Goal: Task Accomplishment & Management: Complete application form

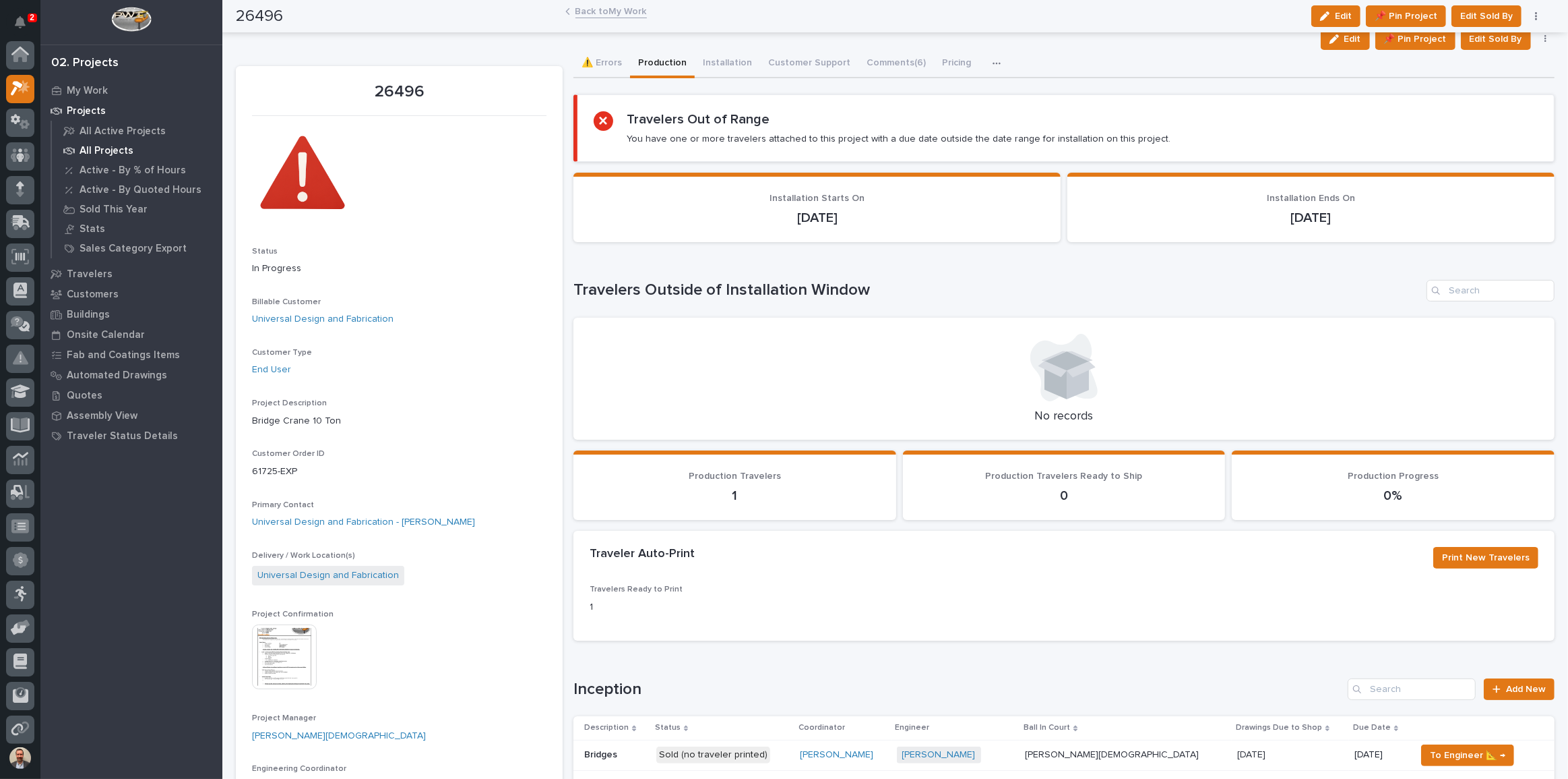
scroll to position [34, 0]
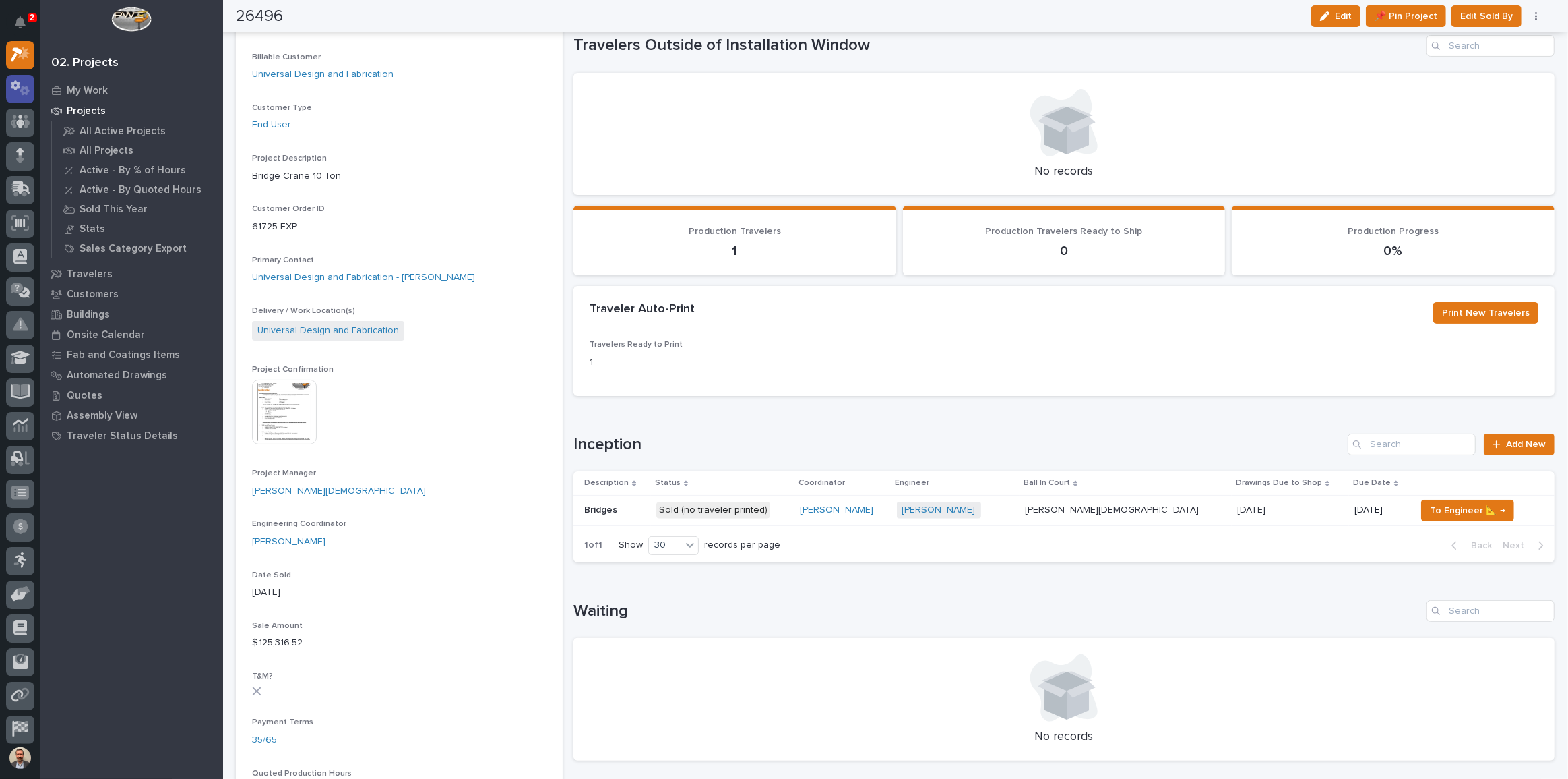
click at [23, 89] on icon at bounding box center [21, 88] width 20 height 15
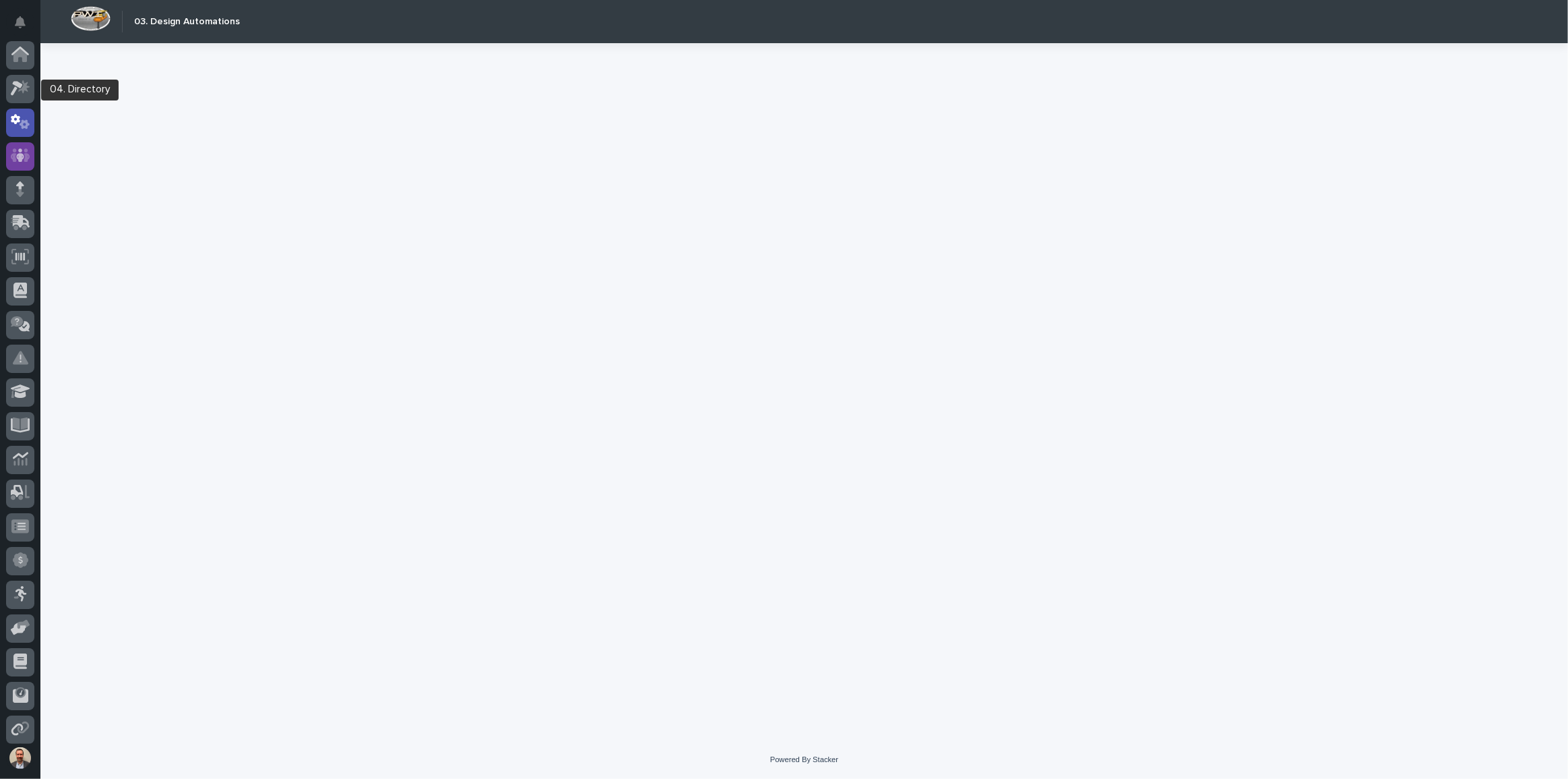
scroll to position [67, 0]
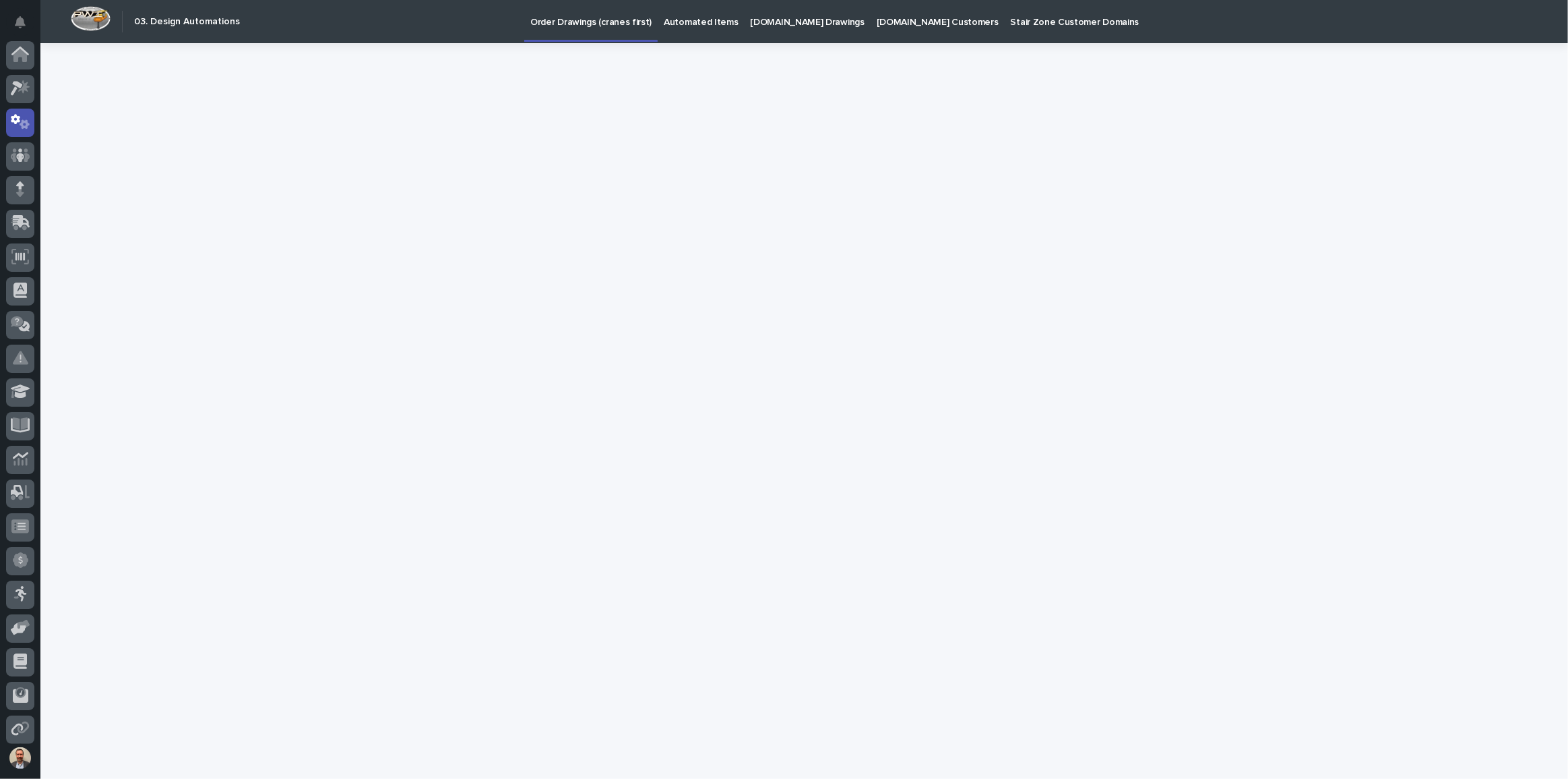
scroll to position [67, 0]
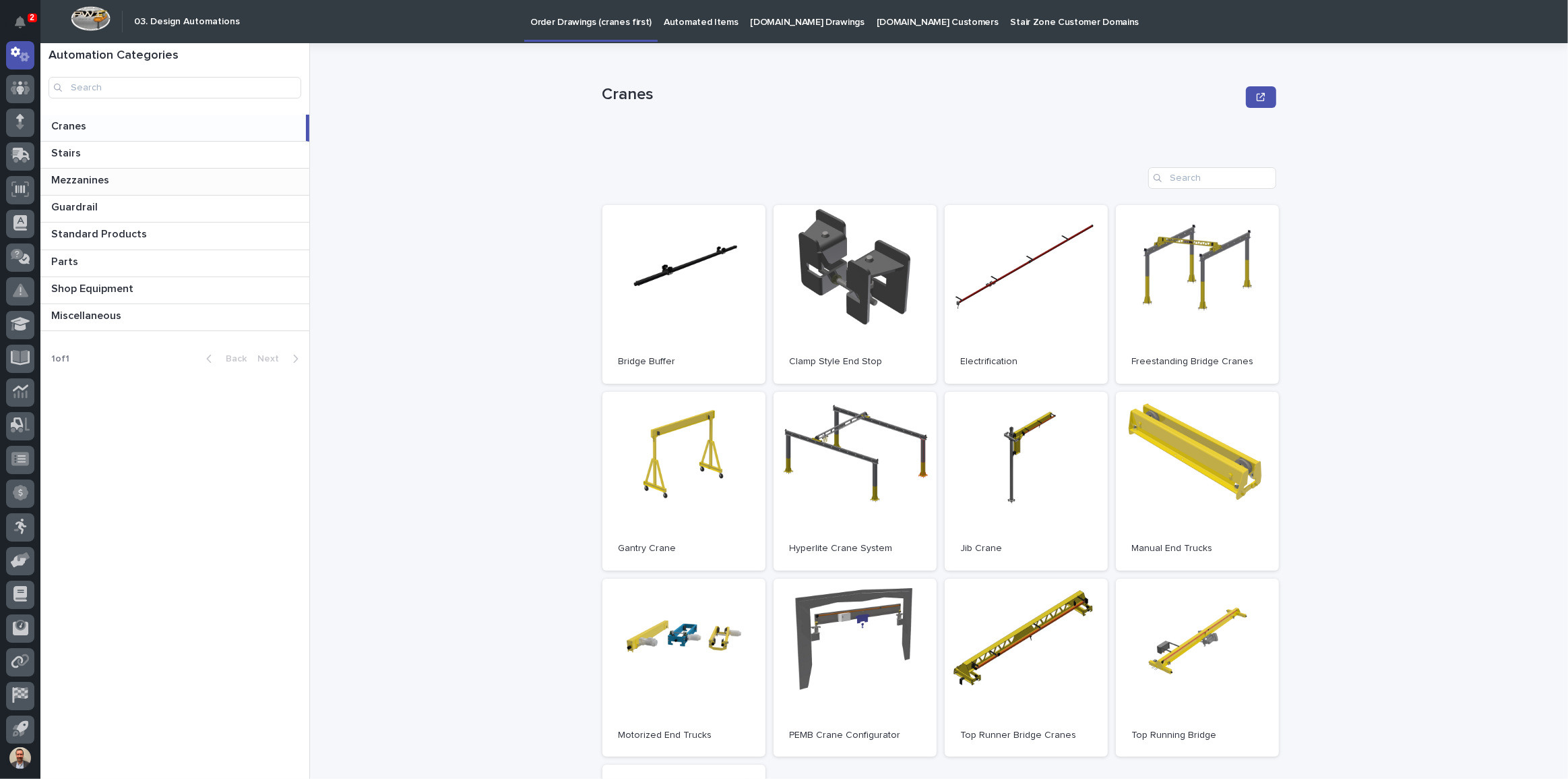
click at [113, 180] on p at bounding box center [177, 180] width 253 height 13
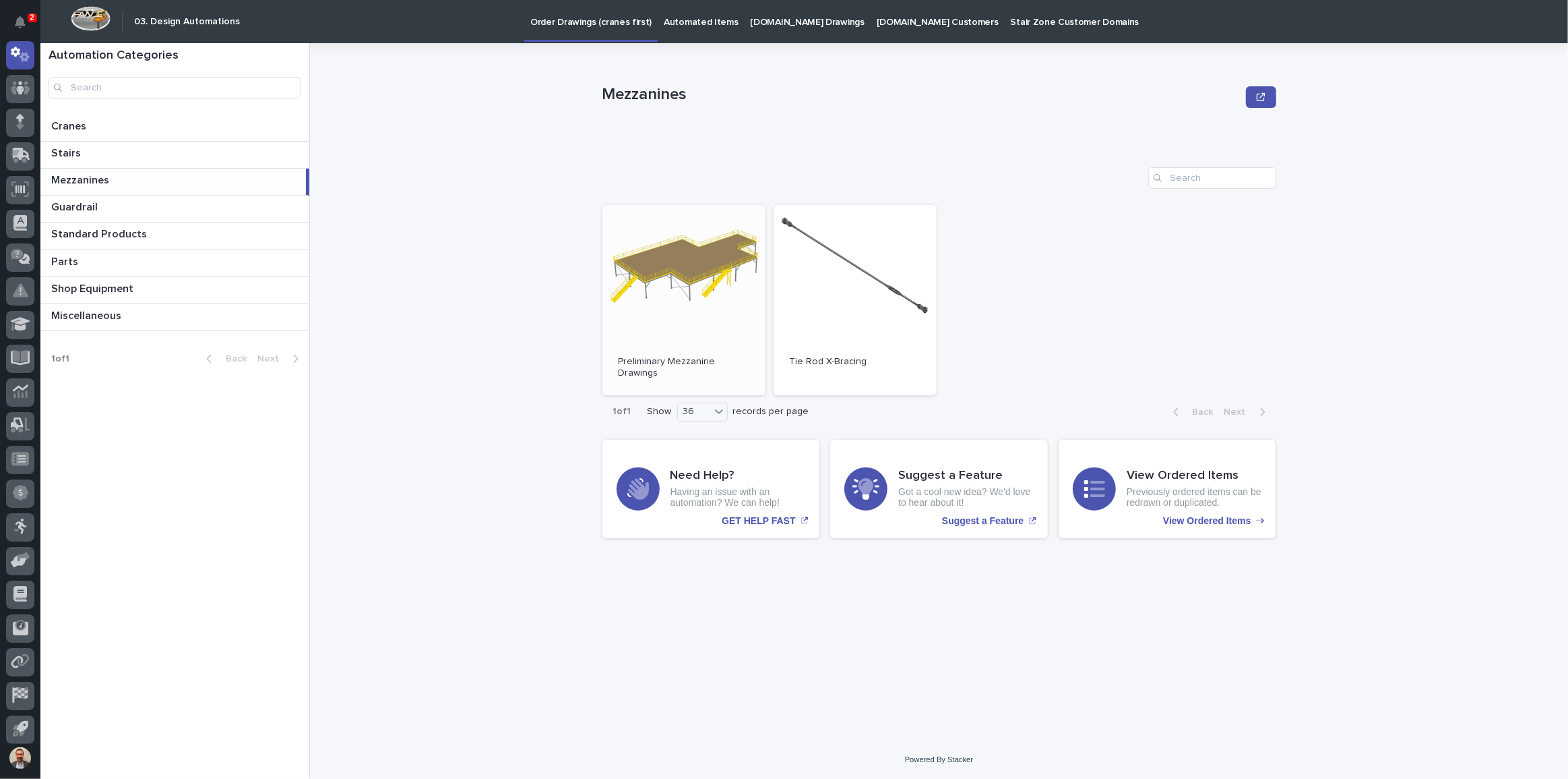
click at [653, 301] on link "Open" at bounding box center [684, 300] width 163 height 191
click at [114, 141] on div "Stairs Stairs" at bounding box center [174, 154] width 269 height 26
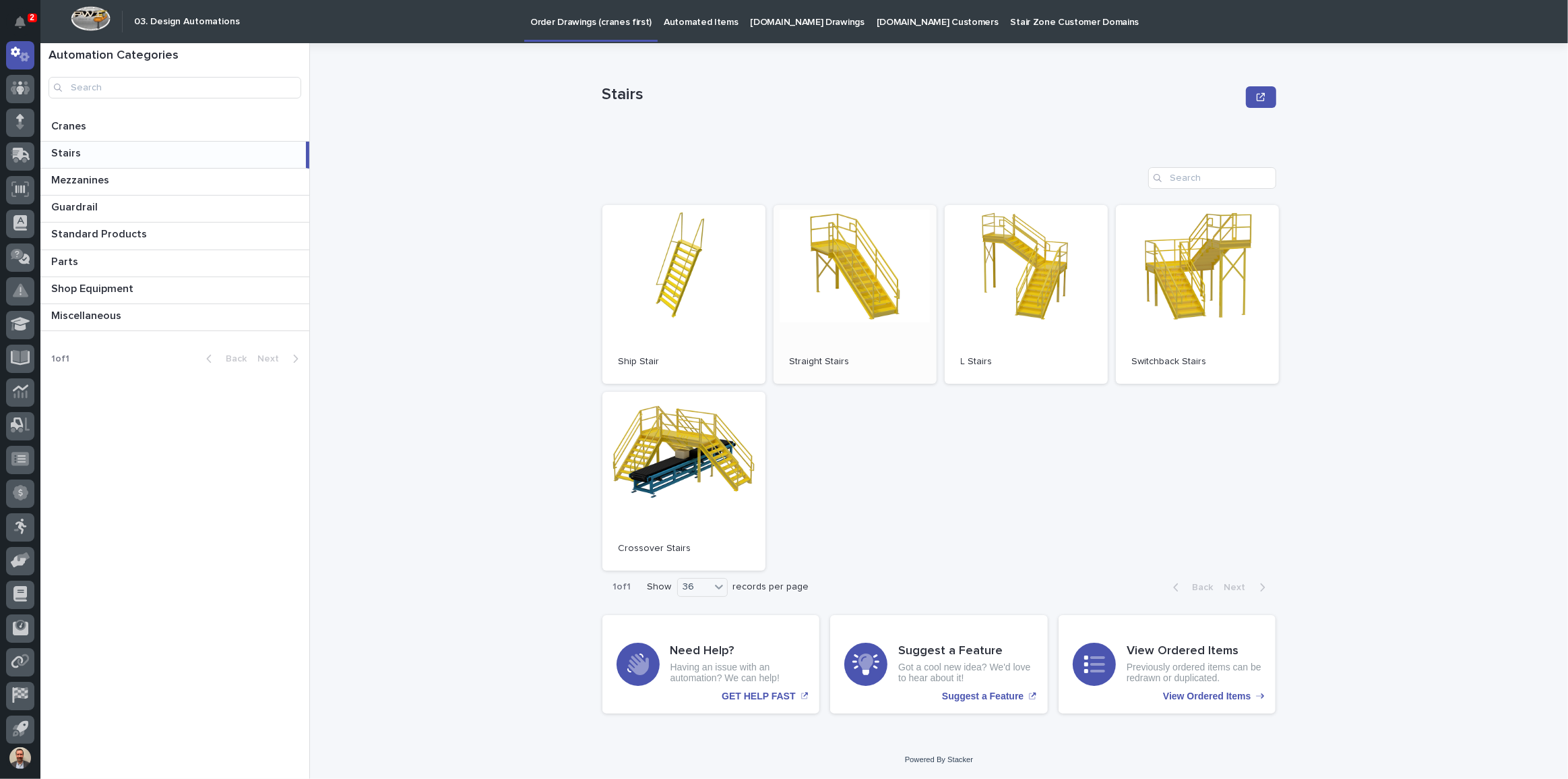
click at [860, 259] on link "Open" at bounding box center [855, 294] width 163 height 179
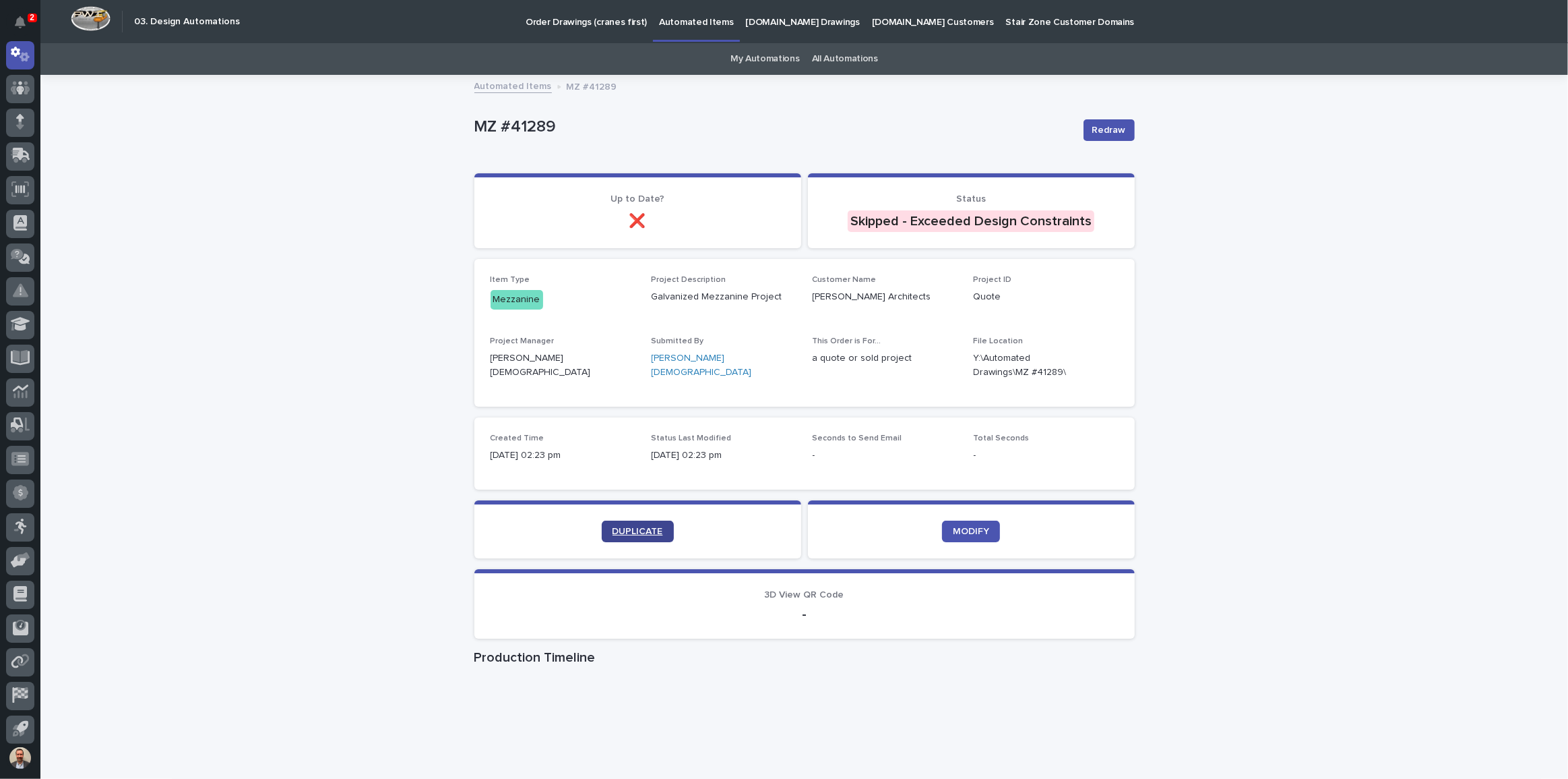
click at [615, 529] on span "DUPLICATE" at bounding box center [637, 531] width 51 height 10
click at [624, 530] on span "DUPLICATE" at bounding box center [637, 531] width 51 height 10
click at [628, 522] on link "DUPLICATE" at bounding box center [637, 531] width 72 height 21
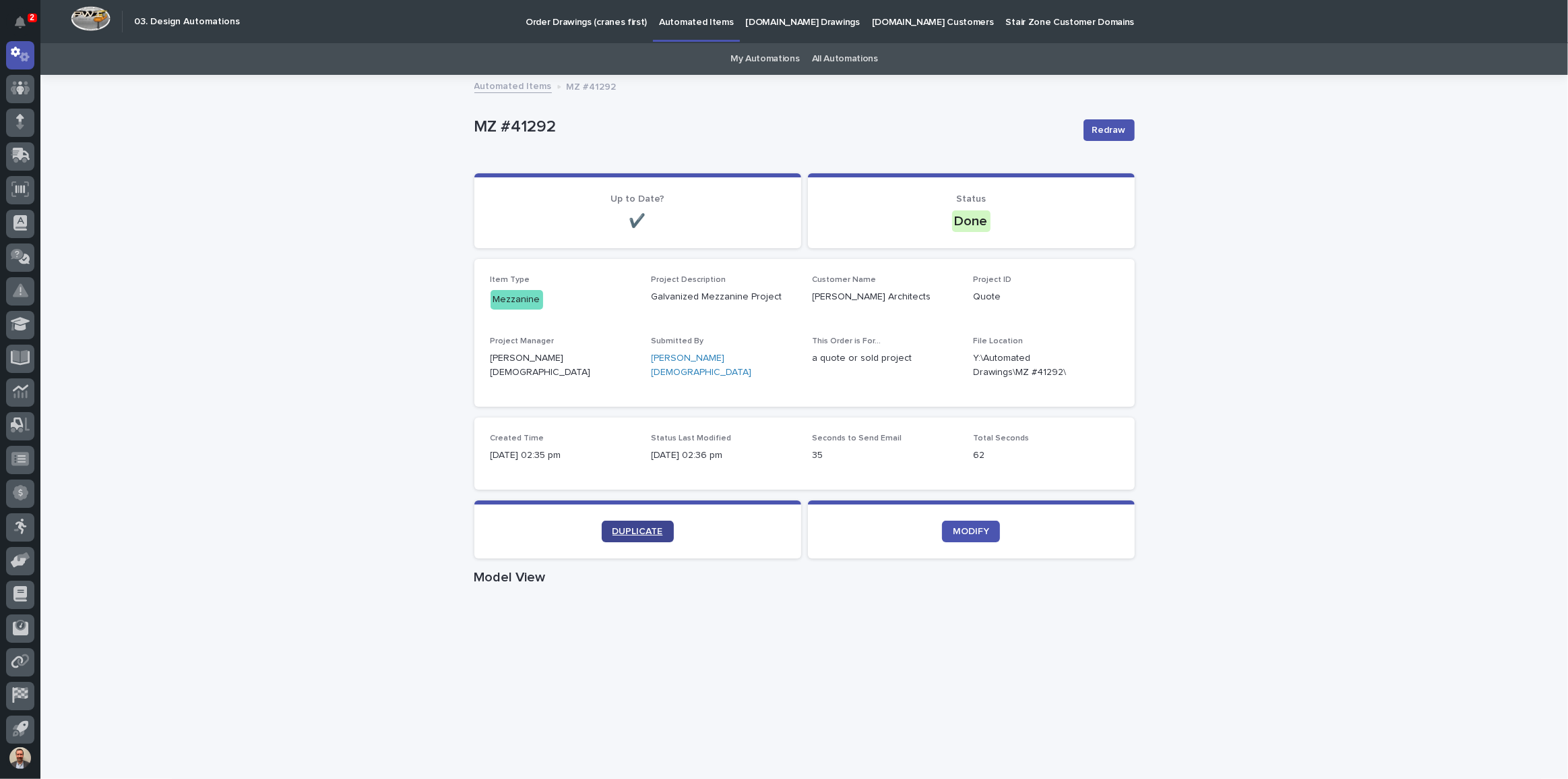
click at [627, 537] on link "DUPLICATE" at bounding box center [637, 531] width 72 height 21
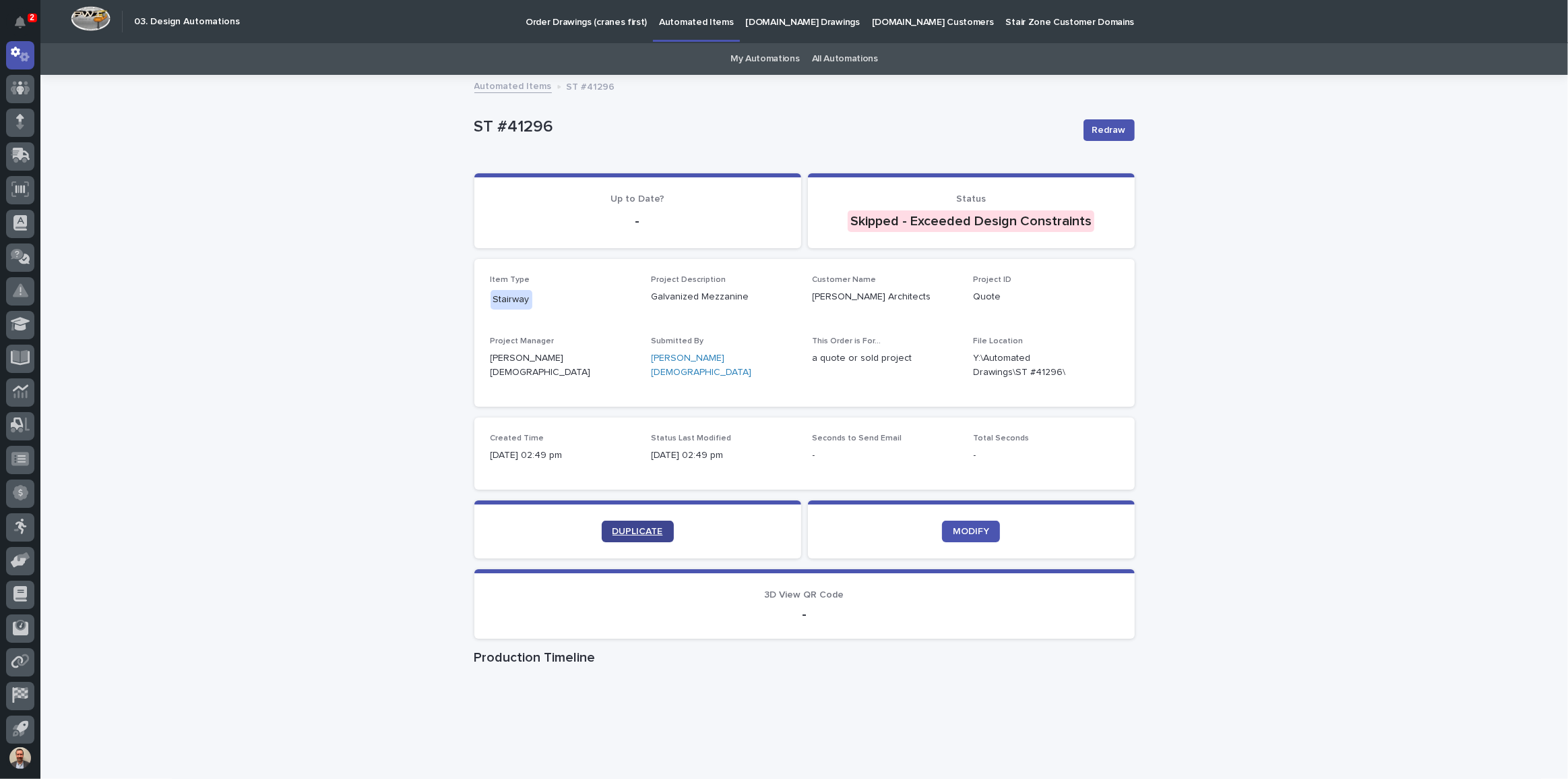
click at [618, 523] on link "DUPLICATE" at bounding box center [637, 531] width 72 height 21
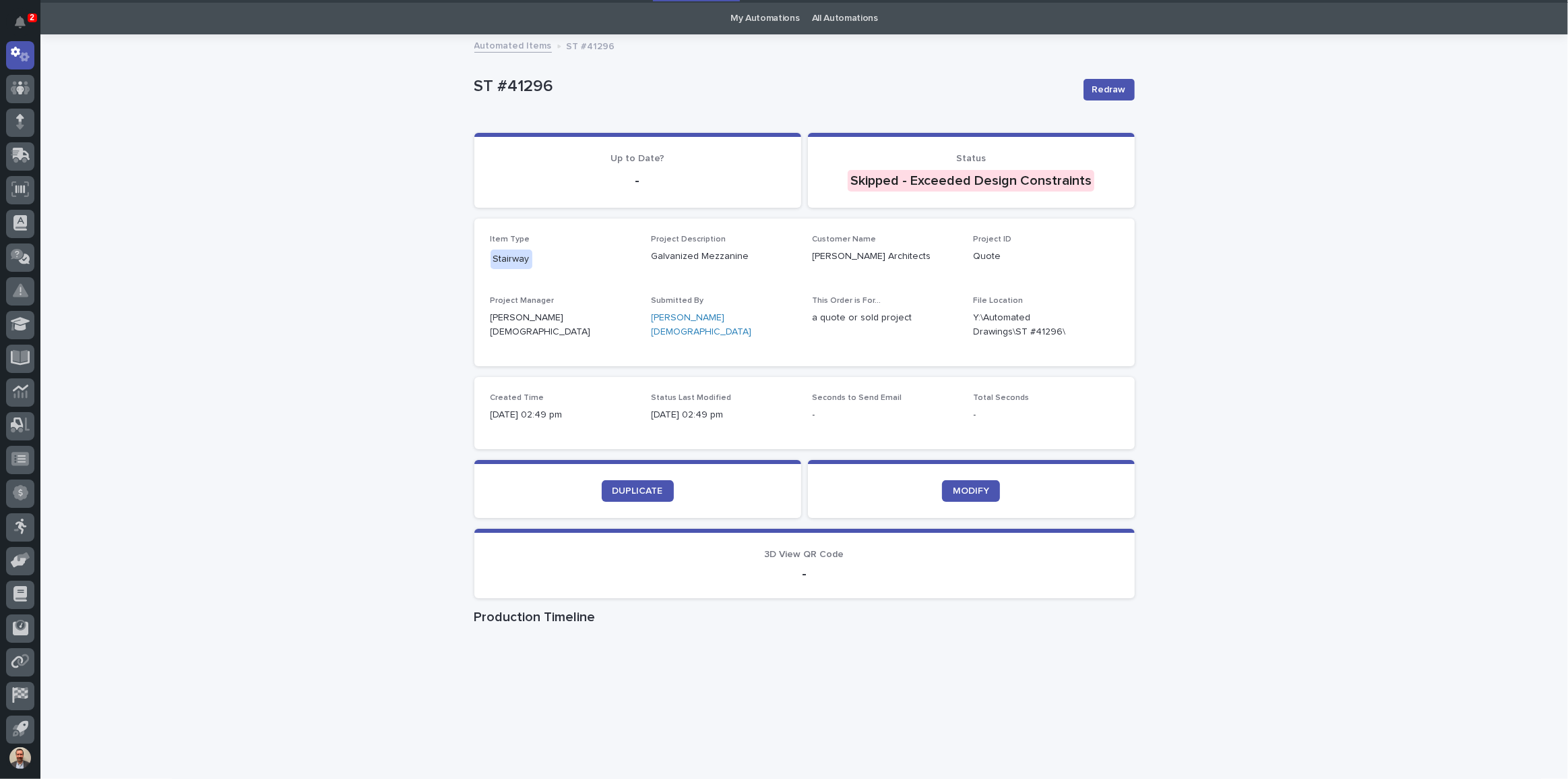
scroll to position [61, 0]
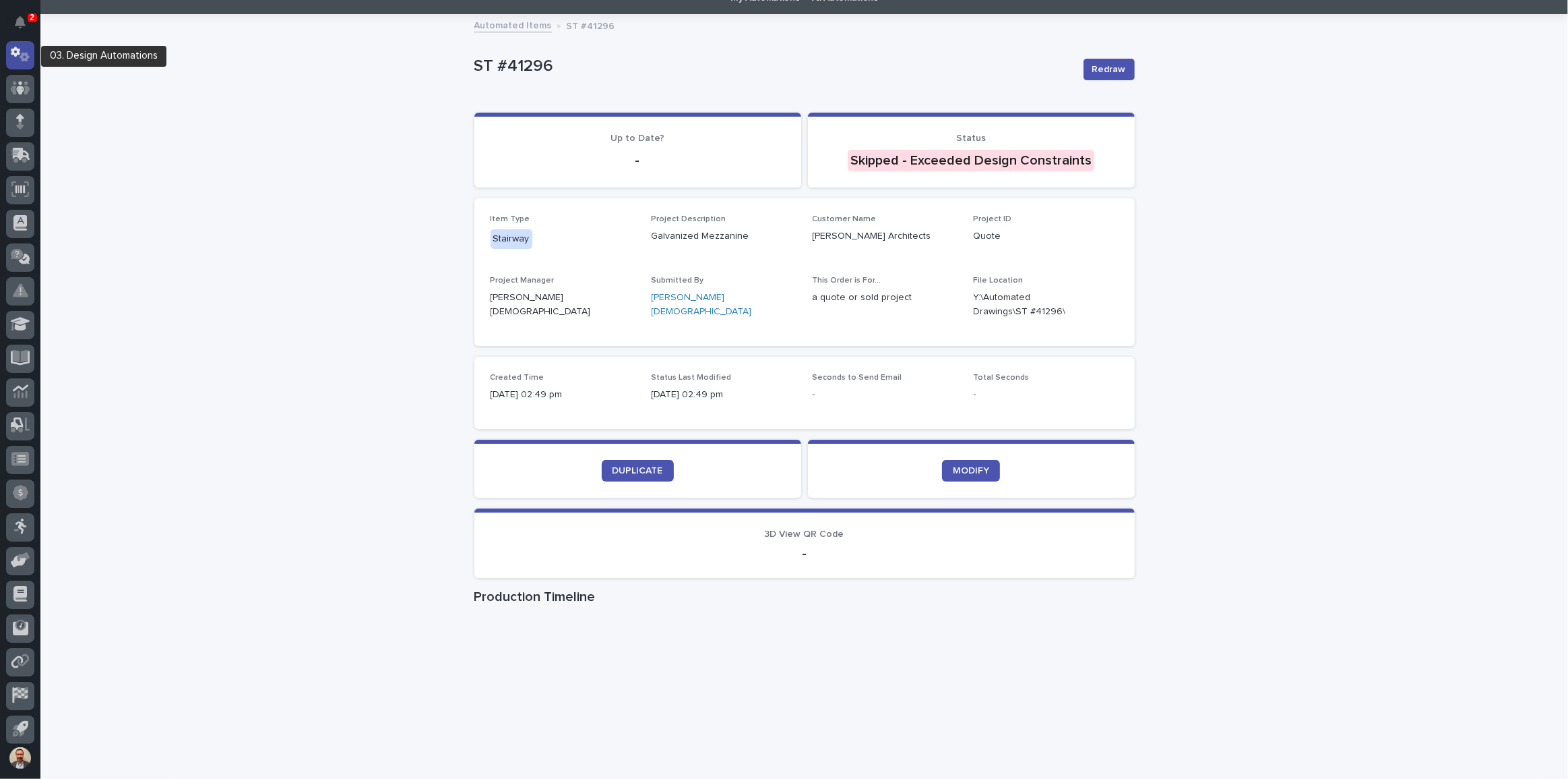
click at [13, 49] on icon at bounding box center [15, 51] width 10 height 10
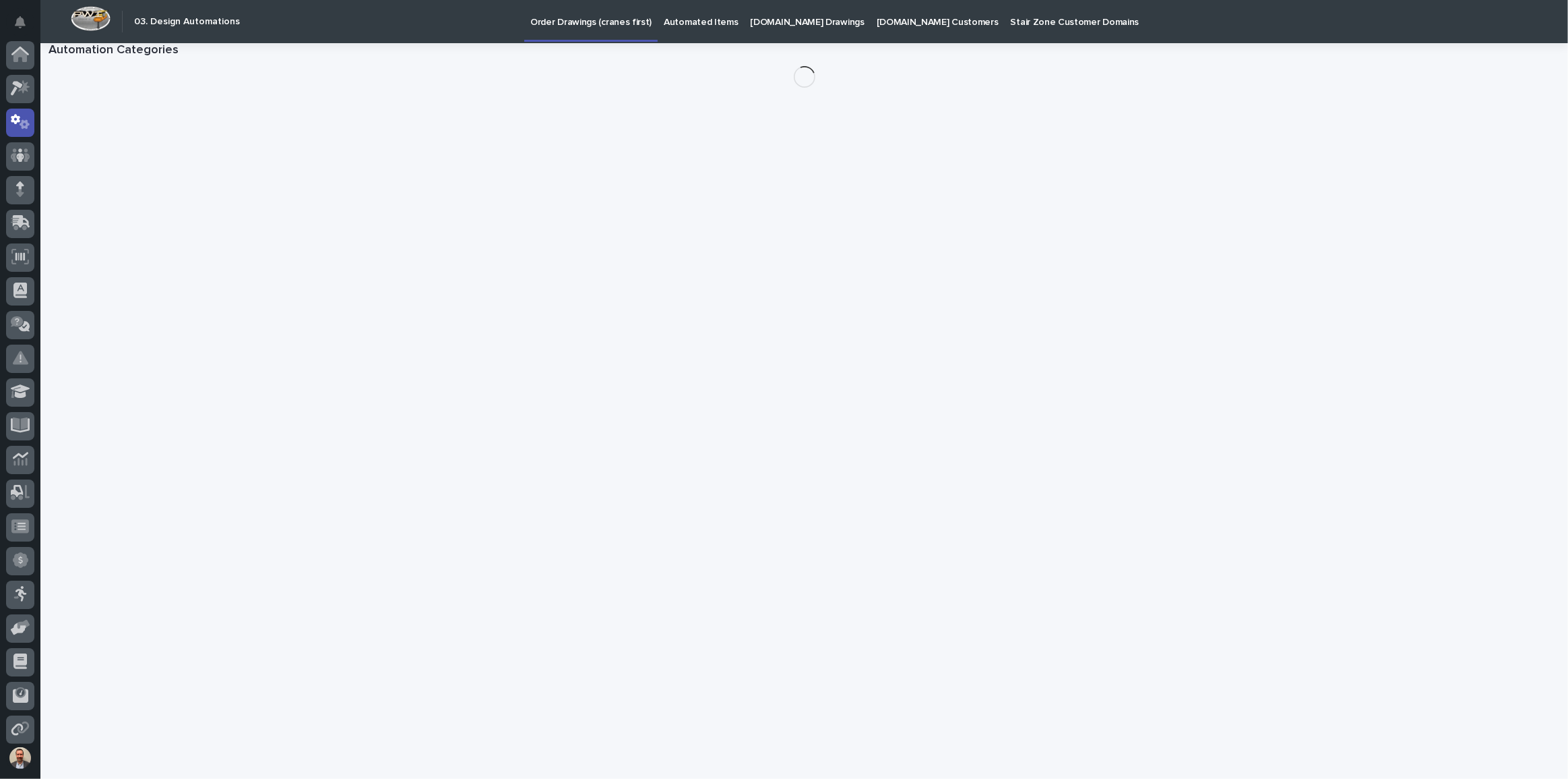
scroll to position [67, 0]
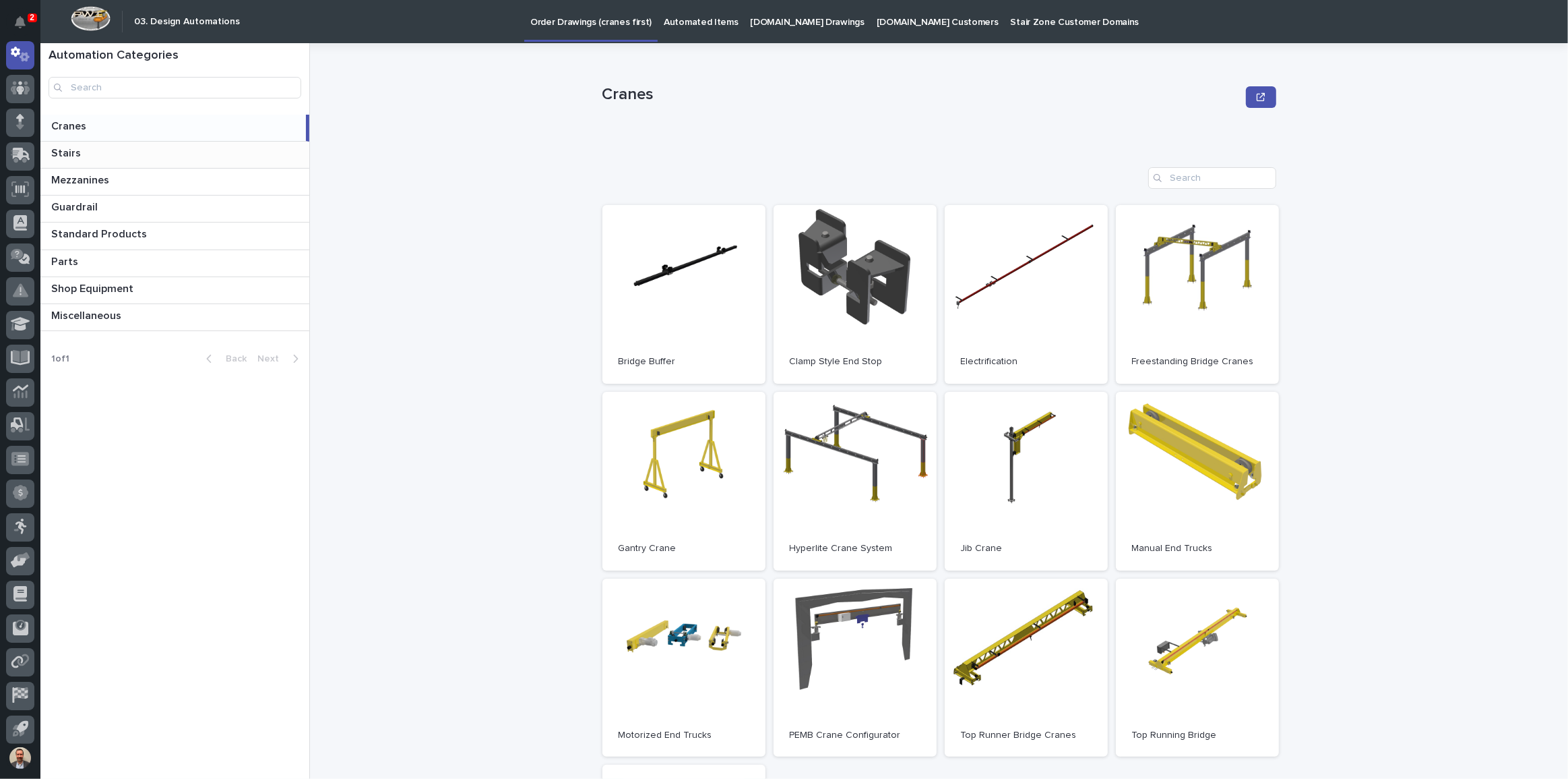
click at [68, 148] on p "Stairs" at bounding box center [67, 151] width 32 height 15
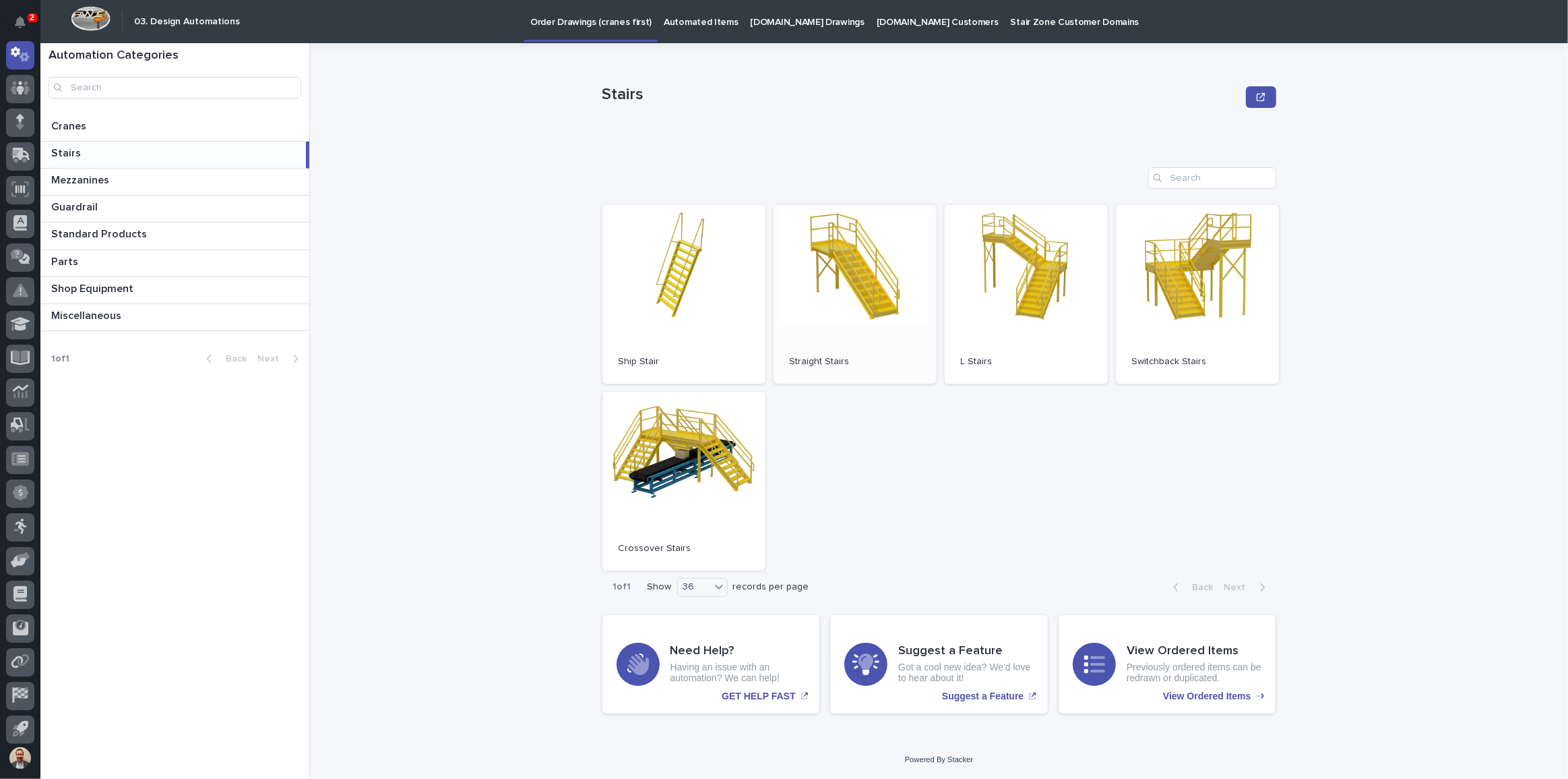
click at [874, 260] on link "Open" at bounding box center [855, 294] width 163 height 179
click at [15, 77] on div at bounding box center [21, 89] width 29 height 29
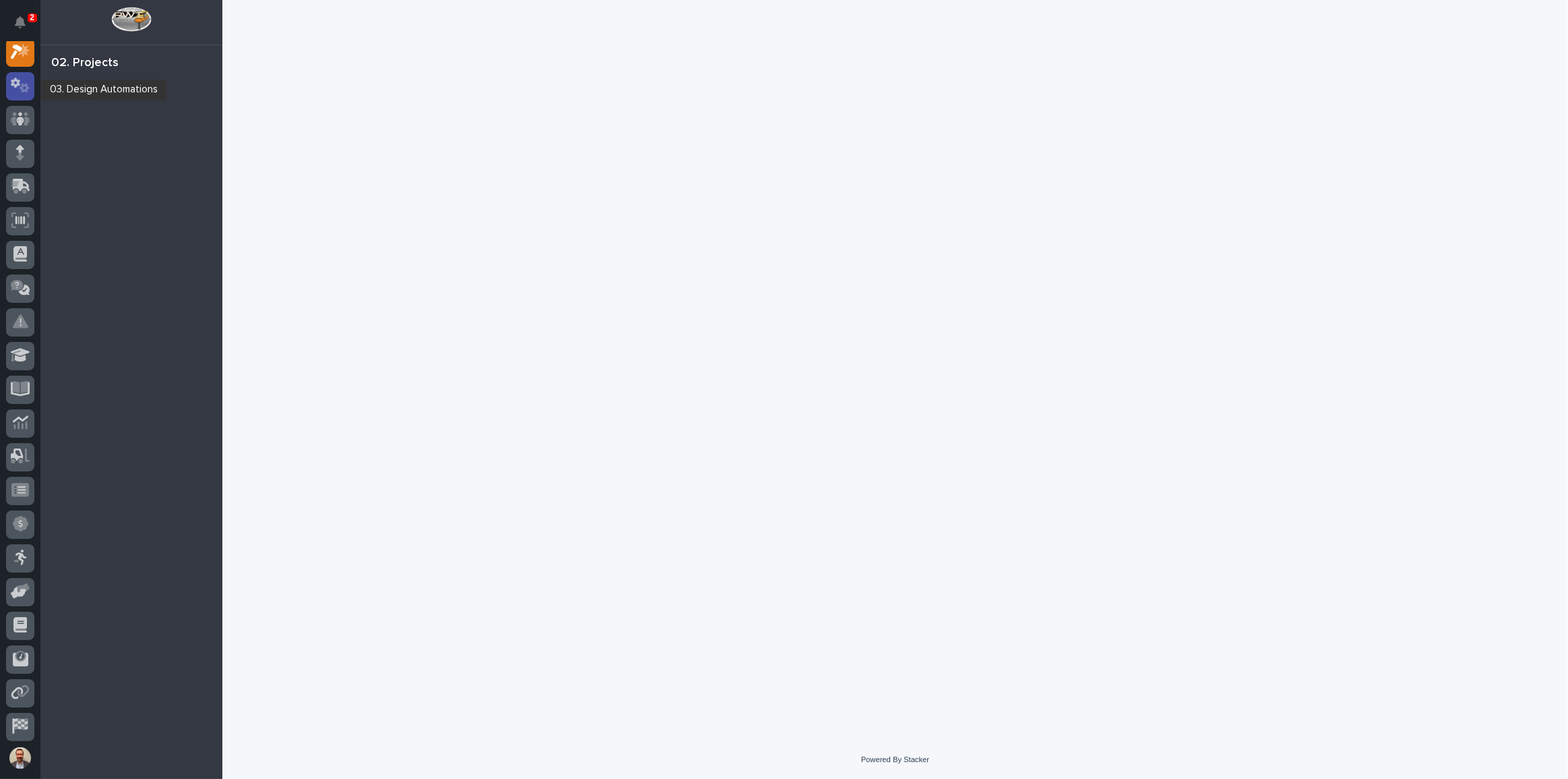
scroll to position [34, 0]
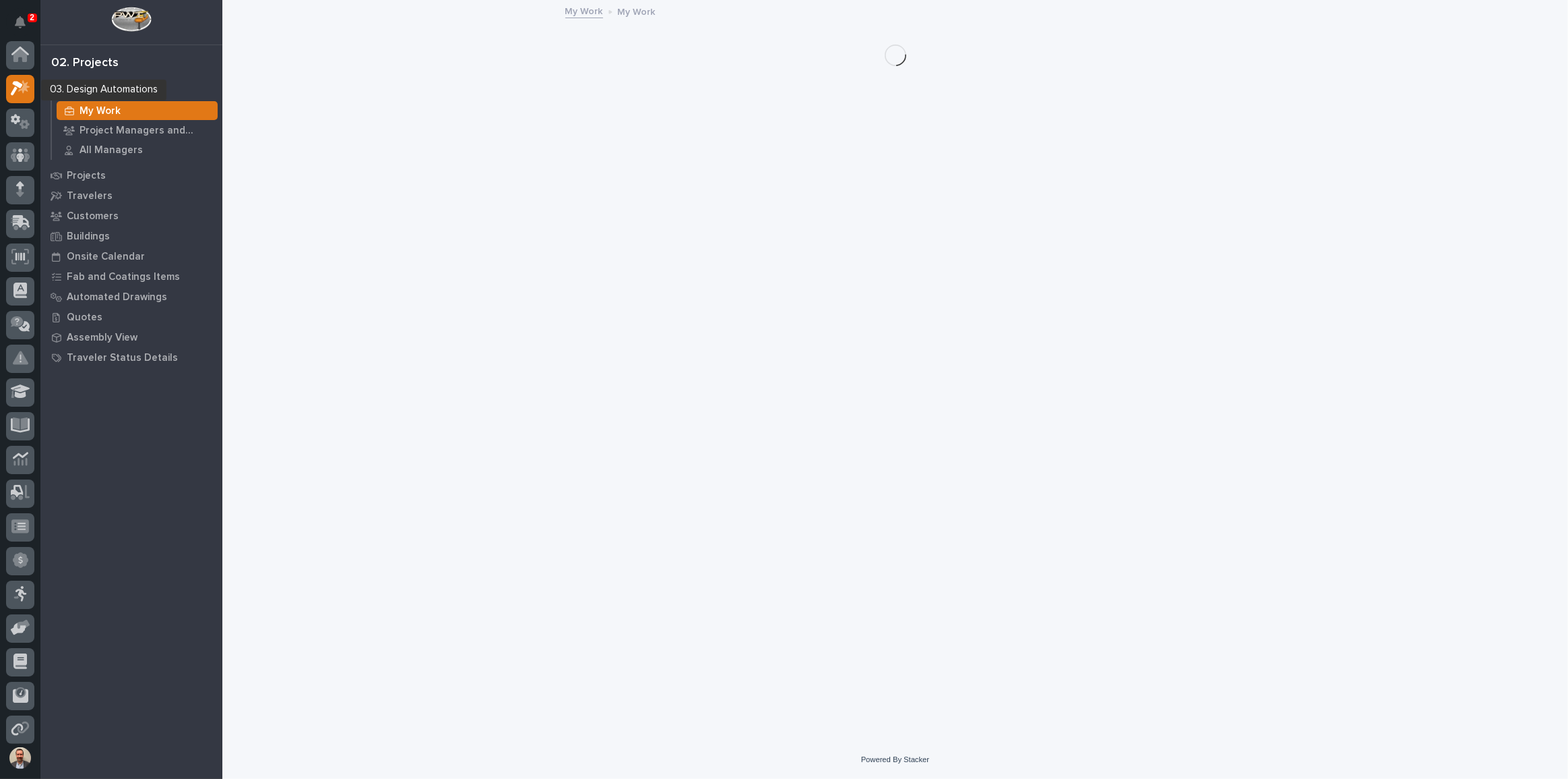
scroll to position [34, 0]
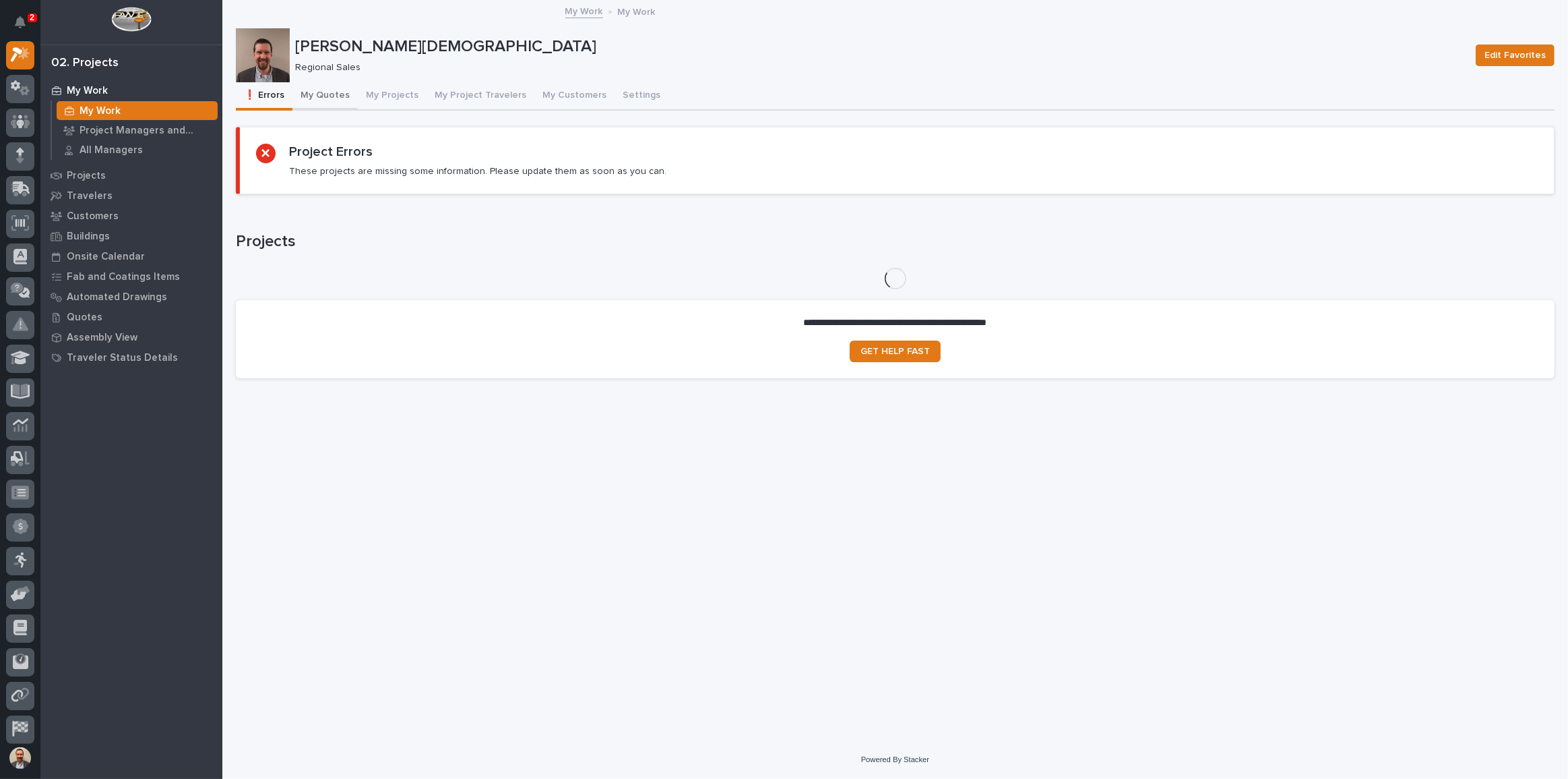
click at [316, 88] on button "My Quotes" at bounding box center [325, 97] width 65 height 29
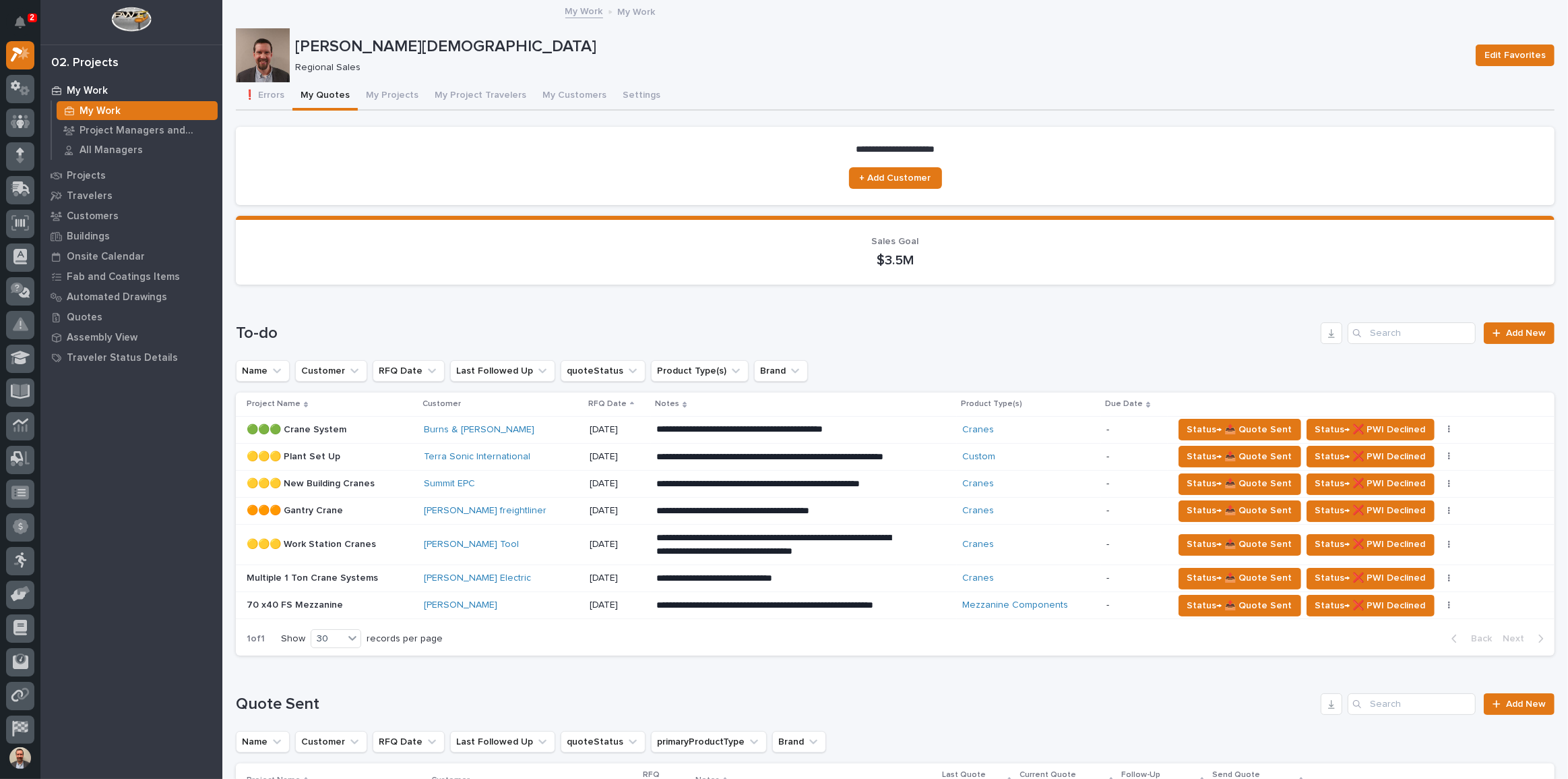
click at [898, 593] on div "**********" at bounding box center [804, 605] width 295 height 24
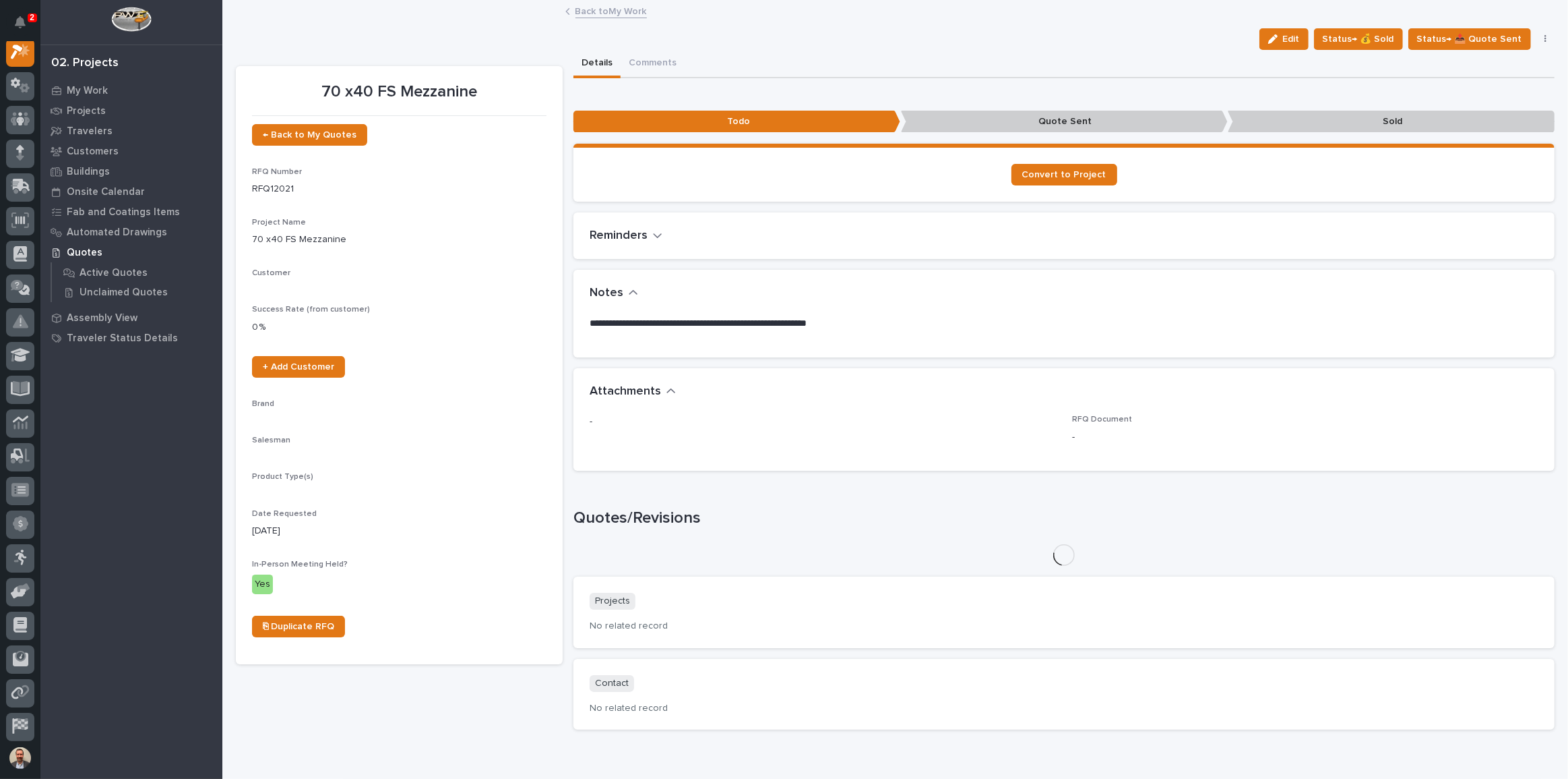
scroll to position [34, 0]
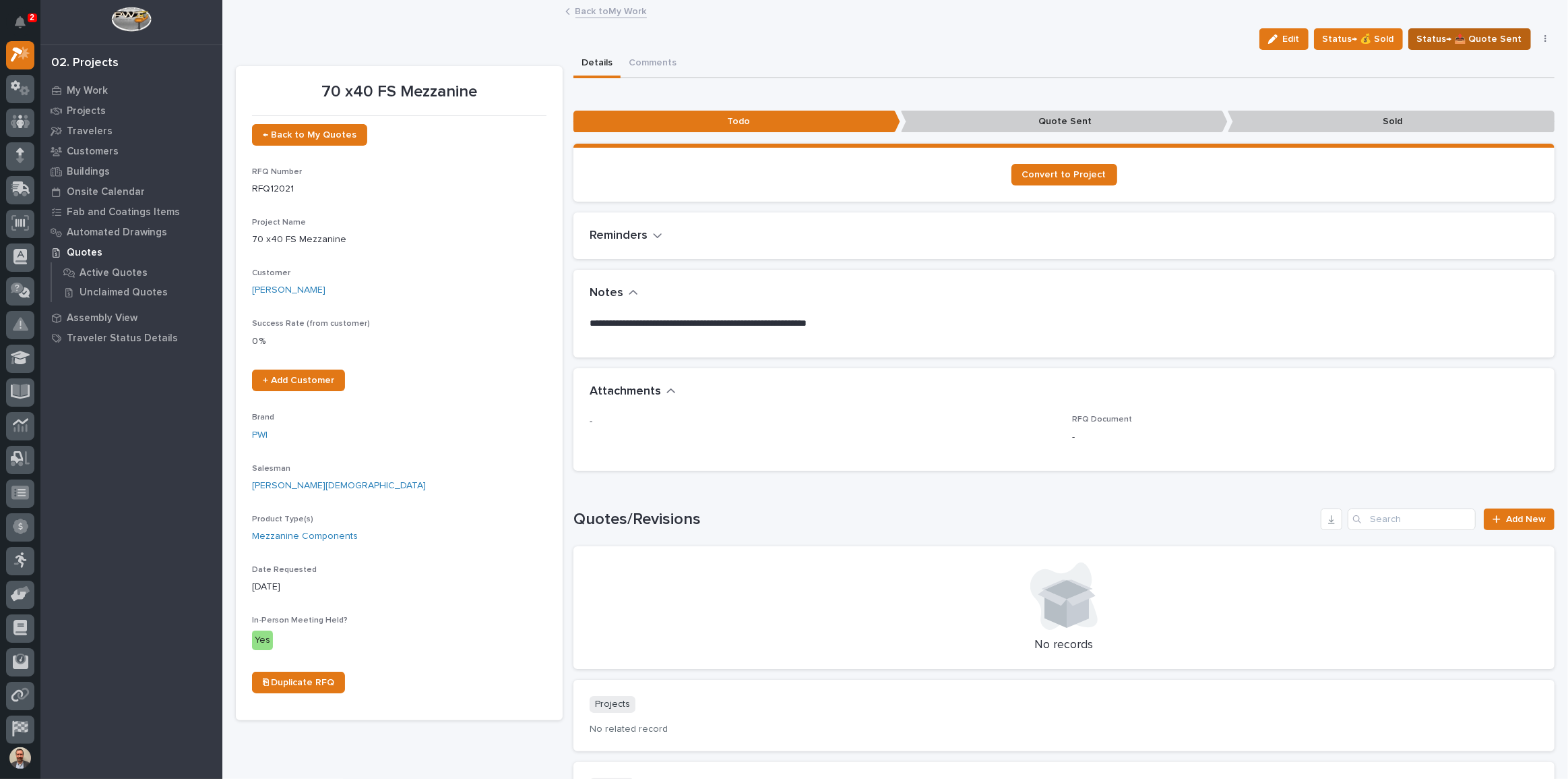
click at [1472, 39] on span "Status→ 📤 Quote Sent" at bounding box center [1470, 39] width 105 height 16
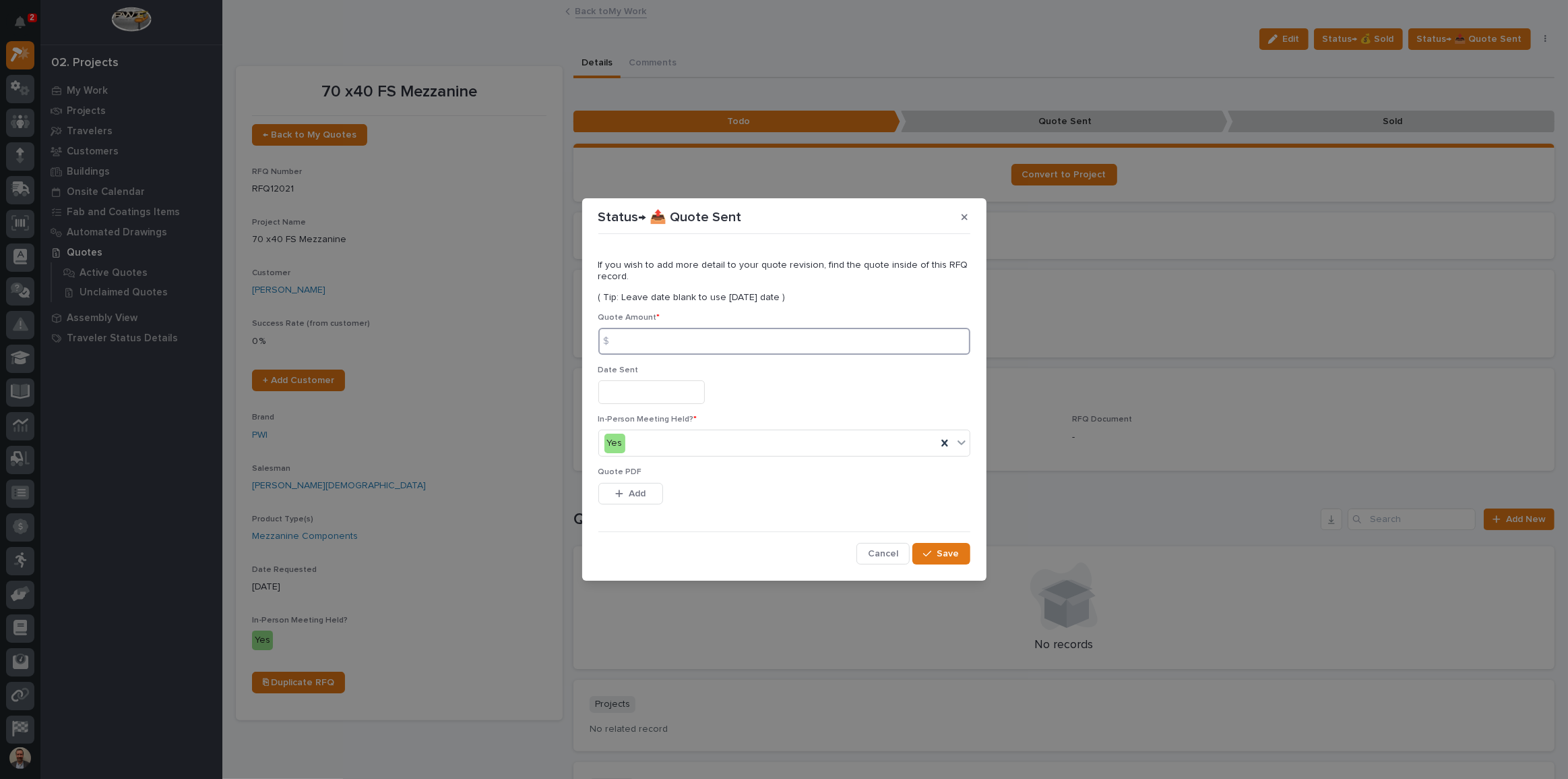
click at [768, 343] on input at bounding box center [784, 341] width 372 height 27
click at [783, 333] on input at bounding box center [784, 341] width 372 height 27
type input "351857"
click at [701, 391] on input "text" at bounding box center [651, 392] width 106 height 23
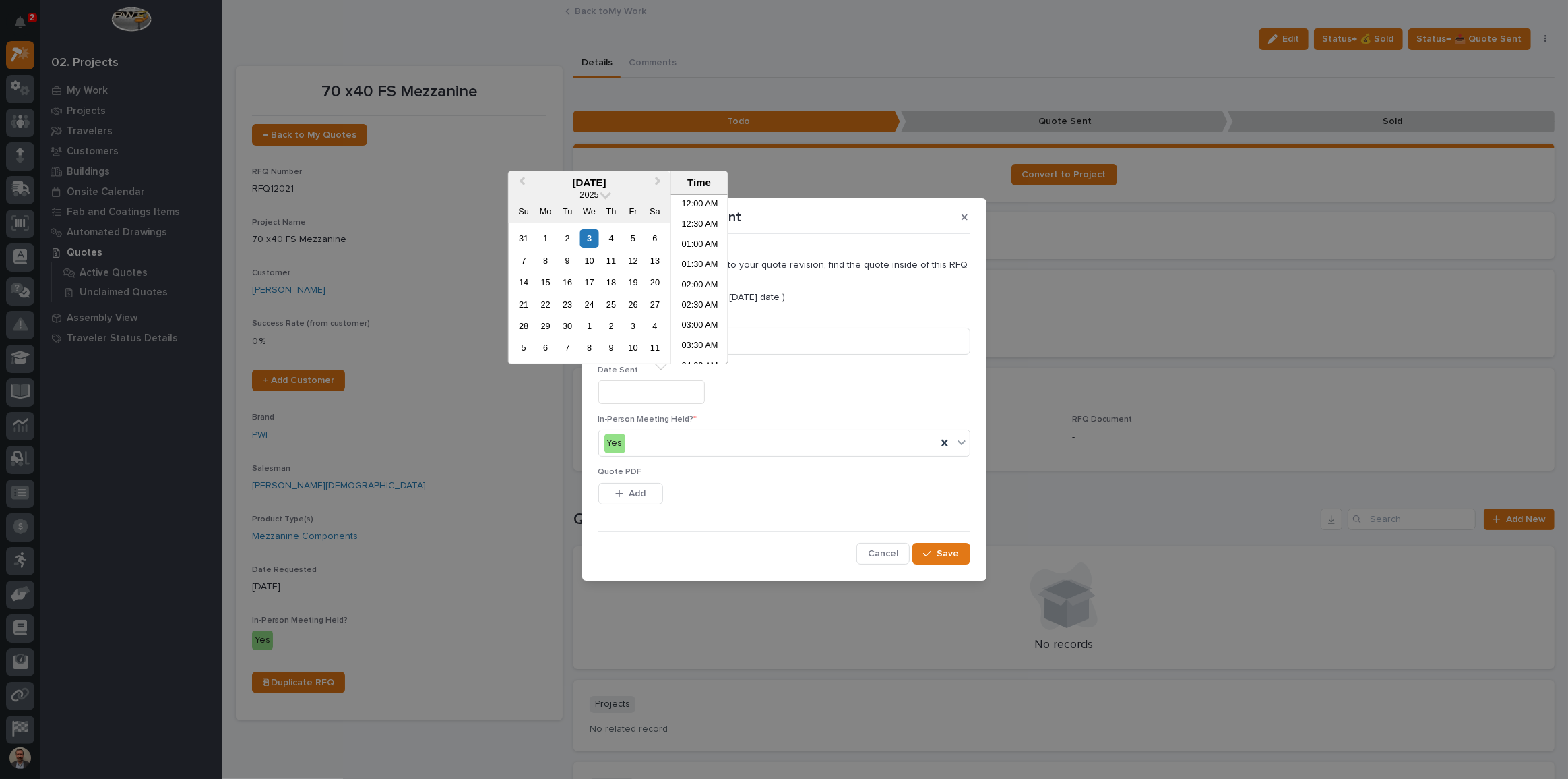
scroll to position [532, 0]
click at [594, 233] on div "3" at bounding box center [589, 238] width 18 height 18
type input "**********"
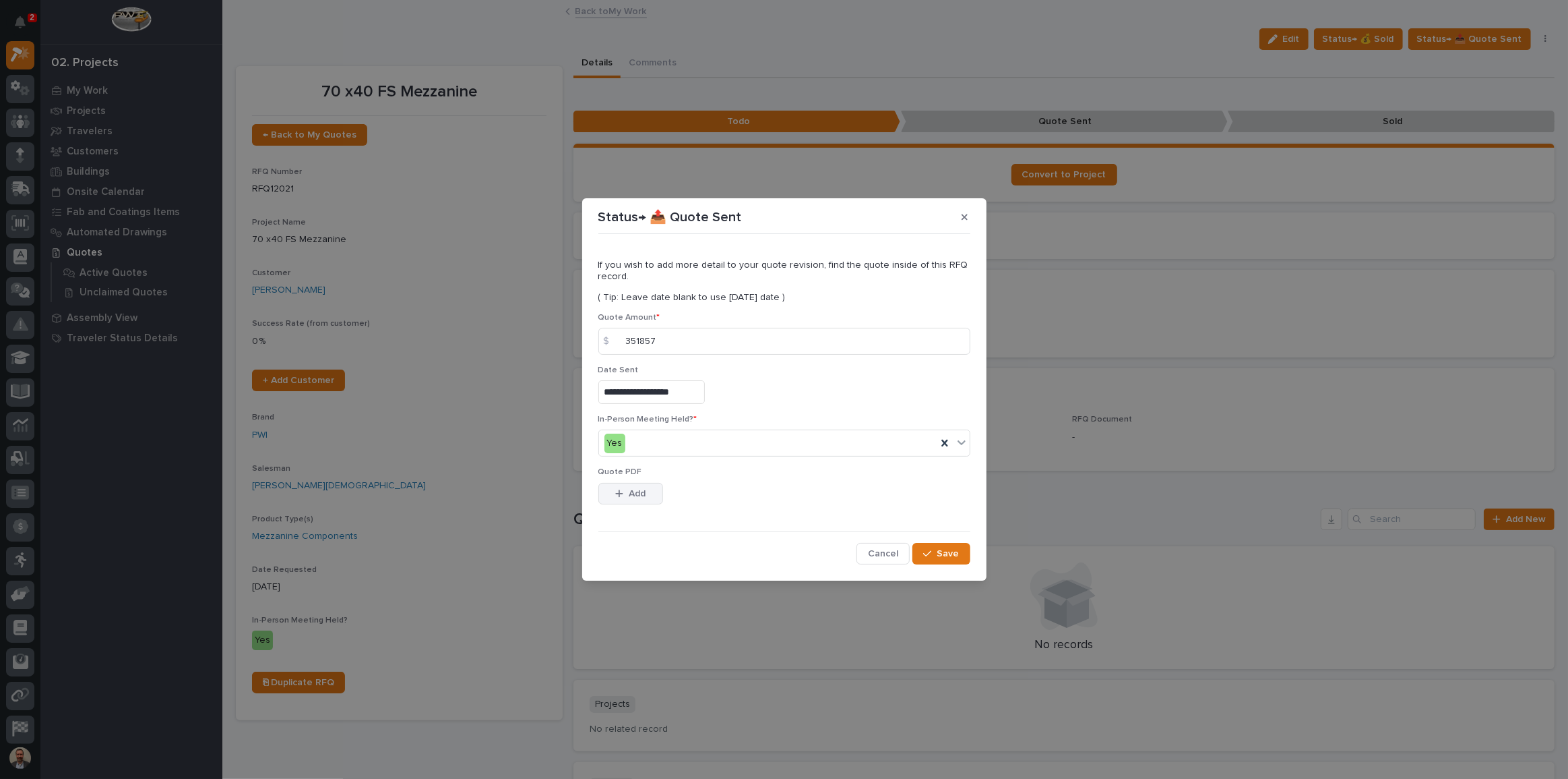
drag, startPoint x: 638, startPoint y: 495, endPoint x: 735, endPoint y: 477, distance: 98.7
click at [639, 494] on span "Add" at bounding box center [636, 494] width 17 height 13
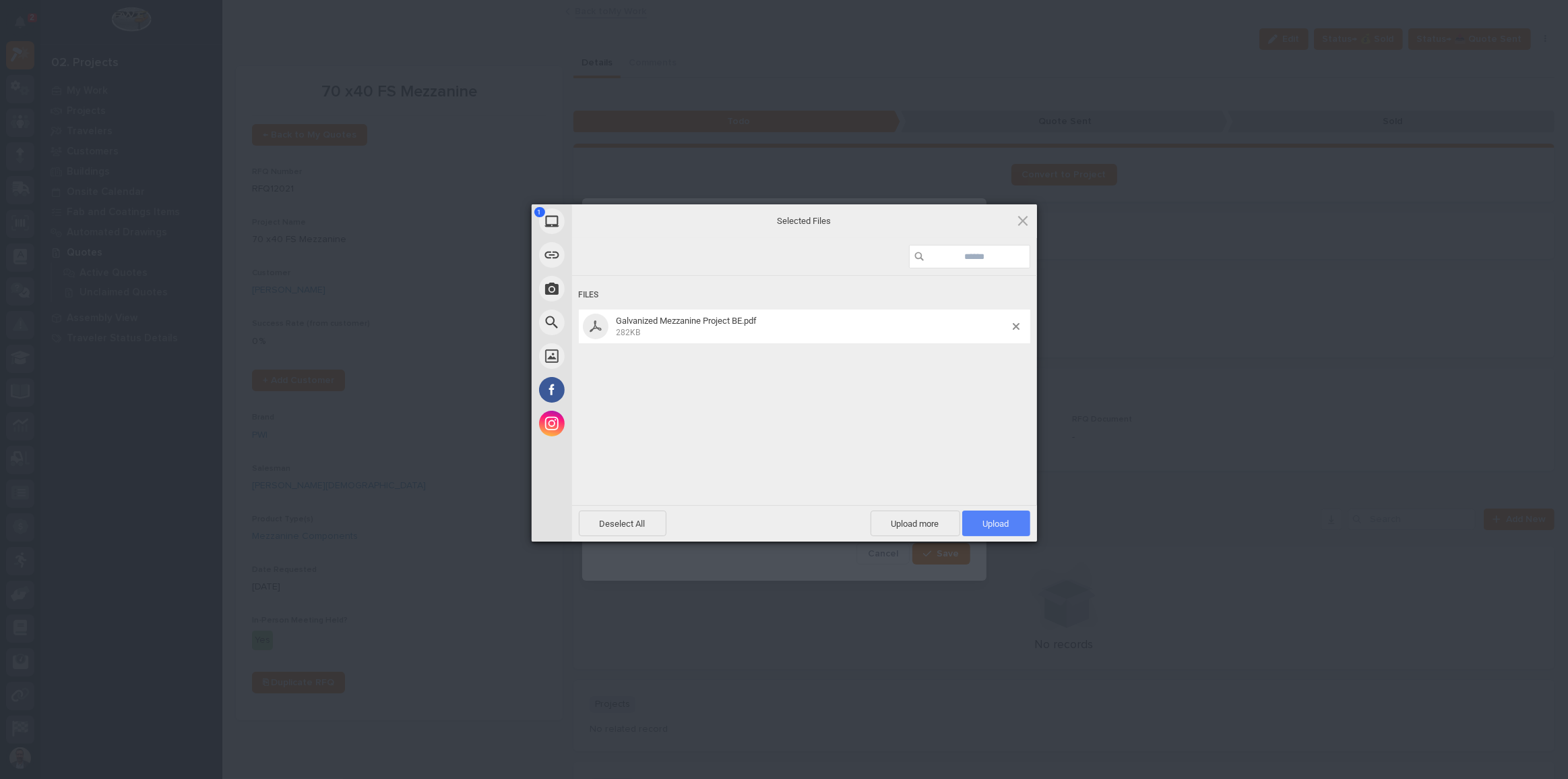
click at [984, 521] on span "Upload 1" at bounding box center [996, 523] width 26 height 10
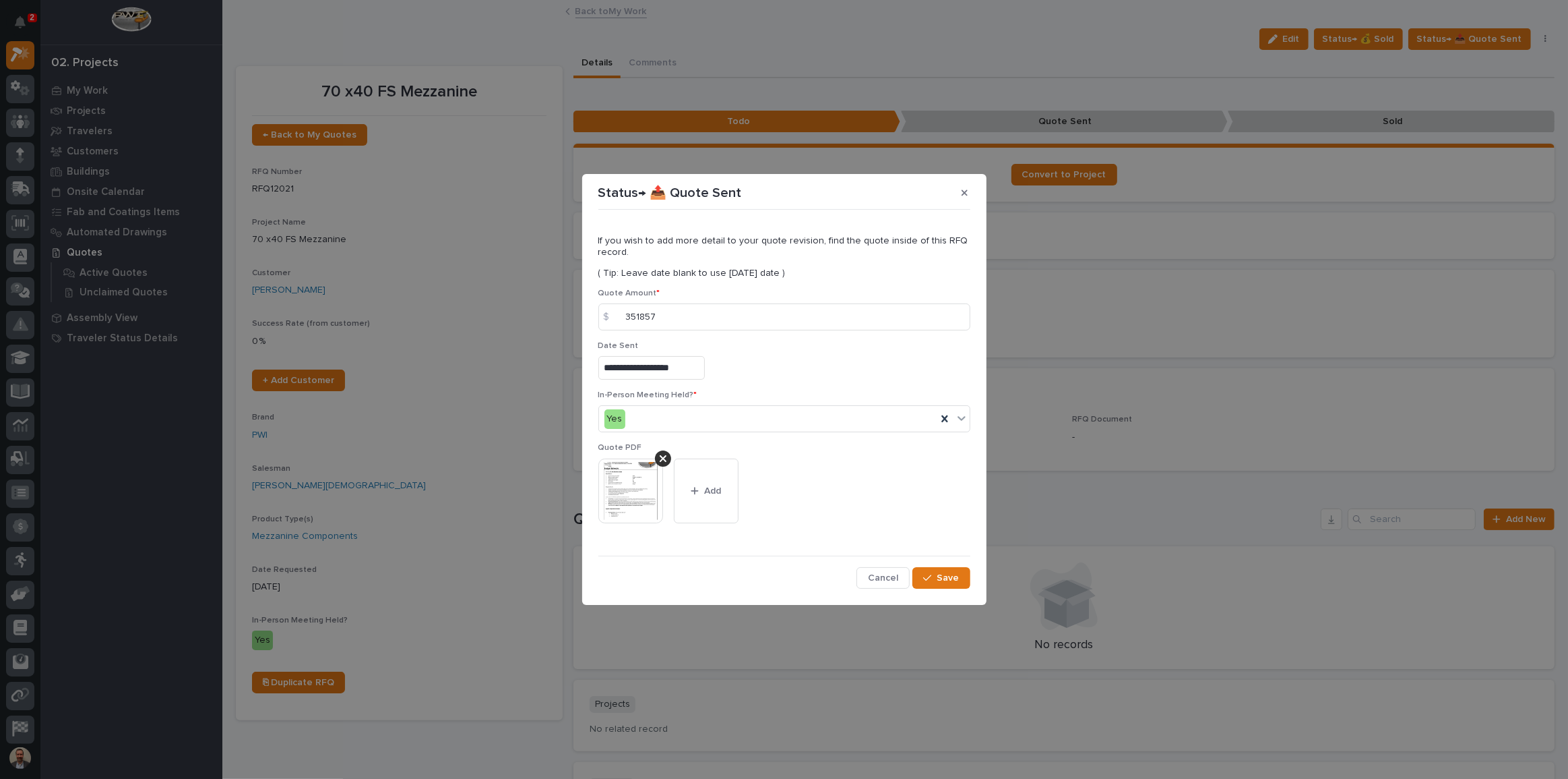
click at [944, 563] on div "**********" at bounding box center [784, 402] width 372 height 374
click at [951, 577] on span "Save" at bounding box center [948, 578] width 22 height 13
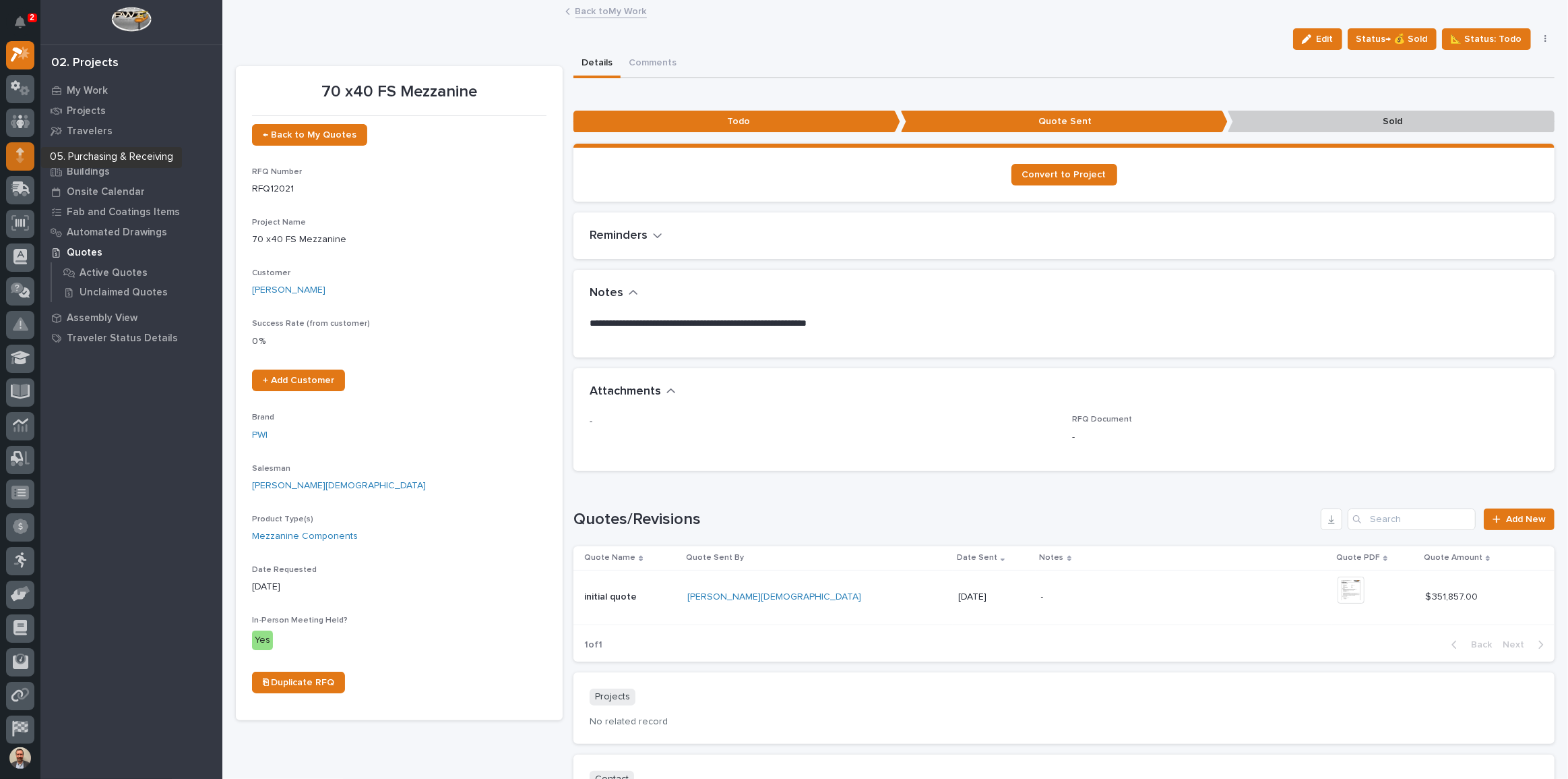
click at [15, 151] on div at bounding box center [21, 157] width 29 height 29
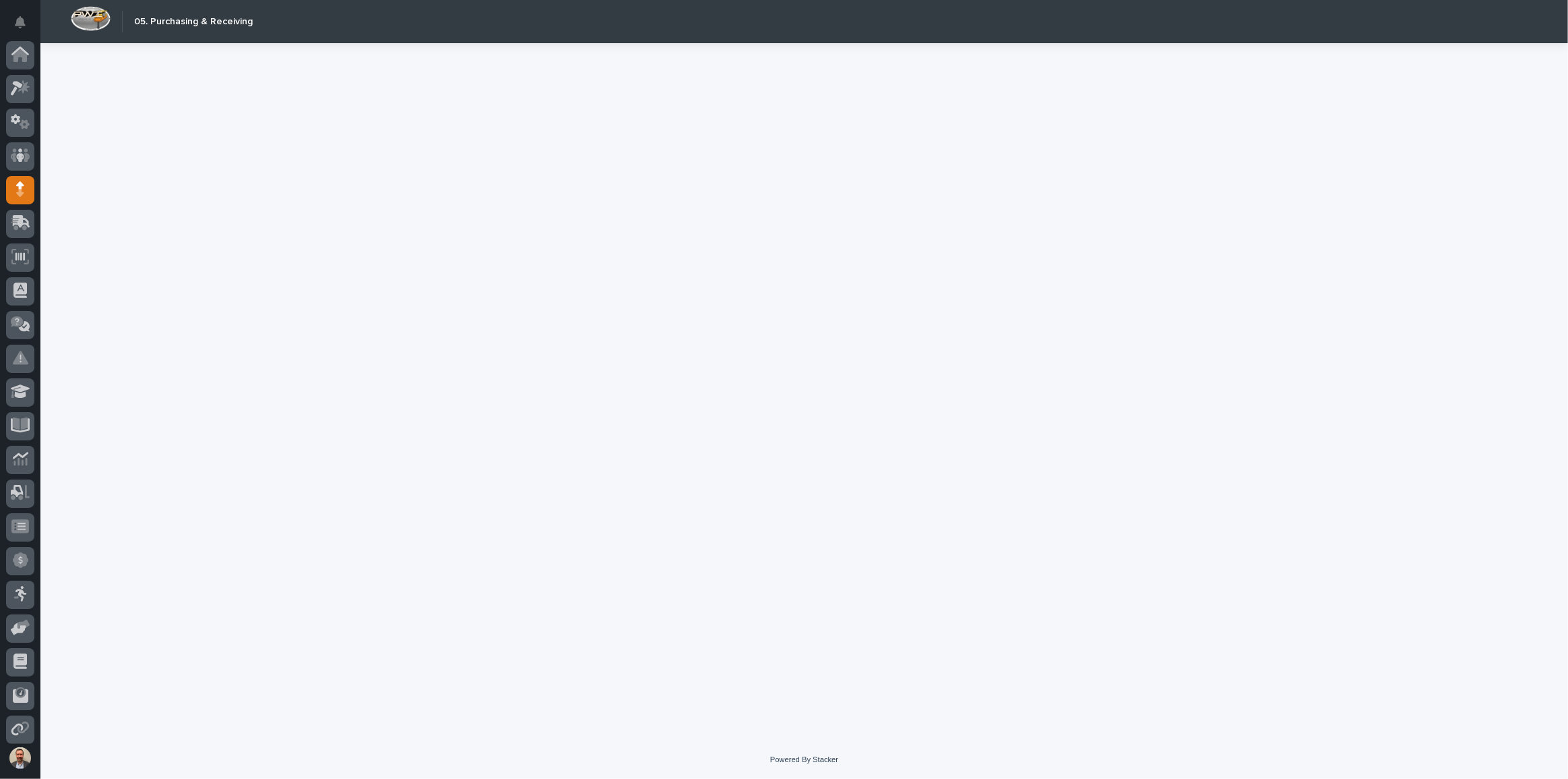
scroll to position [72, 0]
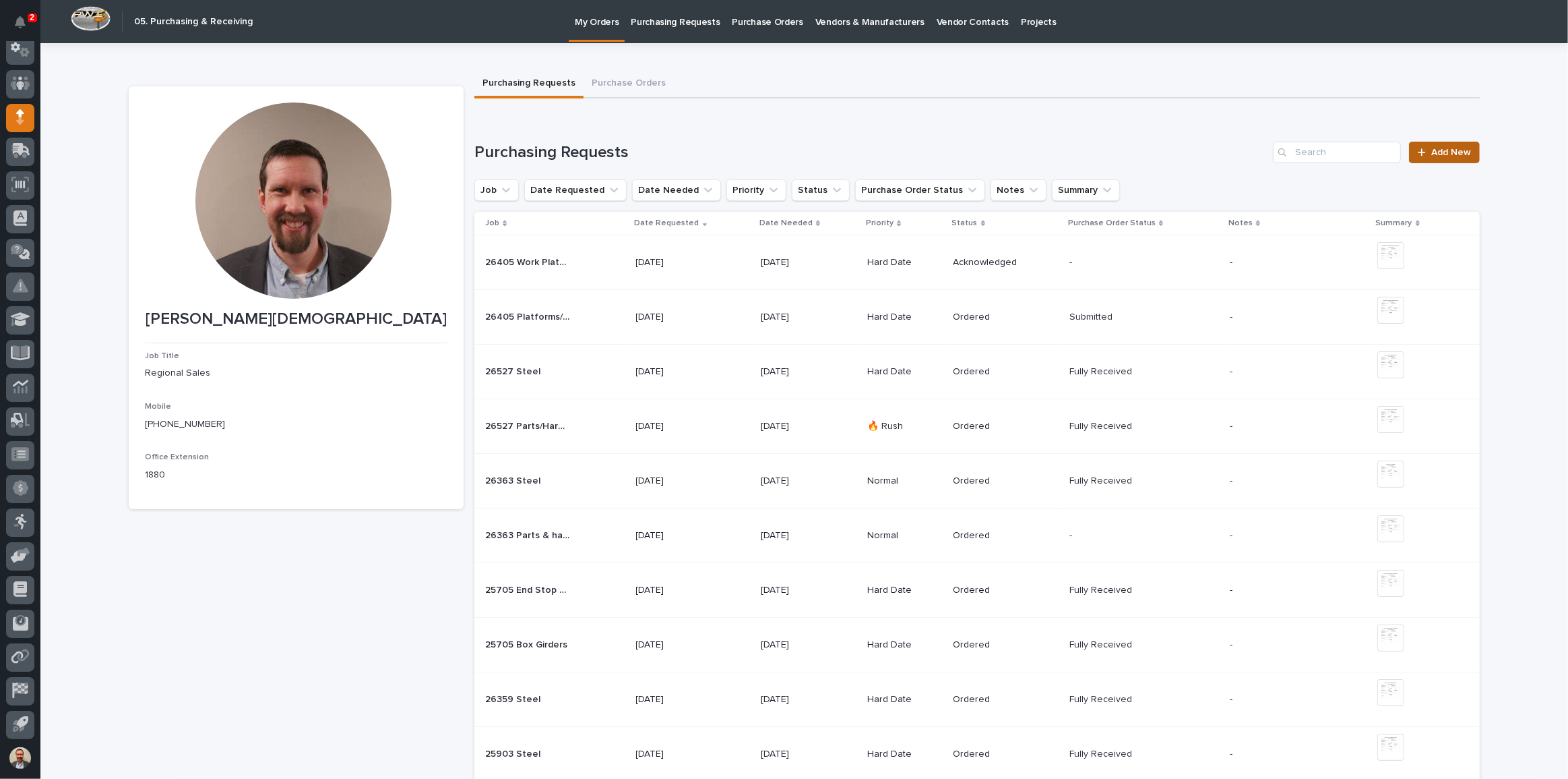
click at [1456, 154] on span "Add New" at bounding box center [1451, 152] width 39 height 10
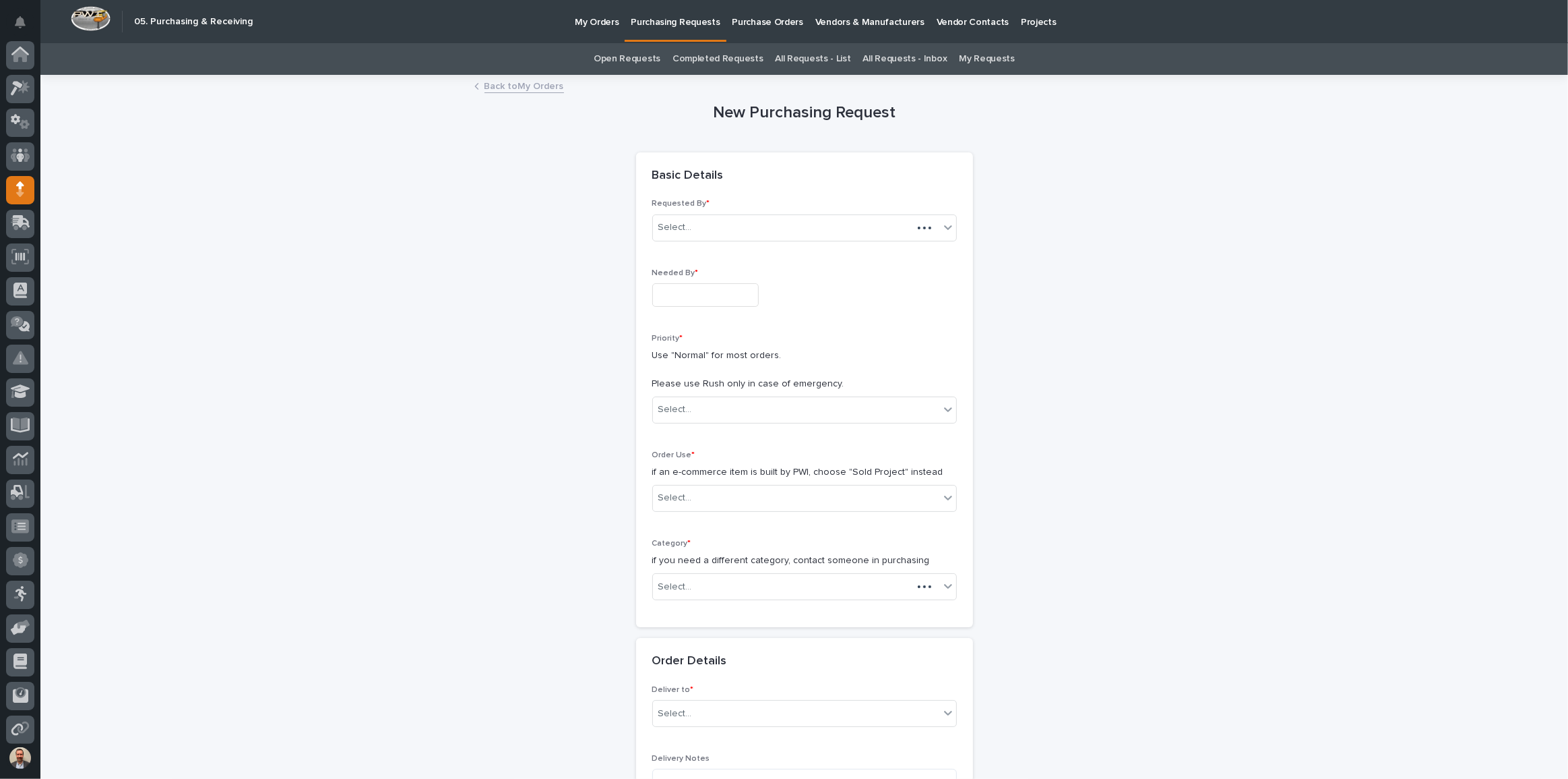
scroll to position [72, 0]
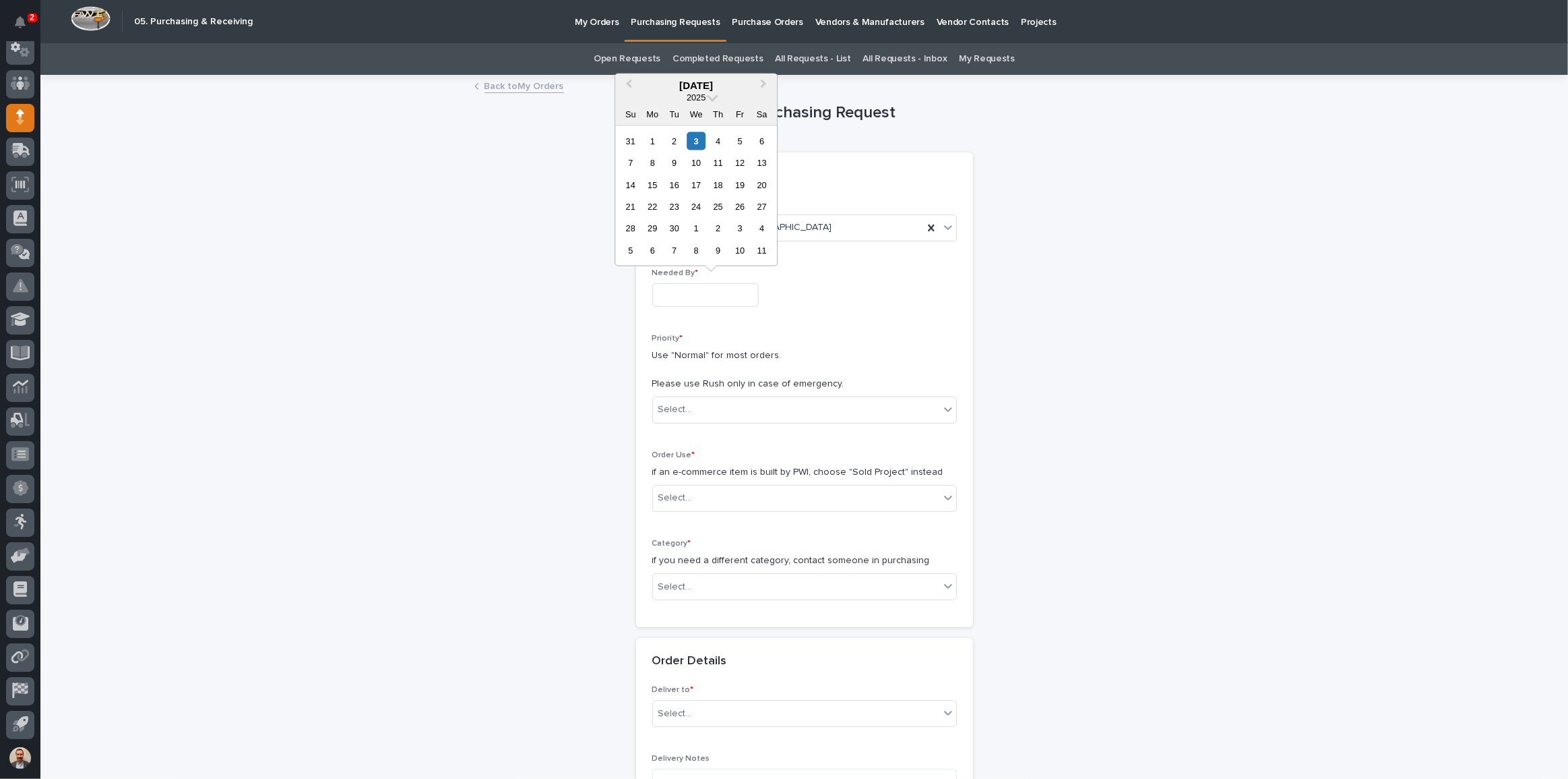
click at [733, 292] on input "text" at bounding box center [705, 295] width 106 height 23
click at [746, 160] on div "12" at bounding box center [740, 163] width 18 height 18
type input "**********"
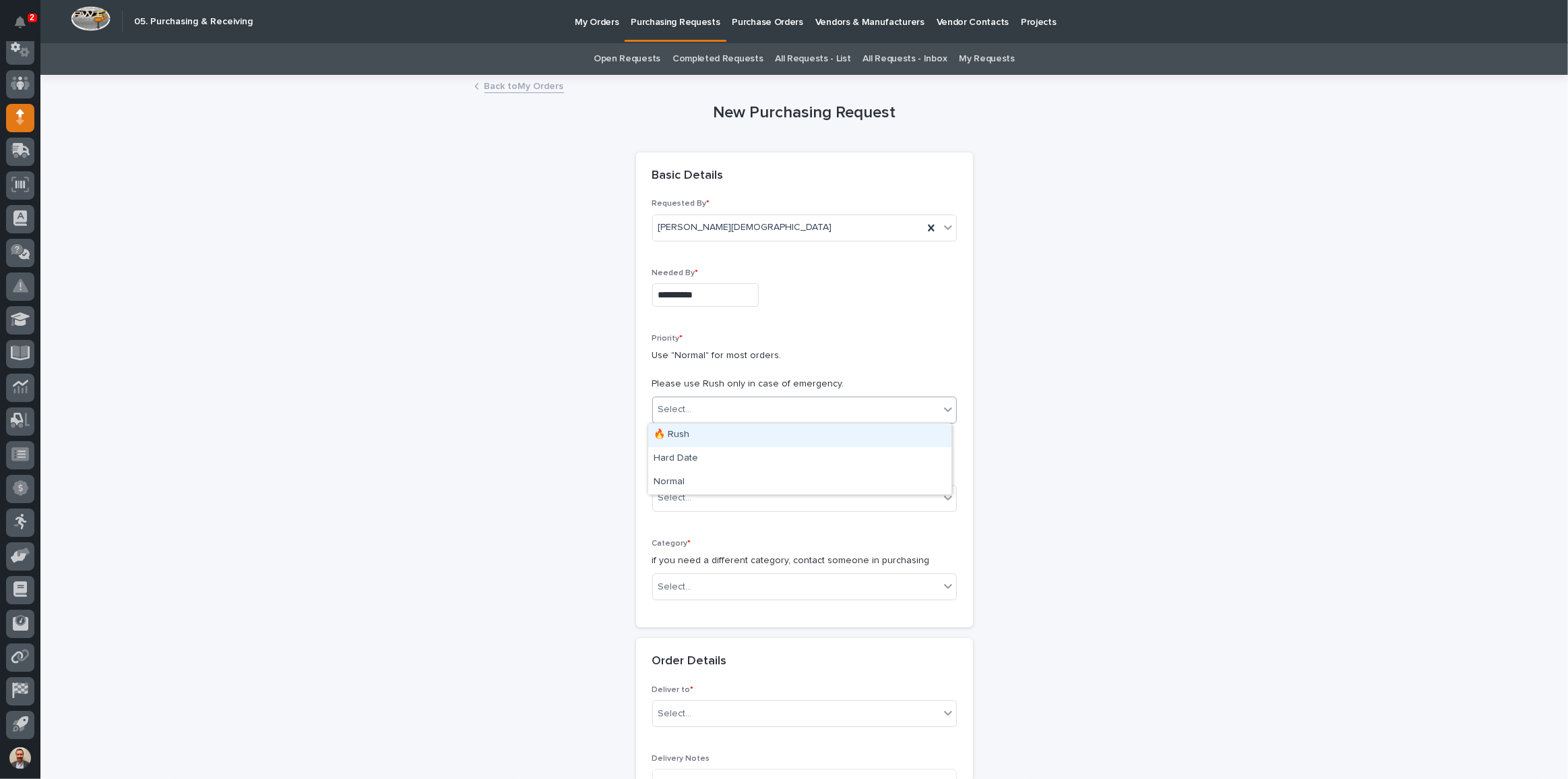
click at [760, 403] on div "Select..." at bounding box center [796, 409] width 286 height 22
click at [866, 330] on div "**********" at bounding box center [805, 404] width 305 height 412
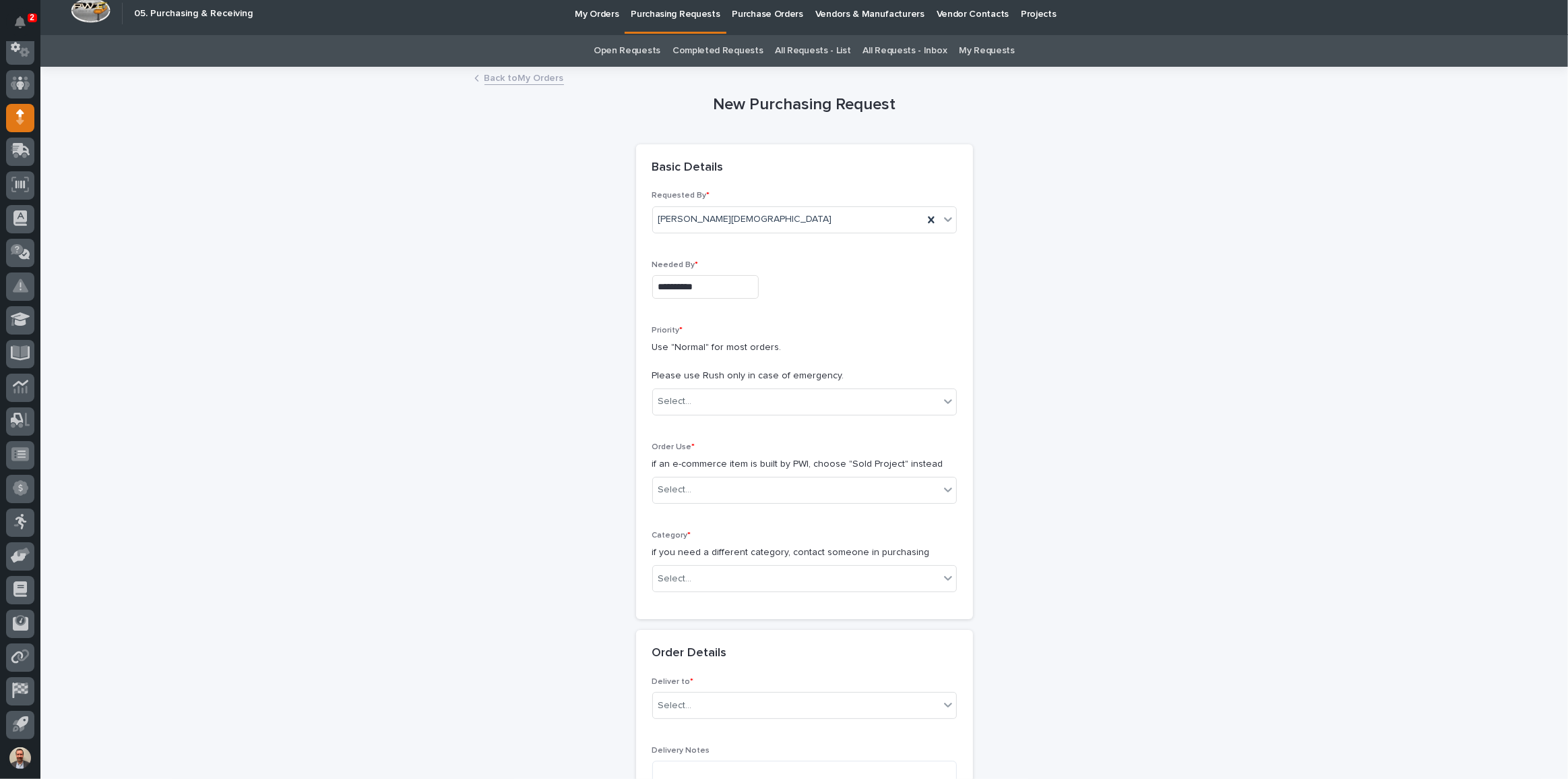
scroll to position [0, 0]
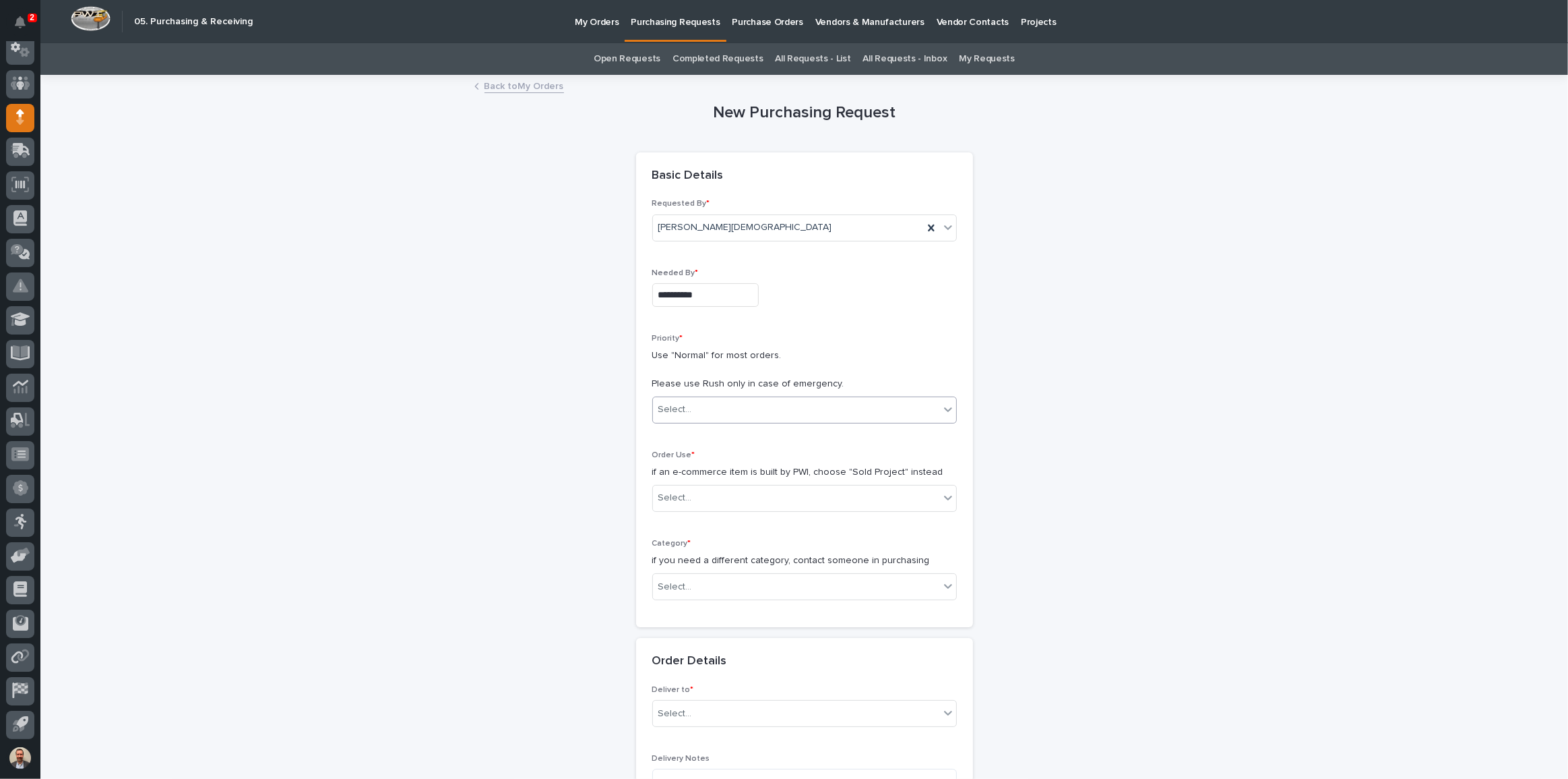
click at [791, 402] on div "Select..." at bounding box center [796, 409] width 286 height 22
click at [809, 454] on div "Hard Date" at bounding box center [799, 459] width 303 height 23
click at [822, 583] on div "Select..." at bounding box center [796, 587] width 286 height 22
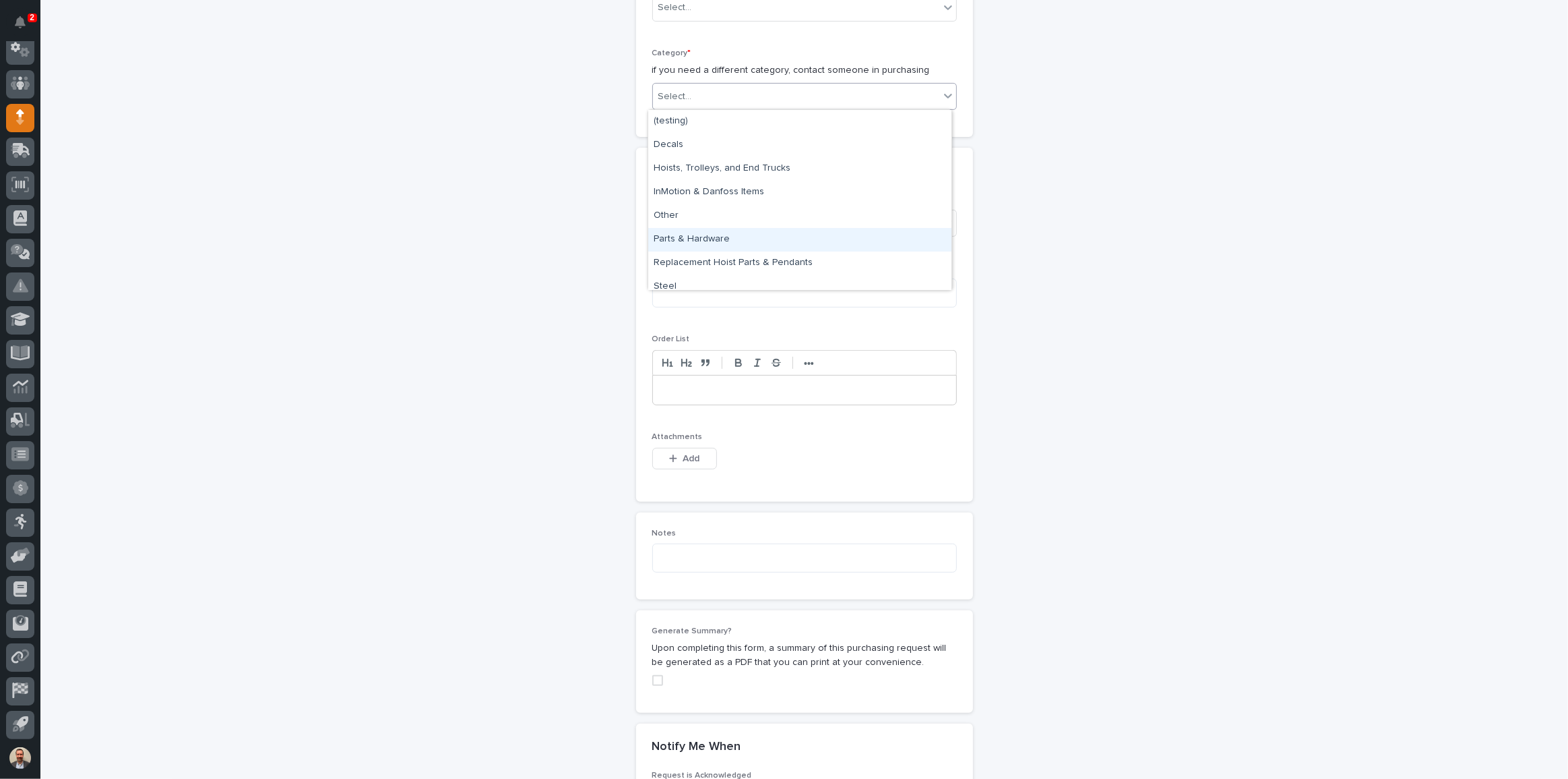
scroll to position [33, 0]
click at [748, 253] on div "Steel" at bounding box center [799, 254] width 303 height 23
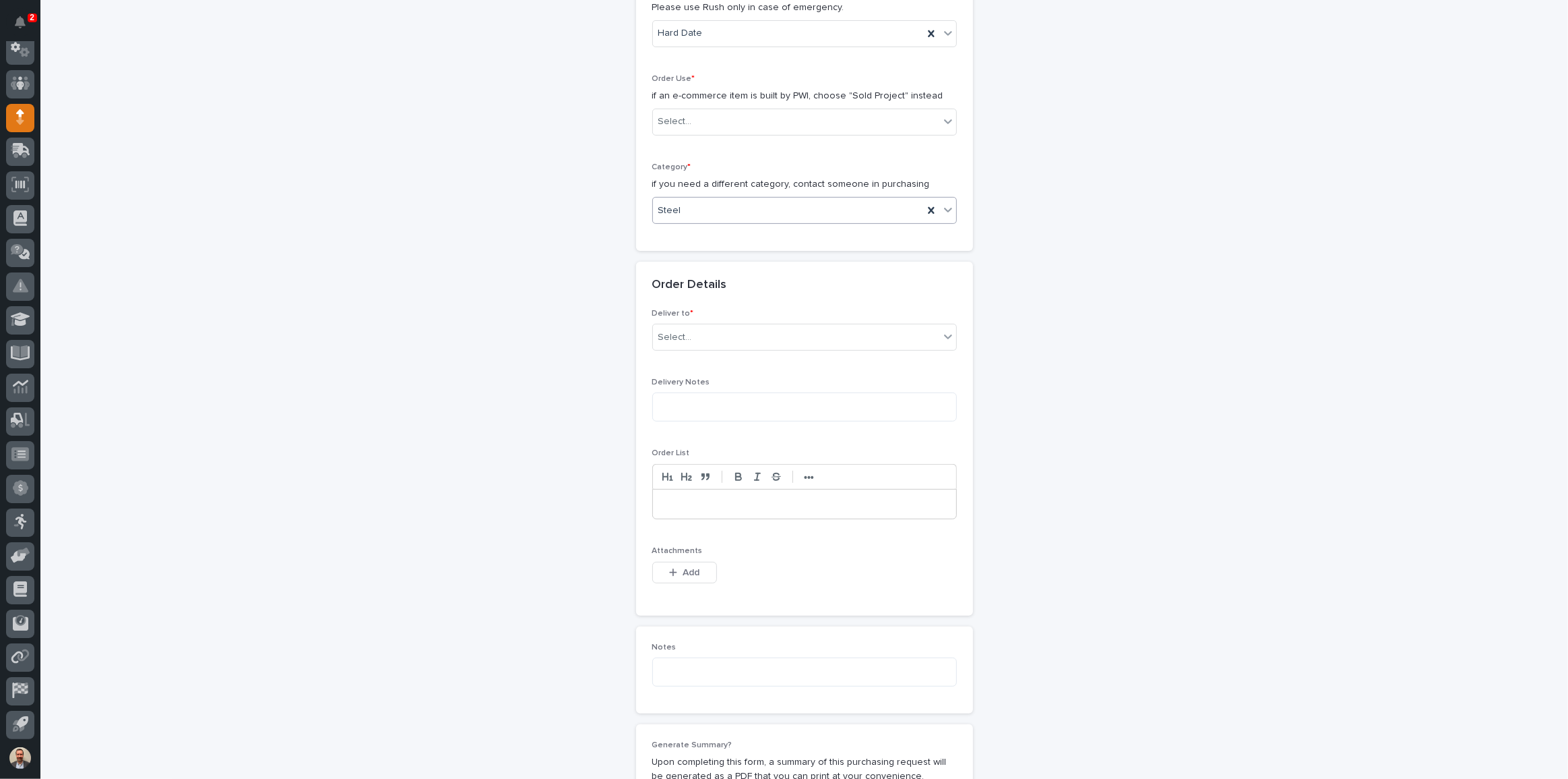
scroll to position [368, 0]
click at [825, 346] on div "Select..." at bounding box center [796, 346] width 286 height 22
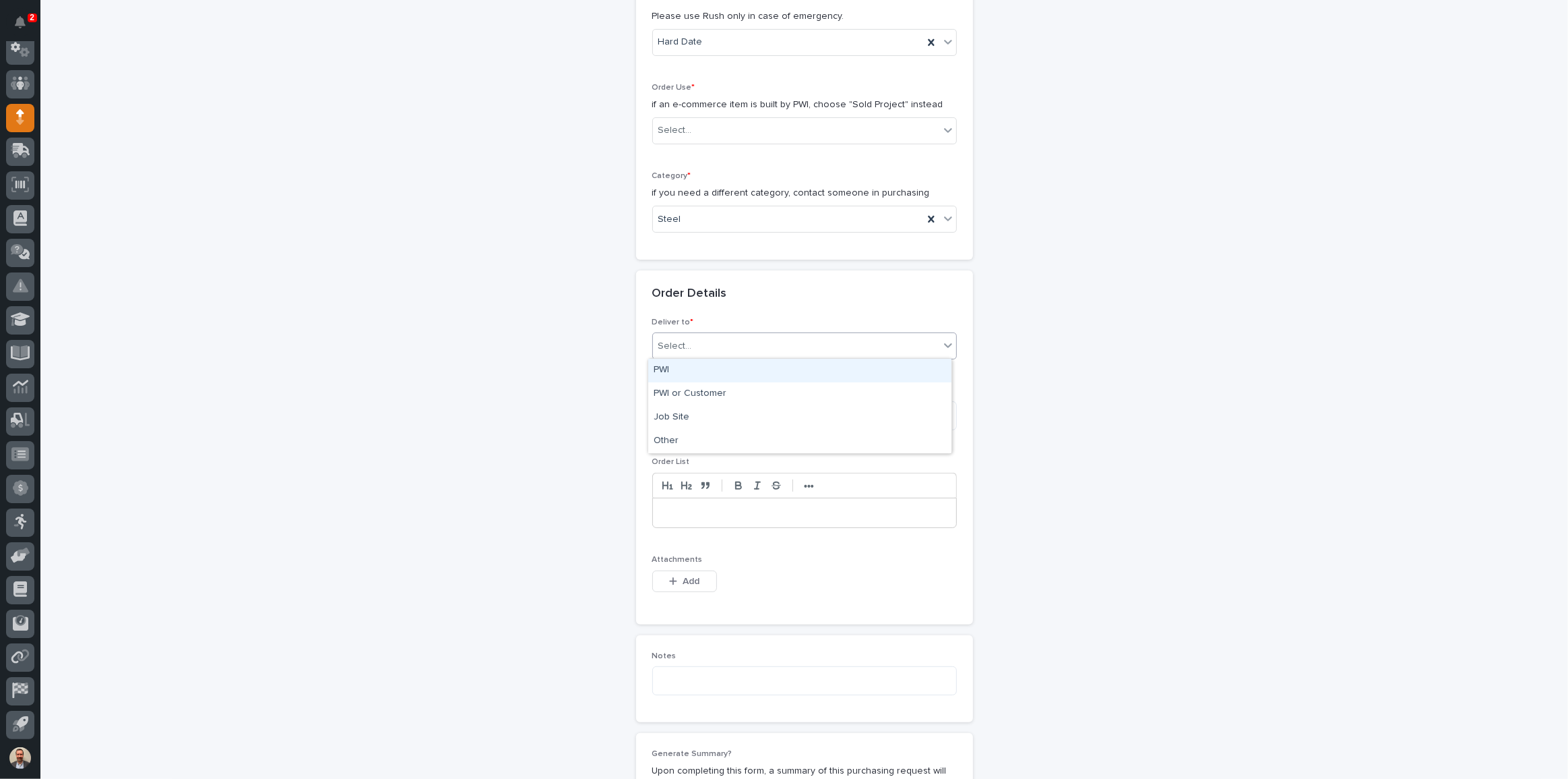
click at [815, 366] on div "PWI" at bounding box center [799, 370] width 303 height 23
click at [688, 576] on span "Add" at bounding box center [691, 581] width 17 height 13
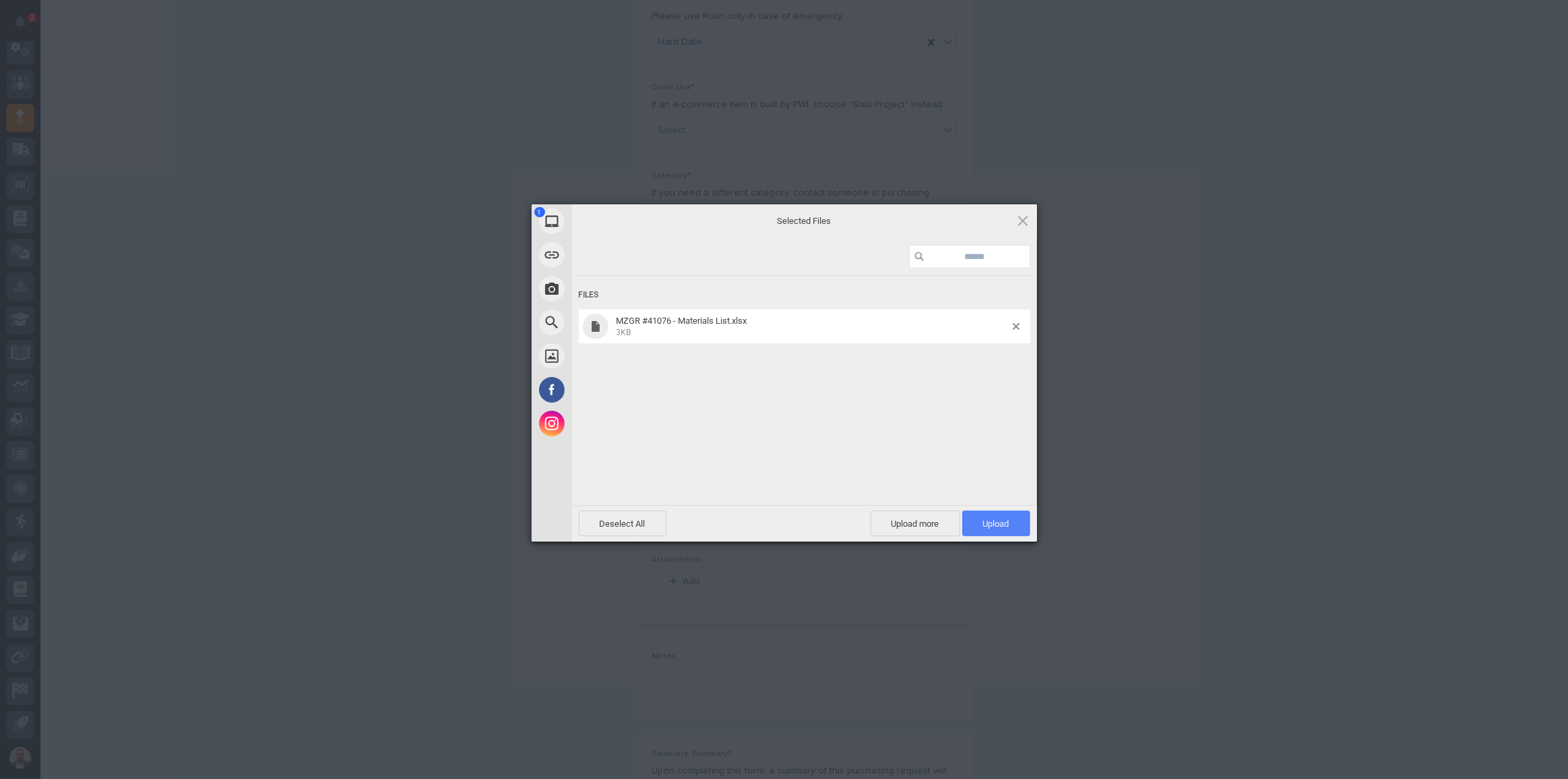
click at [1002, 531] on span "Upload 1" at bounding box center [996, 523] width 68 height 26
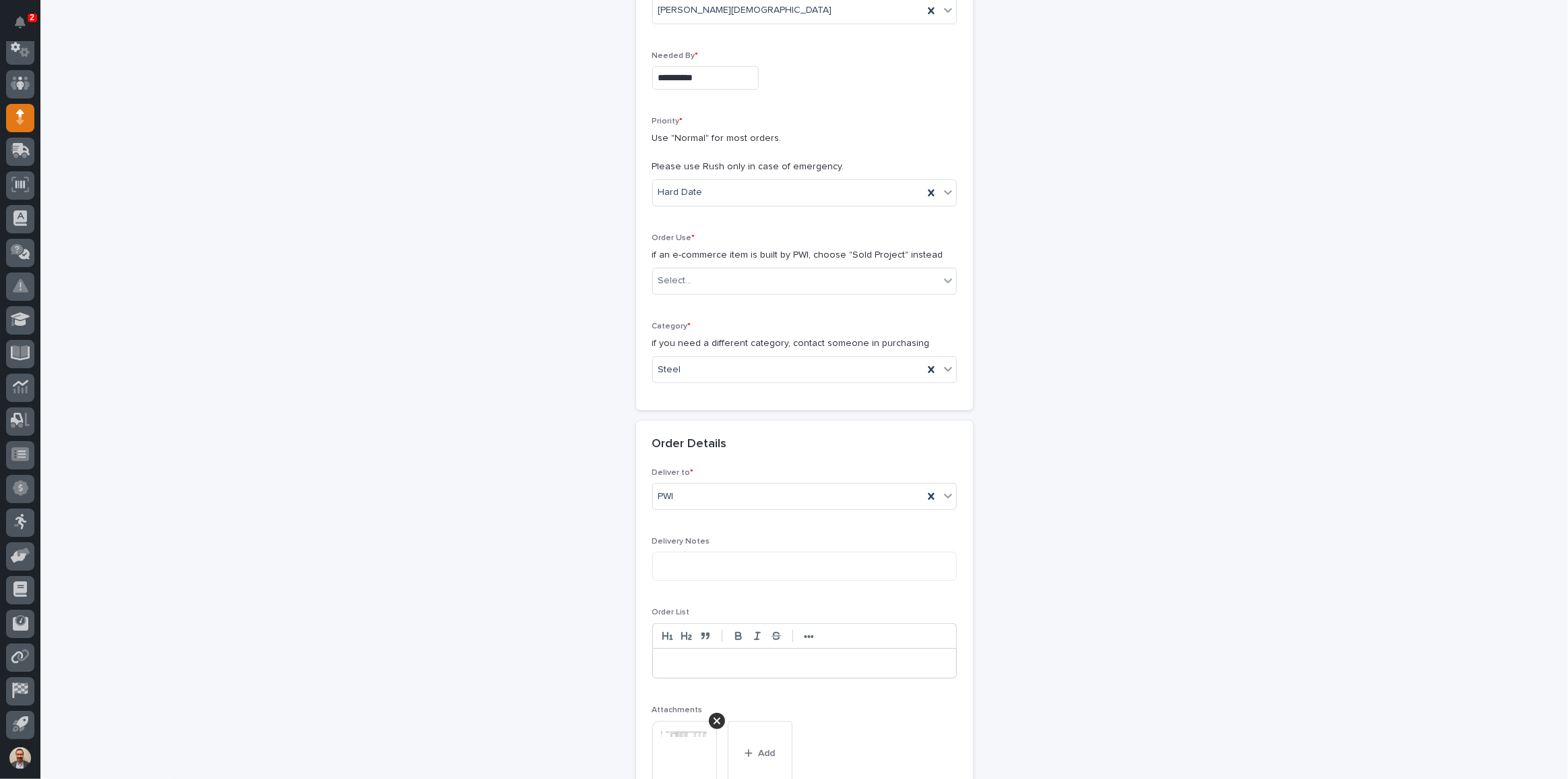
scroll to position [245, 0]
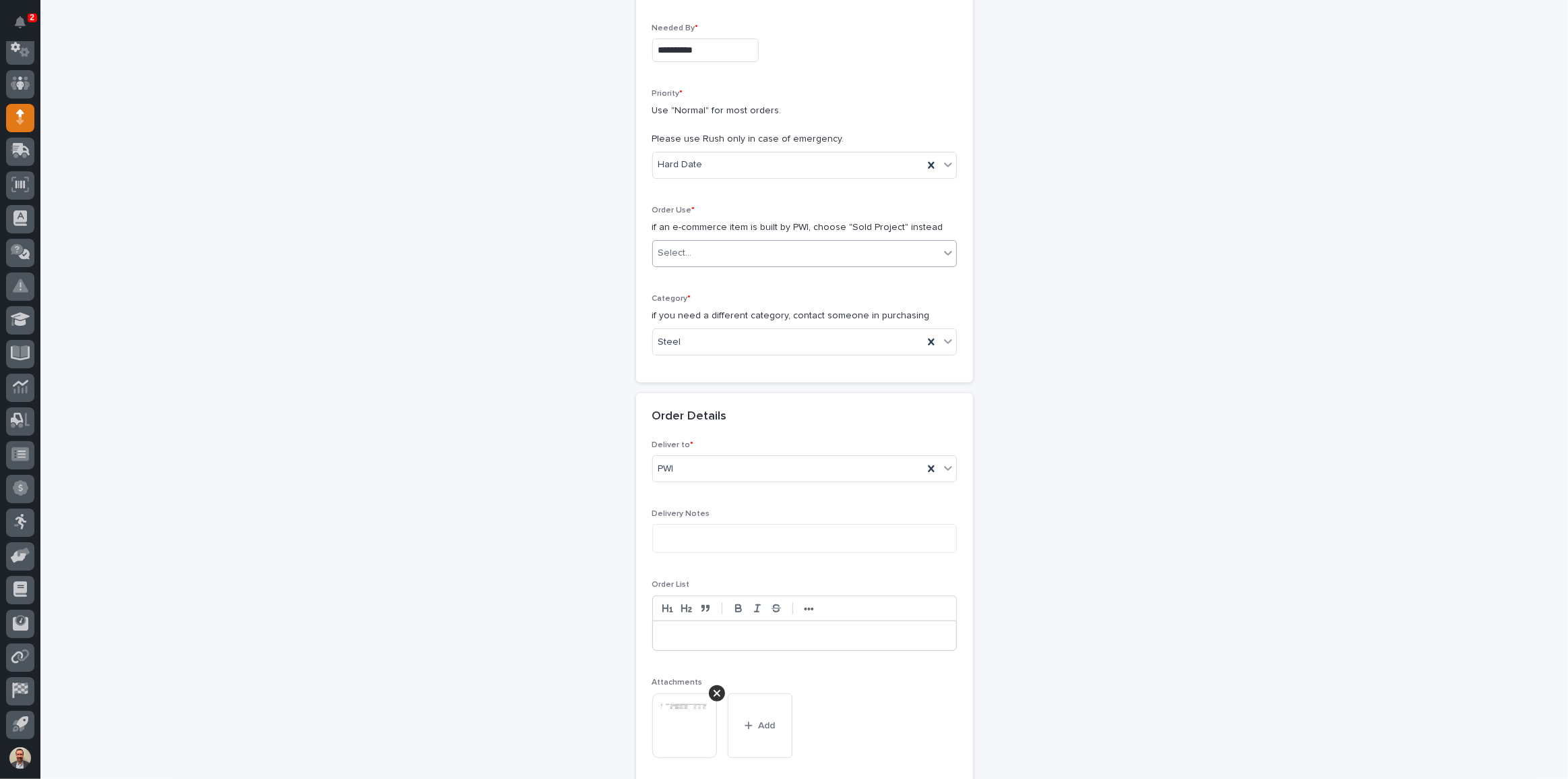
click at [942, 256] on icon at bounding box center [948, 252] width 13 height 13
click at [916, 278] on div "Sold Project" at bounding box center [799, 278] width 303 height 23
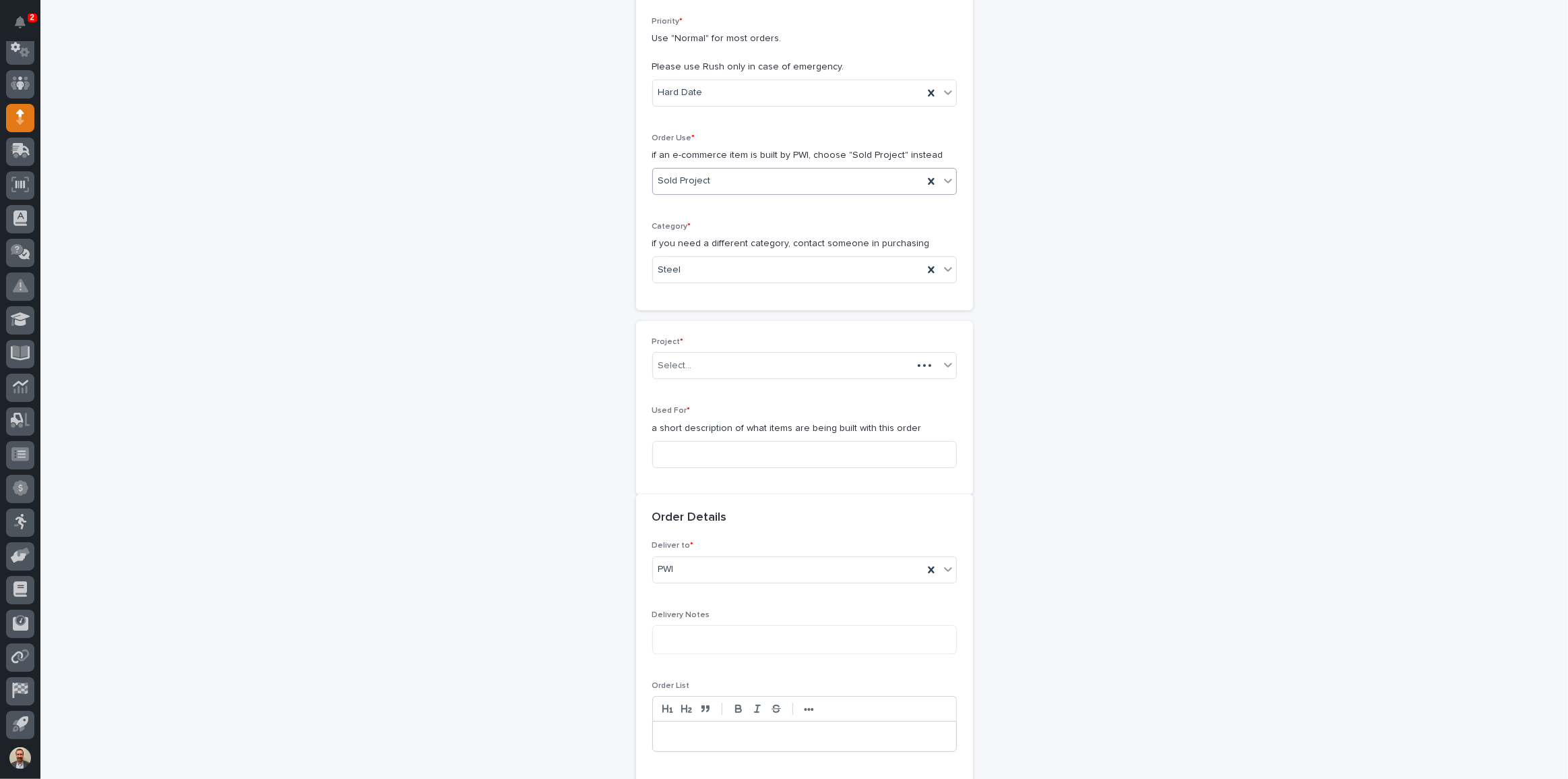
scroll to position [337, 0]
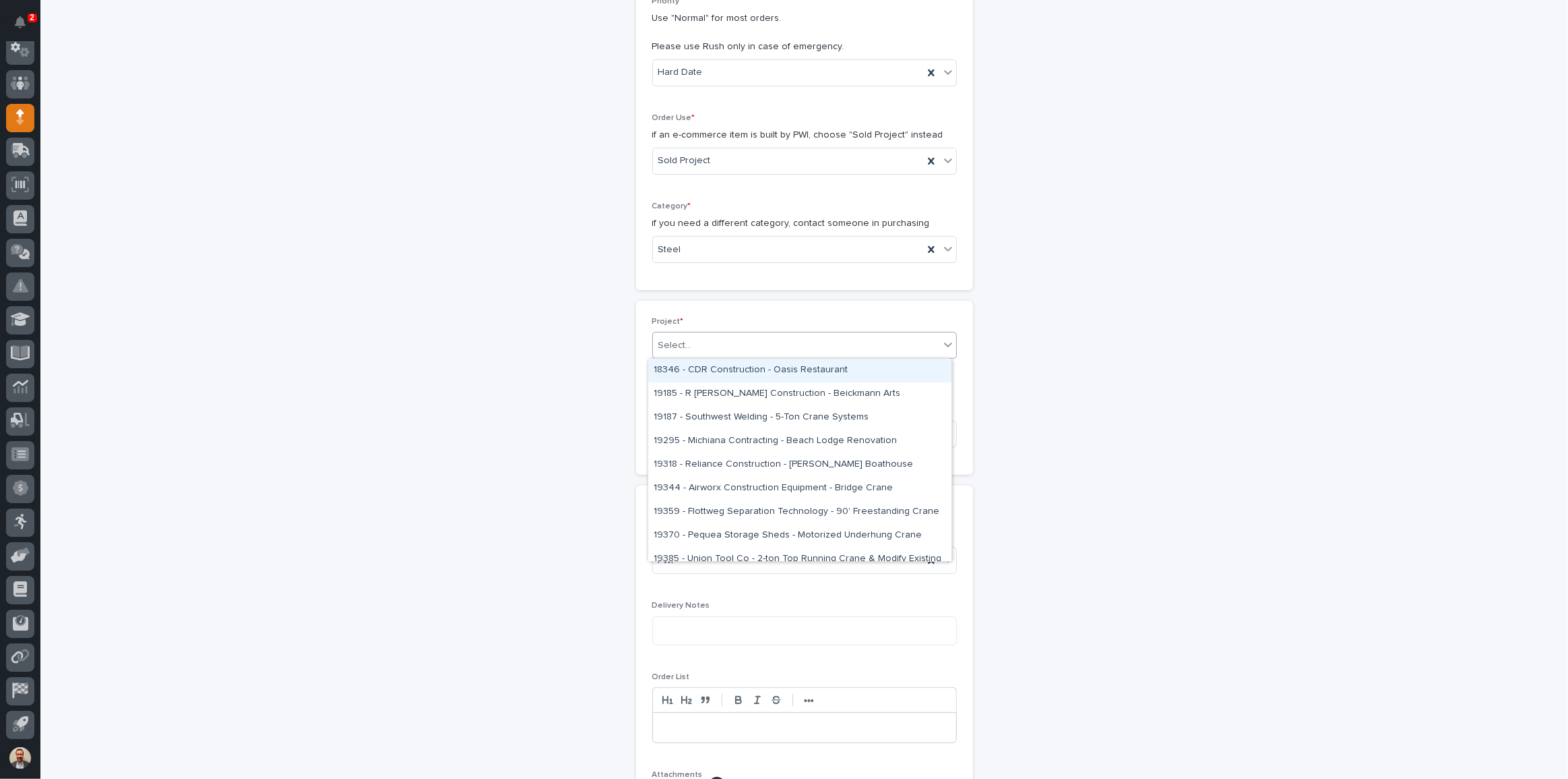
click at [944, 344] on icon at bounding box center [948, 345] width 8 height 4
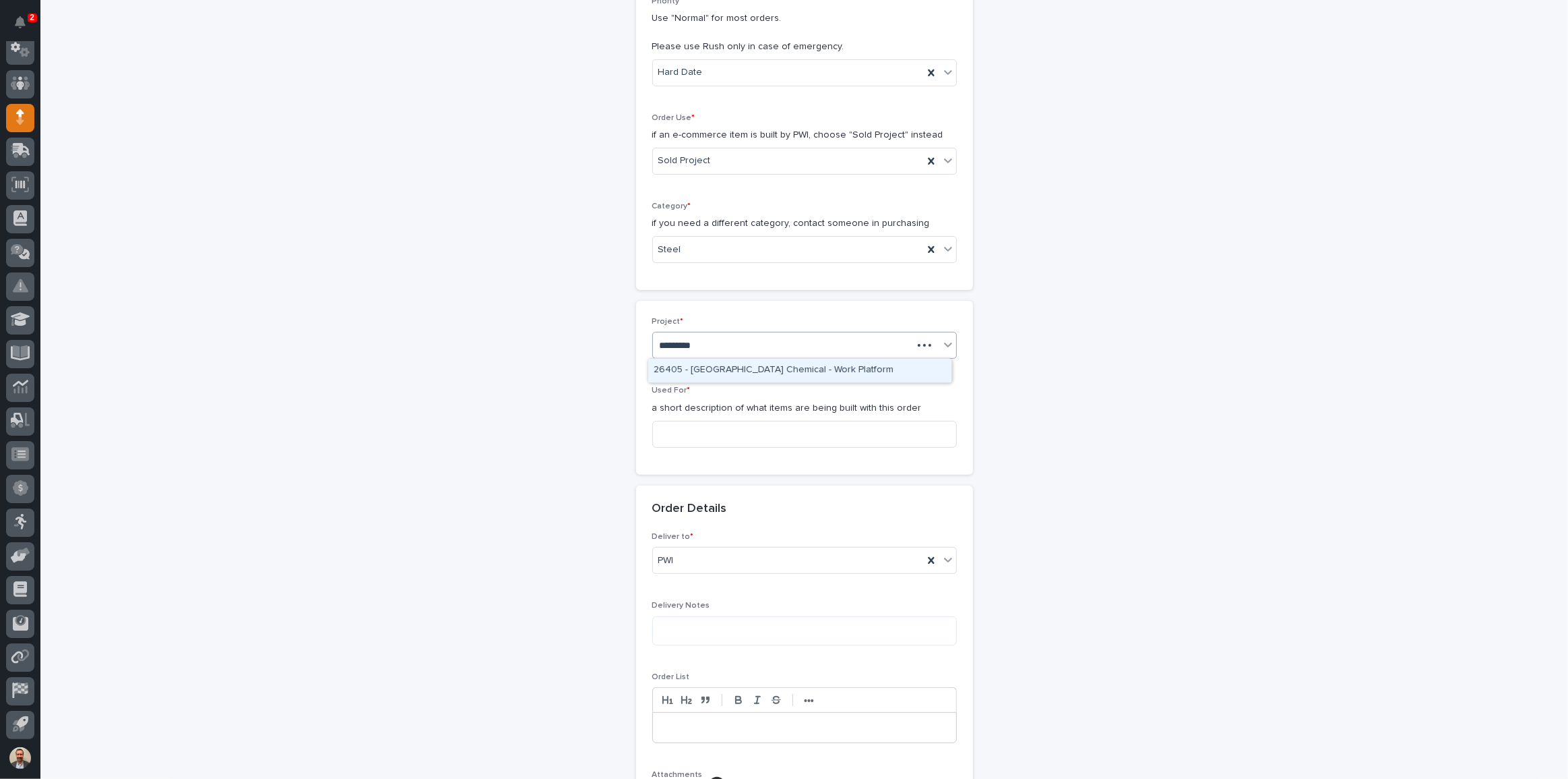
type input "**********"
click at [915, 368] on div "26405 - [GEOGRAPHIC_DATA] Chemical - Work Platform" at bounding box center [799, 370] width 303 height 23
click at [886, 435] on input at bounding box center [805, 434] width 305 height 27
click at [873, 439] on input at bounding box center [805, 434] width 305 height 27
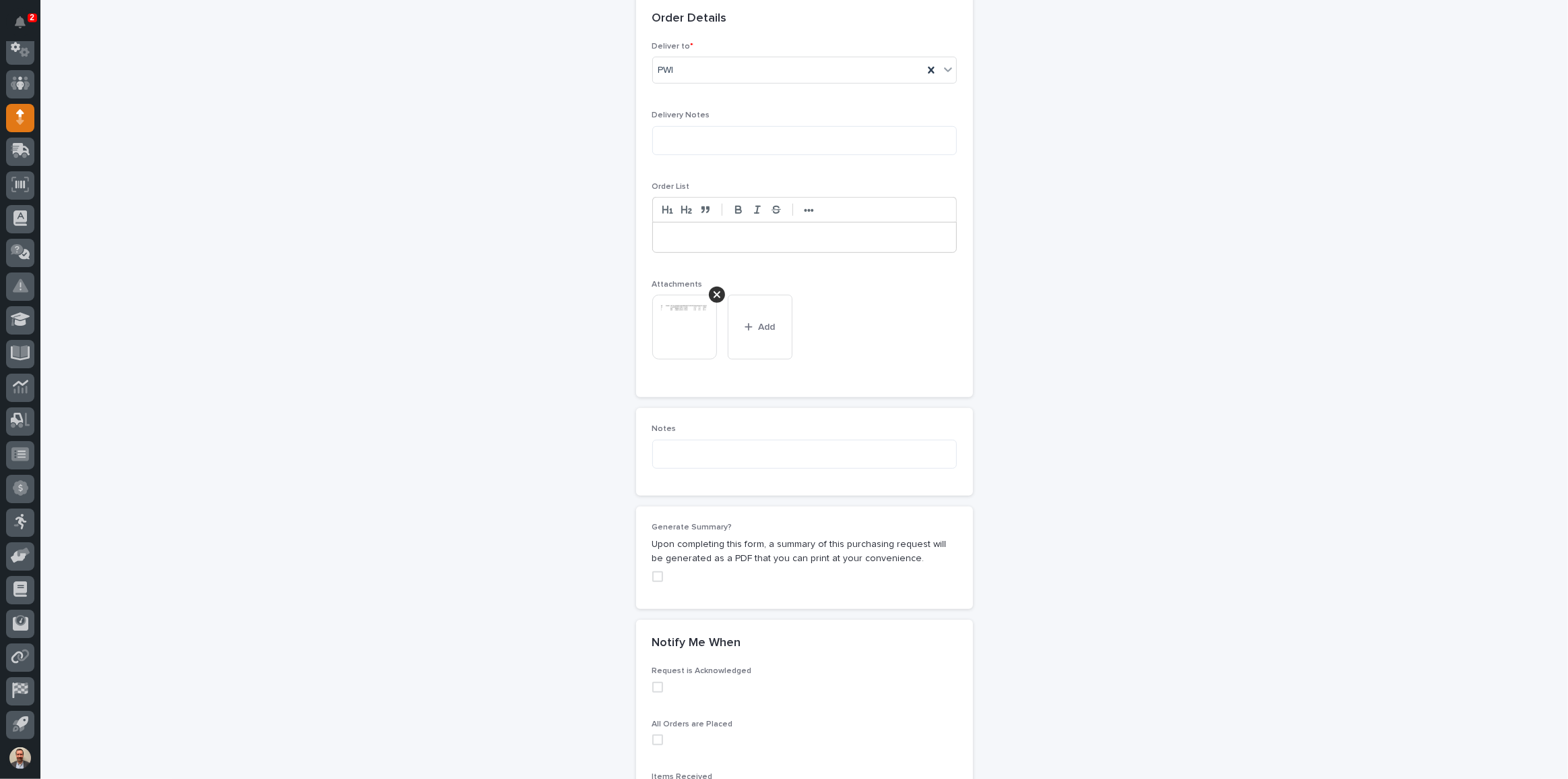
scroll to position [1009, 0]
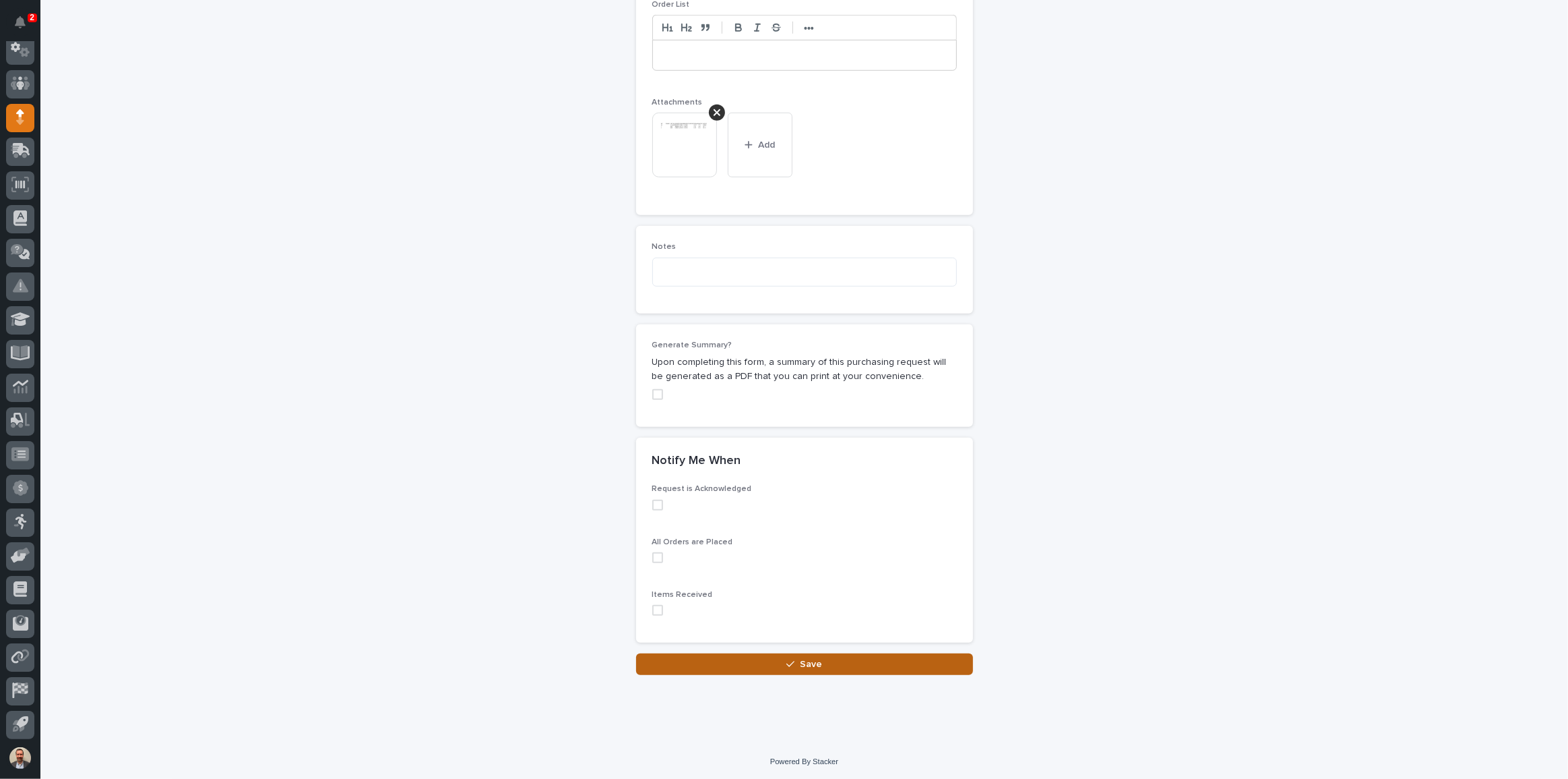
type input "41076"
click at [833, 659] on button "Save" at bounding box center [805, 664] width 337 height 21
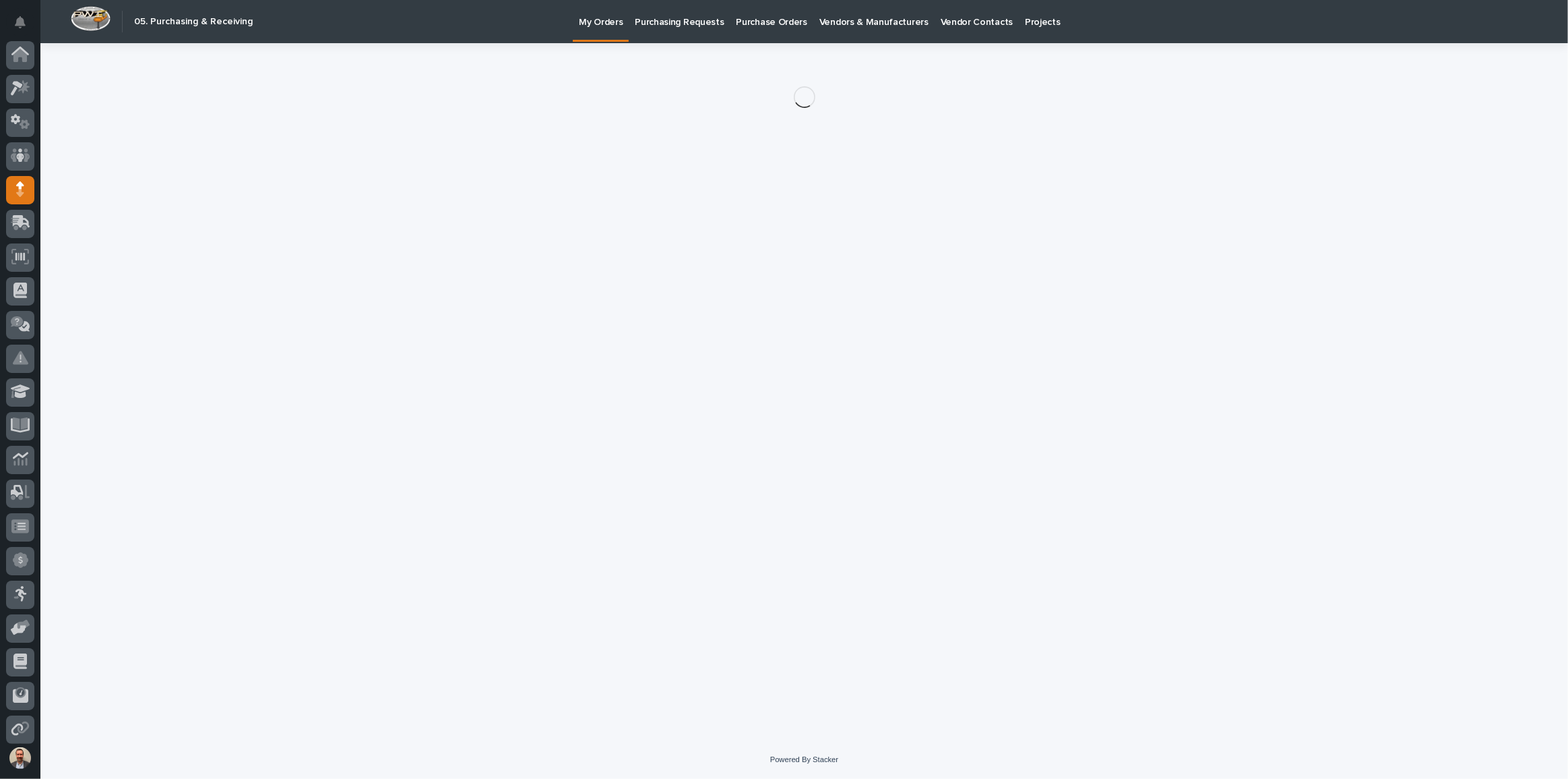
scroll to position [72, 0]
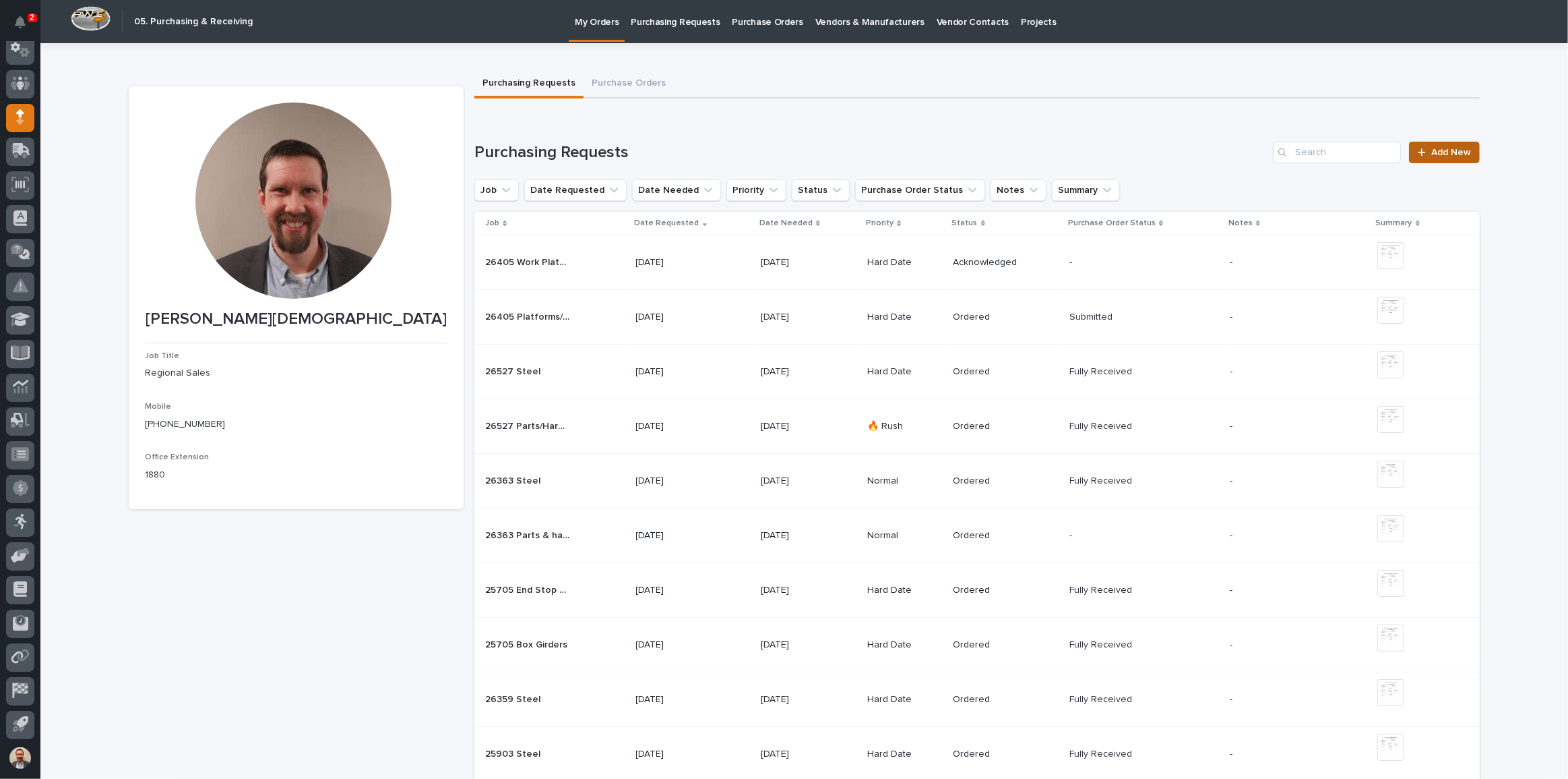
click at [1436, 153] on span "Add New" at bounding box center [1451, 152] width 39 height 10
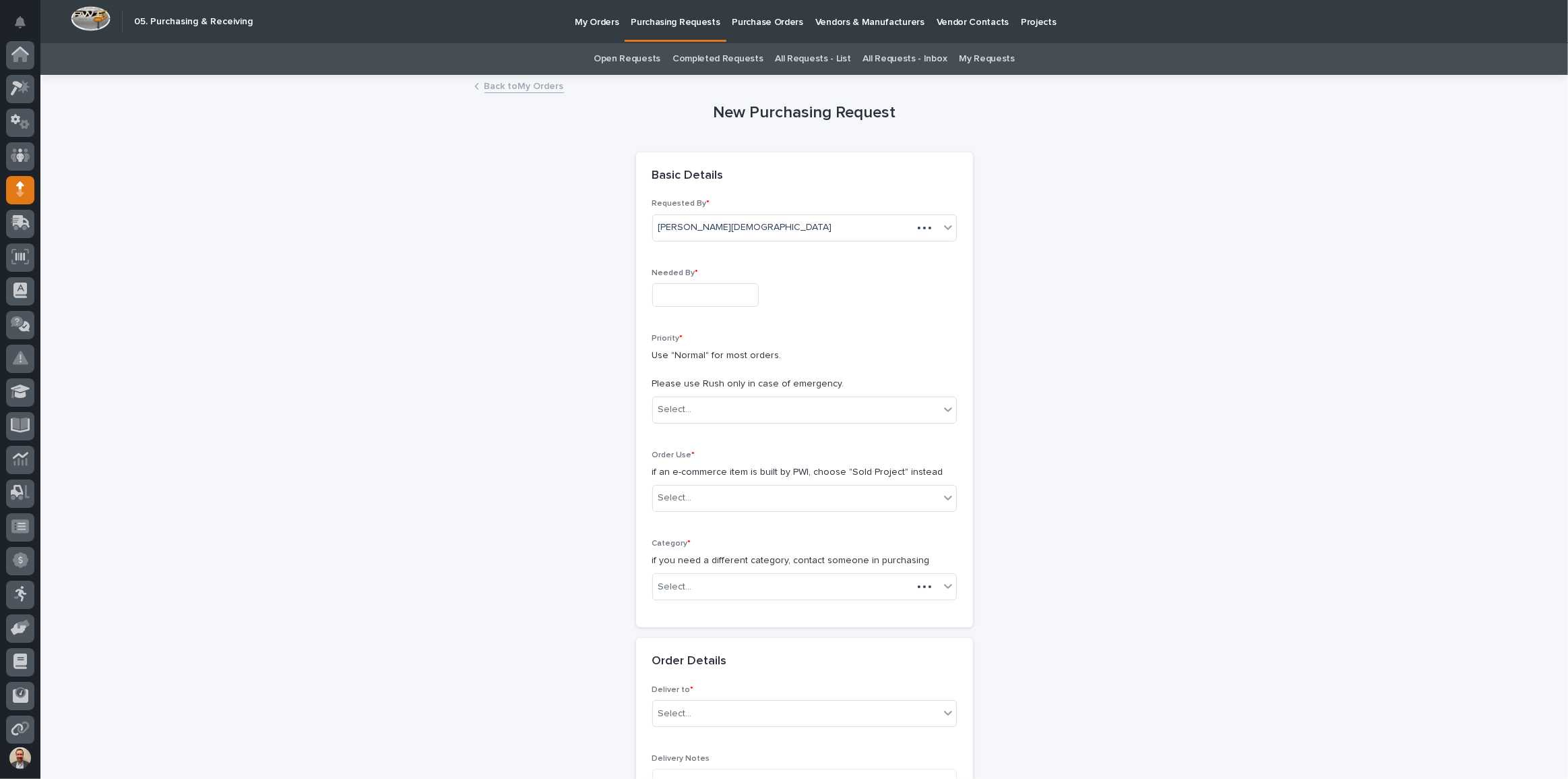
scroll to position [72, 0]
click at [751, 292] on input "text" at bounding box center [705, 295] width 106 height 23
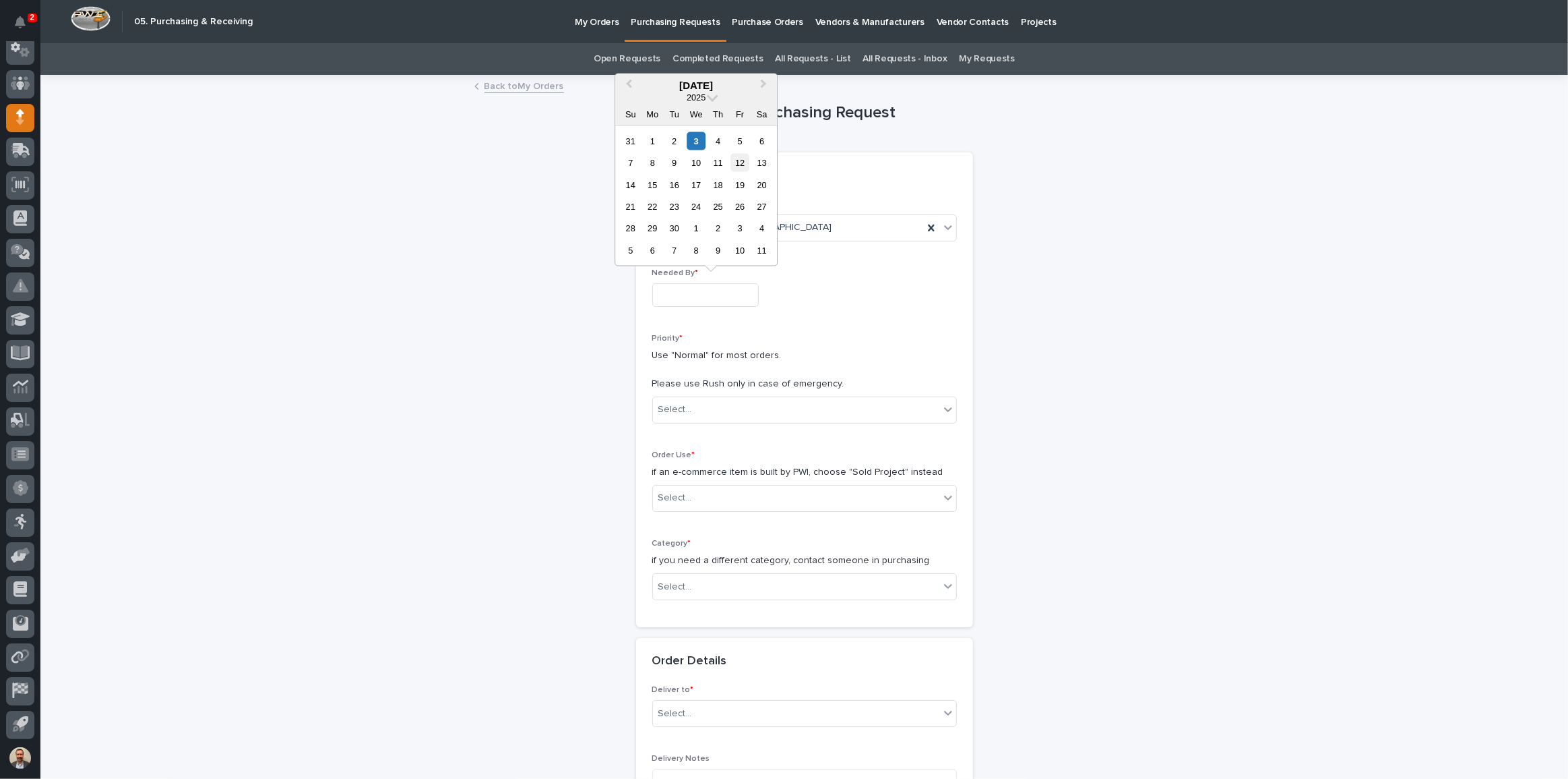
click at [741, 160] on div "12" at bounding box center [740, 163] width 18 height 18
type input "**********"
click at [738, 404] on div "Select..." at bounding box center [796, 409] width 286 height 22
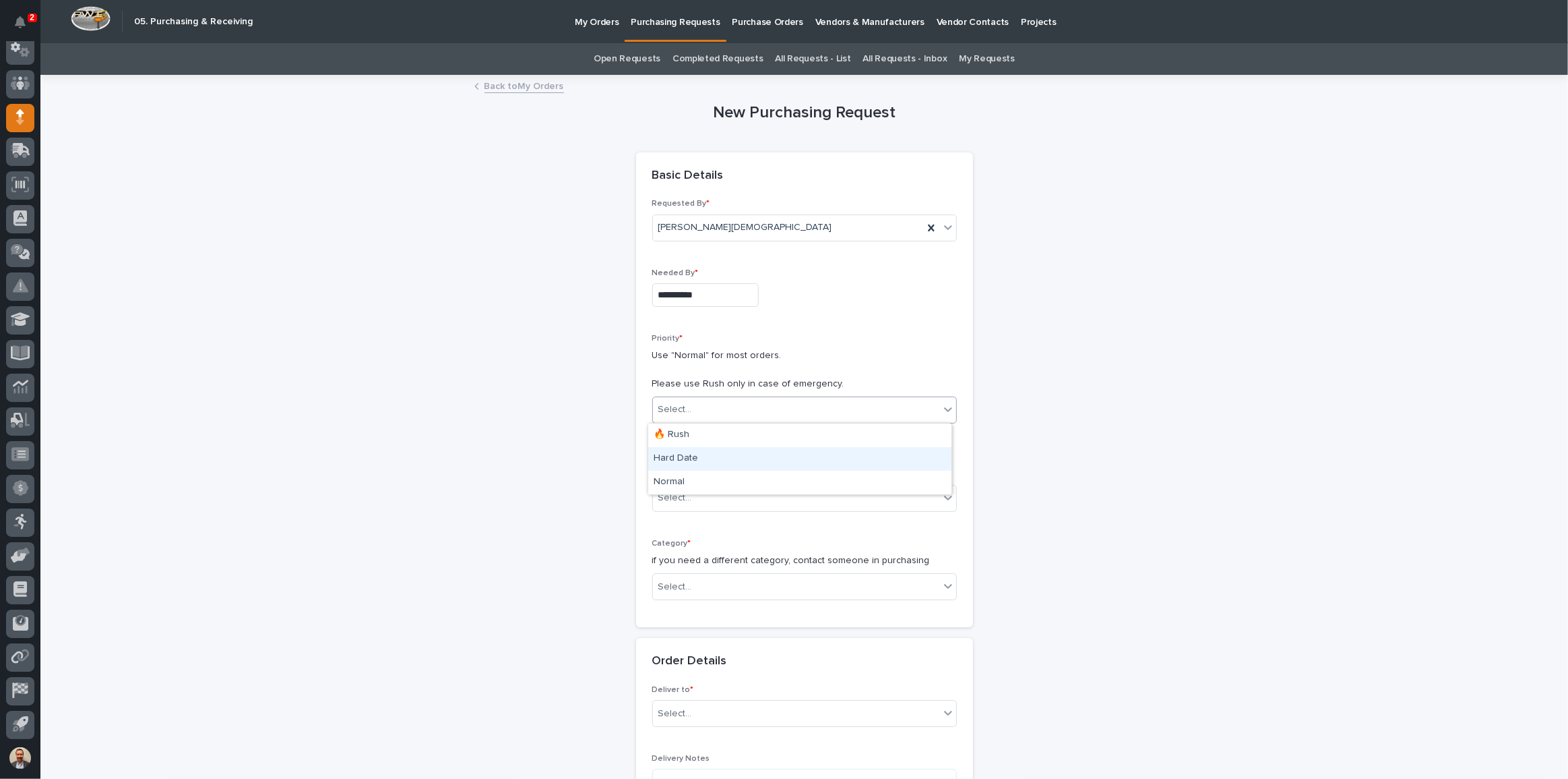
click at [729, 453] on div "Hard Date" at bounding box center [799, 459] width 303 height 23
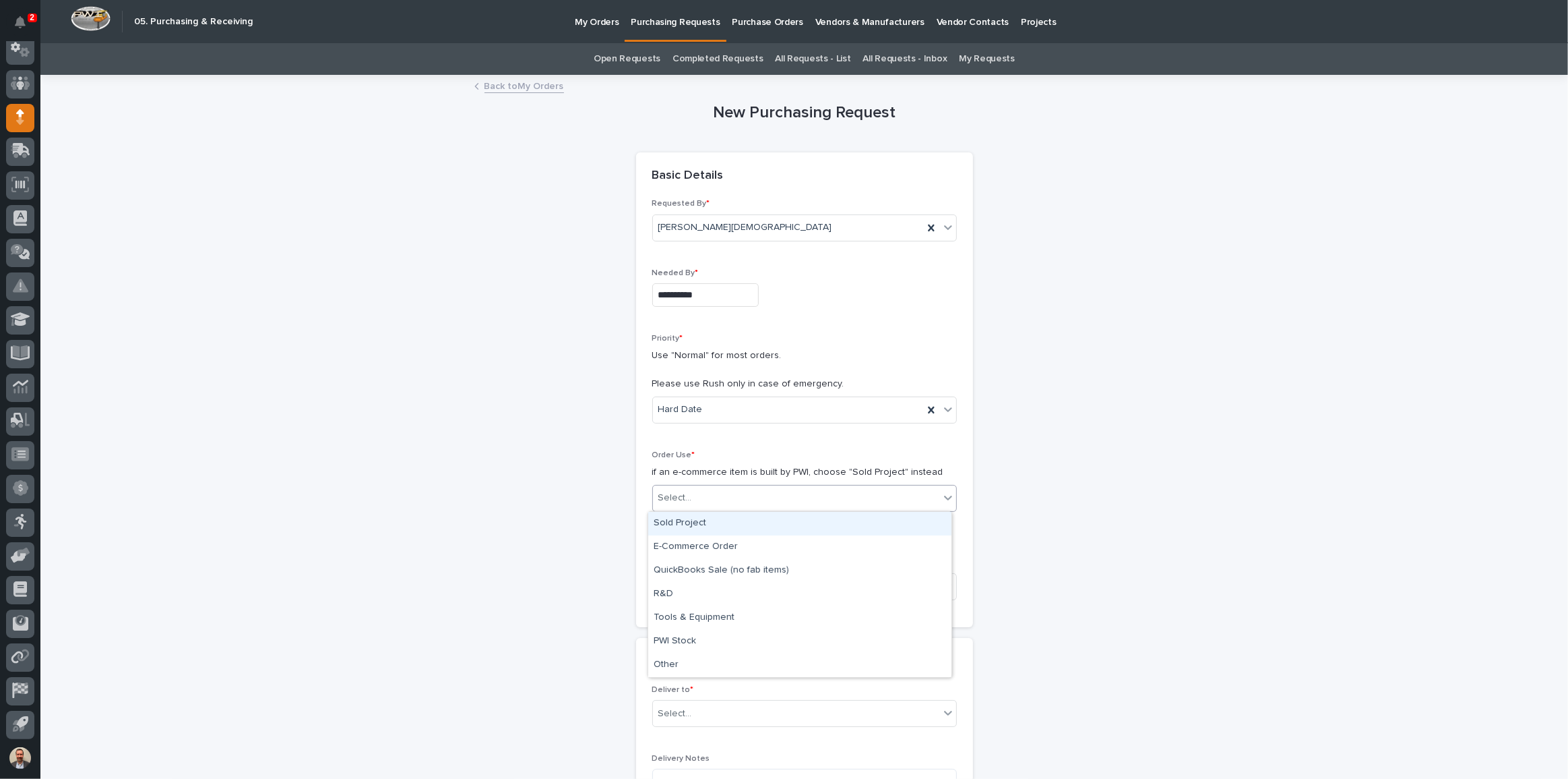
click at [788, 490] on div "Select..." at bounding box center [796, 497] width 286 height 22
click at [765, 532] on div "Sold Project" at bounding box center [799, 523] width 303 height 23
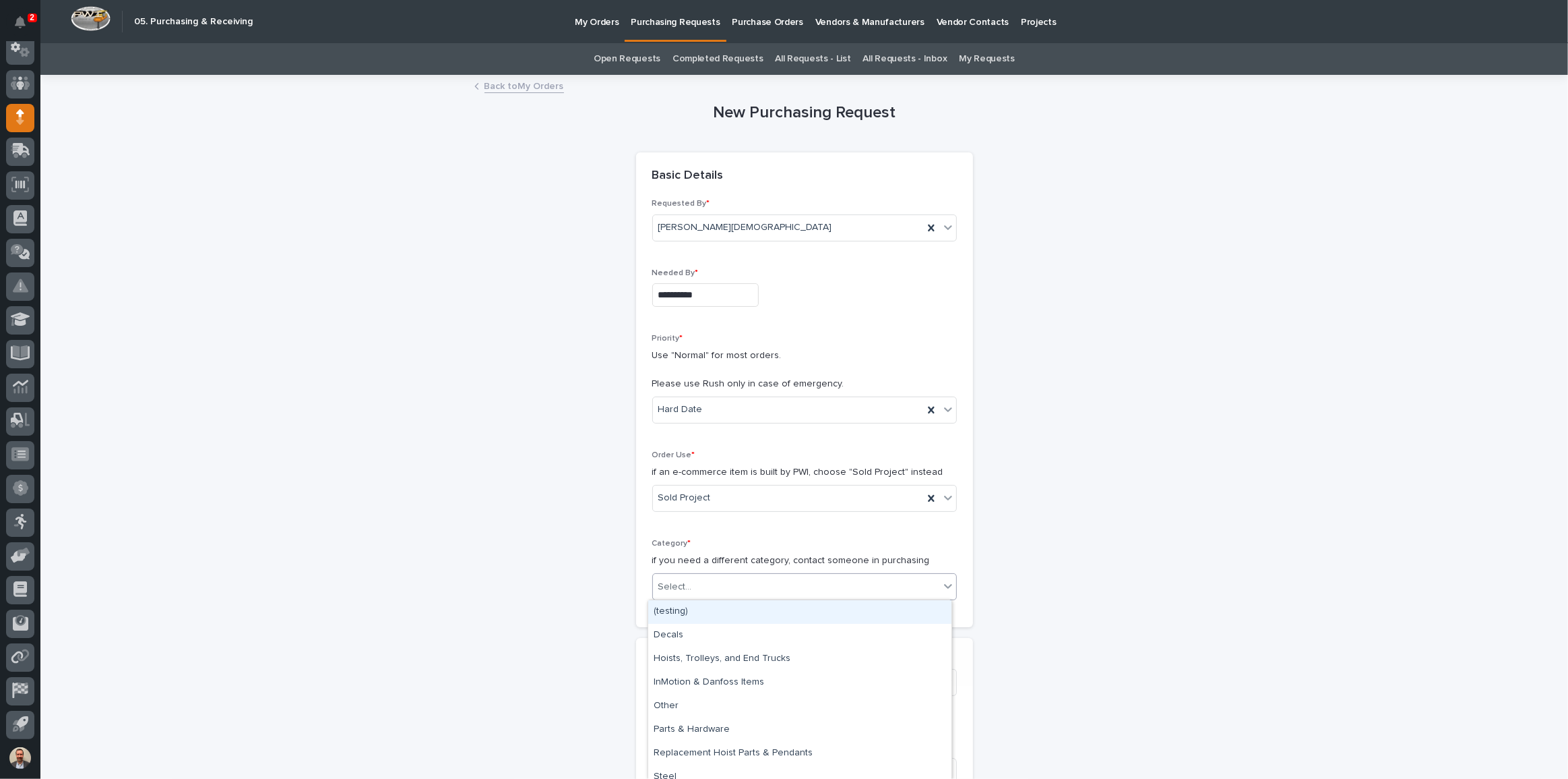
click at [770, 579] on div "Select..." at bounding box center [796, 587] width 286 height 22
click at [773, 769] on div "Steel" at bounding box center [799, 777] width 303 height 23
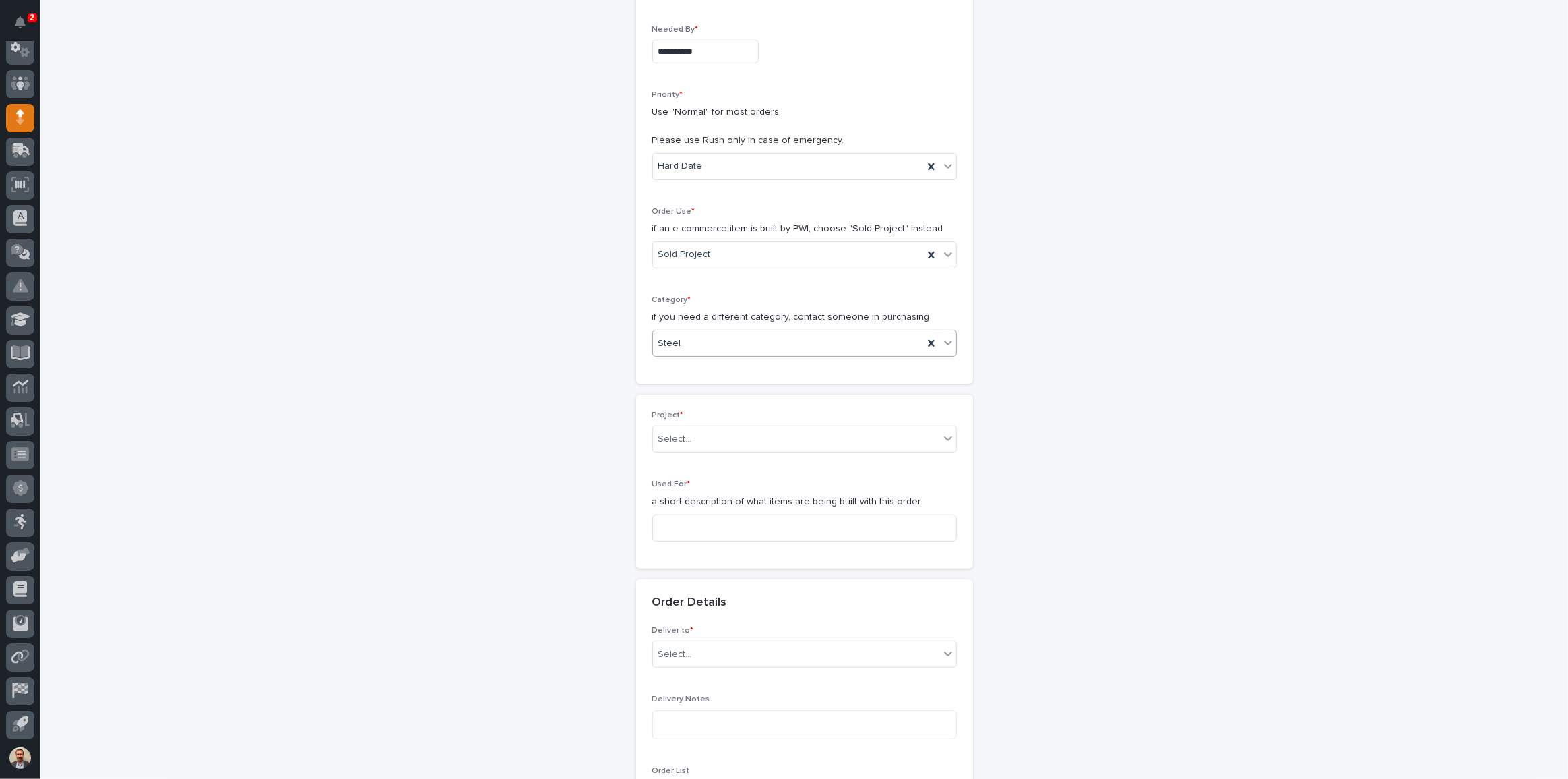
scroll to position [245, 0]
click at [946, 434] on icon at bounding box center [948, 436] width 13 height 13
type input "********"
click at [856, 459] on div "26405 - [GEOGRAPHIC_DATA] Chemical - Work Platform" at bounding box center [799, 462] width 303 height 23
click at [816, 530] on input at bounding box center [805, 527] width 305 height 27
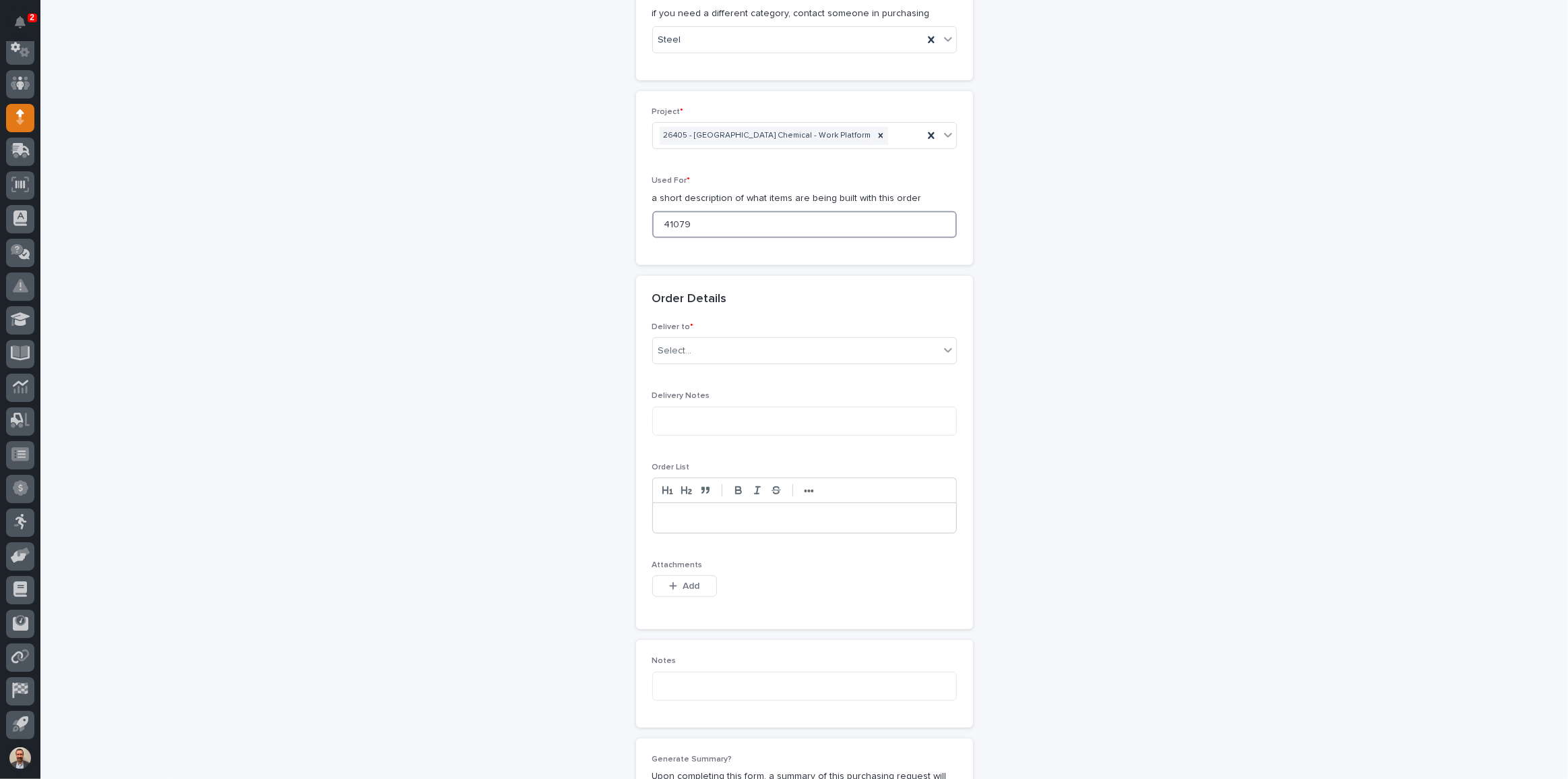
scroll to position [552, 0]
type input "41079"
click at [754, 339] on div "Select..." at bounding box center [796, 346] width 286 height 22
click at [752, 375] on div "PWI" at bounding box center [799, 371] width 303 height 23
click at [695, 577] on button "Add" at bounding box center [685, 581] width 64 height 21
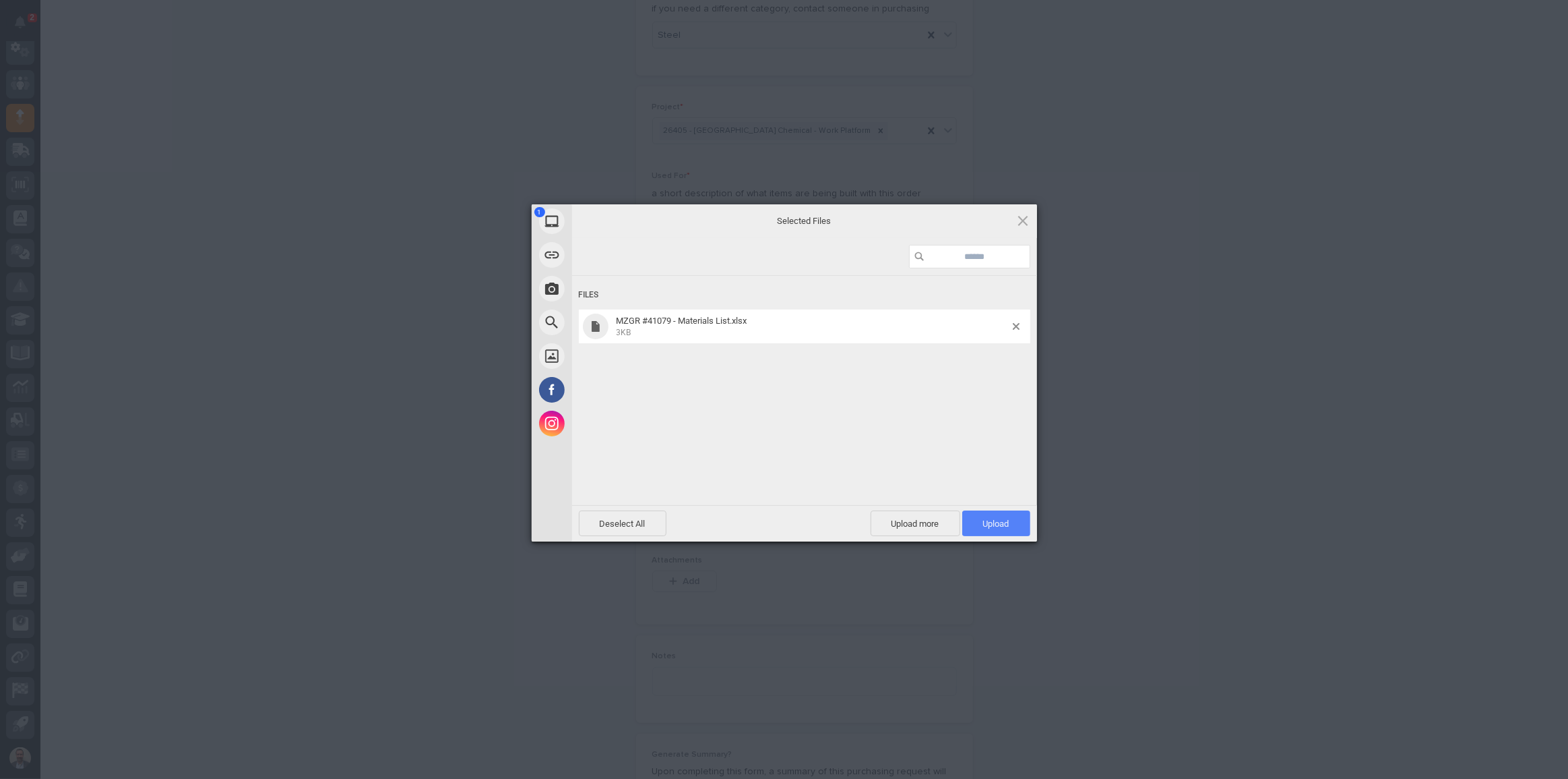
click at [1000, 521] on span "Upload 1" at bounding box center [996, 523] width 26 height 10
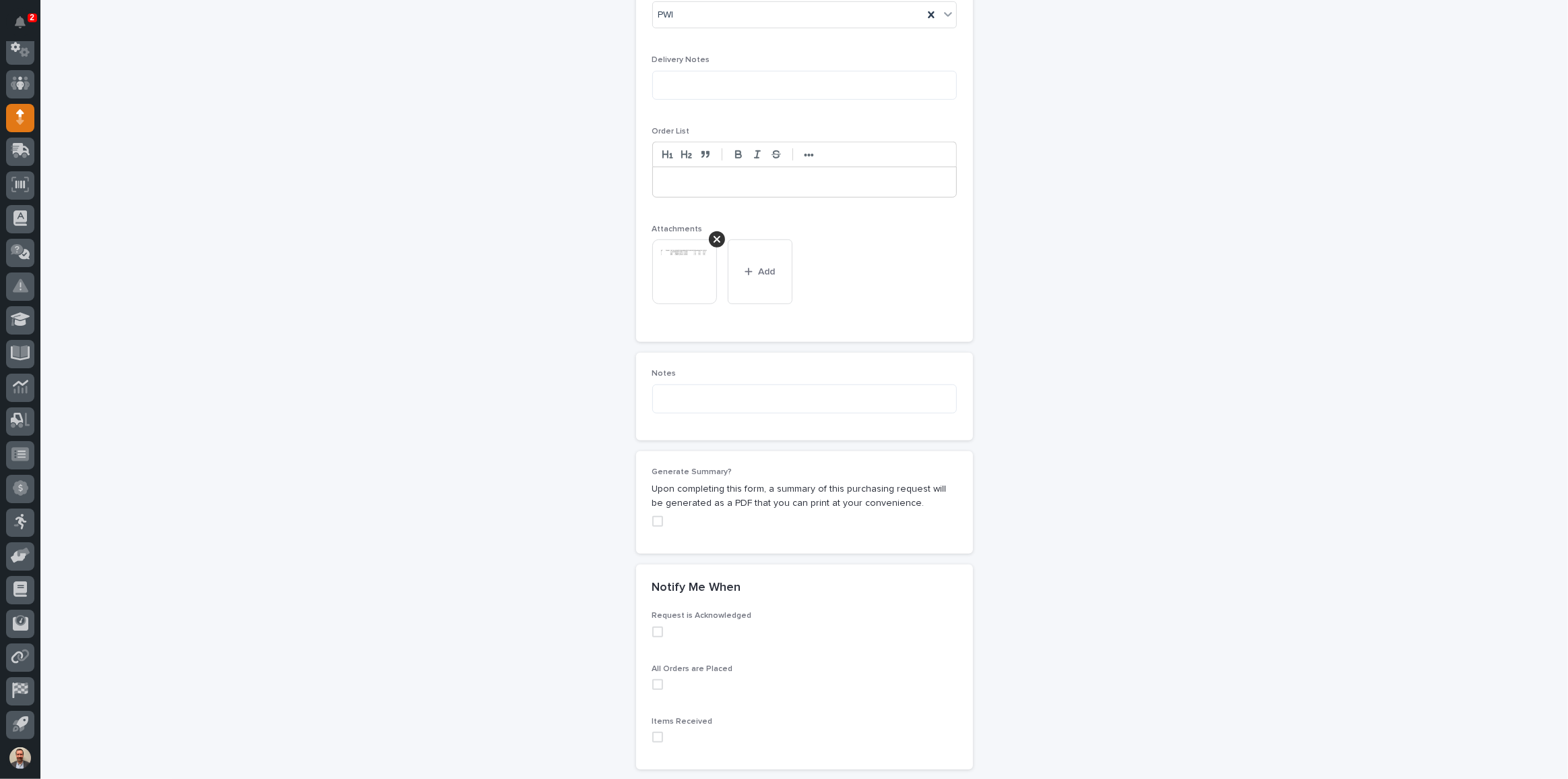
scroll to position [1009, 0]
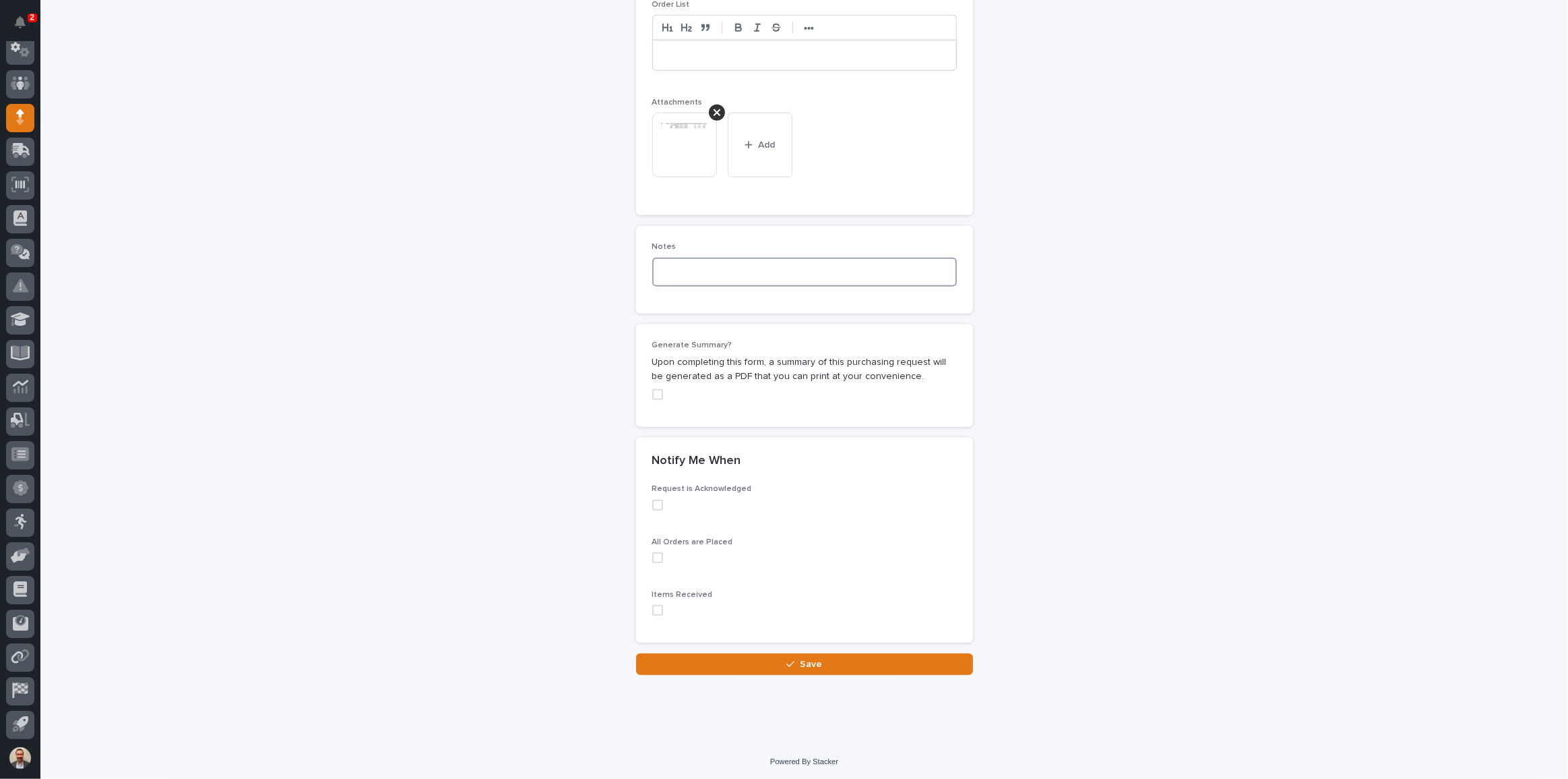
click at [822, 273] on textarea at bounding box center [805, 272] width 305 height 29
type textarea "*****"
click at [805, 666] on span "Save" at bounding box center [811, 665] width 22 height 13
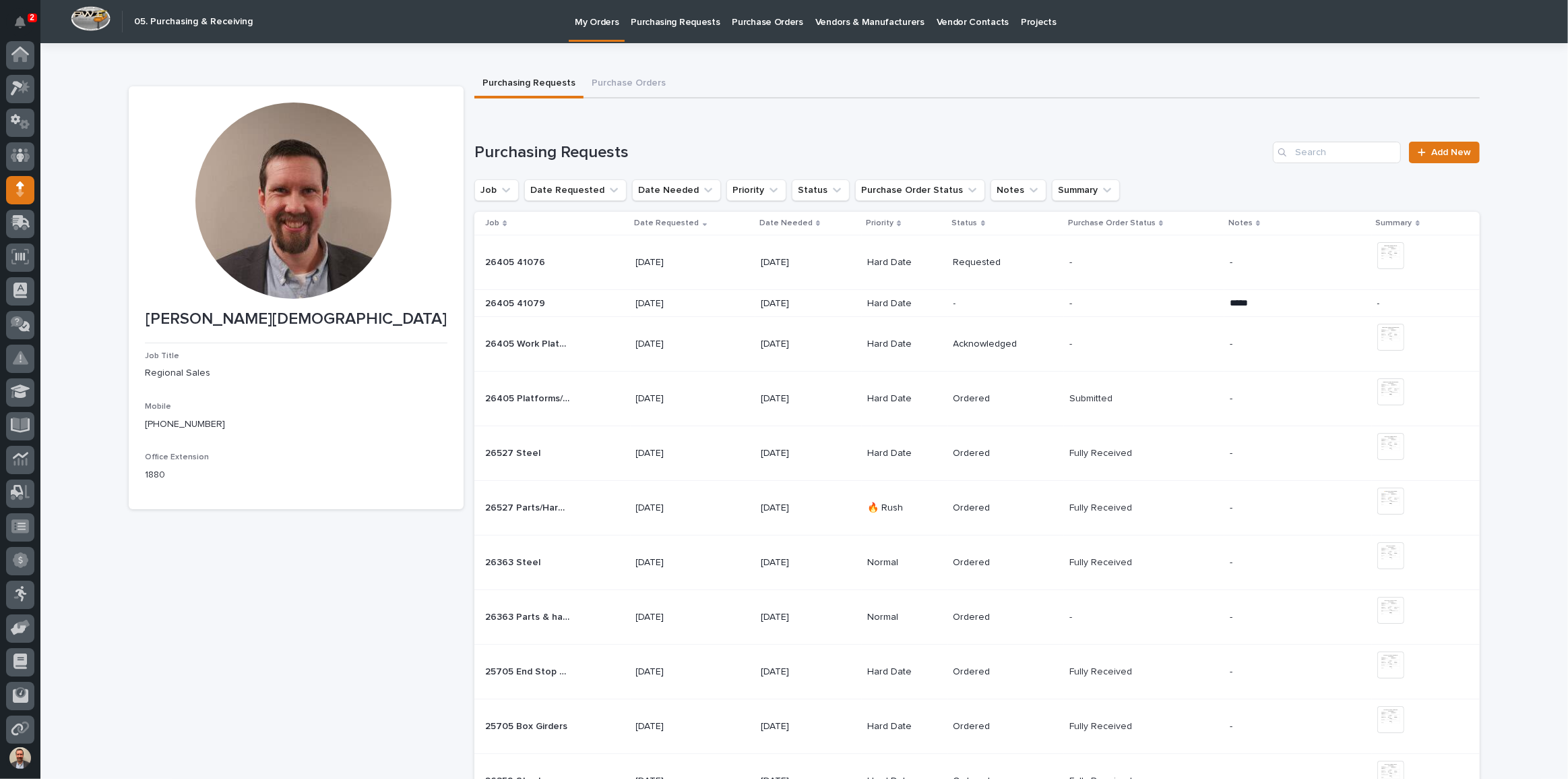
scroll to position [72, 0]
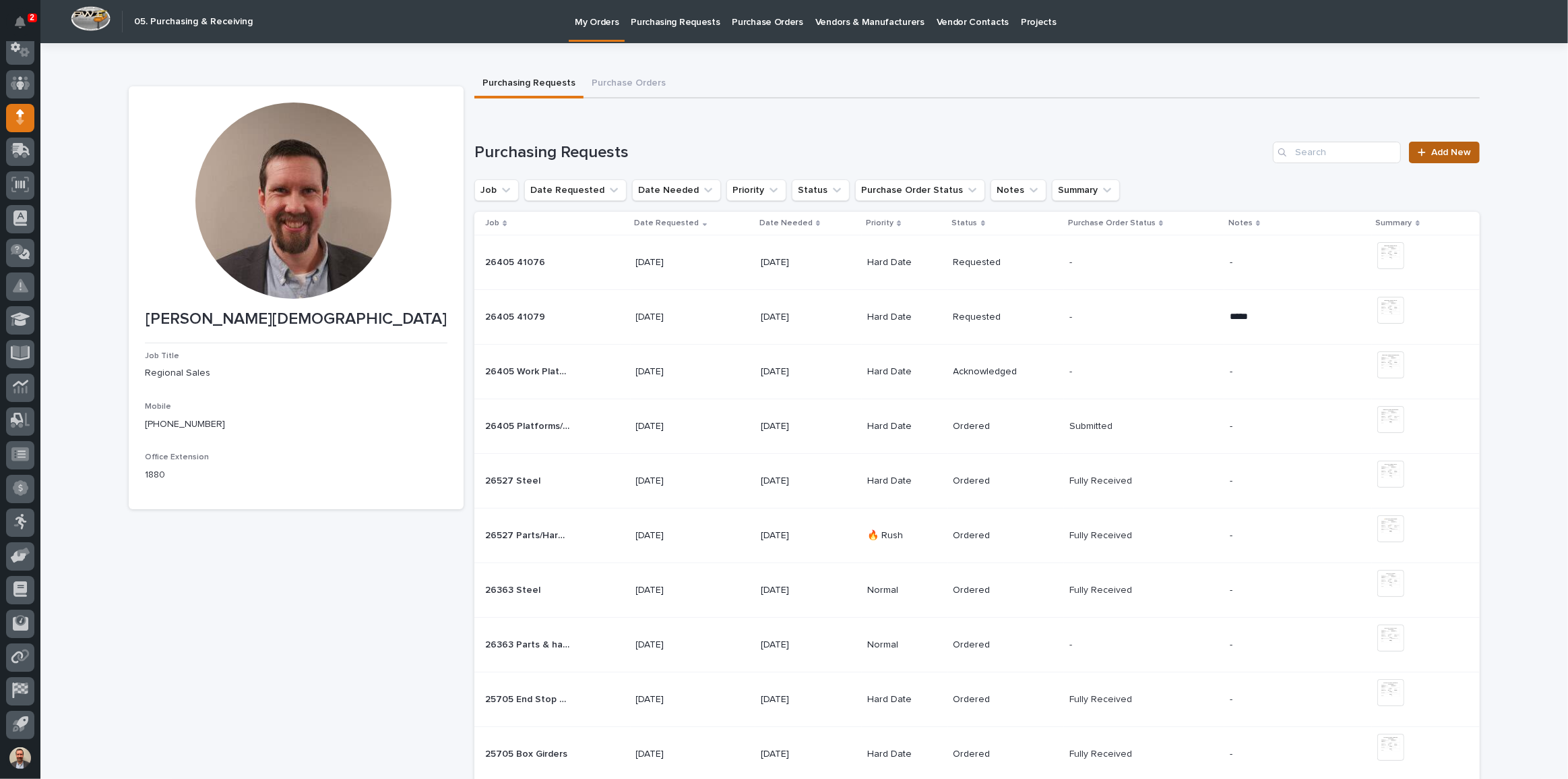
click at [1438, 149] on span "Add New" at bounding box center [1451, 152] width 39 height 10
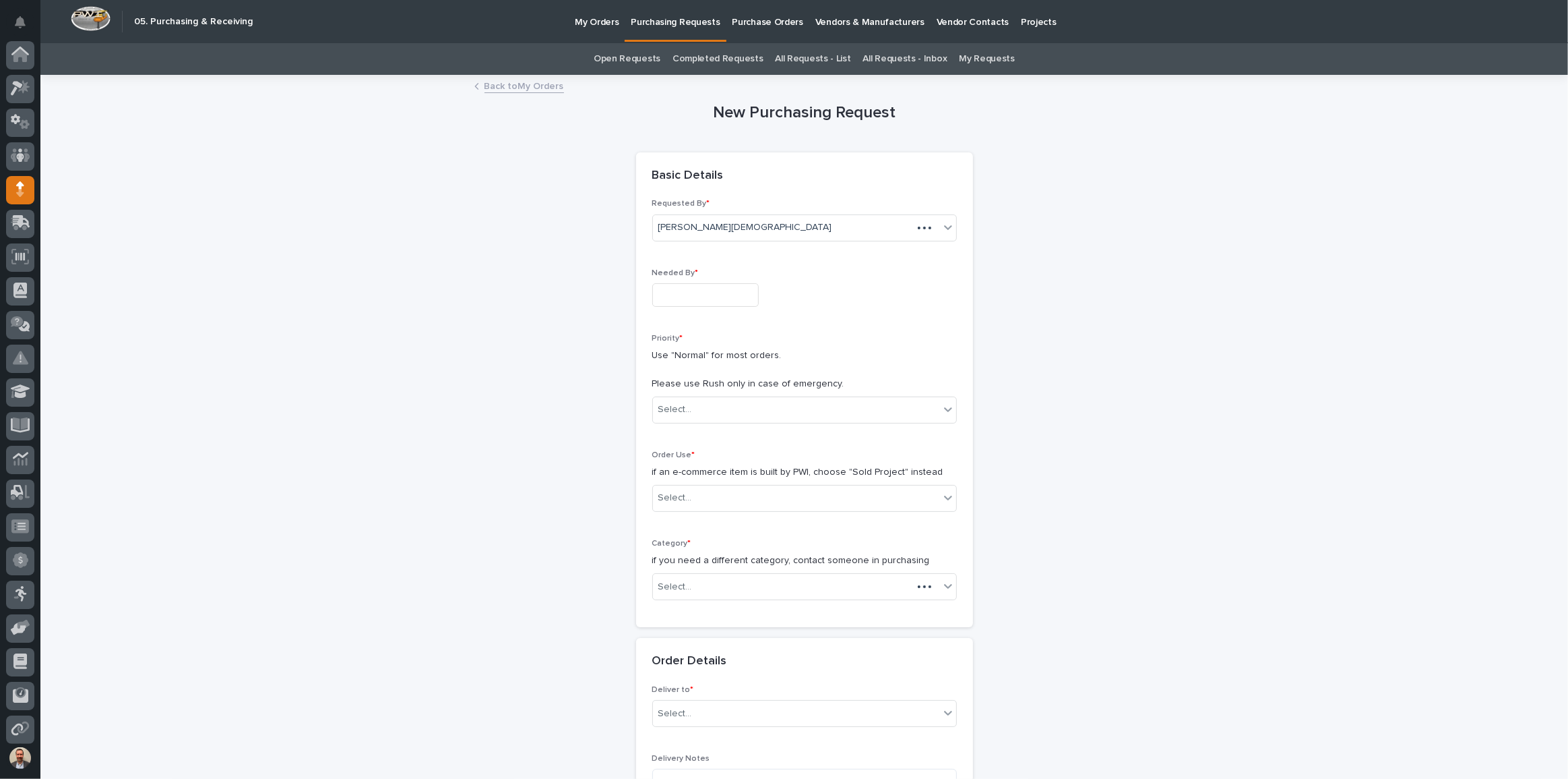
scroll to position [72, 0]
click at [716, 300] on input "text" at bounding box center [705, 295] width 106 height 23
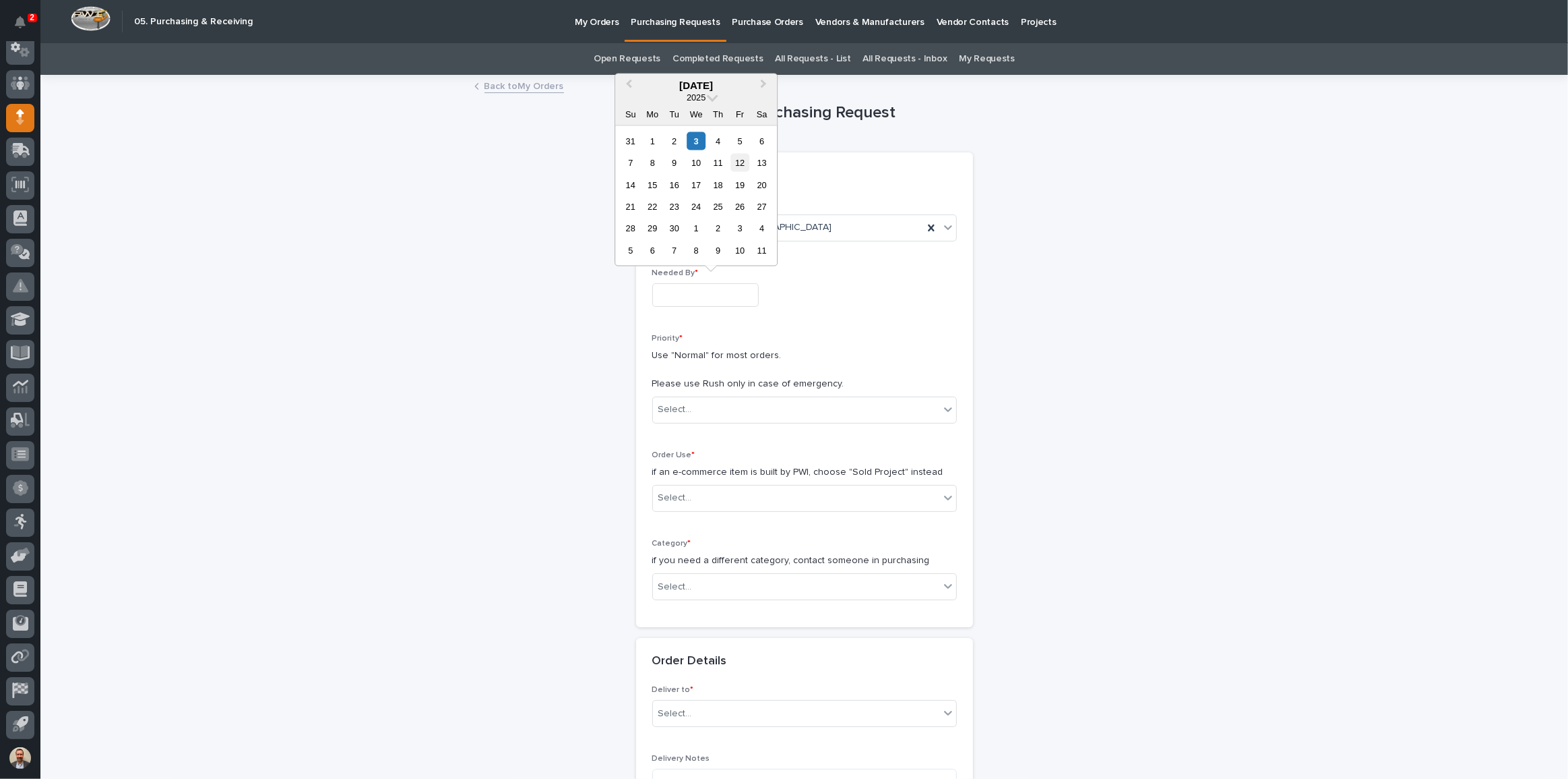
click at [743, 163] on div "12" at bounding box center [740, 163] width 18 height 18
type input "**********"
click at [766, 409] on div "Select..." at bounding box center [796, 409] width 286 height 22
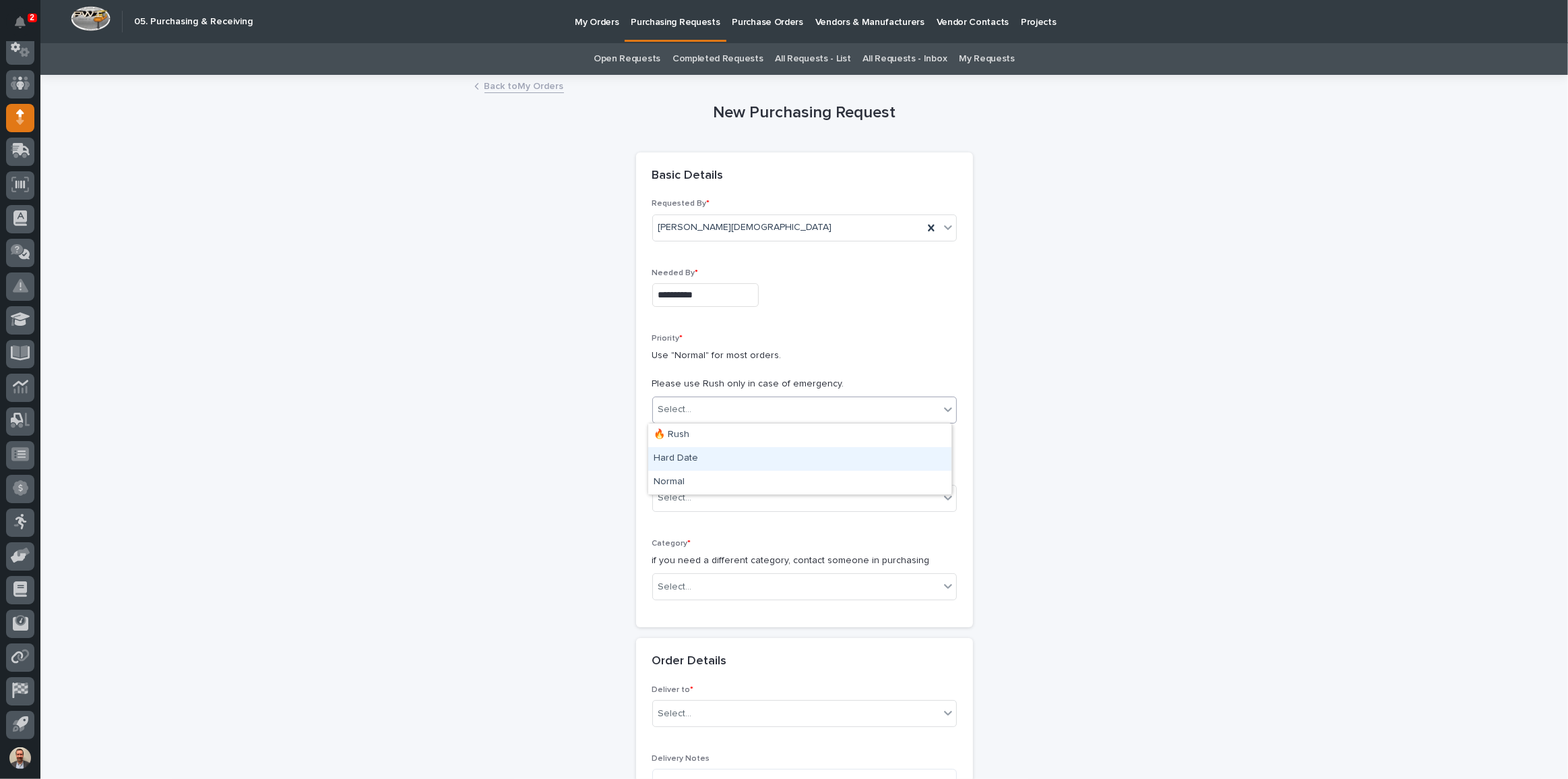
click at [762, 458] on div "Hard Date" at bounding box center [799, 459] width 303 height 23
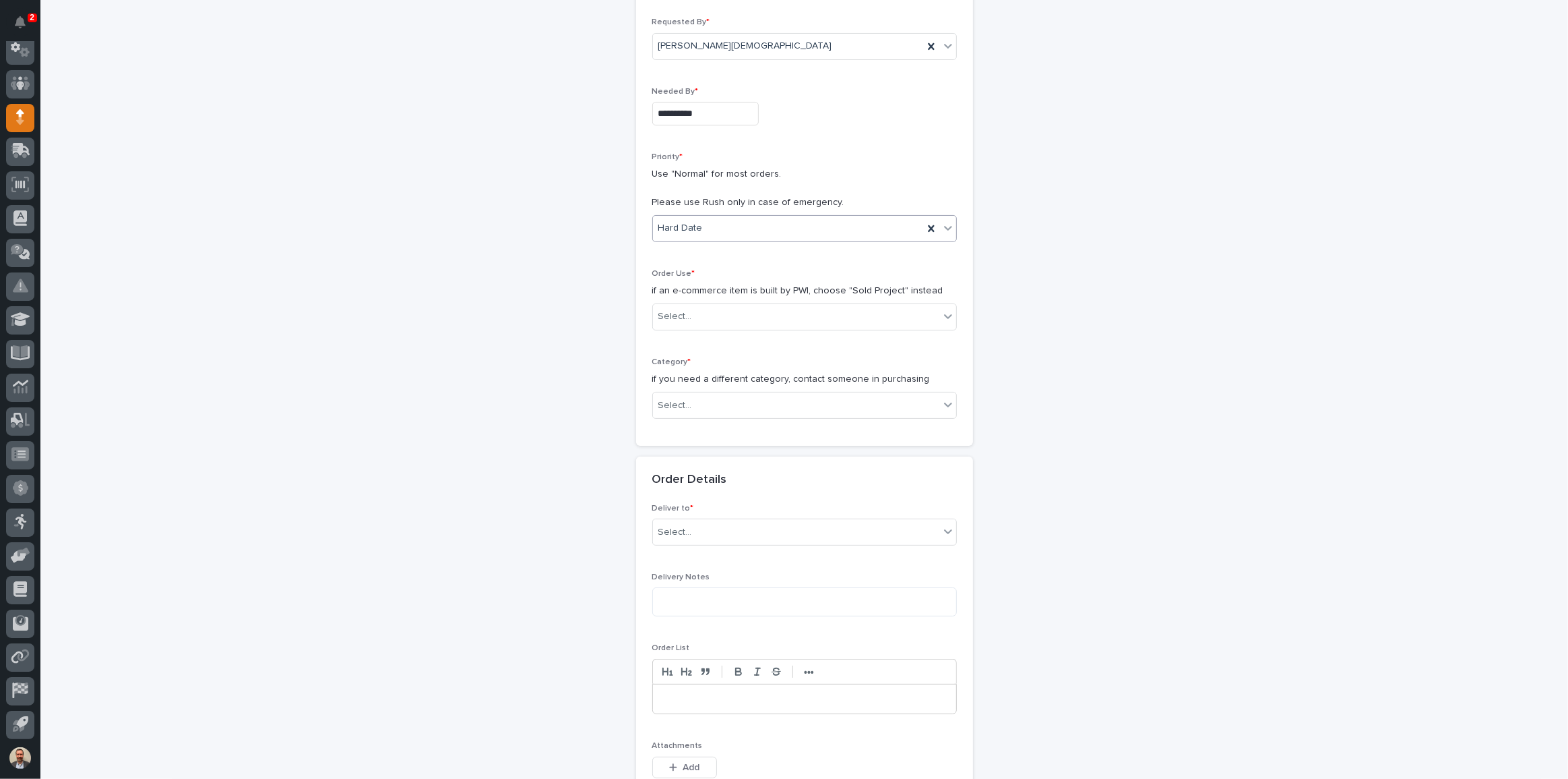
scroll to position [183, 0]
click at [737, 307] on div "Select..." at bounding box center [796, 314] width 286 height 22
click at [721, 336] on div "Sold Project" at bounding box center [799, 339] width 303 height 23
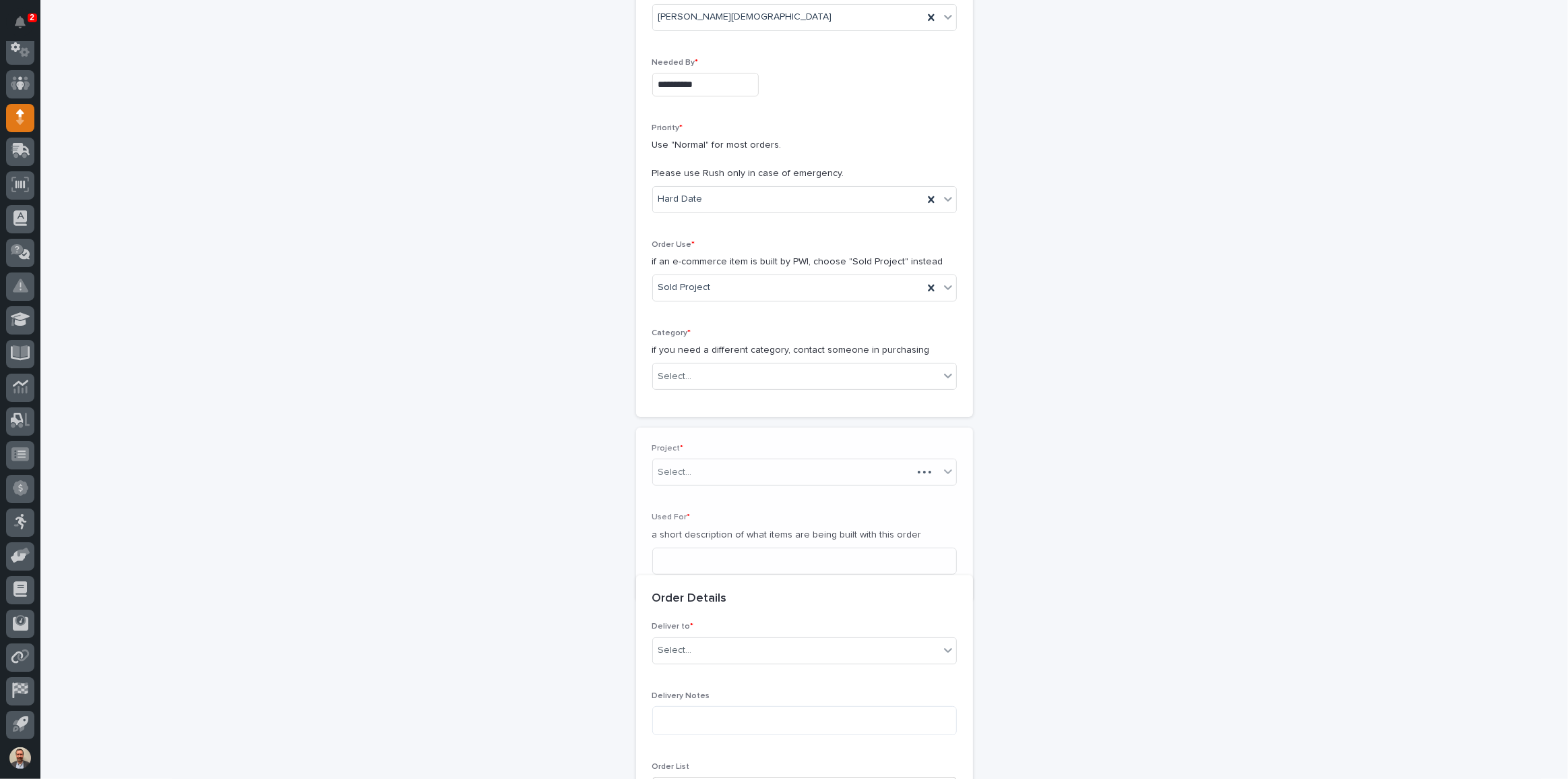
scroll to position [275, 0]
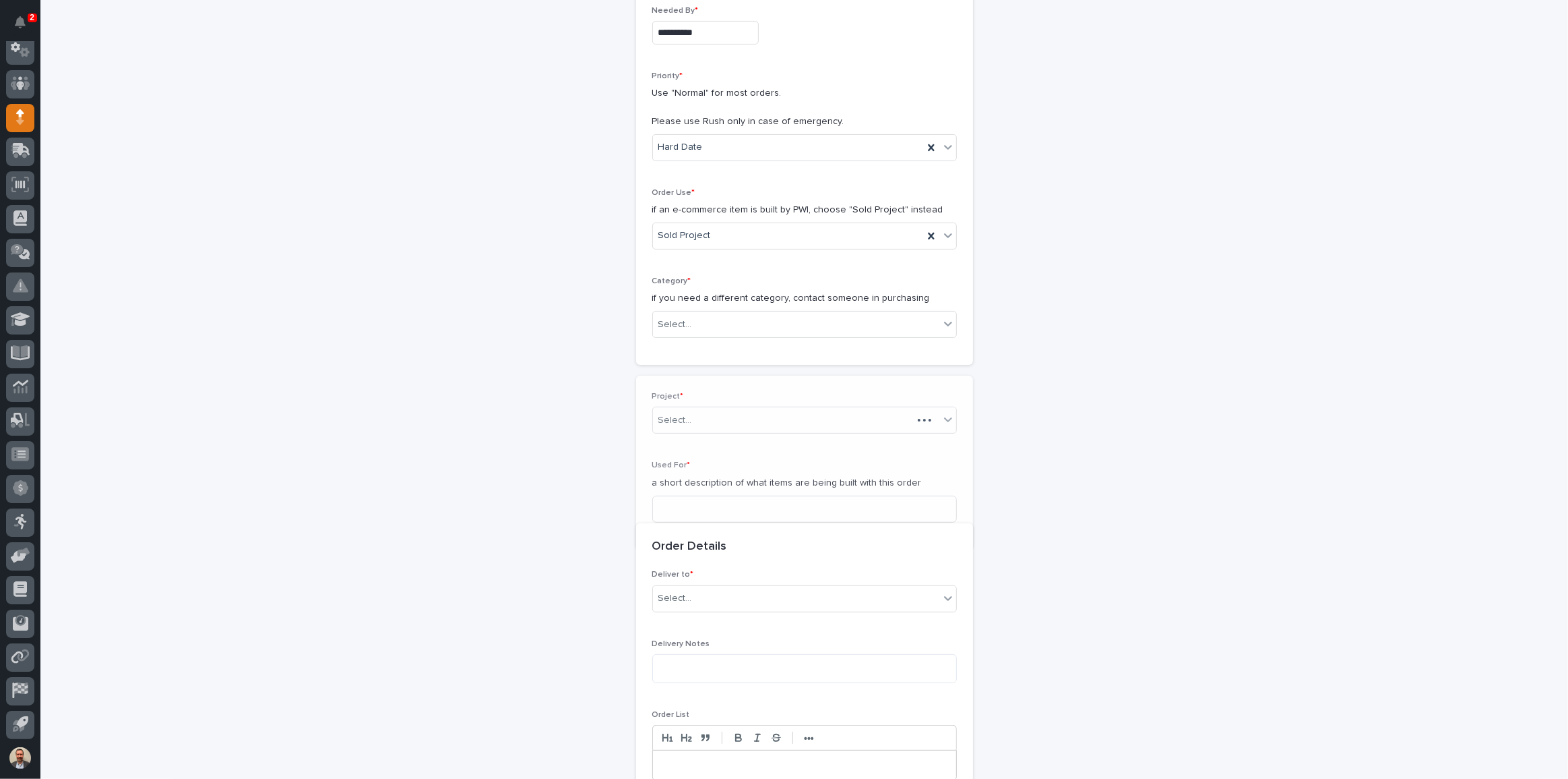
click at [724, 406] on div "Project * Select..." at bounding box center [805, 418] width 305 height 53
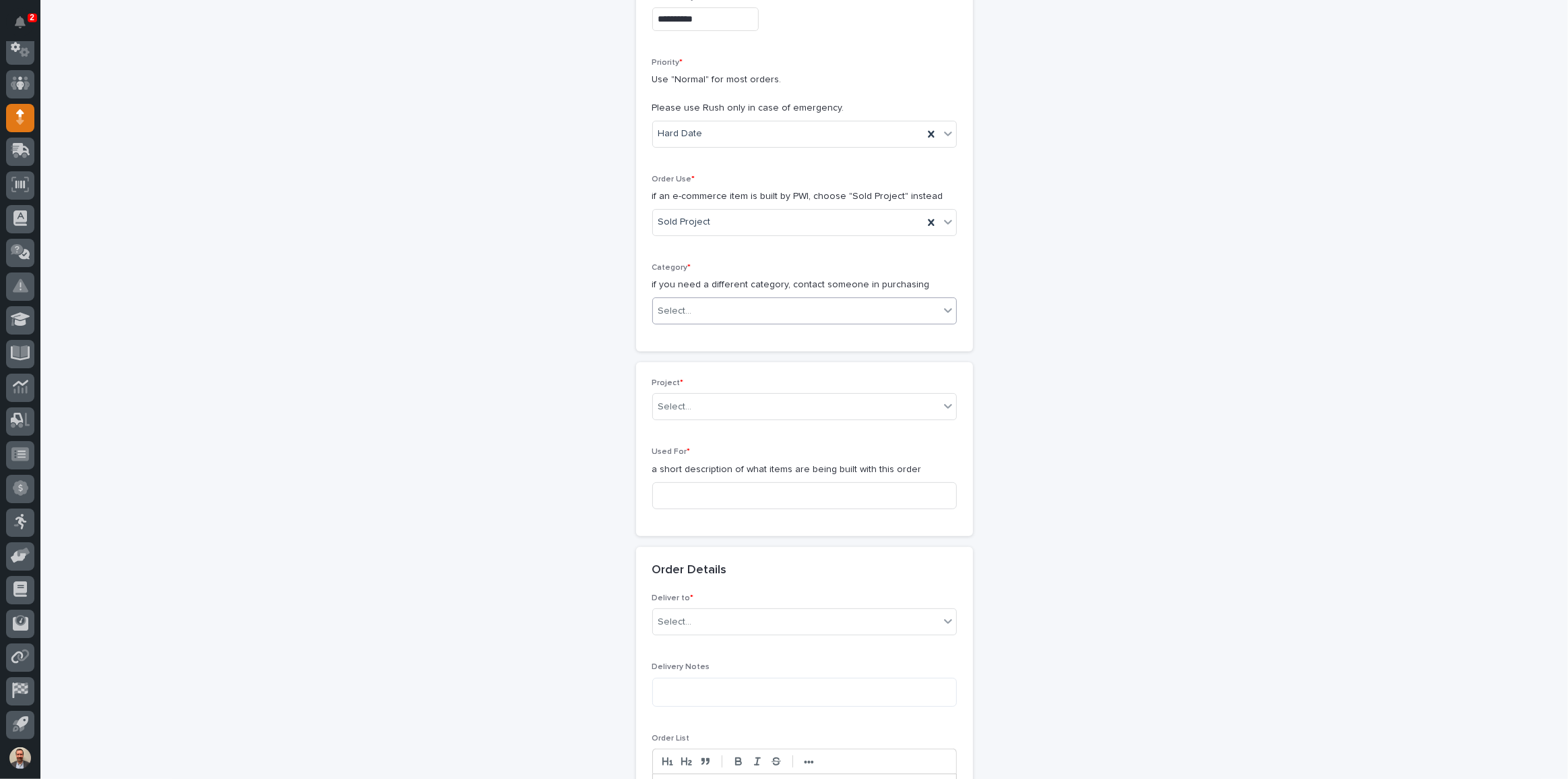
click at [728, 310] on div "Select..." at bounding box center [796, 310] width 286 height 22
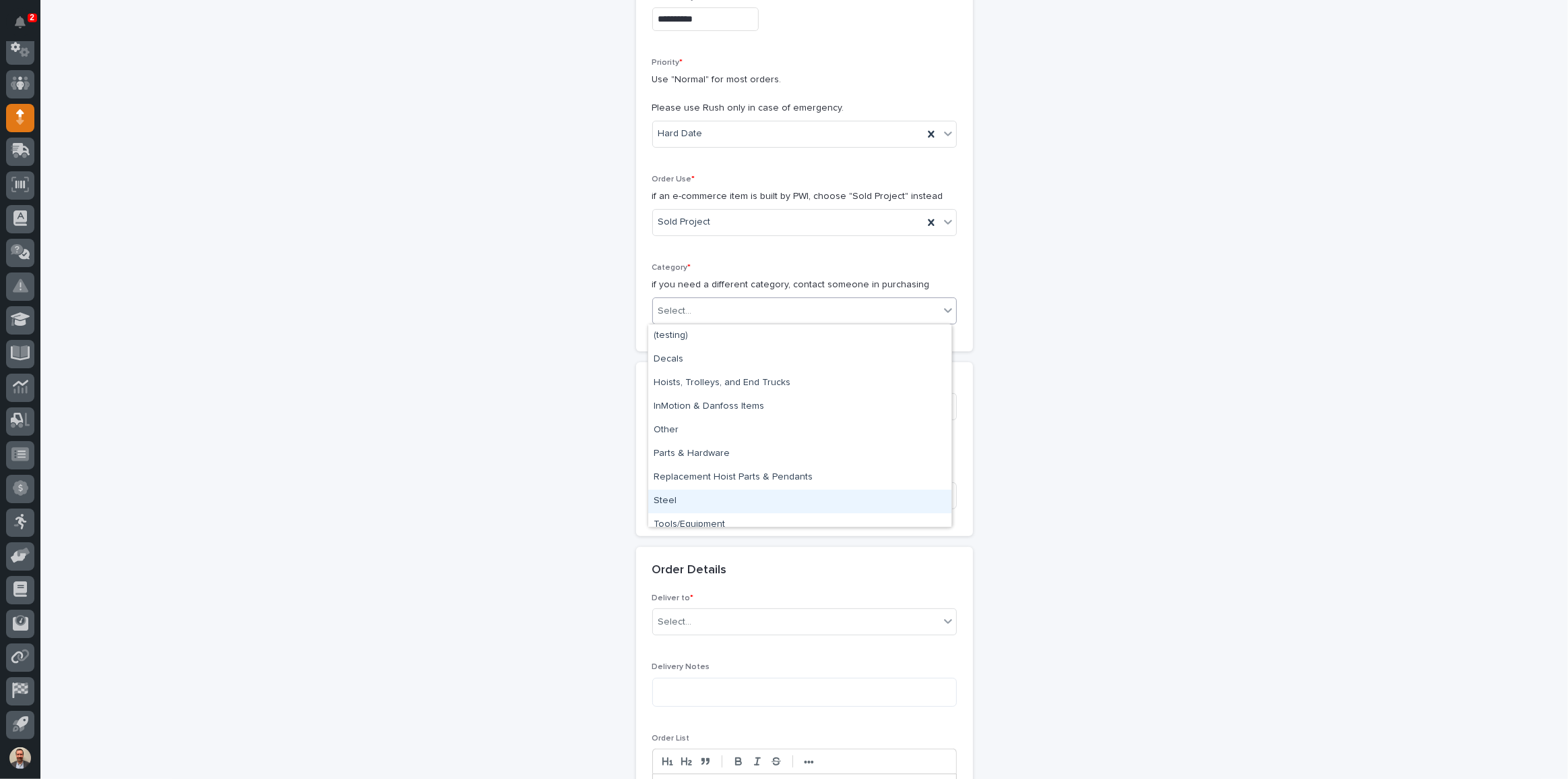
click at [704, 495] on div "Steel" at bounding box center [799, 501] width 303 height 23
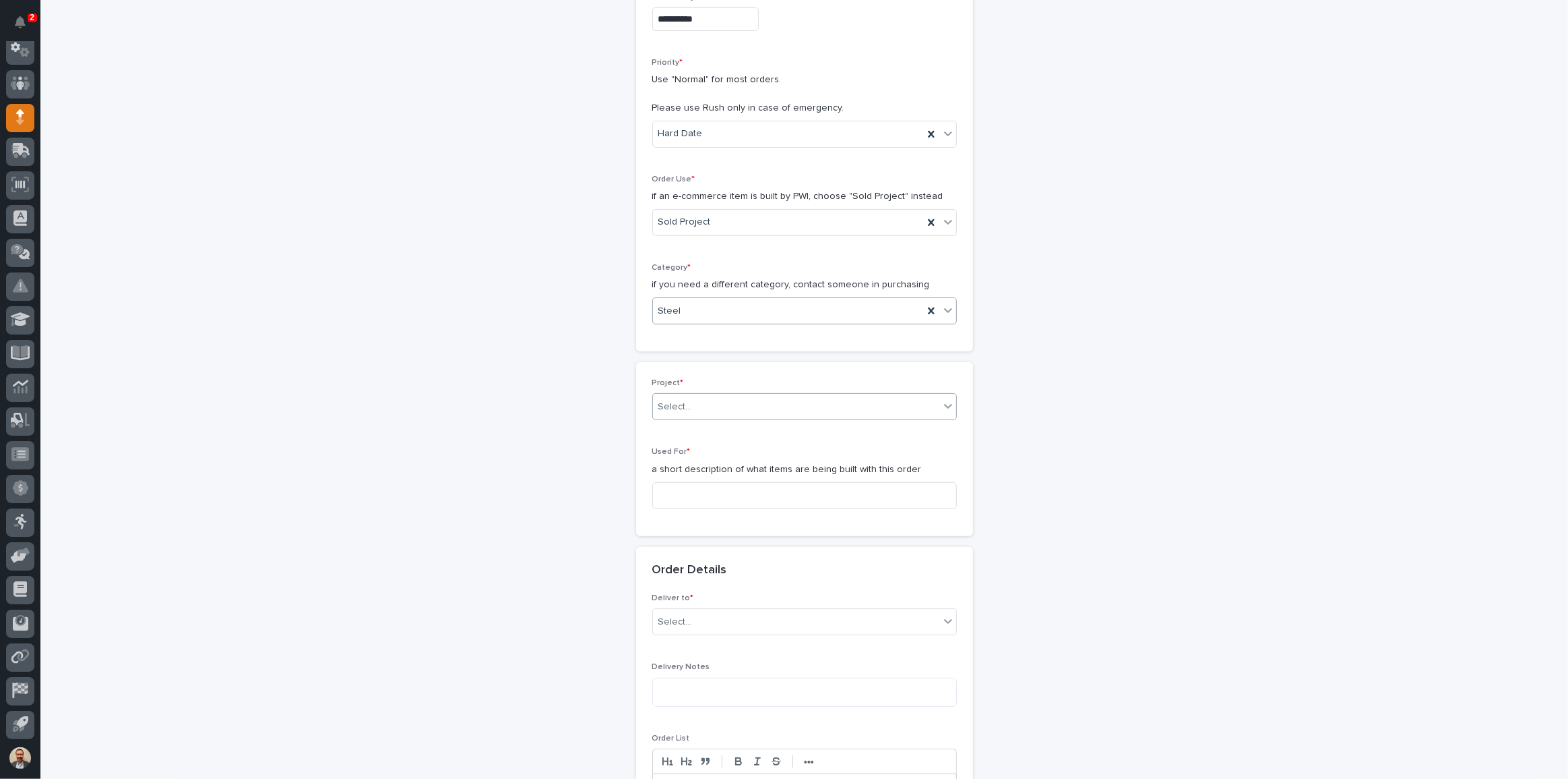
click at [714, 402] on div "Select..." at bounding box center [796, 406] width 286 height 22
type input "********"
click at [715, 431] on div "26405 - [GEOGRAPHIC_DATA] Chemical - Work Platform" at bounding box center [799, 432] width 303 height 23
click at [694, 496] on input at bounding box center [805, 495] width 305 height 27
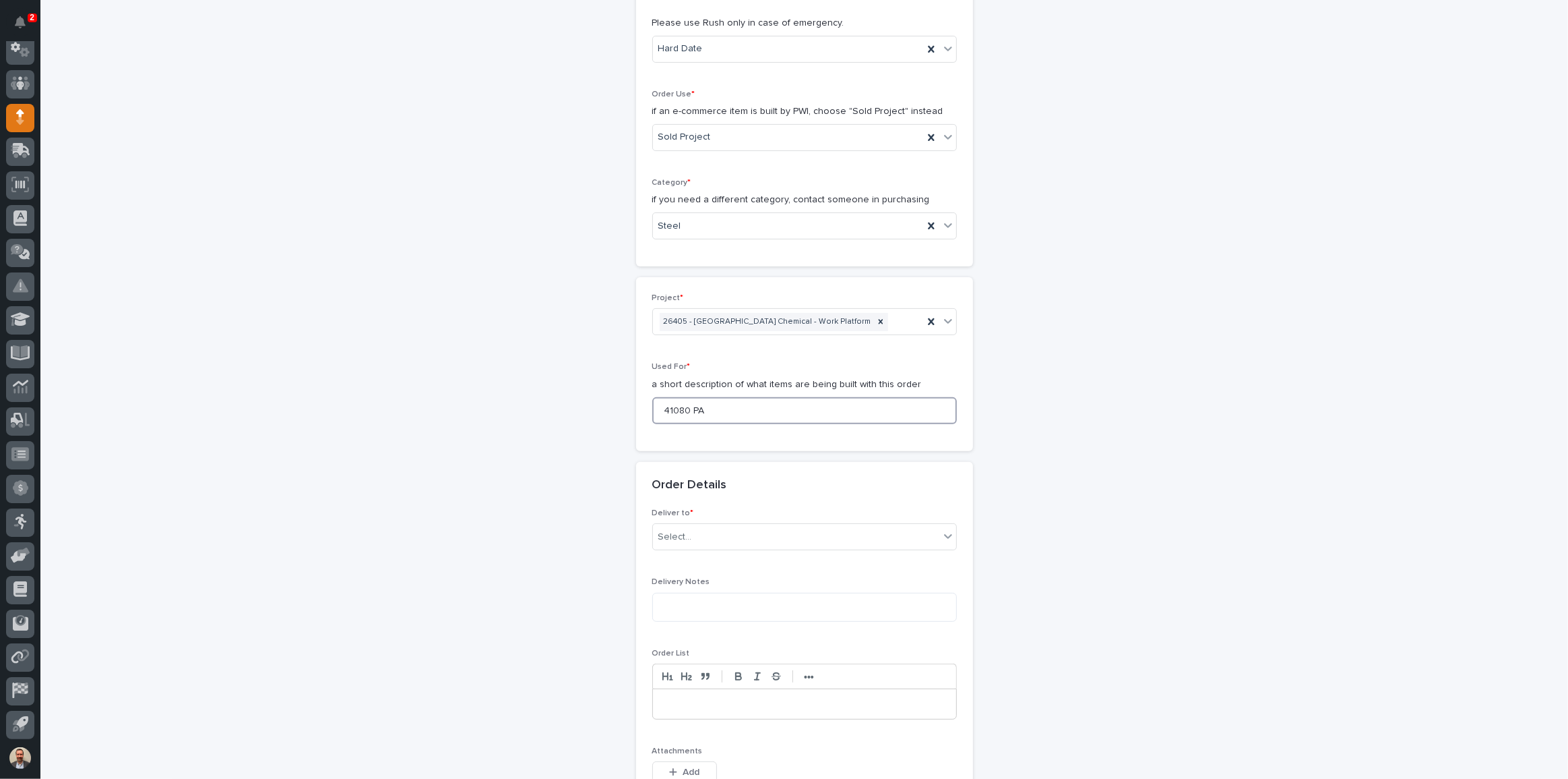
scroll to position [398, 0]
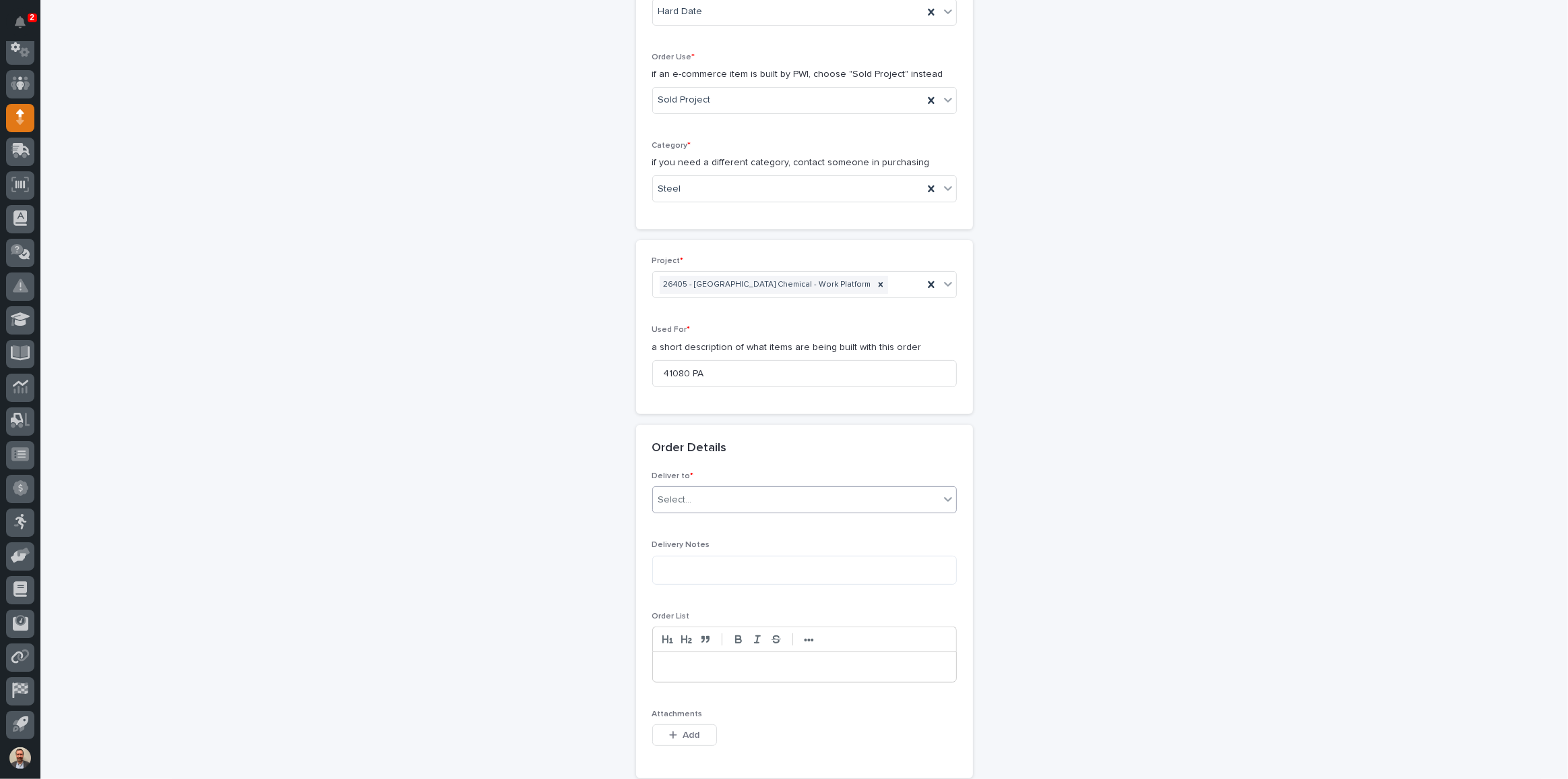
click at [771, 495] on div "Select..." at bounding box center [796, 499] width 286 height 22
click at [764, 520] on div "PWI" at bounding box center [799, 524] width 303 height 23
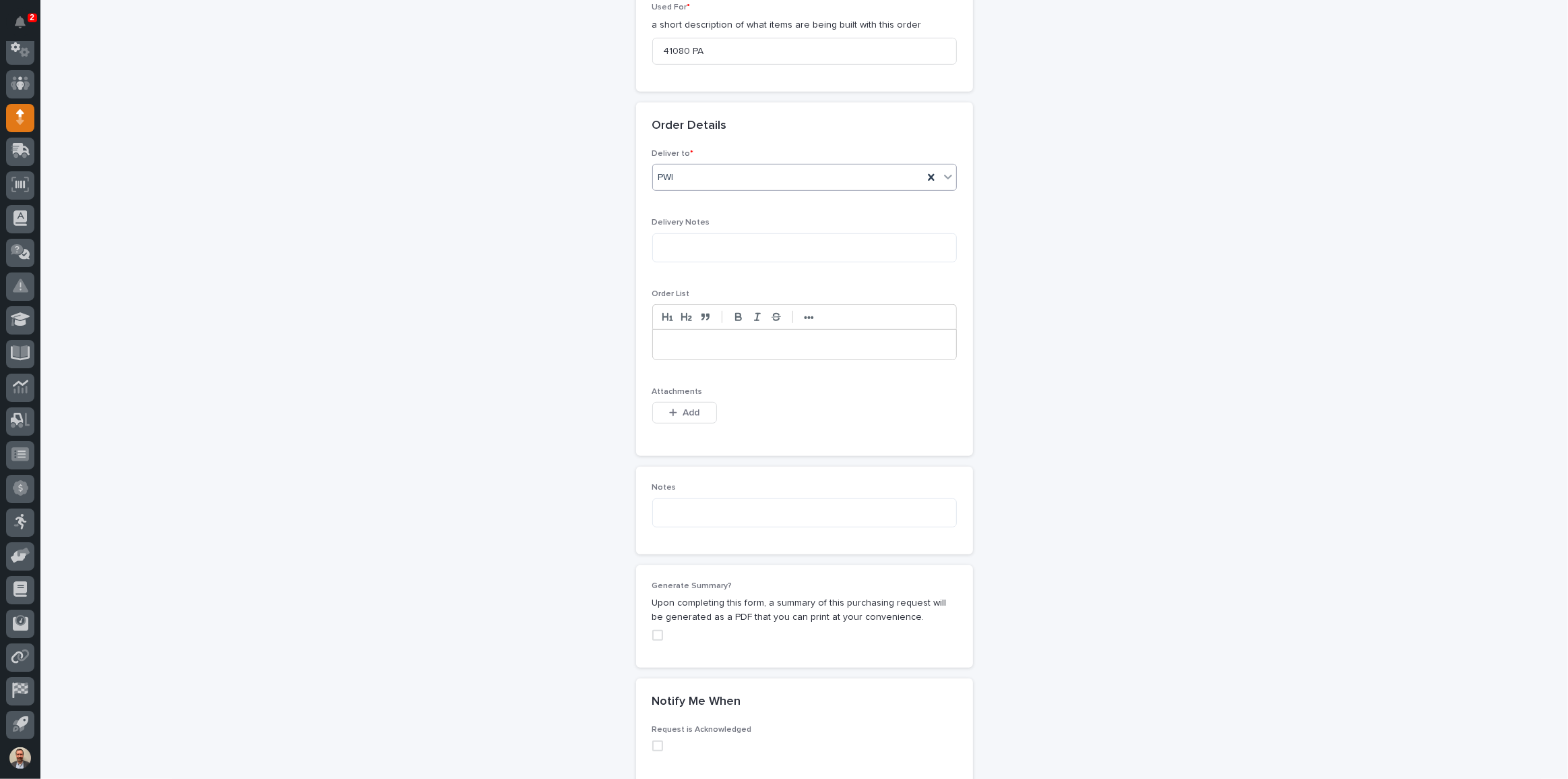
scroll to position [766, 0]
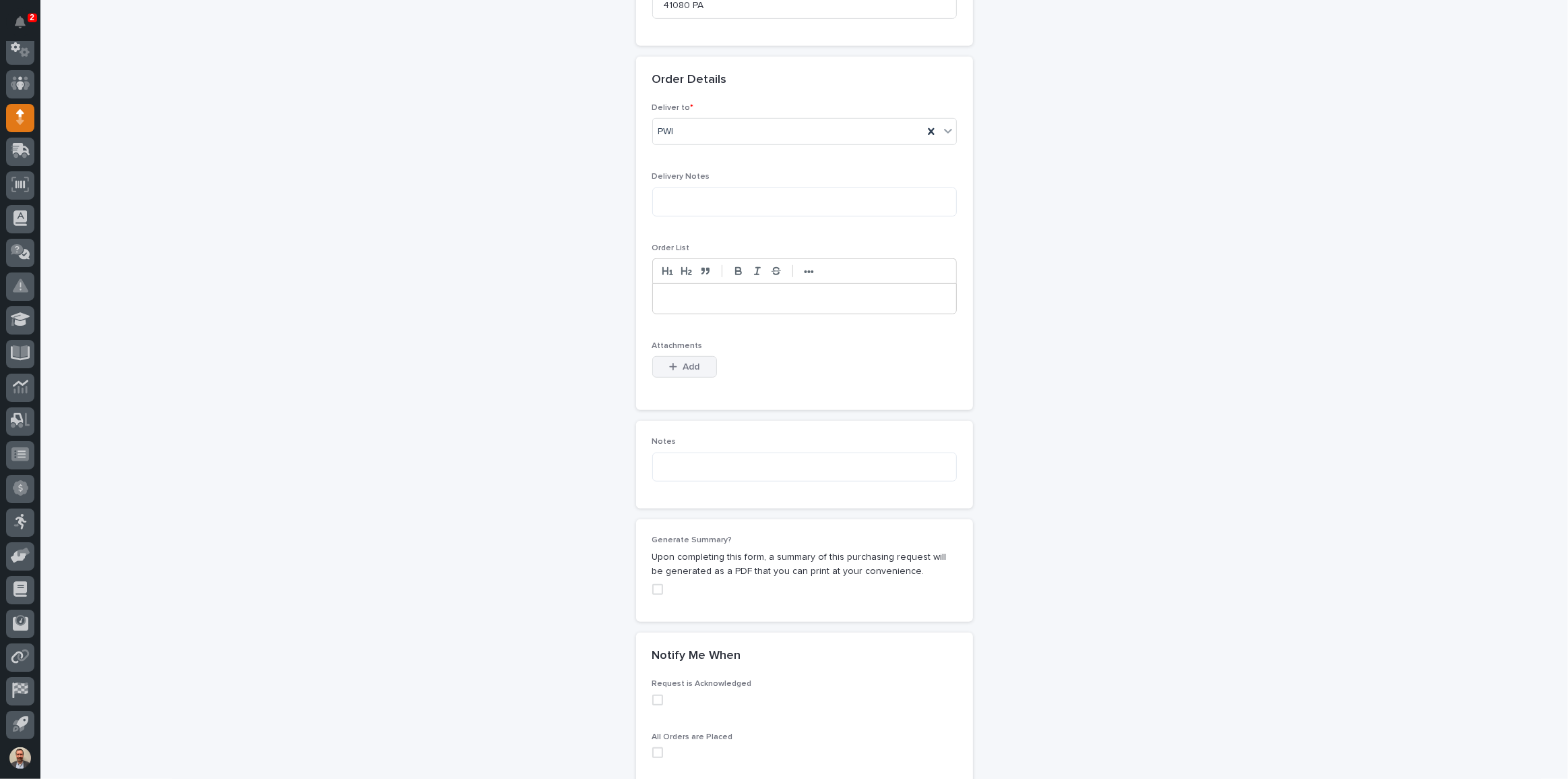
click at [699, 370] on button "Add" at bounding box center [685, 367] width 64 height 21
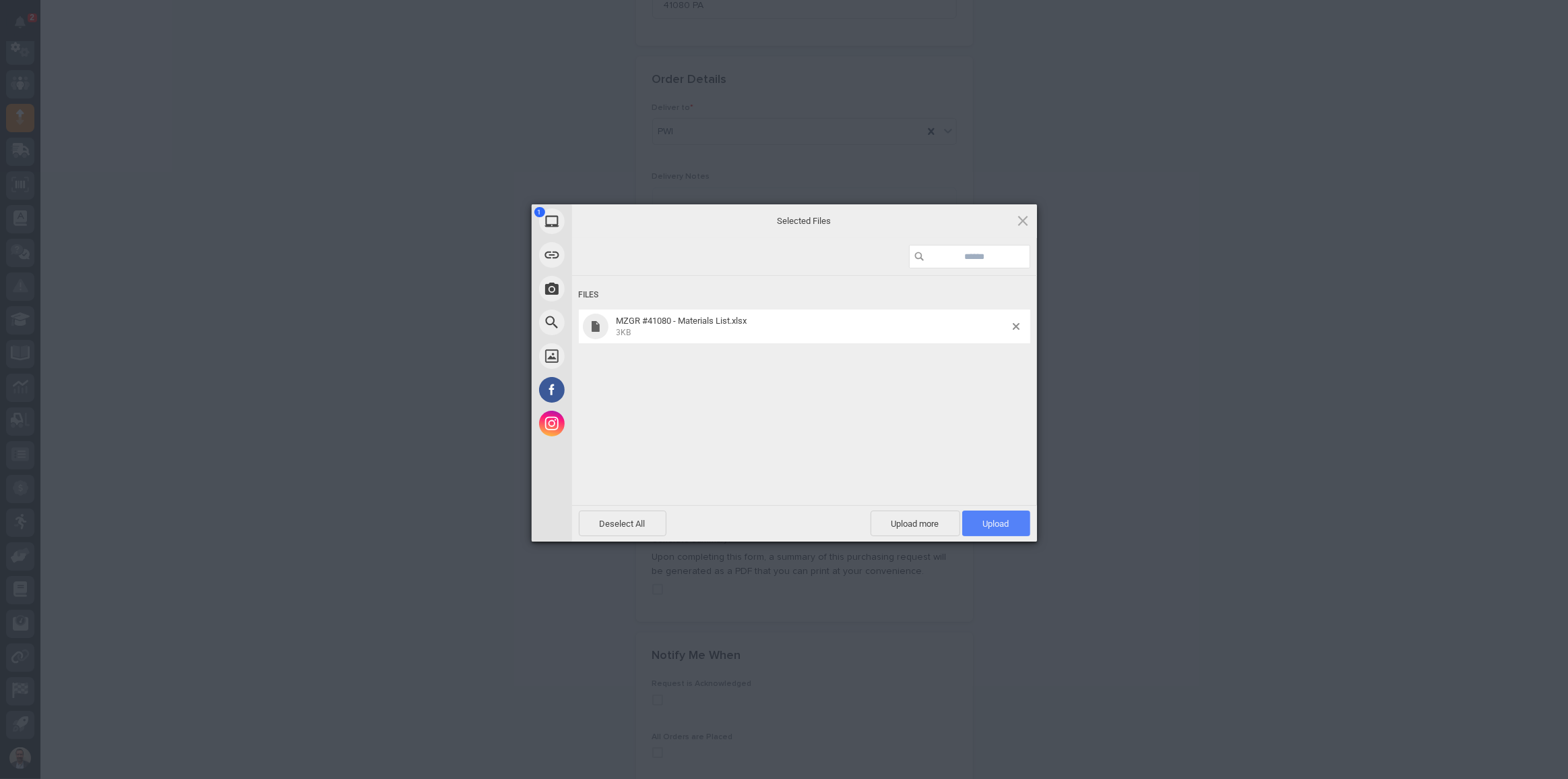
click at [999, 528] on span "Upload 1" at bounding box center [996, 523] width 26 height 10
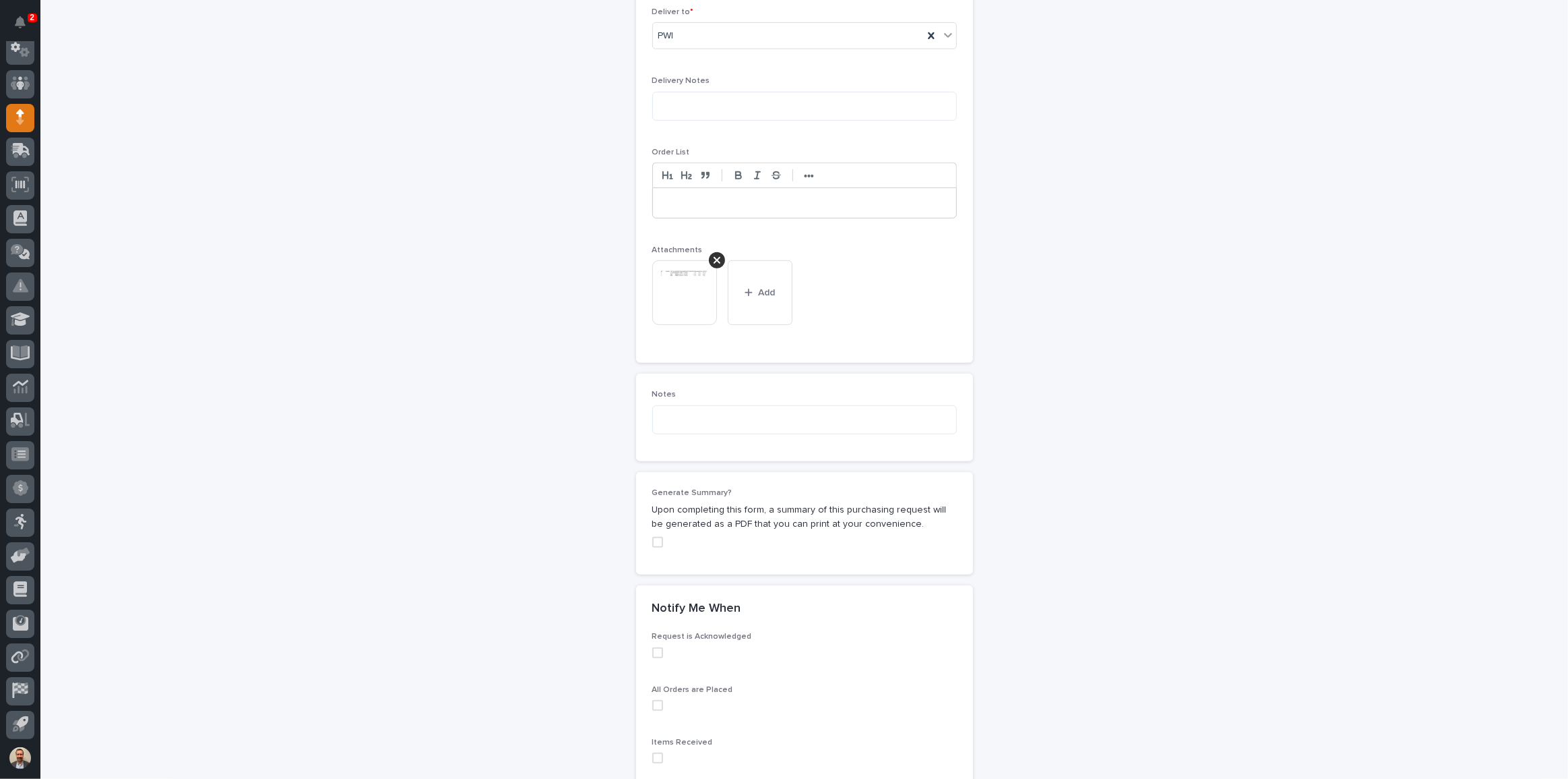
scroll to position [580, 0]
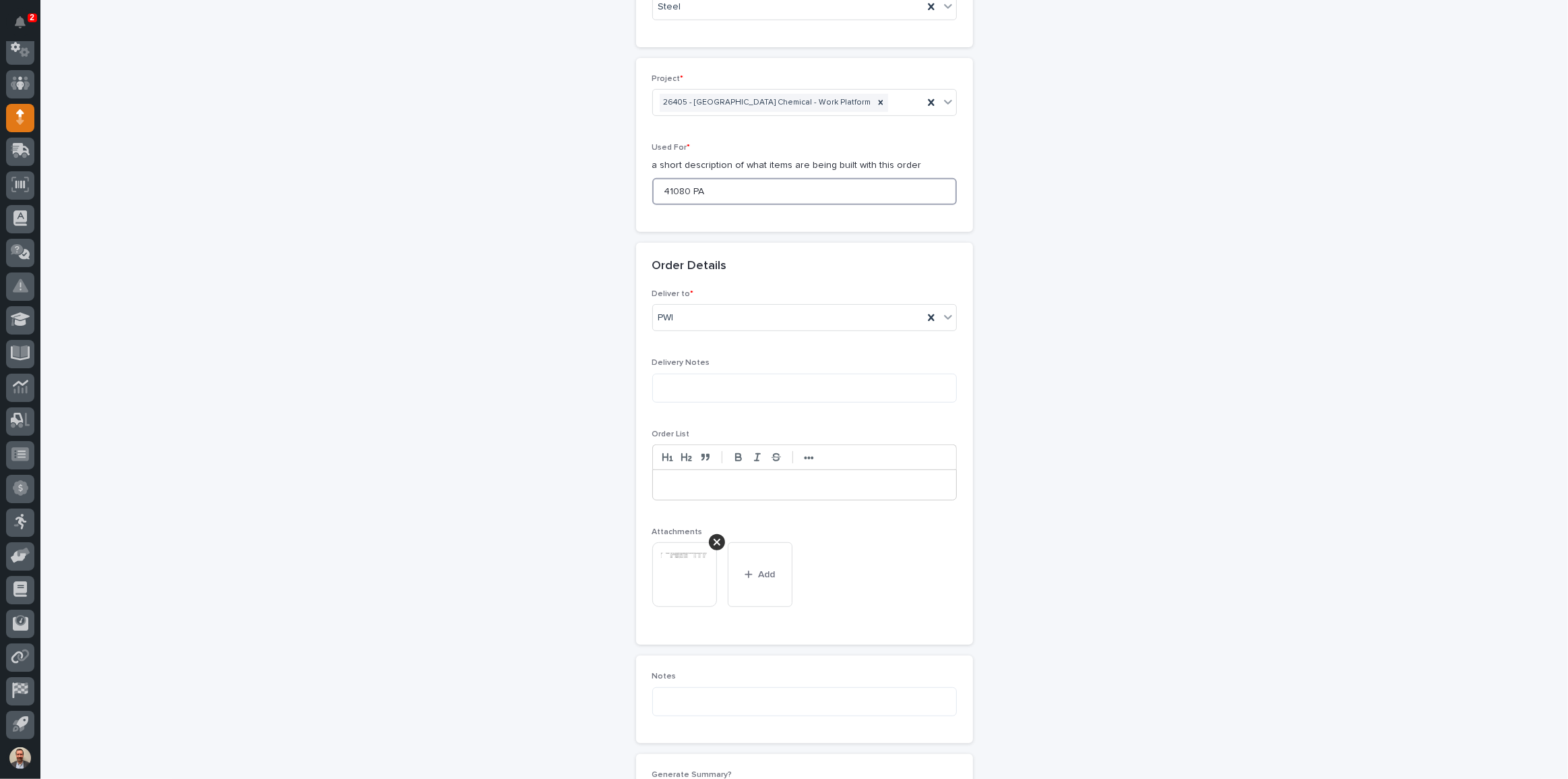
drag, startPoint x: 731, startPoint y: 188, endPoint x: 654, endPoint y: 186, distance: 77.0
click at [603, 187] on div "**********" at bounding box center [804, 301] width 1351 height 1609
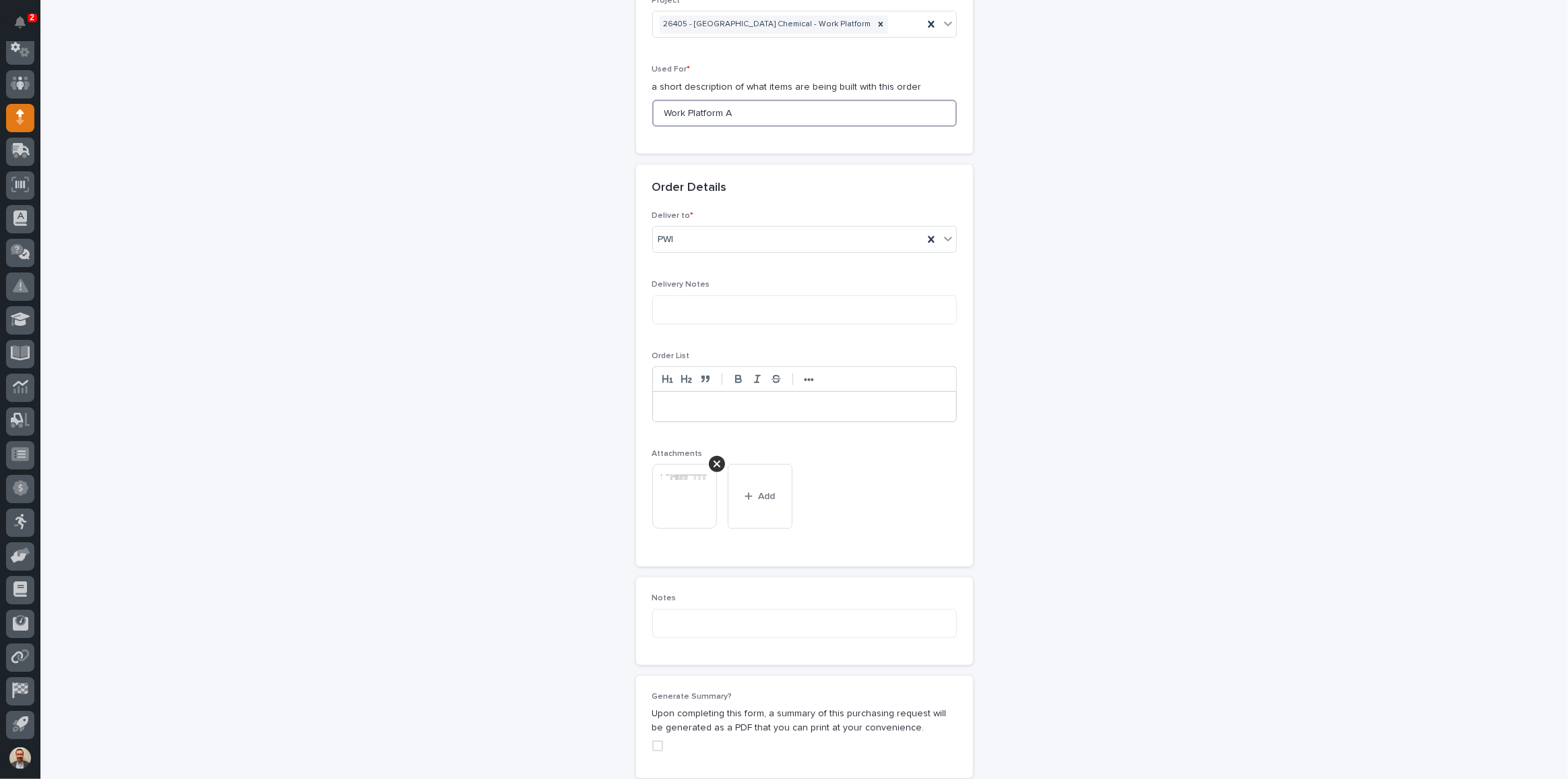
scroll to position [948, 0]
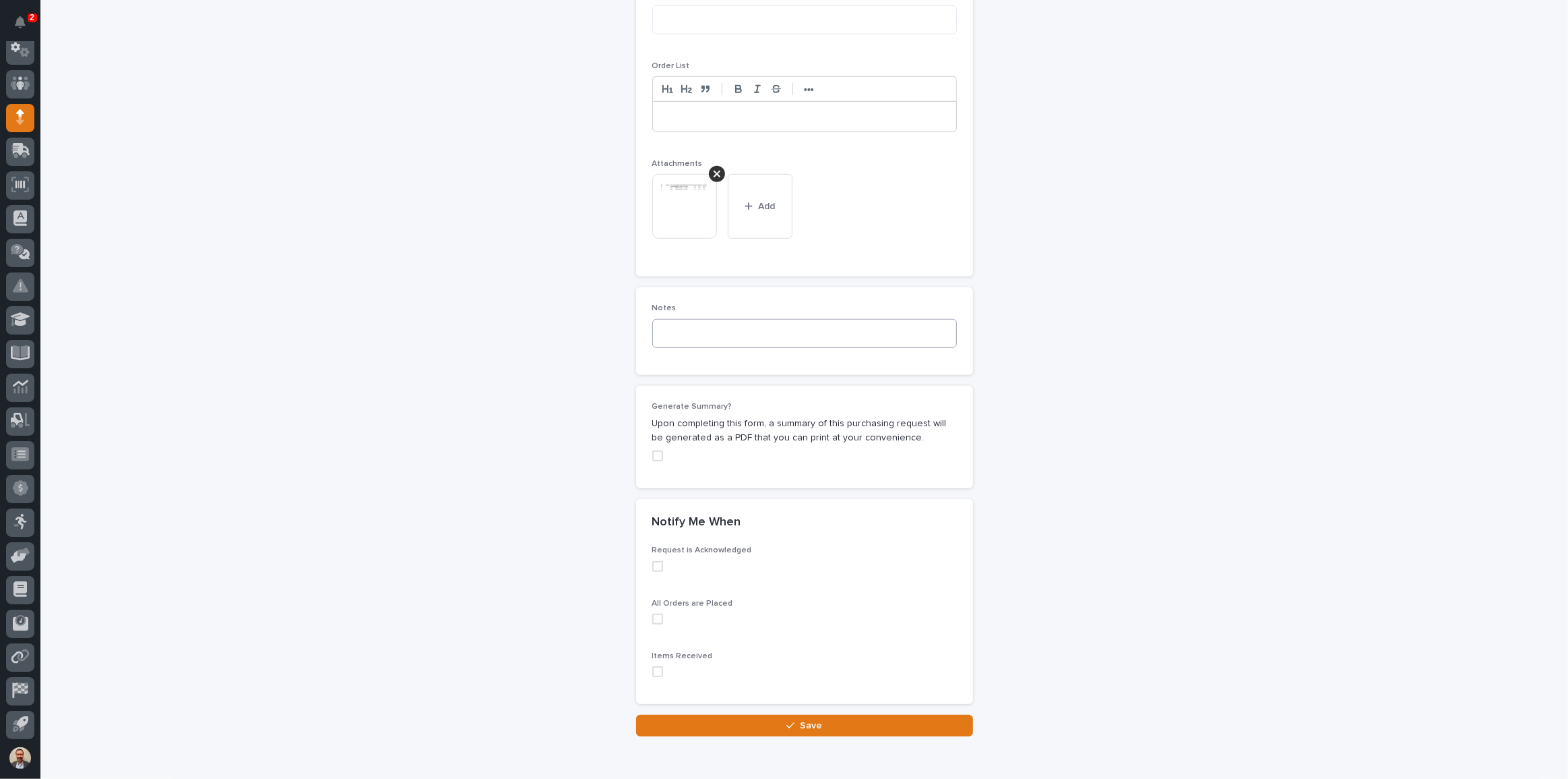
type input "Work Platform A"
click at [806, 332] on textarea at bounding box center [805, 334] width 305 height 29
type textarea "*****"
click at [822, 726] on button "Save" at bounding box center [805, 725] width 337 height 21
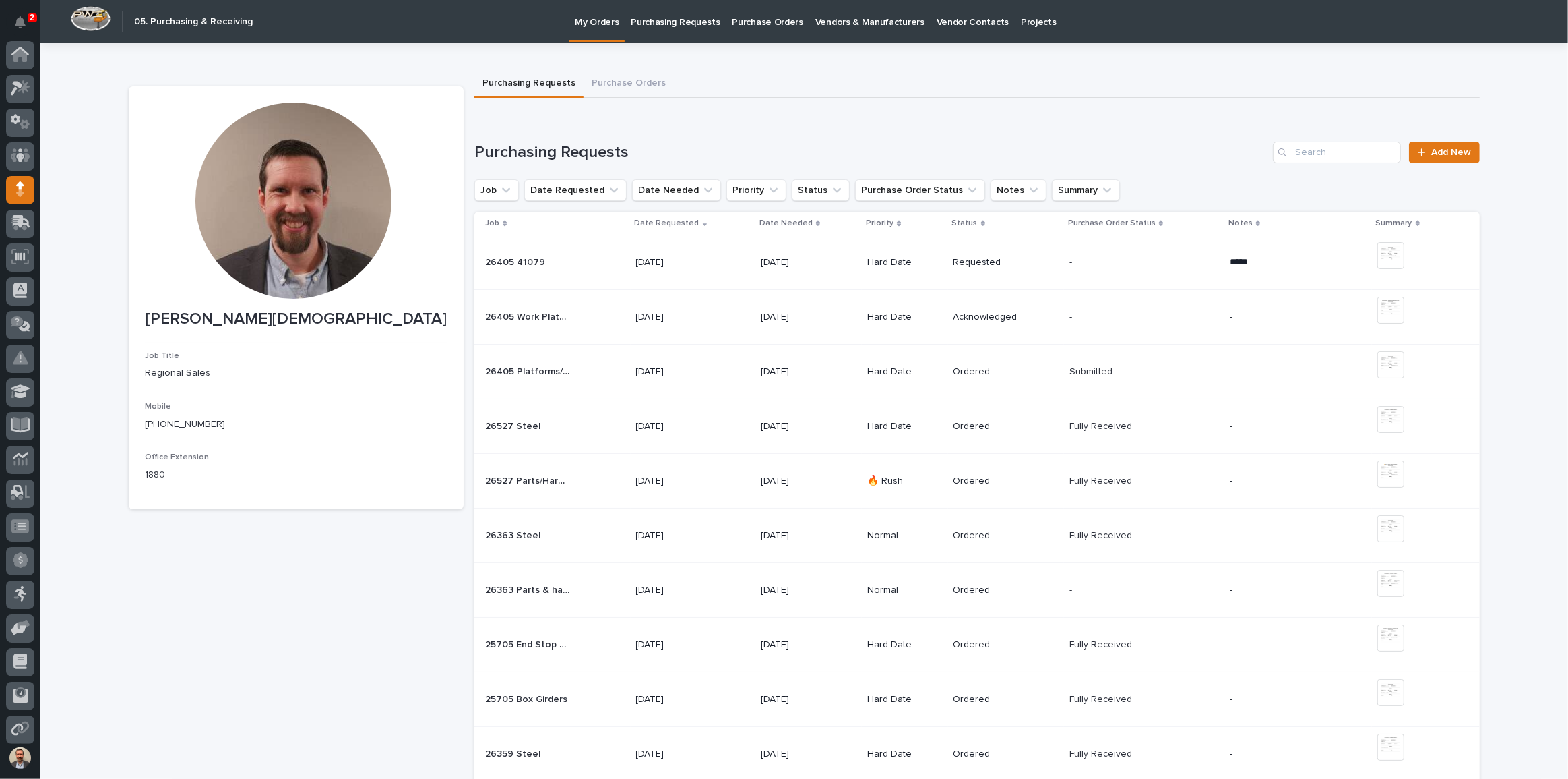
scroll to position [72, 0]
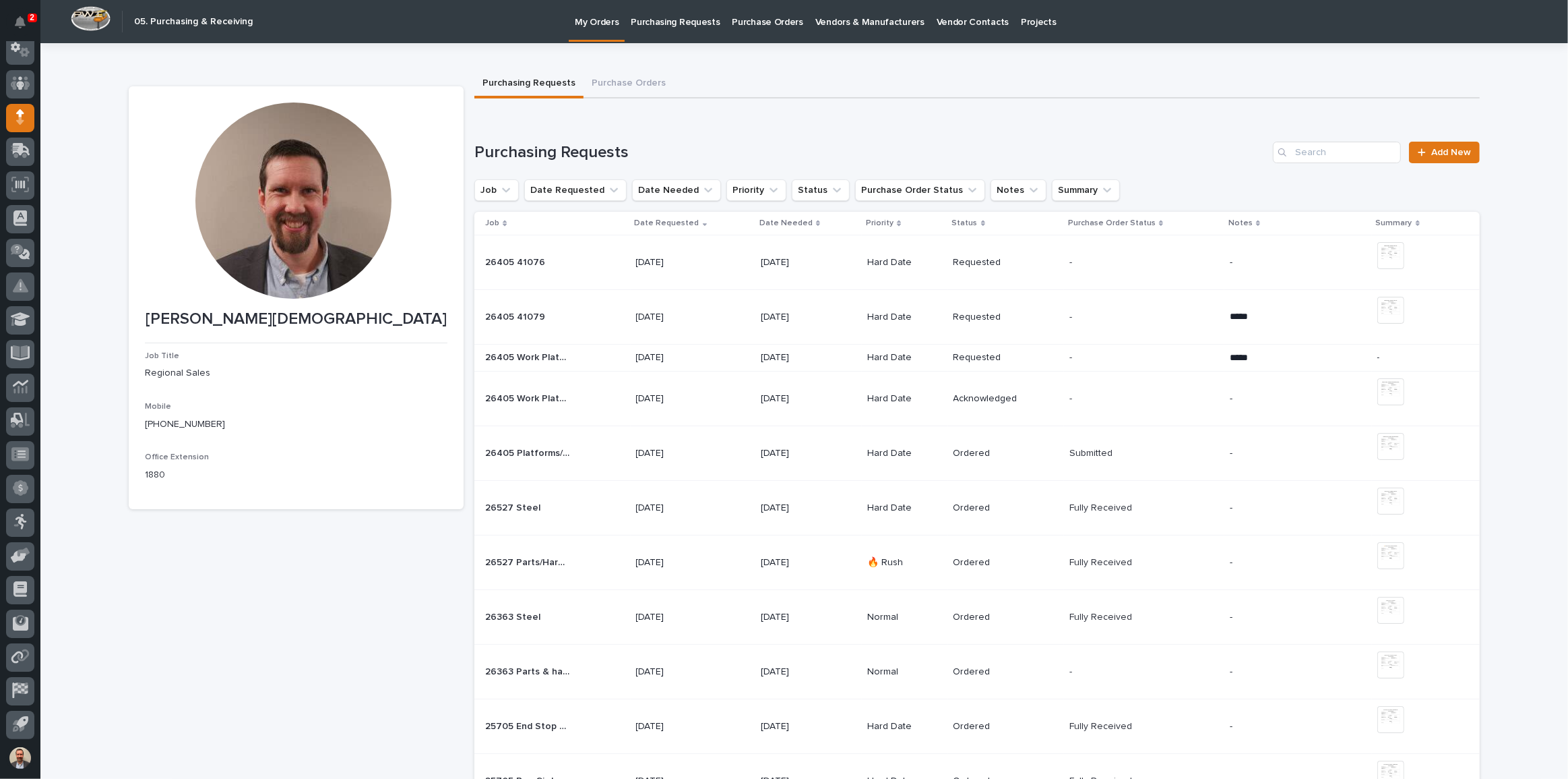
click at [1169, 251] on div "- -" at bounding box center [1143, 262] width 149 height 22
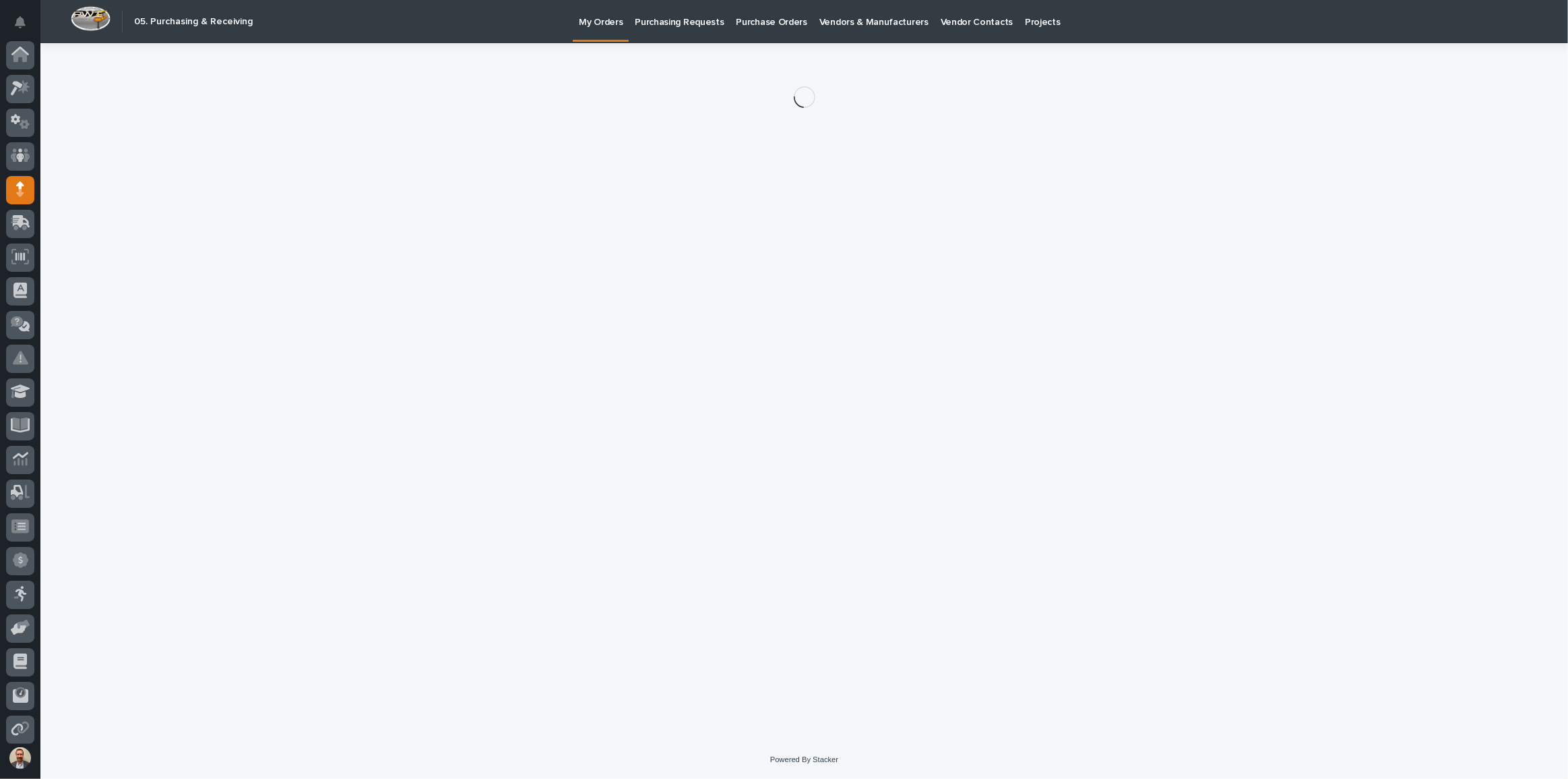
scroll to position [72, 0]
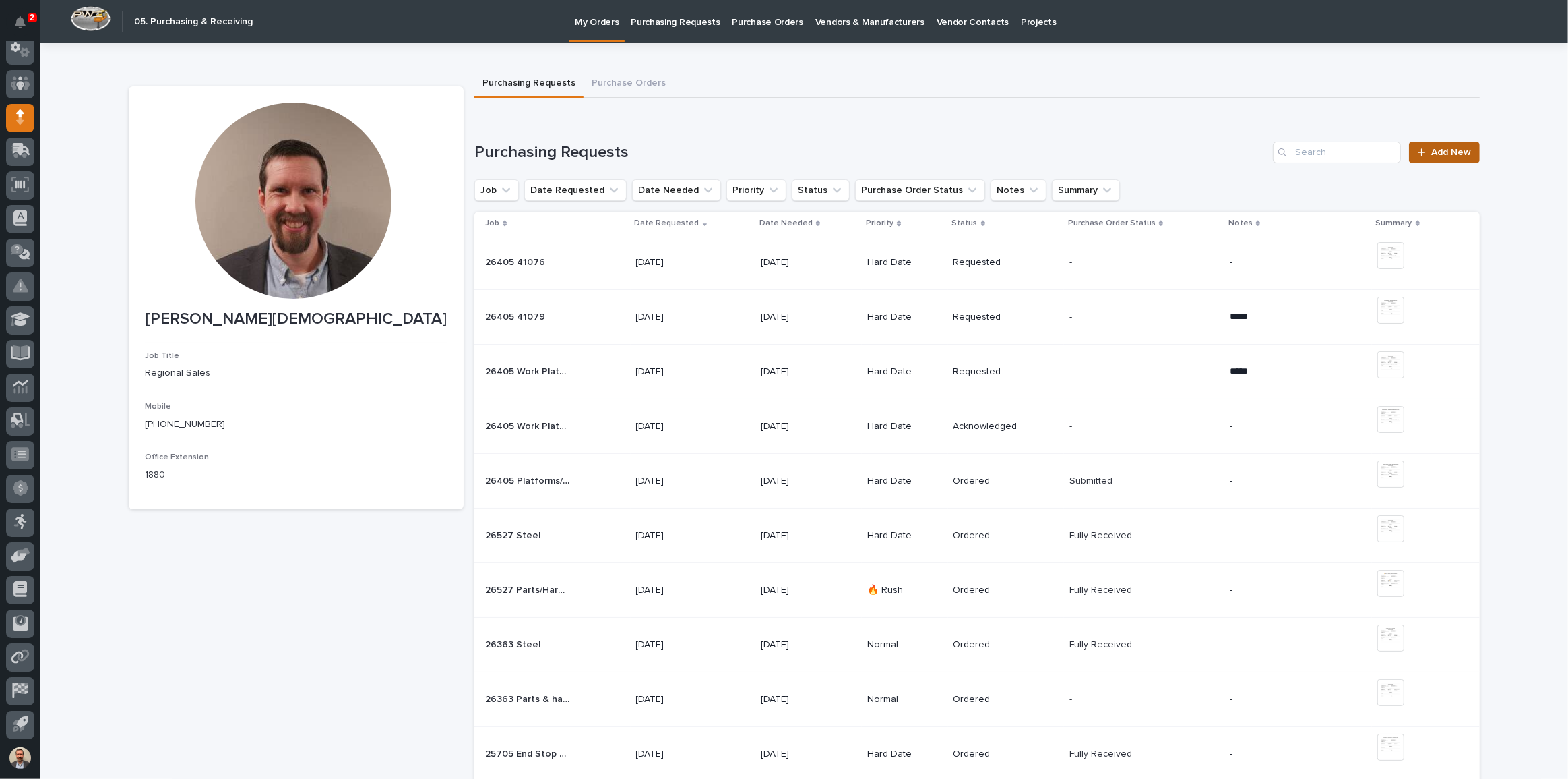
click at [1463, 155] on span "Add New" at bounding box center [1451, 152] width 39 height 10
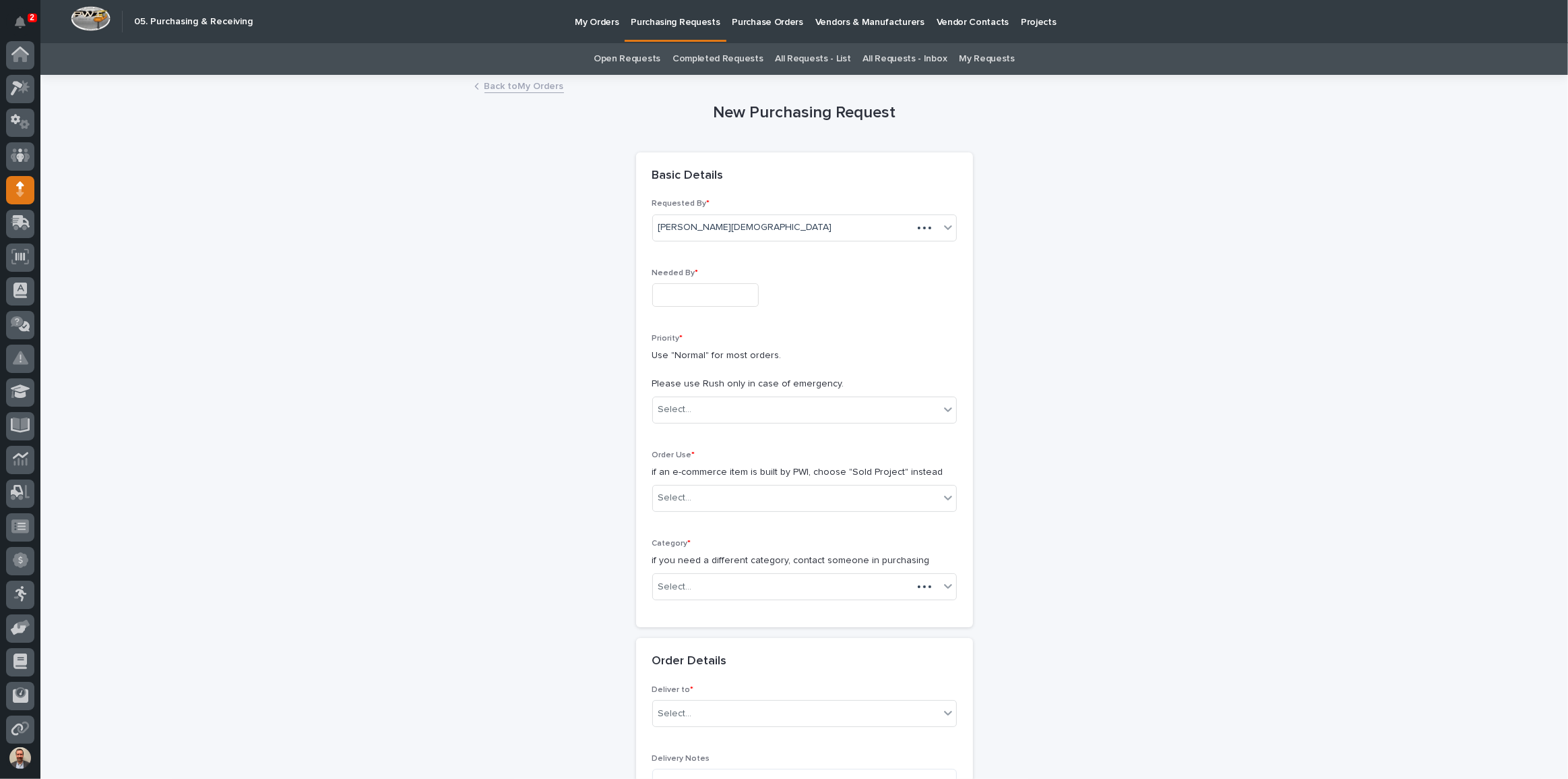
scroll to position [72, 0]
click at [704, 289] on input "text" at bounding box center [705, 295] width 106 height 23
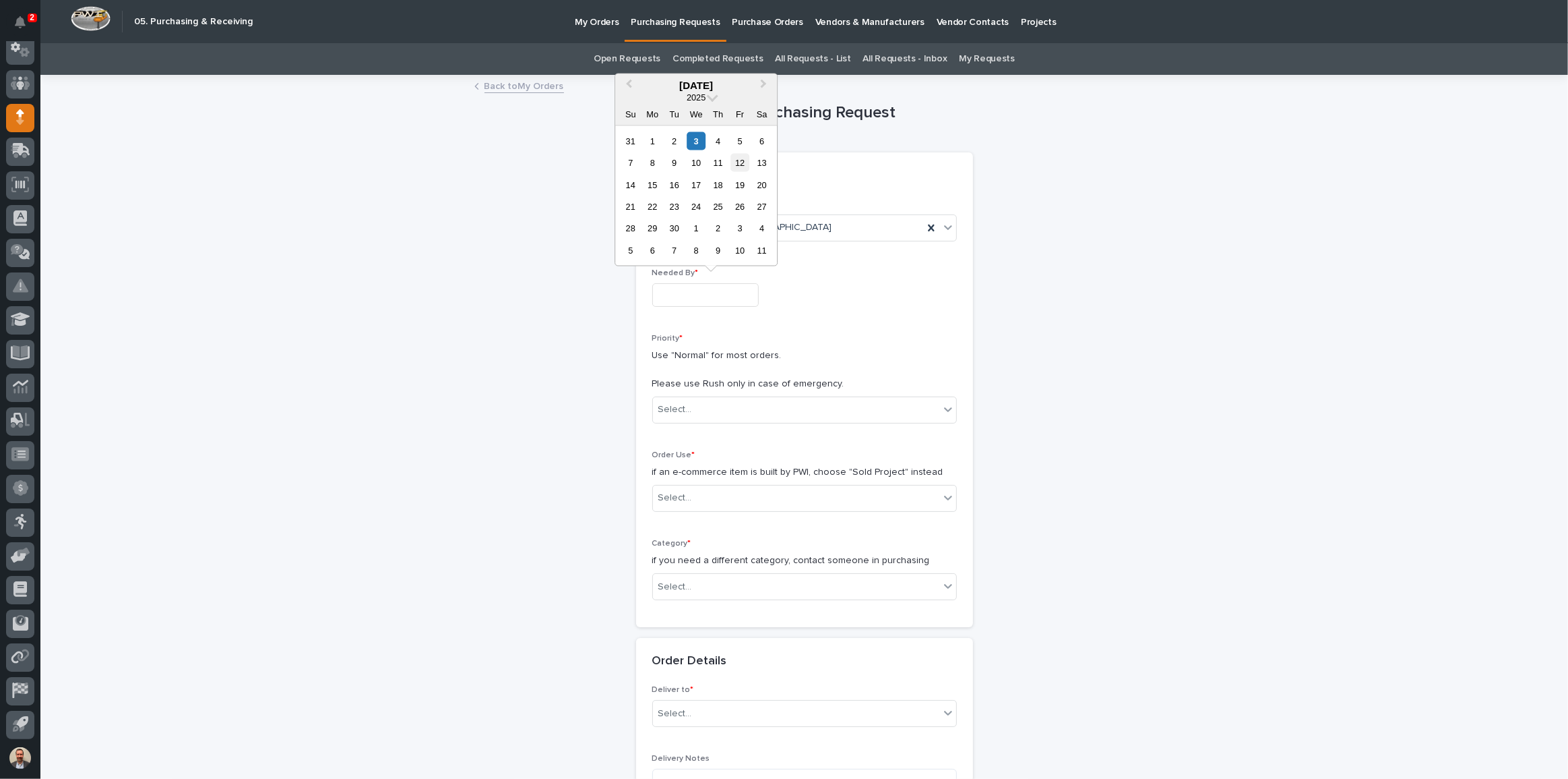
click at [736, 158] on div "12" at bounding box center [740, 163] width 18 height 18
type input "**********"
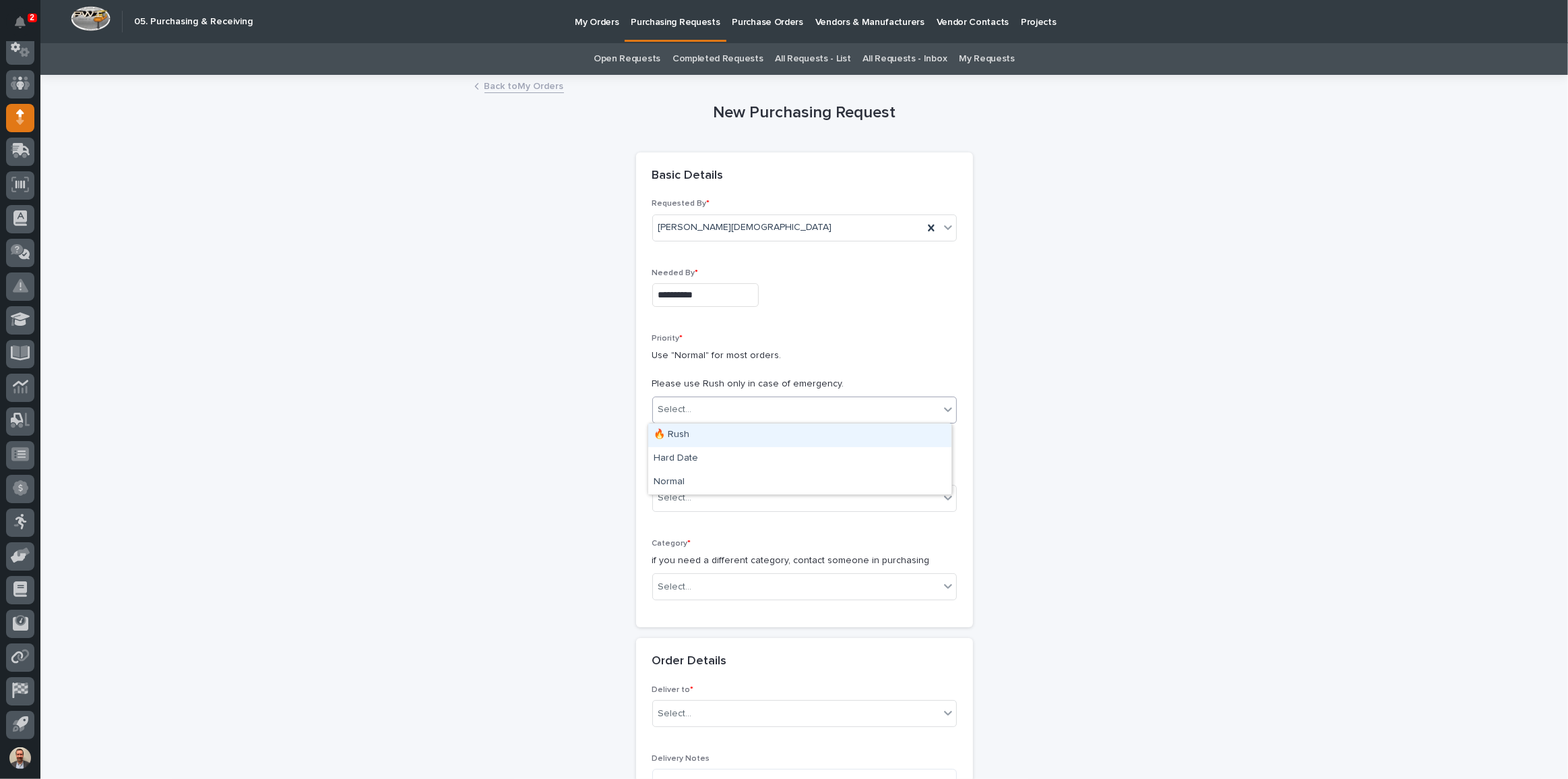
click at [760, 407] on div "Select..." at bounding box center [796, 409] width 286 height 22
click at [769, 458] on div "Hard Date" at bounding box center [799, 459] width 303 height 23
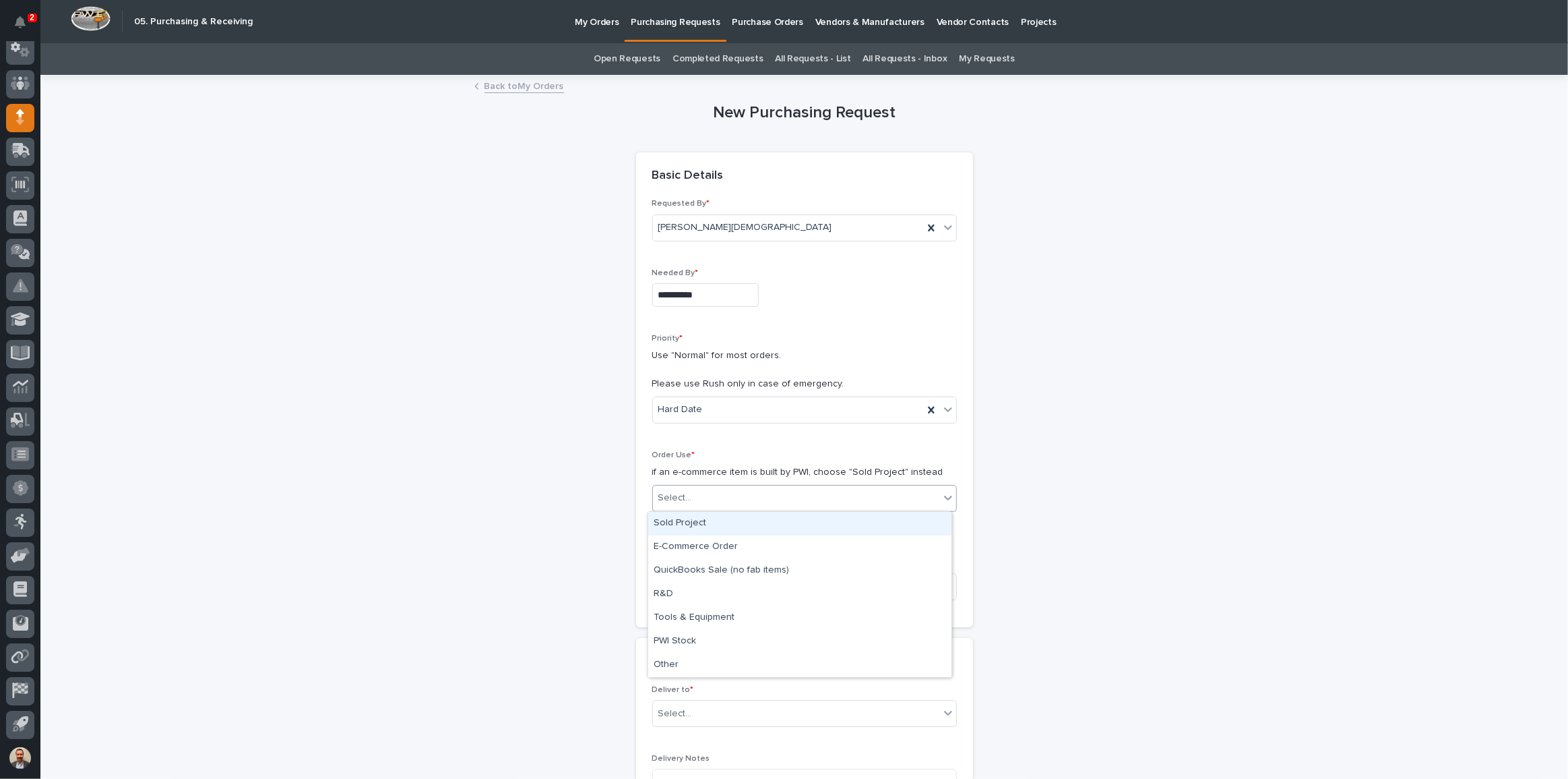
click at [772, 491] on div "Select..." at bounding box center [796, 497] width 286 height 22
click at [776, 521] on div "Sold Project" at bounding box center [799, 523] width 303 height 23
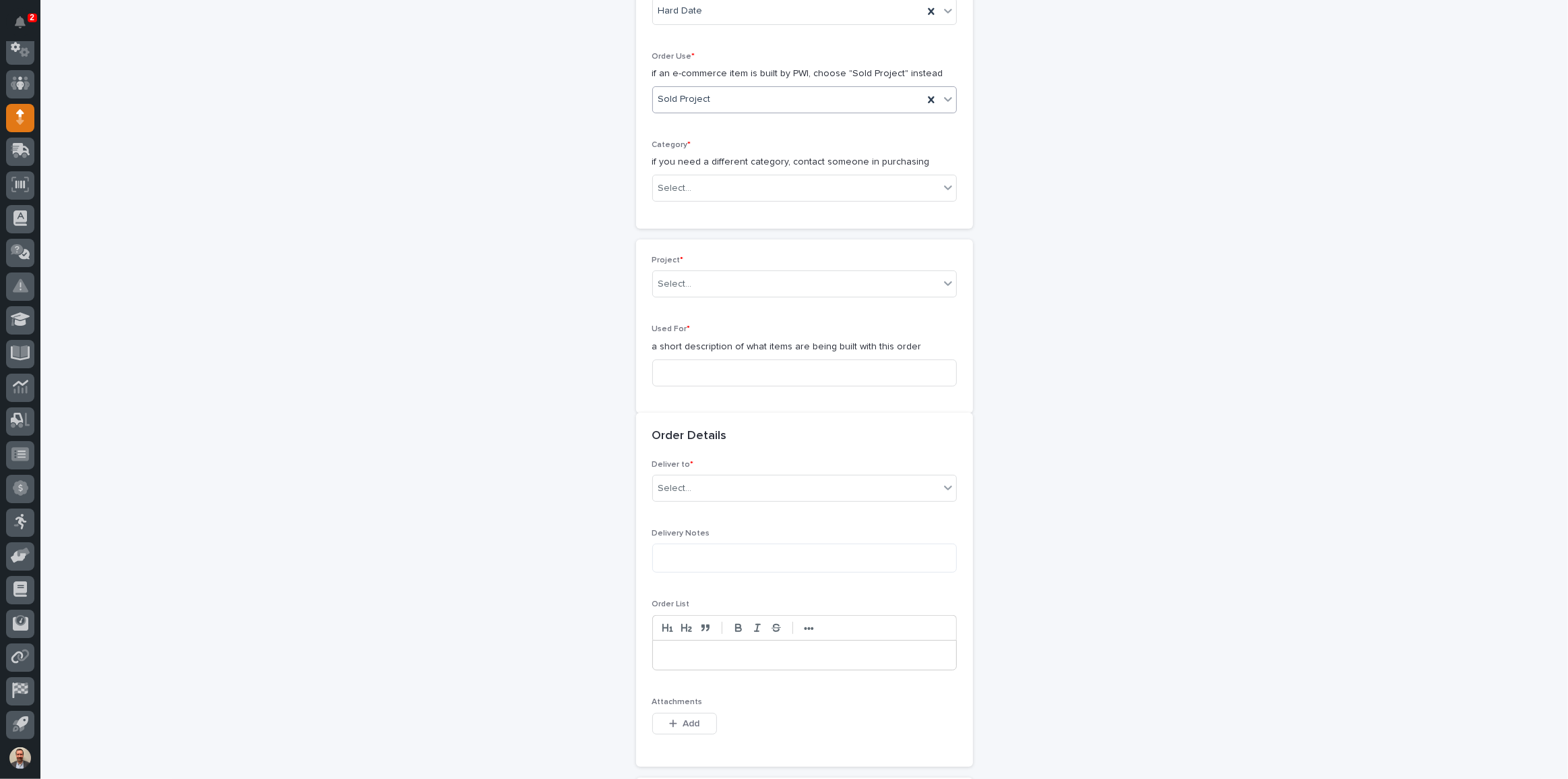
scroll to position [406, 0]
click at [742, 167] on div "Select..." at bounding box center [805, 181] width 305 height 27
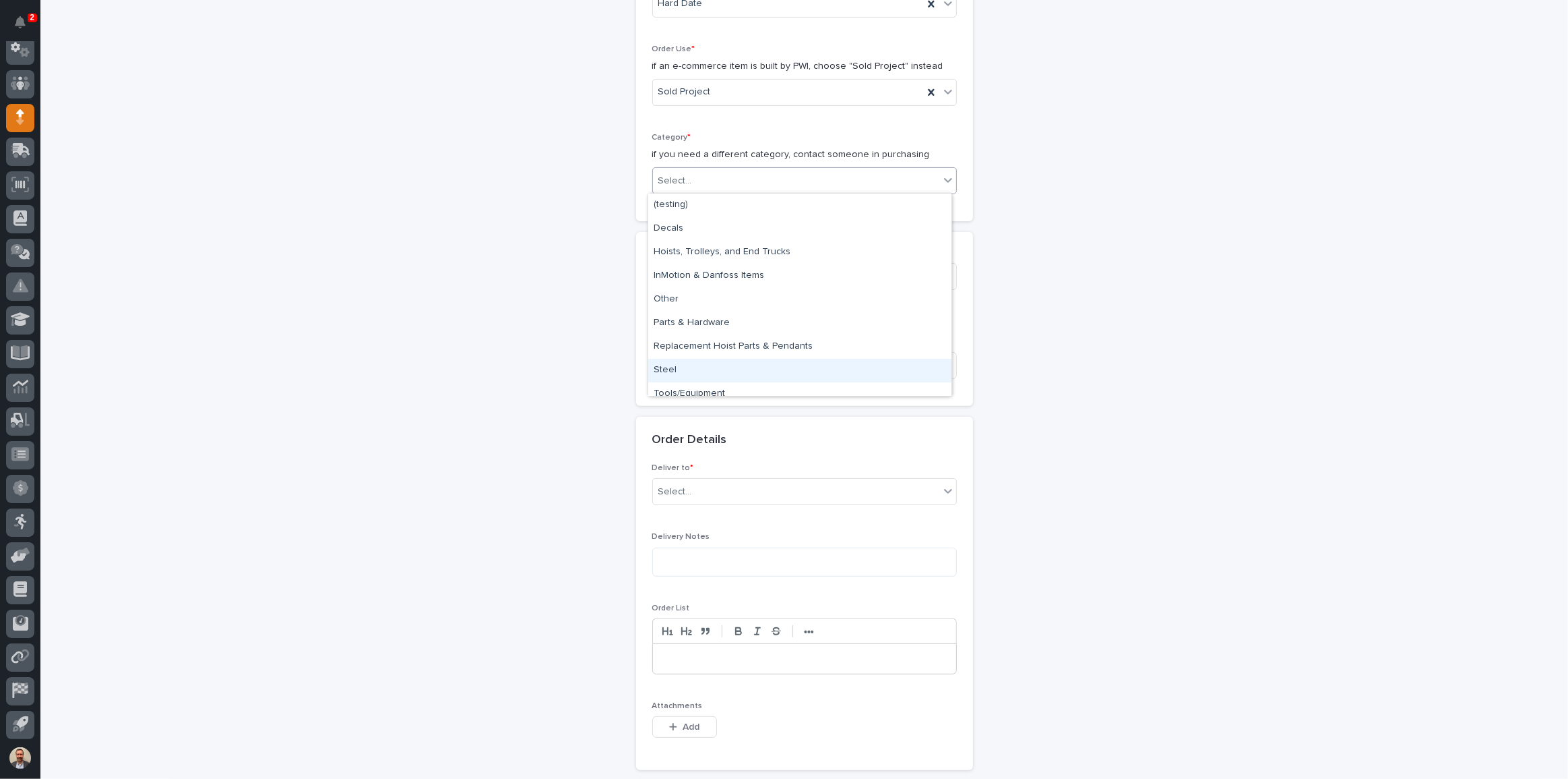
click at [739, 364] on div "Steel" at bounding box center [799, 370] width 303 height 23
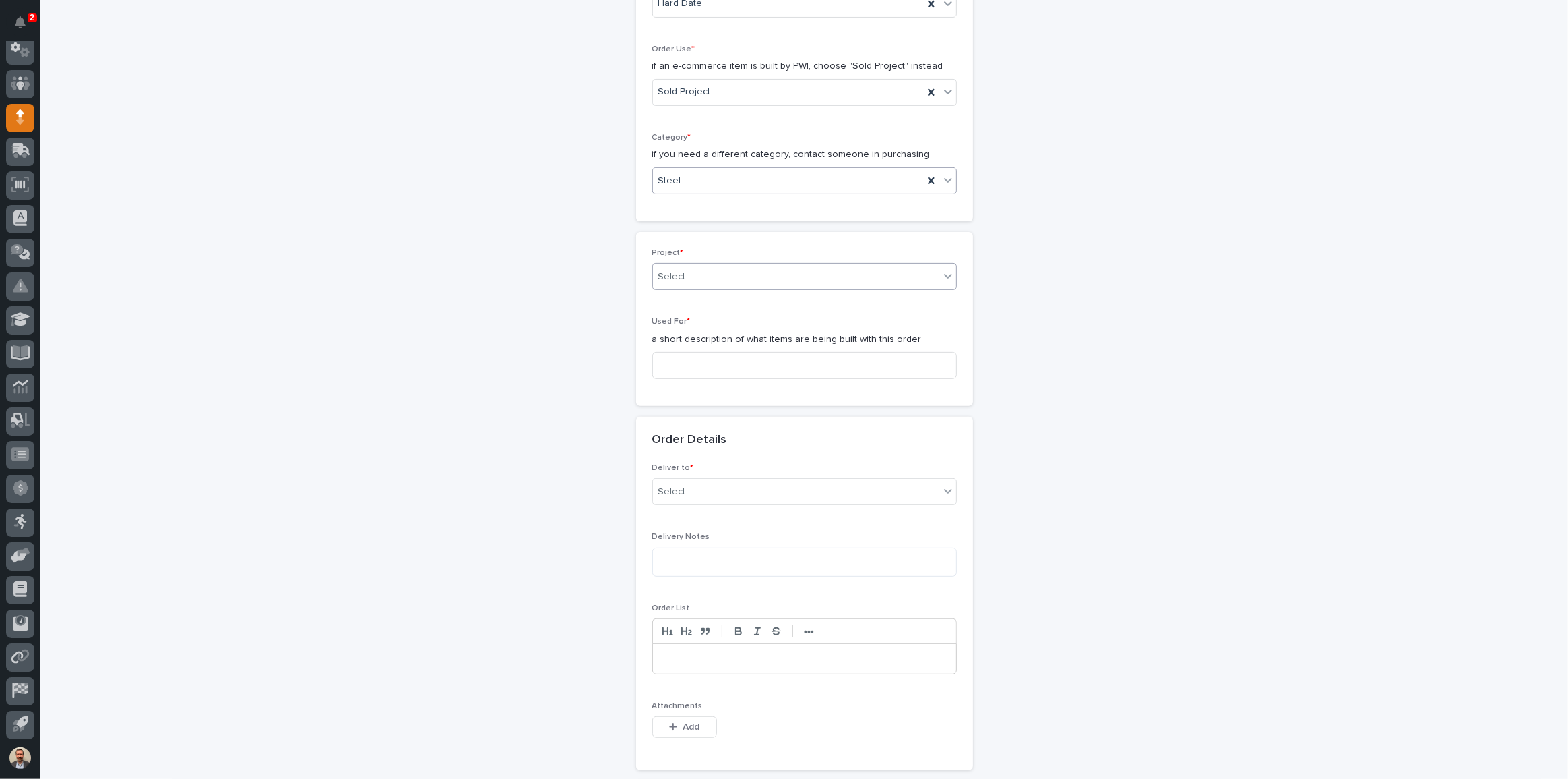
click at [736, 270] on div "Select..." at bounding box center [796, 276] width 286 height 22
type input "********"
click at [733, 368] on input at bounding box center [805, 365] width 305 height 27
type input "Work Platform A"
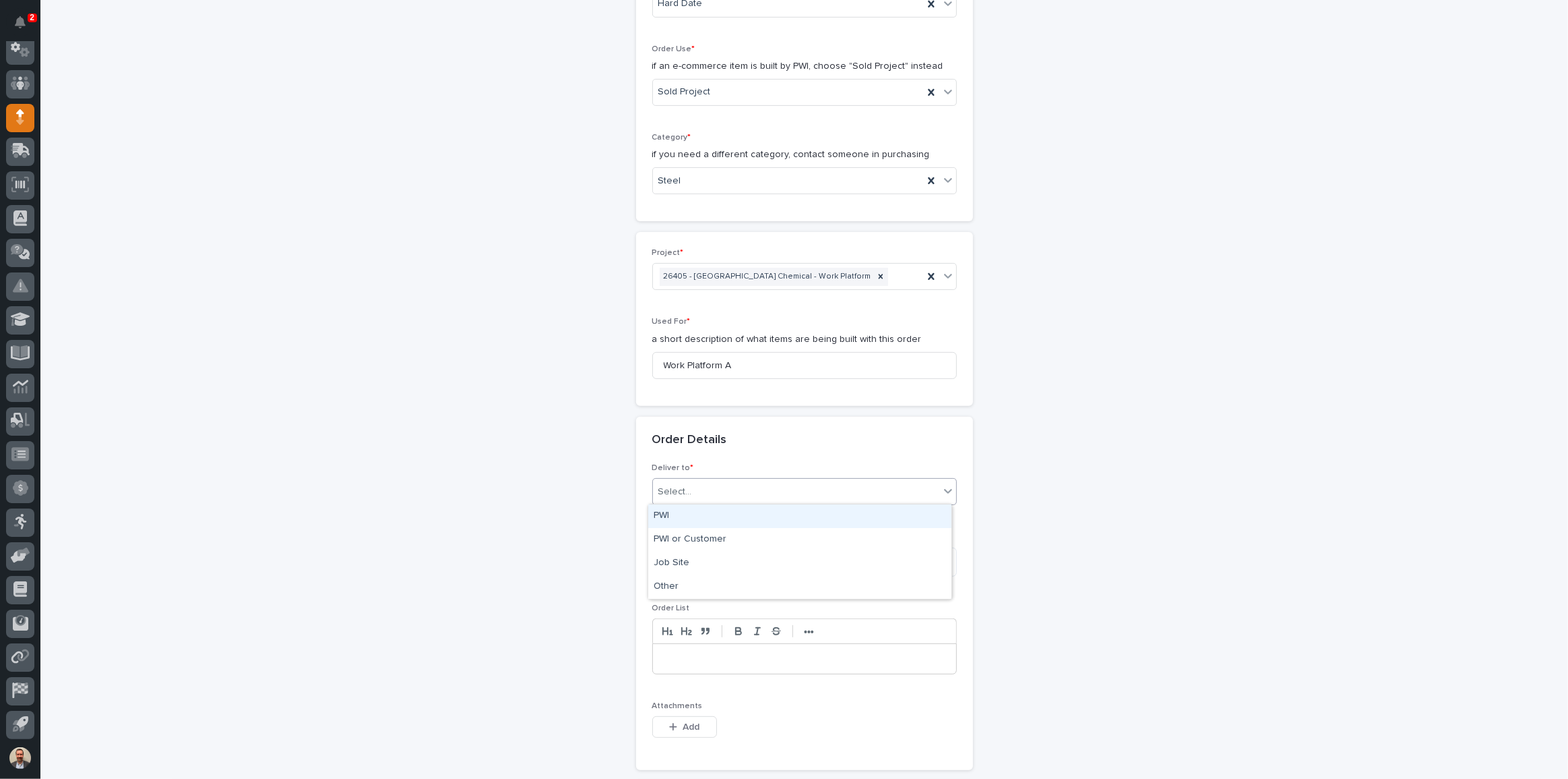
click at [746, 489] on div "Select..." at bounding box center [796, 491] width 286 height 22
click at [752, 516] on div "PWI" at bounding box center [799, 516] width 303 height 23
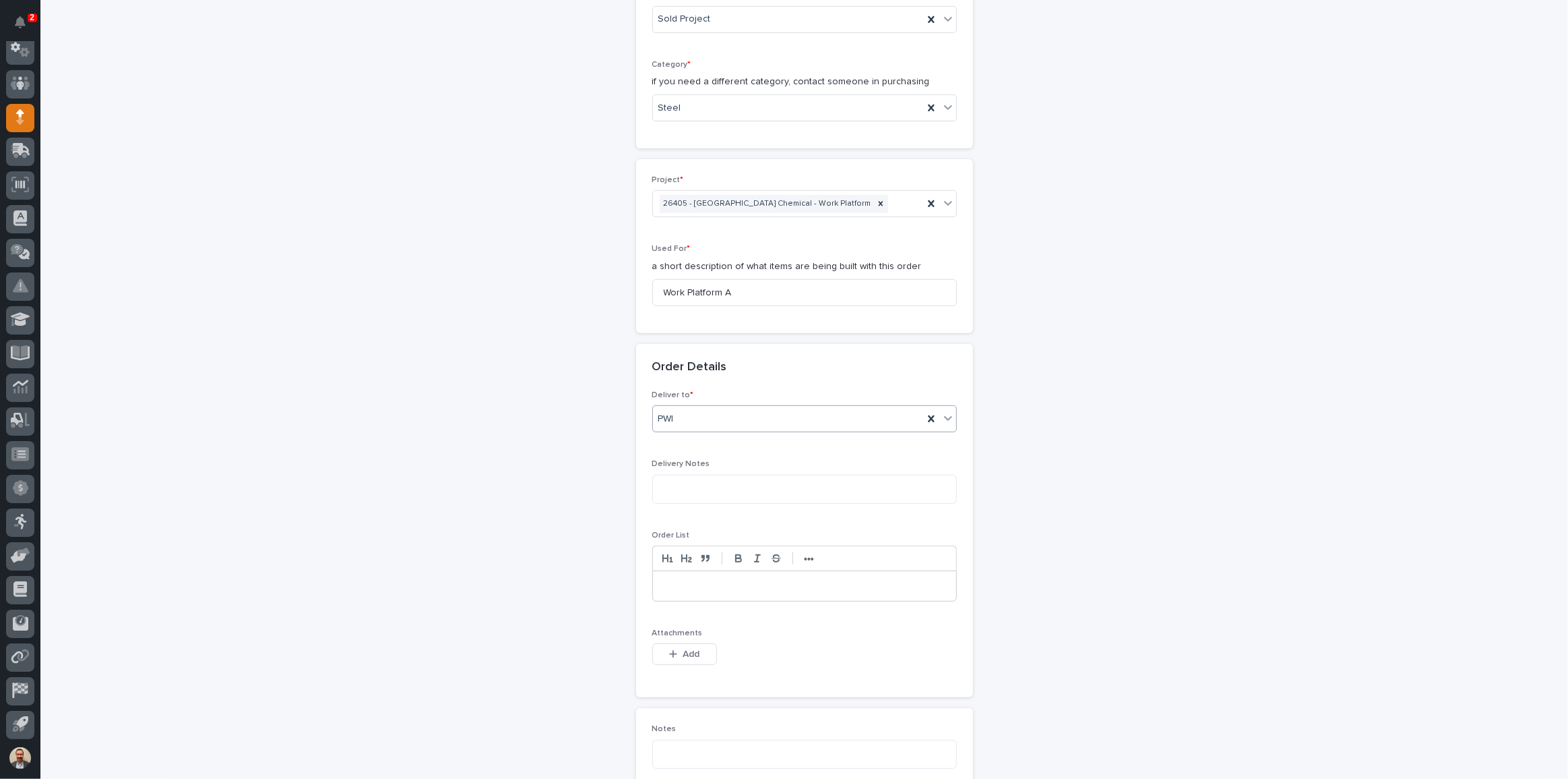
scroll to position [651, 0]
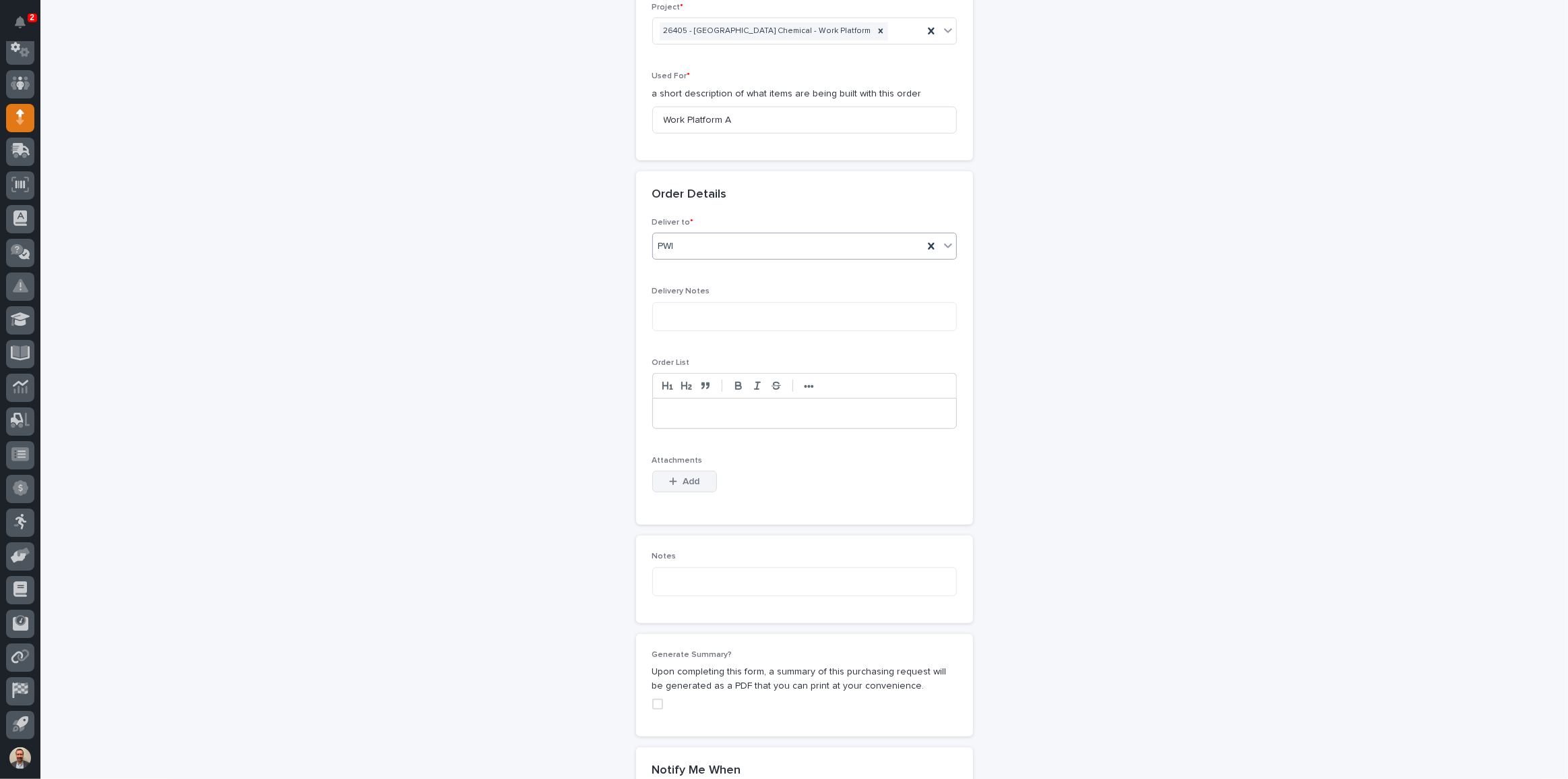
click at [705, 478] on button "Add" at bounding box center [685, 481] width 64 height 21
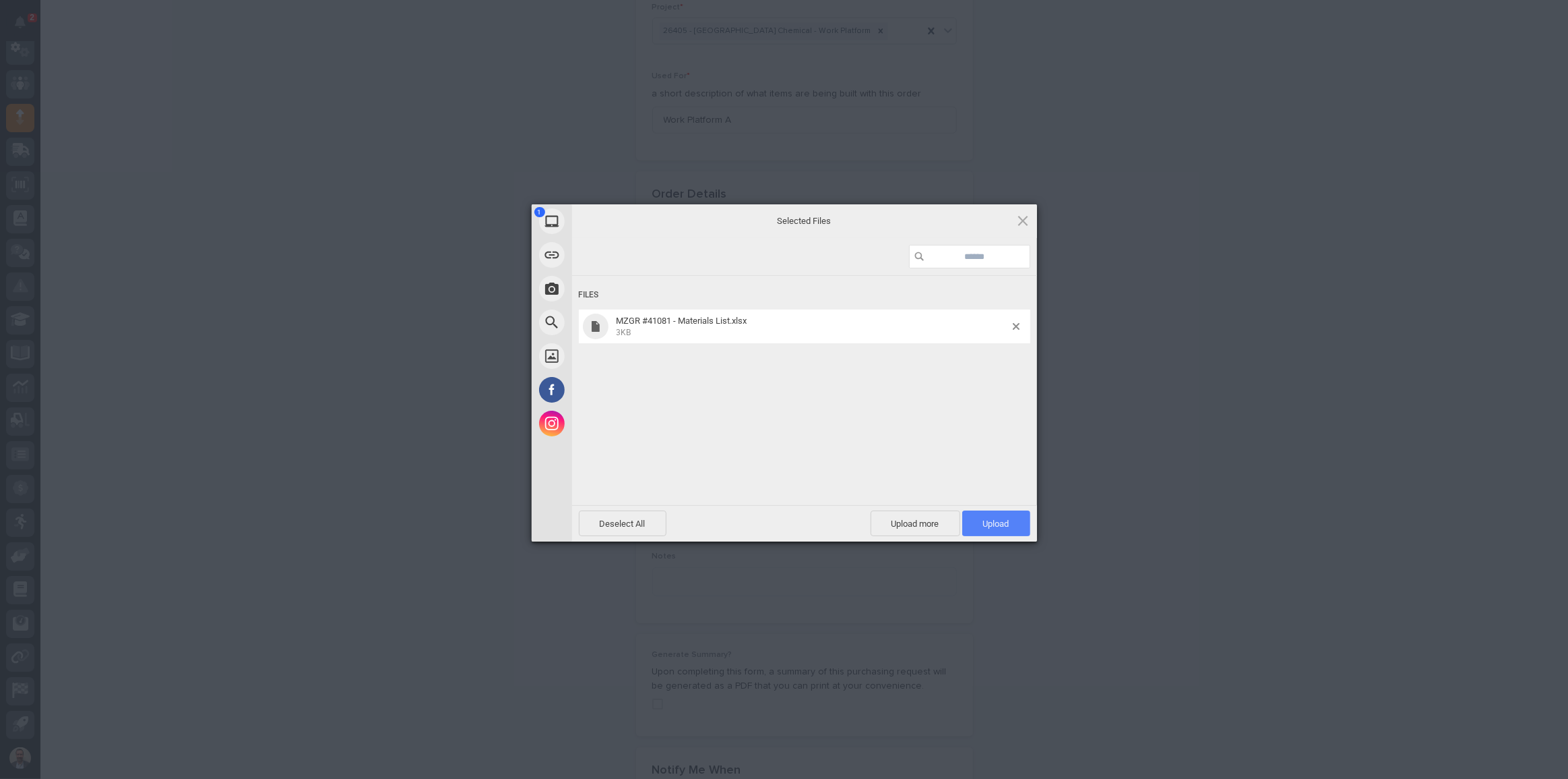
click at [1007, 521] on span "Upload 1" at bounding box center [996, 523] width 26 height 10
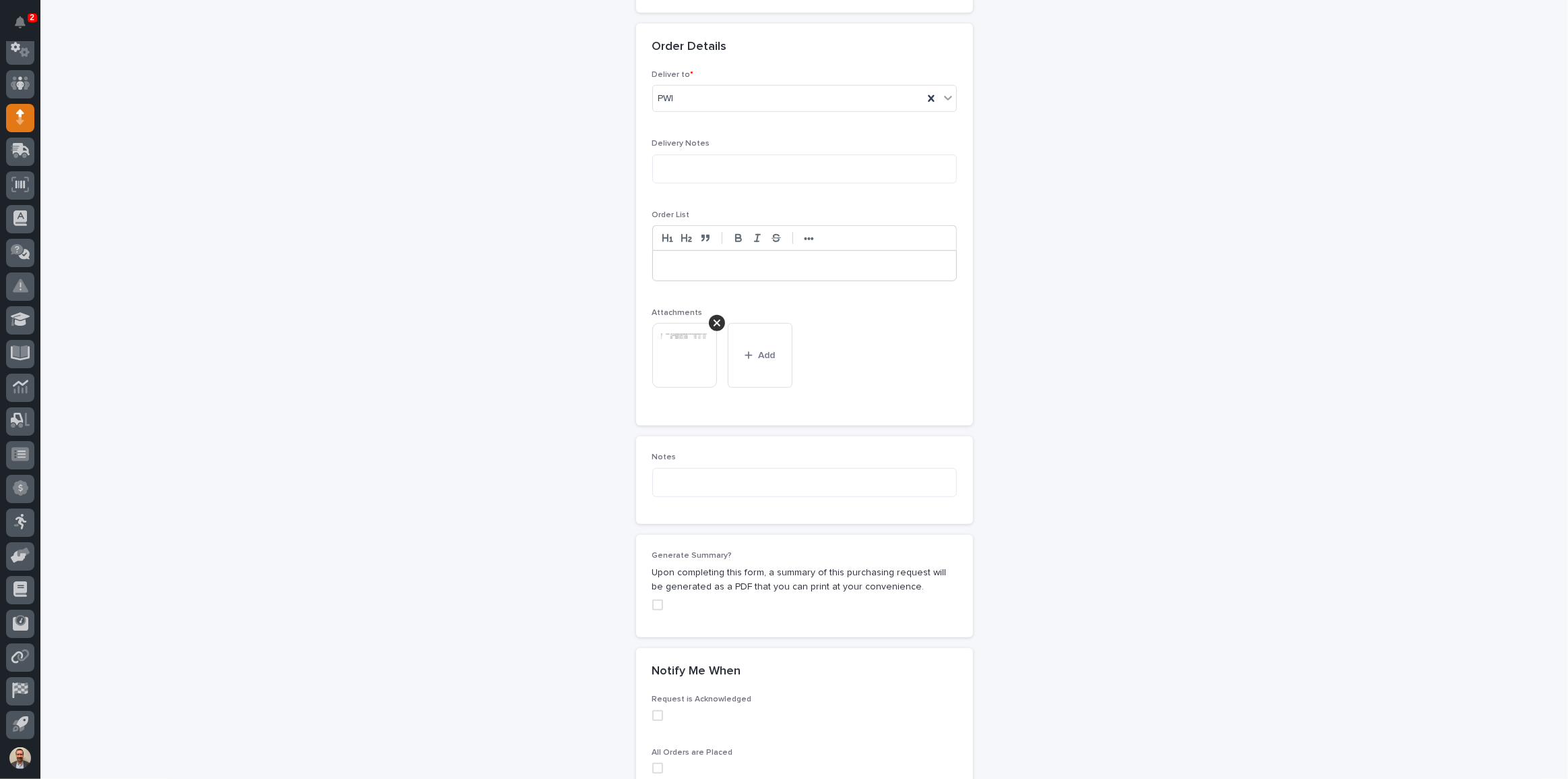
scroll to position [921, 0]
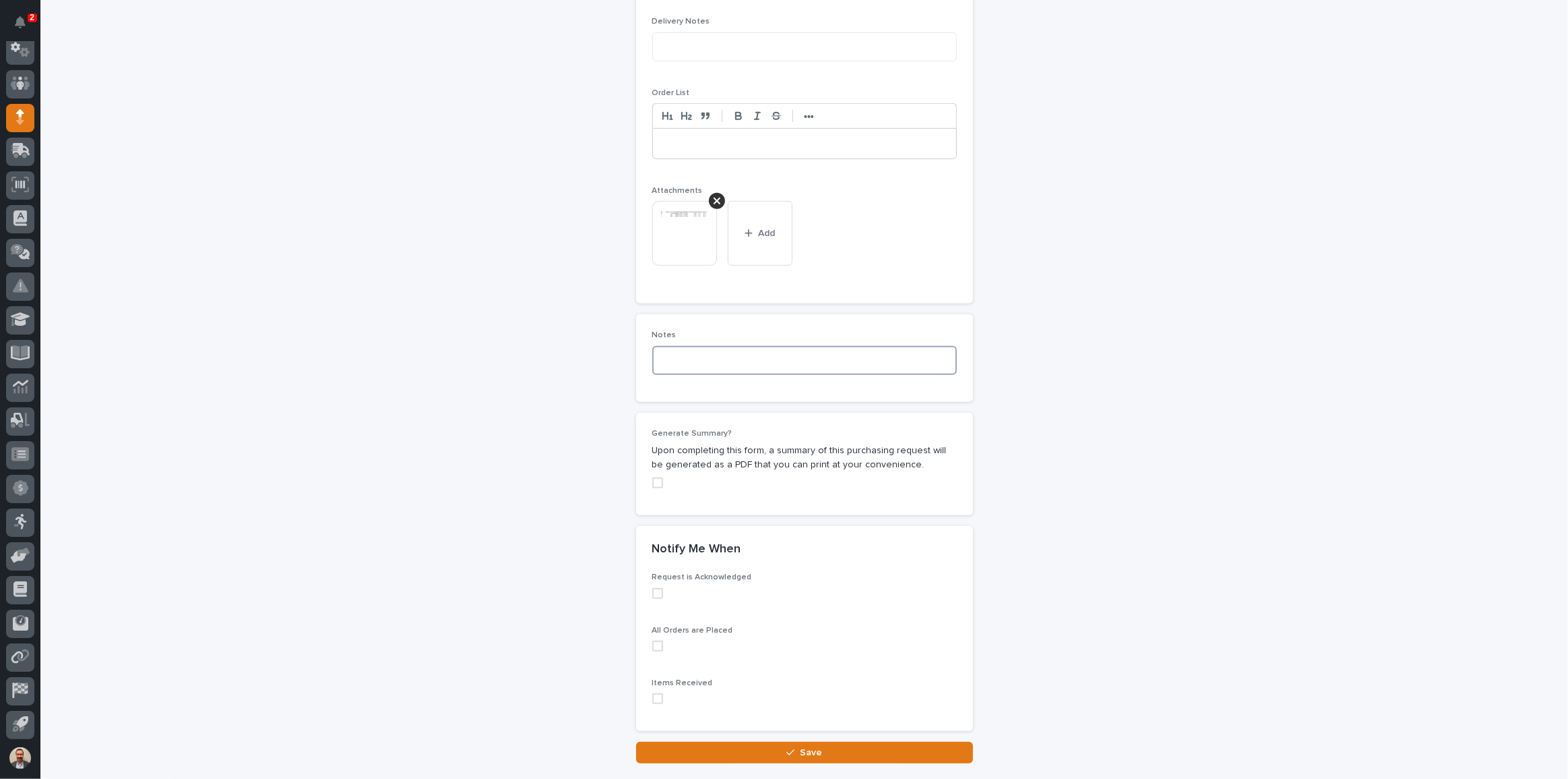
click at [831, 351] on textarea at bounding box center [805, 360] width 305 height 29
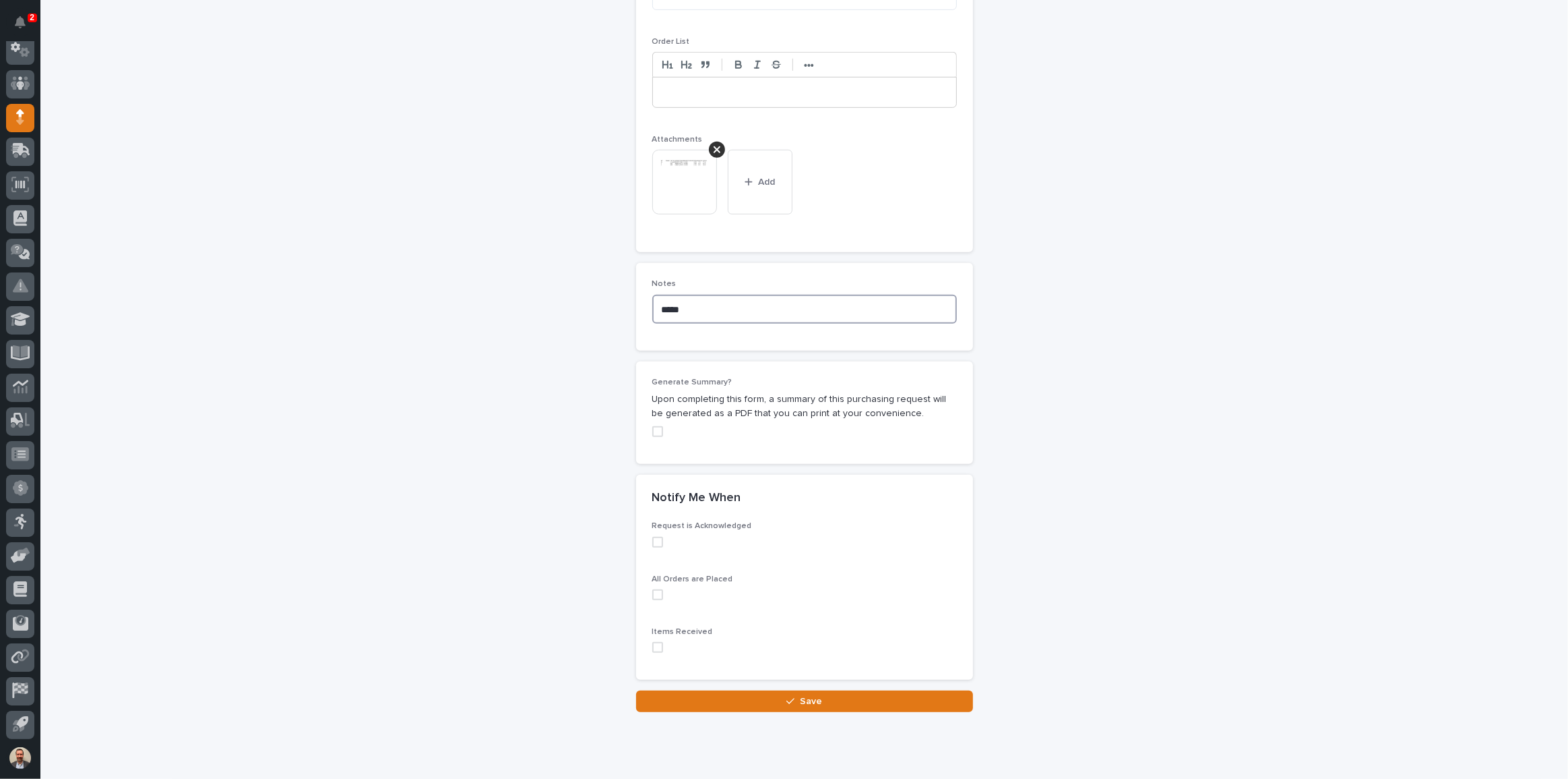
scroll to position [1009, 0]
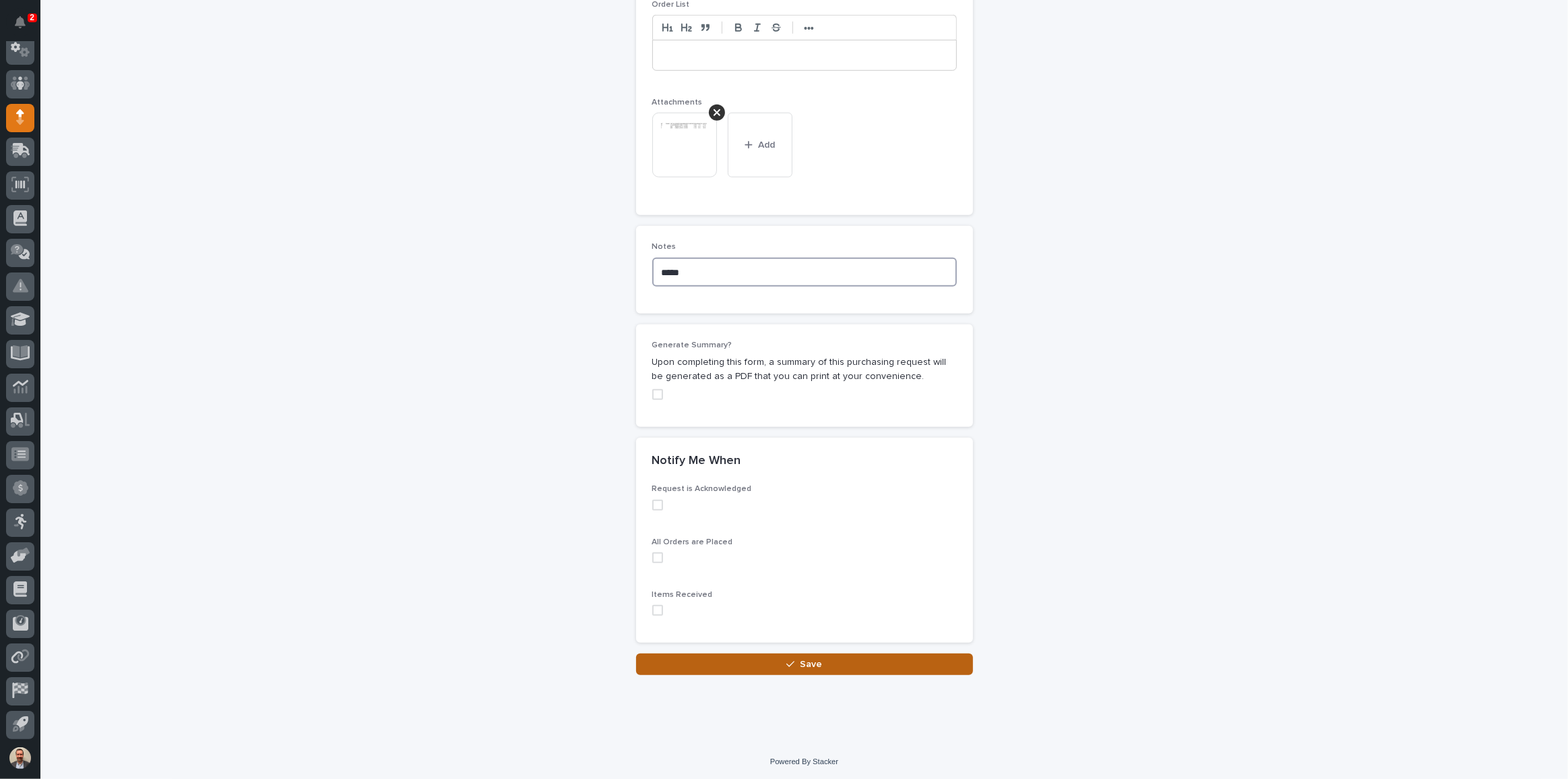
type textarea "*****"
click at [828, 669] on button "Save" at bounding box center [805, 664] width 337 height 21
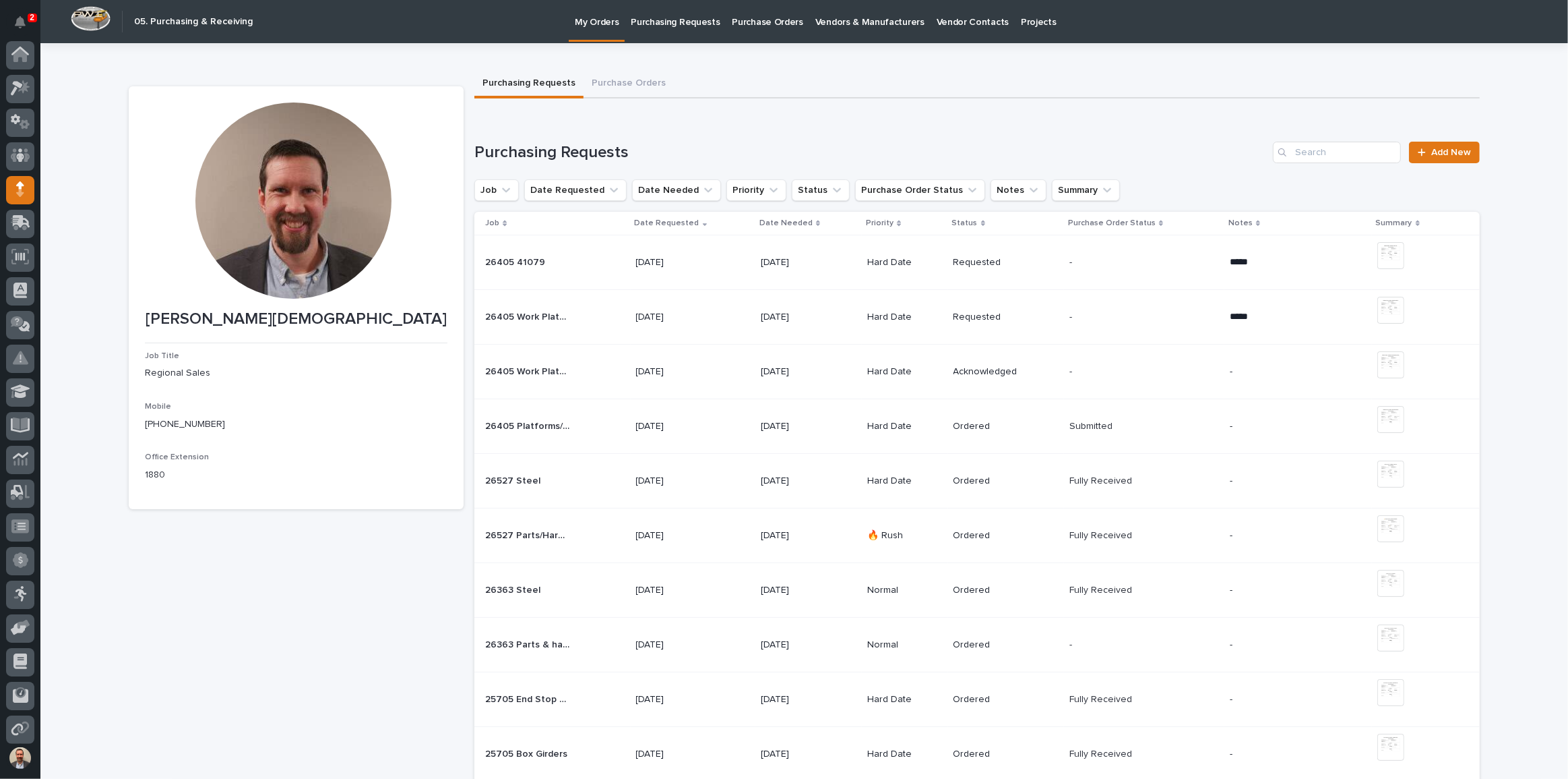
scroll to position [72, 0]
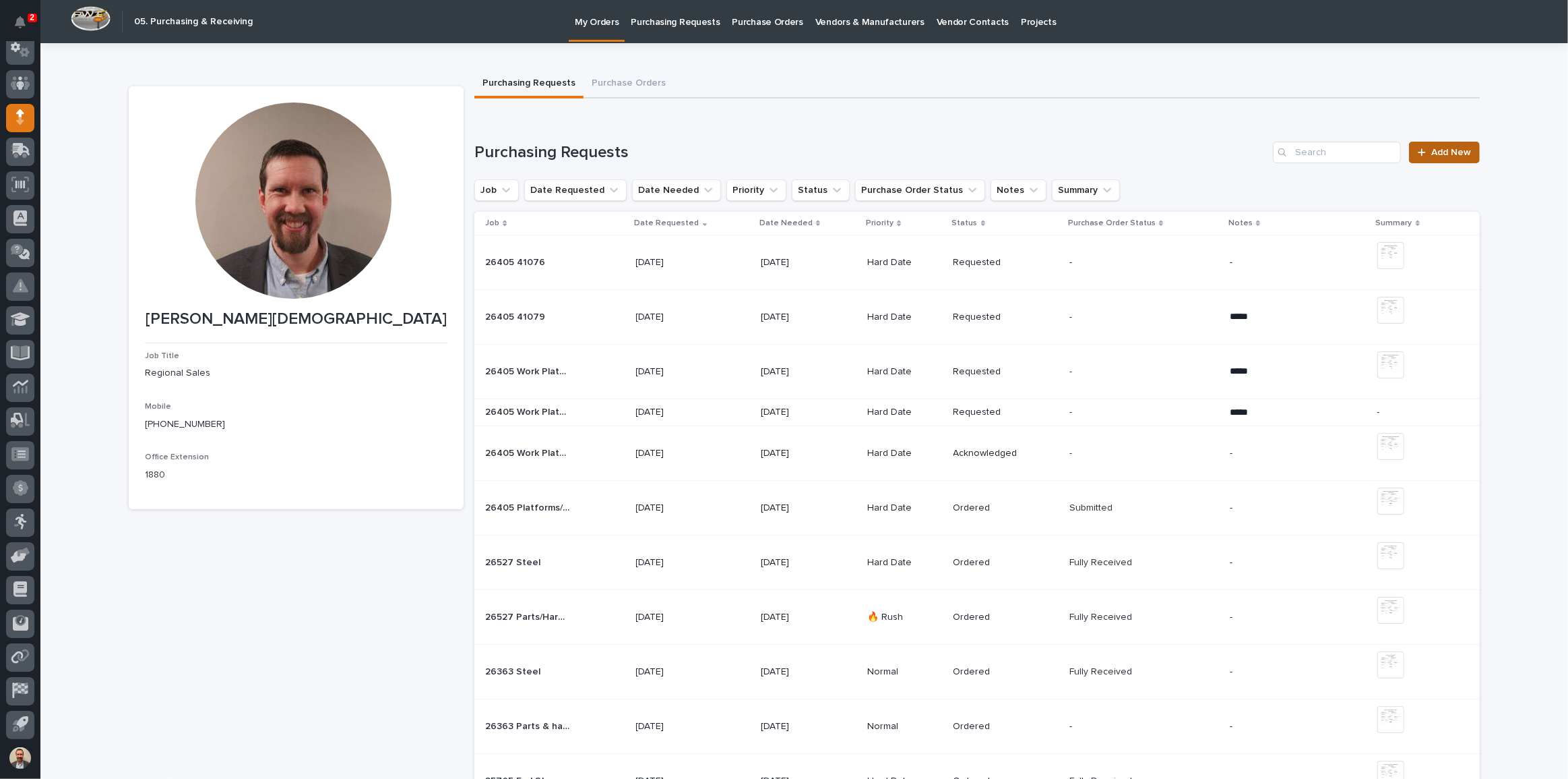
click at [1434, 148] on span "Add New" at bounding box center [1451, 152] width 39 height 10
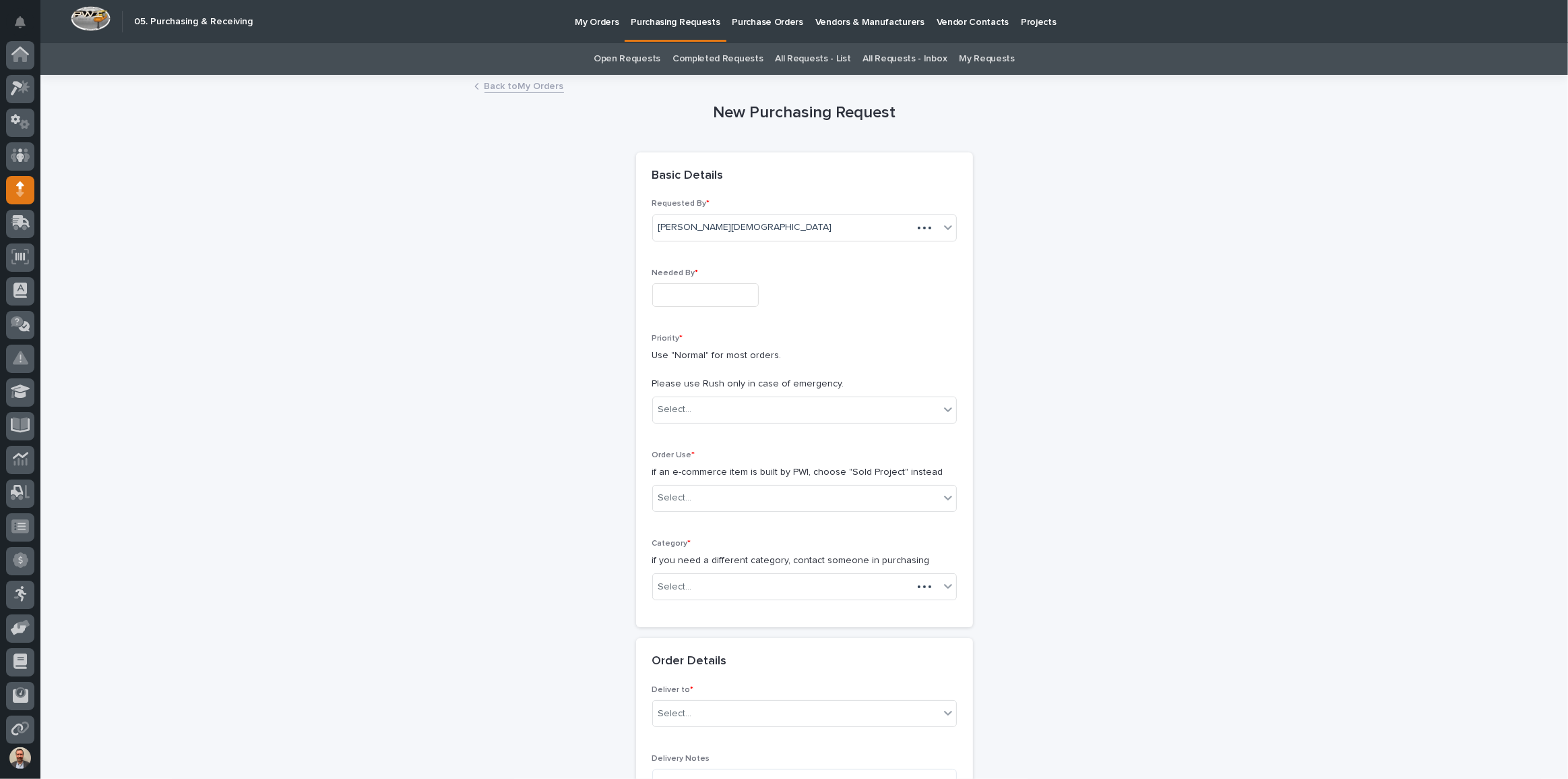
scroll to position [72, 0]
click at [753, 286] on input "text" at bounding box center [705, 295] width 106 height 23
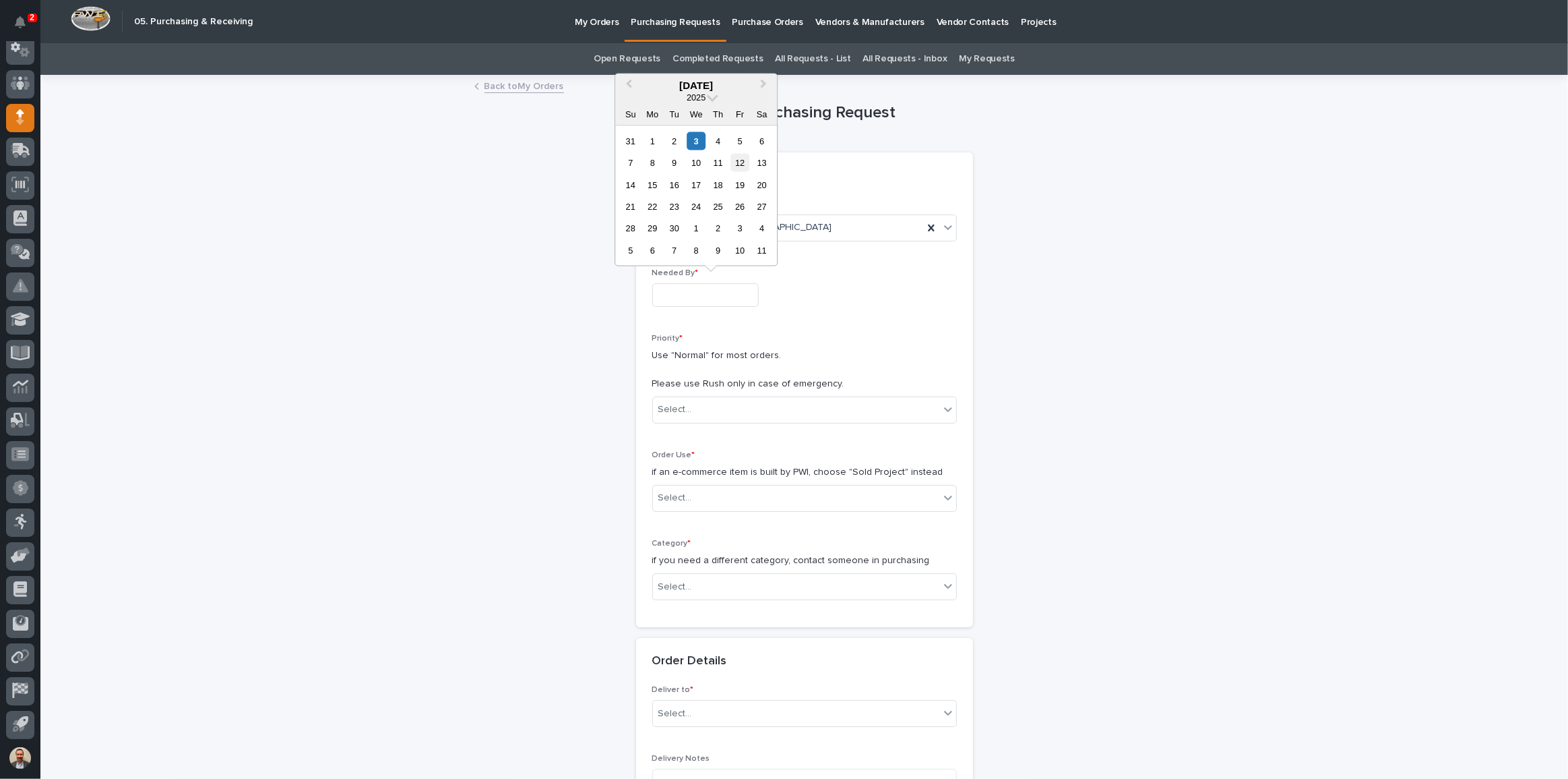
click at [743, 160] on div "12" at bounding box center [740, 163] width 18 height 18
type input "**********"
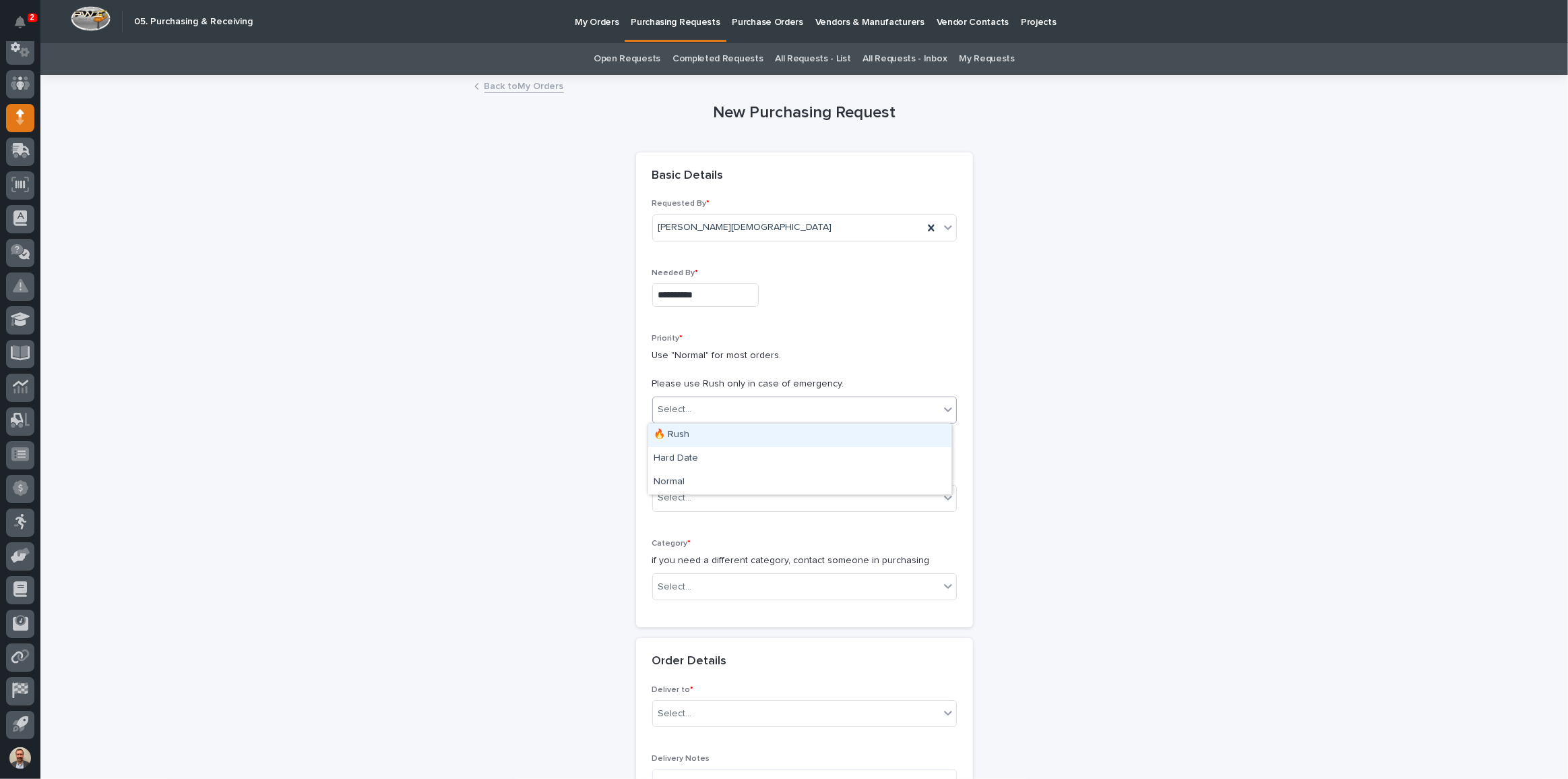
click at [769, 402] on div "Select..." at bounding box center [796, 409] width 286 height 22
click at [768, 458] on div "Hard Date" at bounding box center [799, 459] width 303 height 23
click at [773, 507] on div "Select..." at bounding box center [796, 497] width 286 height 22
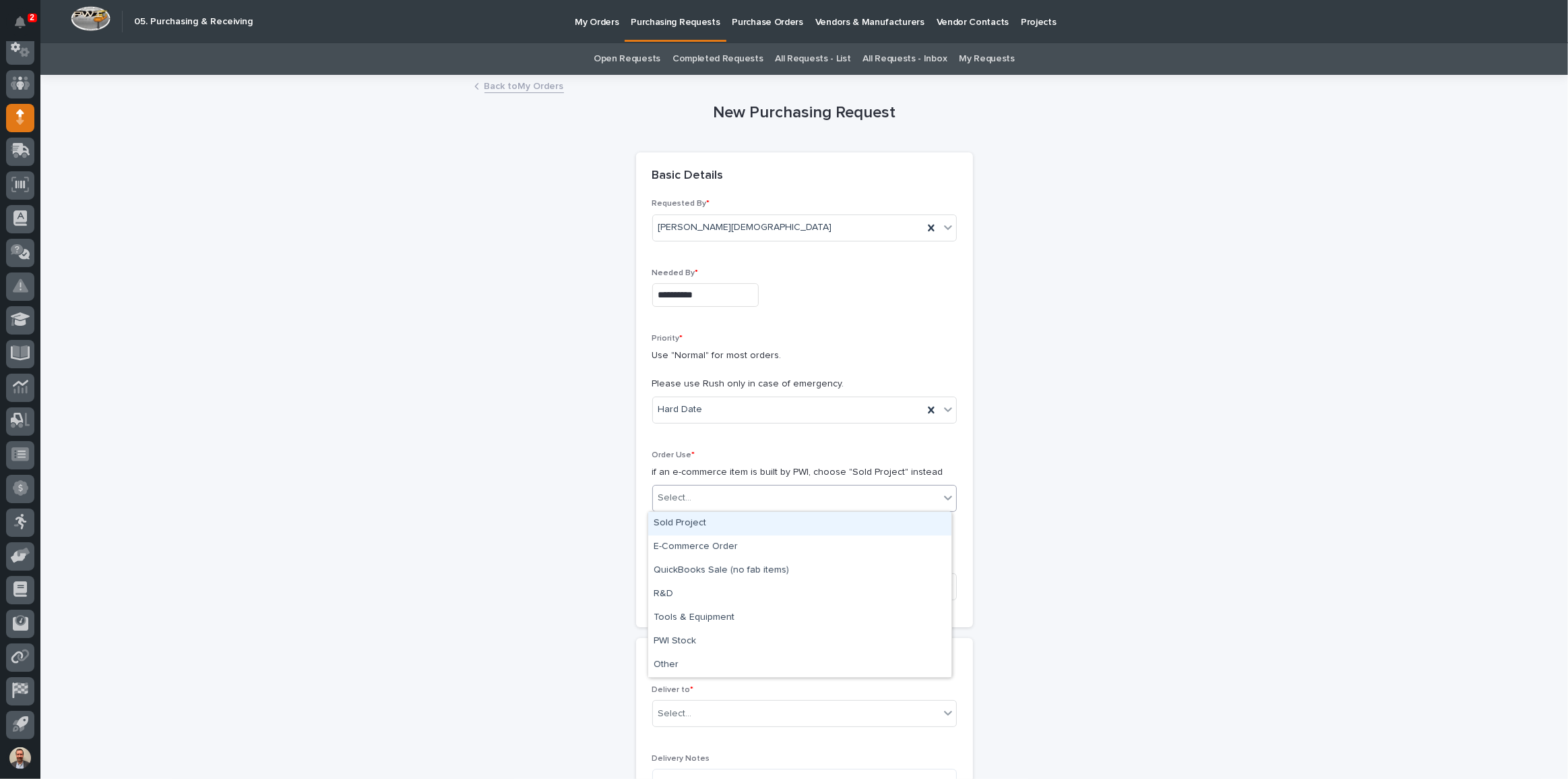
click at [781, 525] on div "Sold Project" at bounding box center [799, 523] width 303 height 23
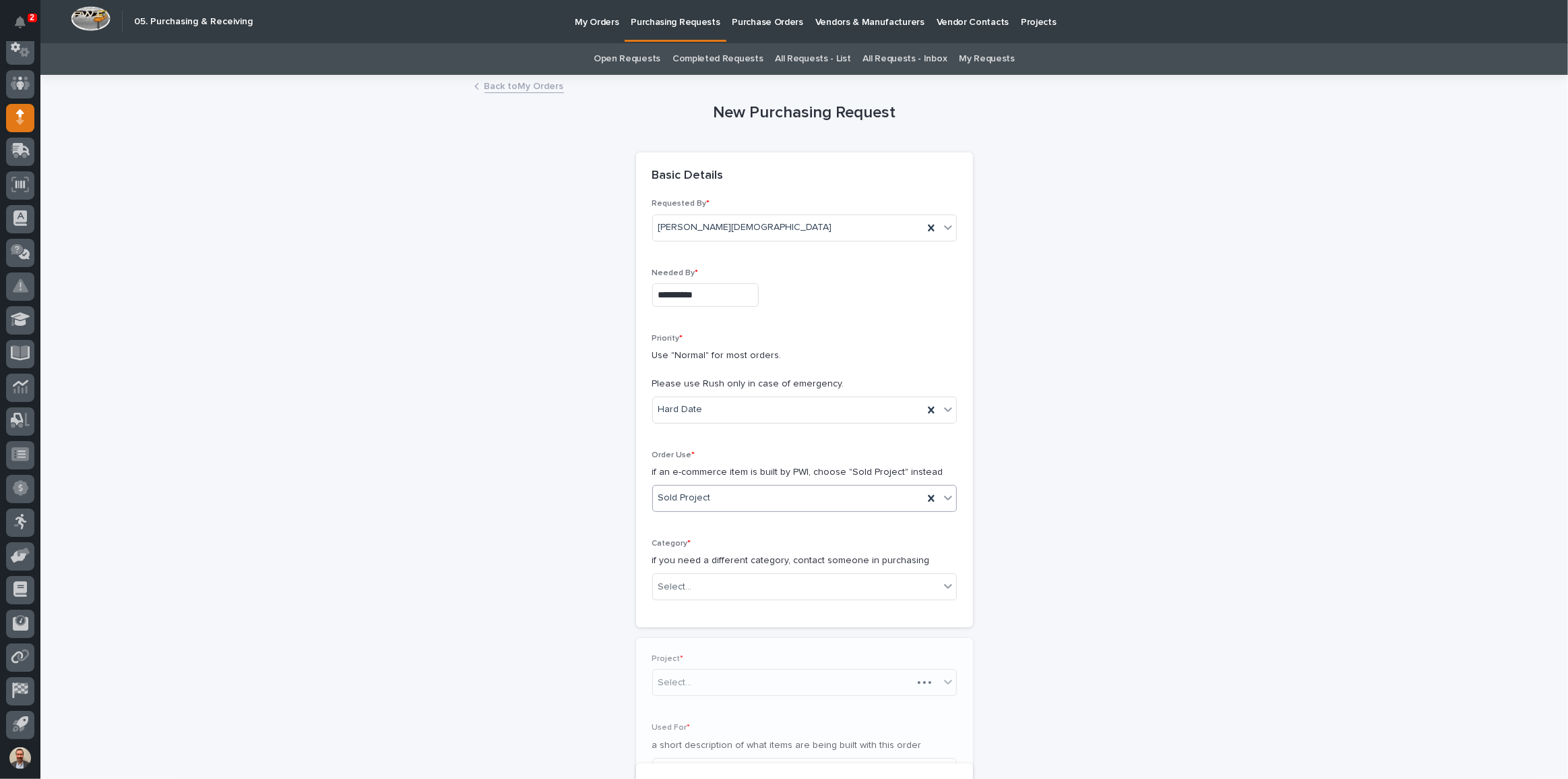
click at [793, 602] on div "Category * if you need a different category, contact someone in purchasing Sele…" at bounding box center [805, 574] width 305 height 72
click at [800, 585] on div "Select..." at bounding box center [796, 587] width 286 height 22
click at [792, 770] on div "Steel" at bounding box center [799, 777] width 303 height 23
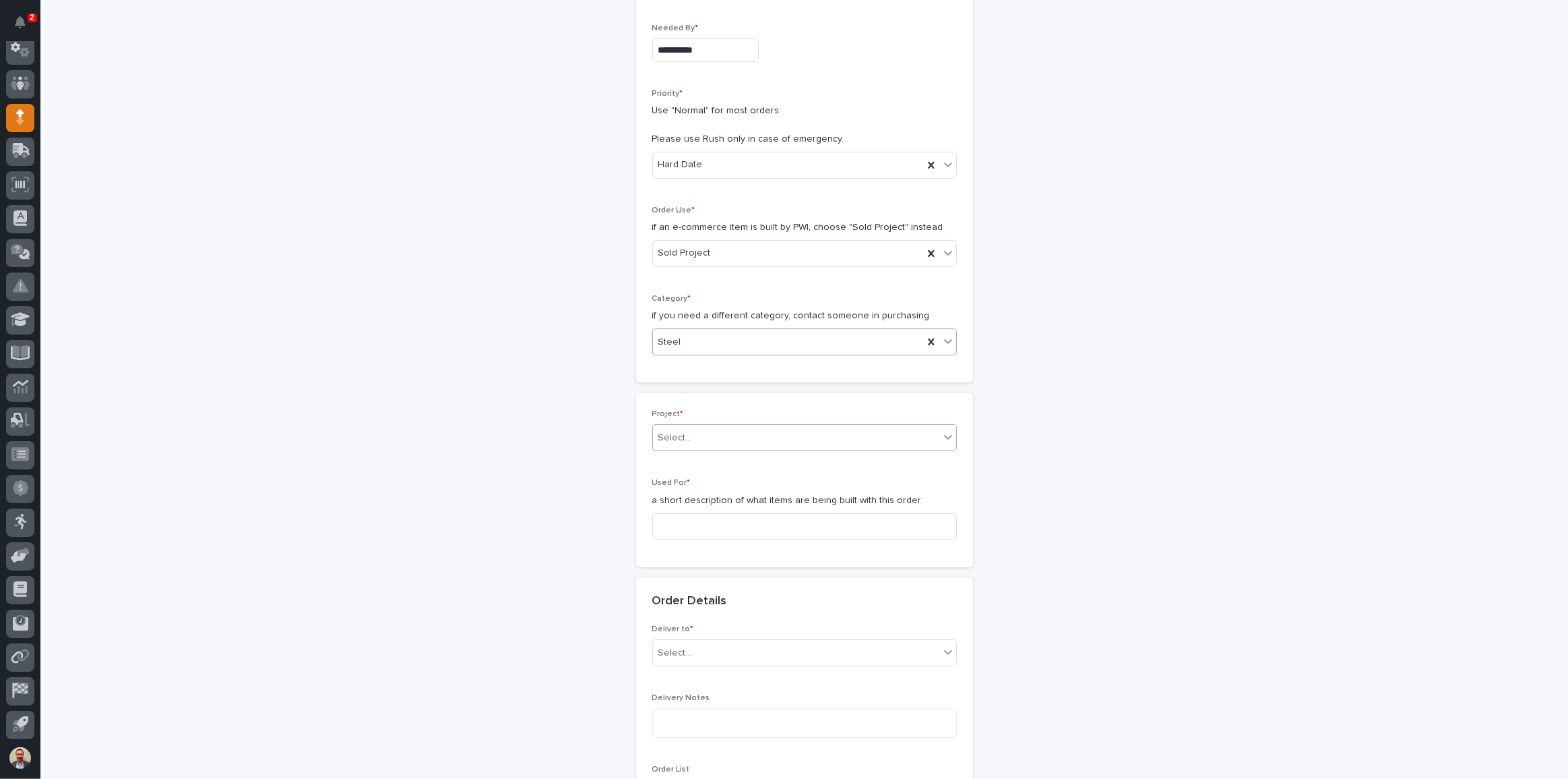
click at [809, 438] on div "Select..." at bounding box center [796, 437] width 286 height 22
type input "******"
click at [822, 521] on input at bounding box center [805, 527] width 305 height 27
type input "Work Platform A"
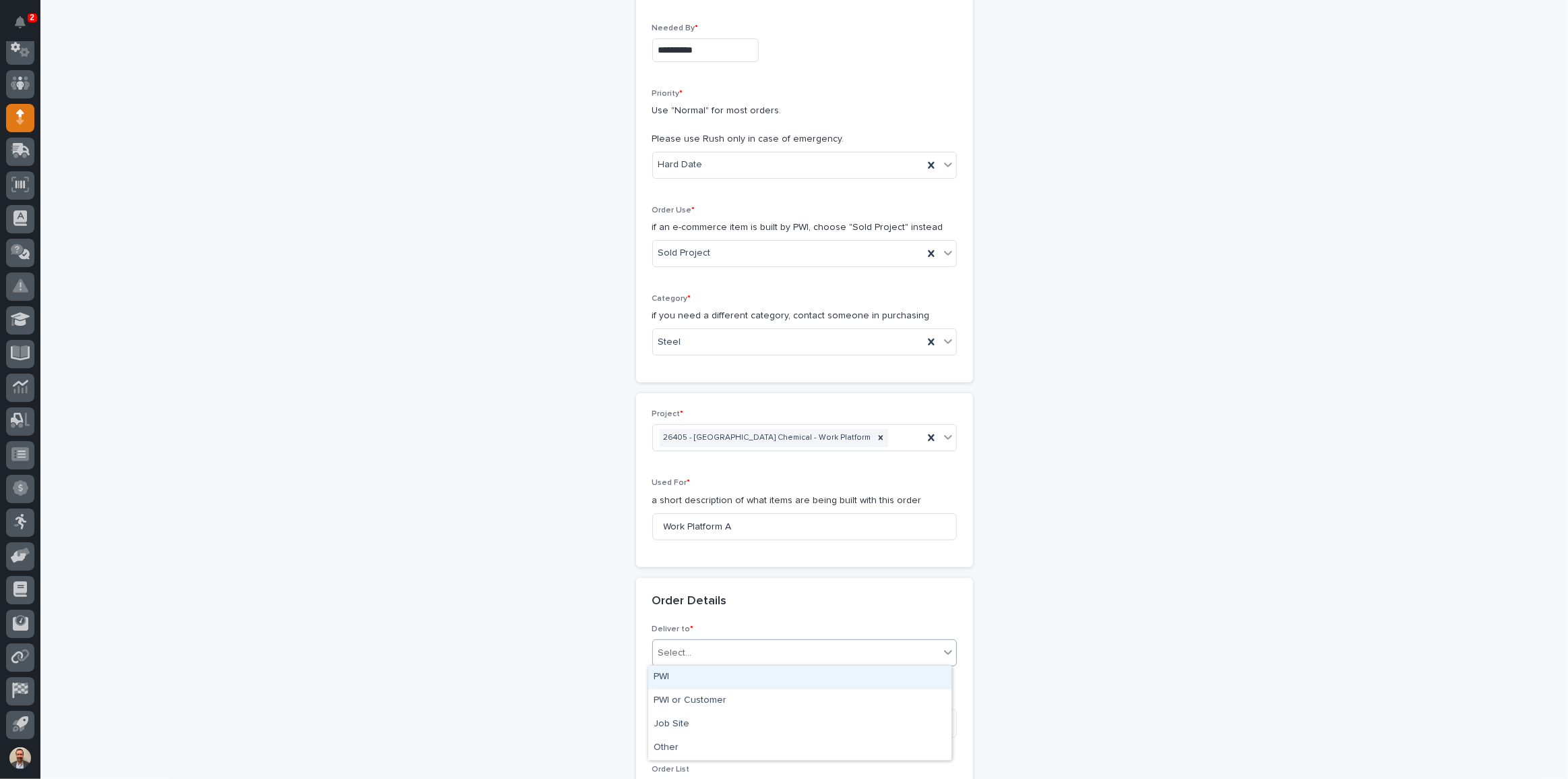
click at [805, 648] on div "Select..." at bounding box center [796, 653] width 286 height 22
click at [792, 678] on div "PWI" at bounding box center [799, 677] width 303 height 23
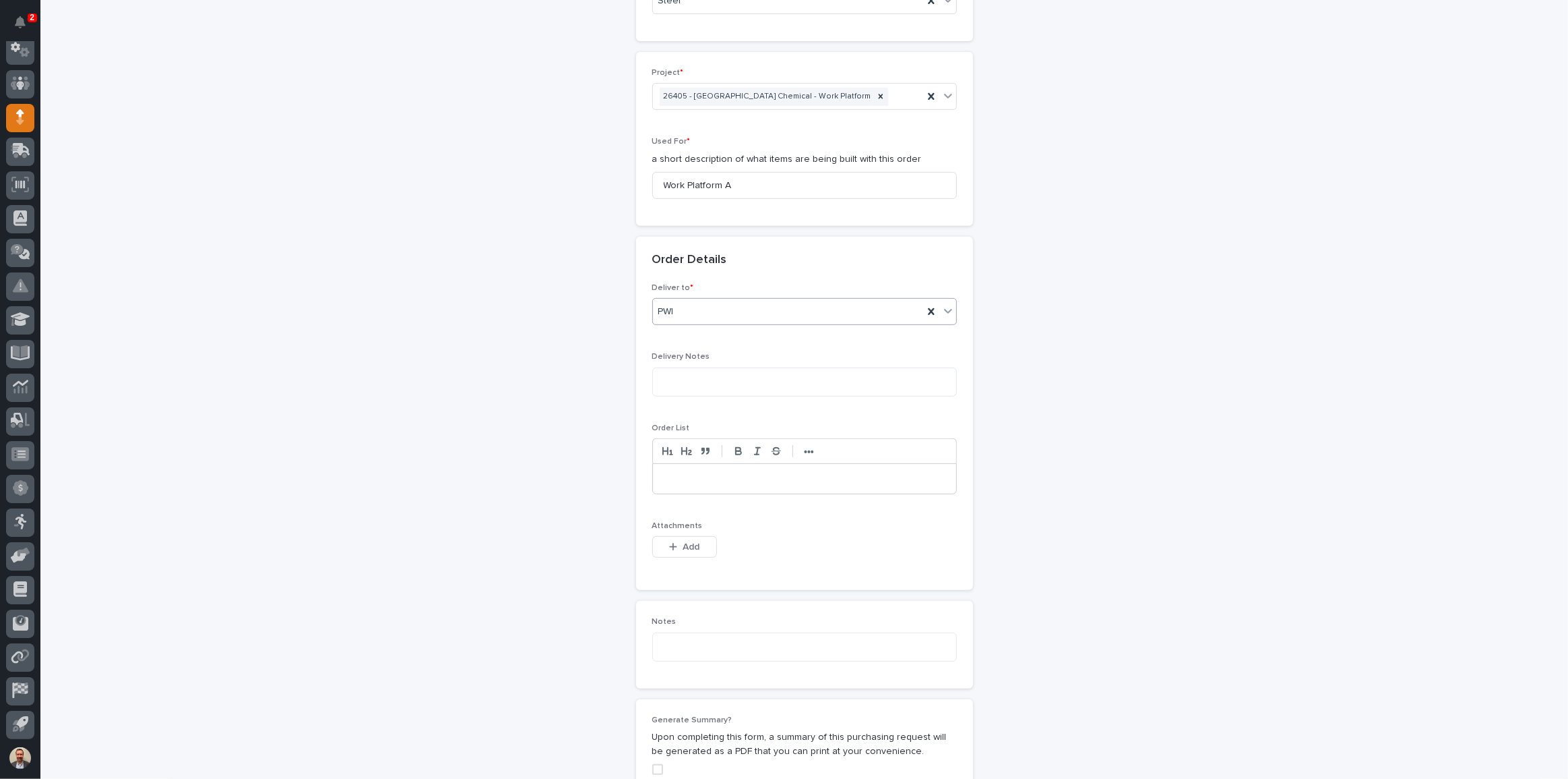
scroll to position [674, 0]
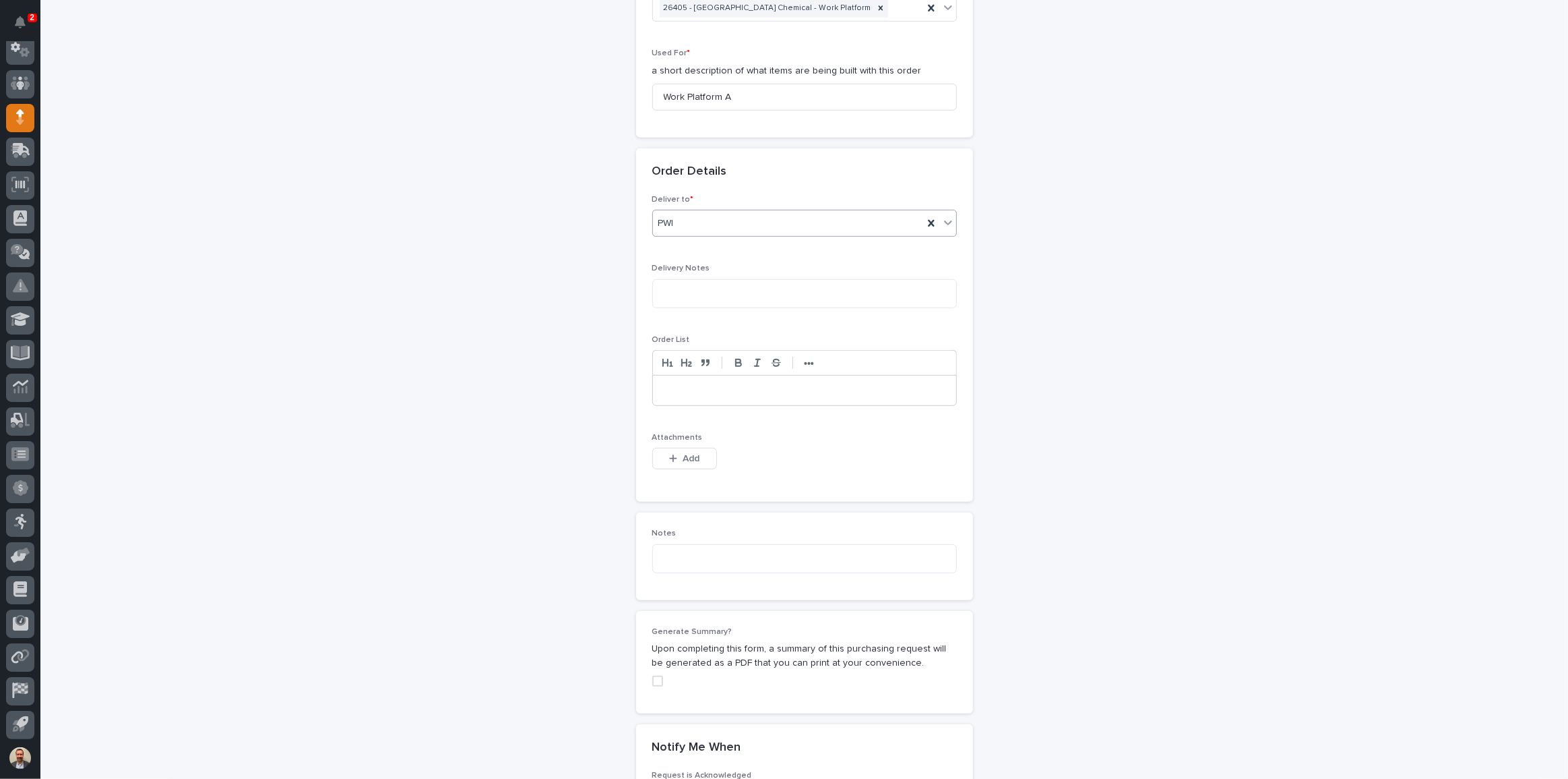
click at [680, 440] on p "Attachments" at bounding box center [805, 437] width 305 height 10
click at [692, 458] on span "Add" at bounding box center [691, 459] width 17 height 13
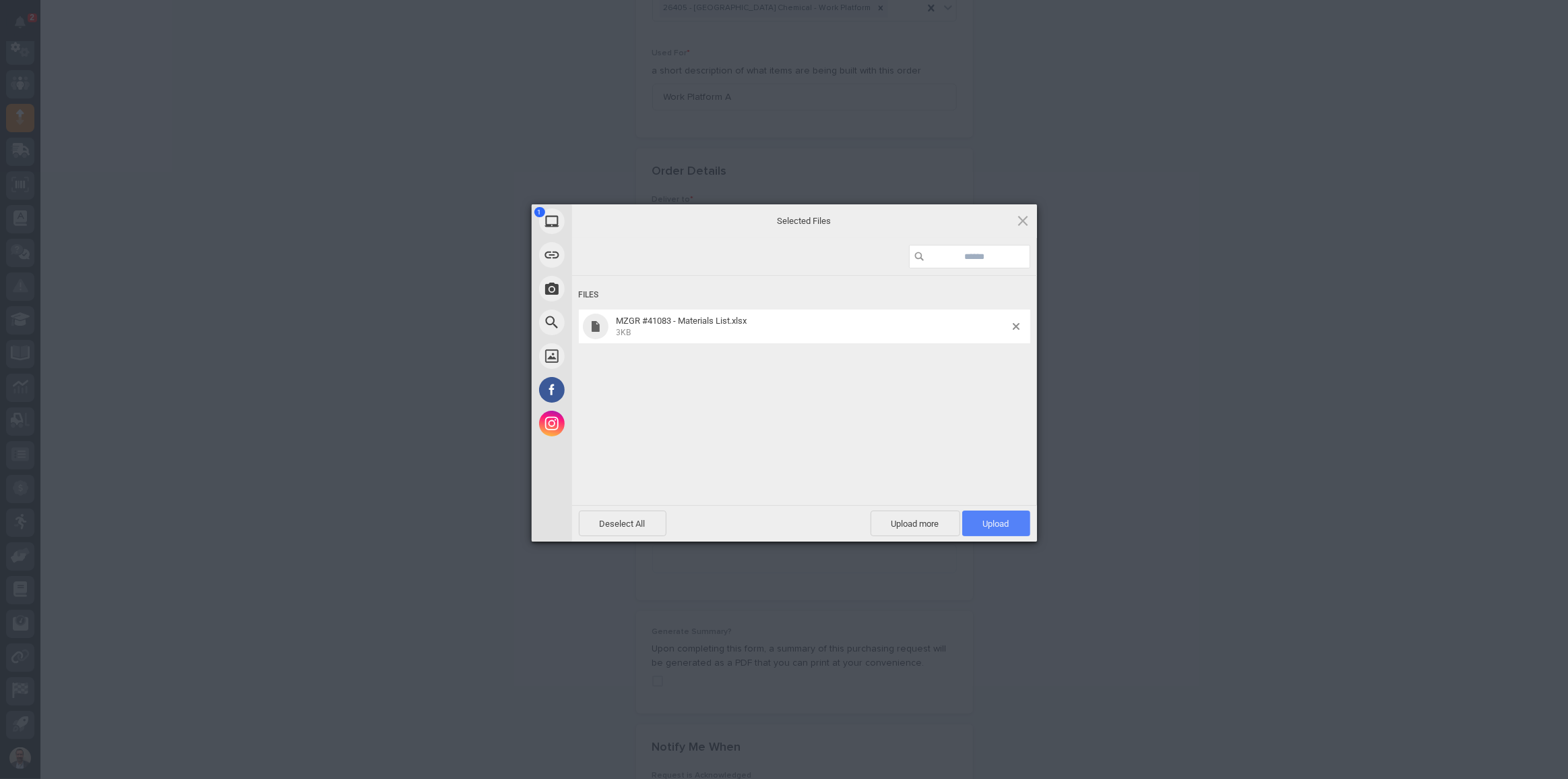
click at [996, 528] on span "Upload 1" at bounding box center [996, 523] width 26 height 10
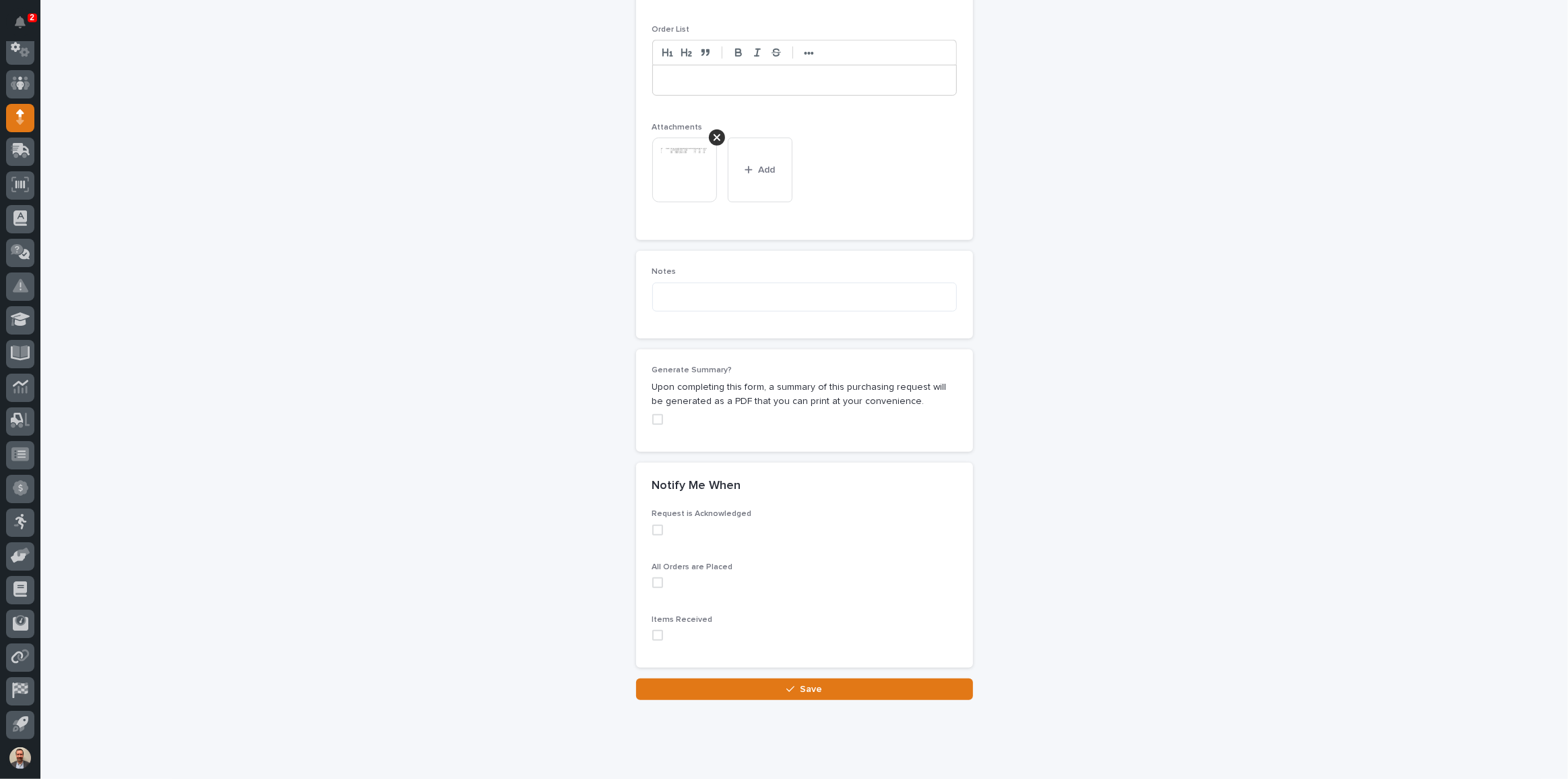
scroll to position [1004, 0]
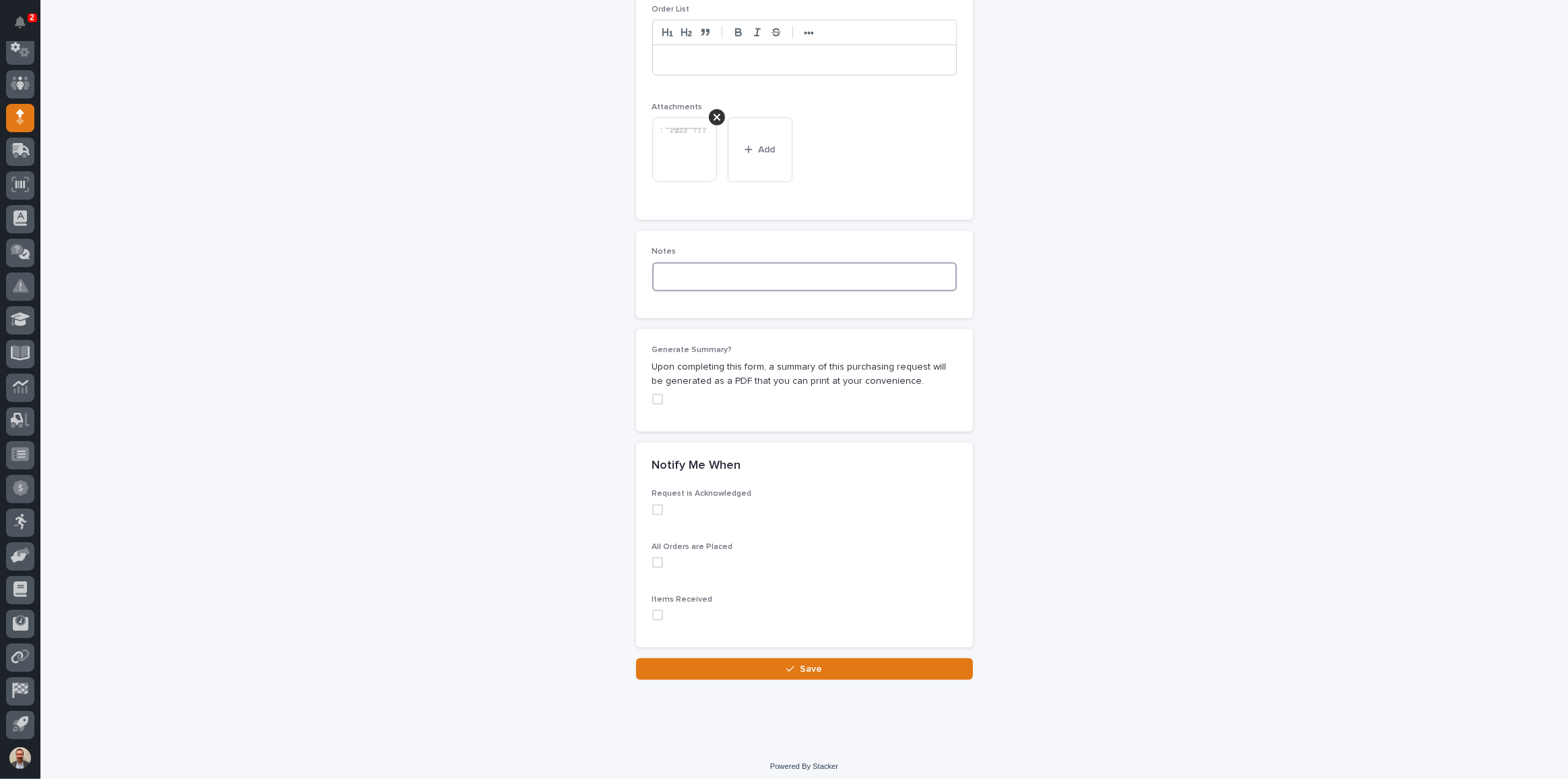
click at [859, 264] on textarea at bounding box center [805, 276] width 305 height 29
type textarea "*****"
click at [852, 670] on button "Save" at bounding box center [805, 669] width 337 height 21
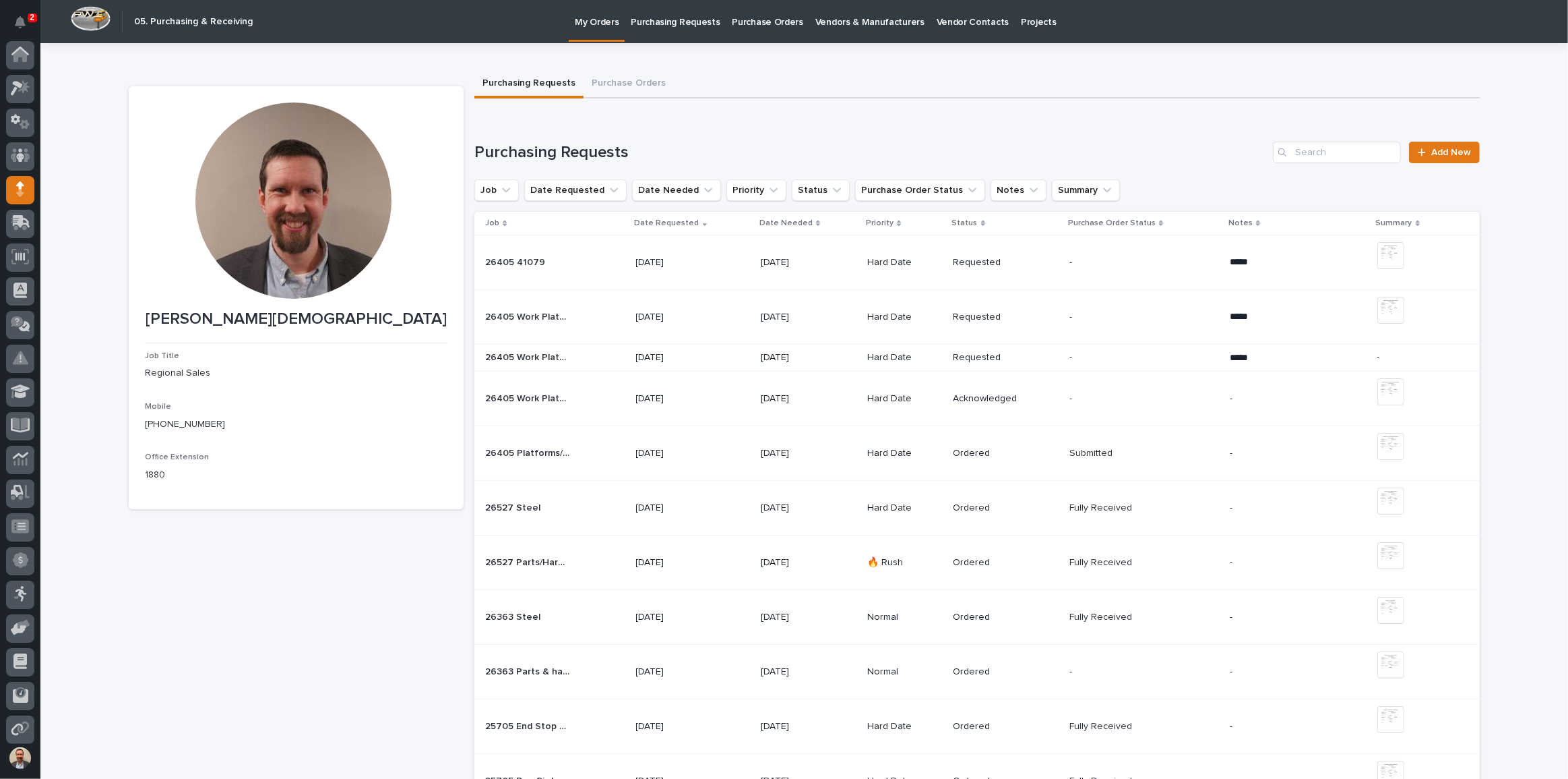
scroll to position [72, 0]
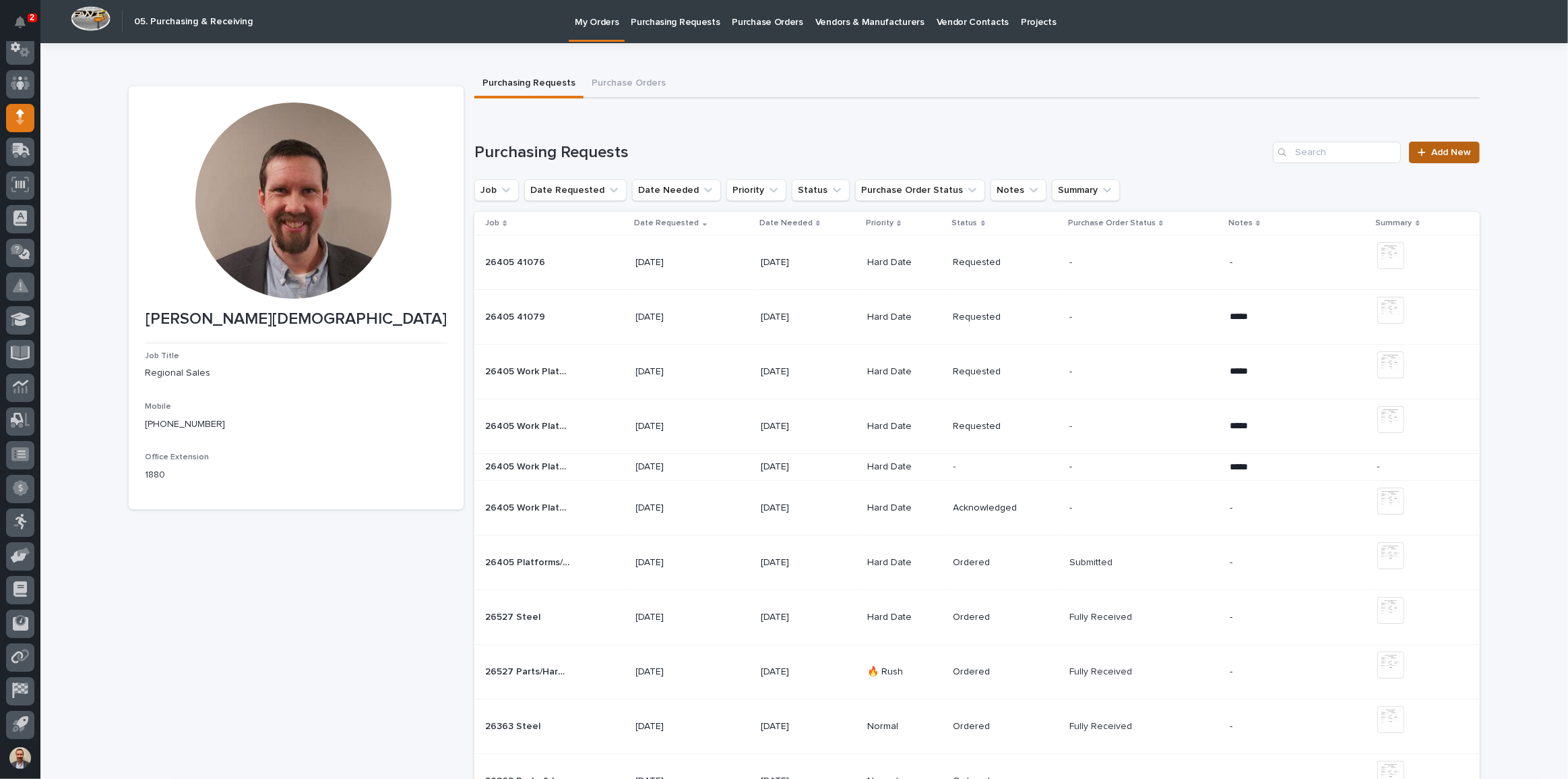
click at [1454, 154] on span "Add New" at bounding box center [1451, 152] width 39 height 10
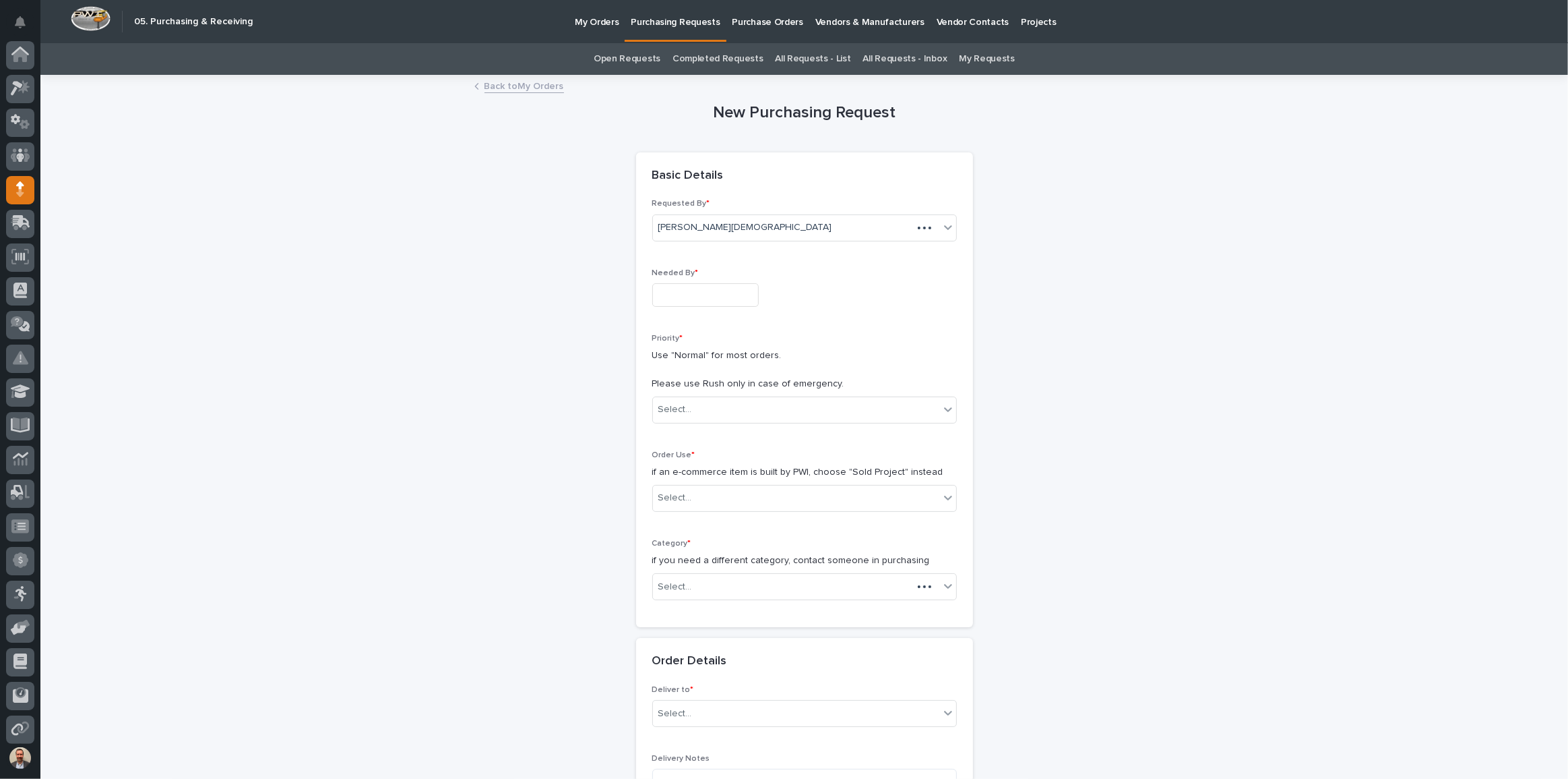
scroll to position [72, 0]
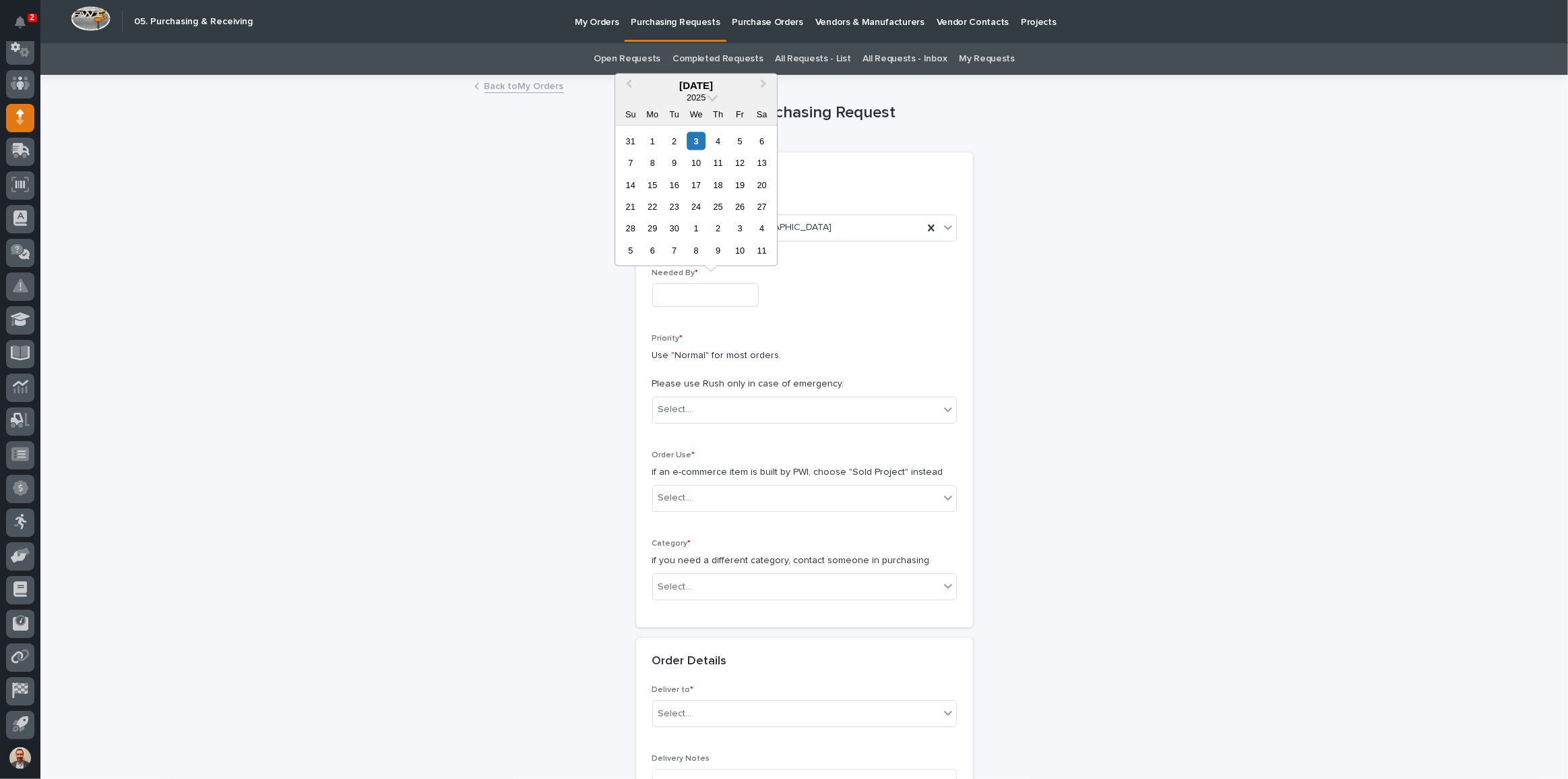
click at [720, 292] on input "text" at bounding box center [705, 295] width 106 height 23
click at [735, 157] on div "12" at bounding box center [740, 163] width 18 height 18
type input "**********"
click at [748, 405] on div "Select..." at bounding box center [796, 409] width 286 height 22
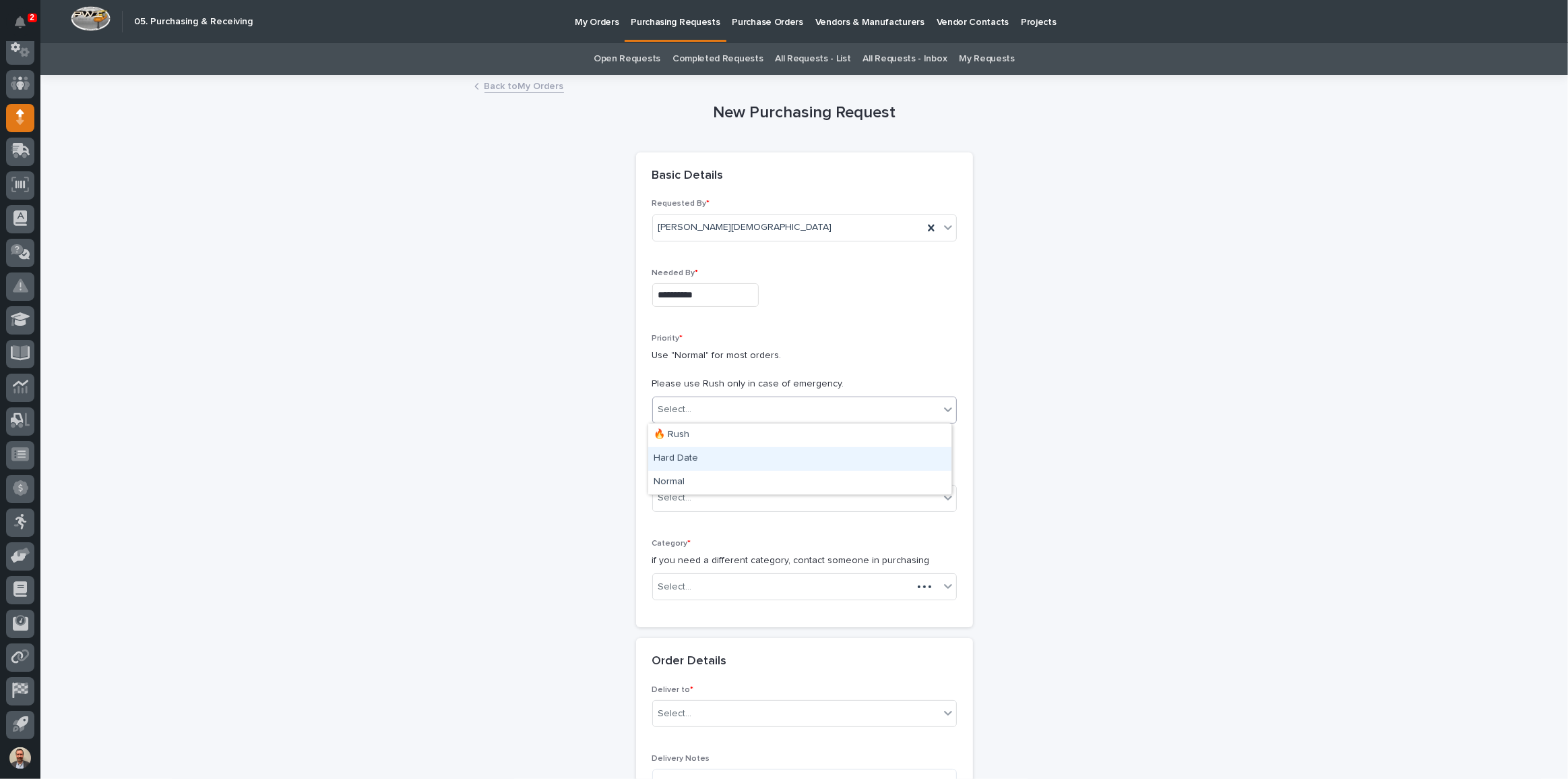
click at [756, 453] on div "Hard Date" at bounding box center [799, 459] width 303 height 23
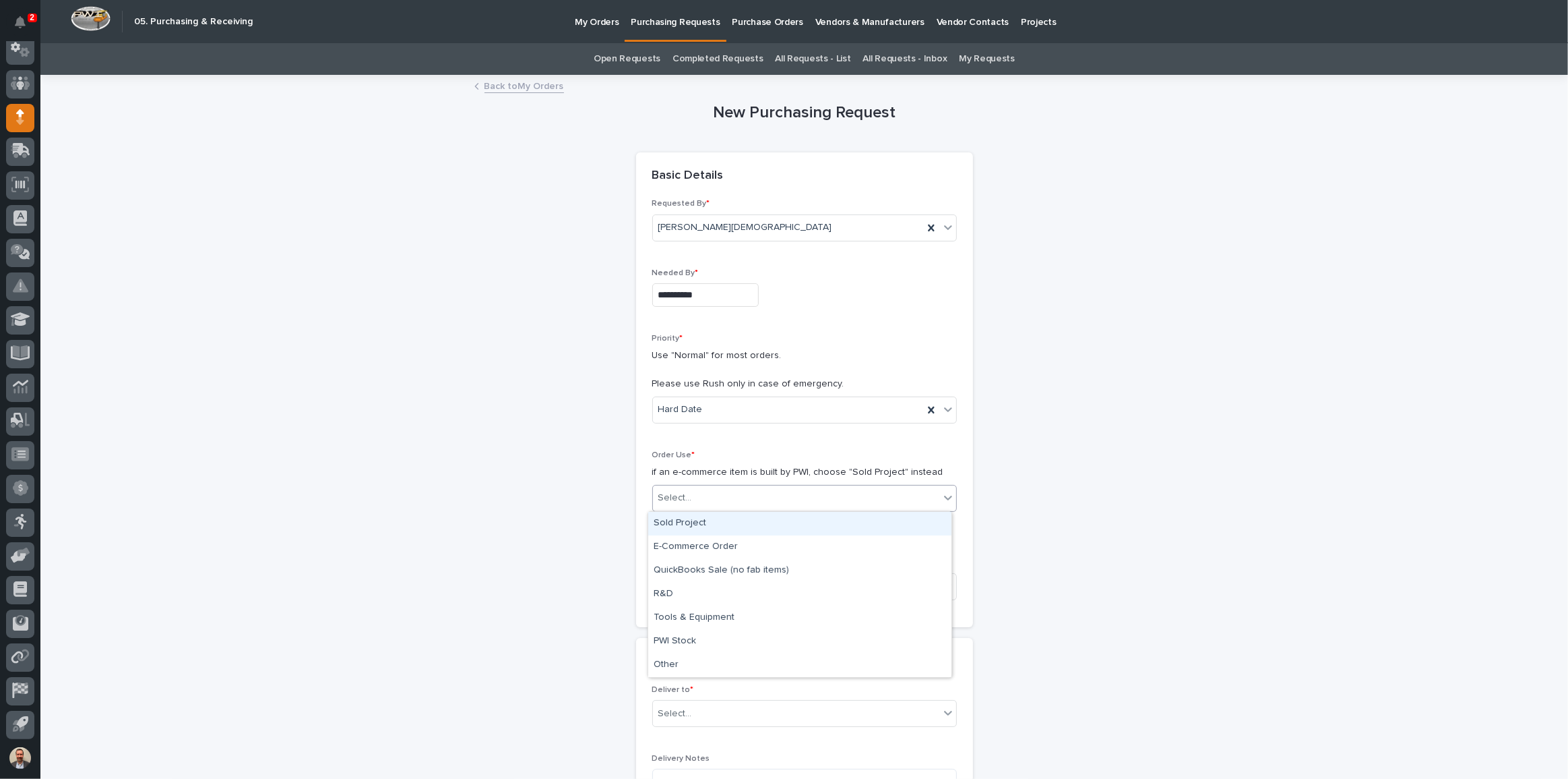
click at [756, 497] on div "Select..." at bounding box center [796, 497] width 286 height 22
click at [743, 516] on div "Sold Project" at bounding box center [799, 523] width 303 height 23
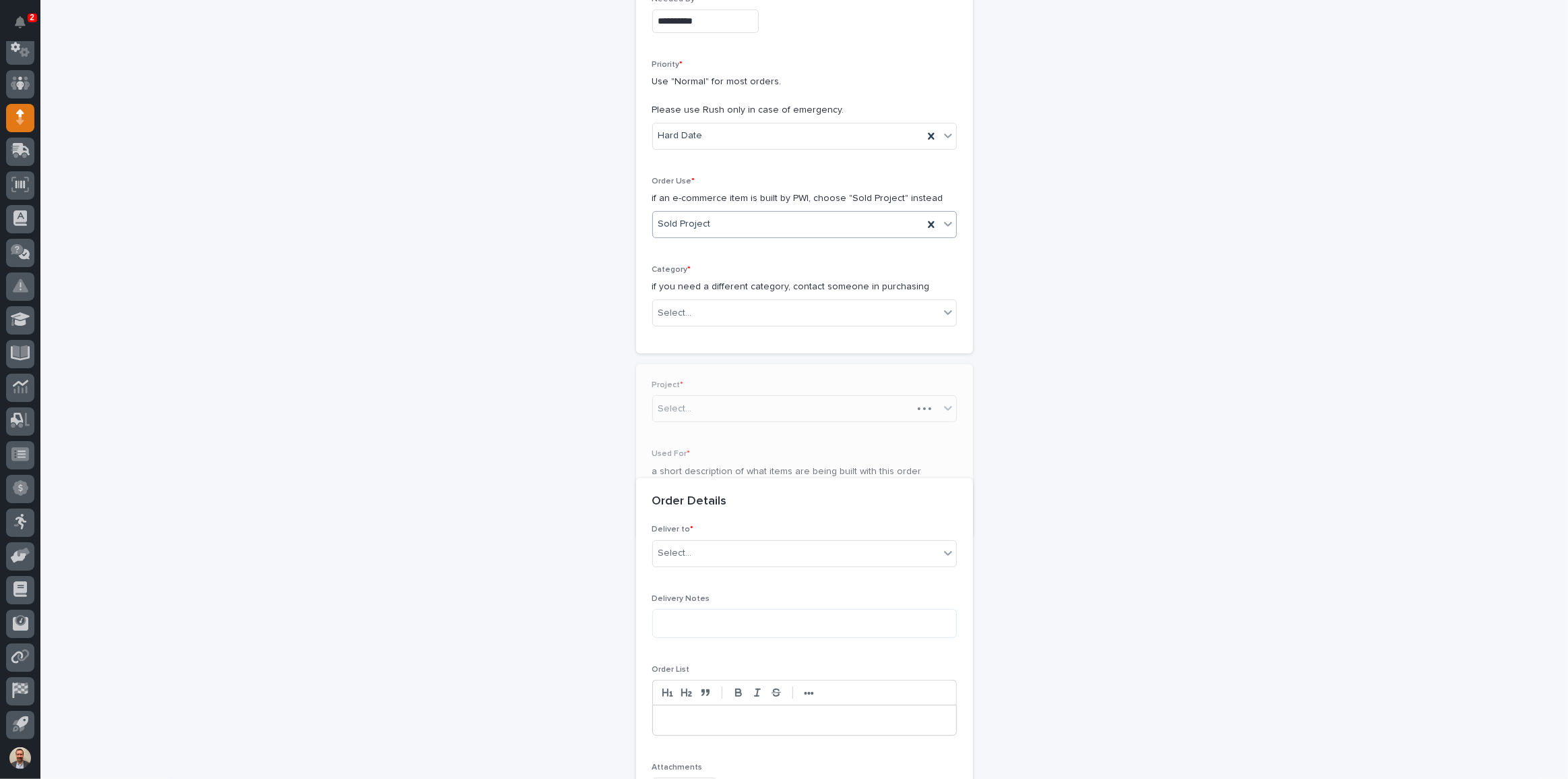
scroll to position [280, 0]
click at [754, 299] on div "Select..." at bounding box center [796, 307] width 286 height 22
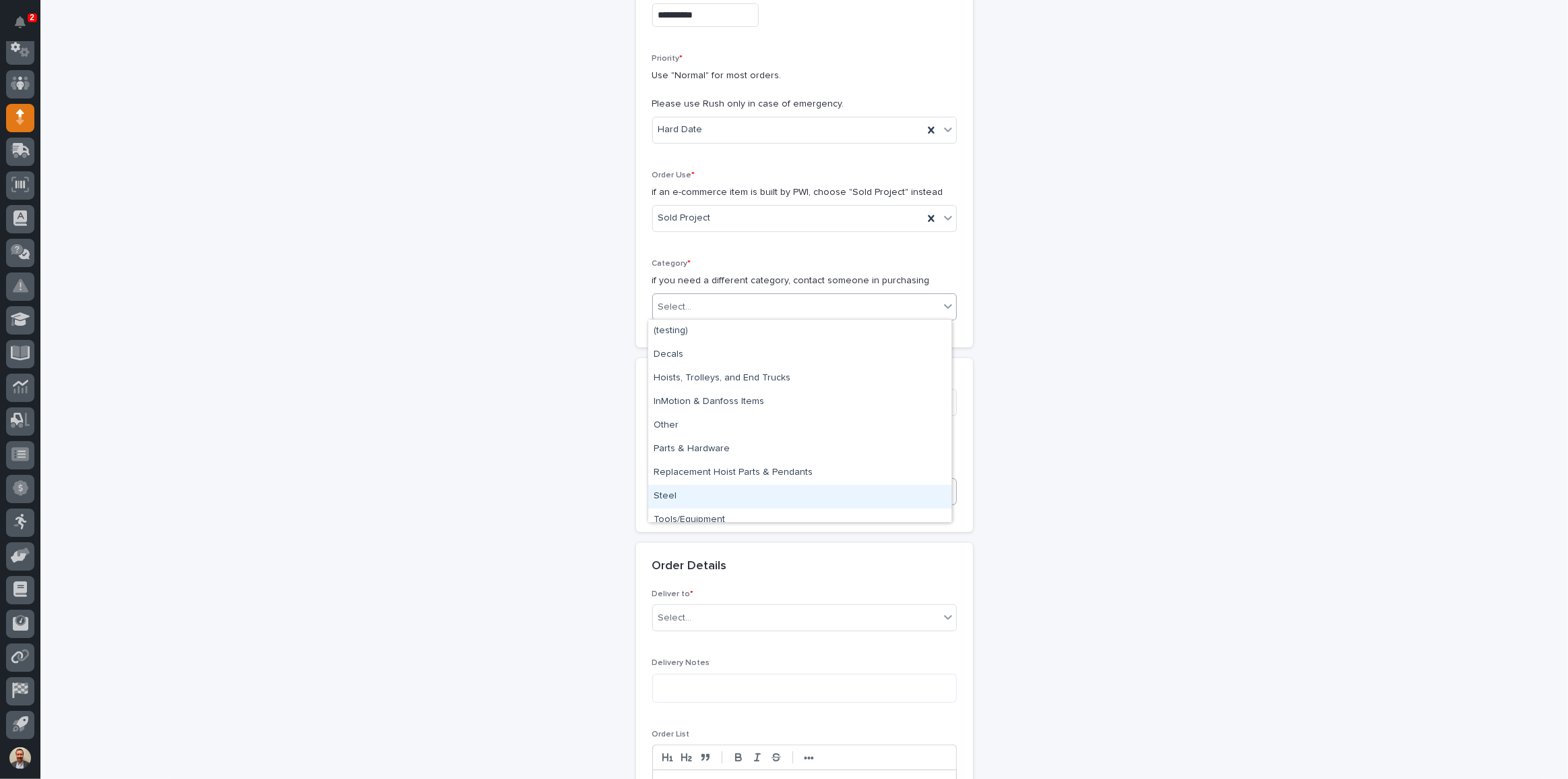
click at [724, 495] on div "Steel" at bounding box center [799, 496] width 303 height 23
click at [756, 488] on input at bounding box center [805, 491] width 305 height 27
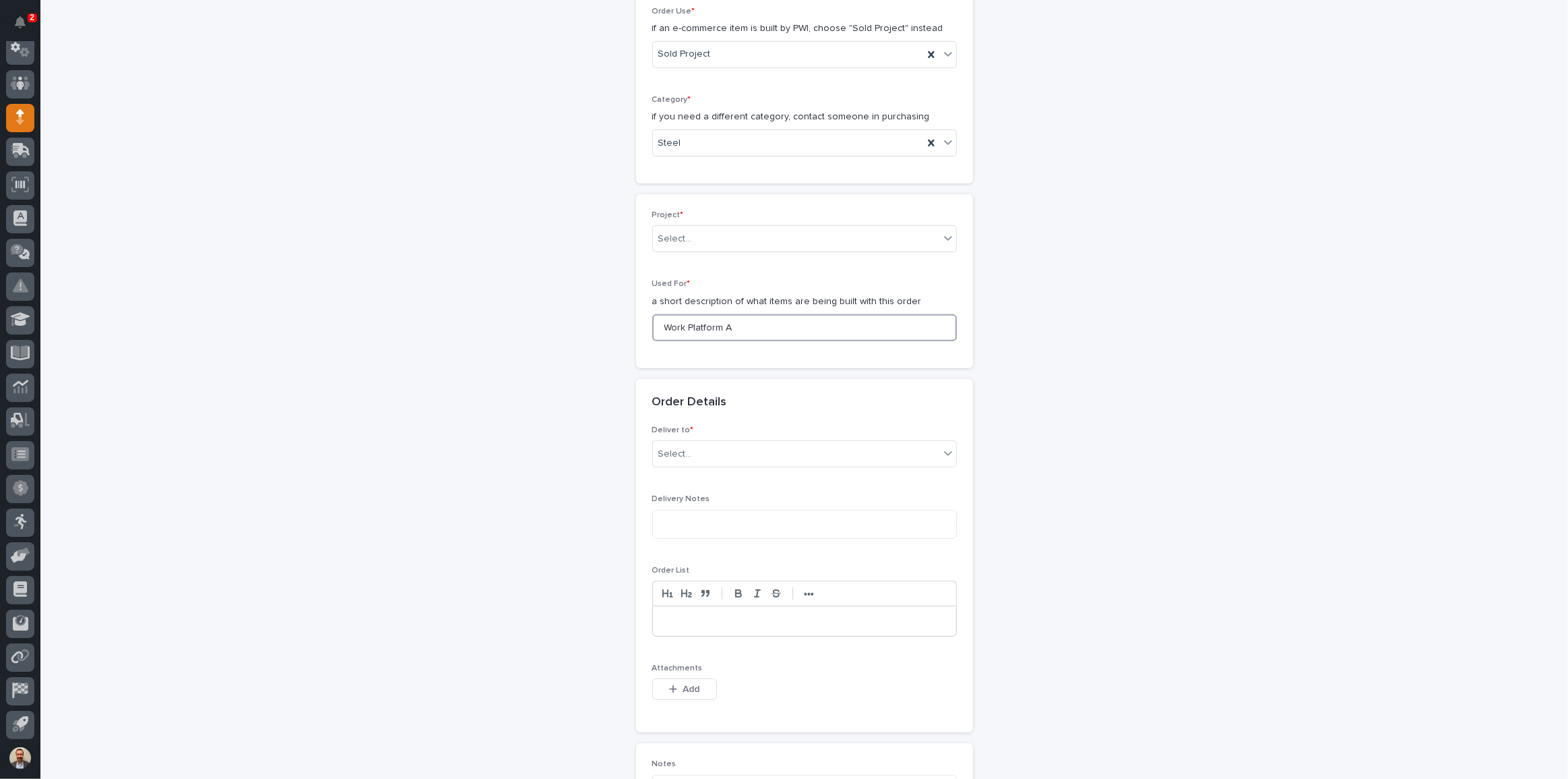
scroll to position [525, 0]
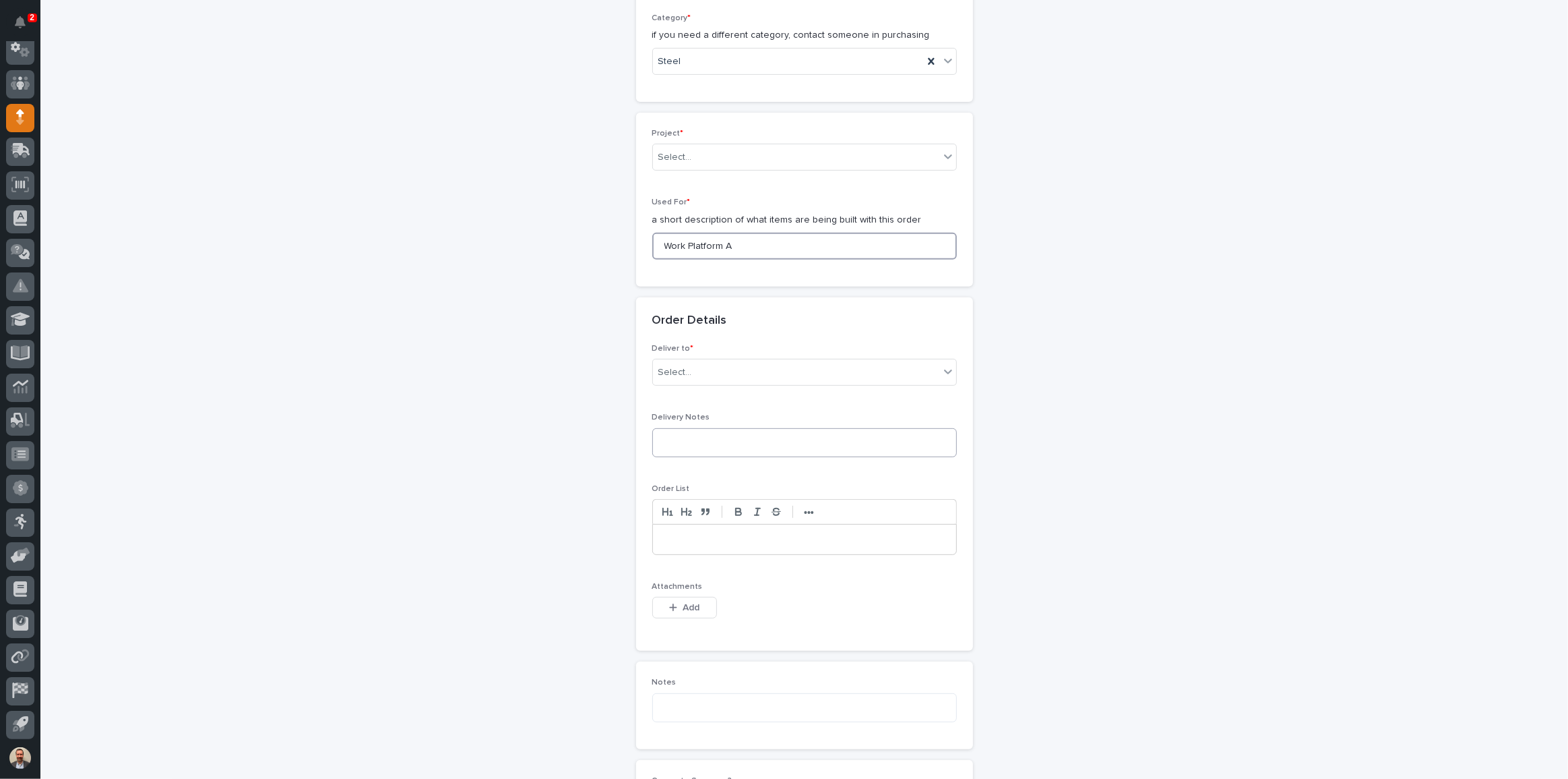
type input "Work Platform A"
click at [740, 440] on textarea at bounding box center [805, 443] width 305 height 29
click at [751, 370] on div "Select..." at bounding box center [796, 372] width 286 height 22
click at [738, 397] on div "PWI" at bounding box center [799, 397] width 303 height 23
click at [732, 438] on textarea at bounding box center [805, 443] width 305 height 29
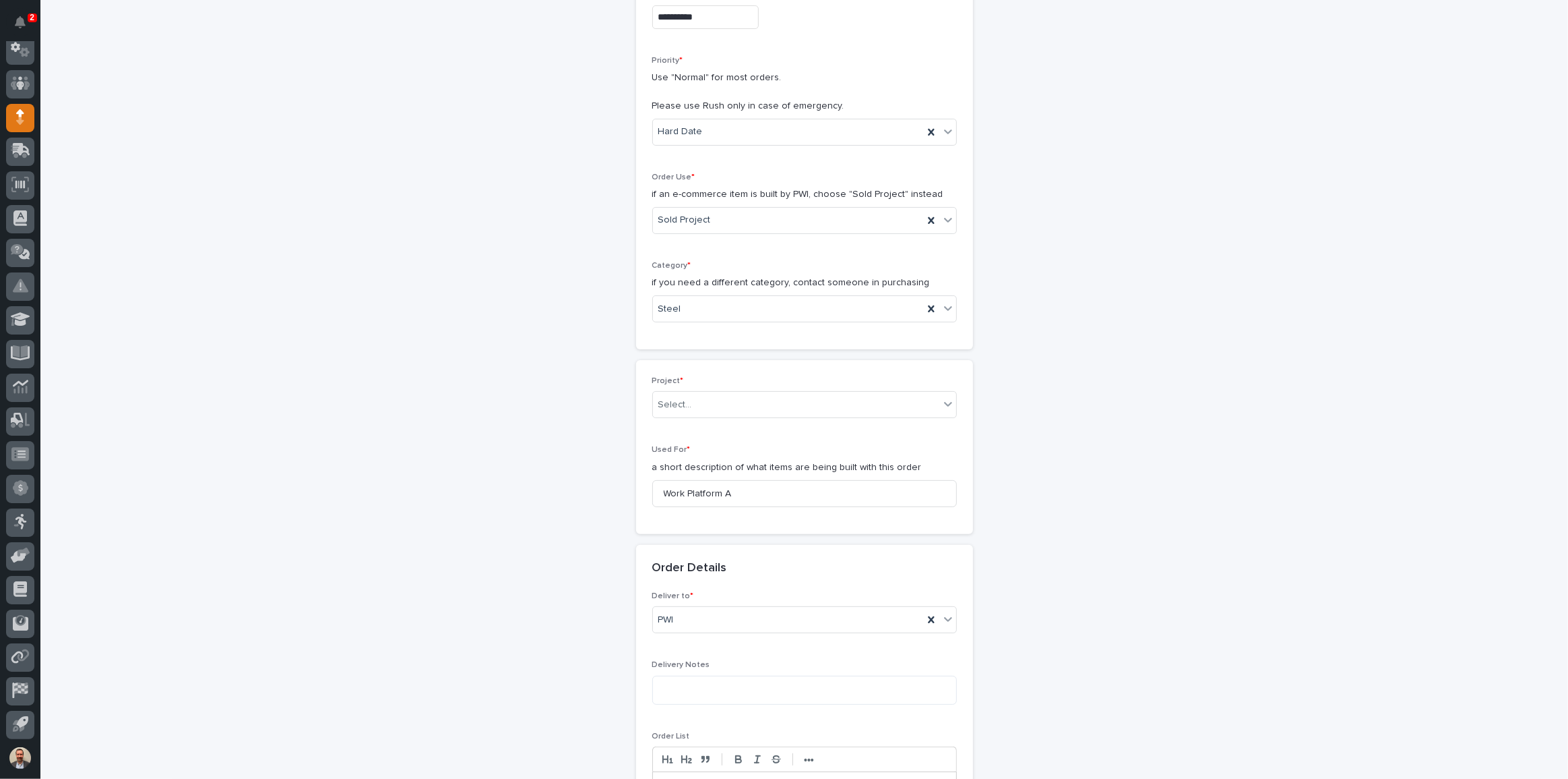
scroll to position [368, 0]
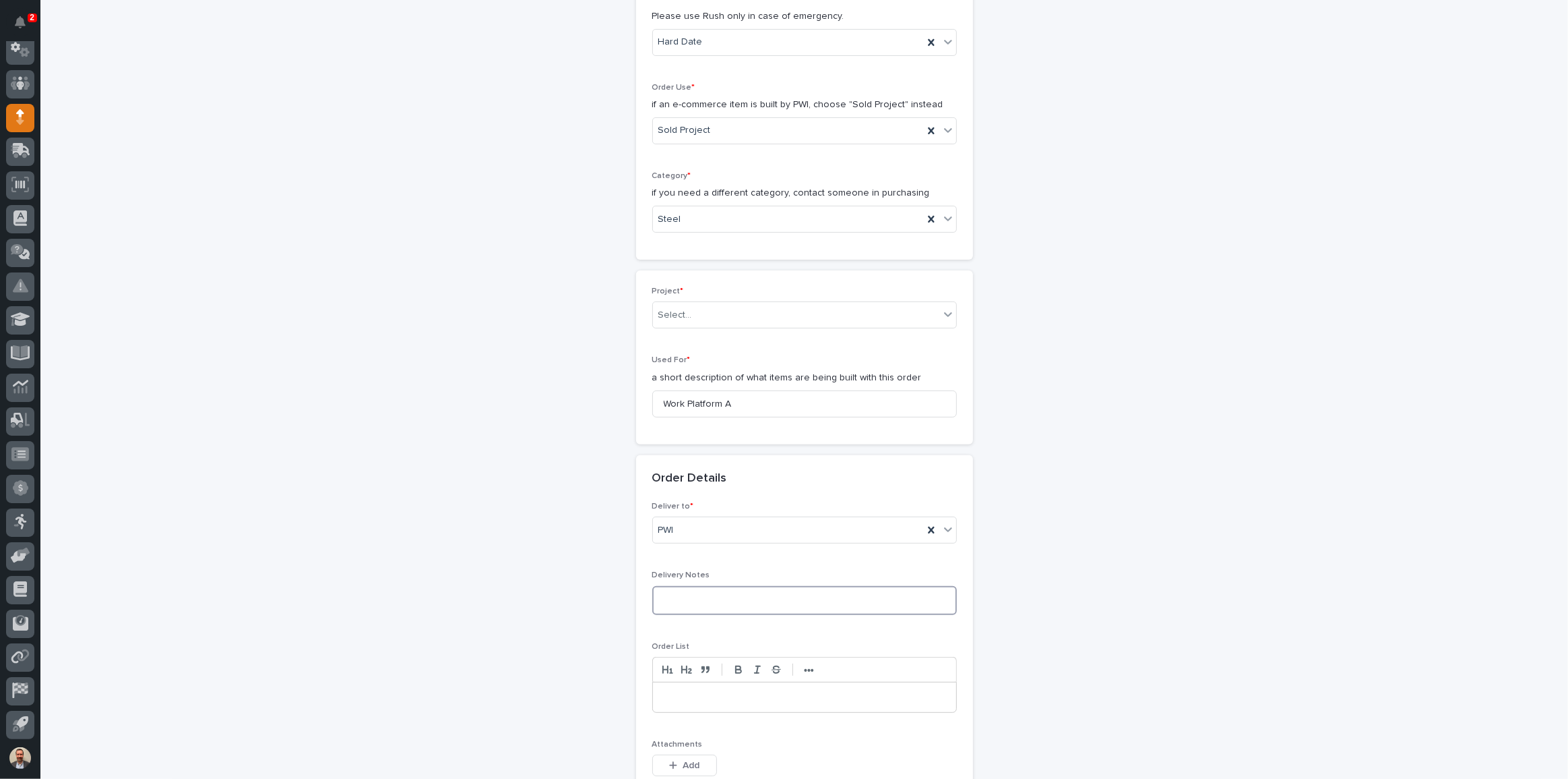
click at [776, 597] on textarea at bounding box center [805, 600] width 305 height 29
click at [804, 597] on textarea at bounding box center [805, 600] width 305 height 29
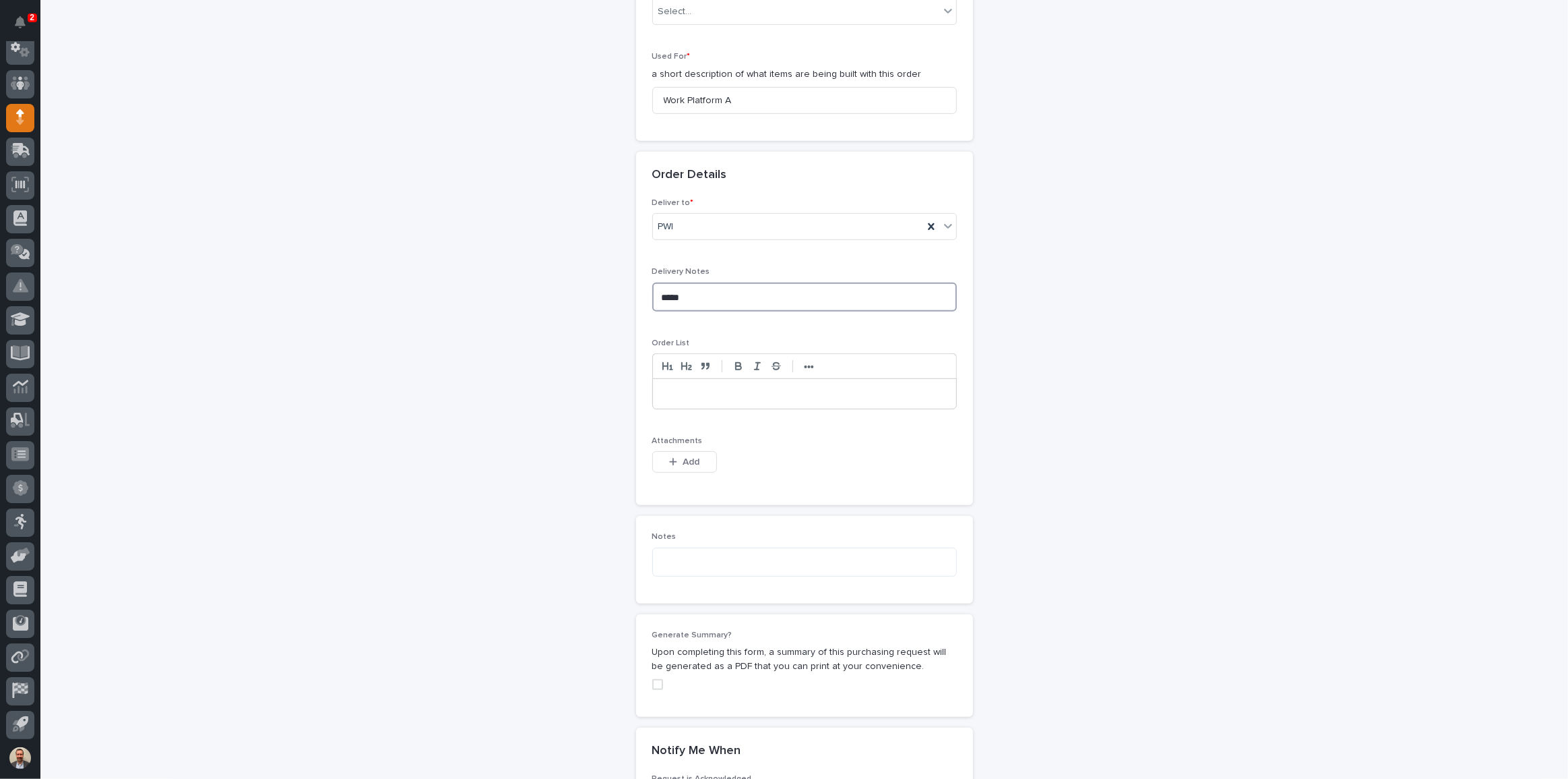
scroll to position [674, 0]
type textarea "*****"
click at [683, 453] on span "Add" at bounding box center [691, 459] width 17 height 13
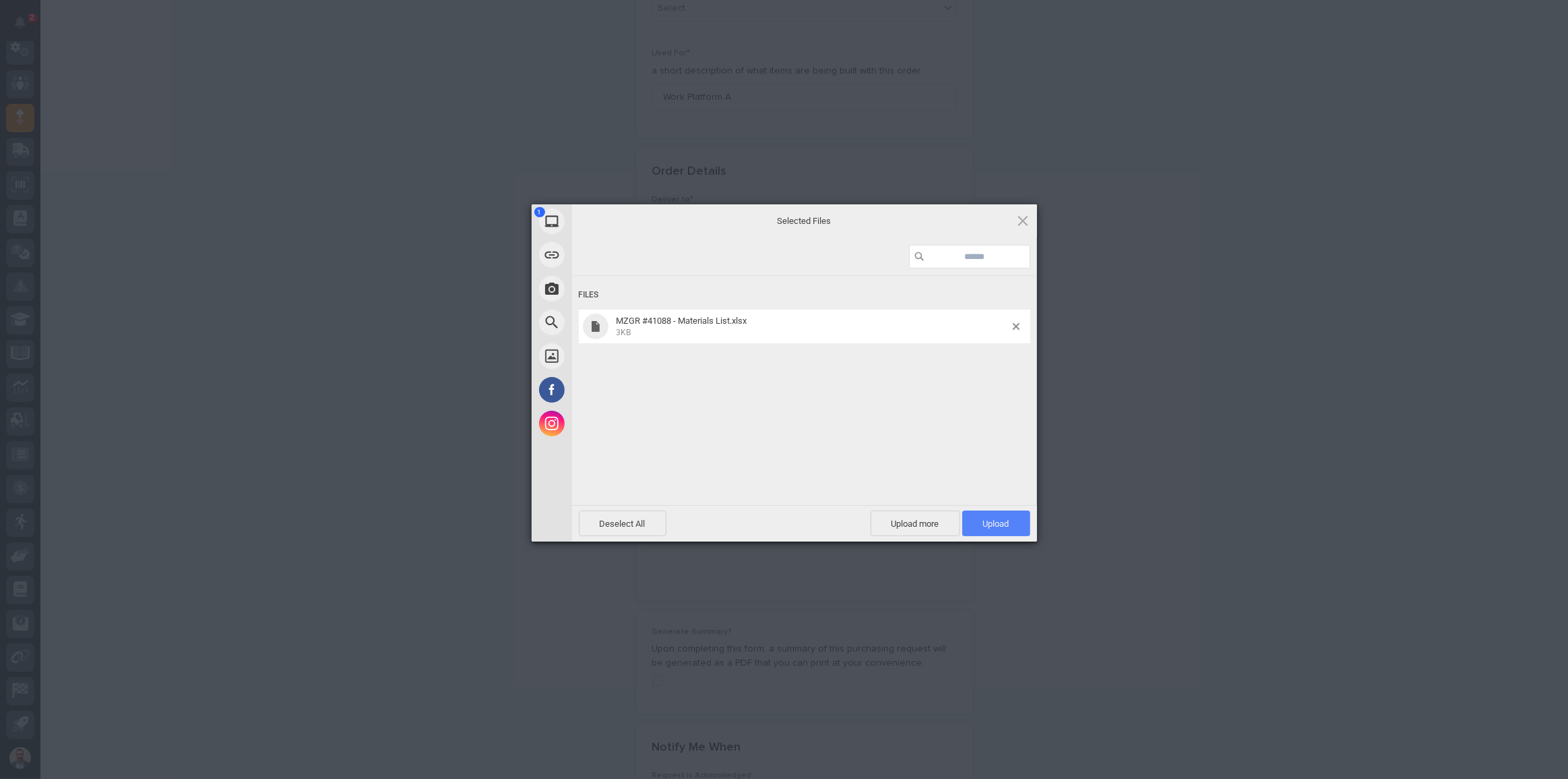
click at [987, 524] on span "Upload 1" at bounding box center [996, 523] width 26 height 10
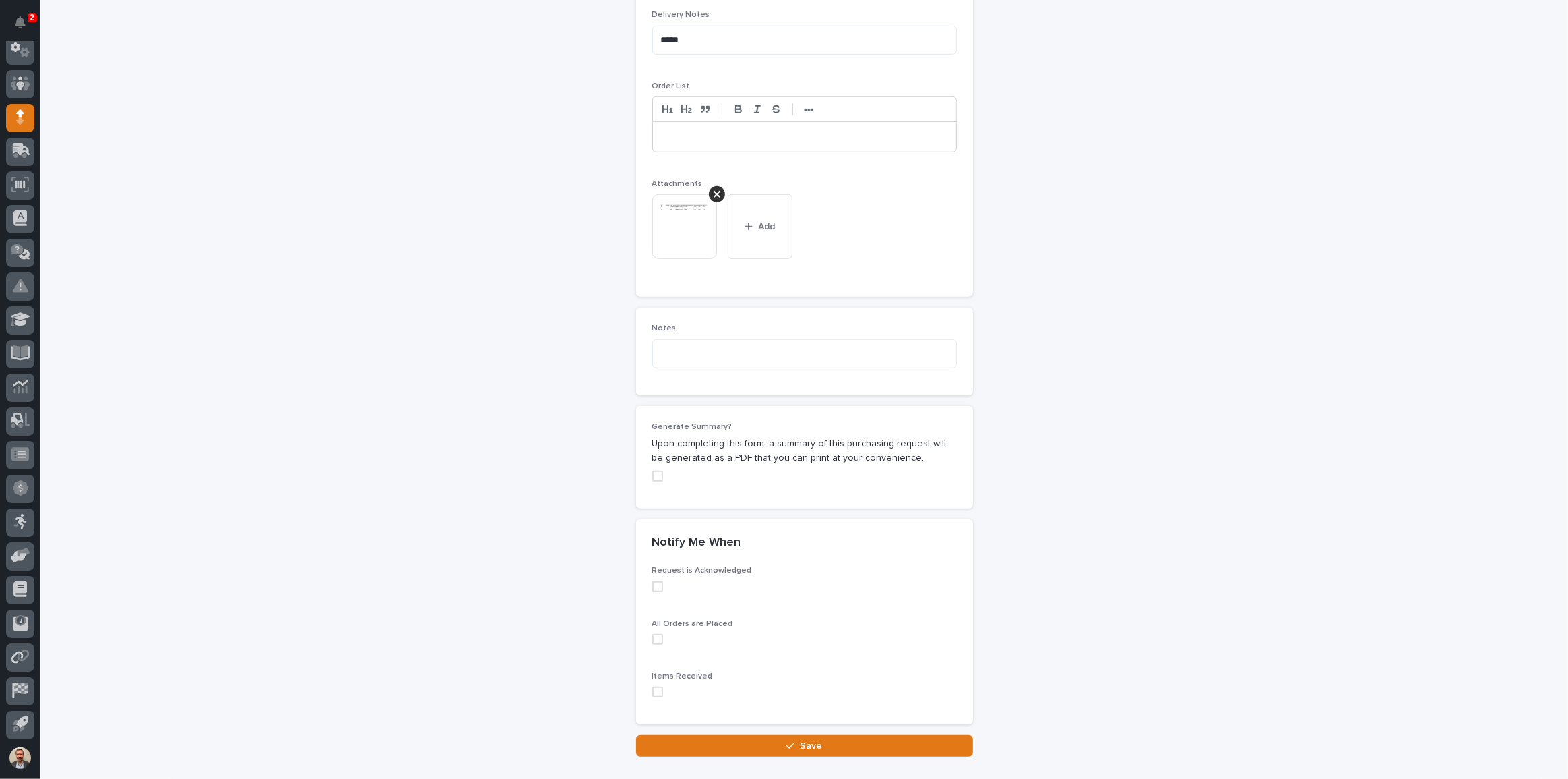
scroll to position [760, 0]
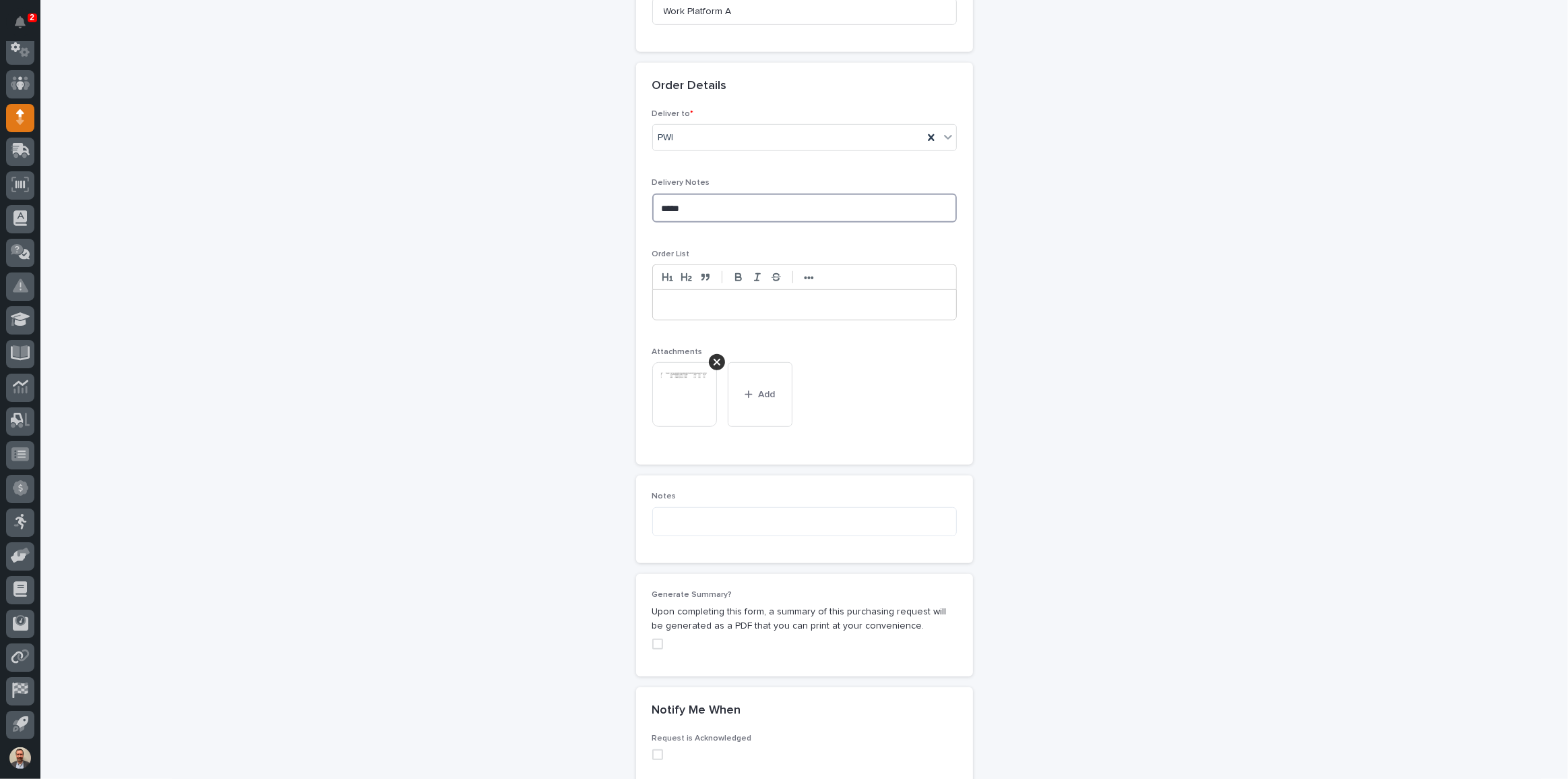
click at [653, 202] on textarea "*****" at bounding box center [805, 207] width 305 height 29
click at [817, 527] on textarea at bounding box center [805, 521] width 305 height 29
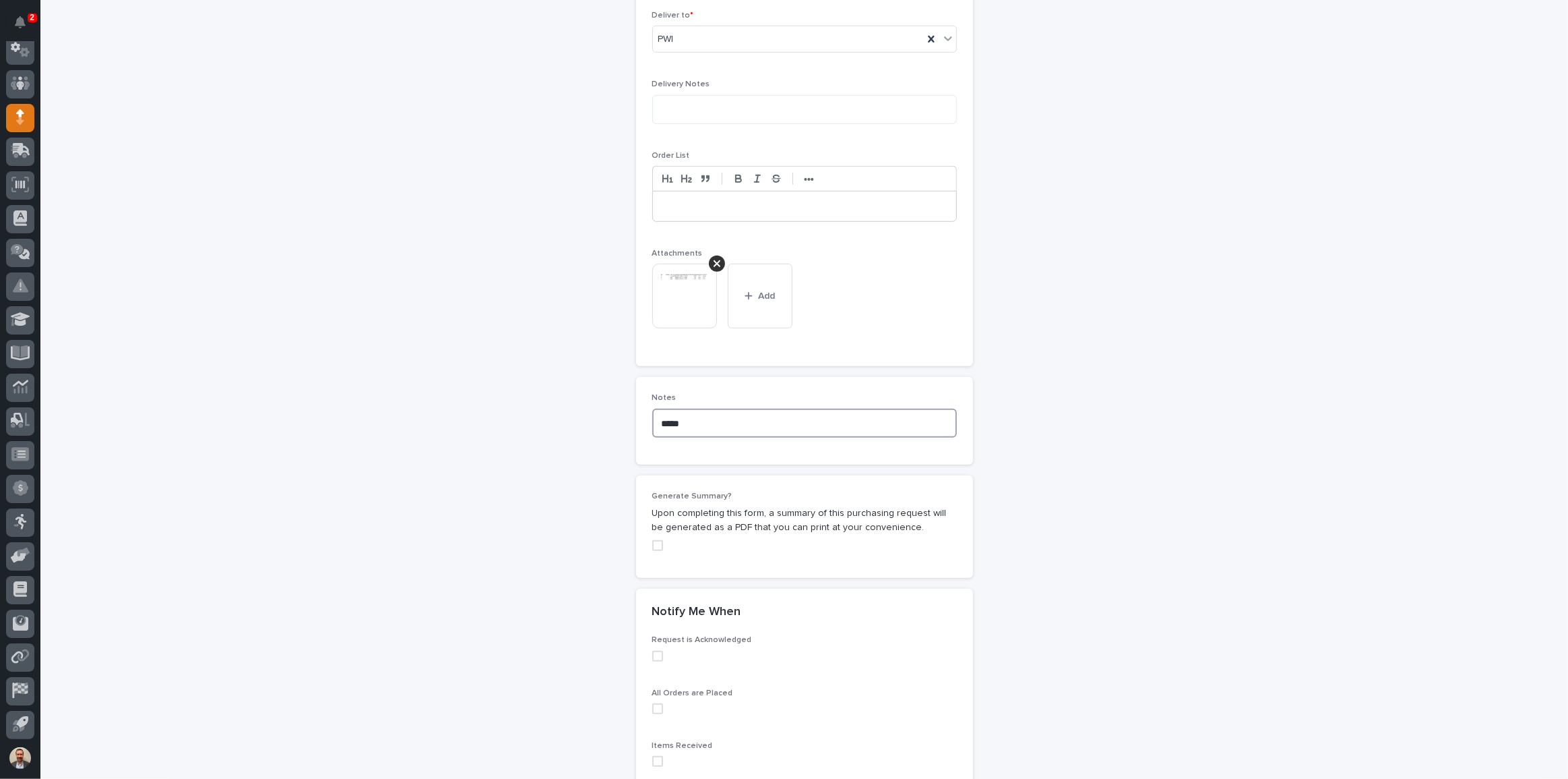
scroll to position [1009, 0]
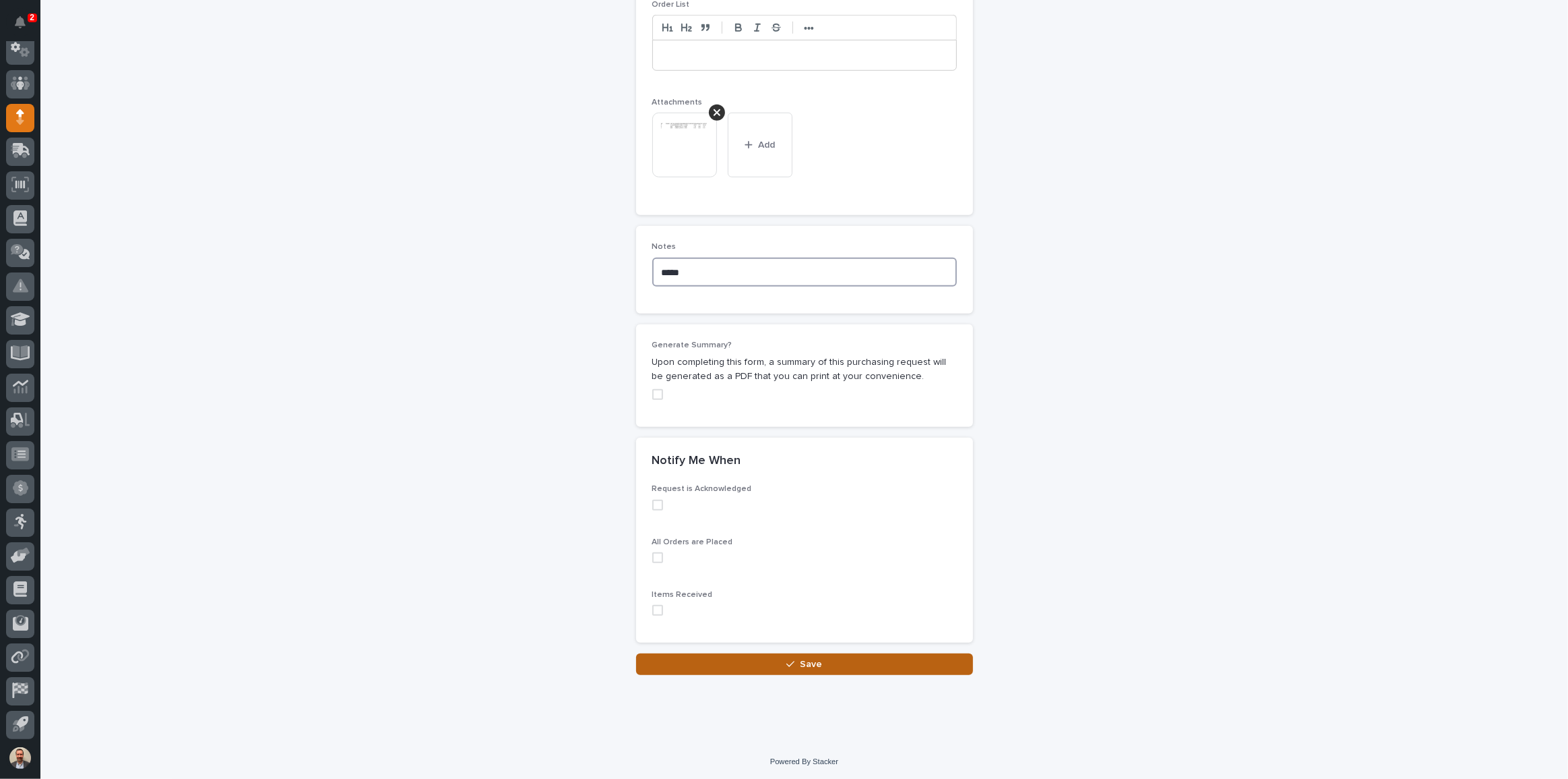
type textarea "*****"
click at [841, 665] on button "Save" at bounding box center [805, 664] width 337 height 21
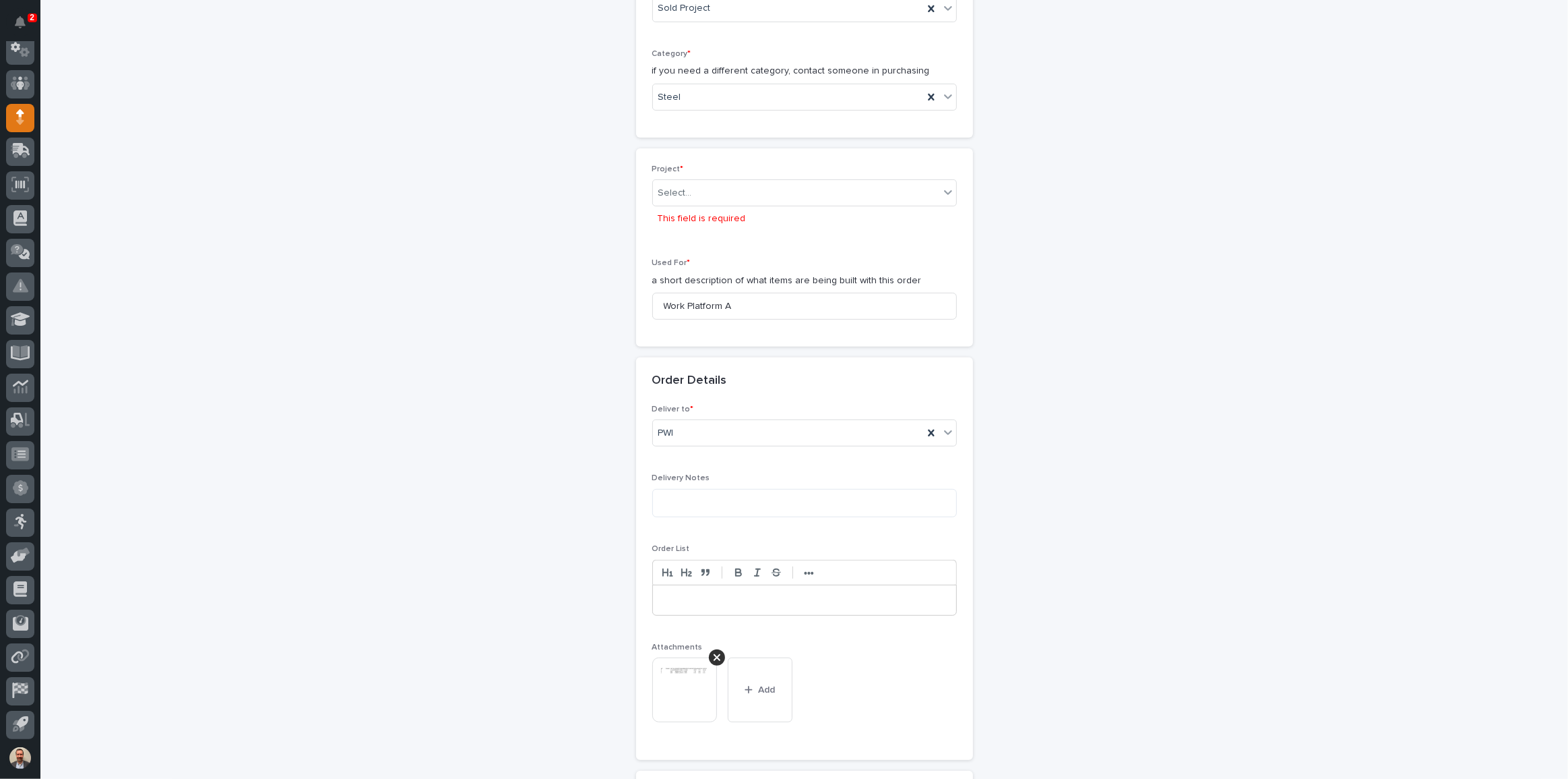
scroll to position [478, 0]
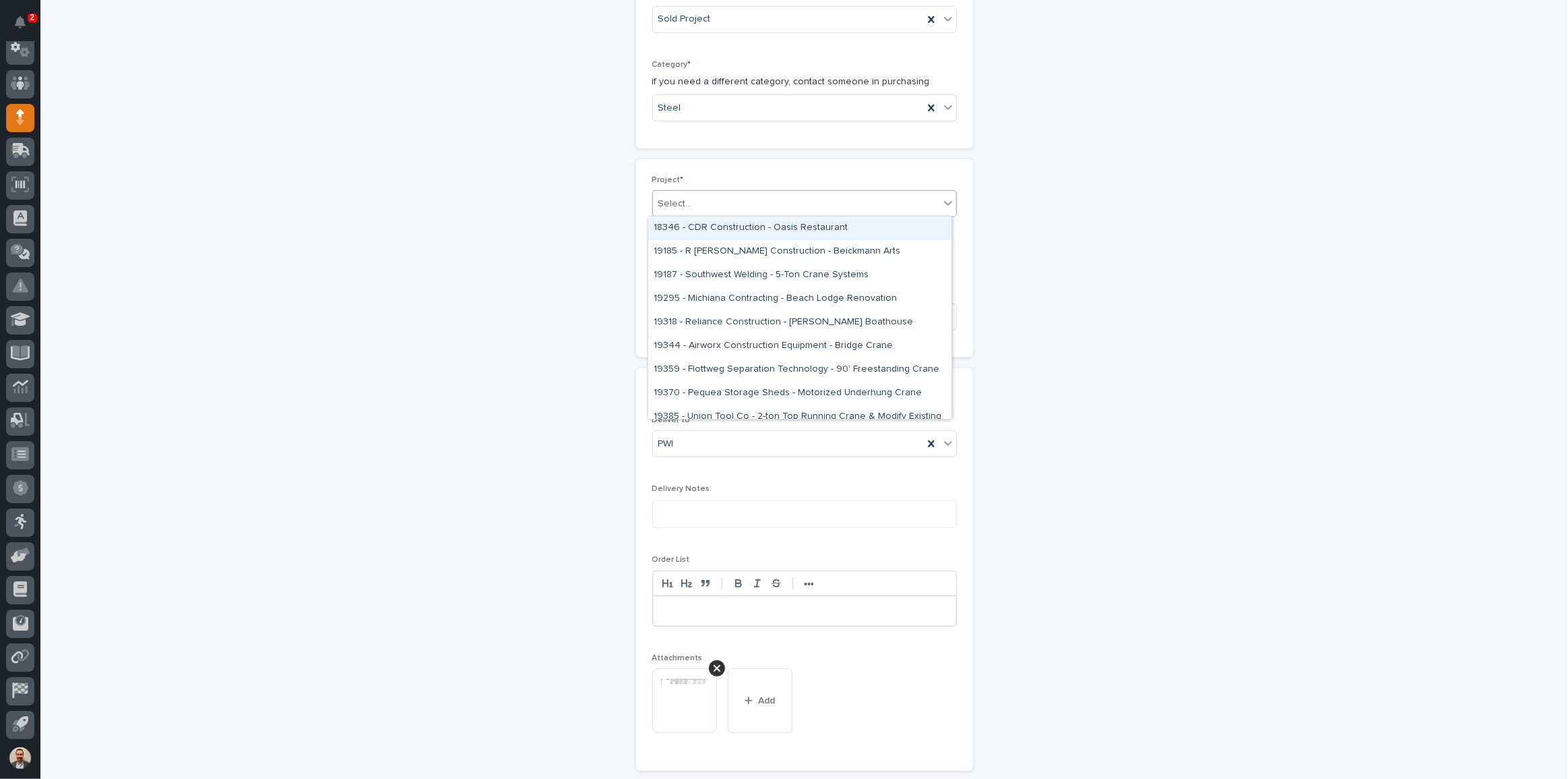
click at [856, 202] on div "Select..." at bounding box center [796, 204] width 286 height 22
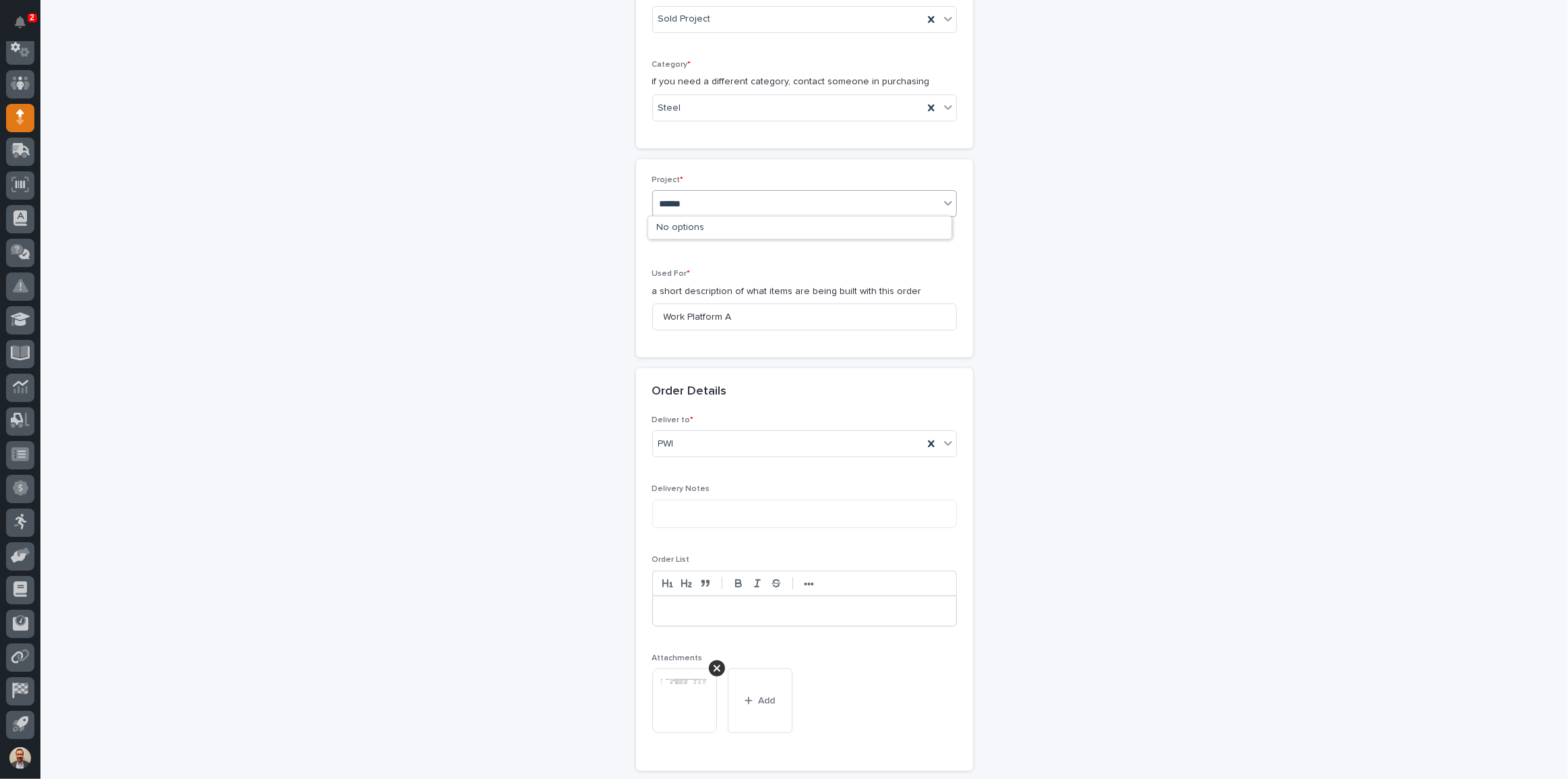
type input "*******"
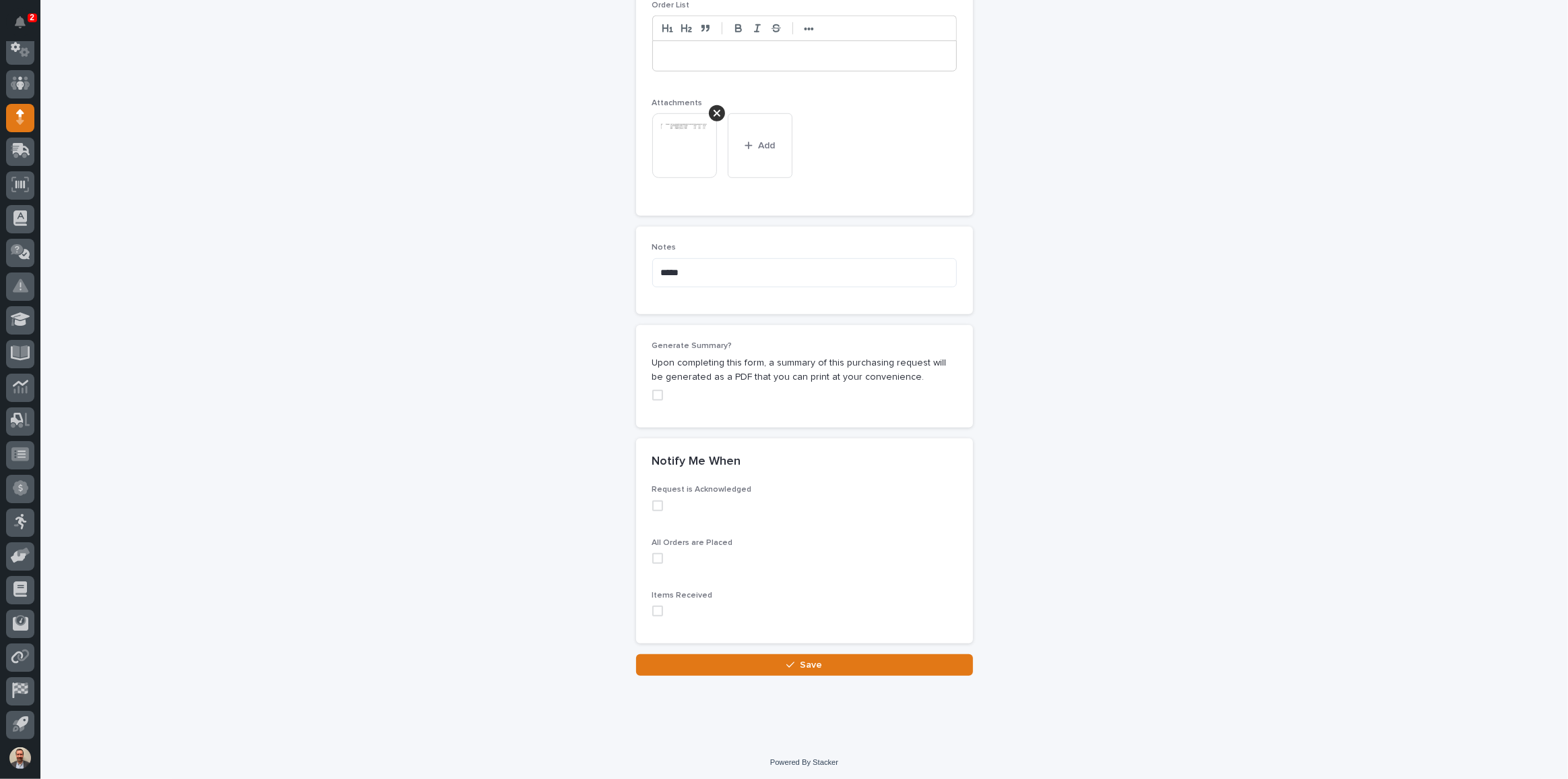
scroll to position [1009, 0]
click at [845, 663] on button "Save" at bounding box center [805, 664] width 337 height 21
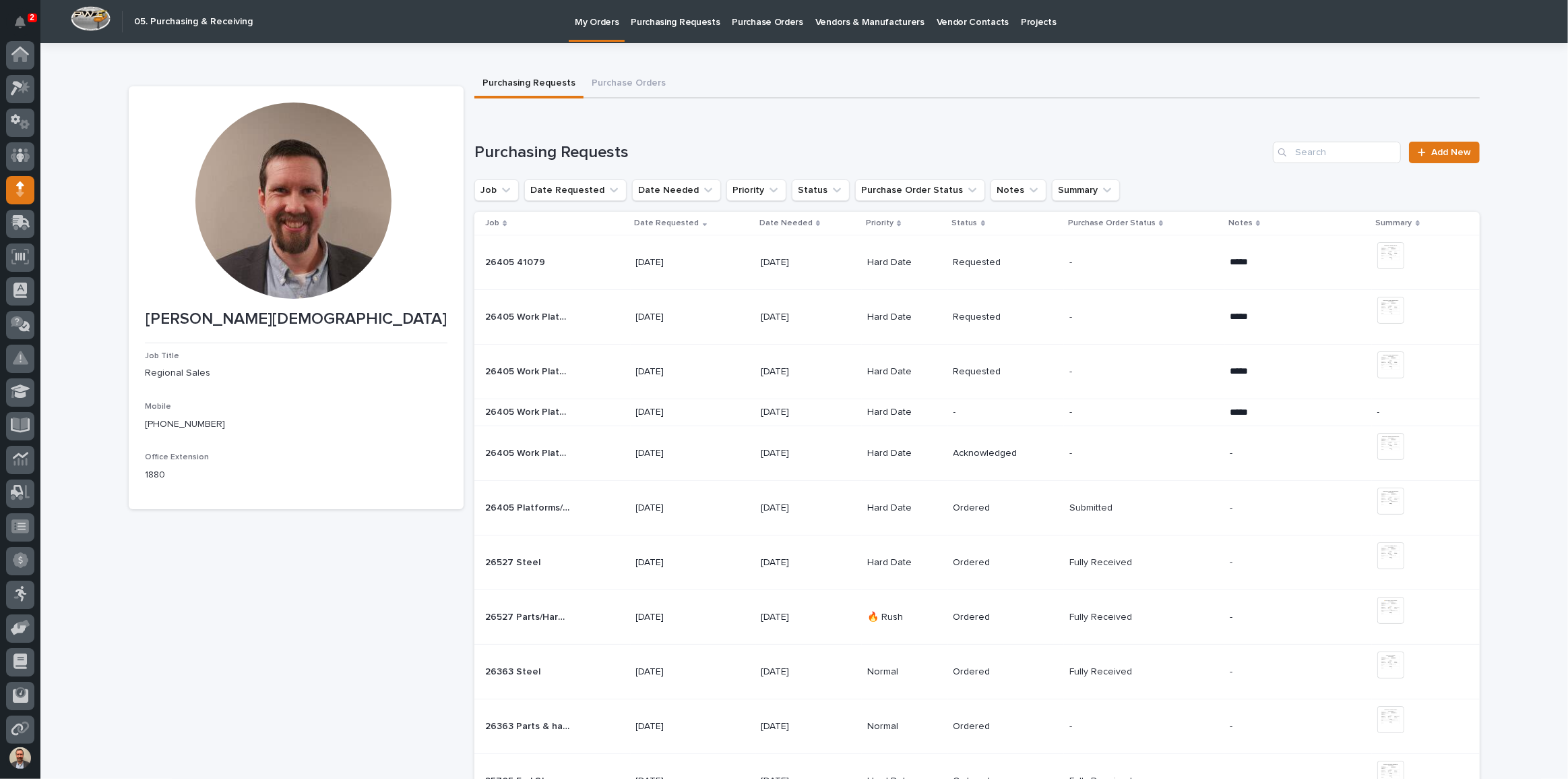
scroll to position [72, 0]
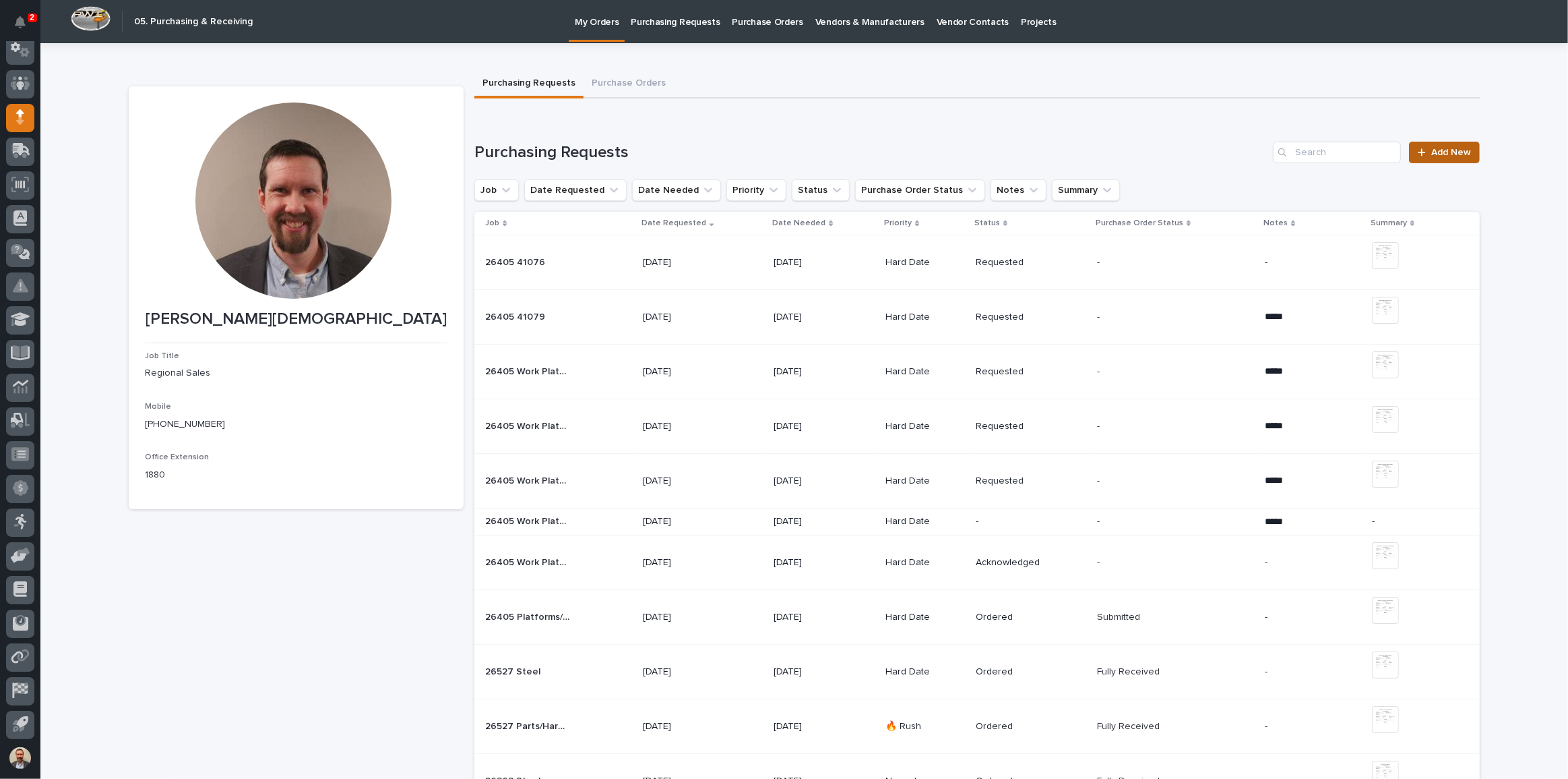
click at [1446, 153] on span "Add New" at bounding box center [1451, 152] width 39 height 10
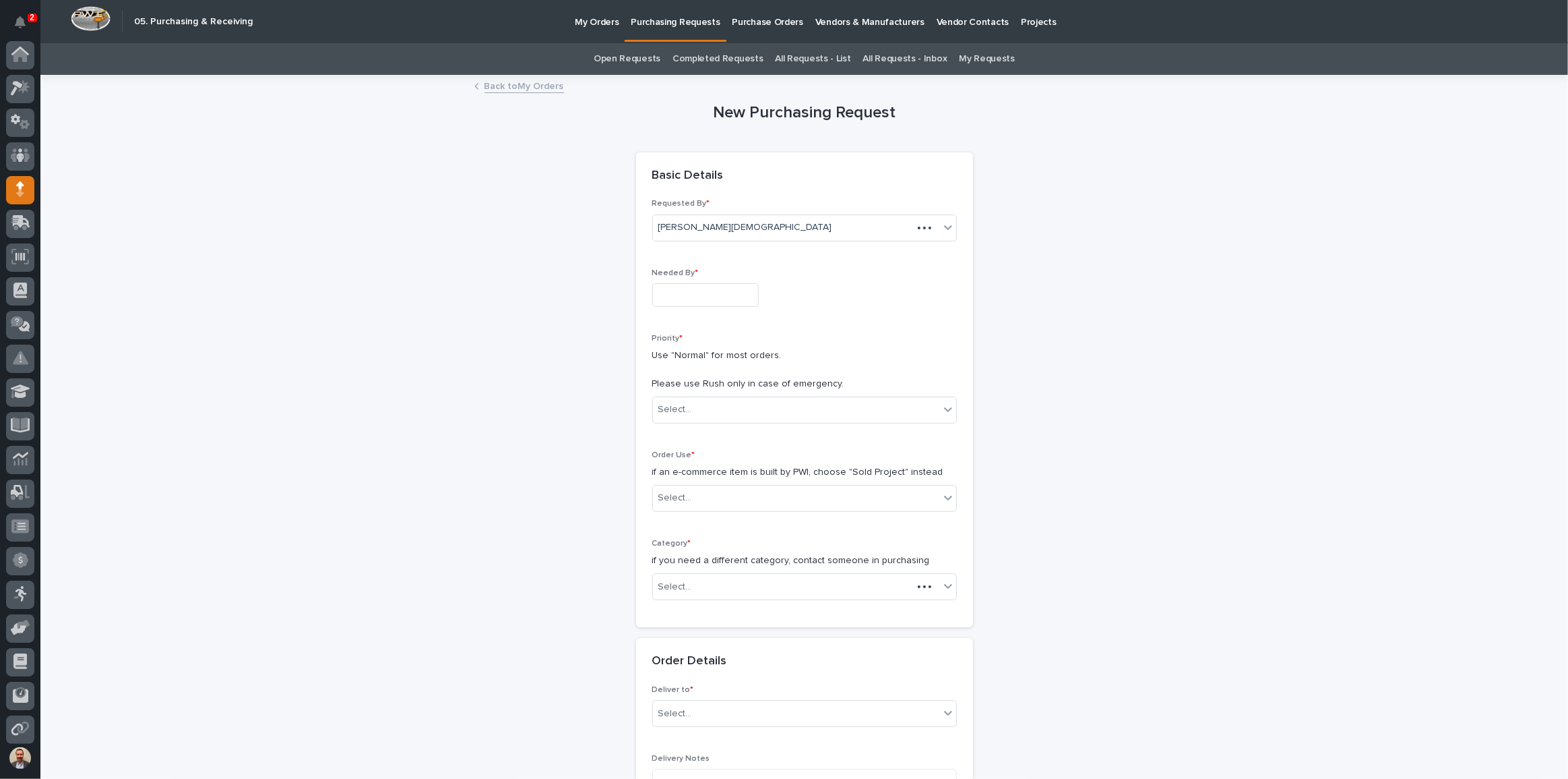
scroll to position [72, 0]
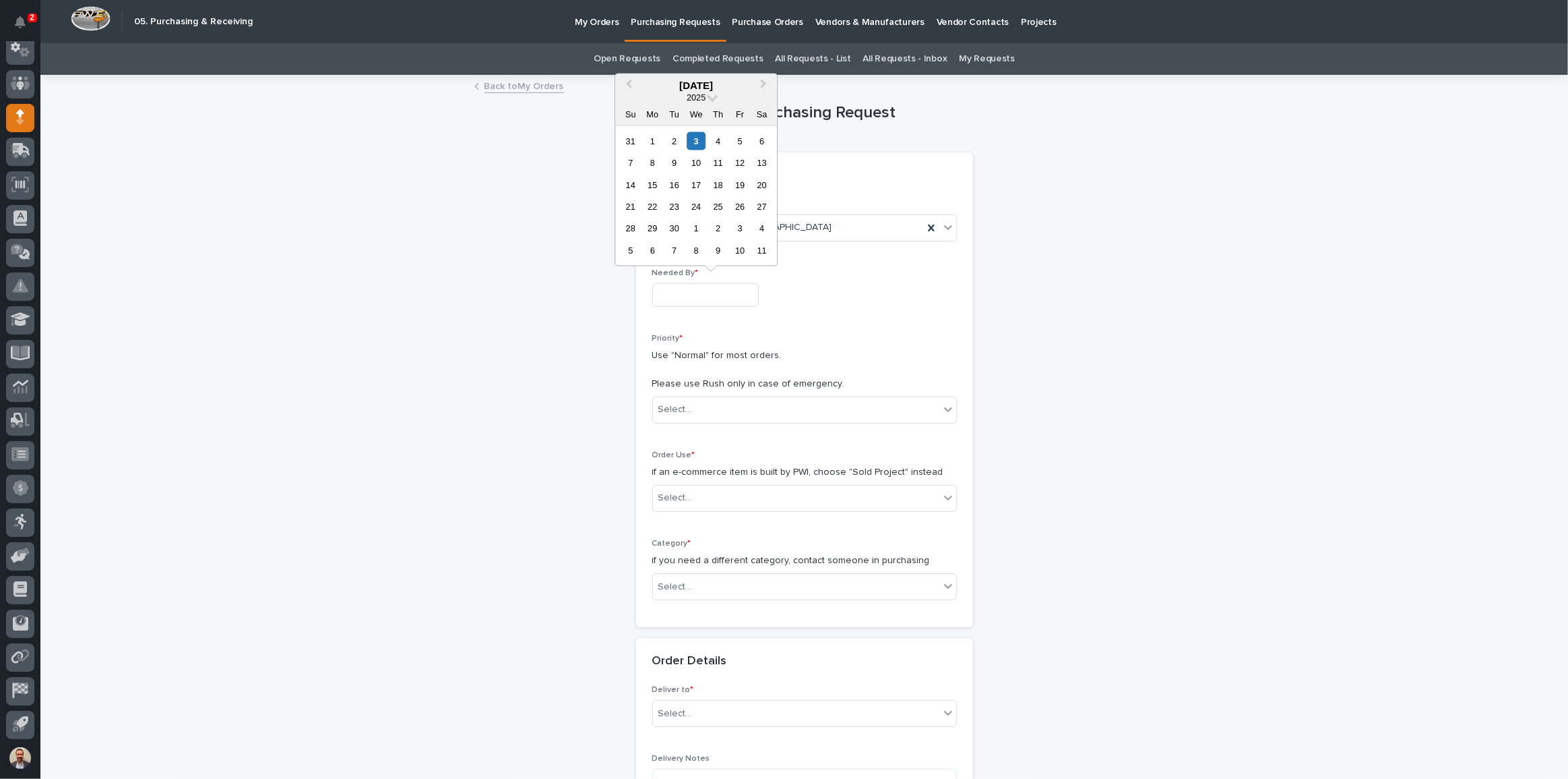
click at [727, 297] on input "text" at bounding box center [705, 295] width 106 height 23
click at [744, 160] on div "12" at bounding box center [740, 163] width 18 height 18
type input "**********"
click at [781, 402] on div "Select..." at bounding box center [796, 409] width 286 height 22
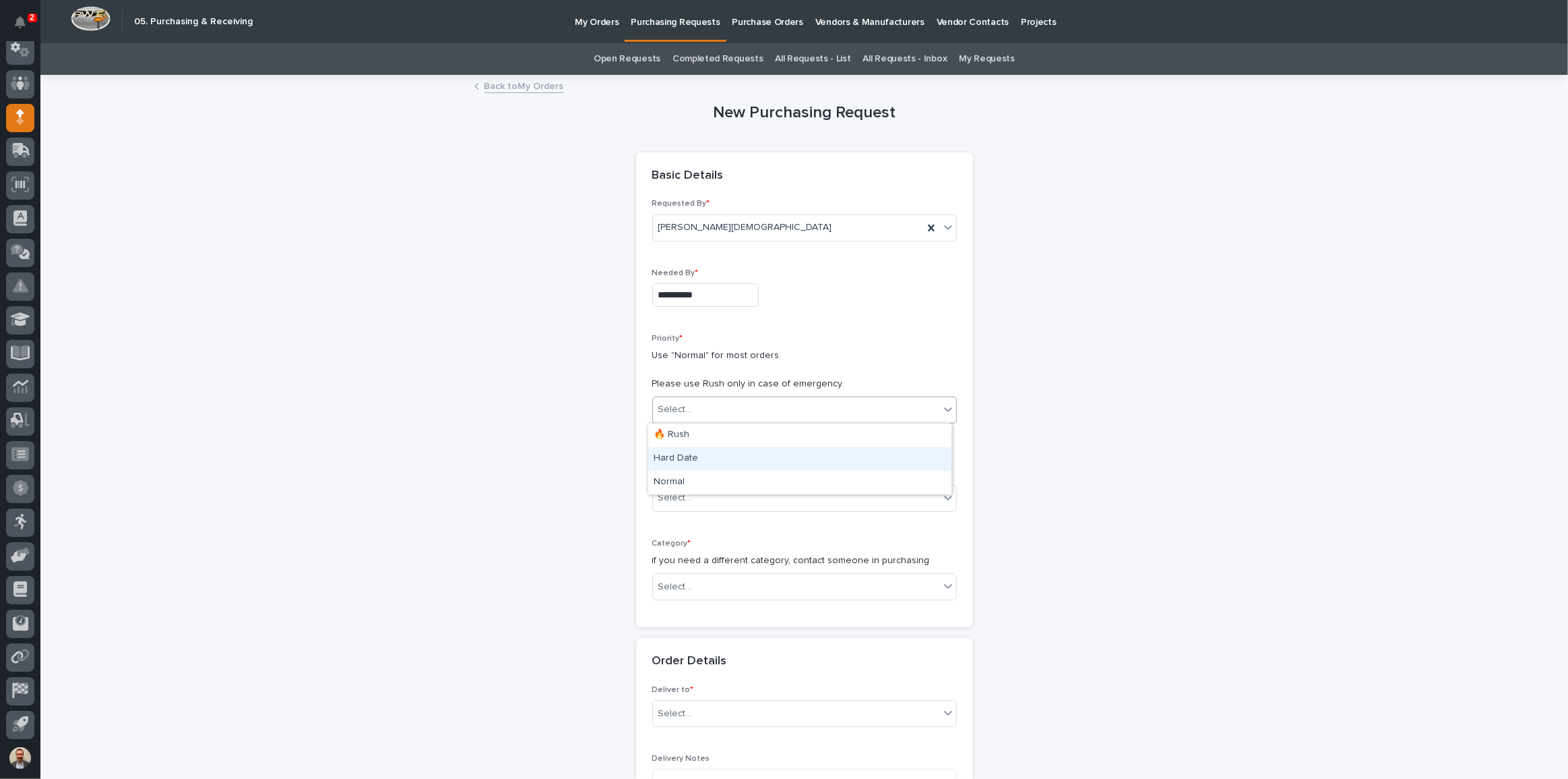
click at [787, 464] on div "Hard Date" at bounding box center [799, 459] width 303 height 23
click at [784, 503] on div "Select..." at bounding box center [796, 497] width 286 height 22
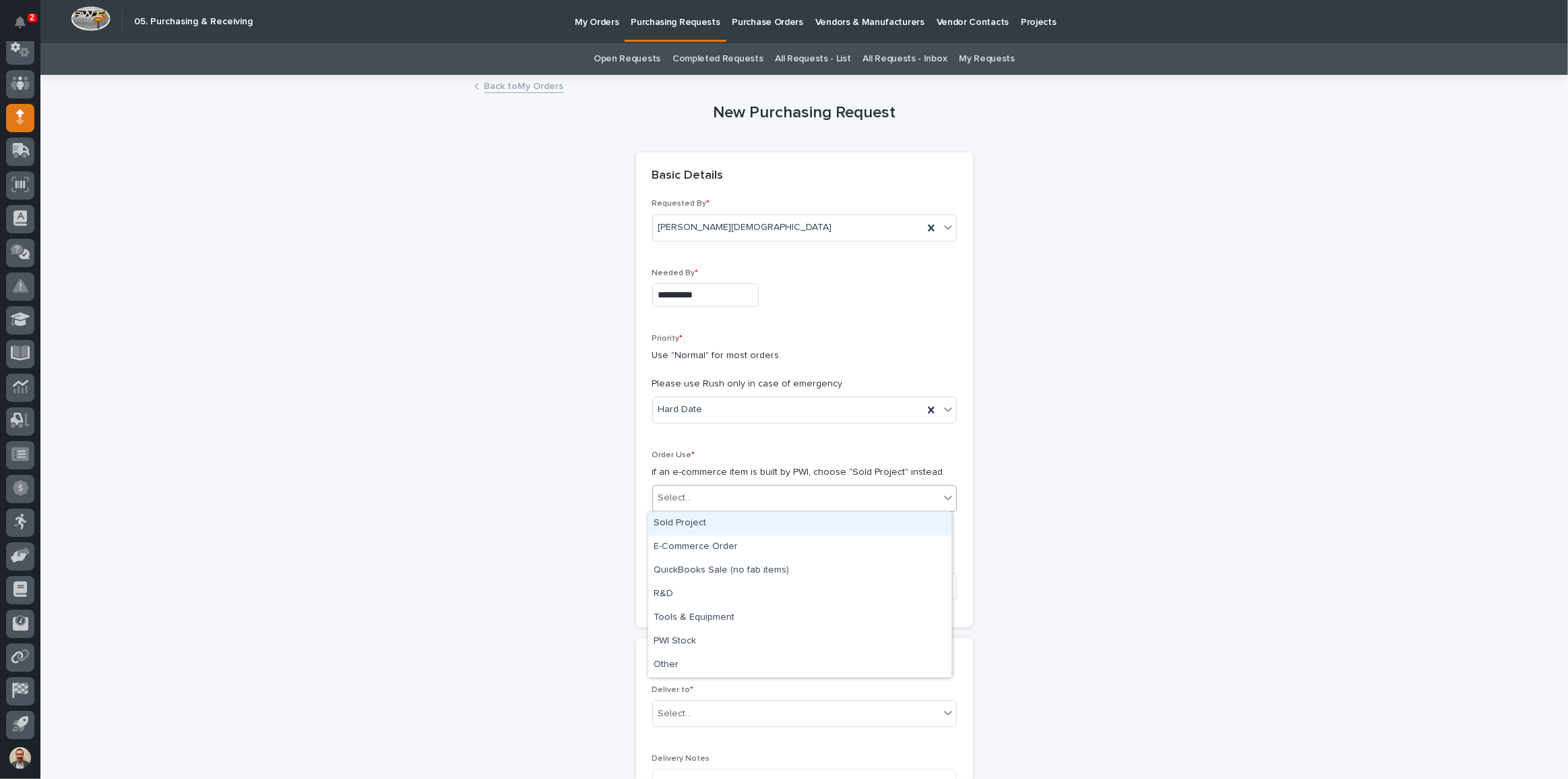
click at [776, 524] on div "Sold Project" at bounding box center [799, 523] width 303 height 23
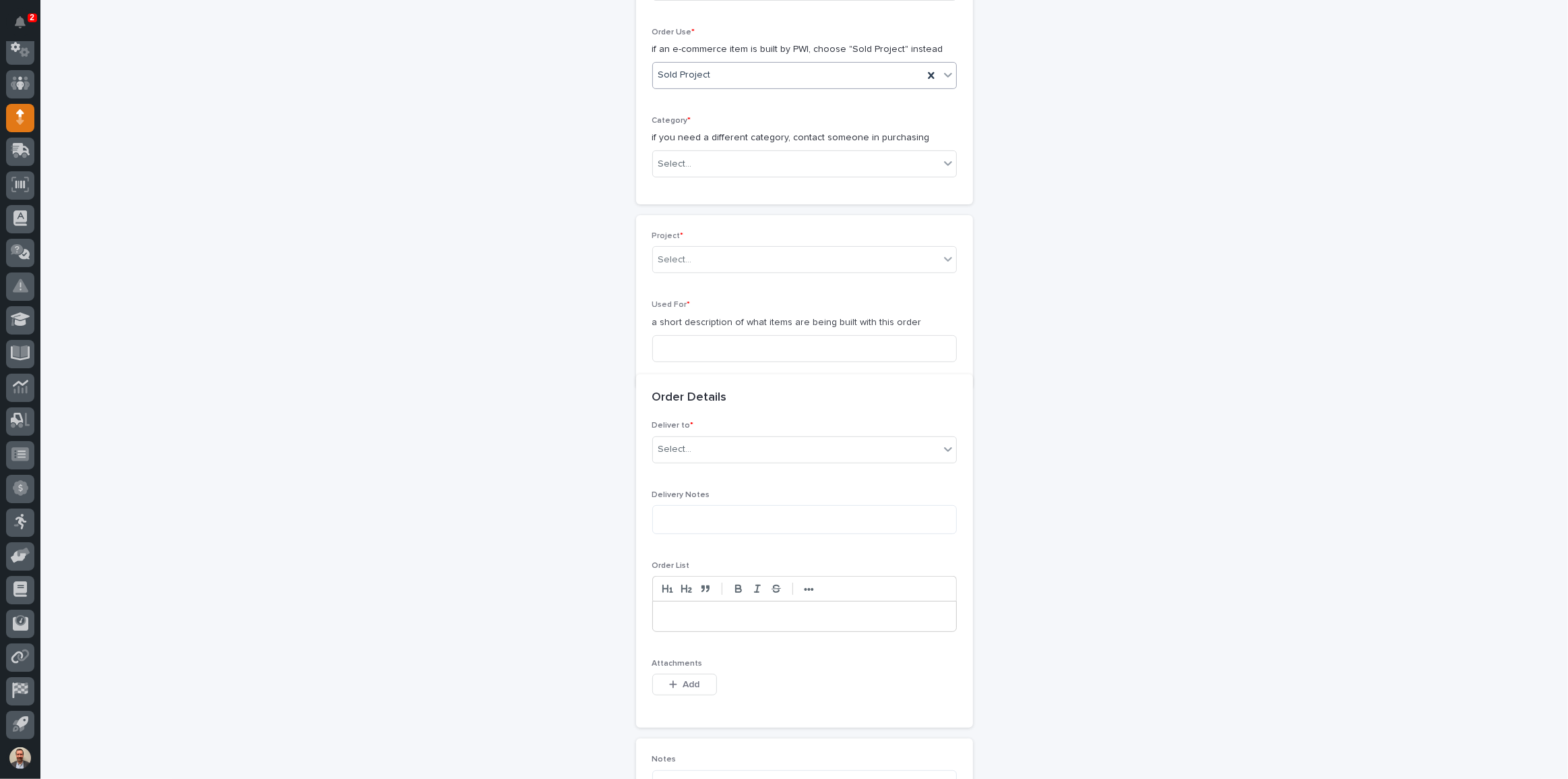
scroll to position [423, 0]
click at [791, 170] on div "Select..." at bounding box center [796, 164] width 286 height 22
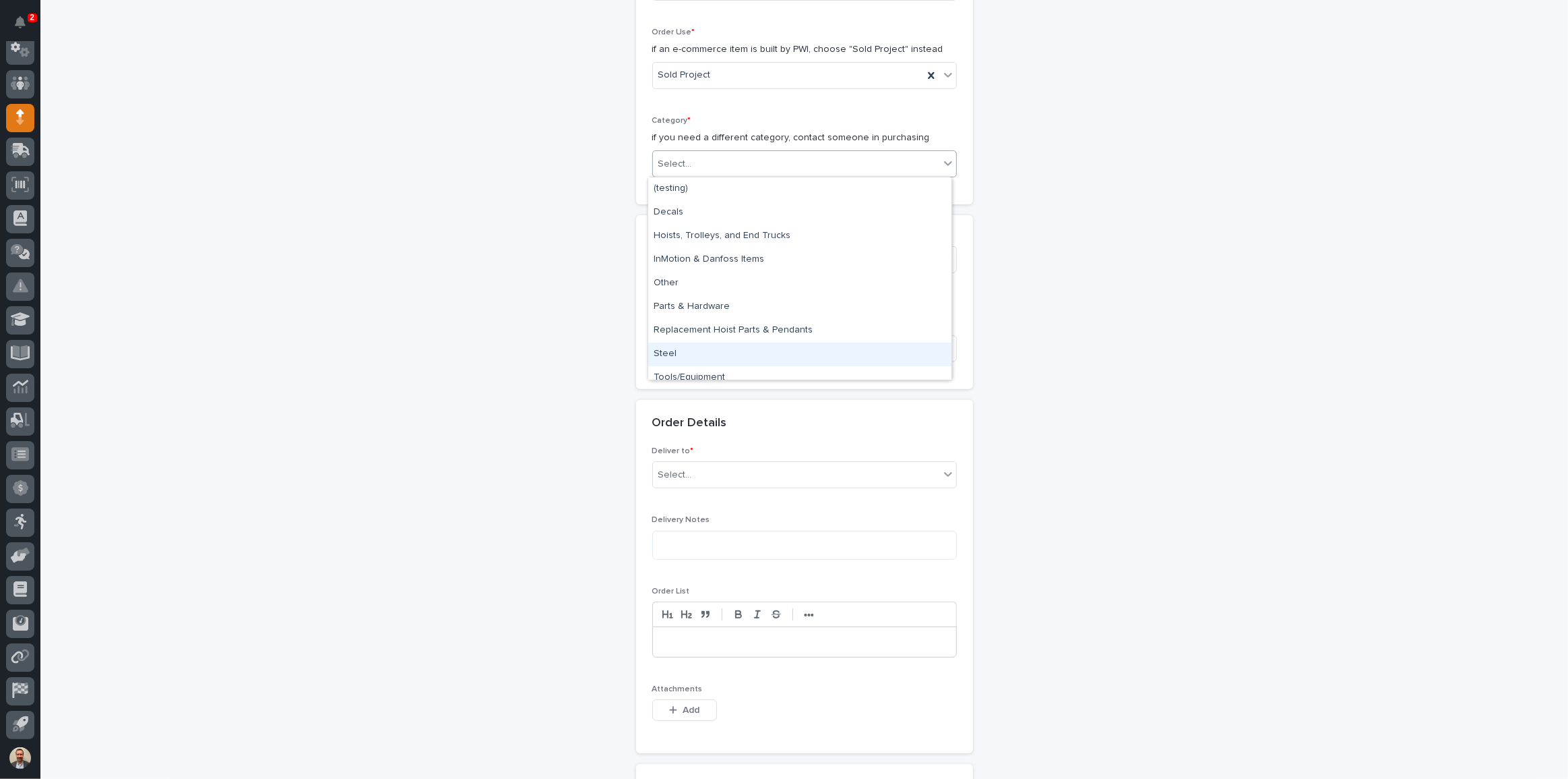
click at [741, 346] on div "Steel" at bounding box center [799, 354] width 303 height 23
click at [745, 349] on input at bounding box center [805, 349] width 305 height 27
type input "Work Platform A"
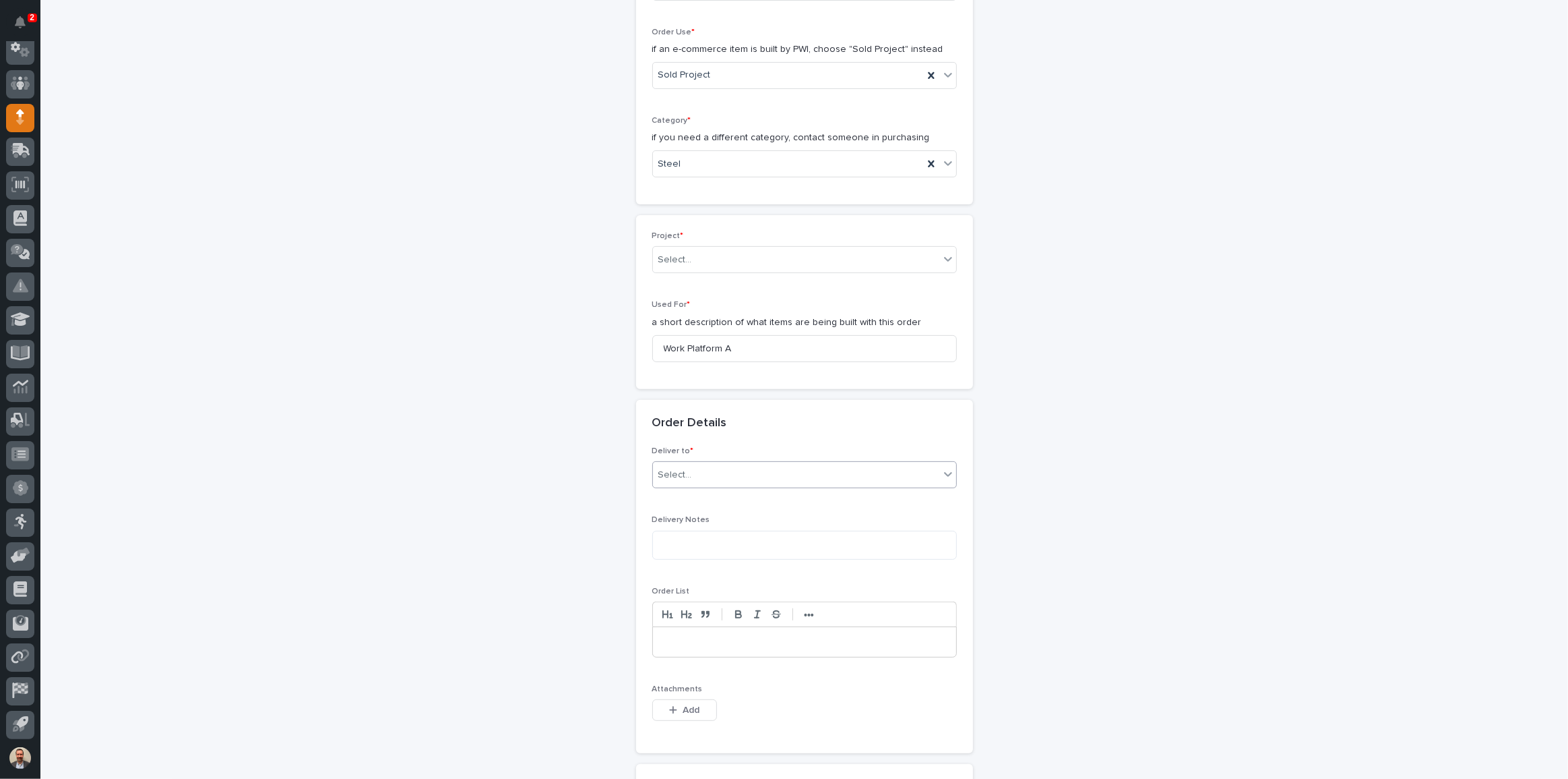
click at [711, 471] on div "Select..." at bounding box center [796, 475] width 286 height 22
click at [713, 495] on div "PWI" at bounding box center [799, 500] width 303 height 23
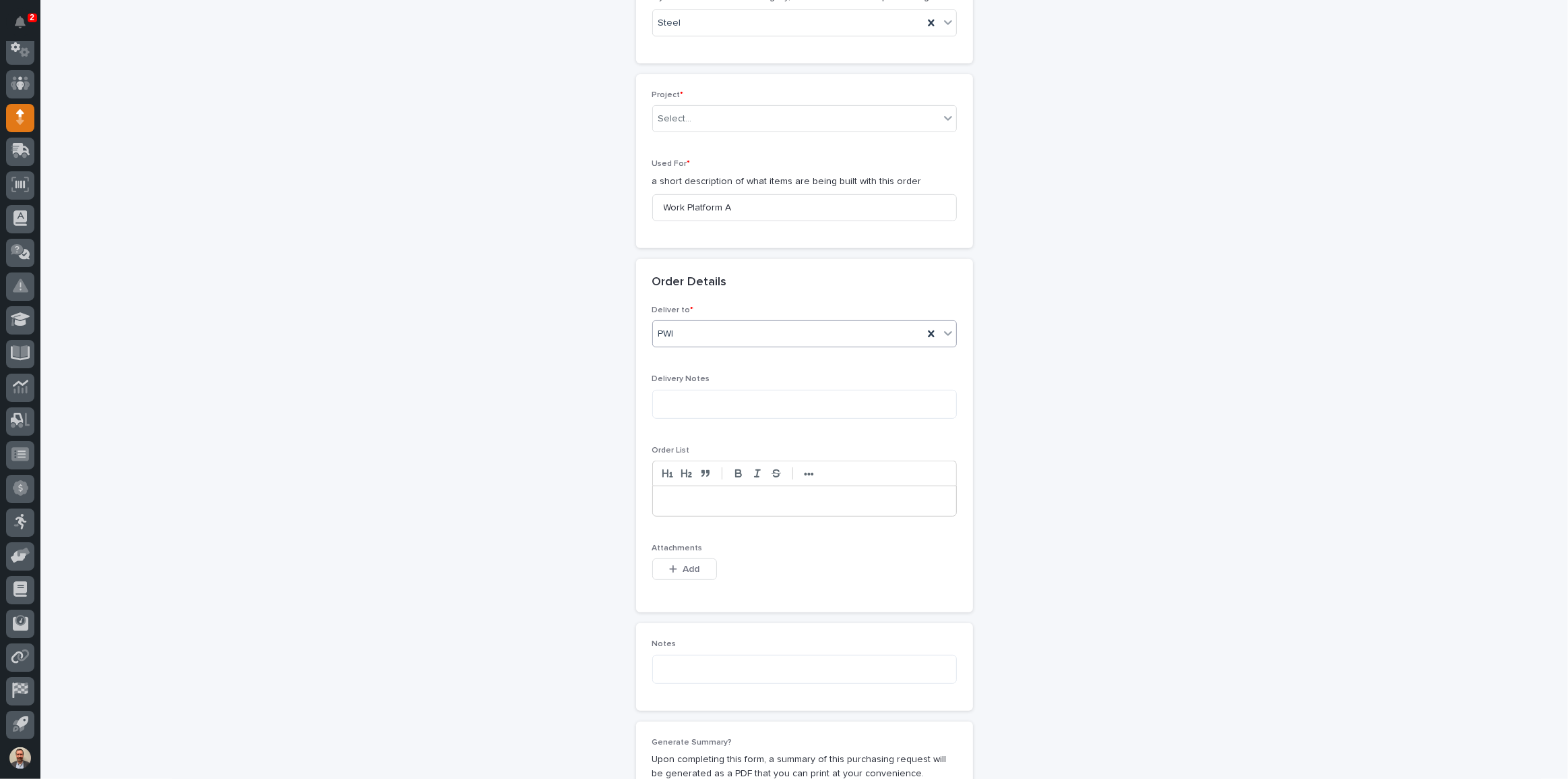
scroll to position [729, 0]
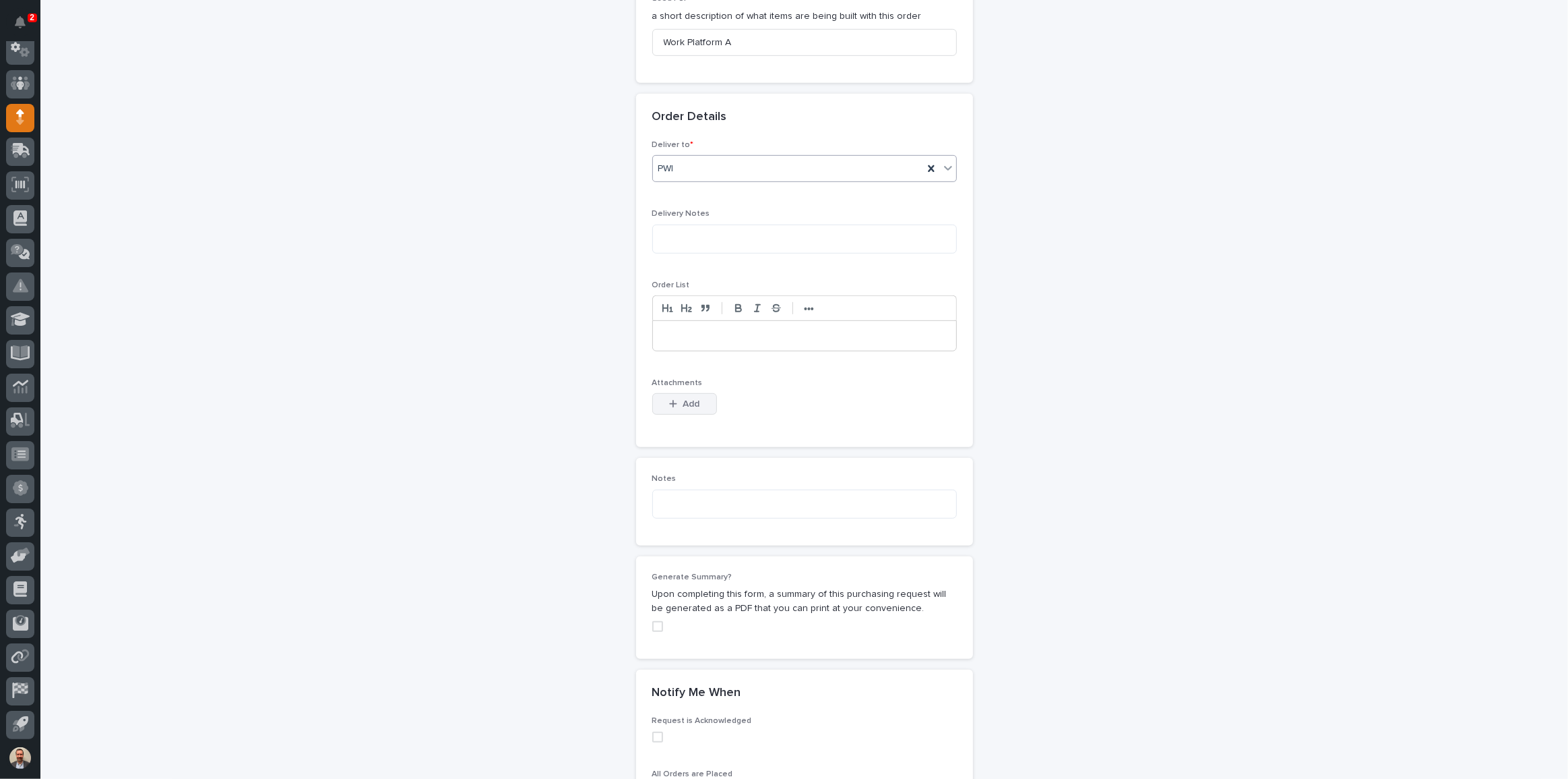
click at [689, 402] on span "Add" at bounding box center [691, 404] width 17 height 13
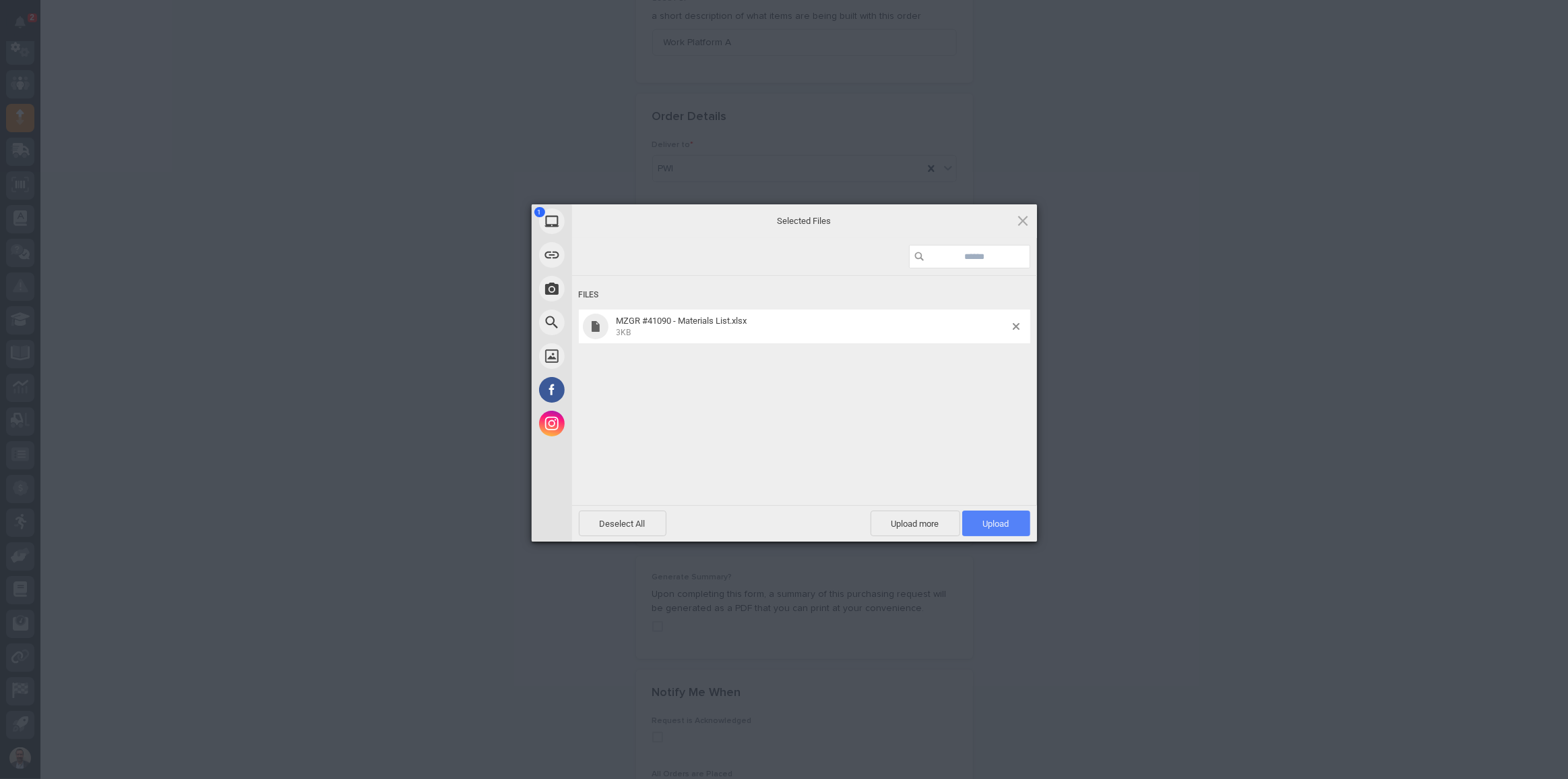
click at [999, 524] on span "Upload 1" at bounding box center [996, 523] width 26 height 10
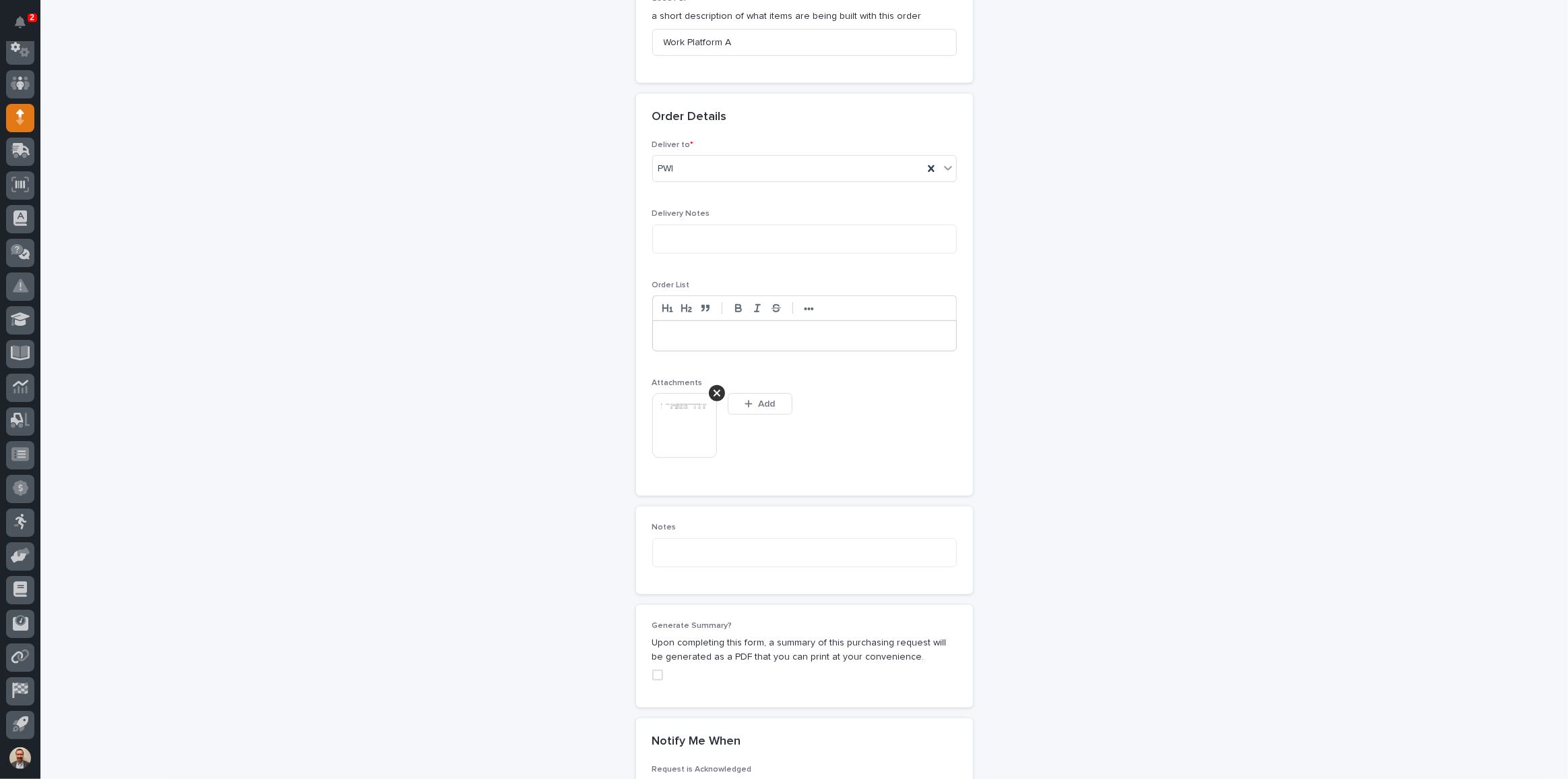
scroll to position [754, 0]
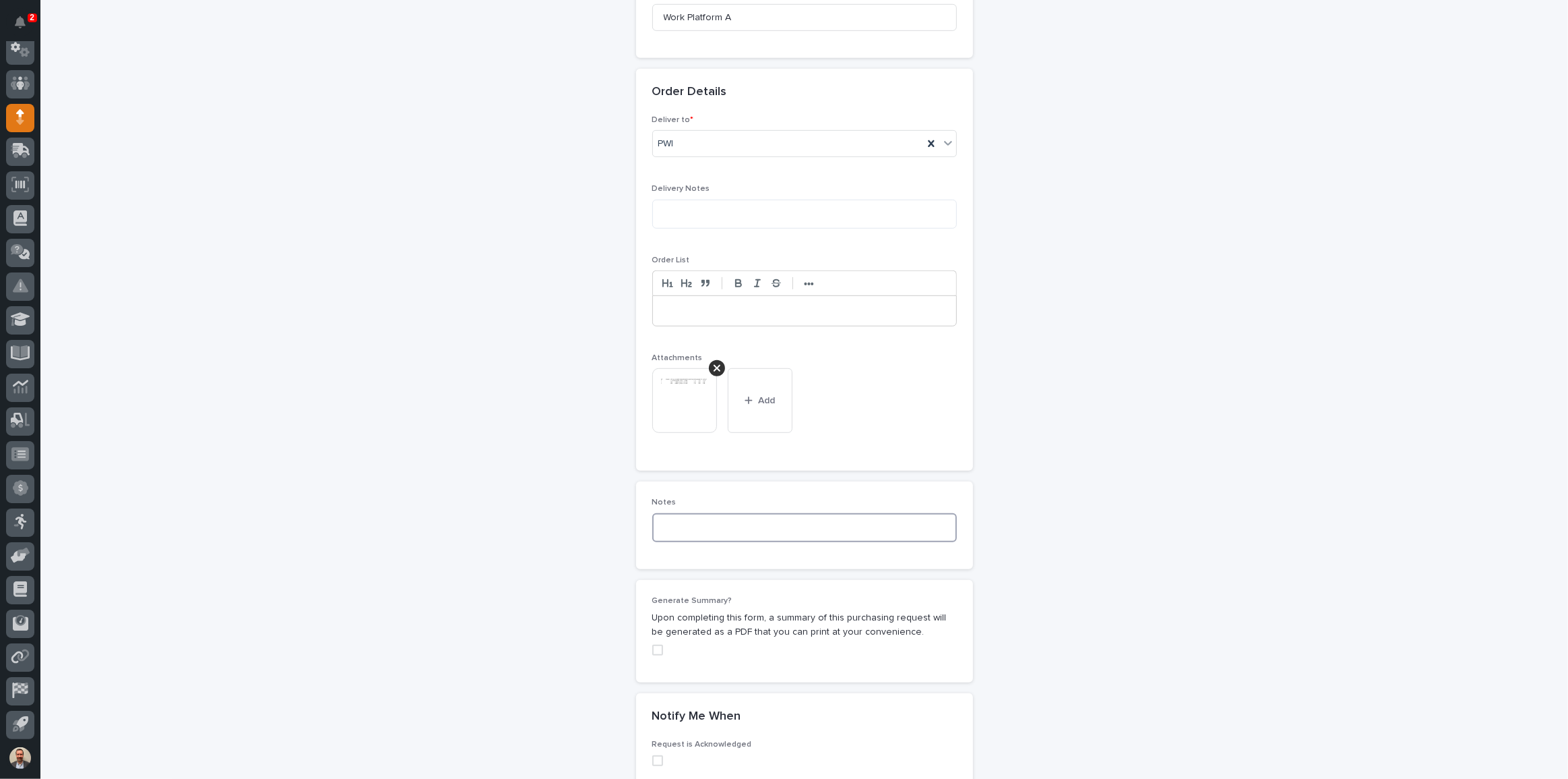
click at [743, 525] on textarea at bounding box center [805, 528] width 305 height 29
type textarea "*"
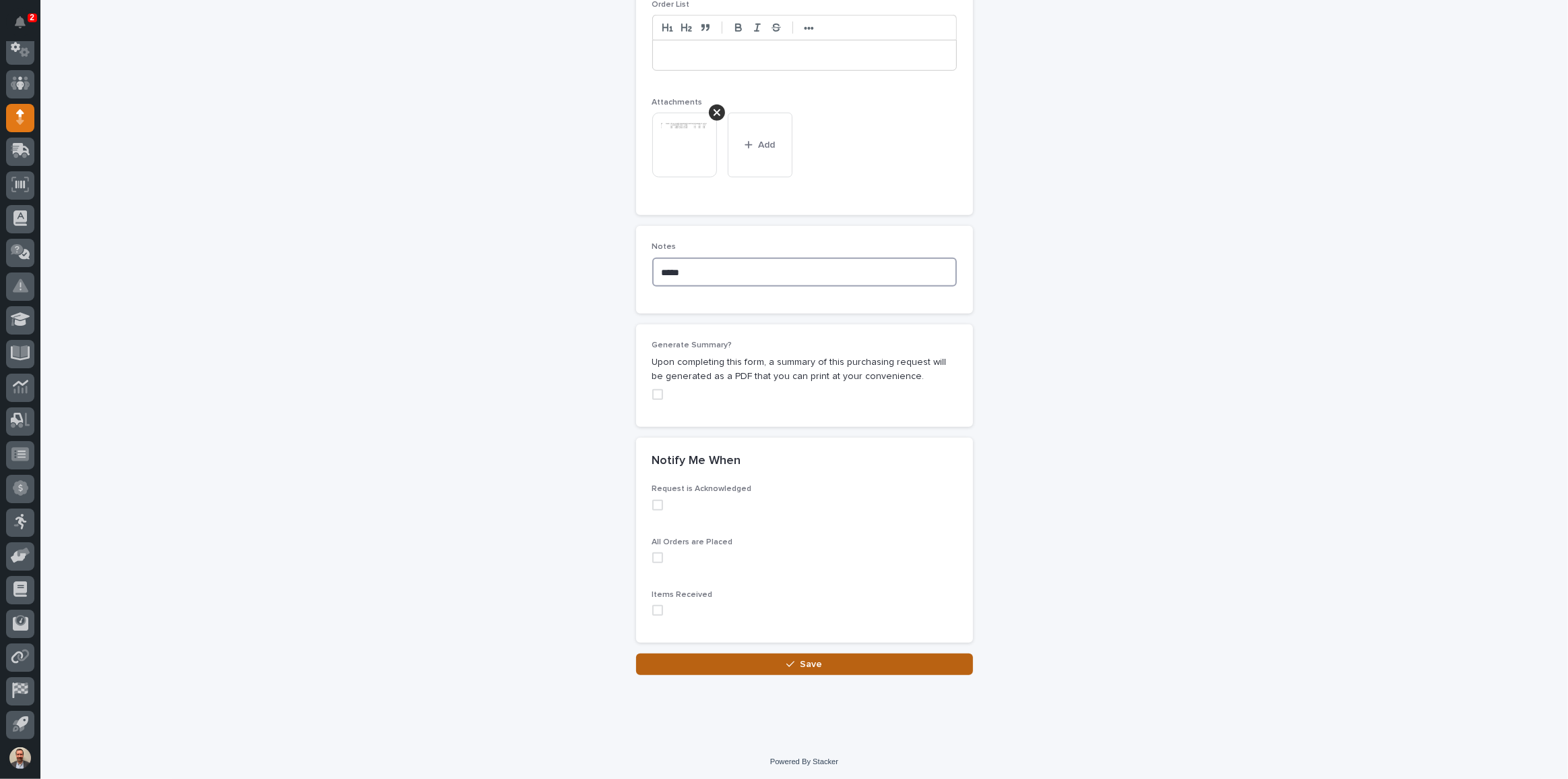
type textarea "*****"
click at [801, 662] on span "Save" at bounding box center [811, 665] width 22 height 13
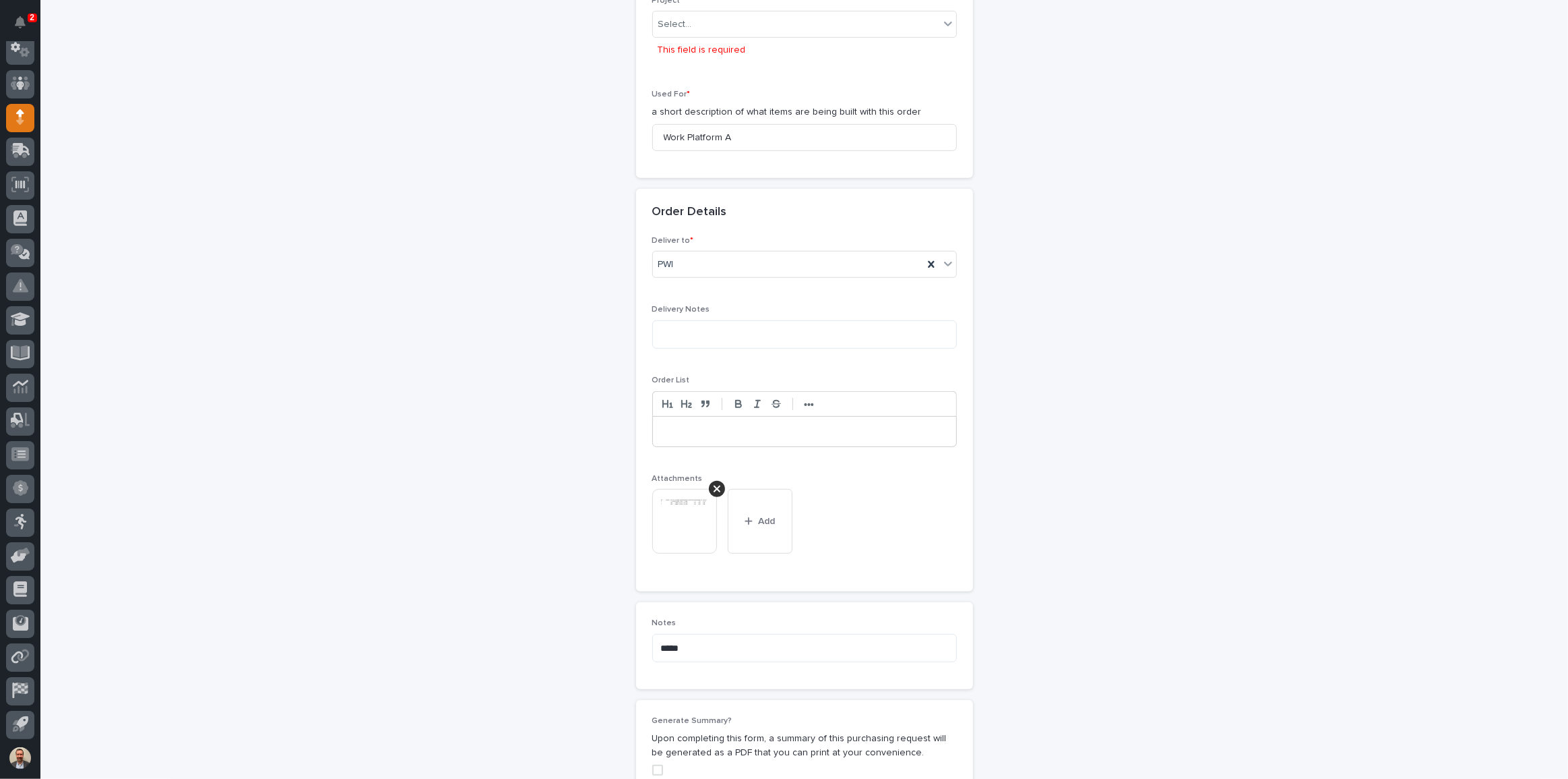
scroll to position [663, 0]
click at [682, 10] on div "Select..." at bounding box center [796, 20] width 286 height 22
type input "******"
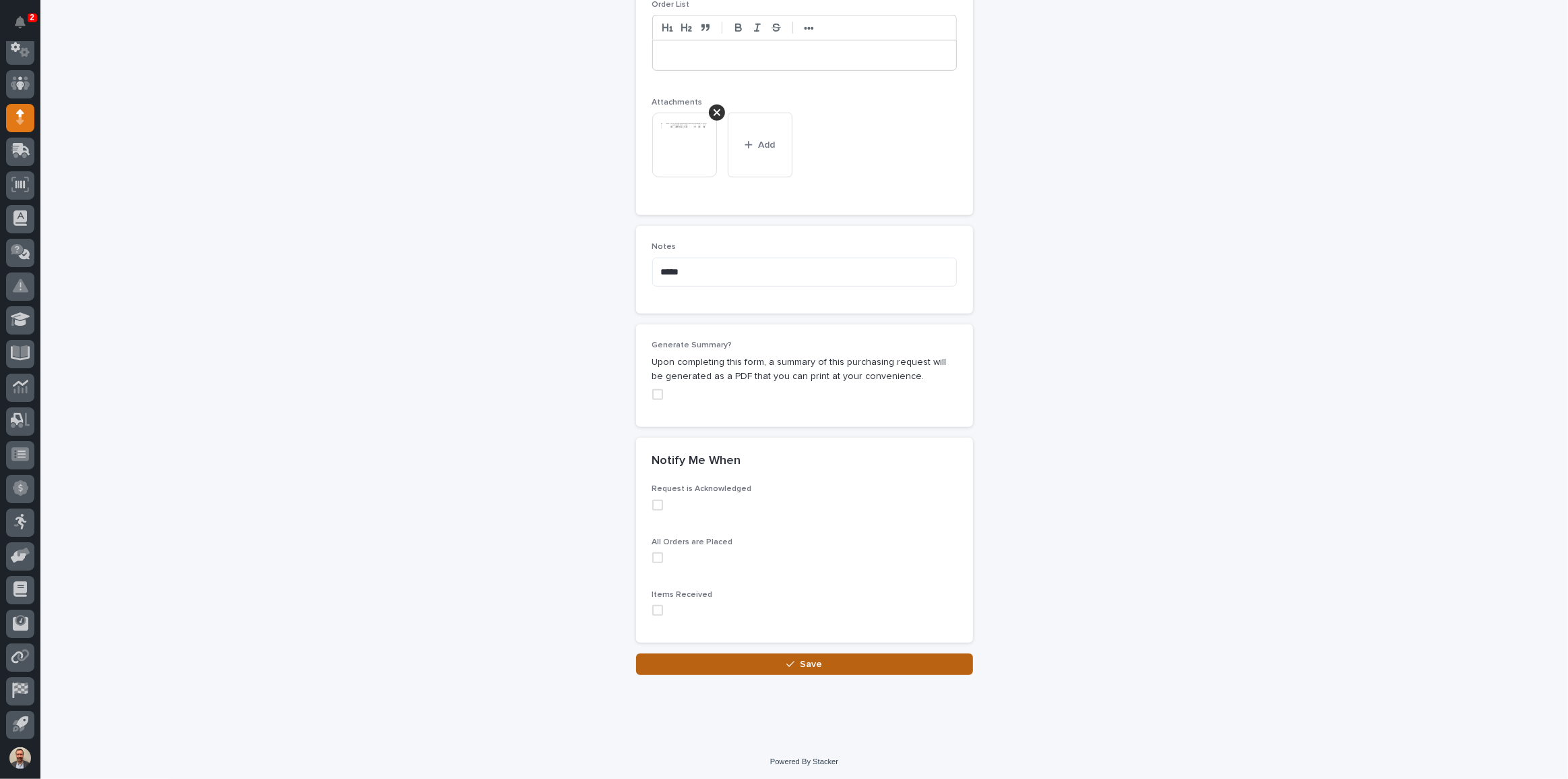
click at [923, 660] on button "Save" at bounding box center [805, 664] width 337 height 21
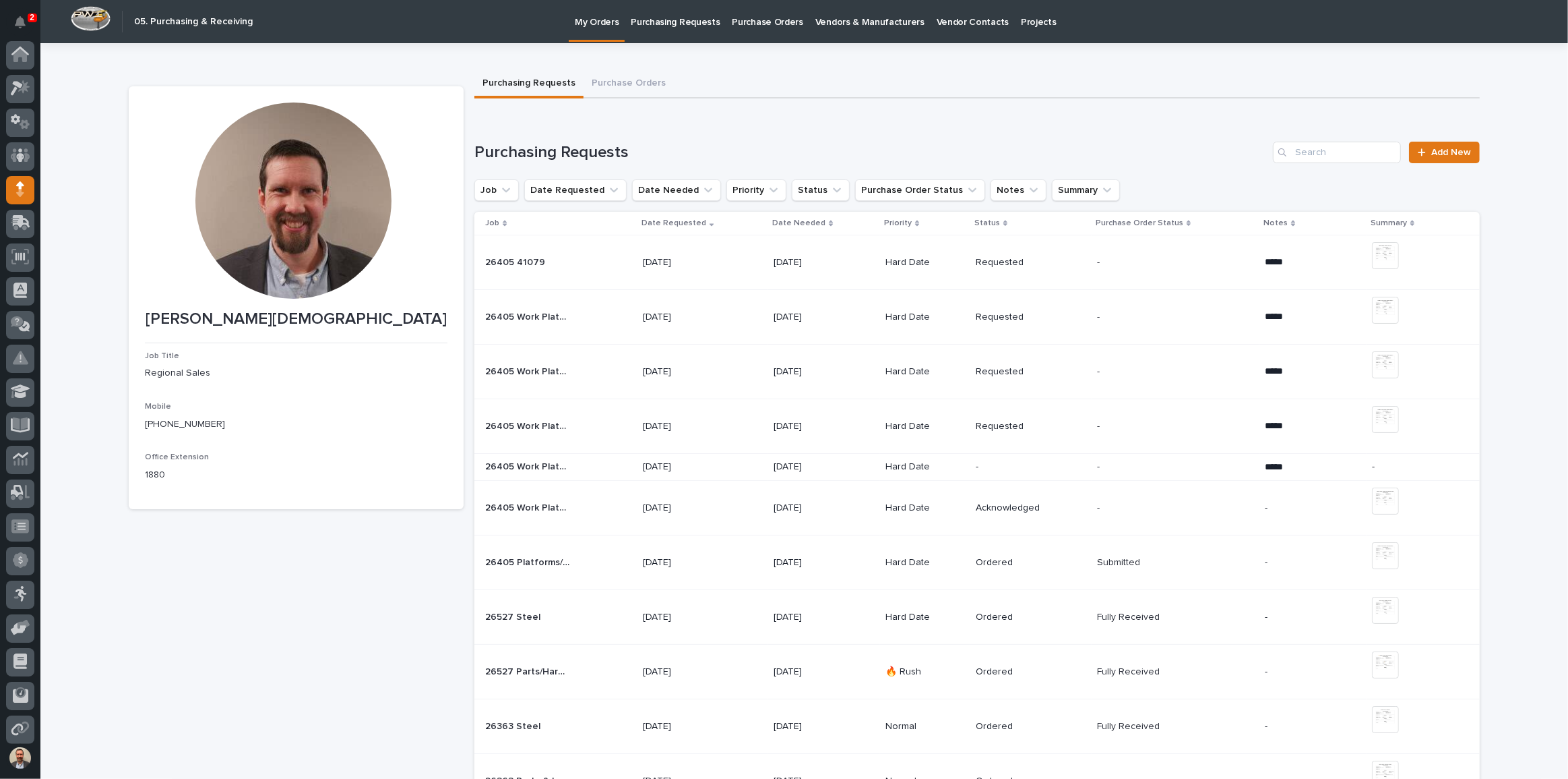
scroll to position [72, 0]
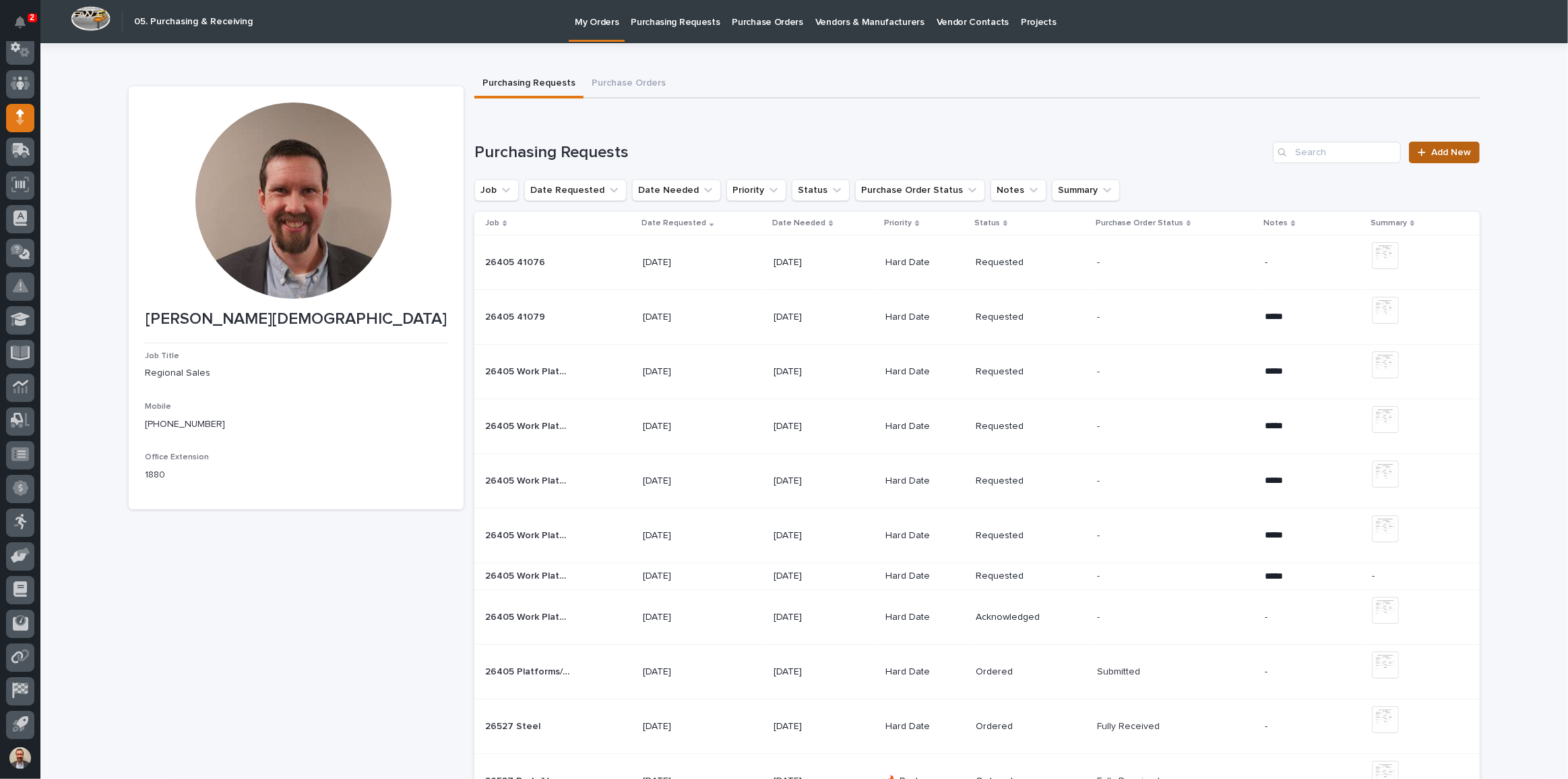
click at [1454, 148] on span "Add New" at bounding box center [1451, 152] width 39 height 10
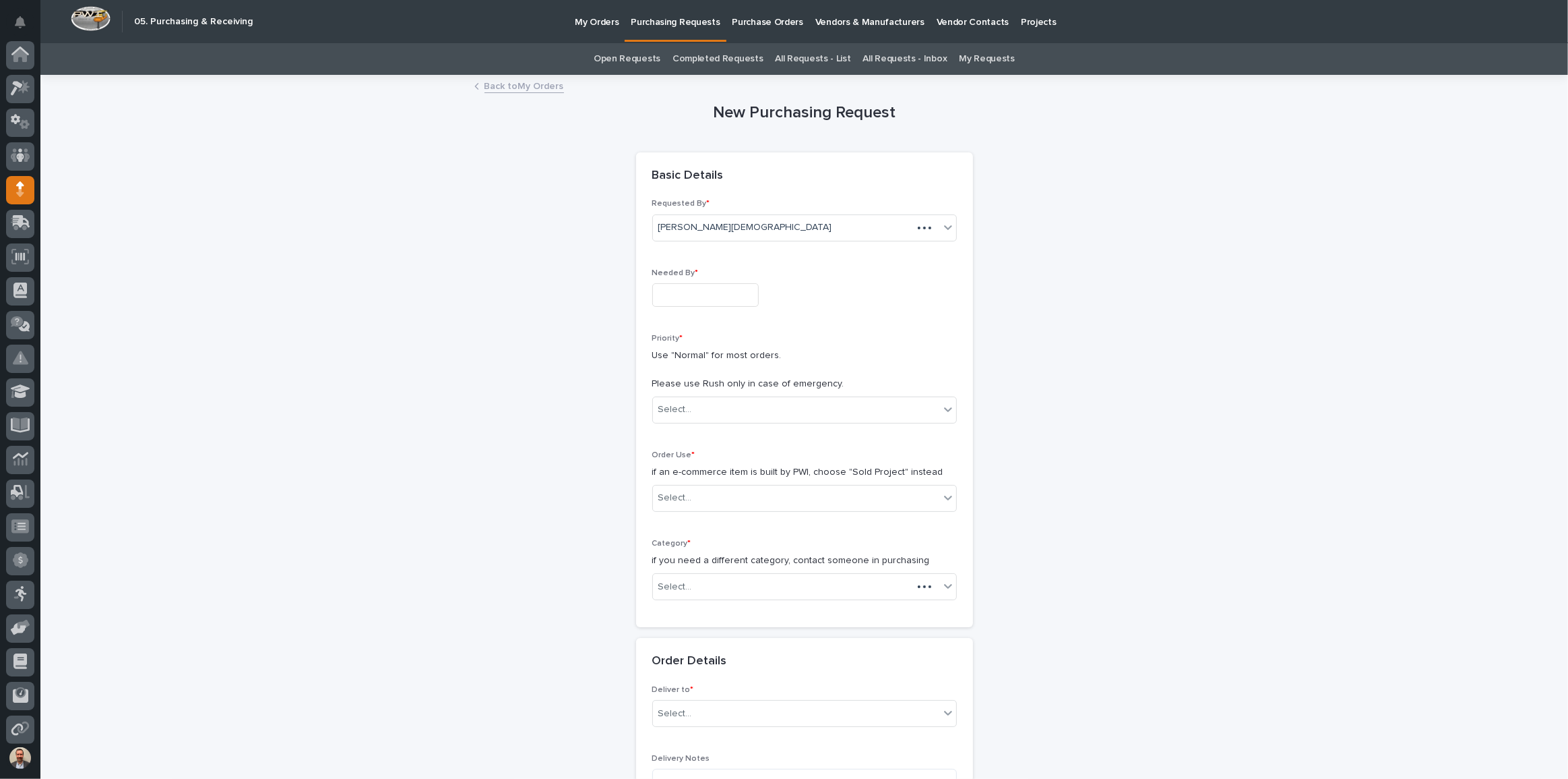
scroll to position [72, 0]
click at [748, 297] on input "text" at bounding box center [705, 295] width 106 height 23
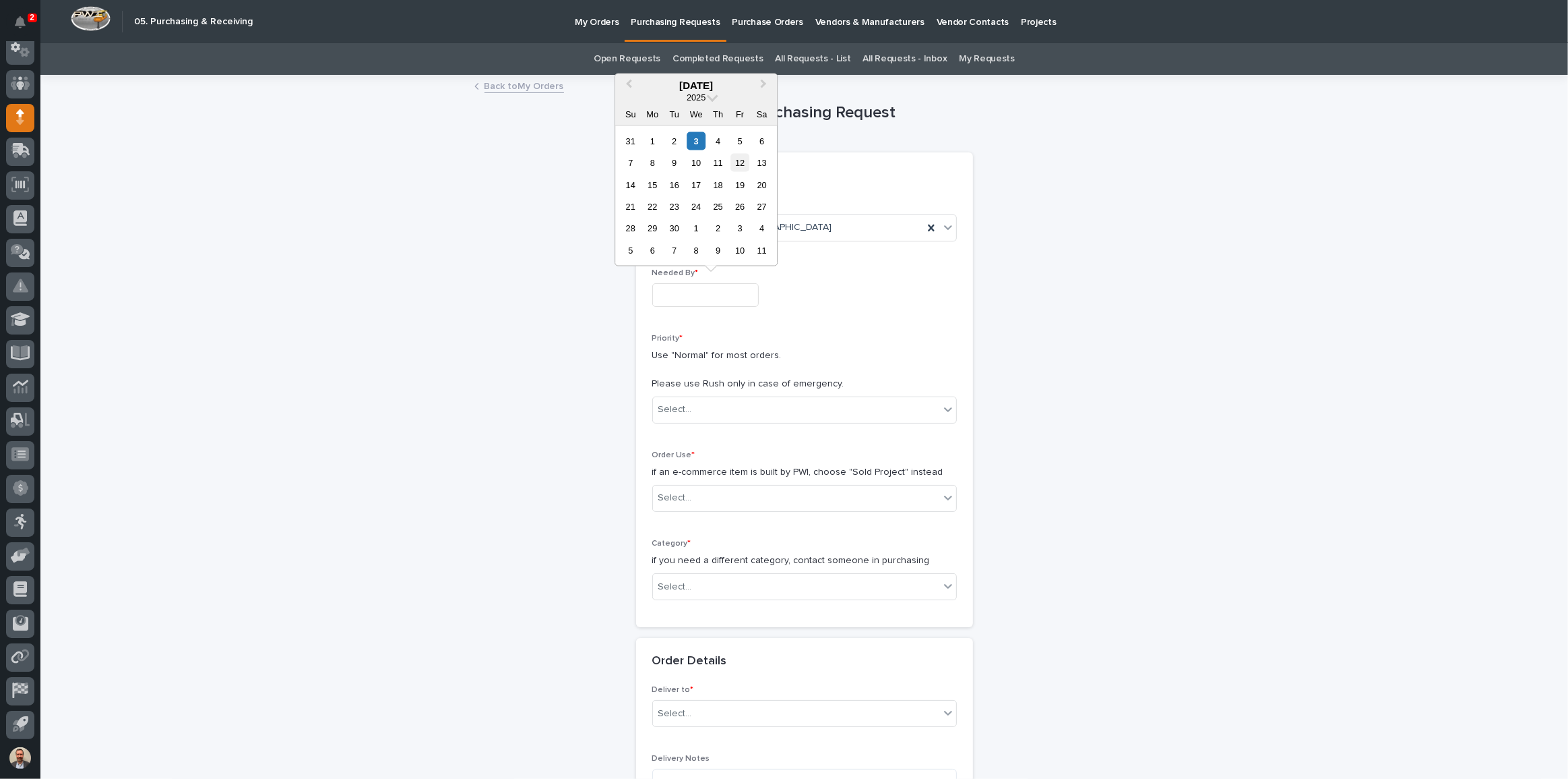
click at [739, 161] on div "12" at bounding box center [740, 163] width 18 height 18
type input "**********"
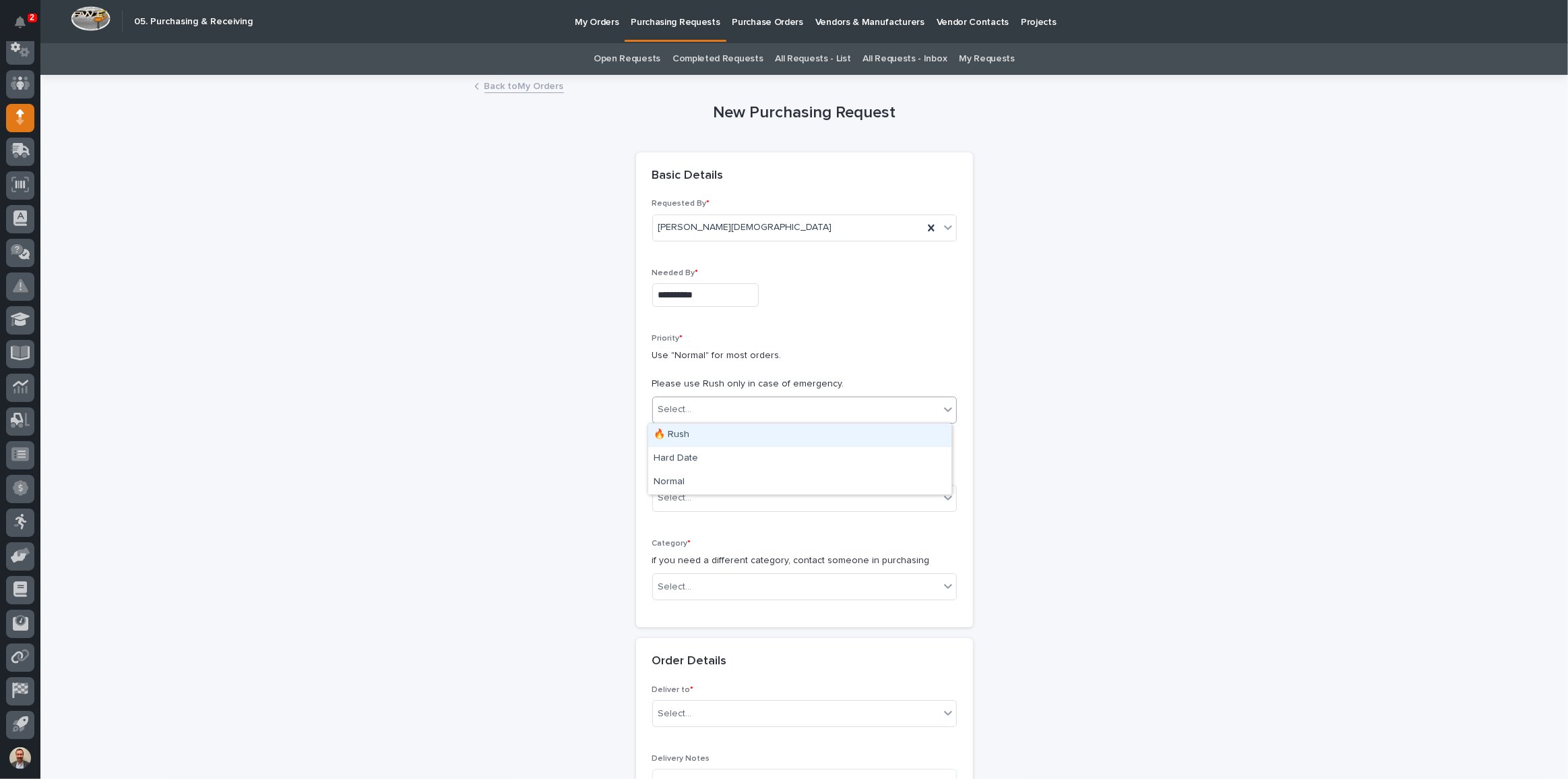
click at [760, 406] on div "Select..." at bounding box center [796, 409] width 286 height 22
click at [750, 455] on div "Hard Date" at bounding box center [799, 459] width 303 height 23
click at [758, 495] on div "Select..." at bounding box center [796, 497] width 286 height 22
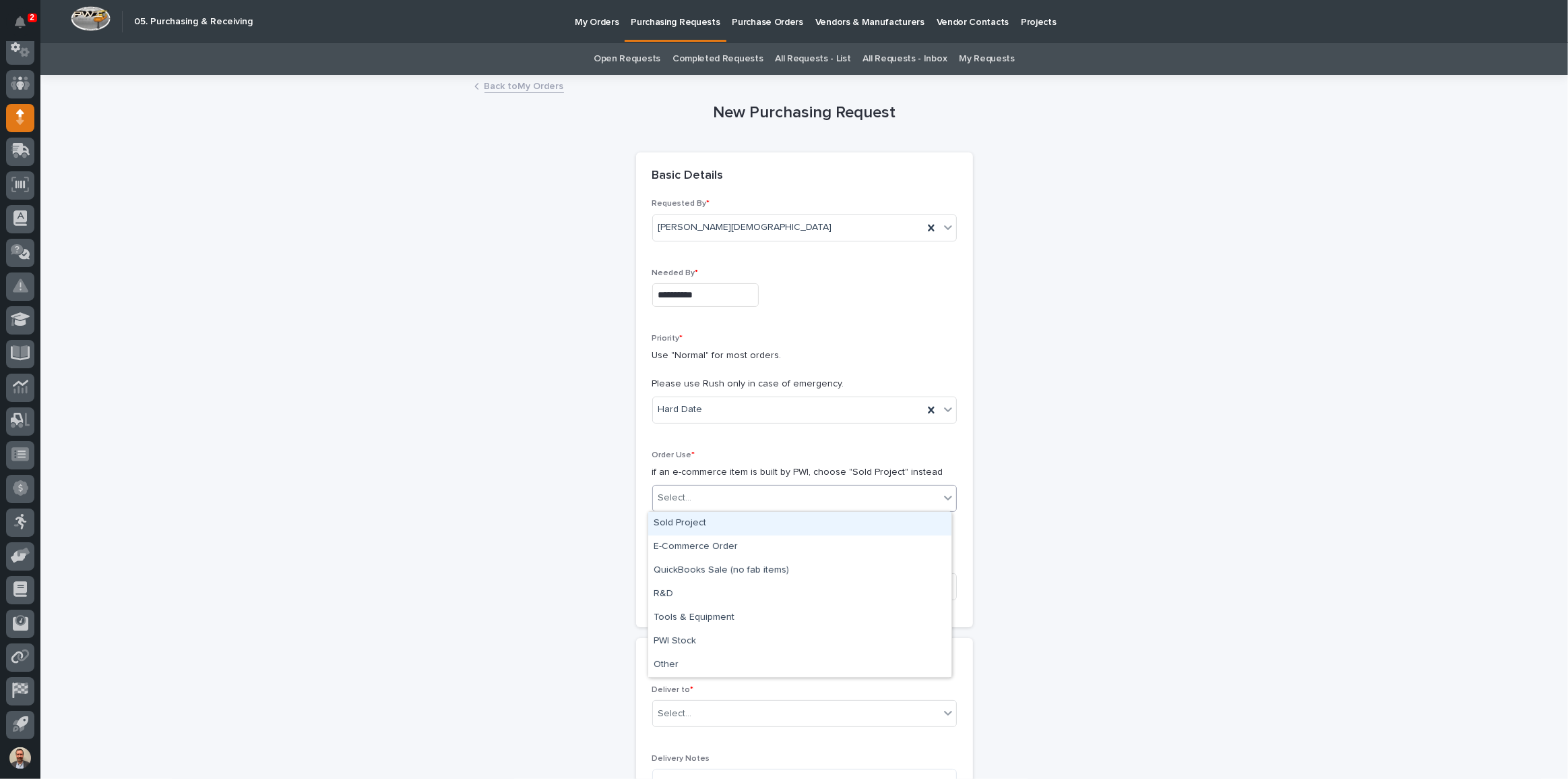
click at [771, 526] on div "Sold Project" at bounding box center [799, 523] width 303 height 23
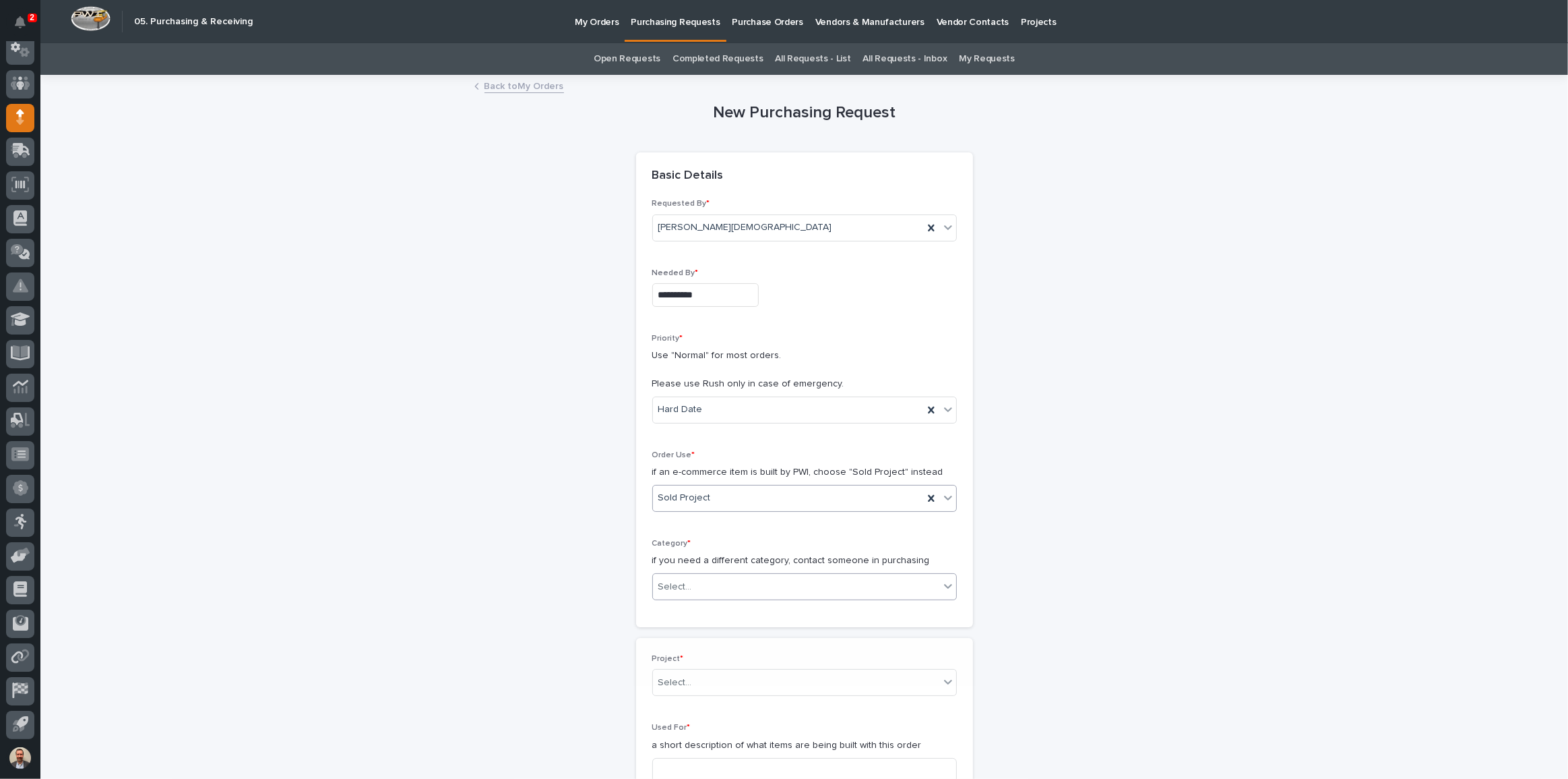
click at [776, 579] on div "Select..." at bounding box center [796, 587] width 286 height 22
click at [755, 766] on div "Steel" at bounding box center [799, 777] width 303 height 23
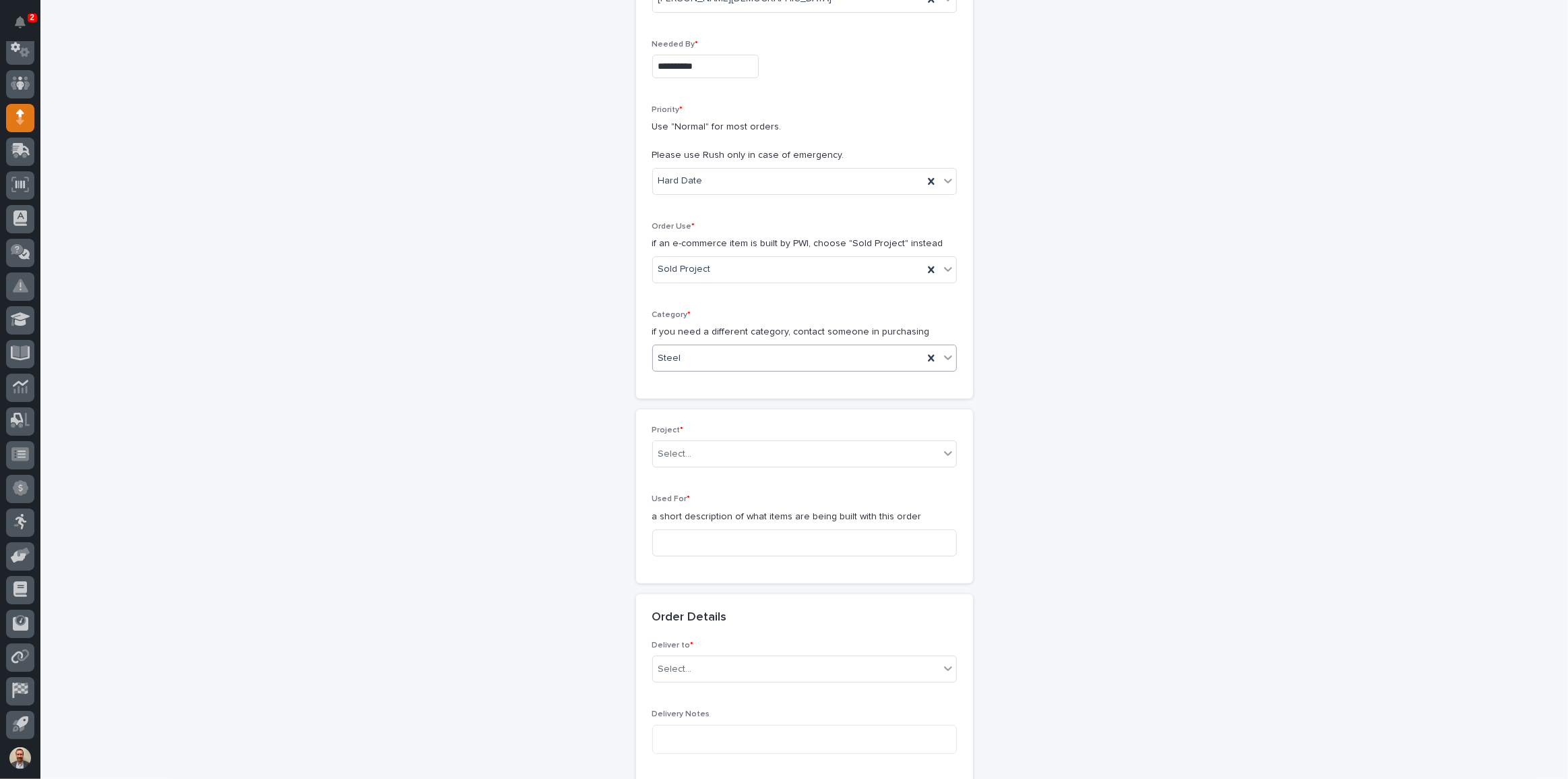
scroll to position [306, 0]
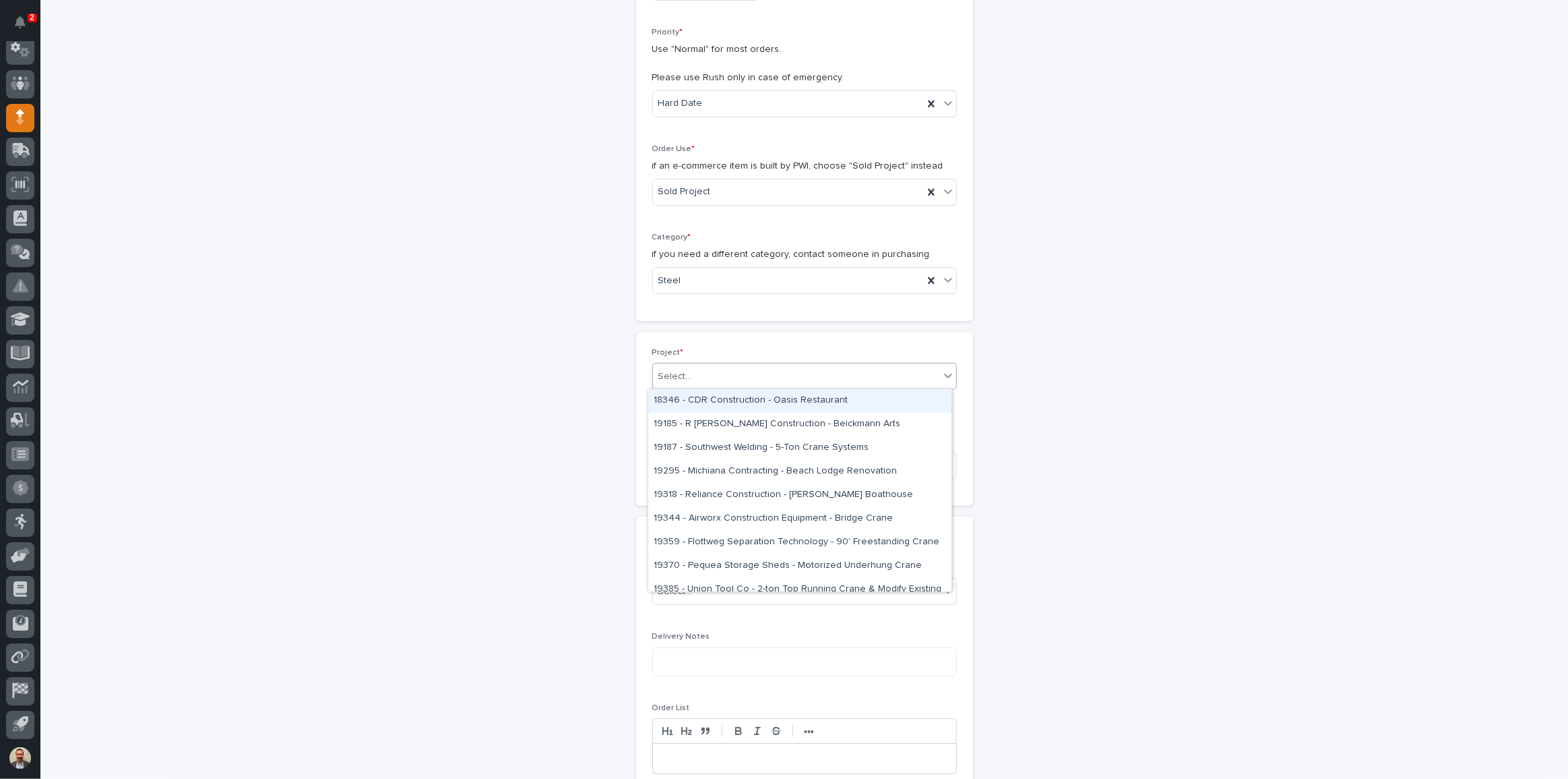
click at [760, 380] on div "Select..." at bounding box center [796, 377] width 286 height 22
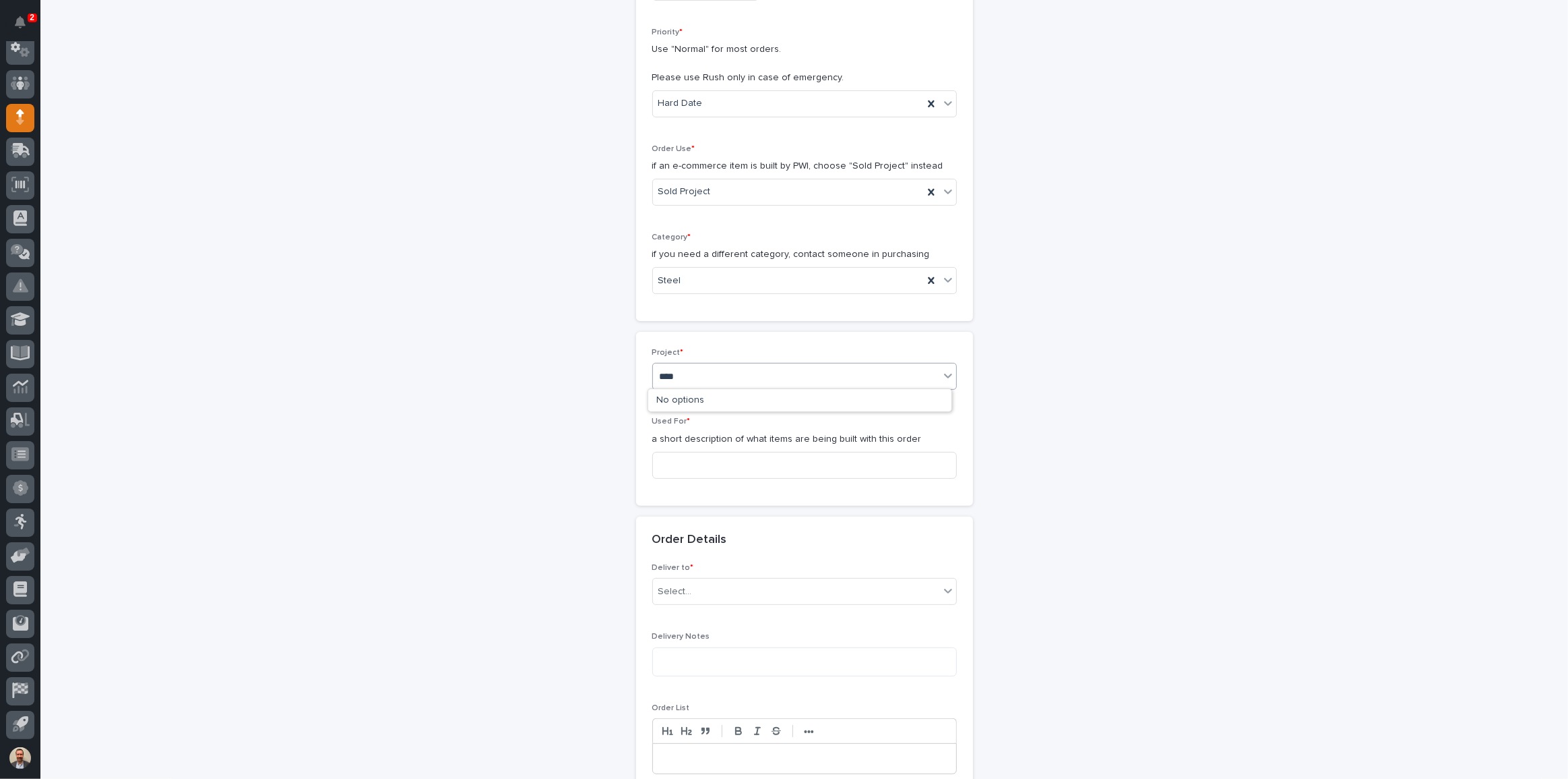
type input "*****"
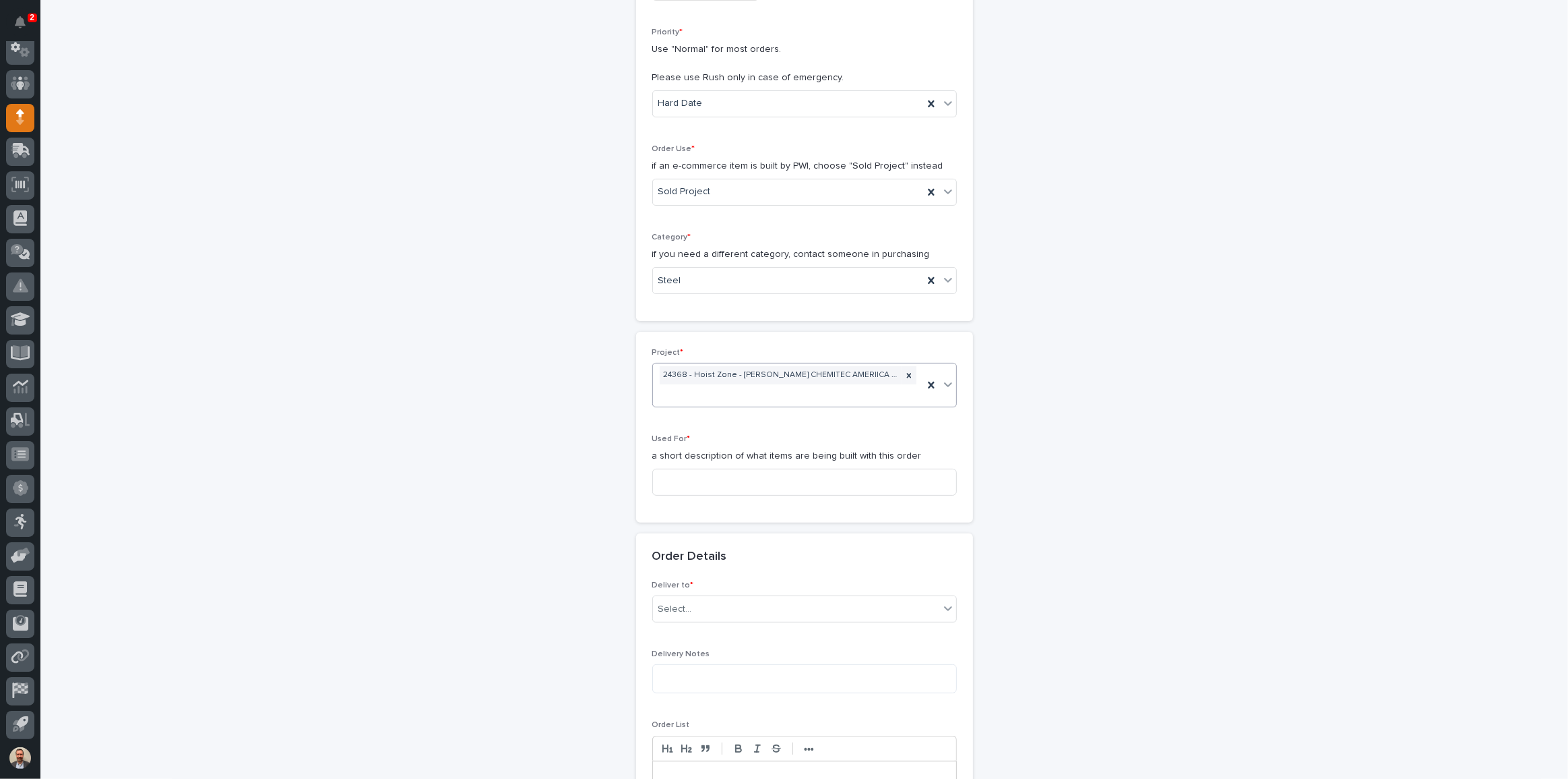
scroll to position [315, 0]
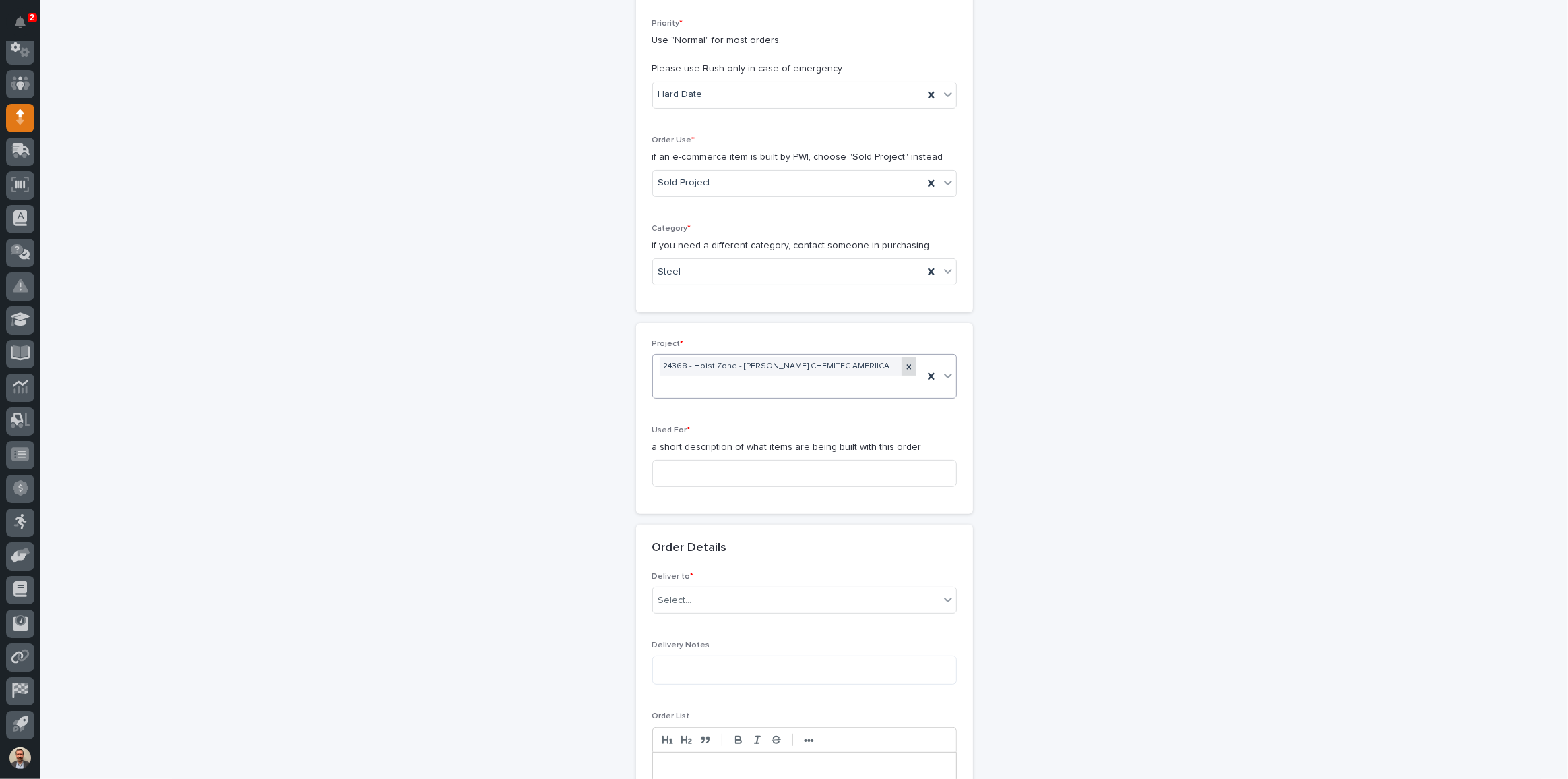
click at [905, 362] on icon at bounding box center [909, 367] width 10 height 10
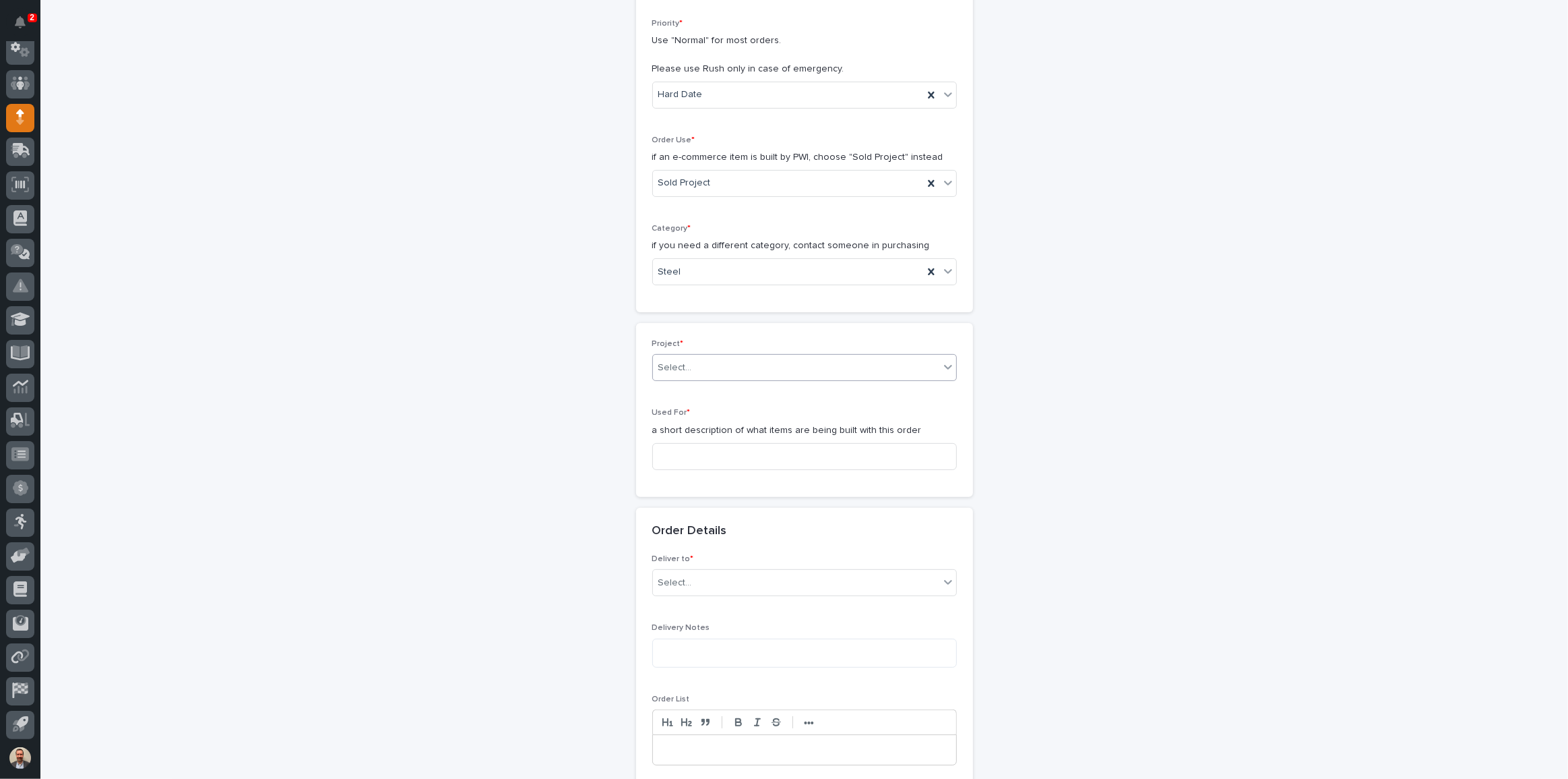
scroll to position [306, 0]
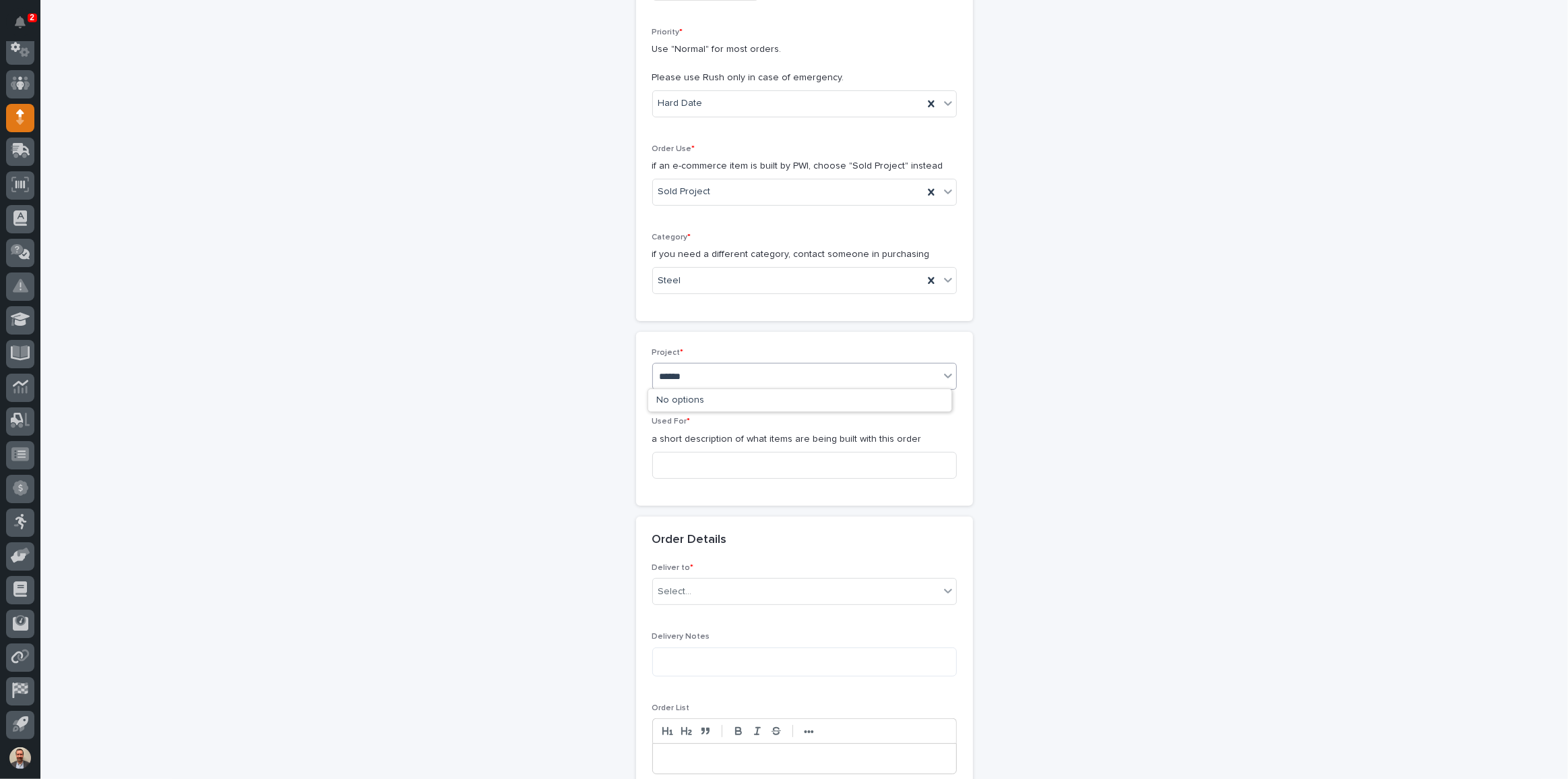
type input "*******"
click at [800, 404] on div "26405 - [GEOGRAPHIC_DATA] Chemical - Work Platform" at bounding box center [799, 401] width 303 height 23
click at [780, 464] on input at bounding box center [805, 465] width 305 height 27
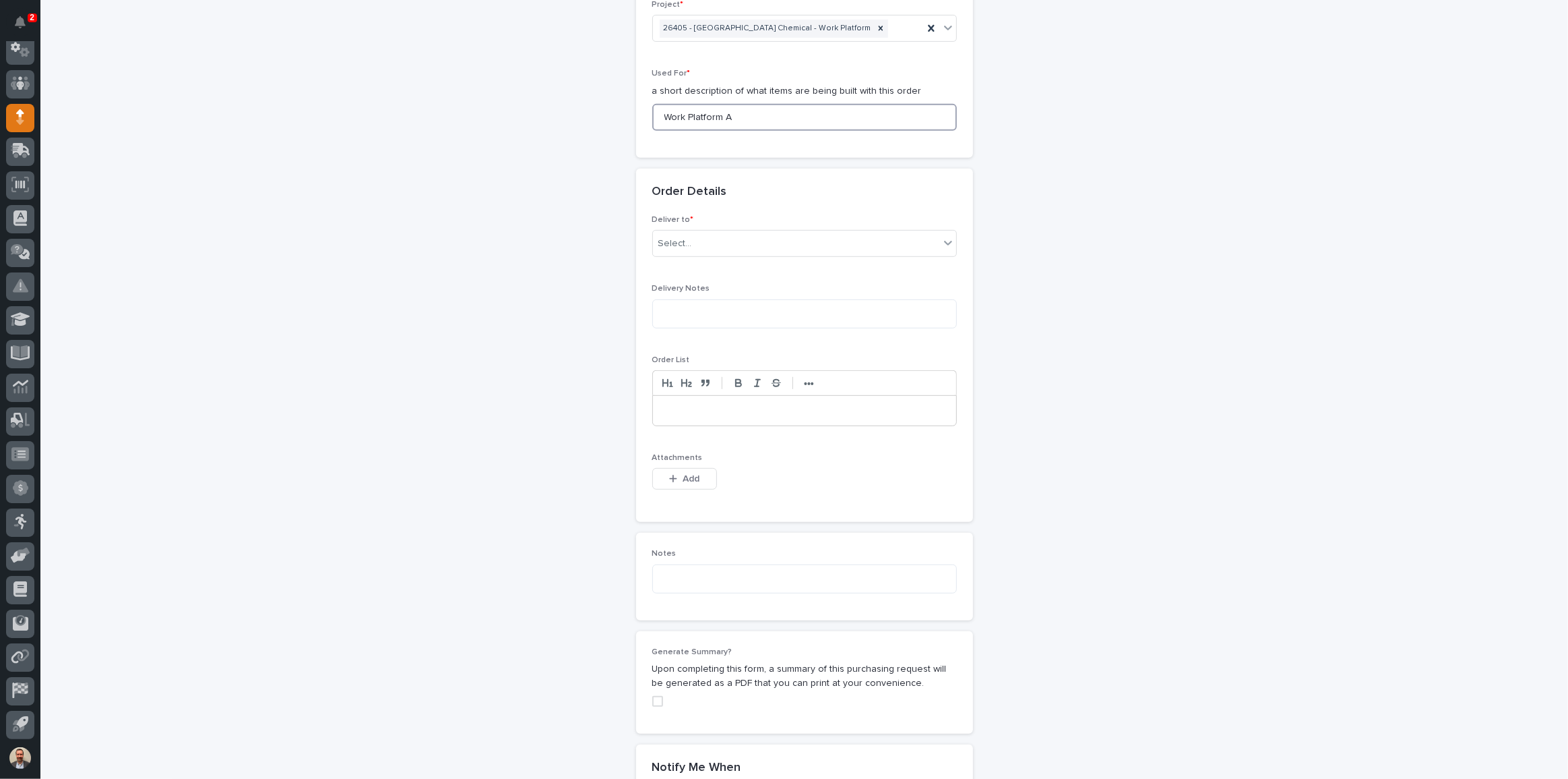
scroll to position [674, 0]
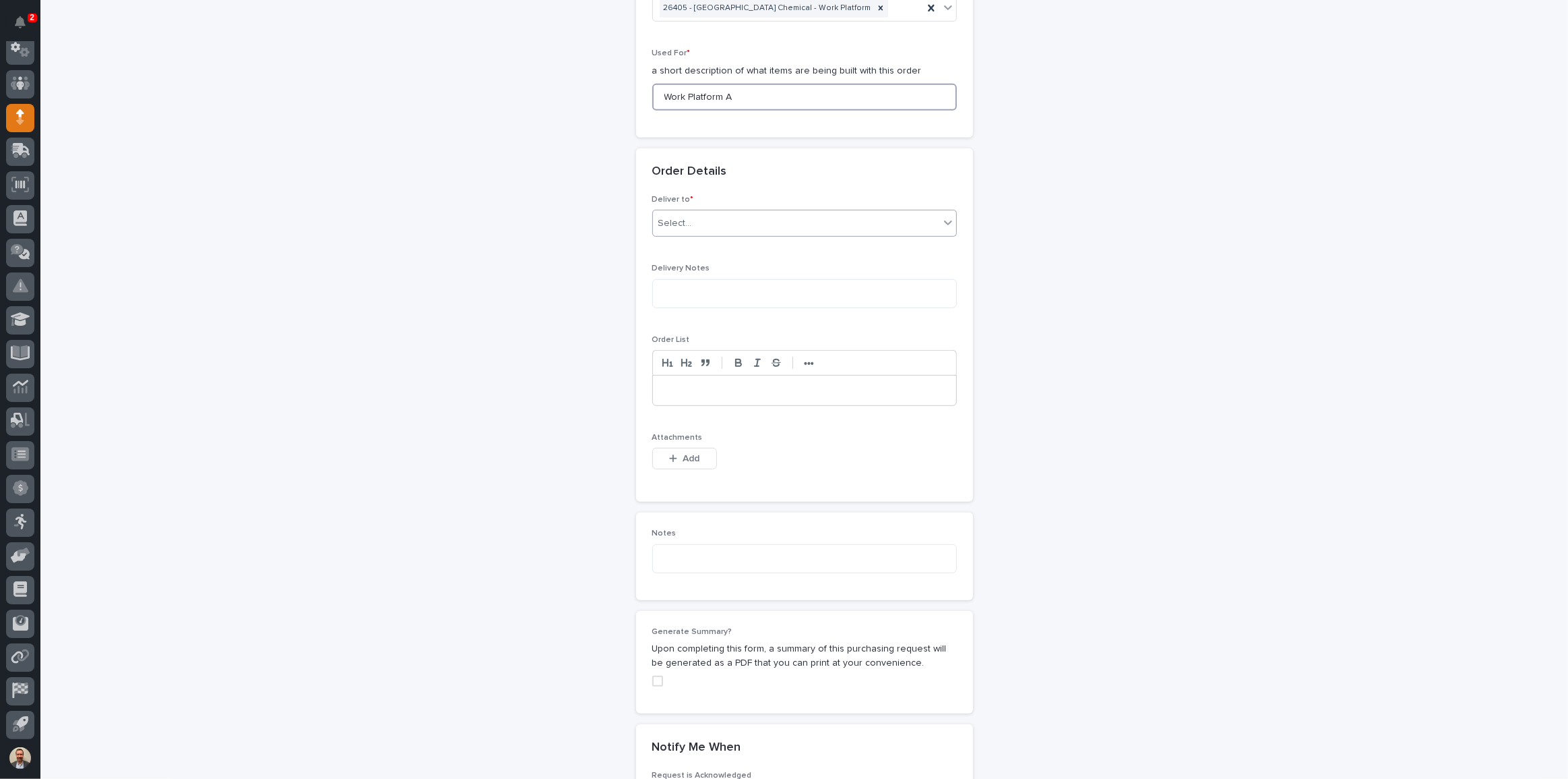
type input "Work Platform A"
click at [734, 223] on div "Select..." at bounding box center [796, 223] width 286 height 22
click at [730, 249] on div "PWI" at bounding box center [799, 249] width 303 height 23
click at [685, 451] on button "Add" at bounding box center [685, 459] width 64 height 21
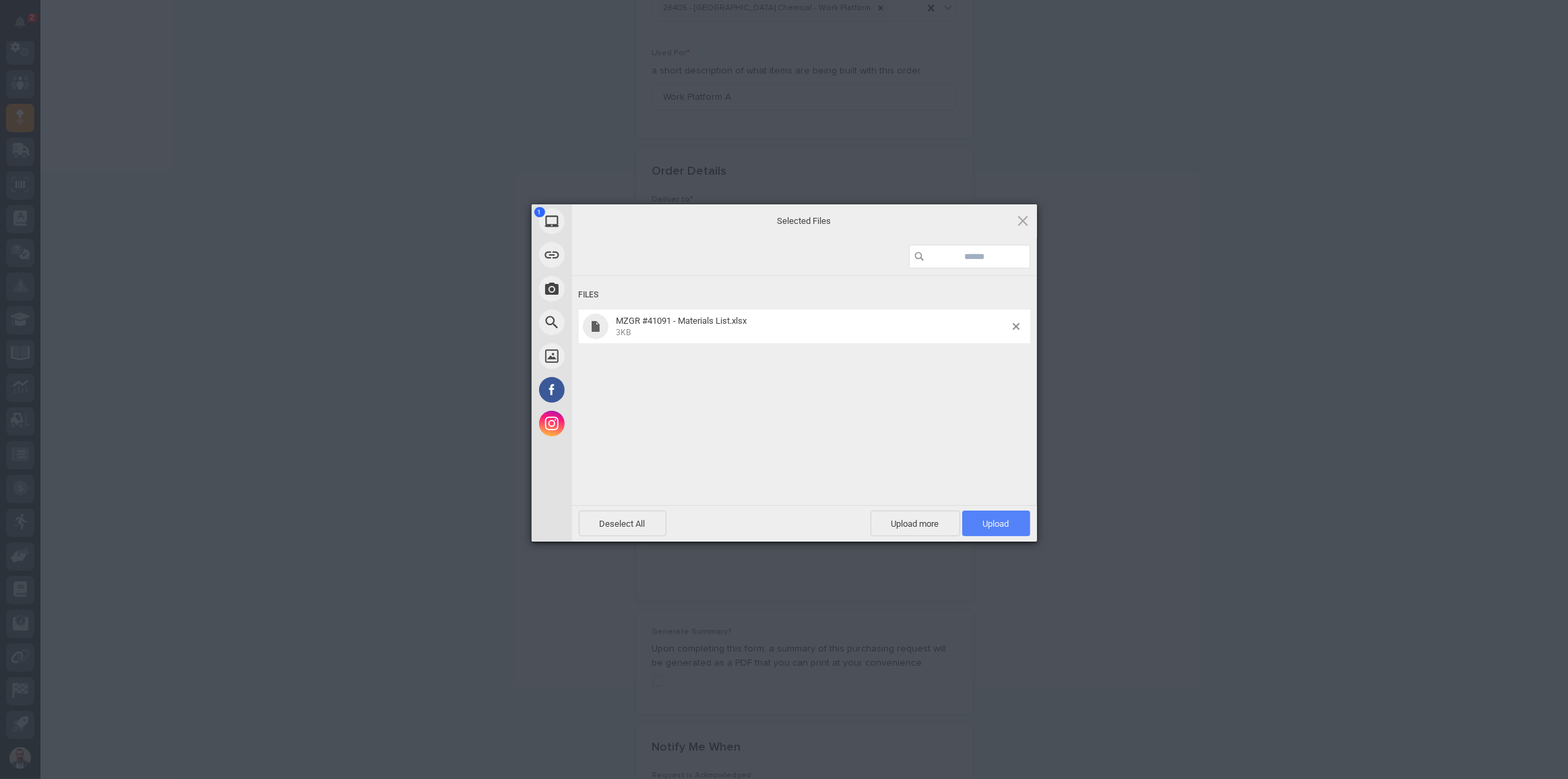
click at [994, 527] on span "Upload 1" at bounding box center [996, 523] width 26 height 10
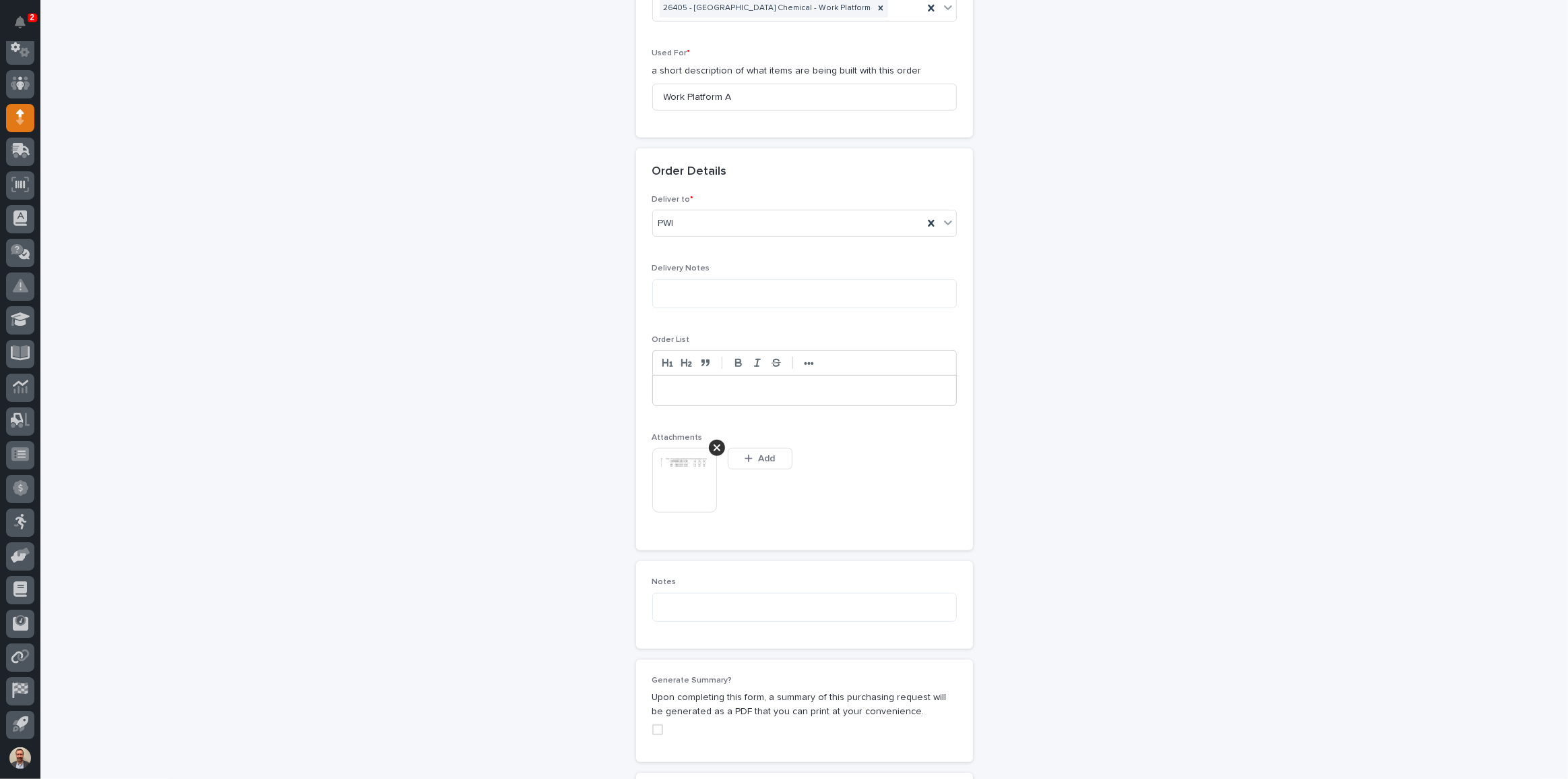
scroll to position [699, 0]
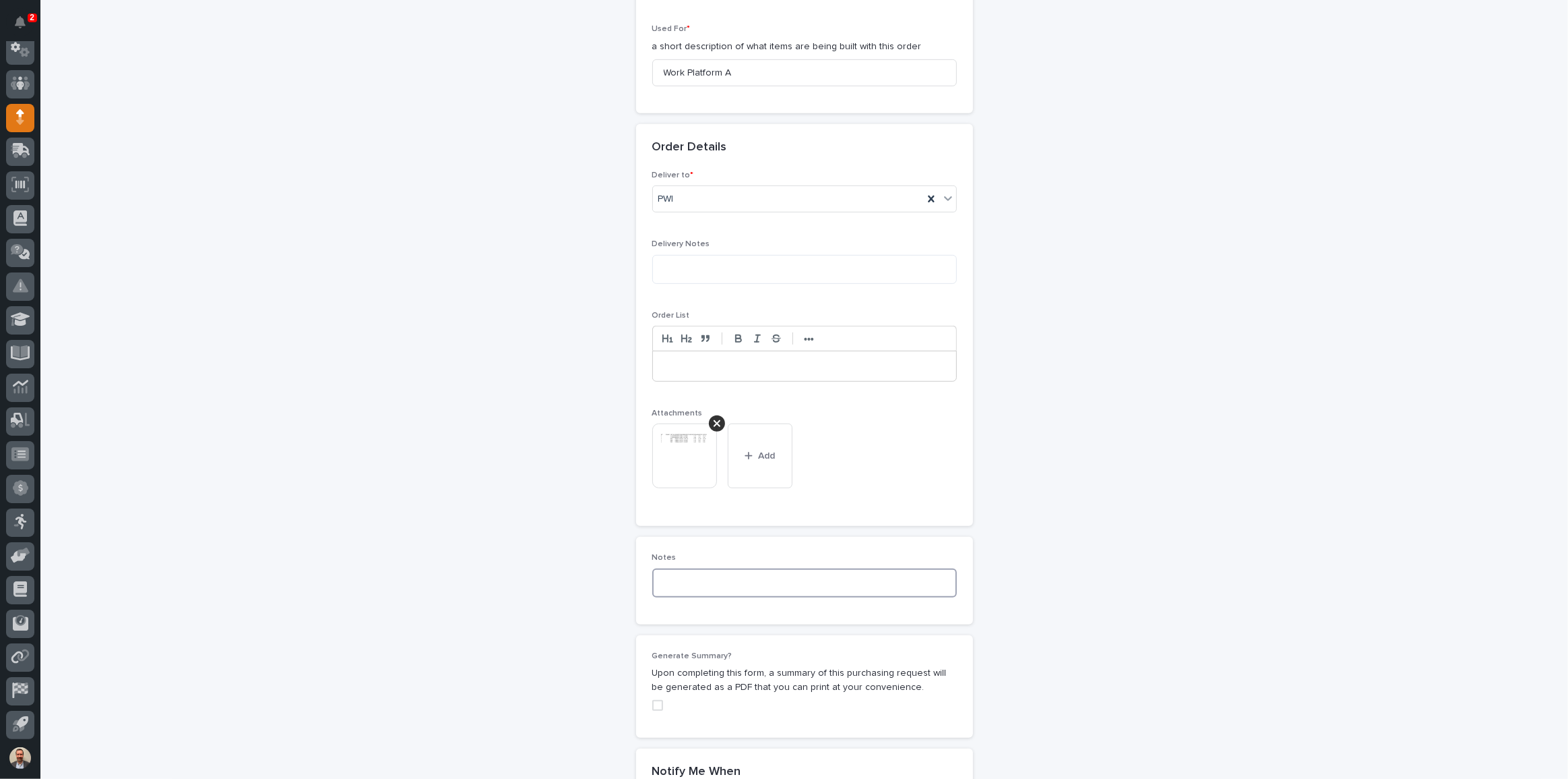
click at [695, 586] on textarea at bounding box center [805, 582] width 305 height 29
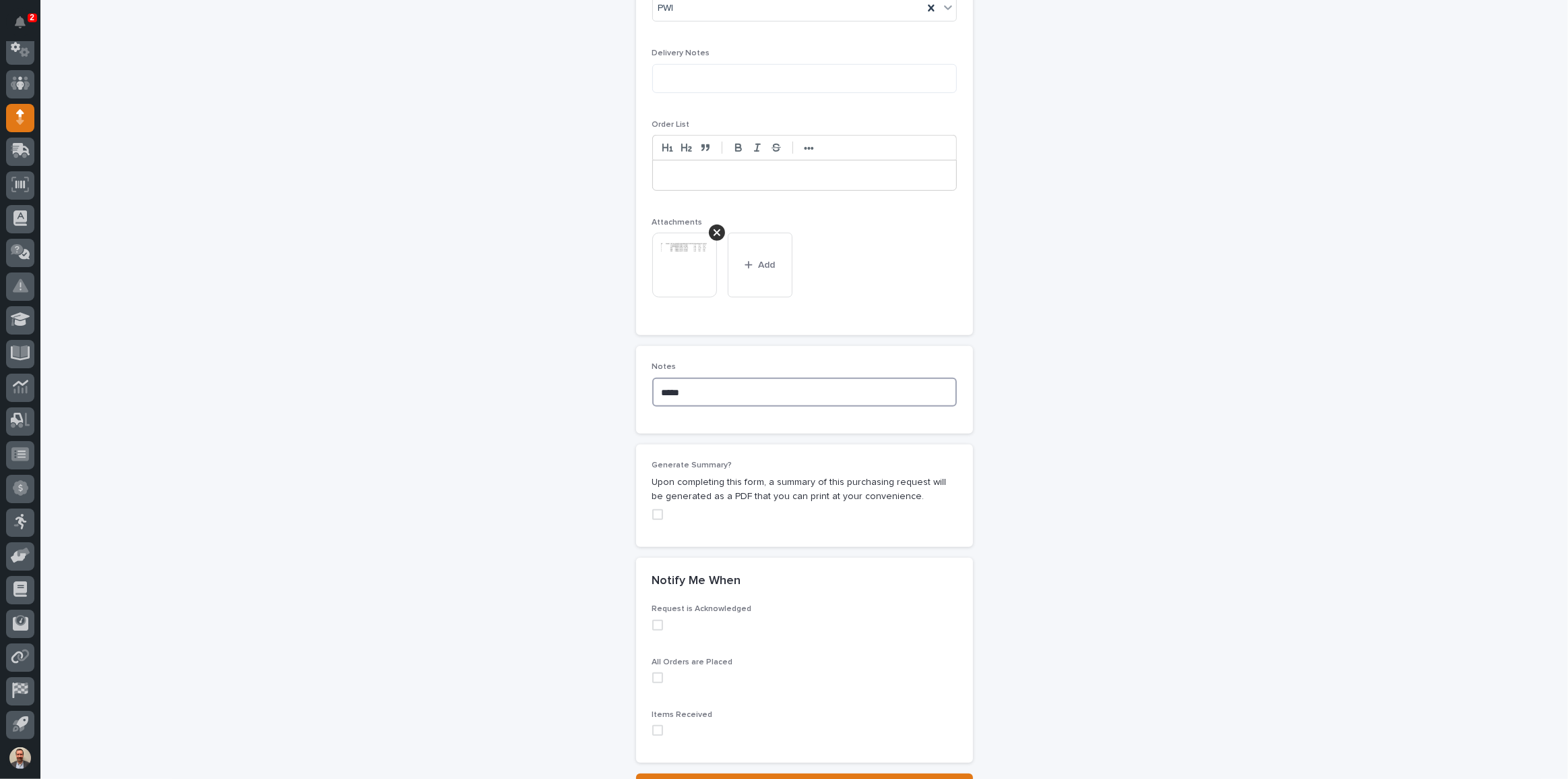
scroll to position [1009, 0]
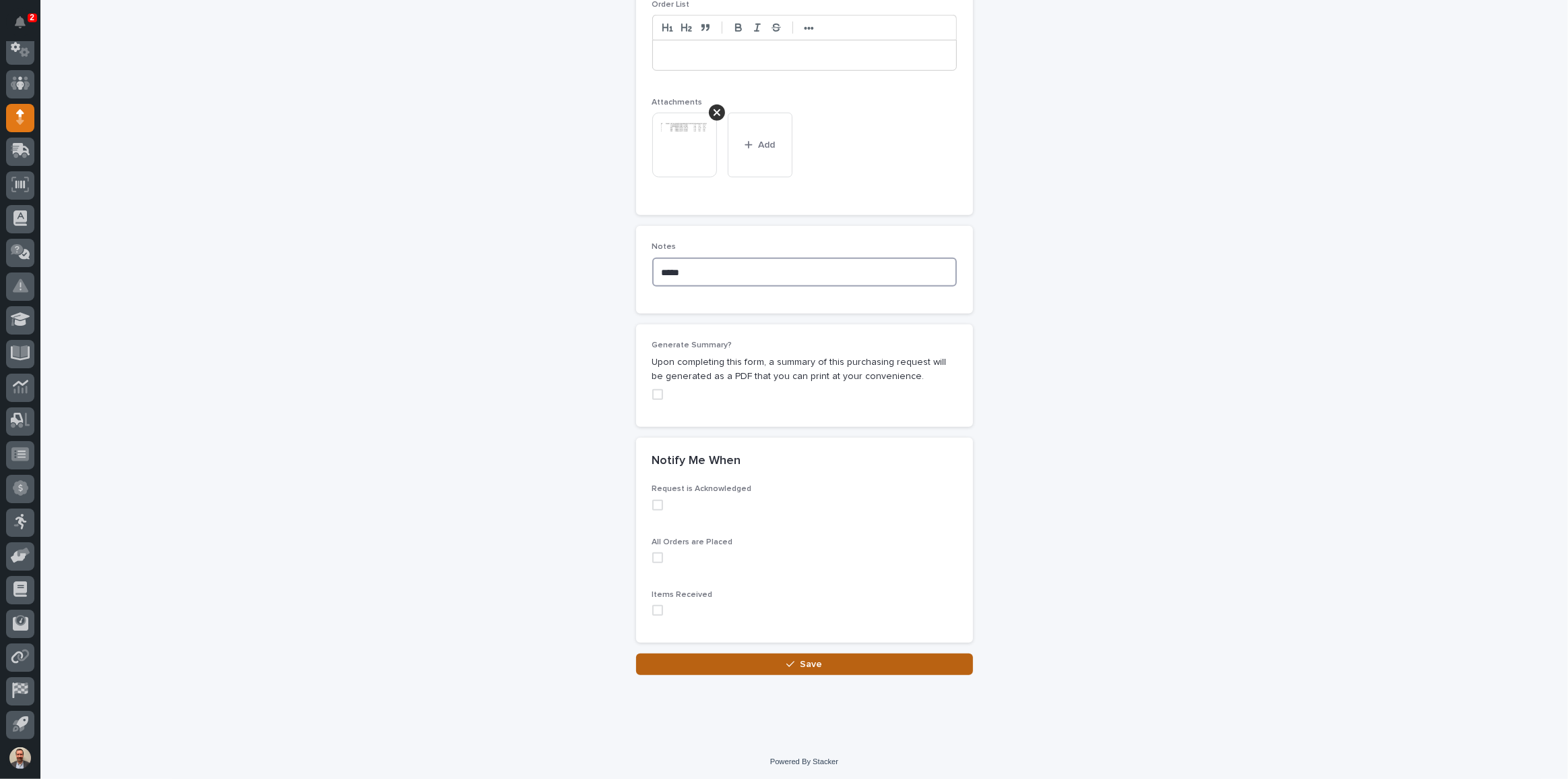
type textarea "*****"
click at [841, 660] on button "Save" at bounding box center [805, 664] width 337 height 21
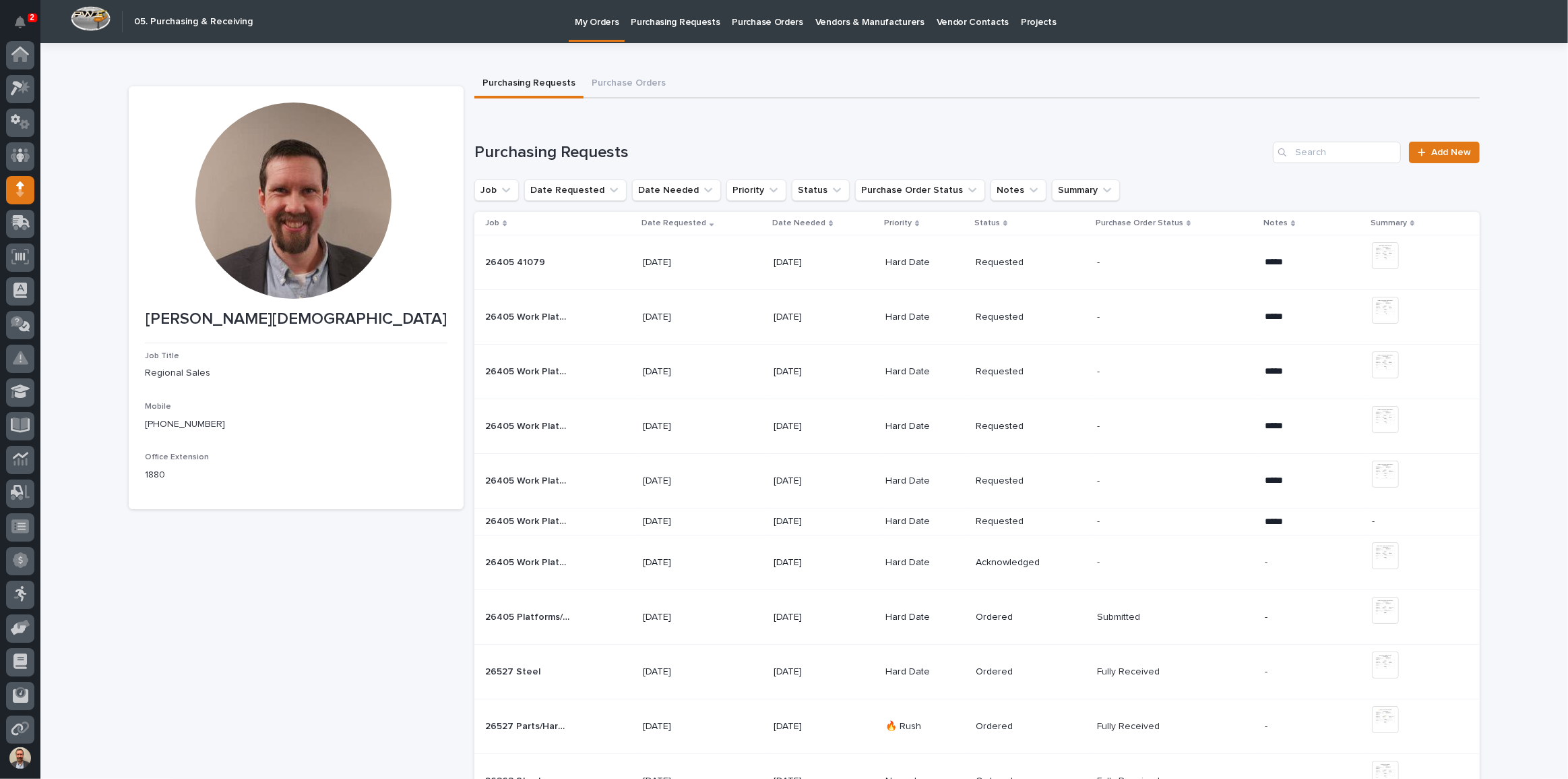
scroll to position [72, 0]
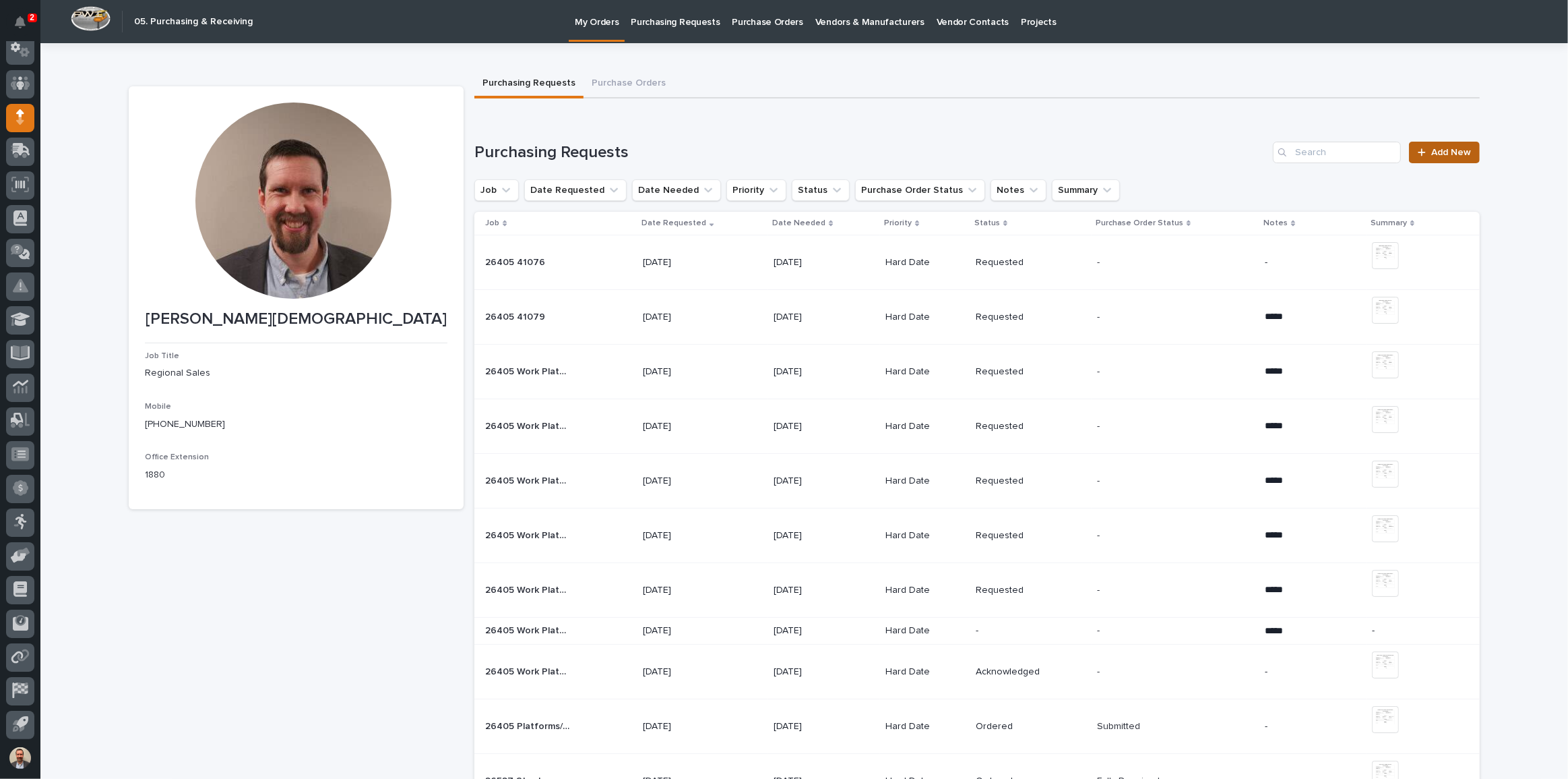
click at [1423, 150] on div at bounding box center [1424, 152] width 13 height 10
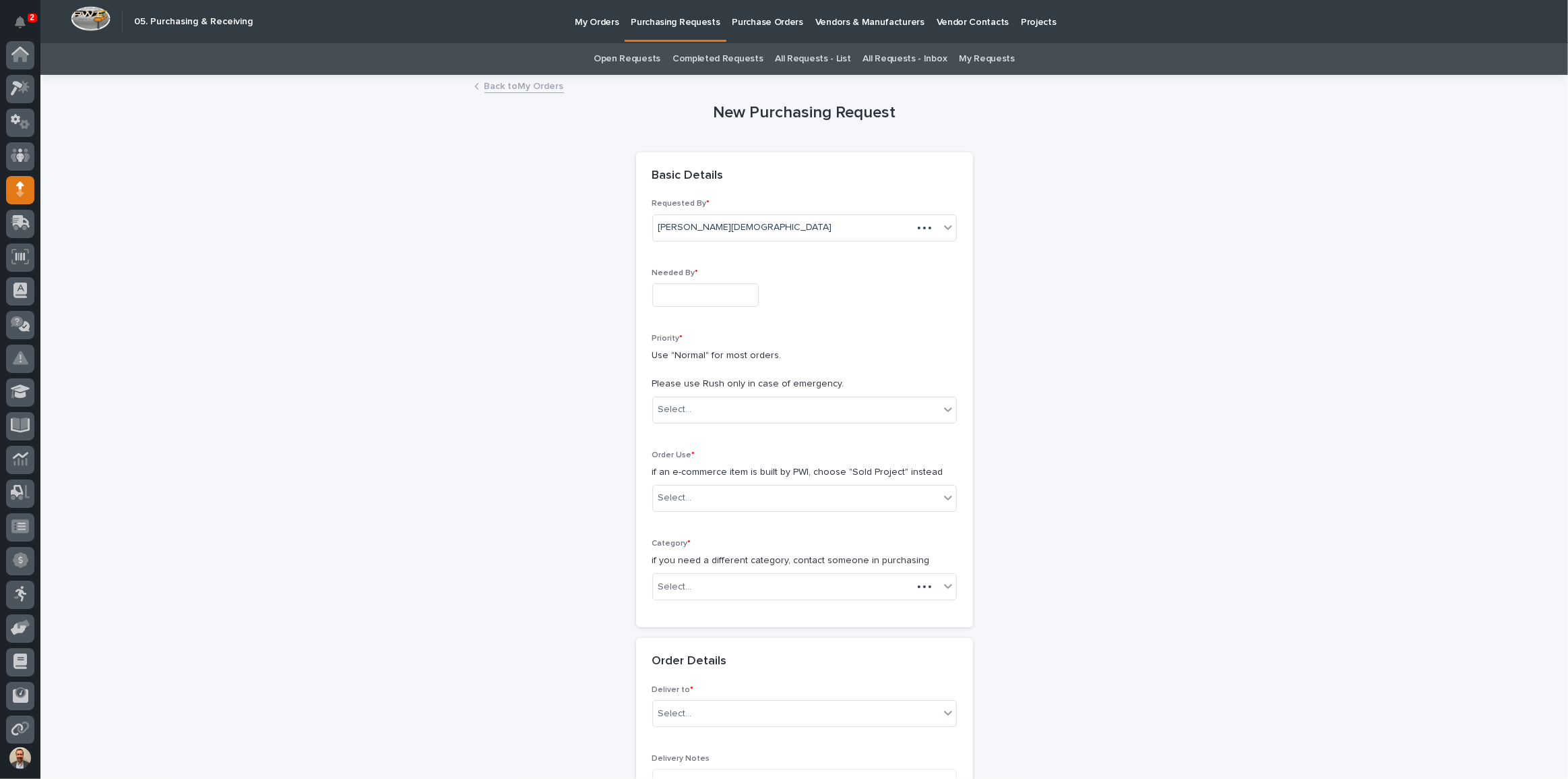
scroll to position [72, 0]
click at [738, 295] on input "text" at bounding box center [705, 295] width 106 height 23
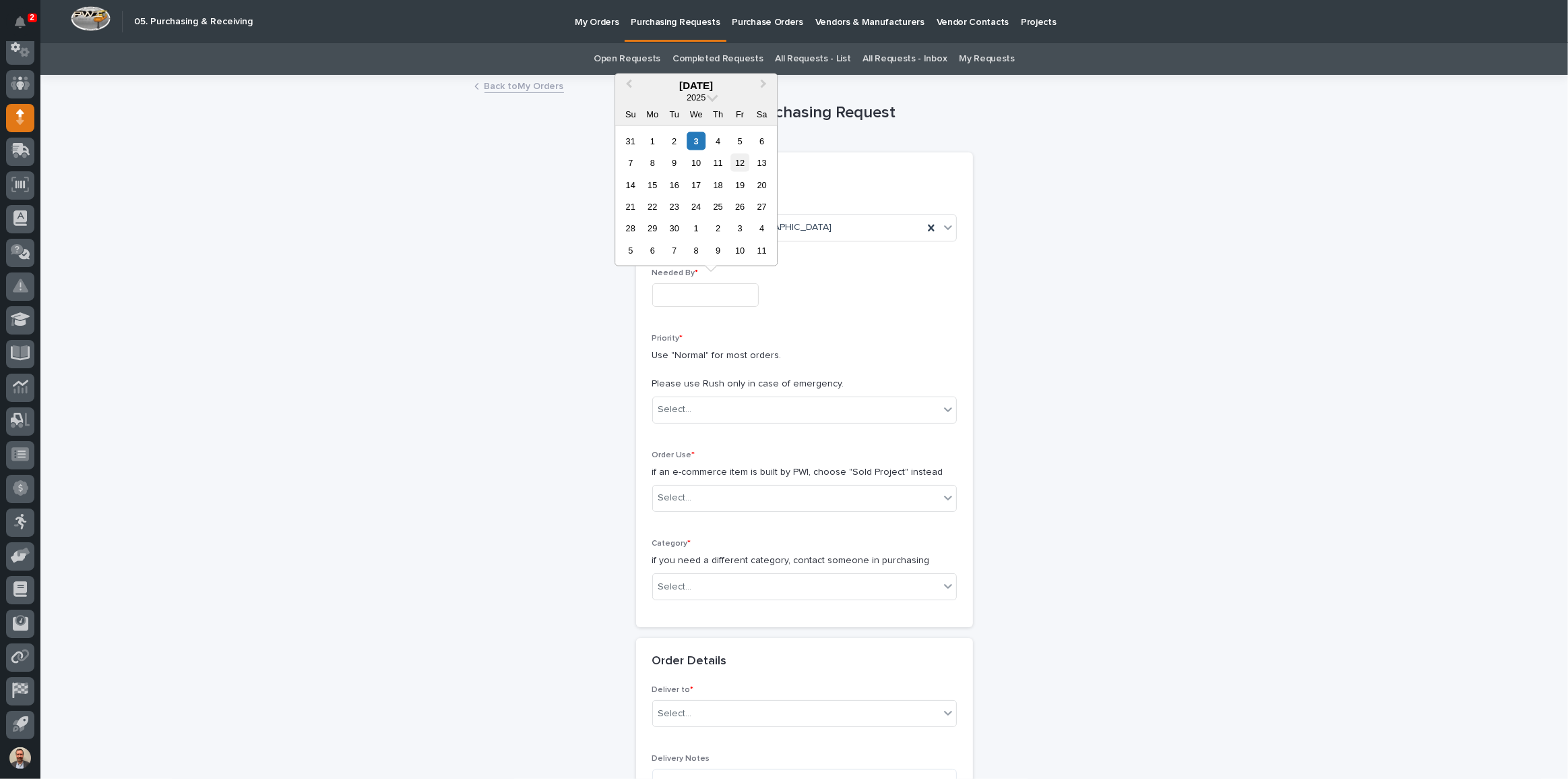
click at [742, 162] on div "12" at bounding box center [740, 163] width 18 height 18
type input "**********"
click at [745, 406] on div "Select..." at bounding box center [796, 409] width 286 height 22
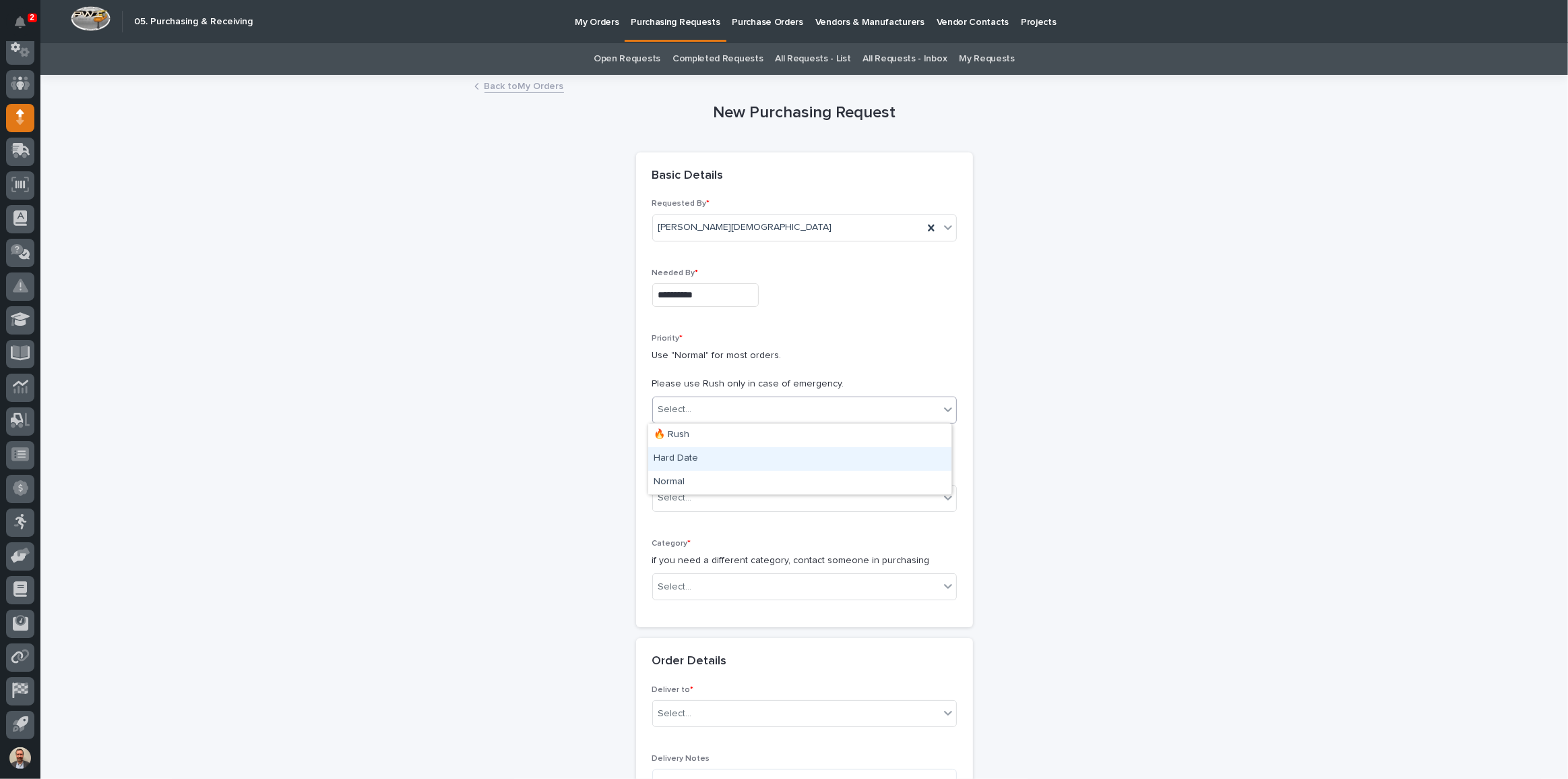
click at [732, 461] on div "Hard Date" at bounding box center [799, 459] width 303 height 23
click at [864, 499] on div "Select..." at bounding box center [796, 497] width 286 height 22
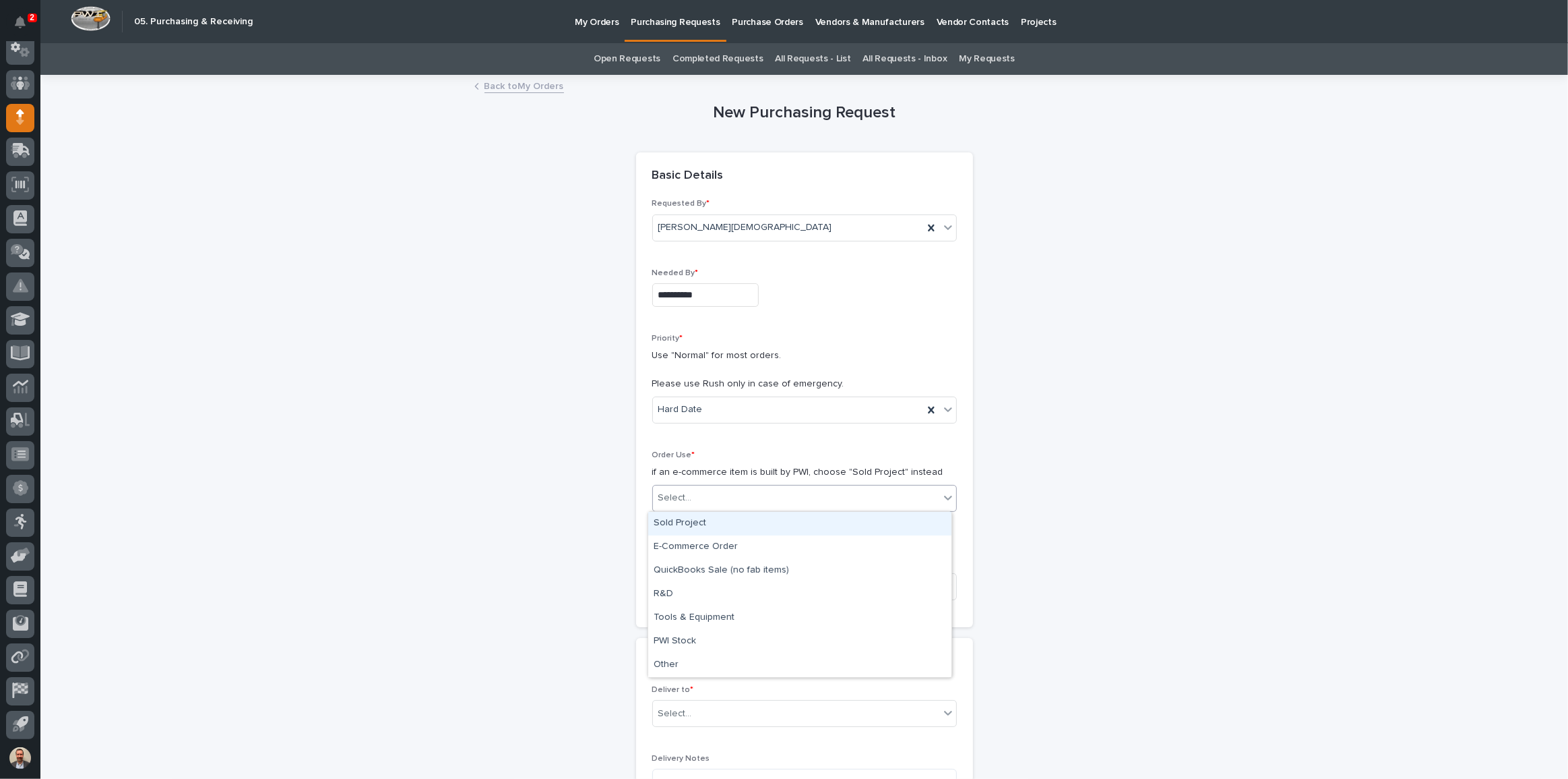
click at [768, 521] on div "Sold Project" at bounding box center [799, 523] width 303 height 23
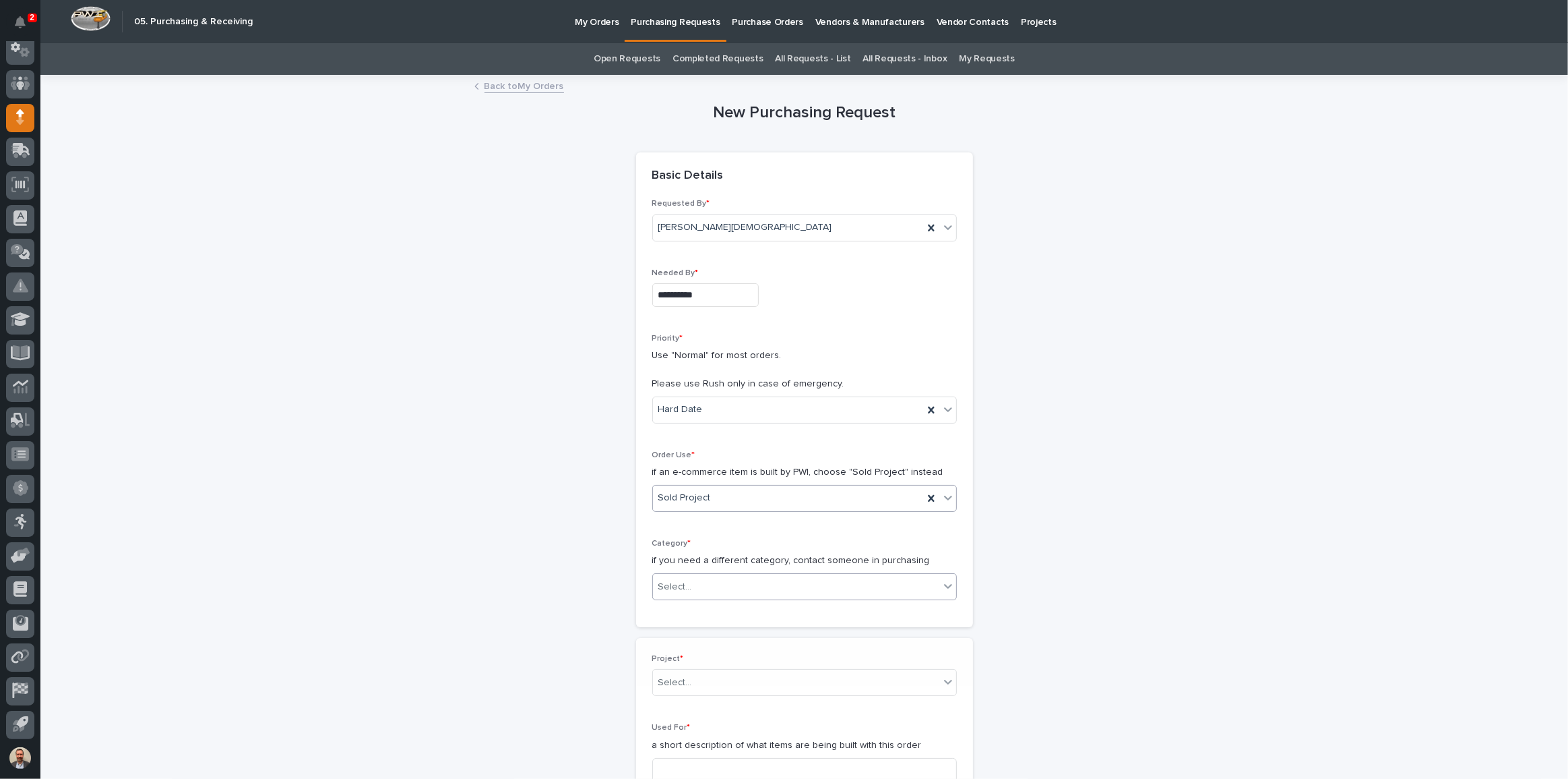
click at [757, 590] on div "Select..." at bounding box center [796, 587] width 286 height 22
click at [752, 769] on div "Steel" at bounding box center [799, 777] width 303 height 23
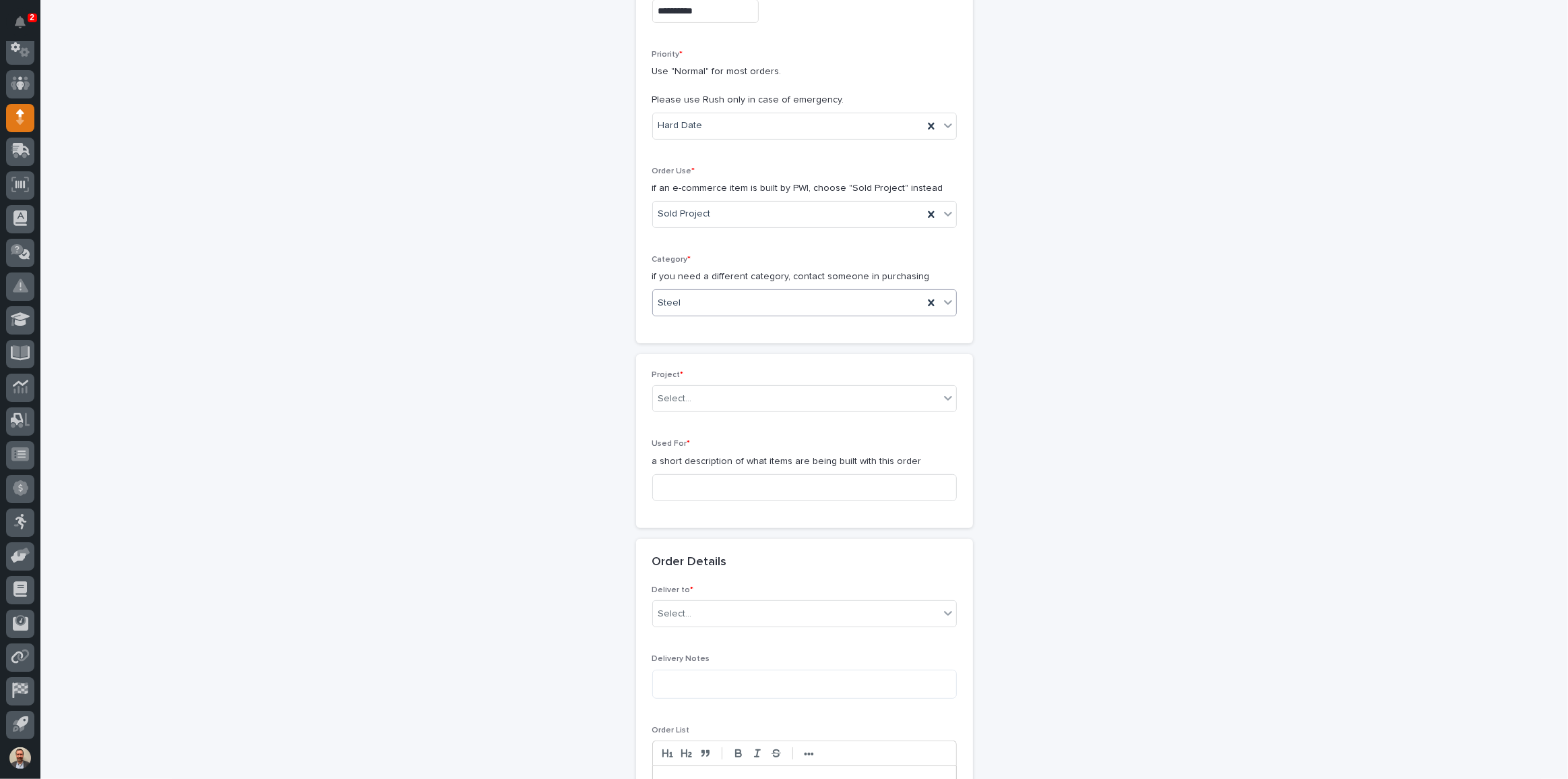
scroll to position [306, 0]
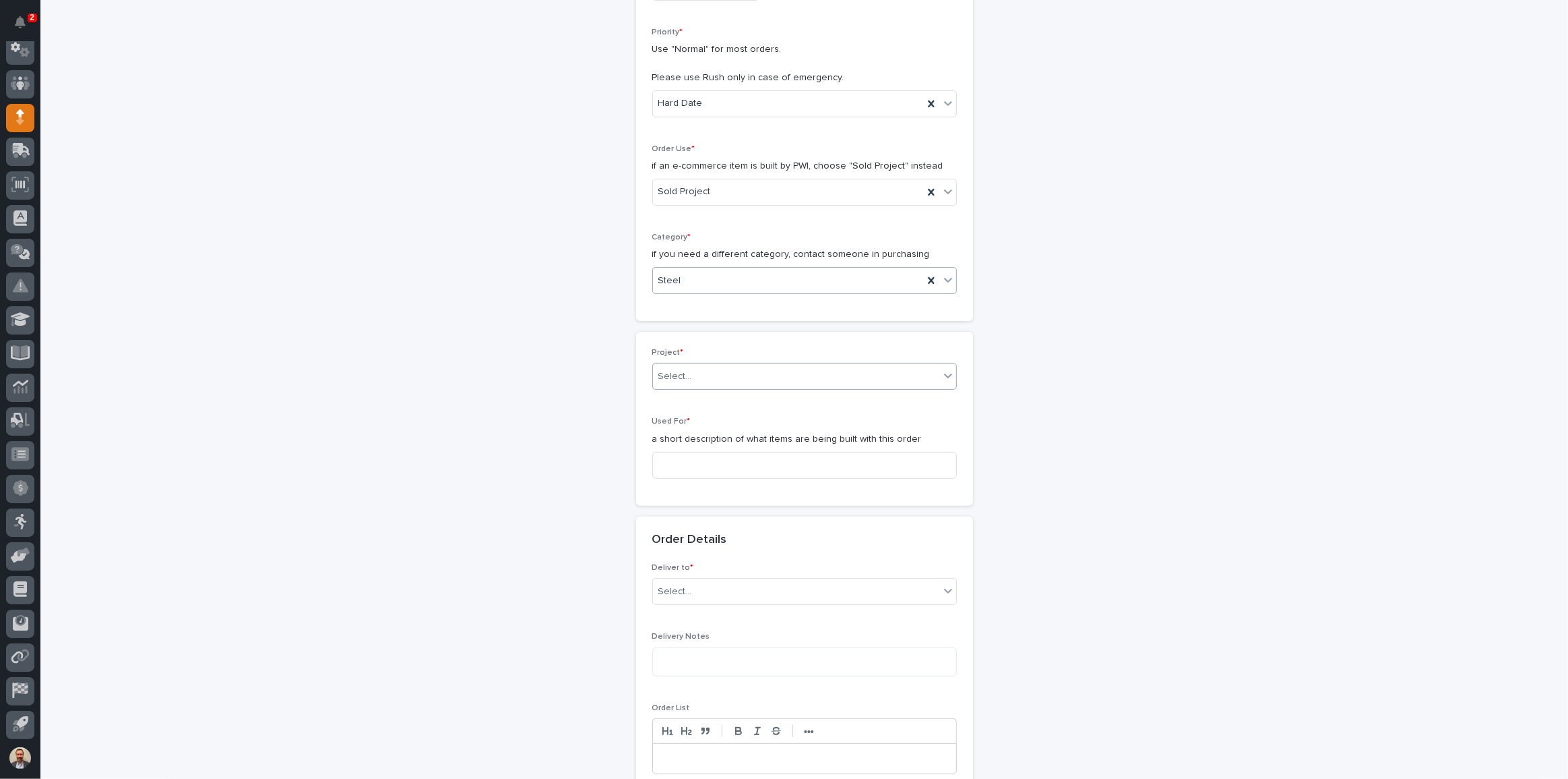
click at [733, 368] on div "Select..." at bounding box center [796, 377] width 286 height 22
type input "********"
click at [736, 404] on div "26405 - [GEOGRAPHIC_DATA] Chemical - Work Platform" at bounding box center [799, 401] width 303 height 23
click at [717, 459] on input at bounding box center [805, 465] width 305 height 27
type input "Work Platform A"
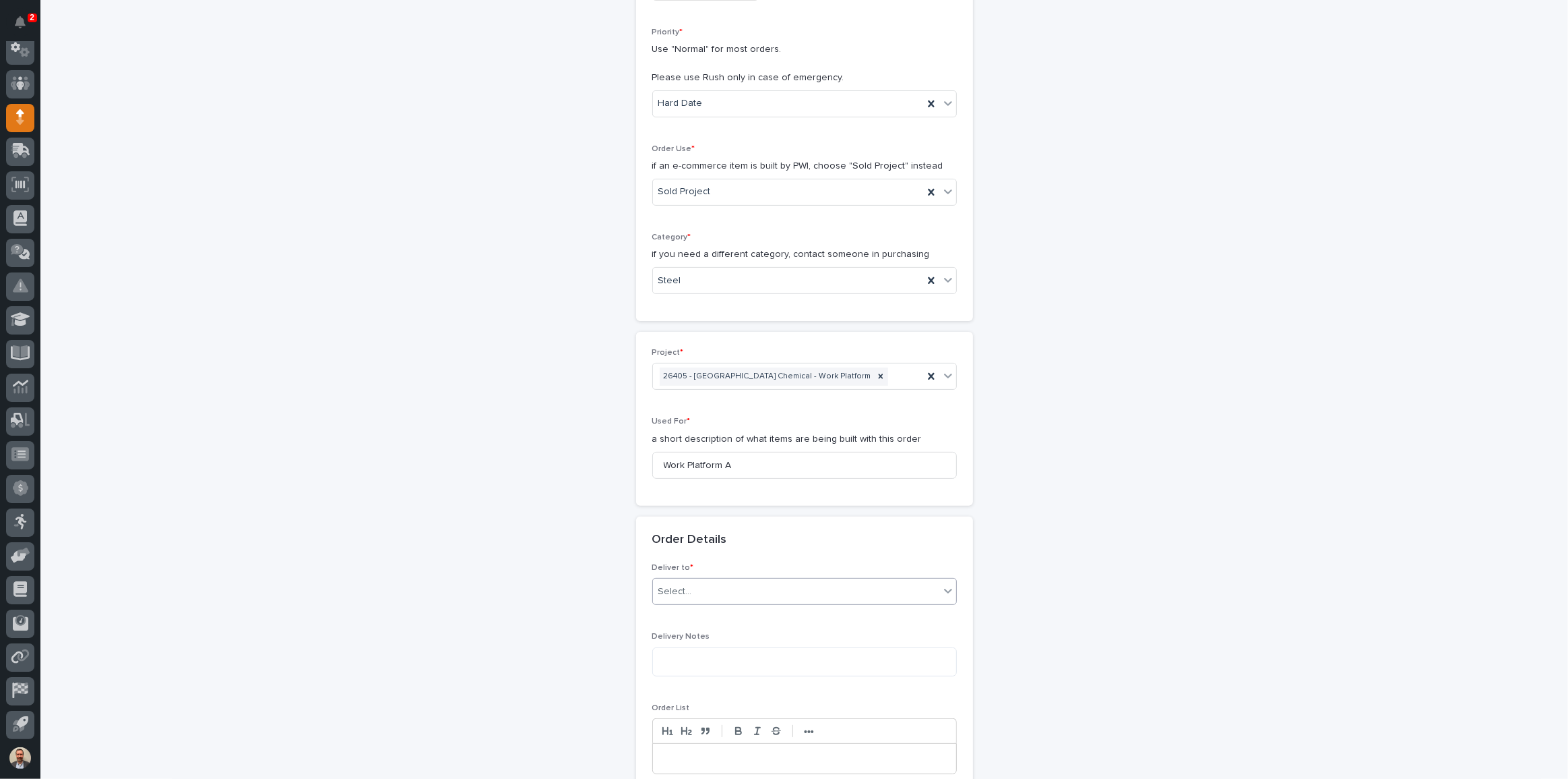
click at [752, 586] on div "Select..." at bounding box center [796, 591] width 286 height 22
click at [748, 619] on div "PWI" at bounding box center [799, 615] width 303 height 23
click at [748, 664] on textarea at bounding box center [805, 662] width 305 height 29
type textarea "*****"
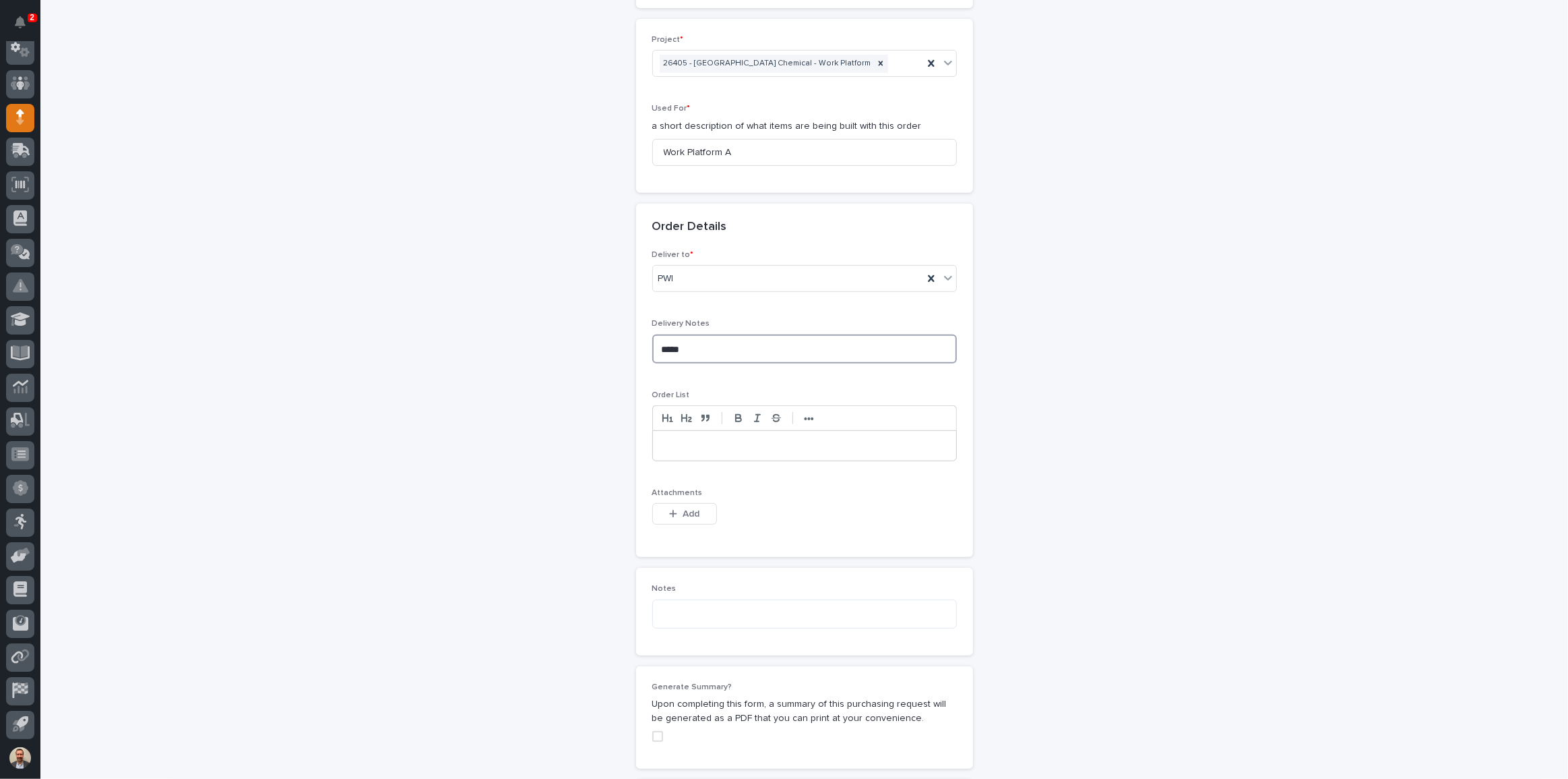
scroll to position [552, 0]
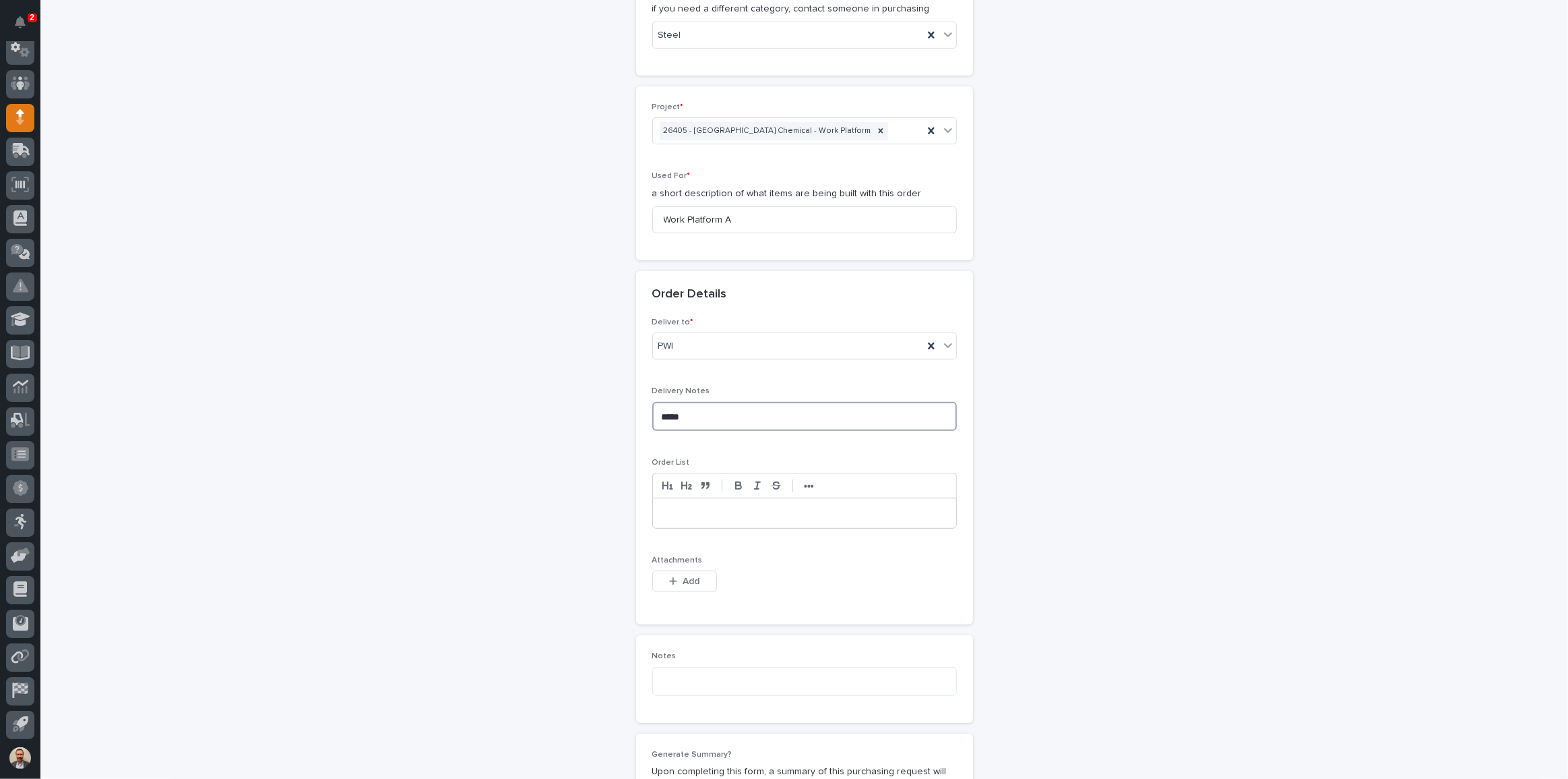
drag, startPoint x: 695, startPoint y: 411, endPoint x: 552, endPoint y: 407, distance: 143.1
click at [552, 407] on div "**********" at bounding box center [804, 305] width 1351 height 1560
click at [683, 579] on span "Add" at bounding box center [691, 581] width 17 height 13
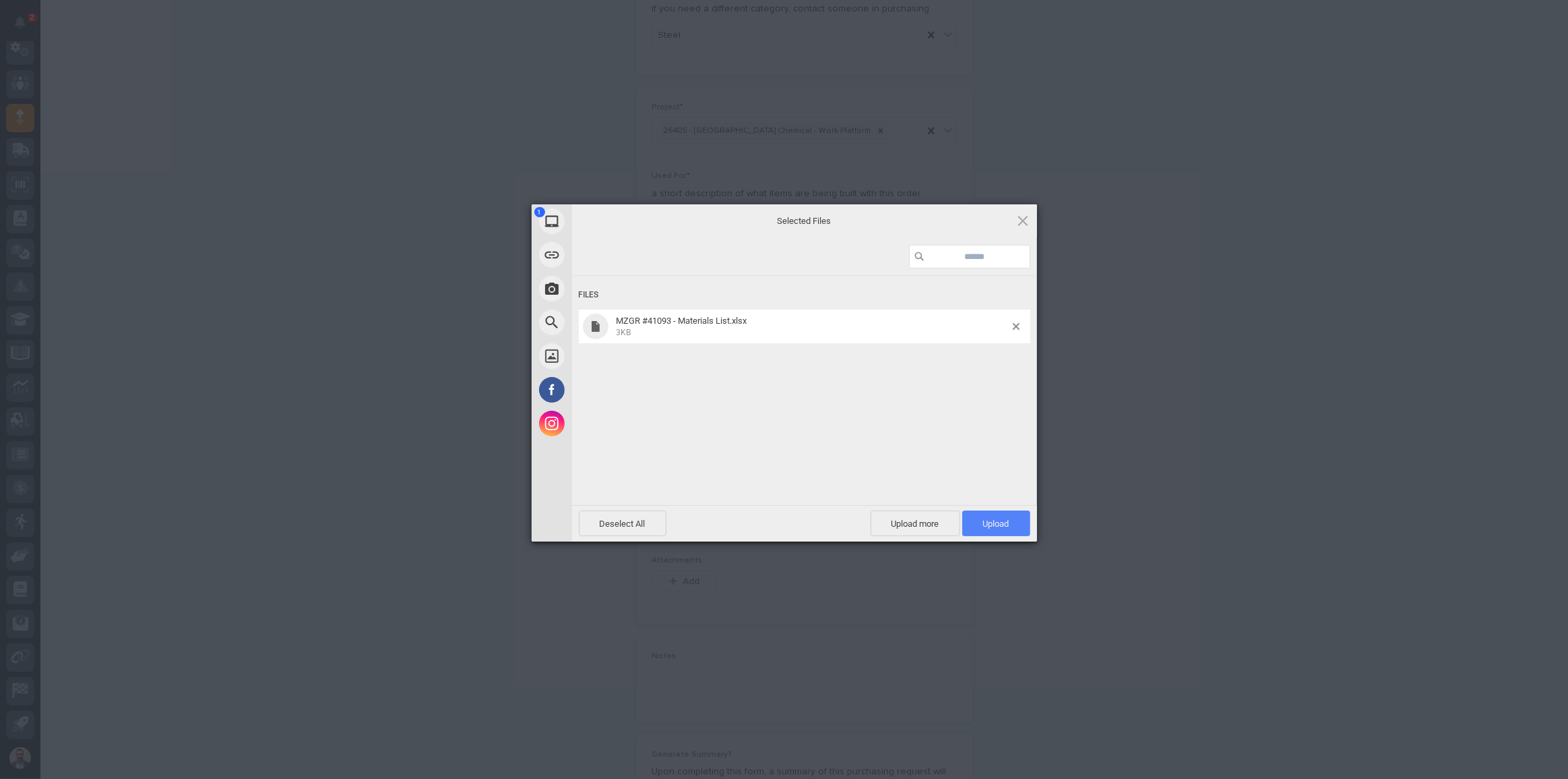
click at [995, 523] on span "Upload 1" at bounding box center [996, 523] width 26 height 10
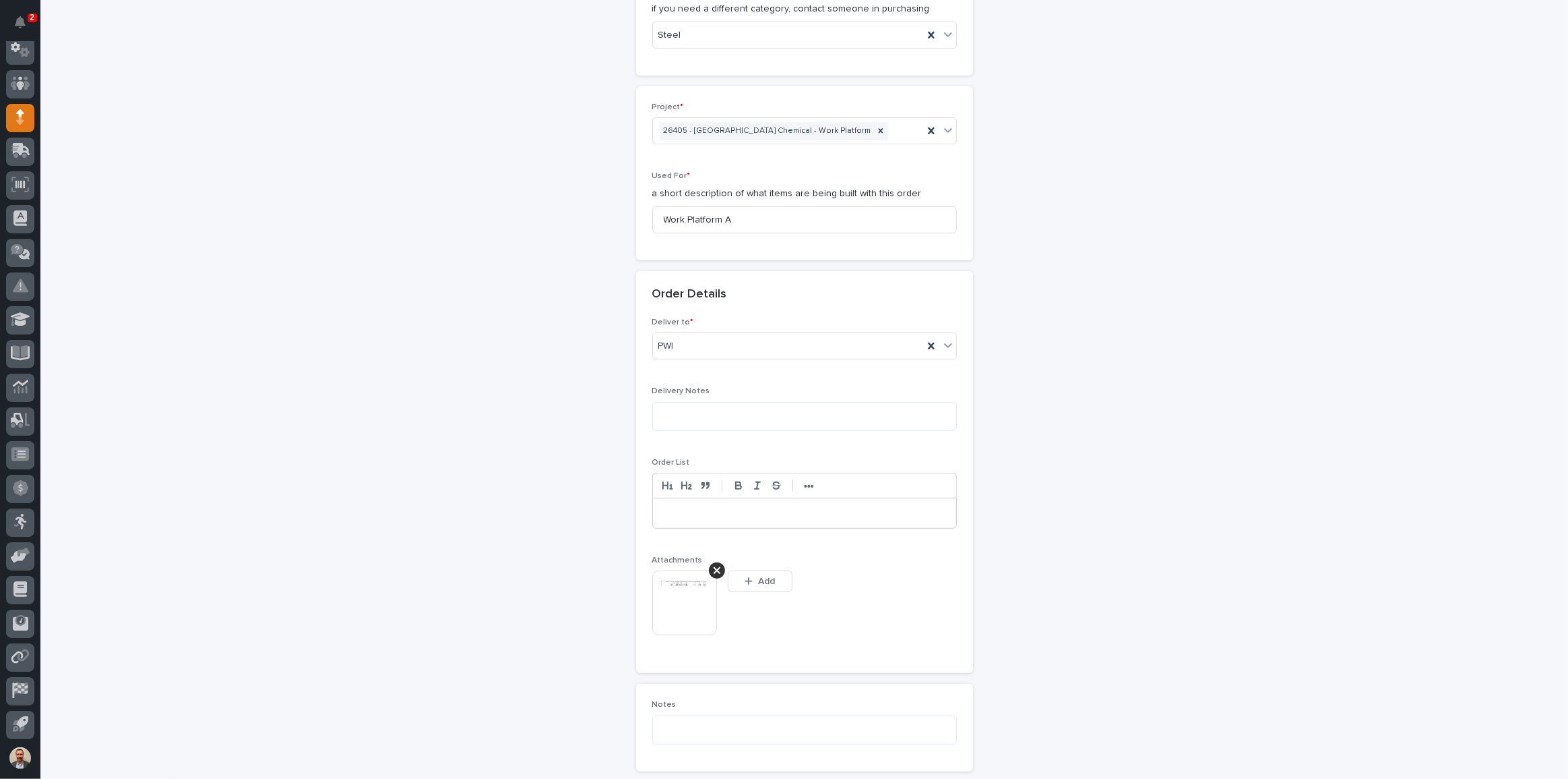
scroll to position [576, 0]
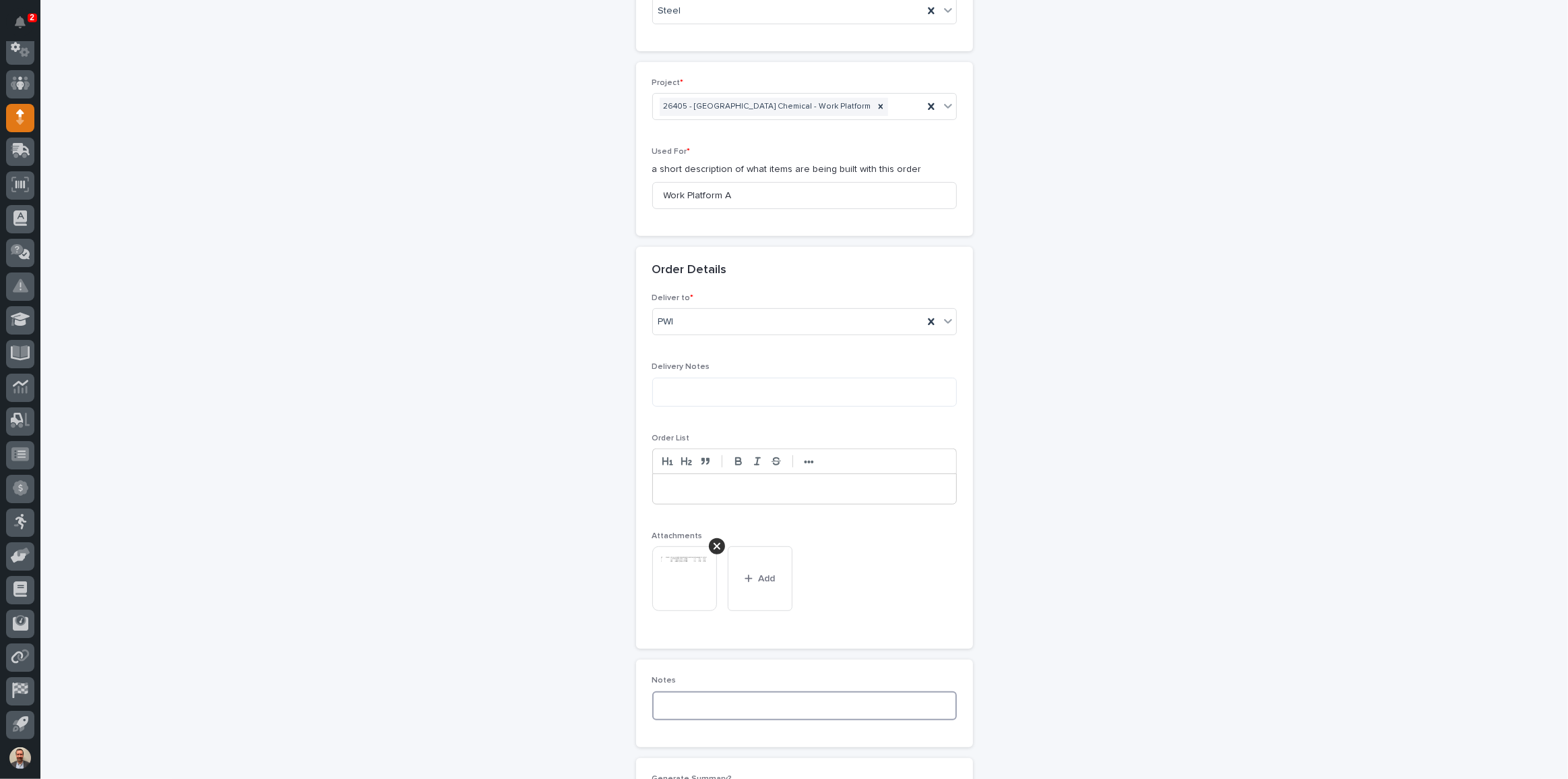
click at [740, 707] on textarea at bounding box center [805, 706] width 305 height 29
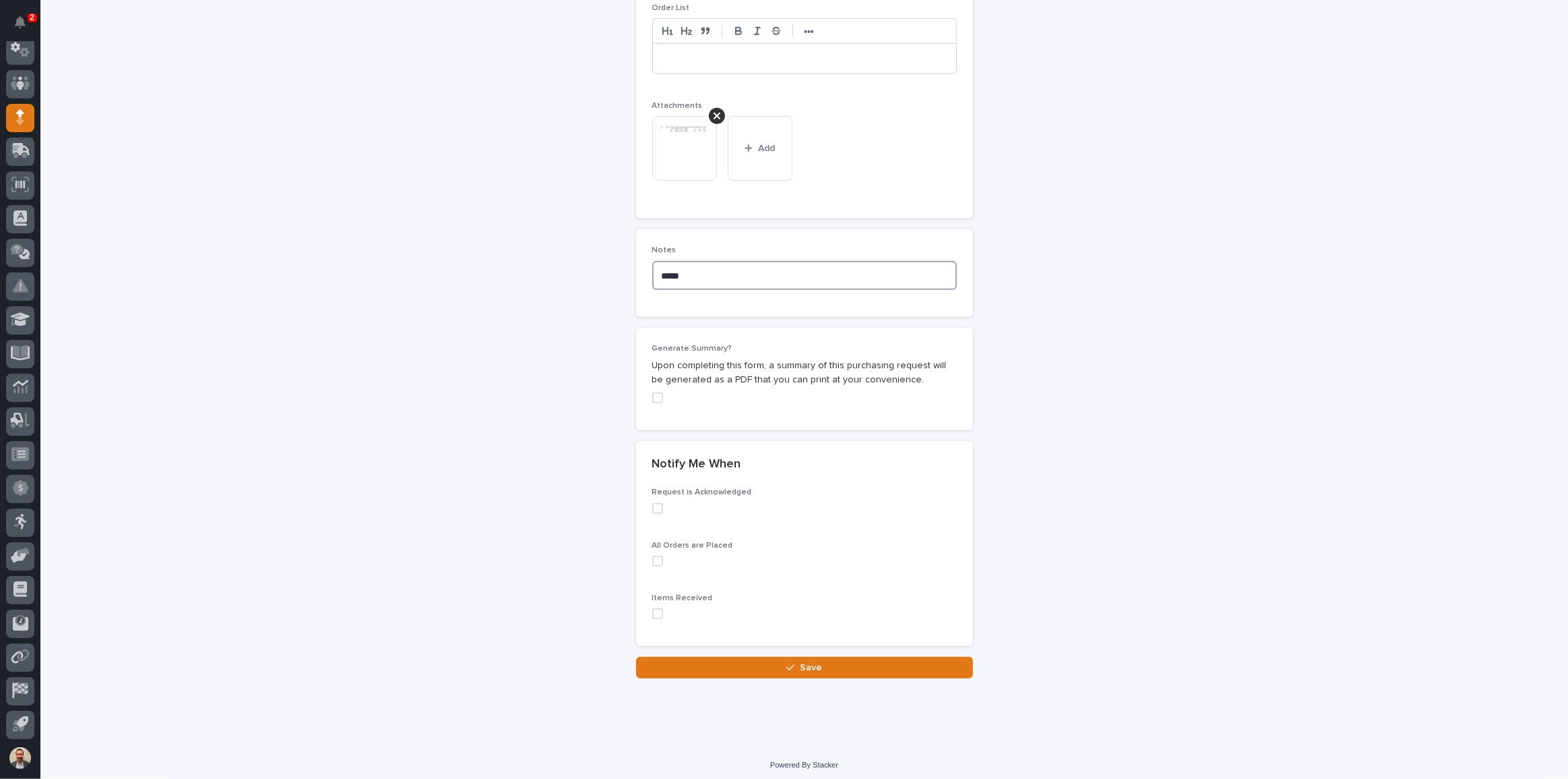
scroll to position [1009, 0]
type textarea "*****"
click at [881, 670] on button "Save" at bounding box center [805, 664] width 337 height 21
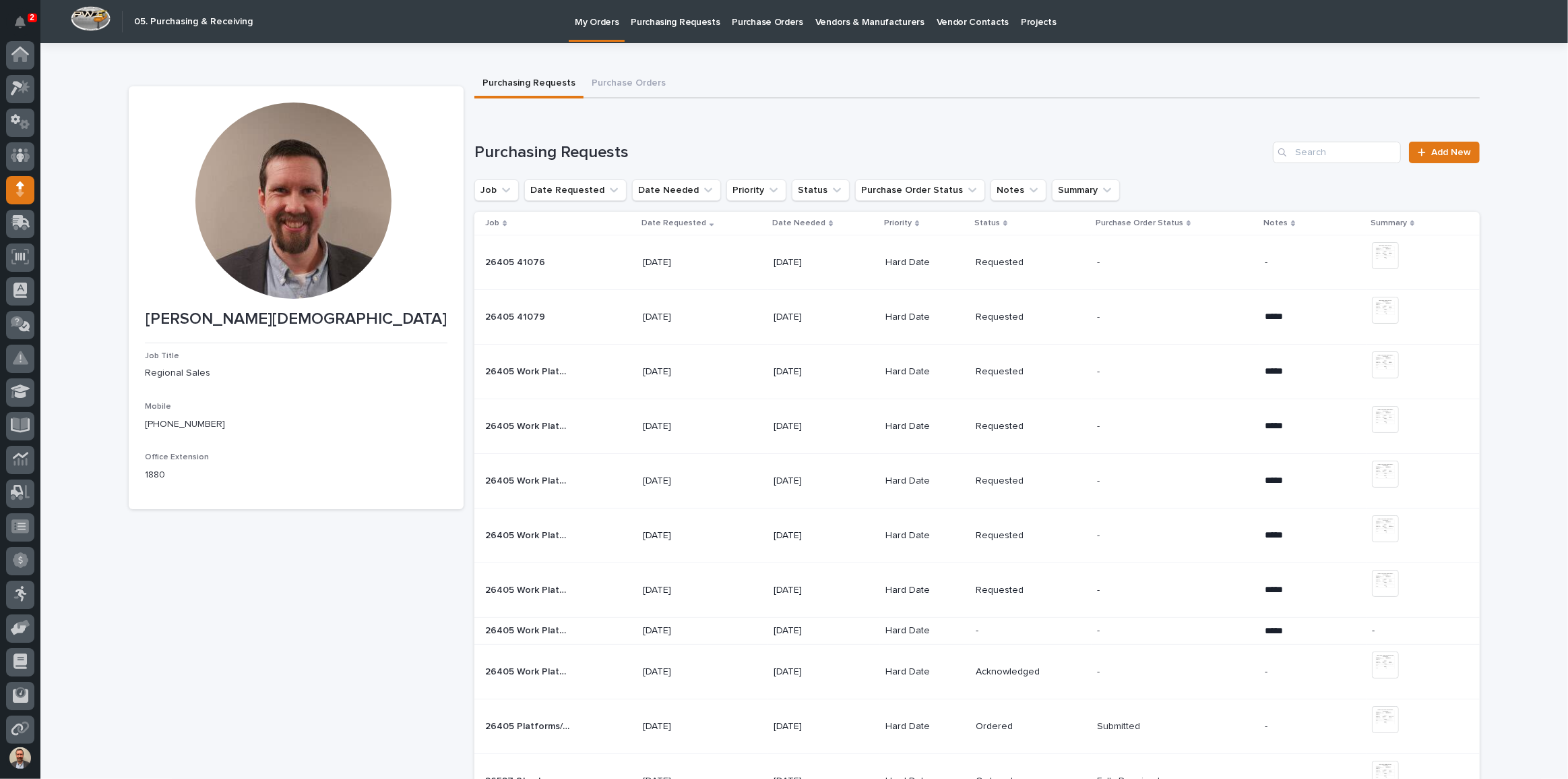
scroll to position [72, 0]
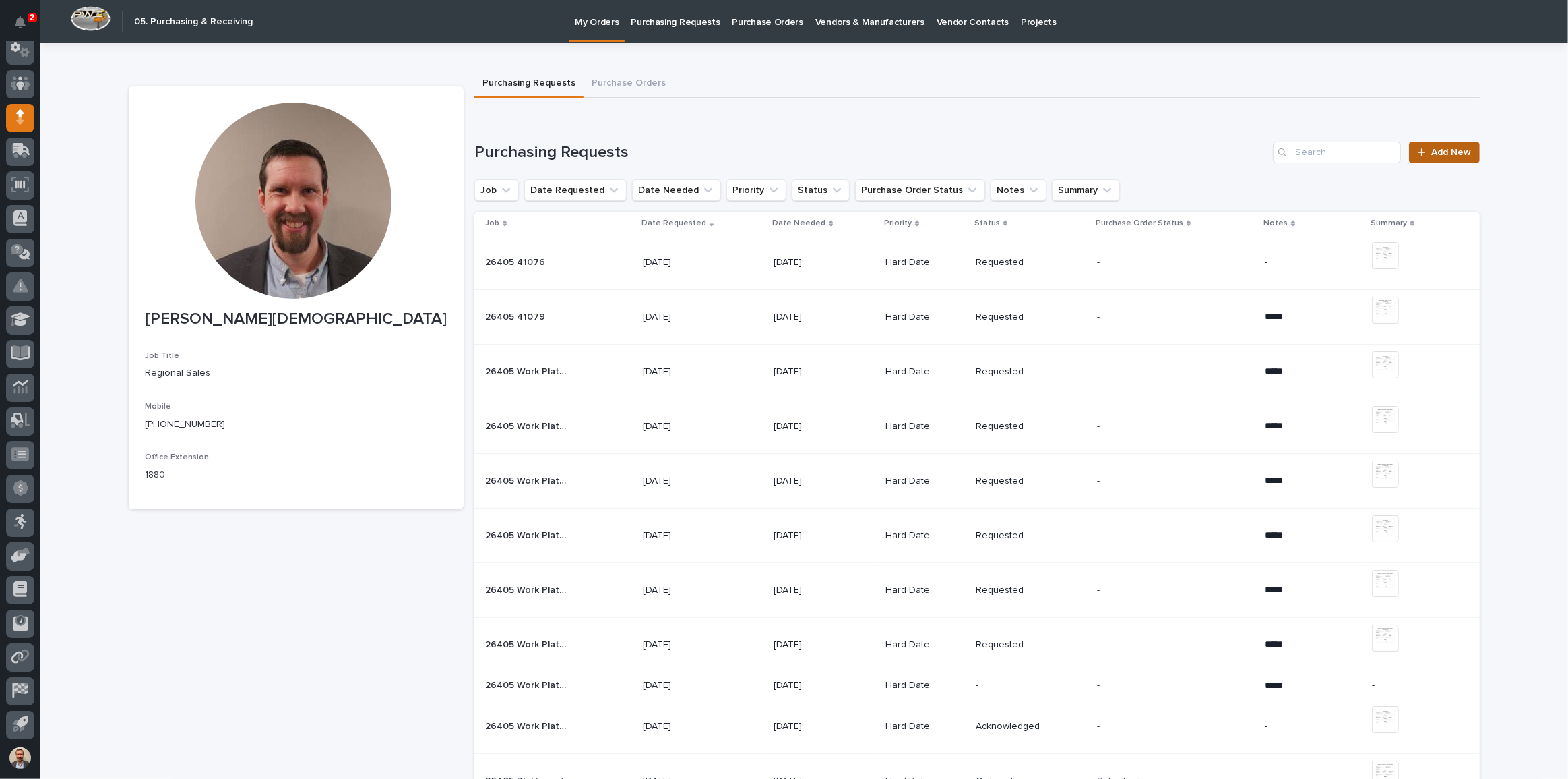
click at [1454, 155] on span "Add New" at bounding box center [1451, 152] width 39 height 10
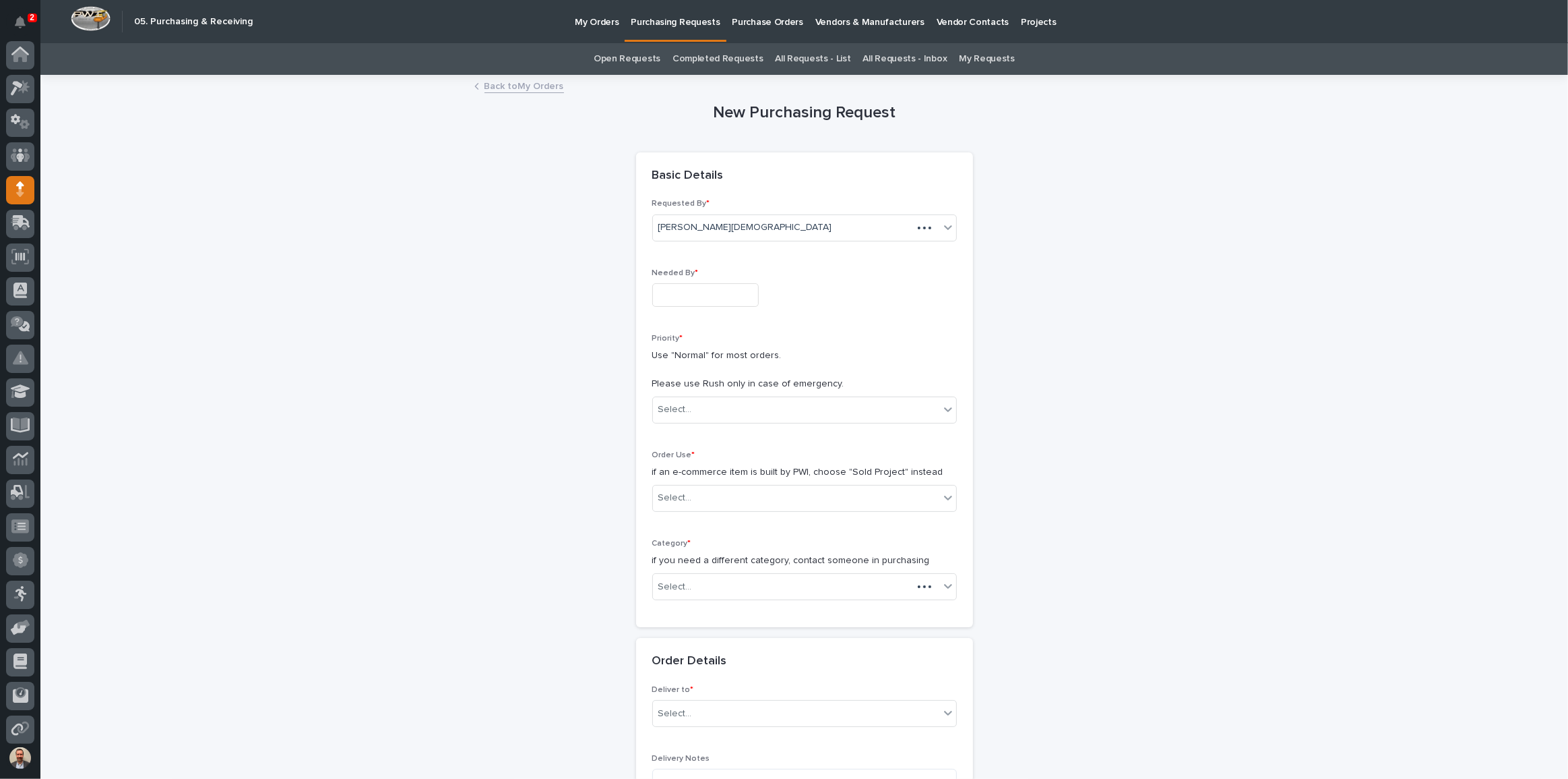
scroll to position [72, 0]
drag, startPoint x: 694, startPoint y: 292, endPoint x: 703, endPoint y: 292, distance: 9.0
click at [695, 292] on input "text" at bounding box center [705, 295] width 106 height 23
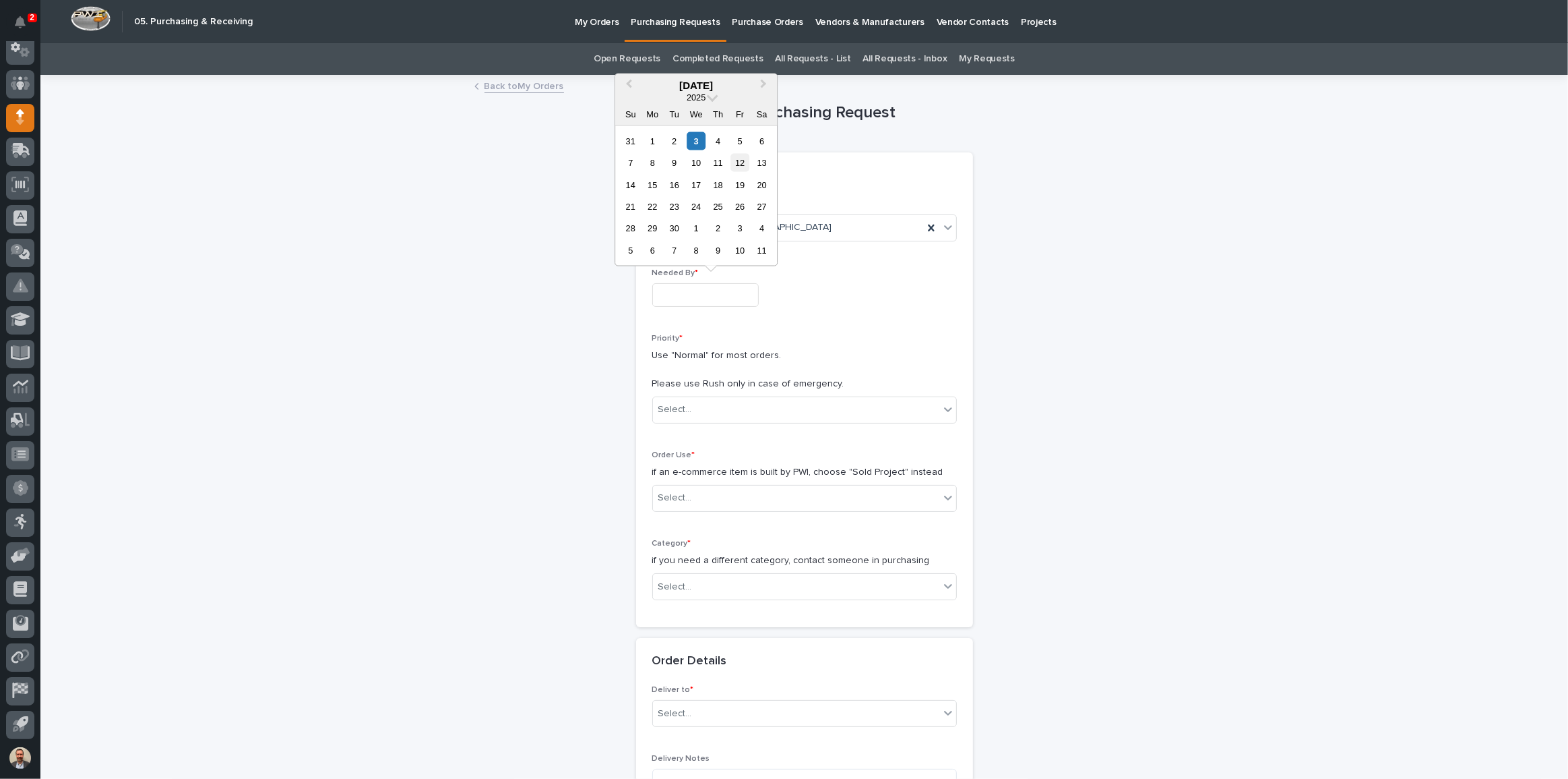
click at [743, 165] on div "12" at bounding box center [740, 163] width 18 height 18
type input "**********"
click at [730, 412] on div "Select..." at bounding box center [796, 409] width 286 height 22
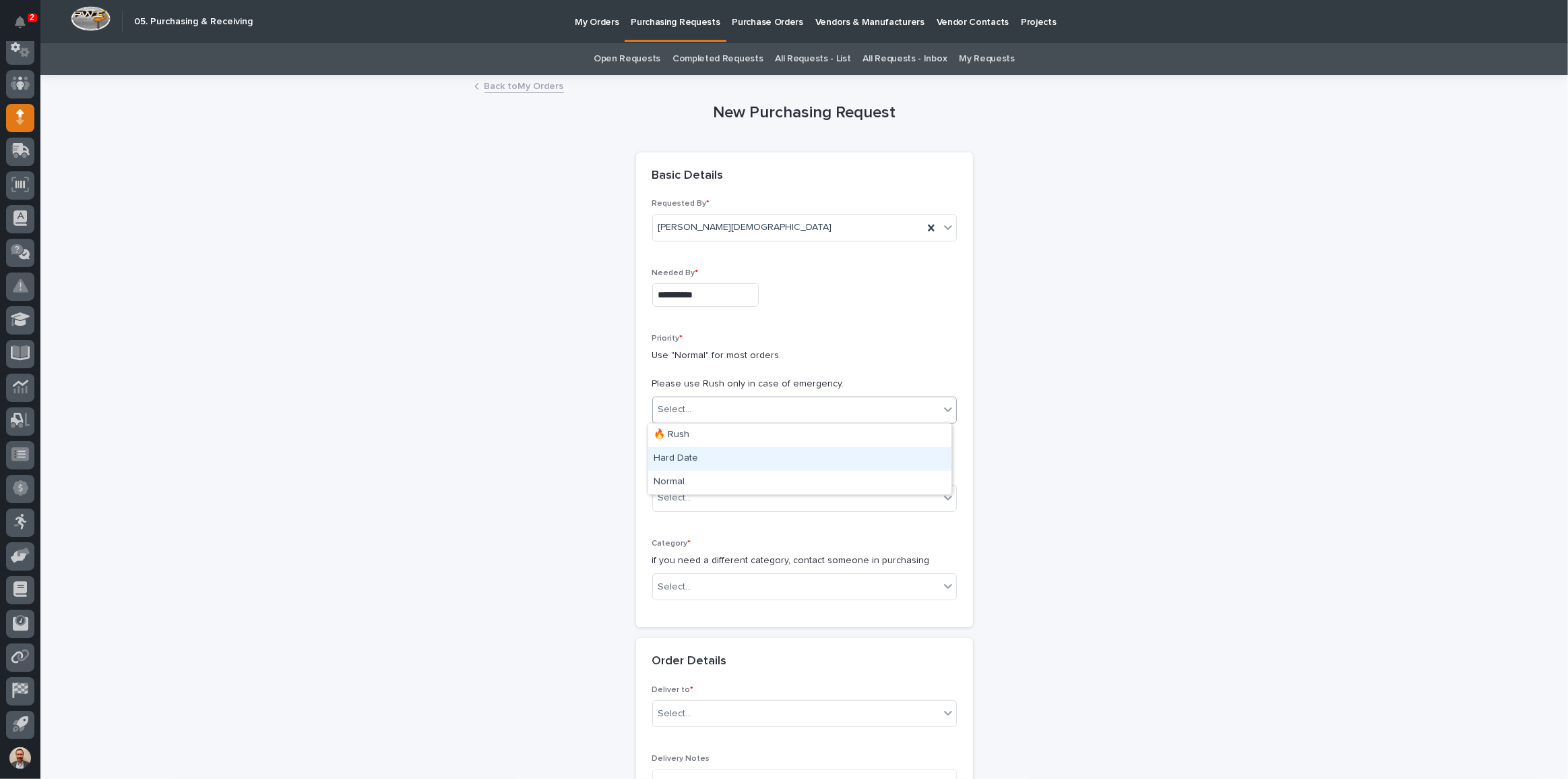
click at [746, 461] on div "Hard Date" at bounding box center [799, 459] width 303 height 23
click at [740, 500] on div "Select..." at bounding box center [796, 497] width 286 height 22
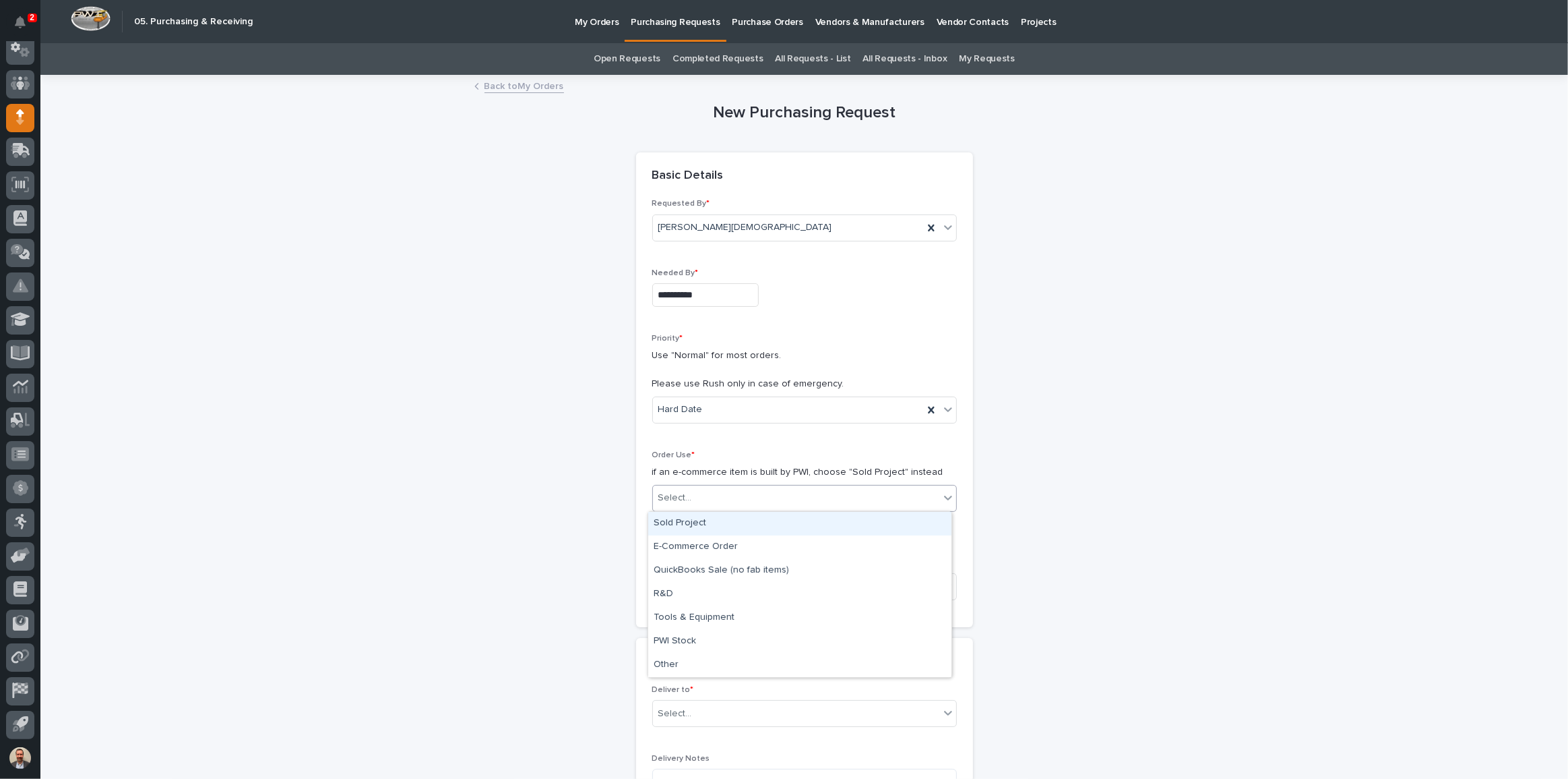
click at [738, 523] on div "Sold Project" at bounding box center [799, 523] width 303 height 23
click at [738, 581] on div "Select..." at bounding box center [796, 587] width 286 height 22
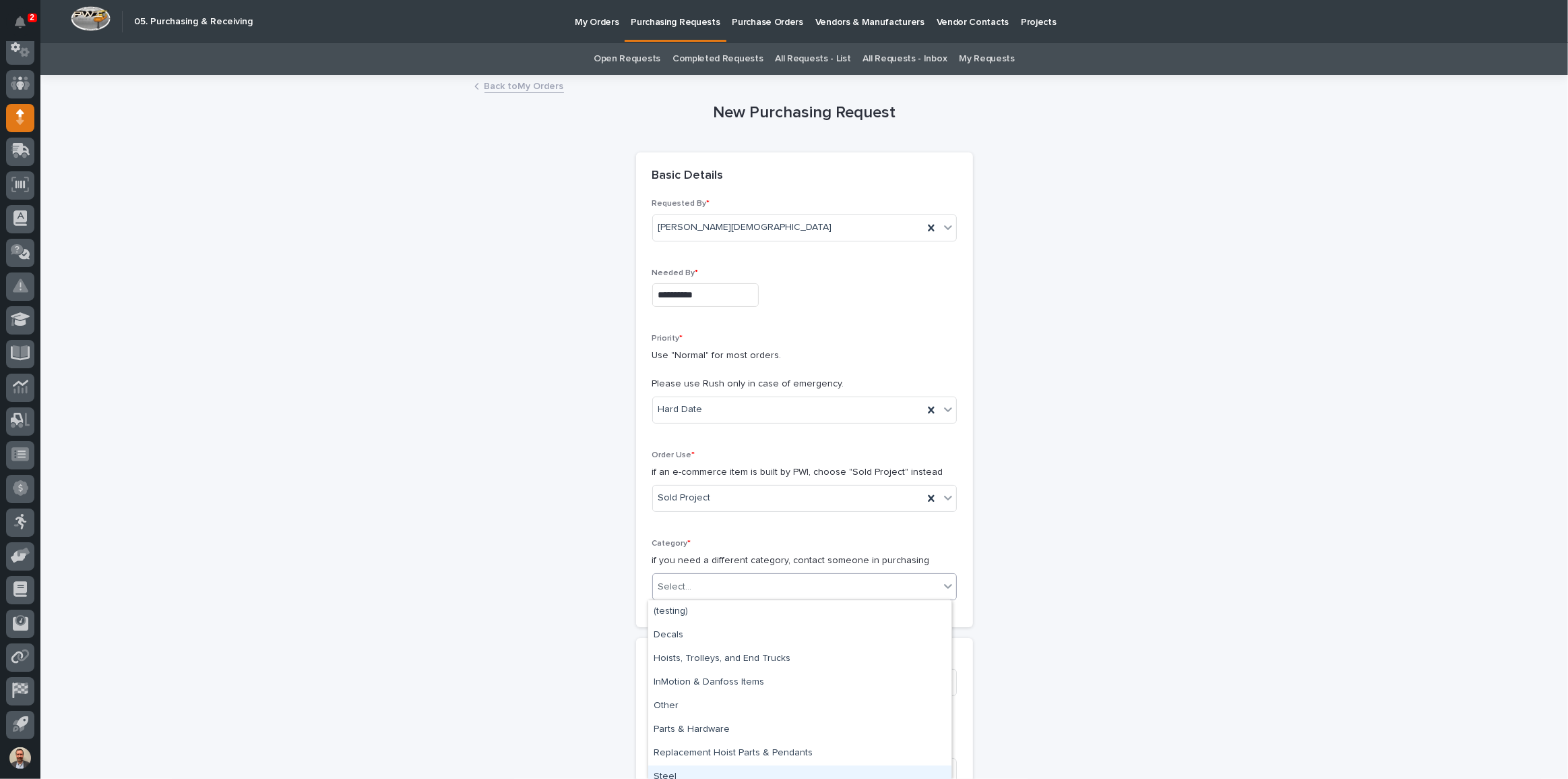
click at [722, 773] on div "Steel" at bounding box center [799, 777] width 303 height 23
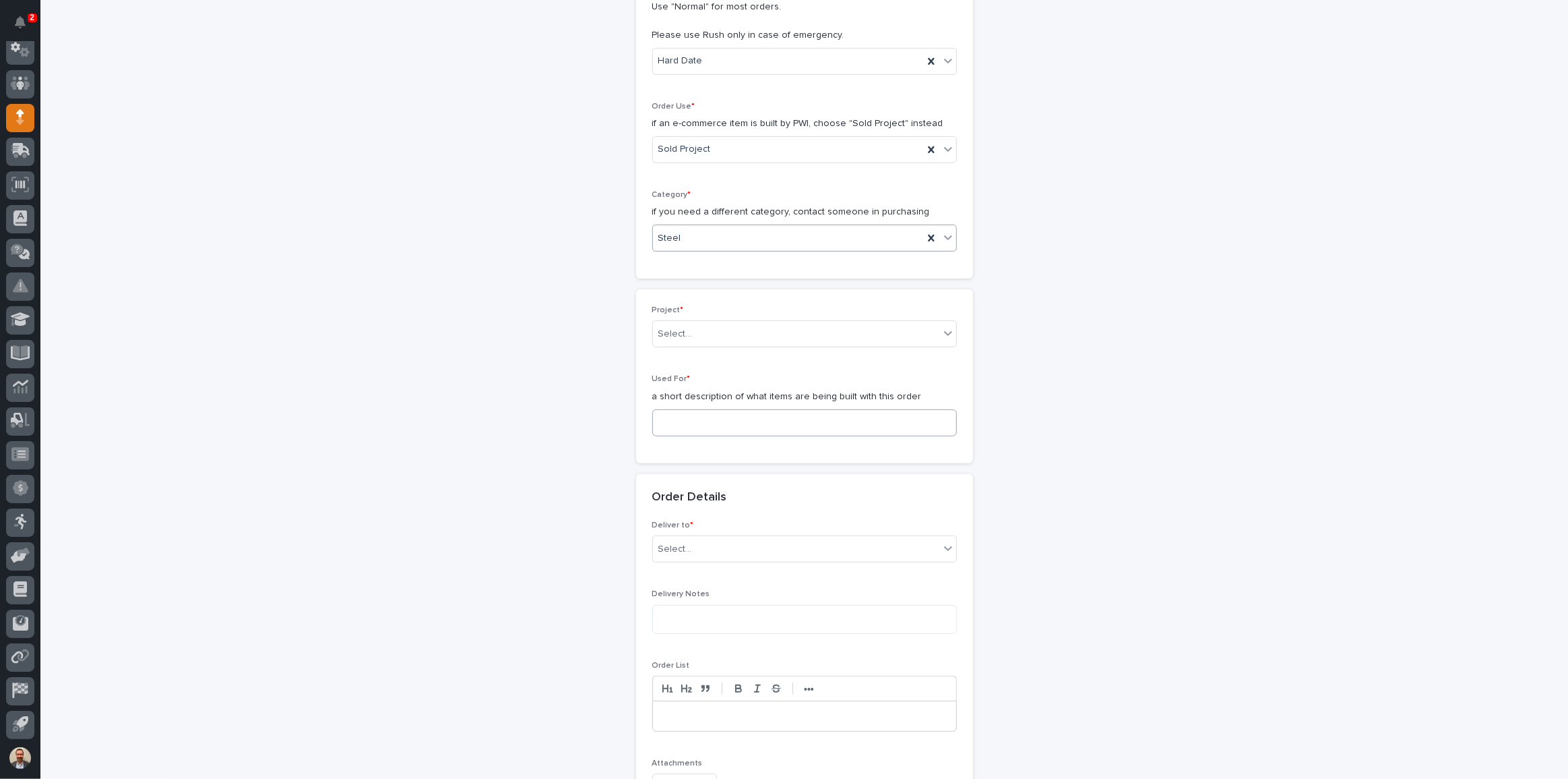
scroll to position [368, 0]
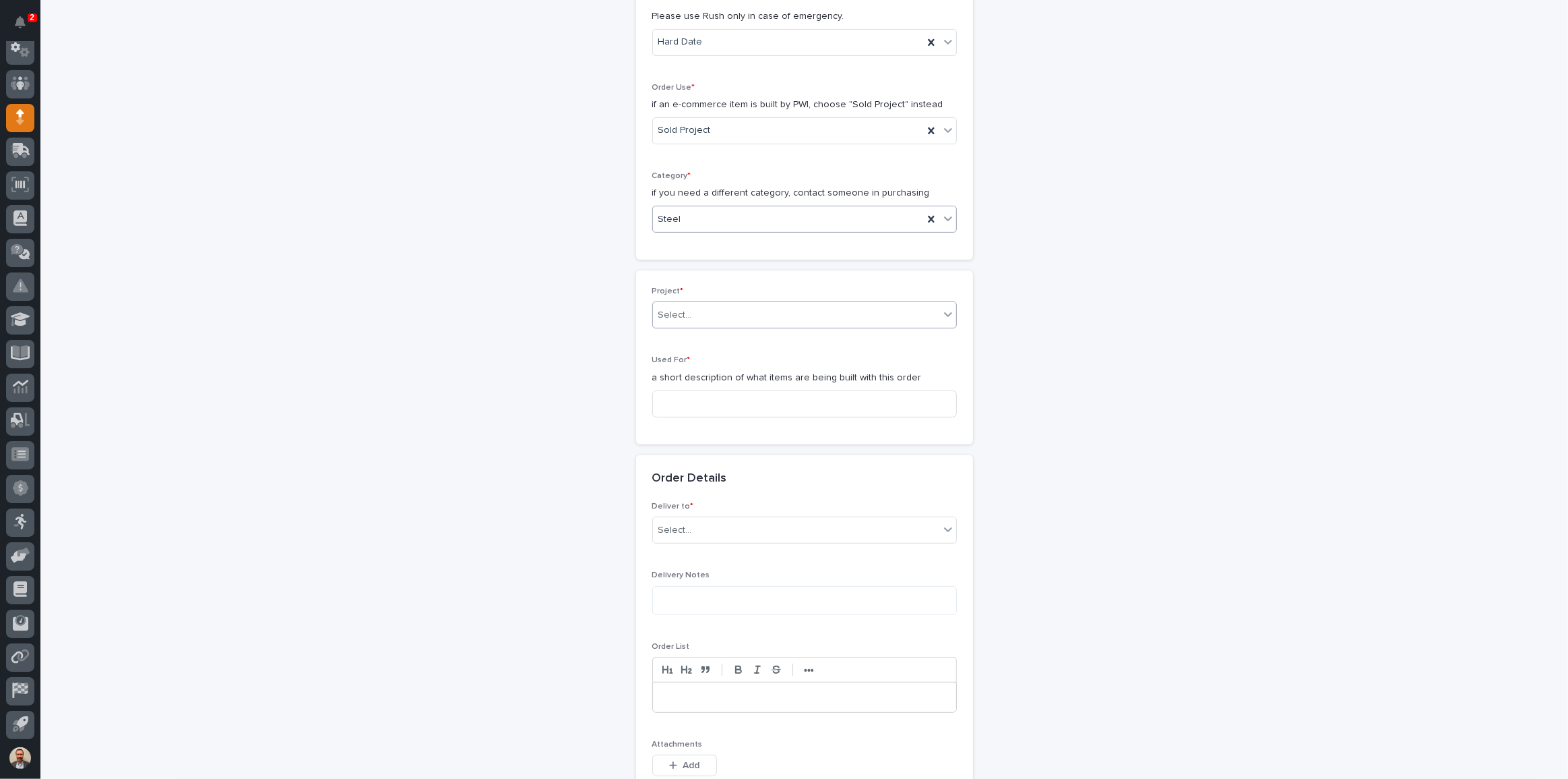
click at [696, 313] on div "Select..." at bounding box center [796, 315] width 286 height 22
type input "********"
click at [719, 402] on input at bounding box center [805, 403] width 305 height 27
type input "Work Platform A"
click at [733, 538] on div "Select..." at bounding box center [796, 529] width 286 height 22
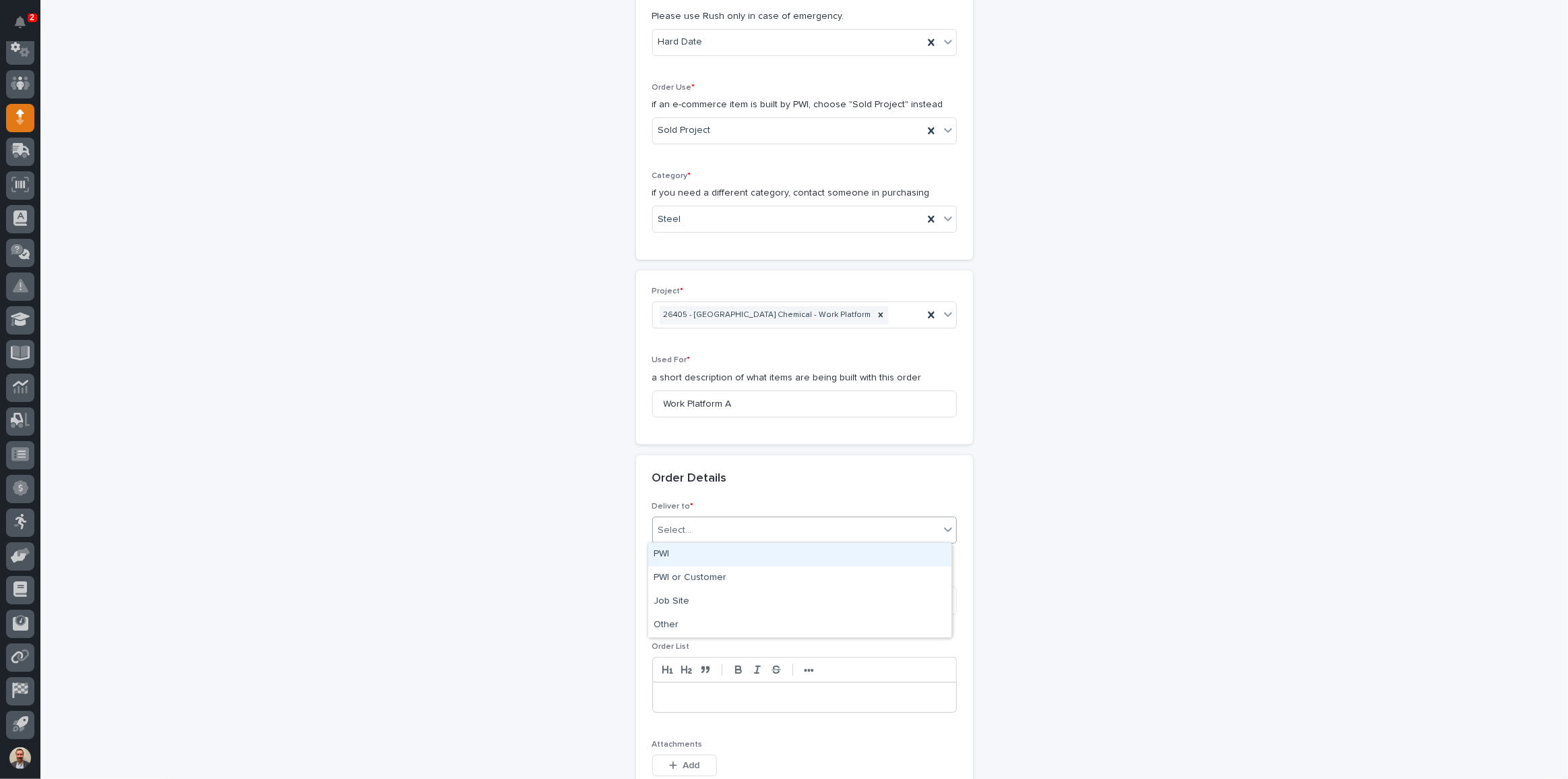
click at [720, 559] on div "PWI" at bounding box center [799, 555] width 303 height 23
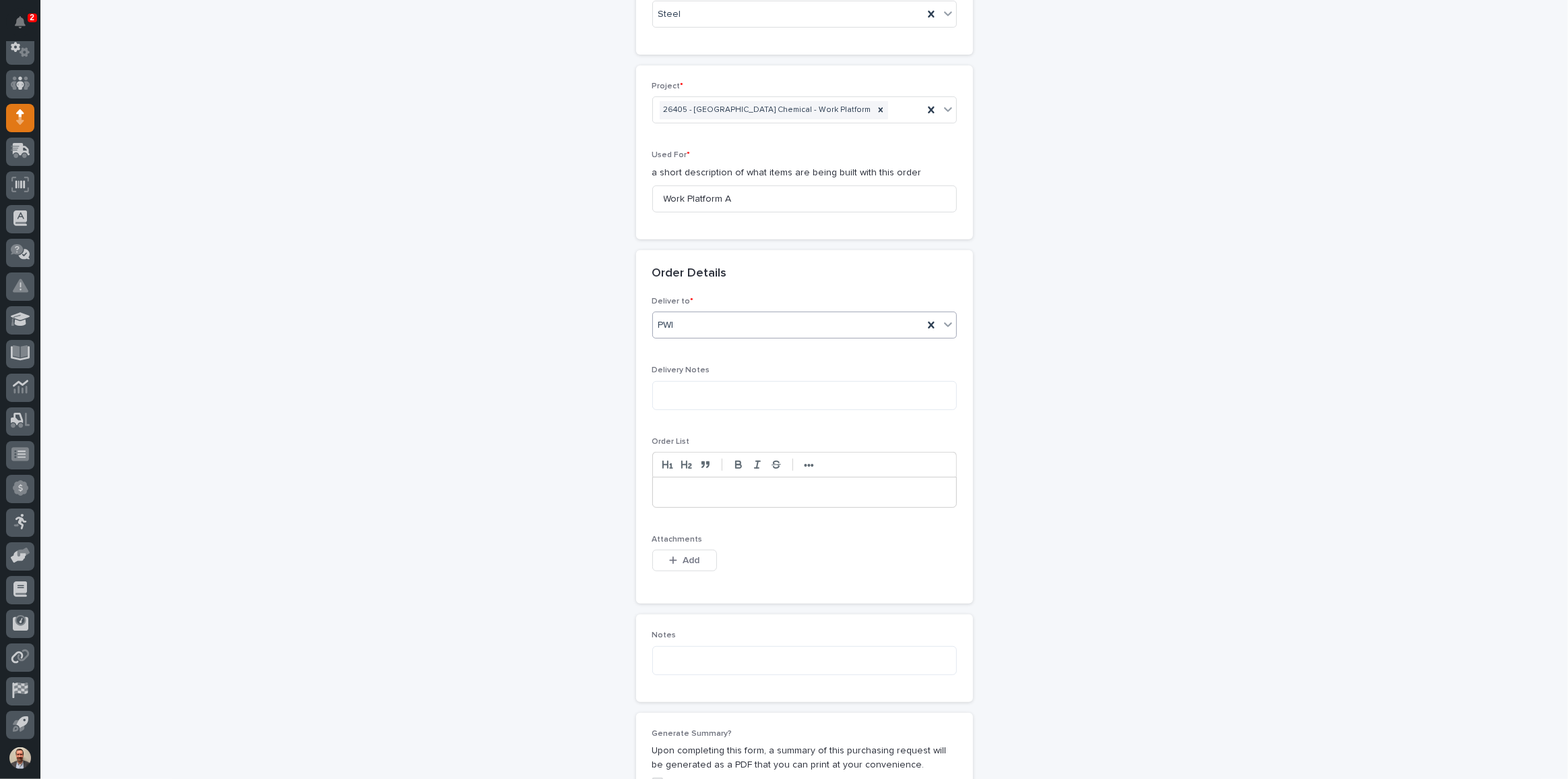
scroll to position [796, 0]
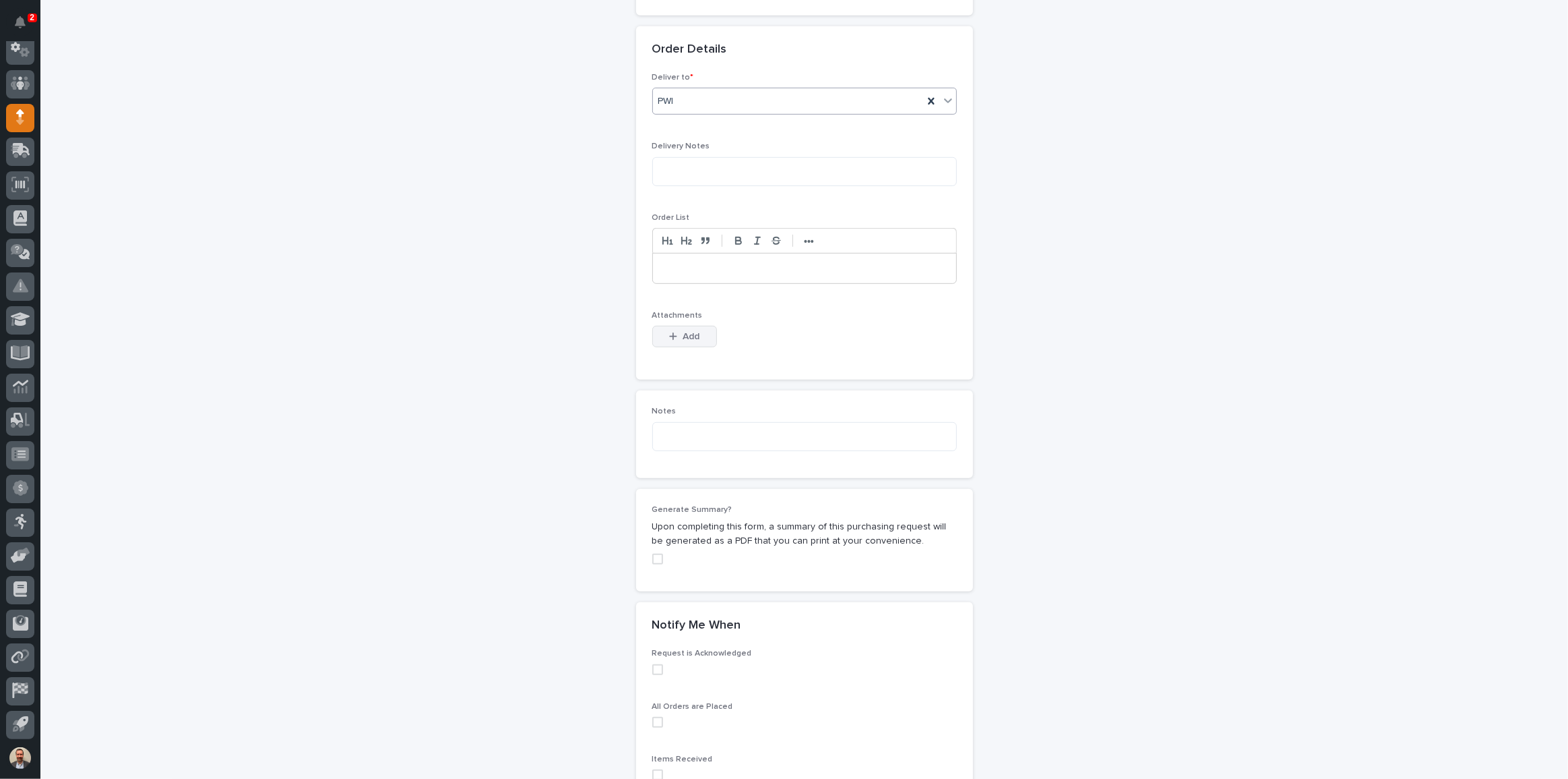
click at [687, 343] on button "Add" at bounding box center [685, 336] width 64 height 21
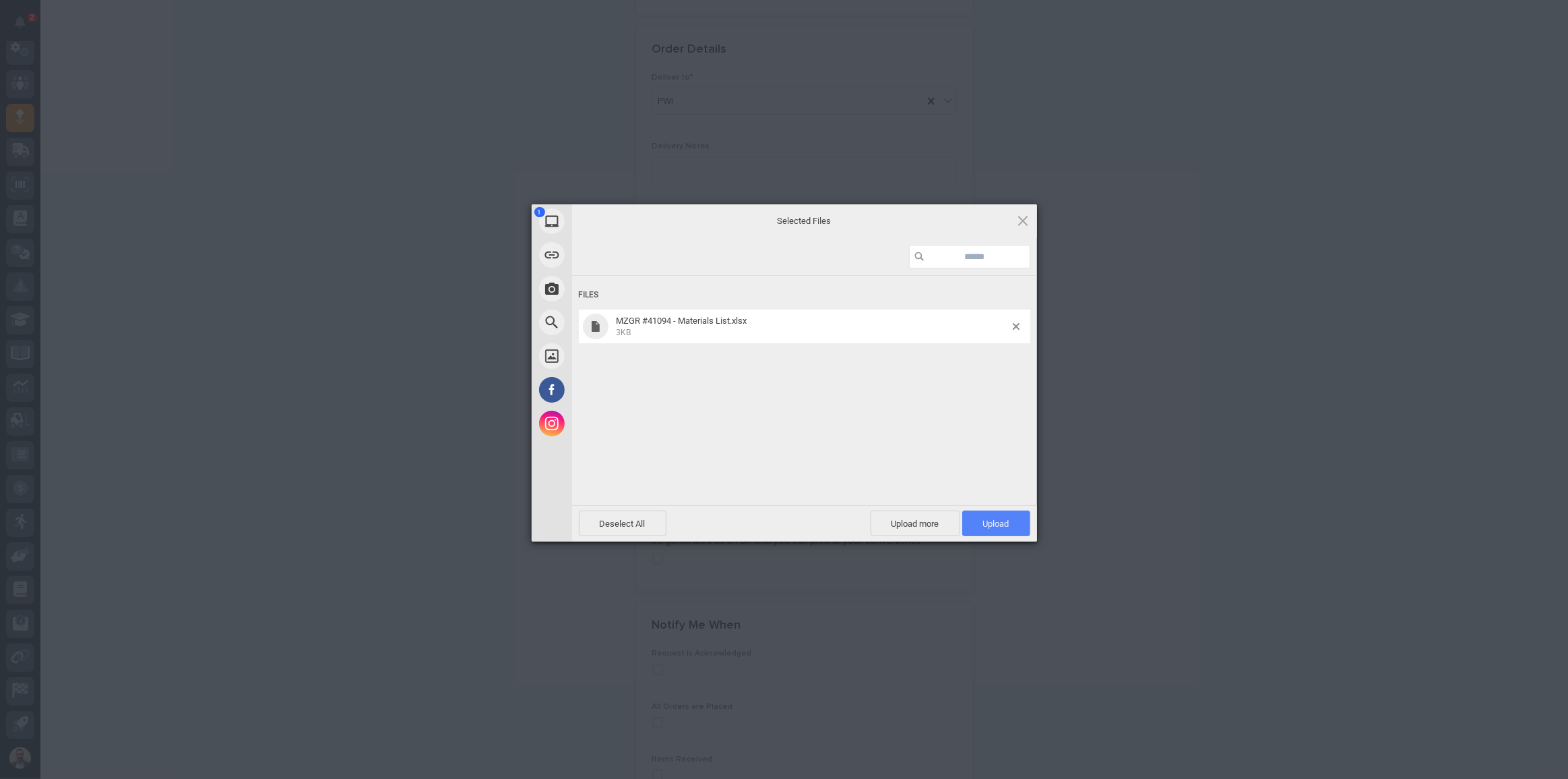
drag, startPoint x: 991, startPoint y: 526, endPoint x: 1003, endPoint y: 512, distance: 18.4
click at [992, 526] on span "Upload 1" at bounding box center [996, 523] width 26 height 10
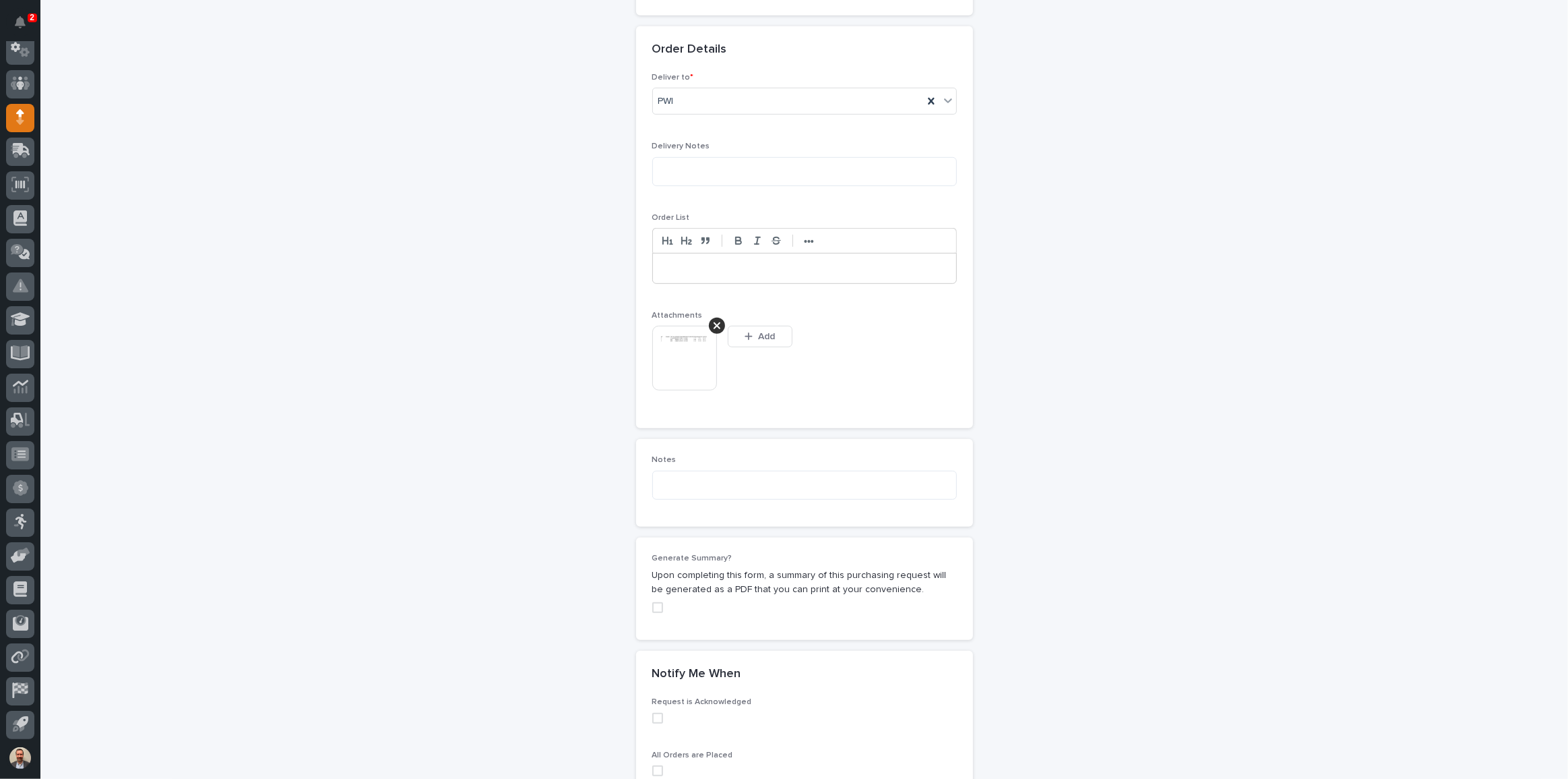
scroll to position [821, 0]
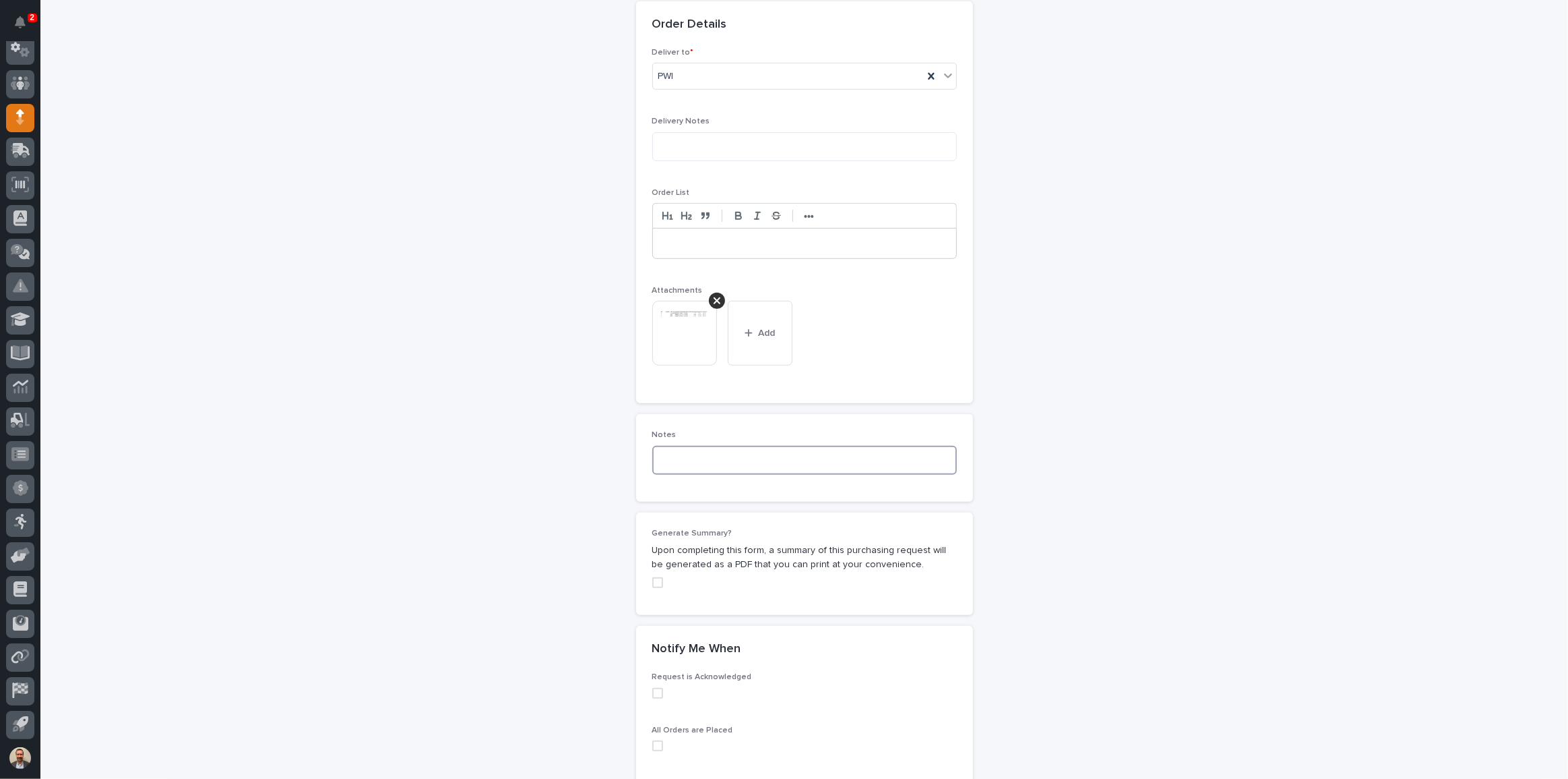
click at [735, 446] on textarea at bounding box center [805, 460] width 305 height 29
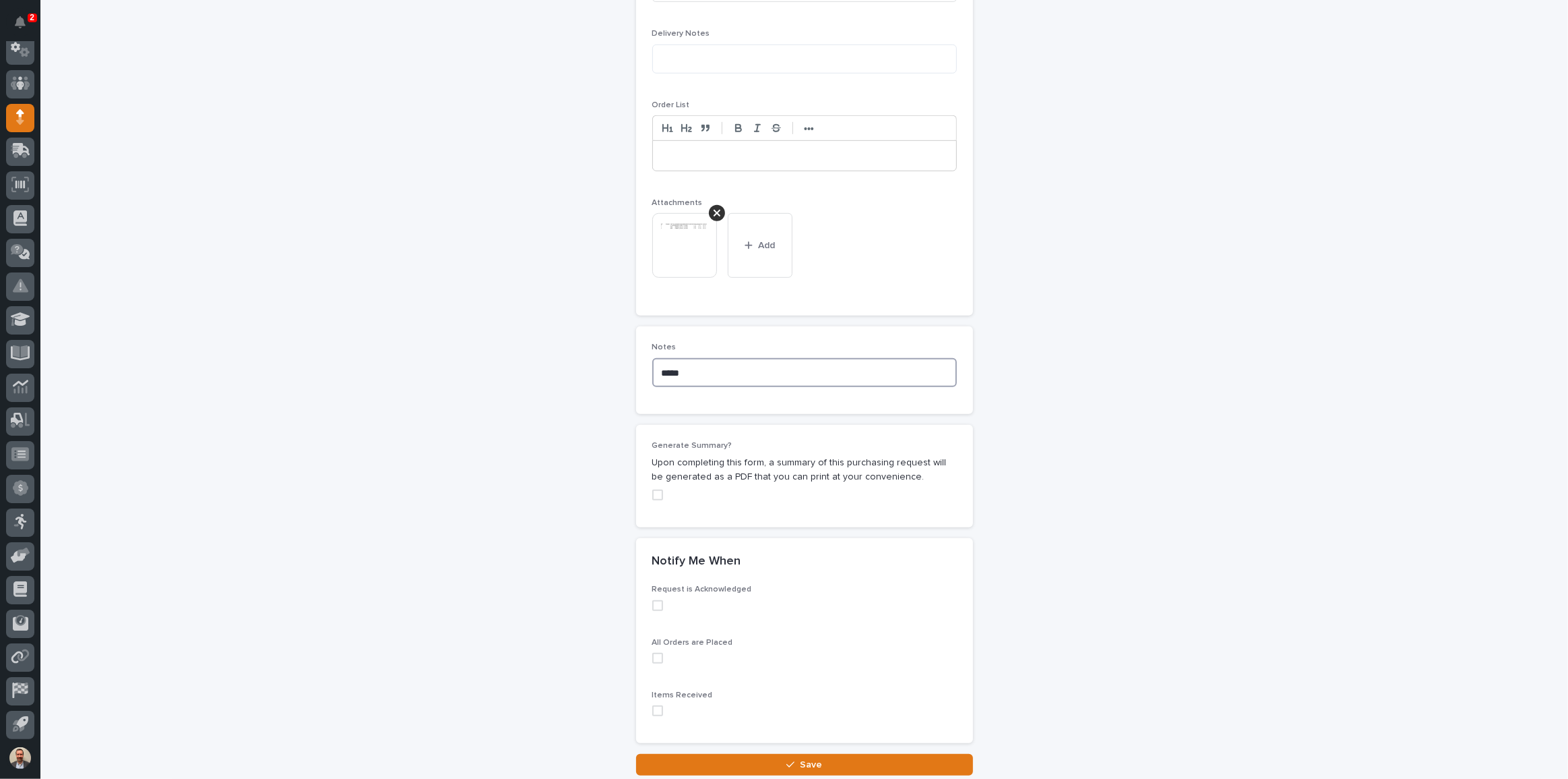
scroll to position [1009, 0]
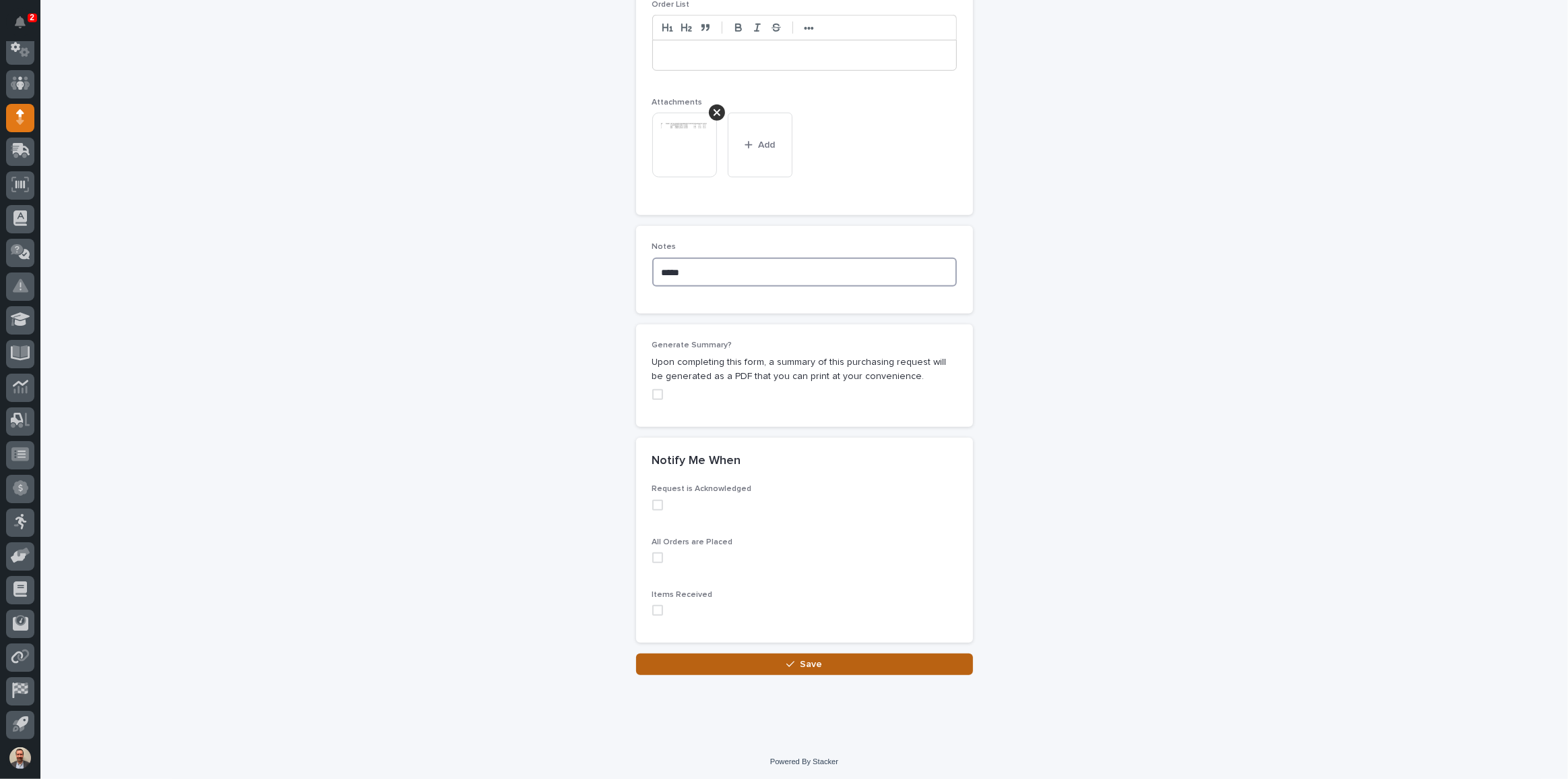
type textarea "*****"
click at [795, 657] on button "Save" at bounding box center [805, 664] width 337 height 21
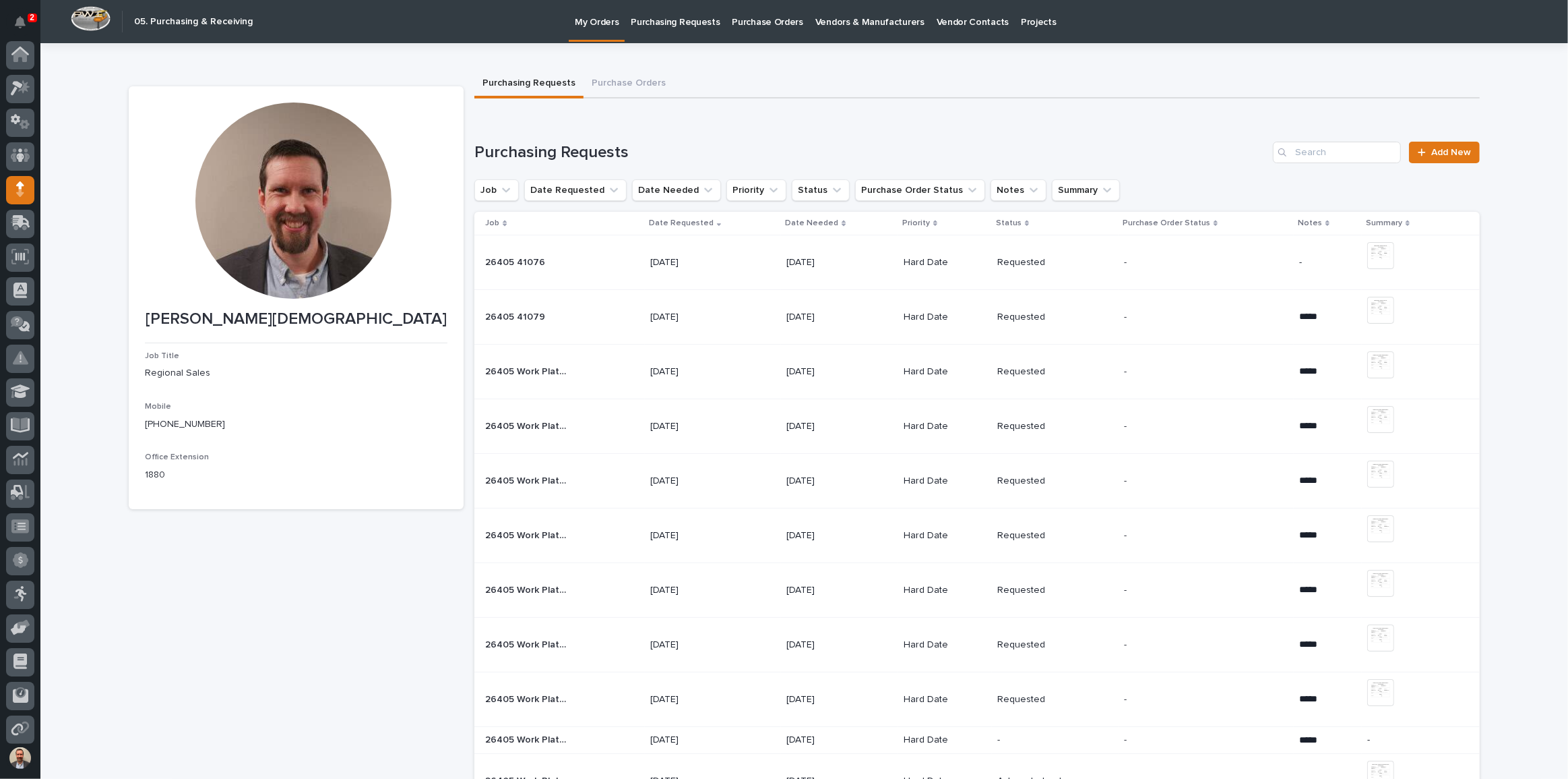
scroll to position [72, 0]
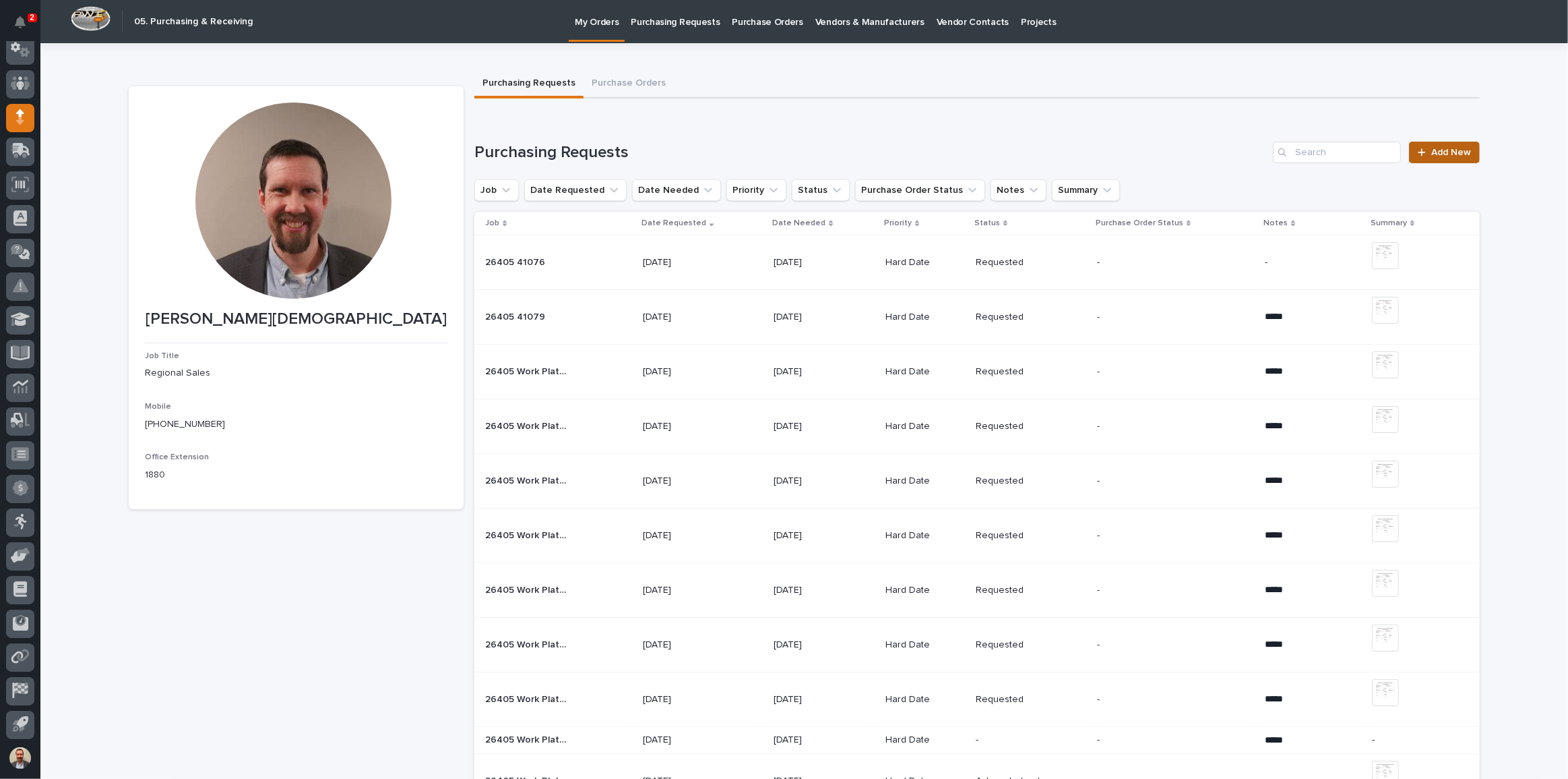
click at [1449, 152] on span "Add New" at bounding box center [1451, 152] width 39 height 10
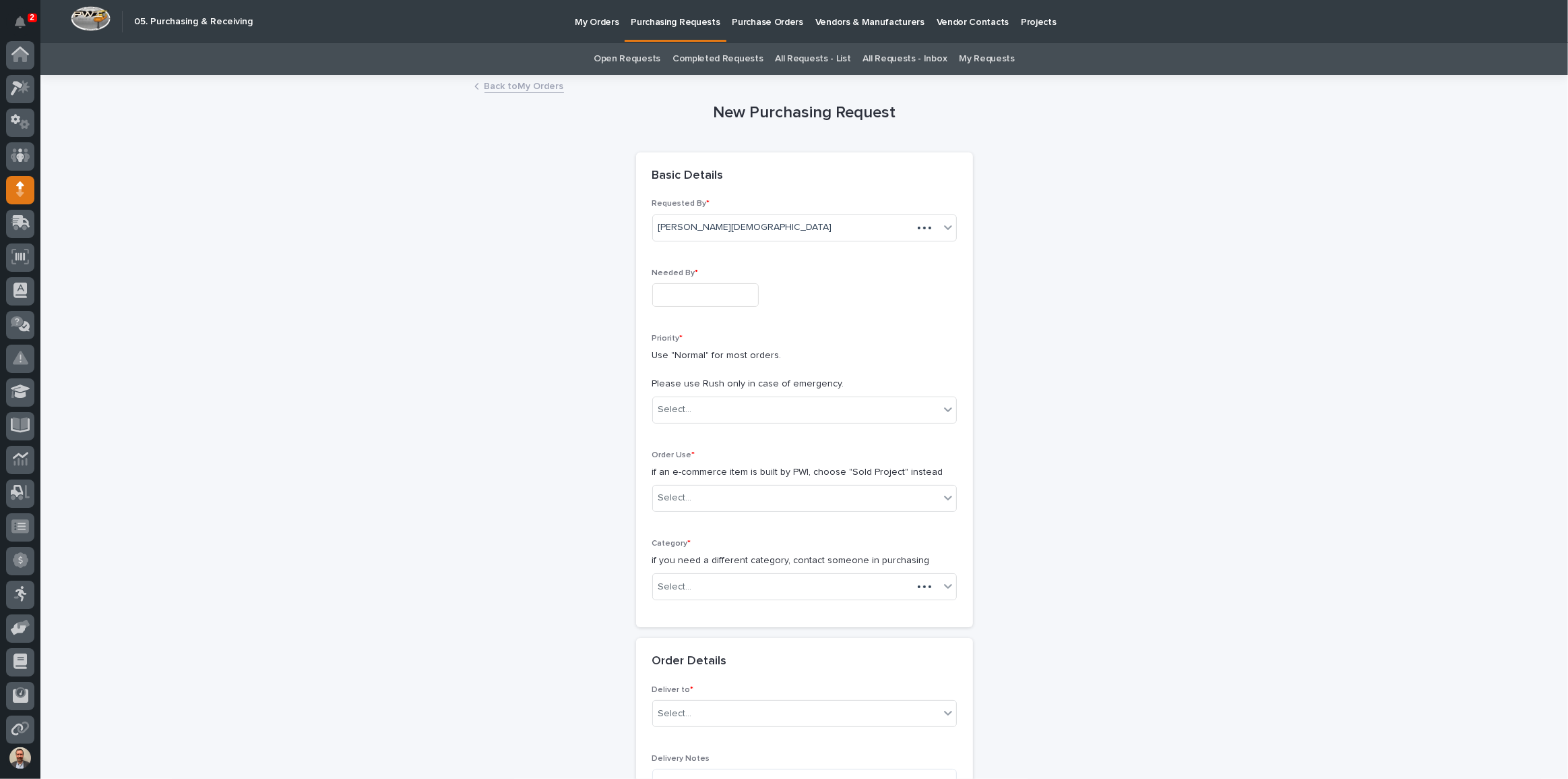
scroll to position [72, 0]
click at [697, 293] on input "text" at bounding box center [705, 295] width 106 height 23
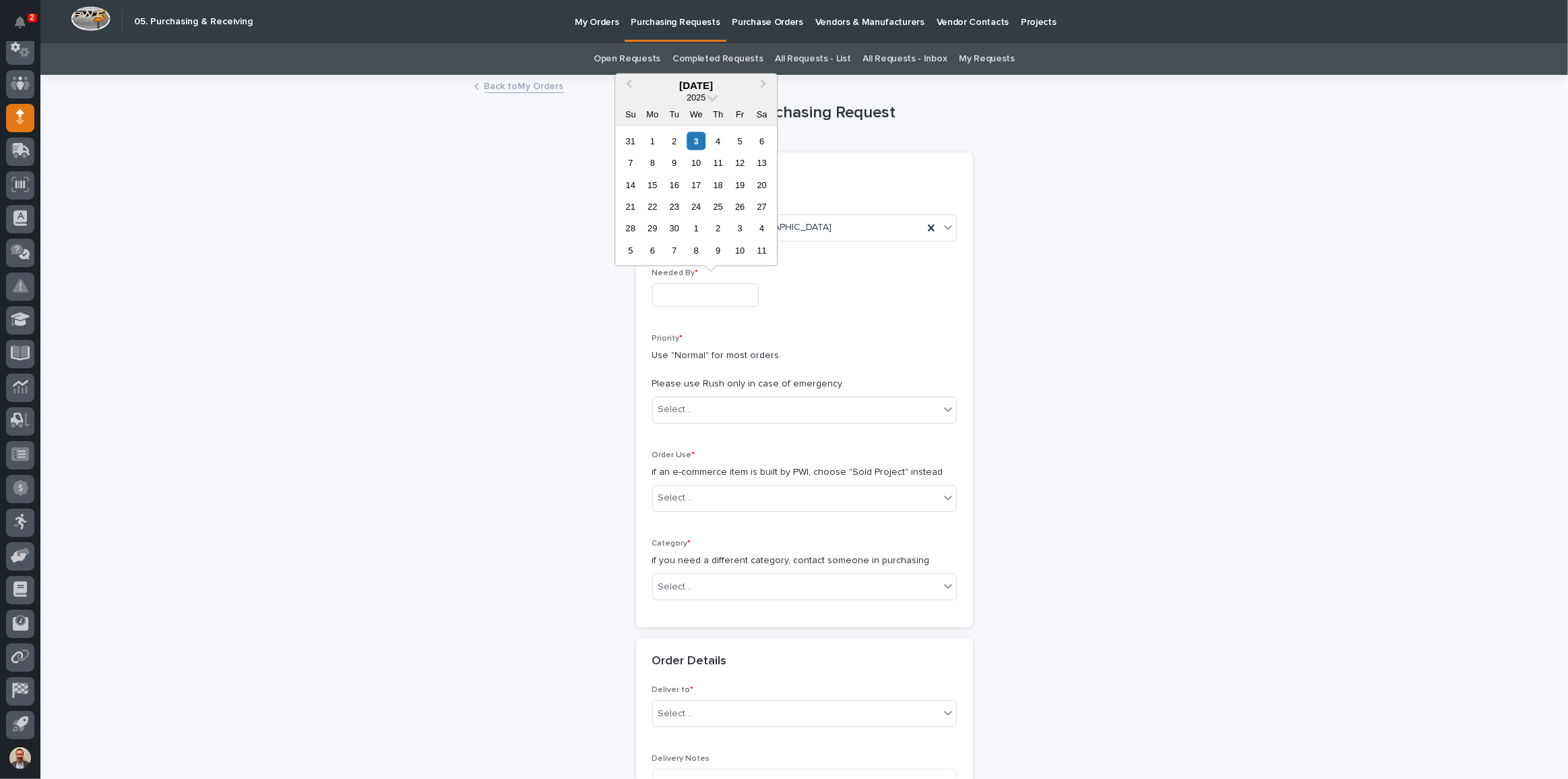
click at [742, 161] on div "12" at bounding box center [740, 163] width 18 height 18
type input "**********"
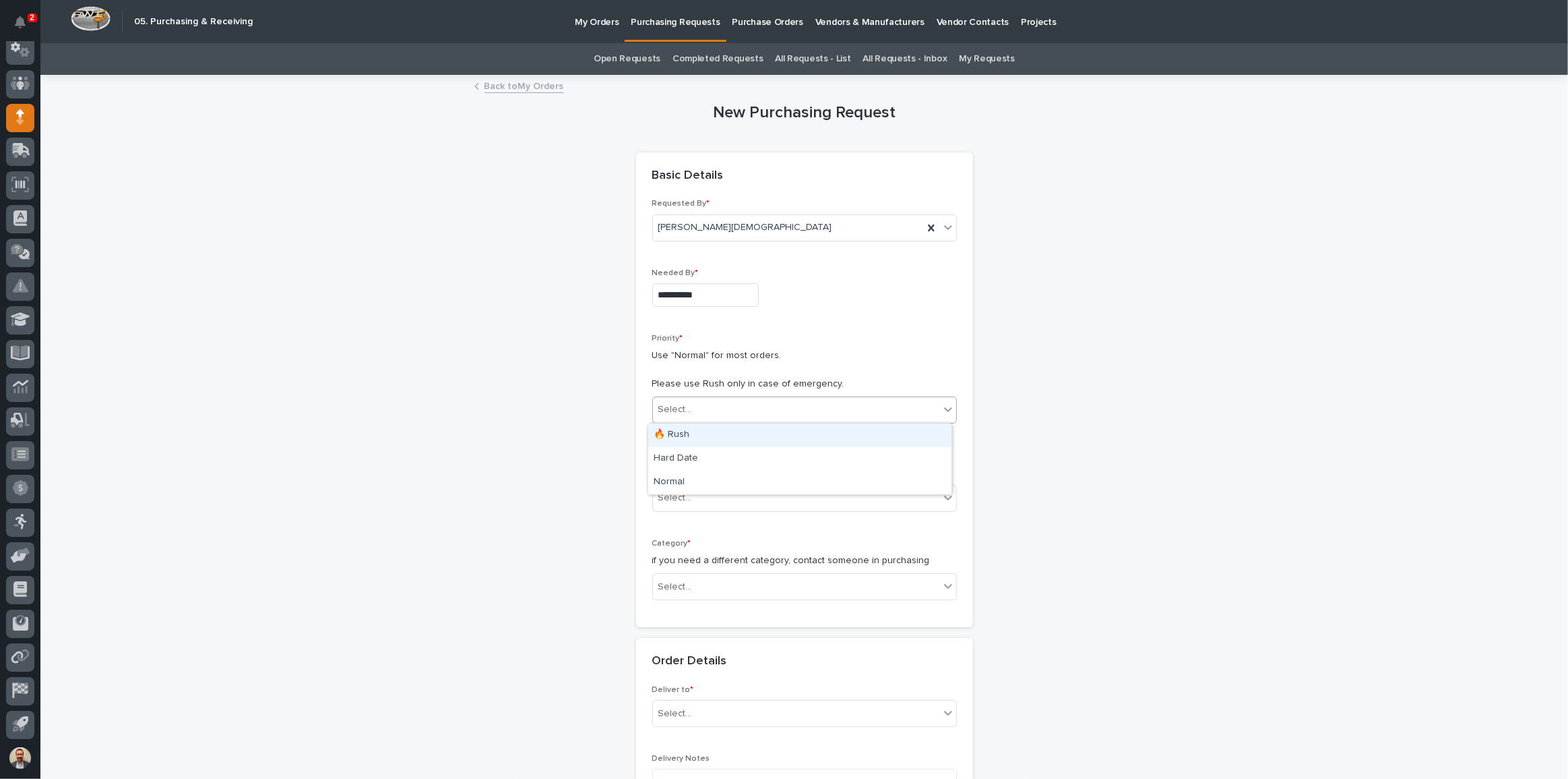
click at [754, 404] on div "Select..." at bounding box center [796, 409] width 286 height 22
click at [735, 461] on div "Hard Date" at bounding box center [799, 459] width 303 height 23
click at [739, 499] on div "Select..." at bounding box center [796, 497] width 286 height 22
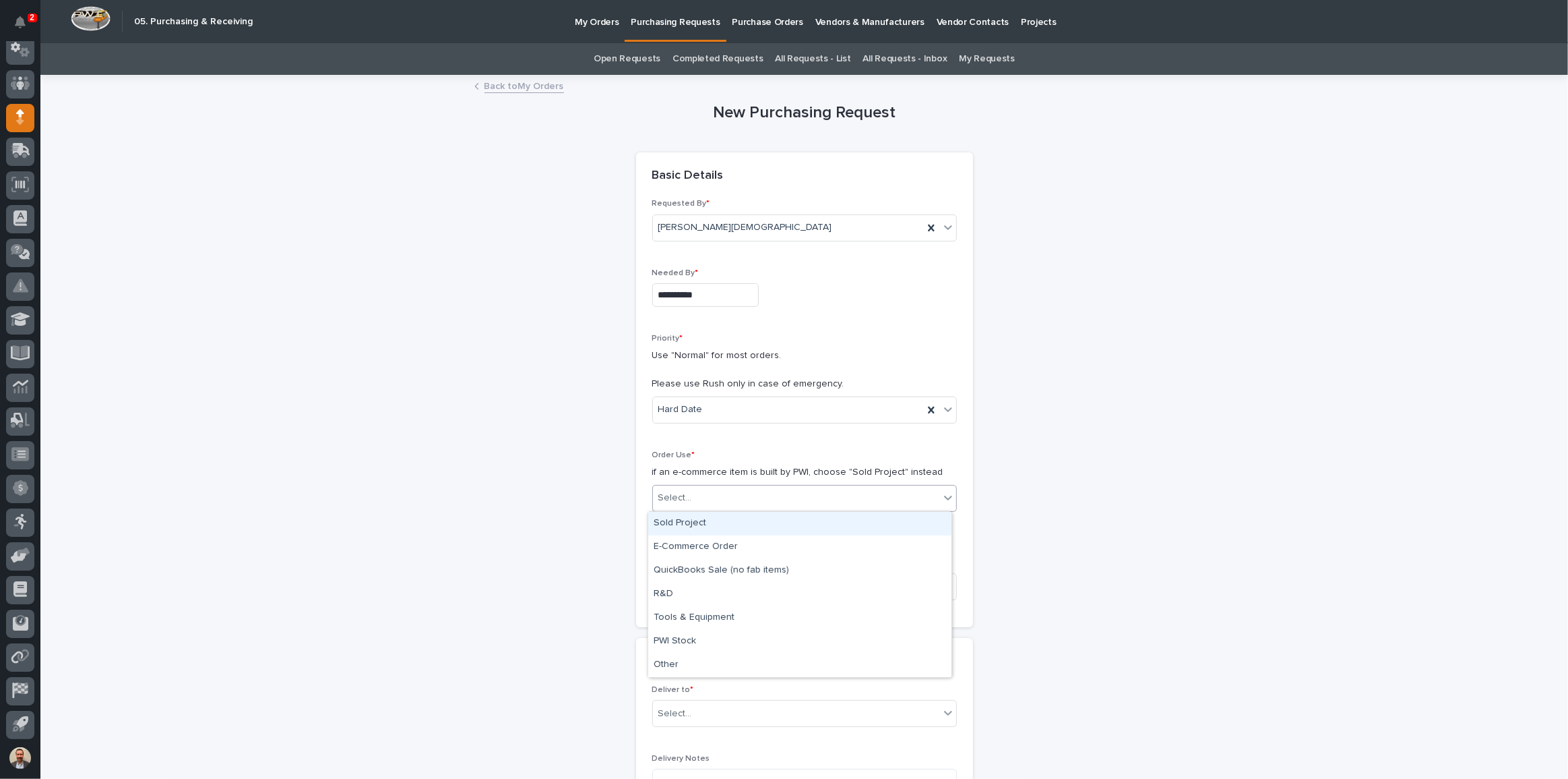
click at [745, 525] on div "Sold Project" at bounding box center [799, 523] width 303 height 23
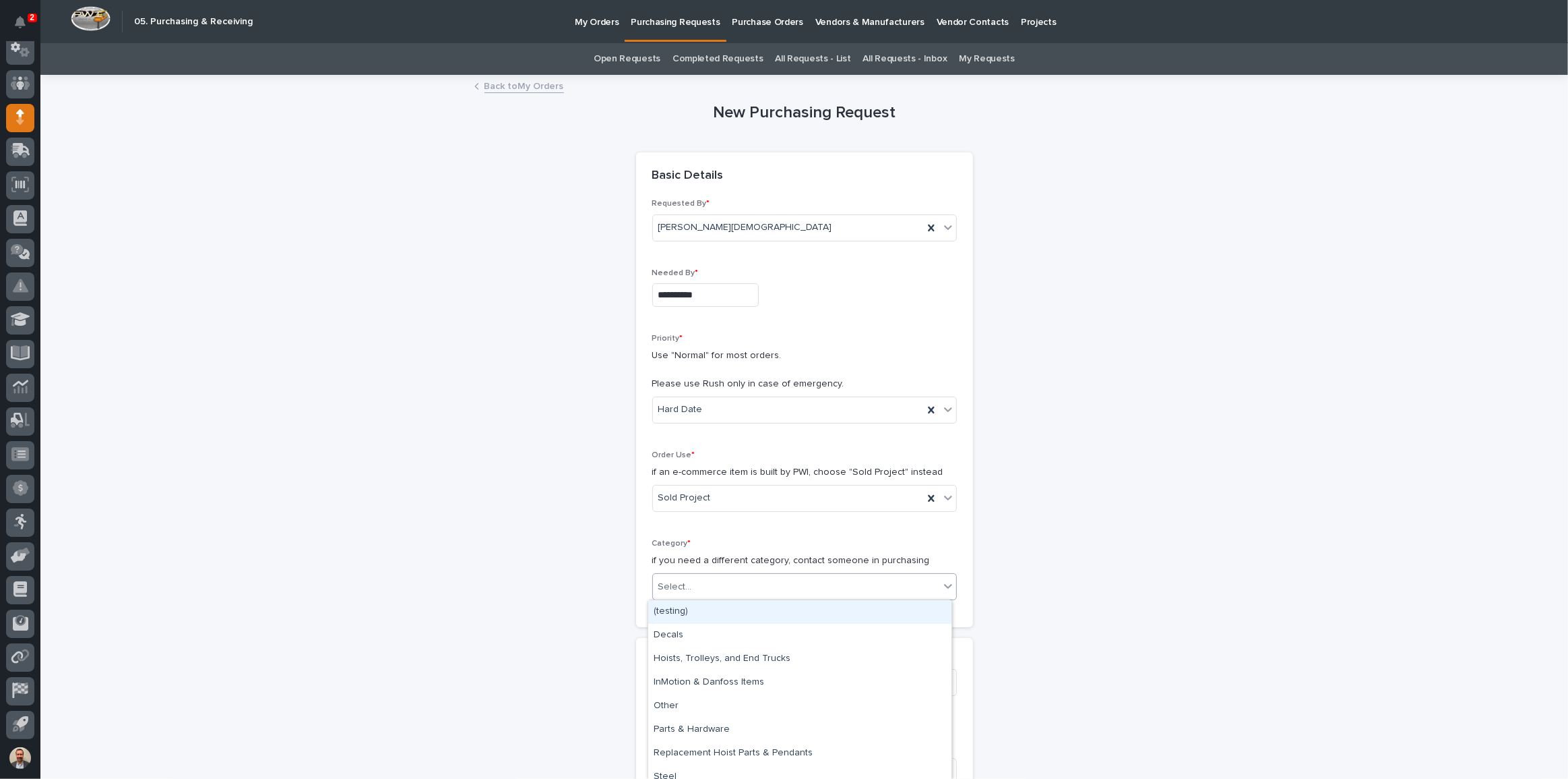
click at [748, 584] on div "Select..." at bounding box center [796, 587] width 286 height 22
click at [759, 768] on div "Steel" at bounding box center [799, 777] width 303 height 23
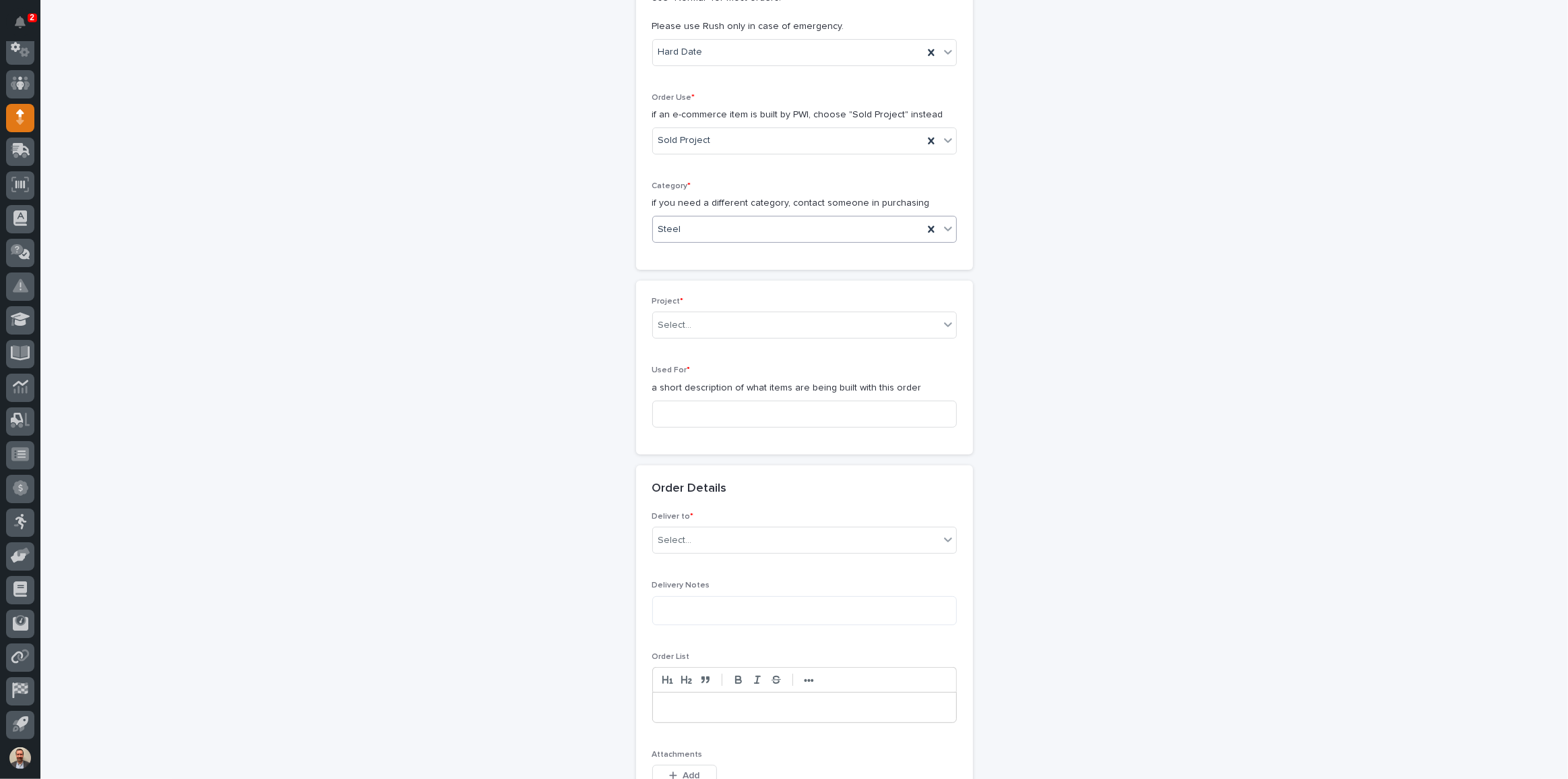
scroll to position [368, 0]
click at [744, 318] on div "Select..." at bounding box center [796, 315] width 286 height 22
type input "********"
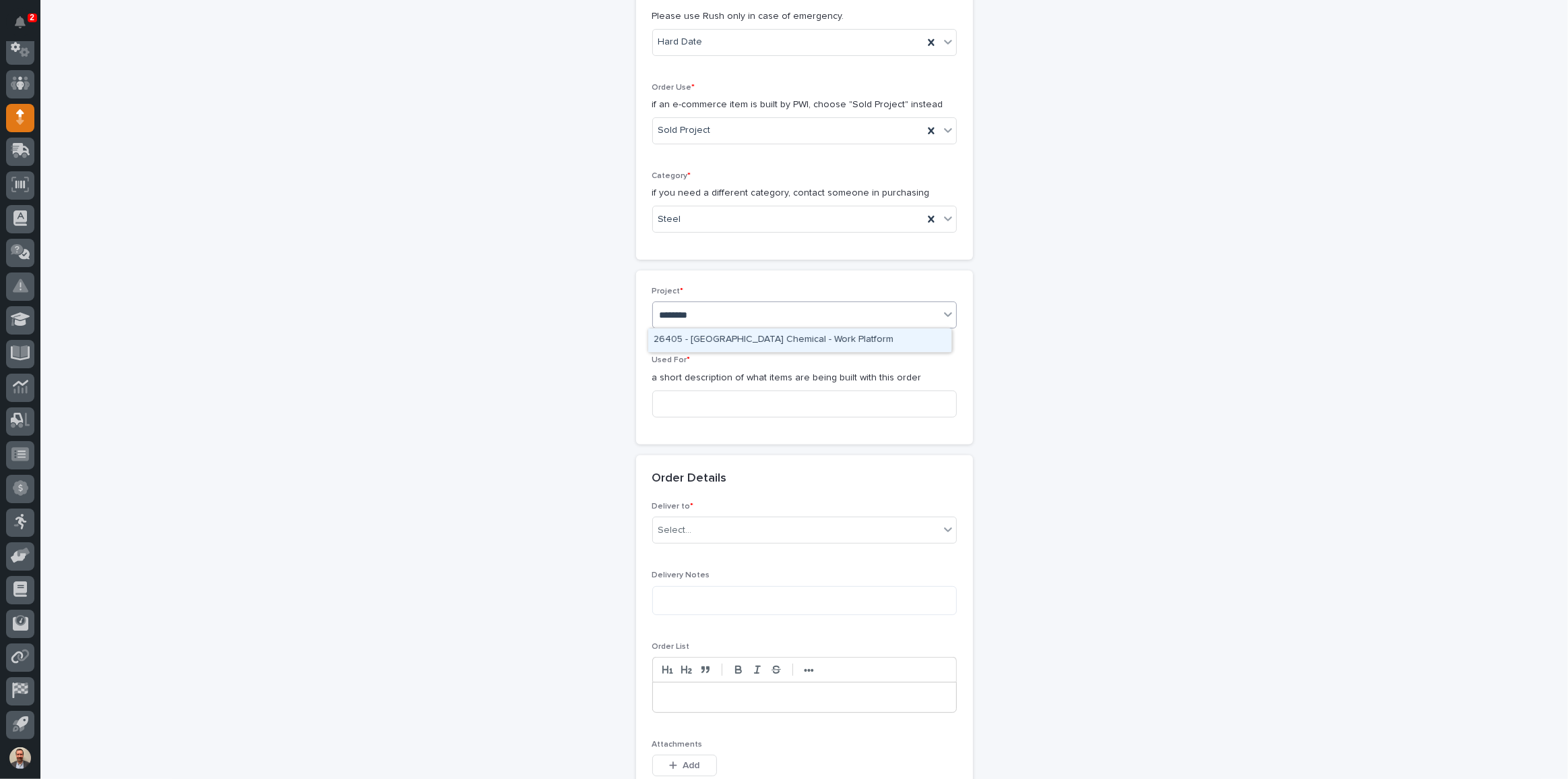
click at [744, 338] on div "26405 - [GEOGRAPHIC_DATA] Chemical - Work Platform" at bounding box center [799, 340] width 303 height 23
click at [750, 405] on input at bounding box center [805, 403] width 305 height 27
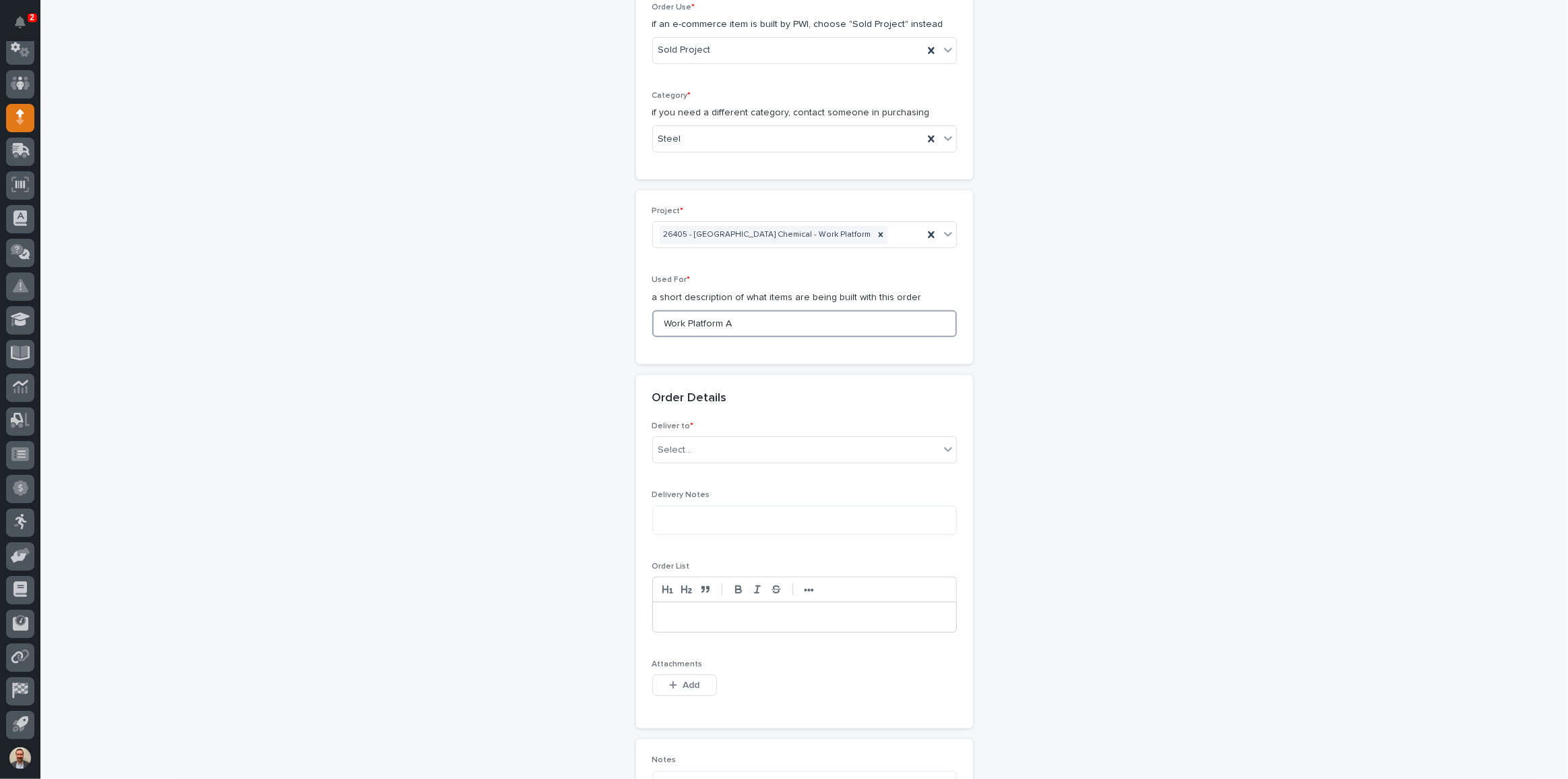
scroll to position [613, 0]
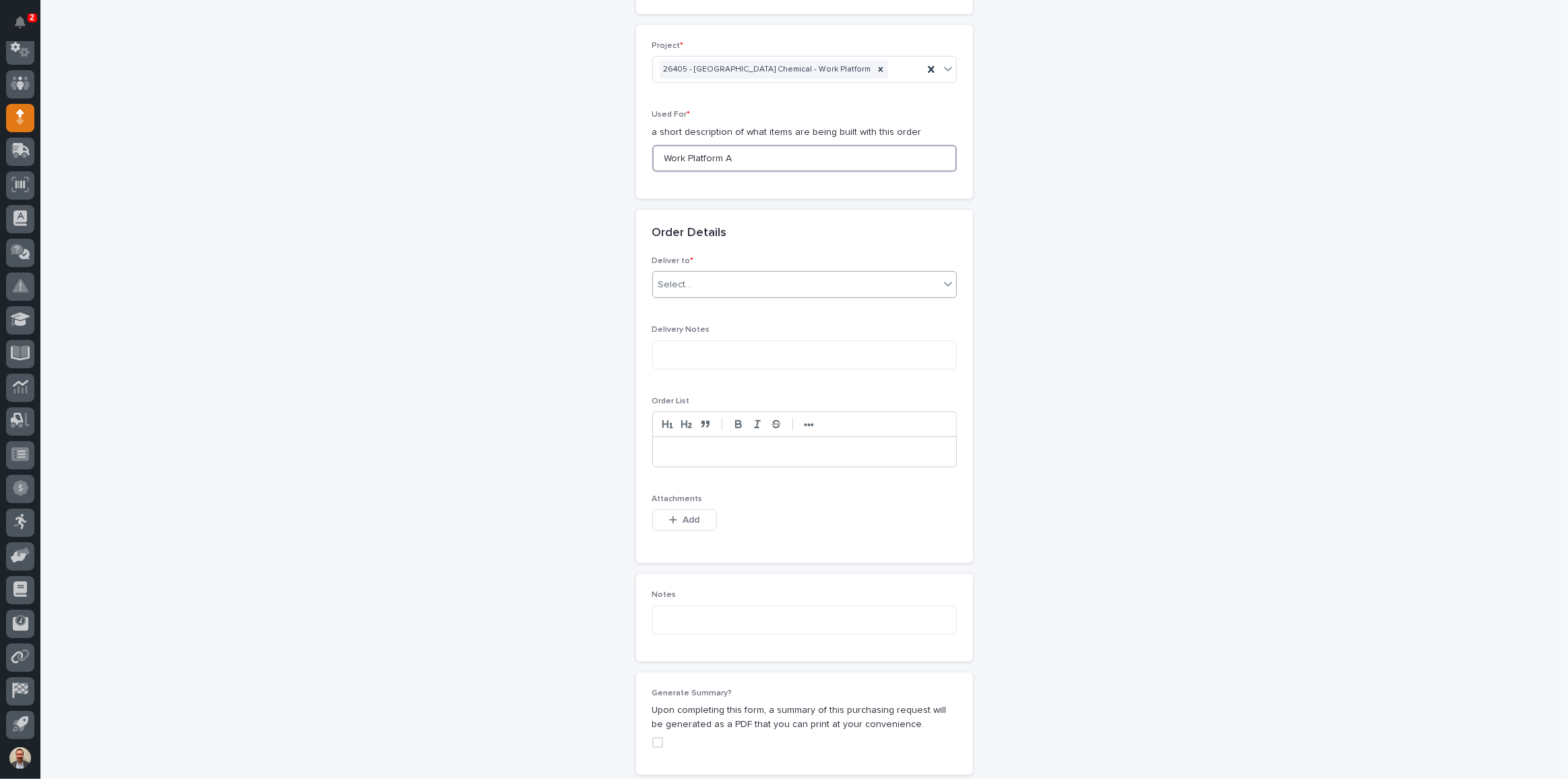
type input "Work Platform A"
click at [725, 281] on div "Select..." at bounding box center [796, 284] width 286 height 22
click at [713, 307] on div "PWI" at bounding box center [799, 309] width 303 height 23
click at [696, 505] on div "Attachments This file cannot be opened Download File Add" at bounding box center [805, 521] width 305 height 53
click at [694, 513] on span "Add" at bounding box center [691, 520] width 17 height 13
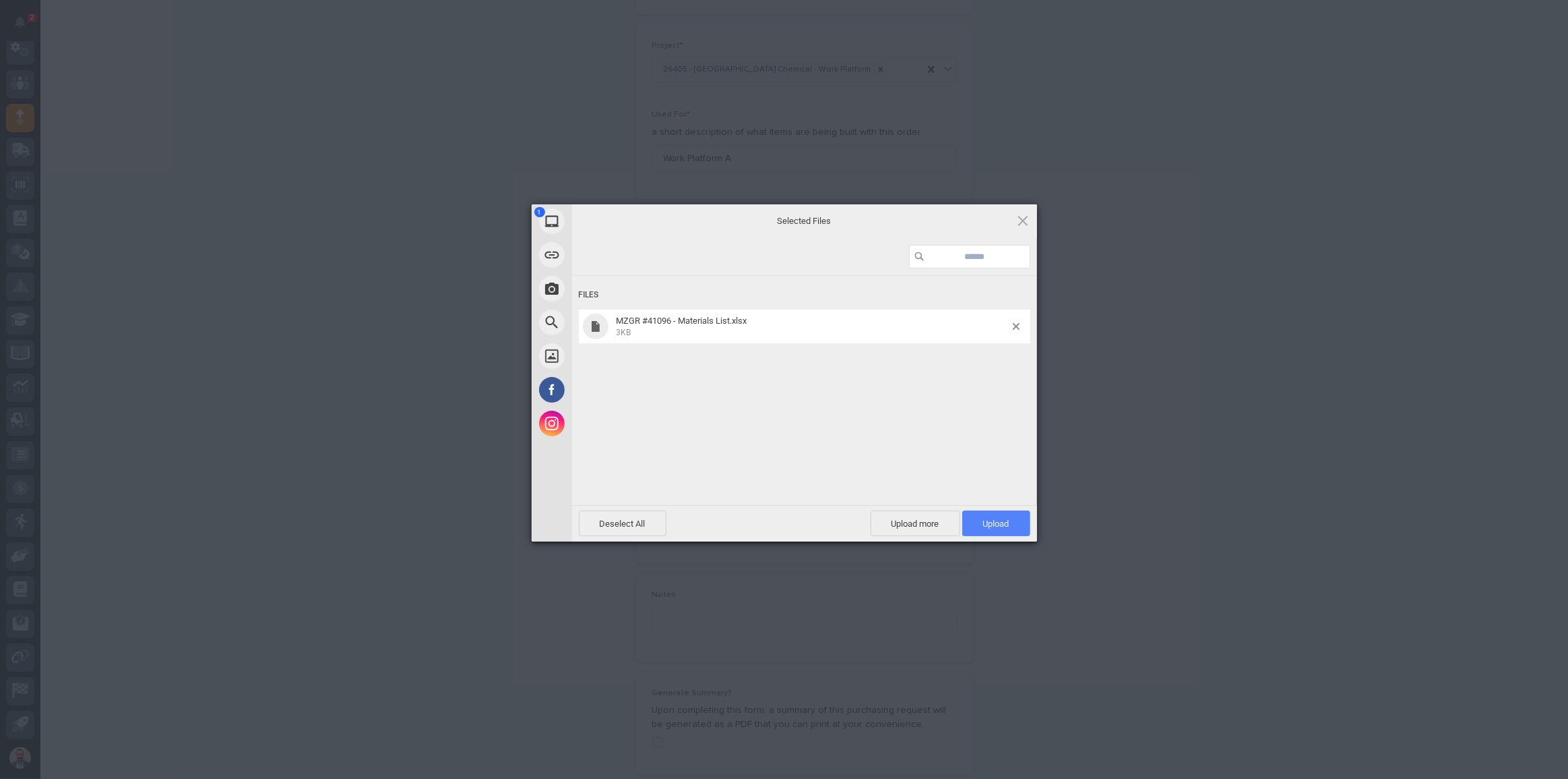
click at [995, 523] on span "Upload 1" at bounding box center [996, 523] width 26 height 10
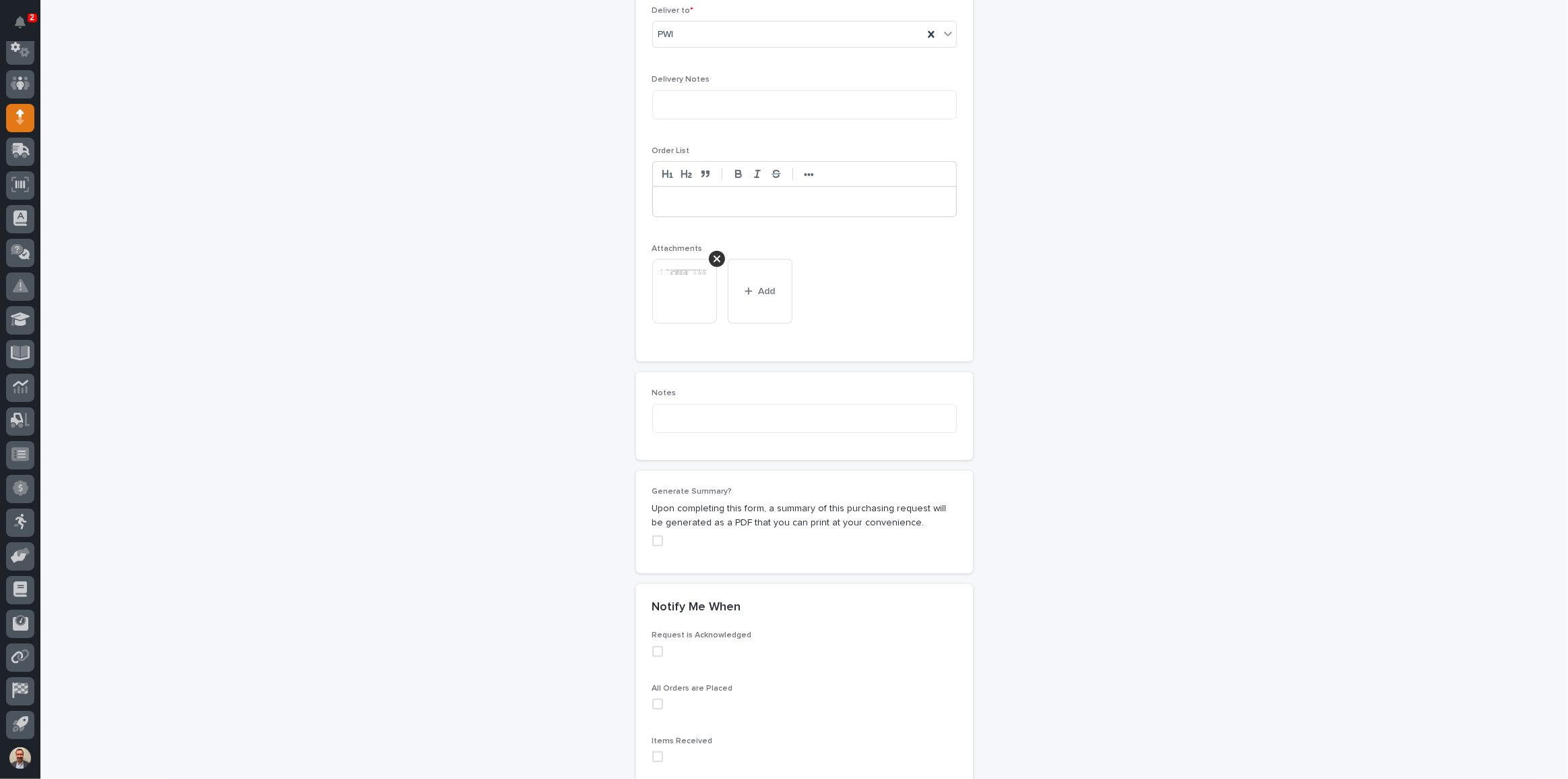
scroll to position [883, 0]
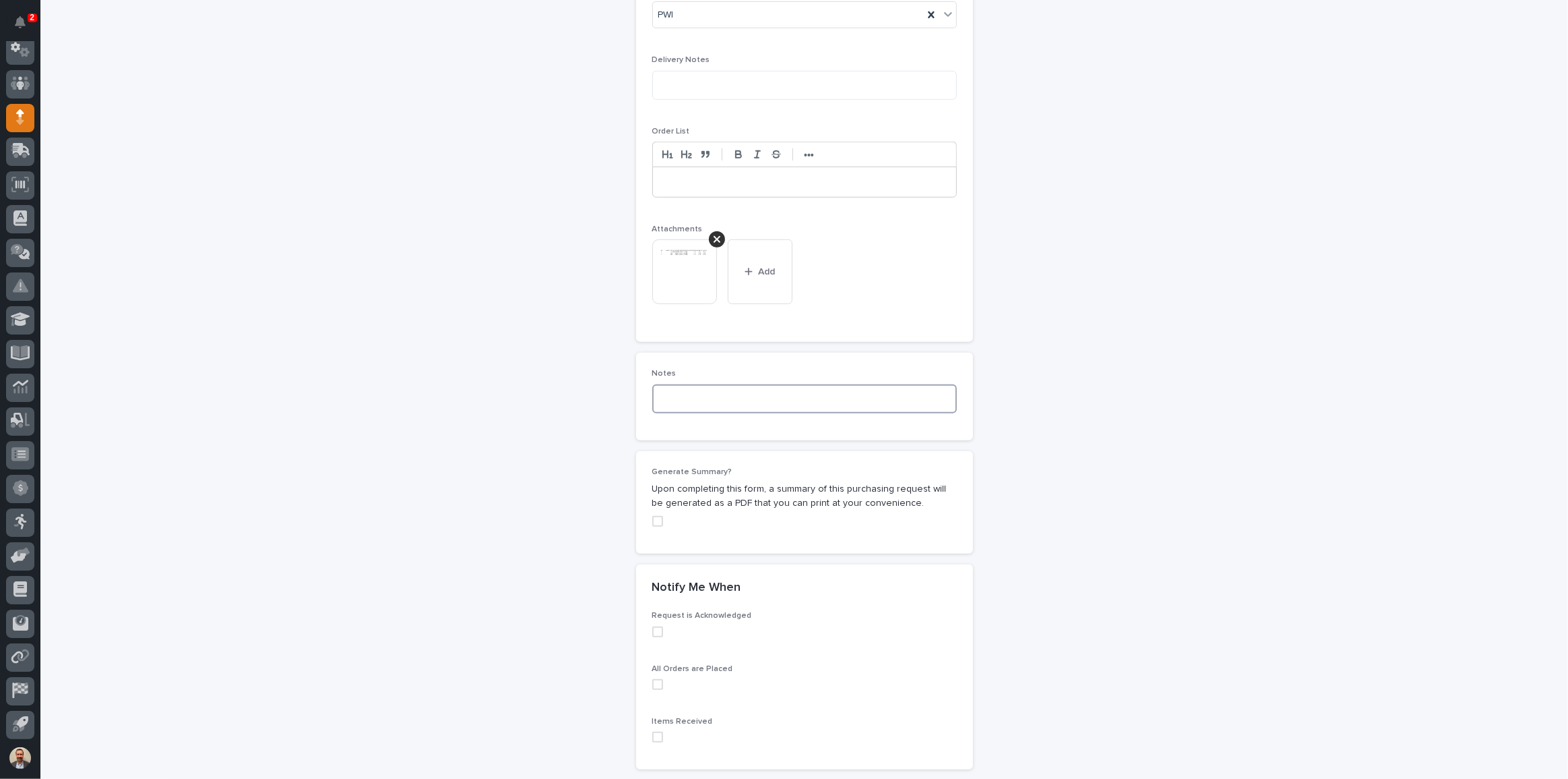
click at [742, 398] on textarea at bounding box center [805, 399] width 305 height 29
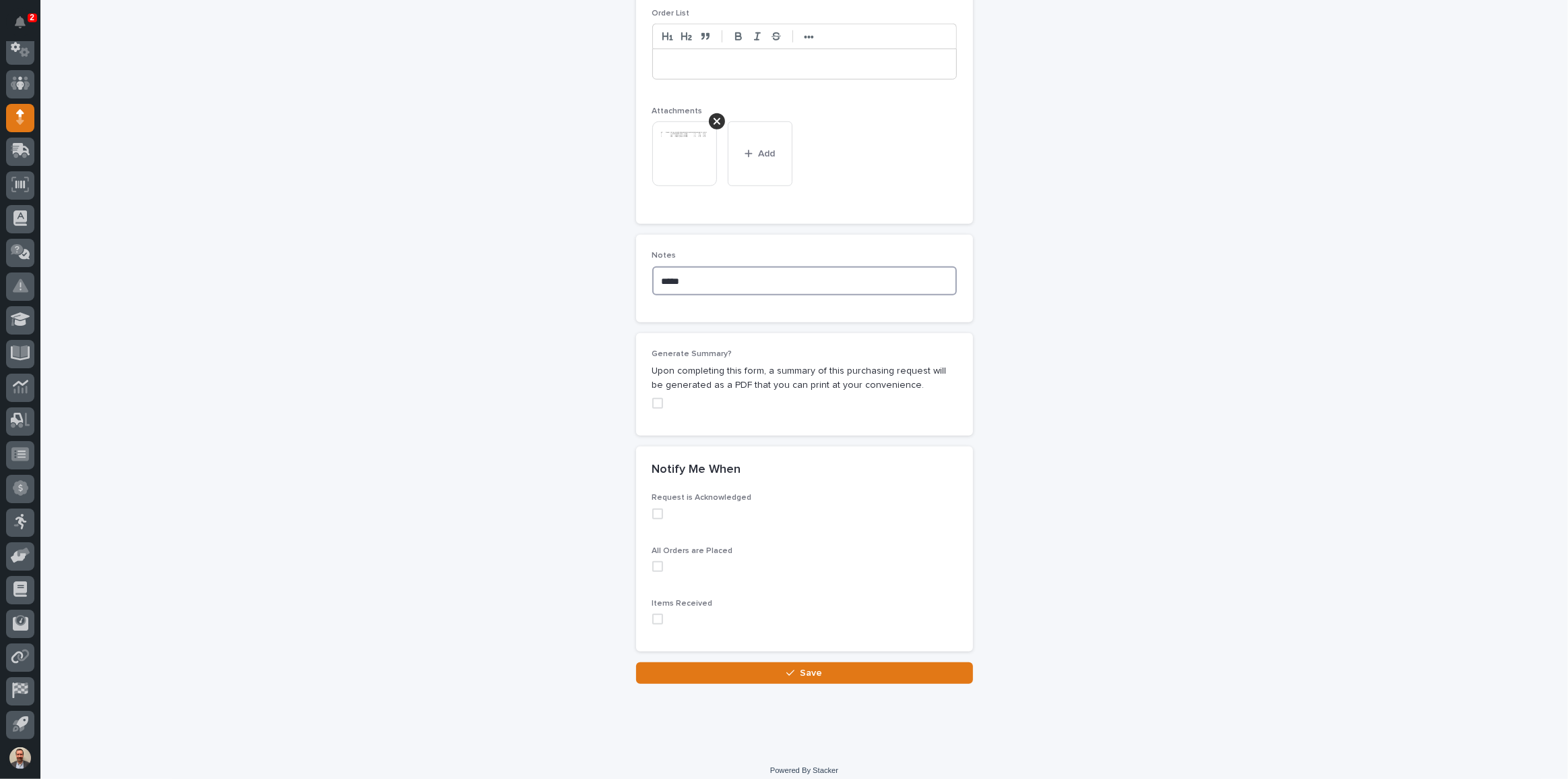
scroll to position [1009, 0]
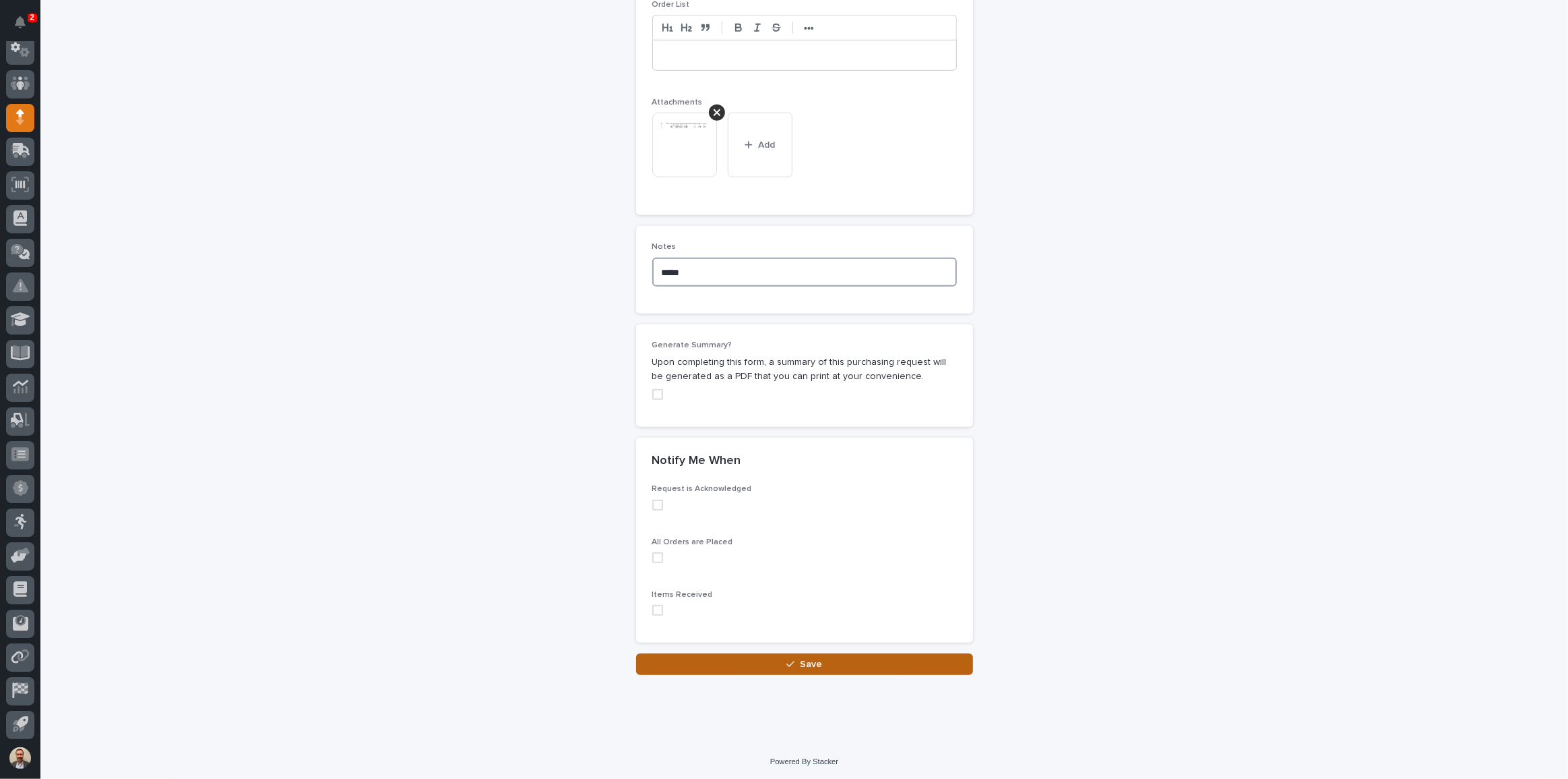
type textarea "*****"
click at [824, 657] on button "Save" at bounding box center [805, 664] width 337 height 21
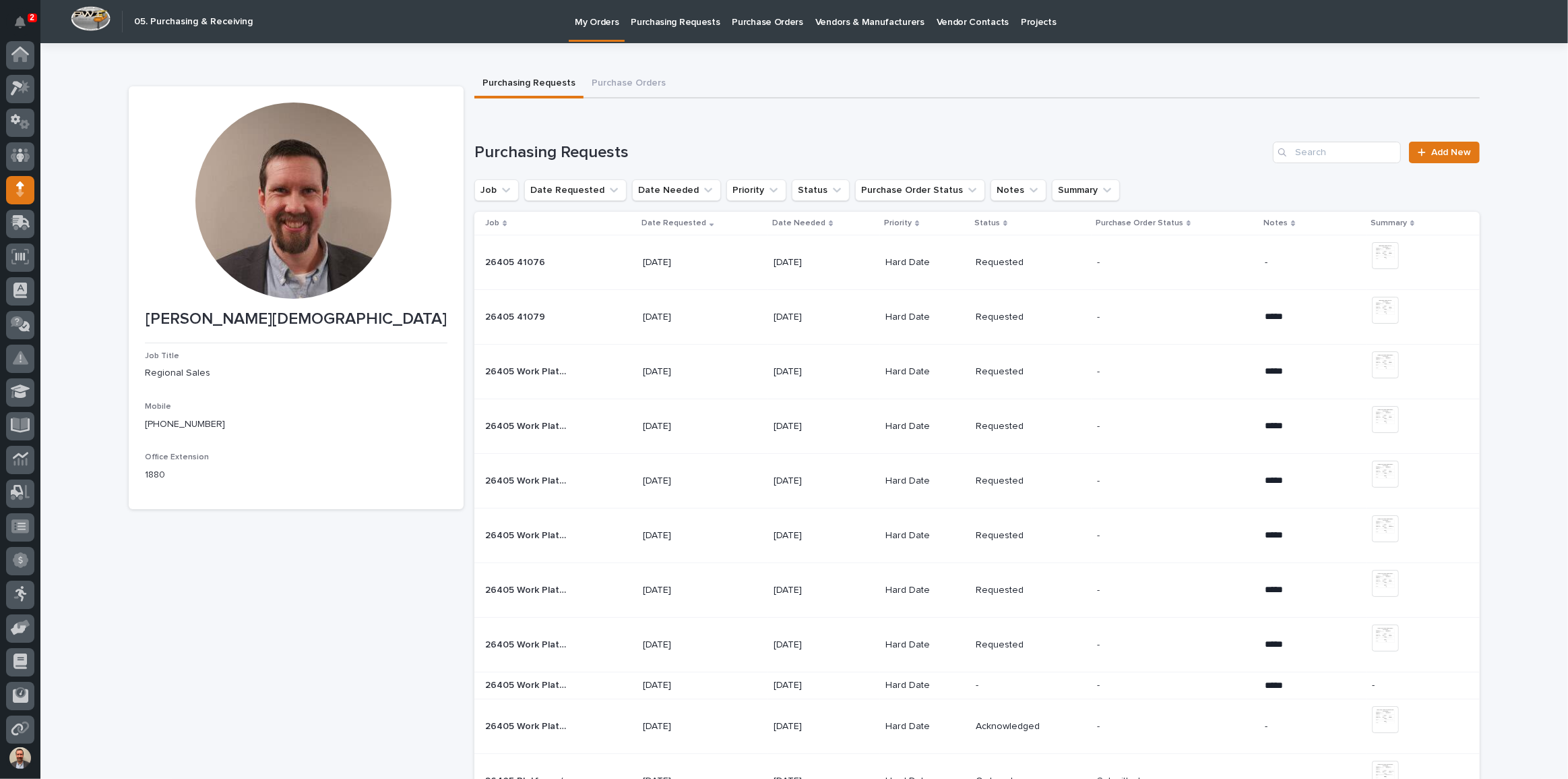
scroll to position [72, 0]
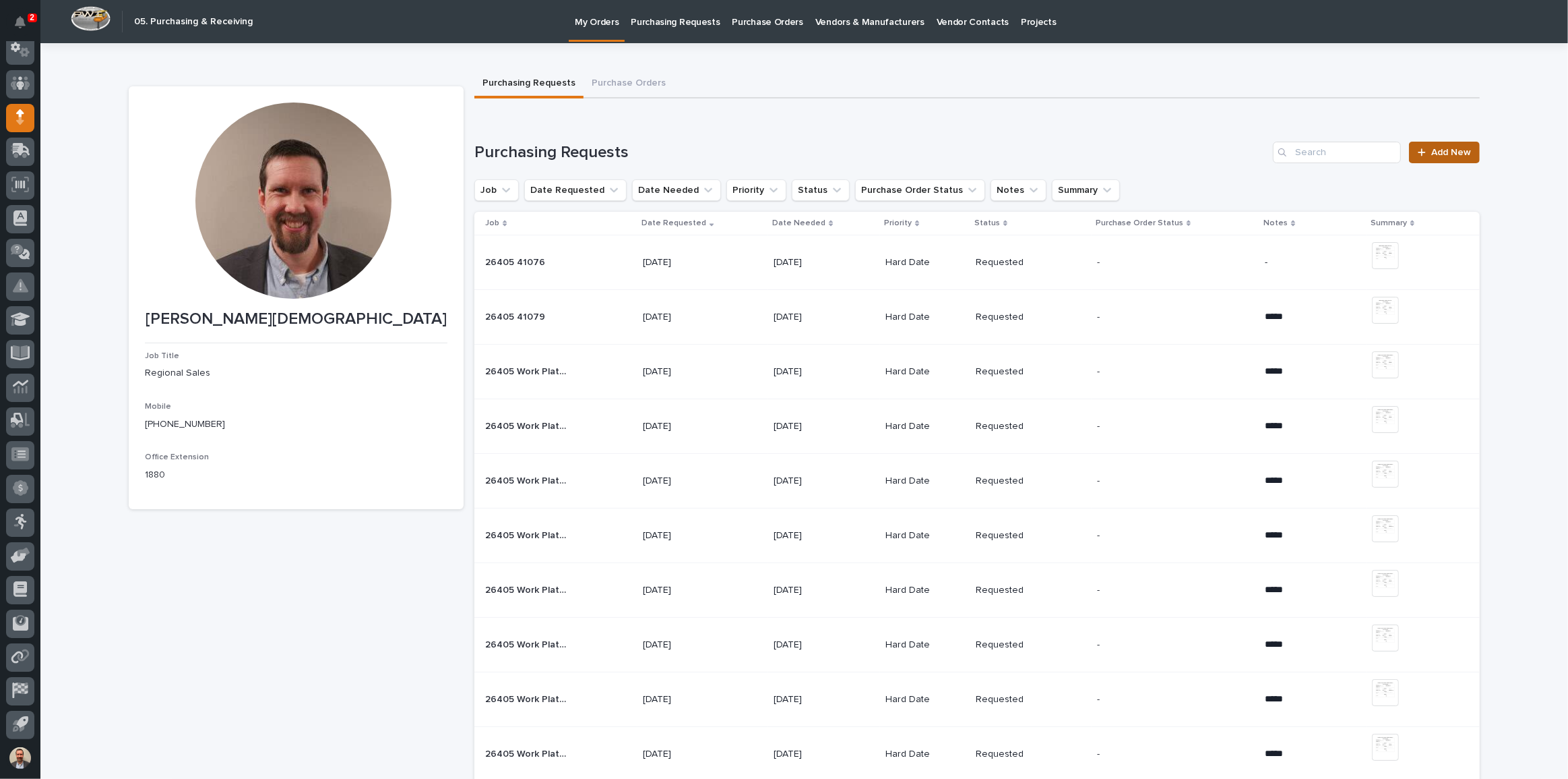
click at [1442, 155] on span "Add New" at bounding box center [1451, 152] width 39 height 10
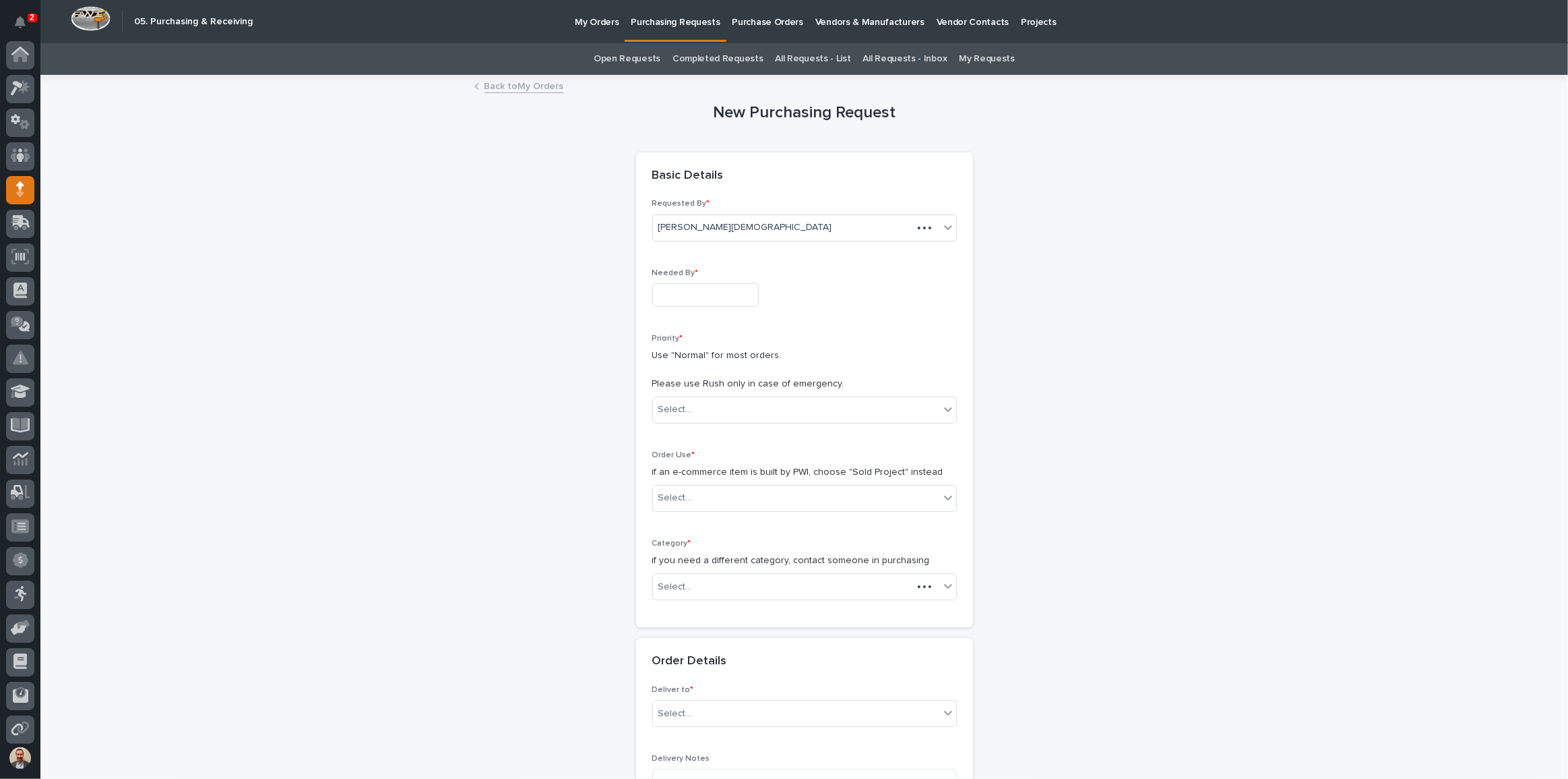
scroll to position [72, 0]
click at [743, 289] on input "text" at bounding box center [705, 295] width 106 height 23
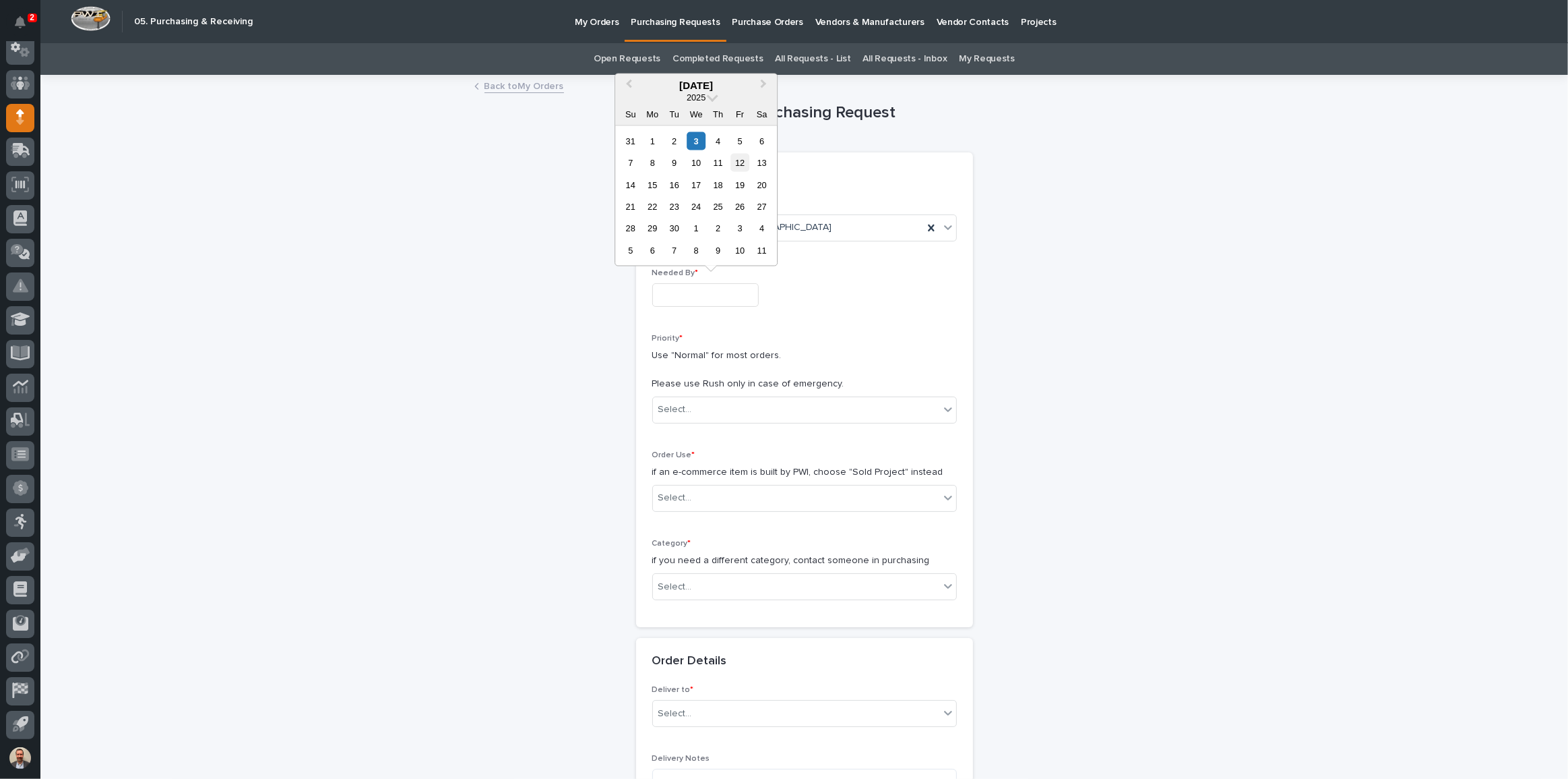
click at [739, 160] on div "12" at bounding box center [740, 163] width 18 height 18
type input "**********"
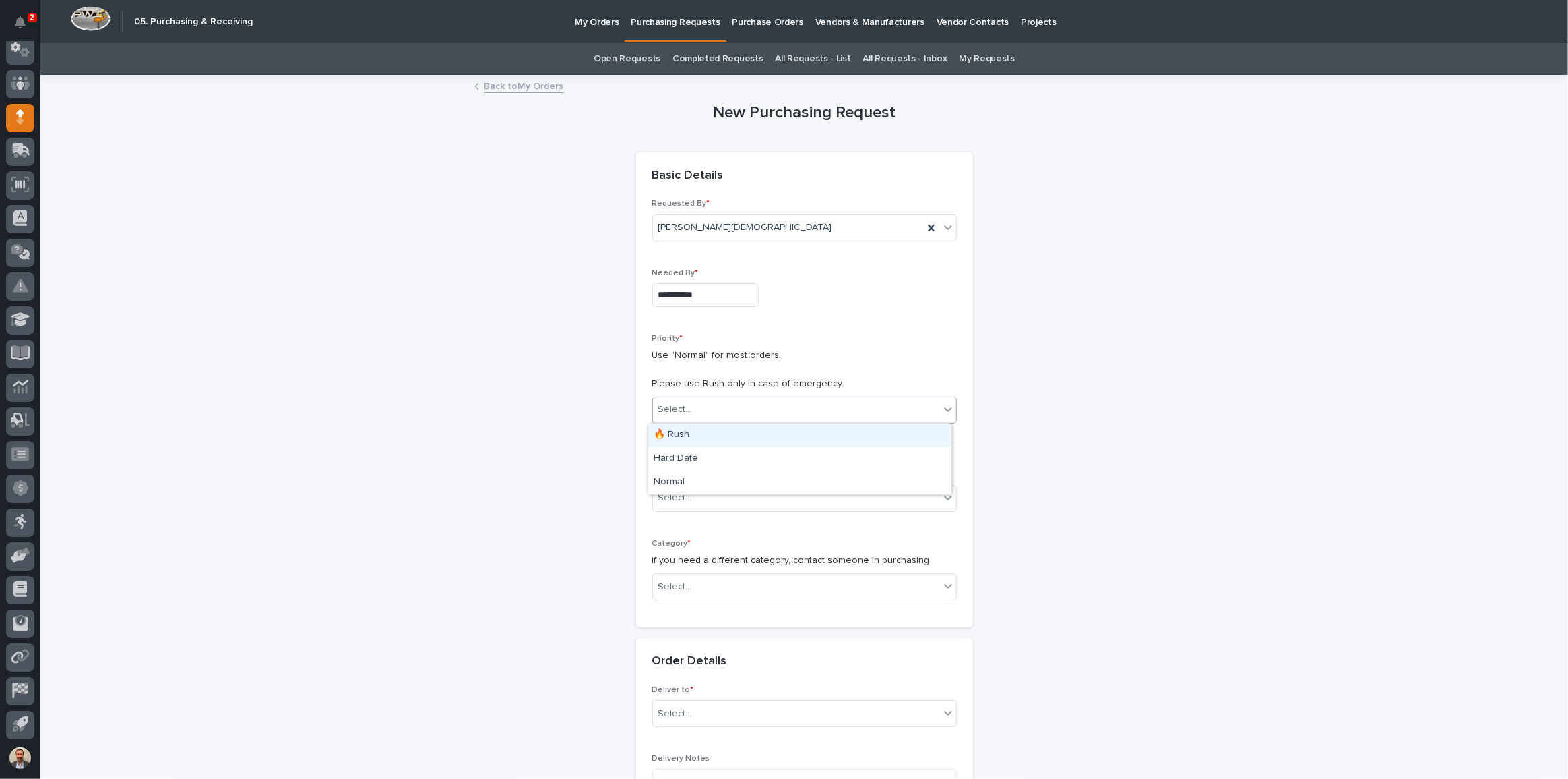
click at [756, 404] on div "Select..." at bounding box center [796, 409] width 286 height 22
click at [756, 465] on div "Hard Date" at bounding box center [799, 459] width 303 height 23
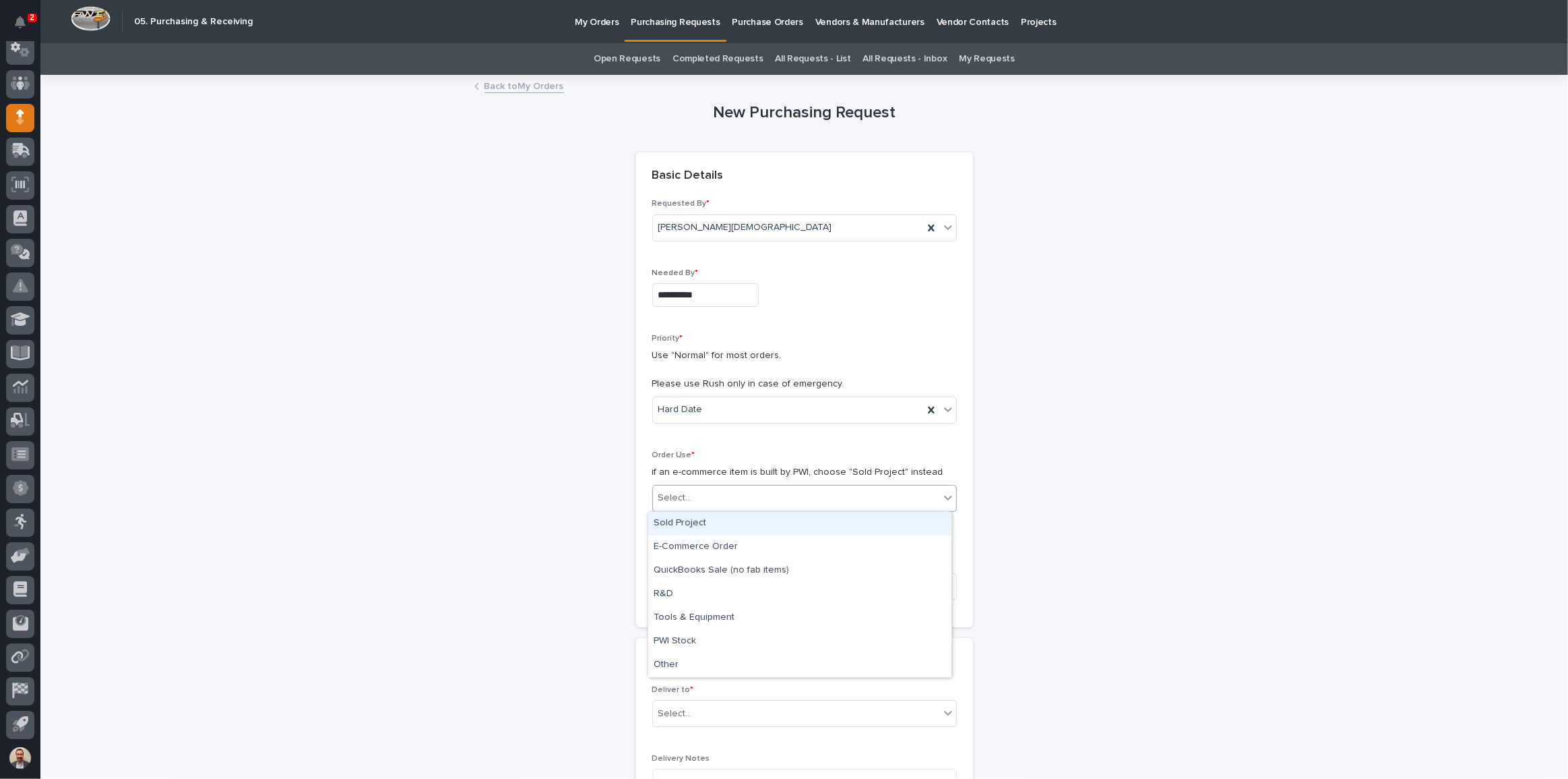
click at [754, 500] on div "Select..." at bounding box center [796, 497] width 286 height 22
click at [762, 514] on div "Sold Project" at bounding box center [799, 523] width 303 height 23
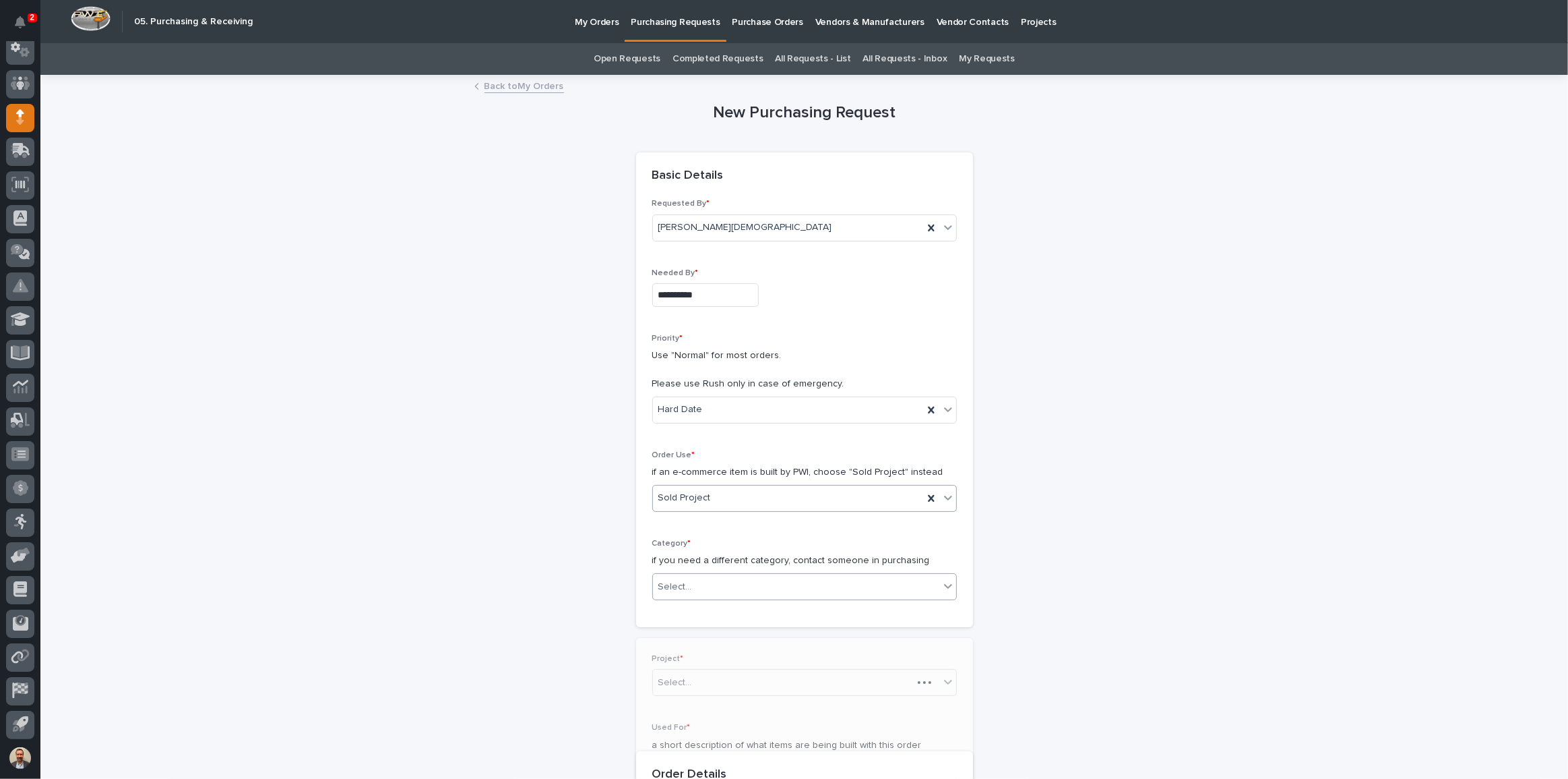
click at [759, 584] on div "Select..." at bounding box center [796, 587] width 286 height 22
click at [748, 774] on div "Steel" at bounding box center [799, 777] width 303 height 23
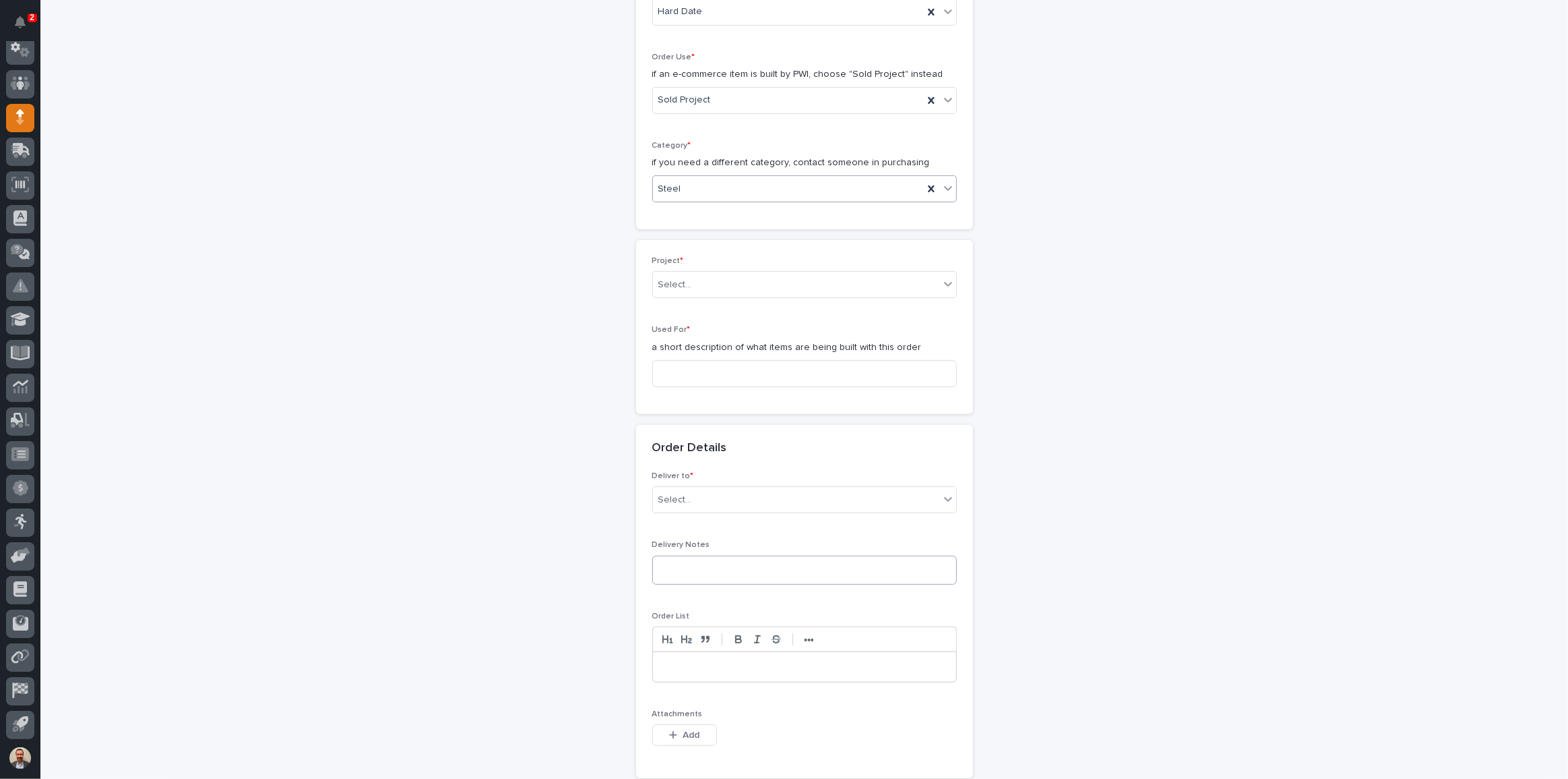
scroll to position [428, 0]
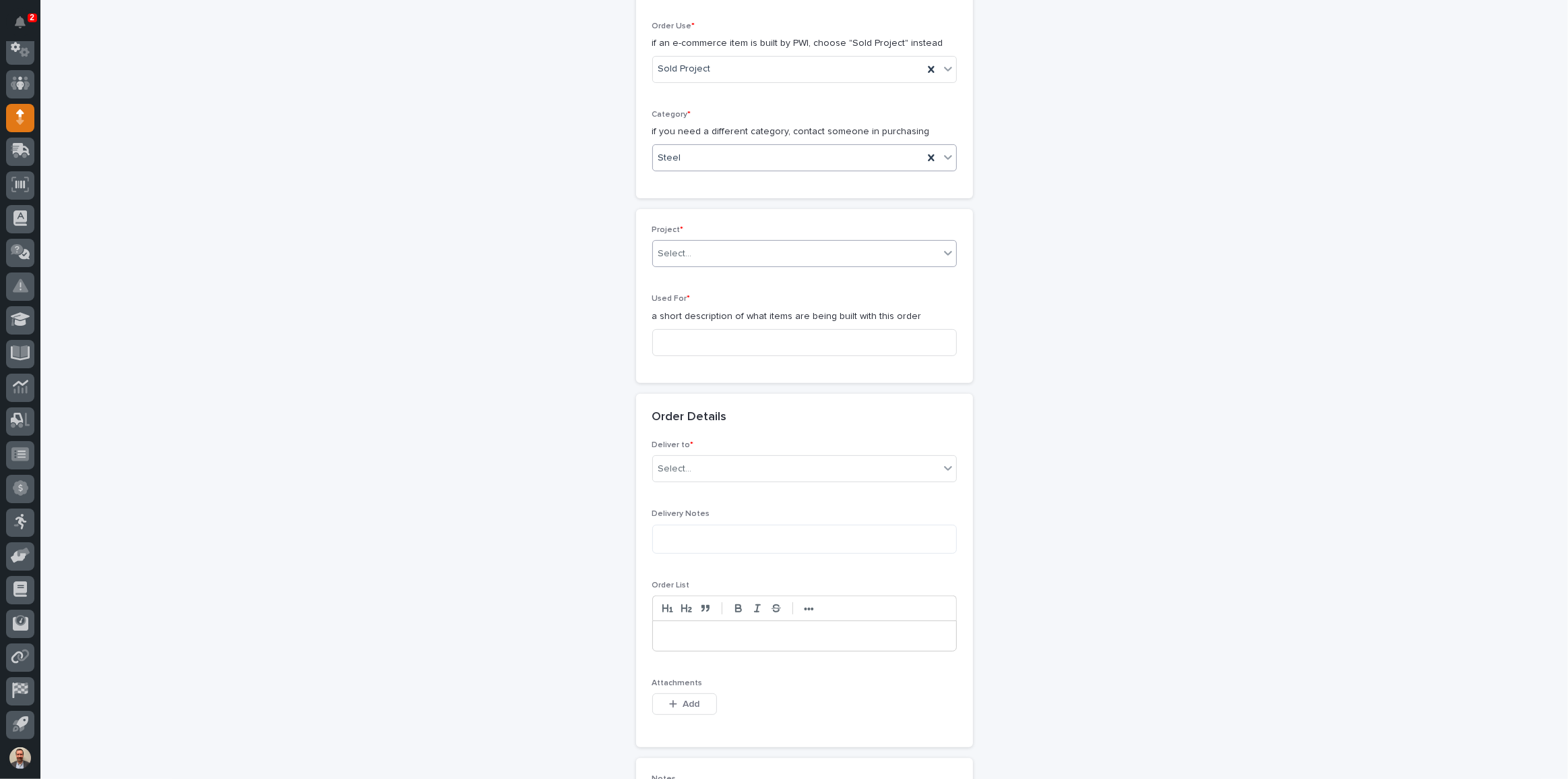
click at [758, 253] on div "Select..." at bounding box center [796, 253] width 286 height 22
type input "********"
click at [779, 343] on input at bounding box center [805, 343] width 305 height 27
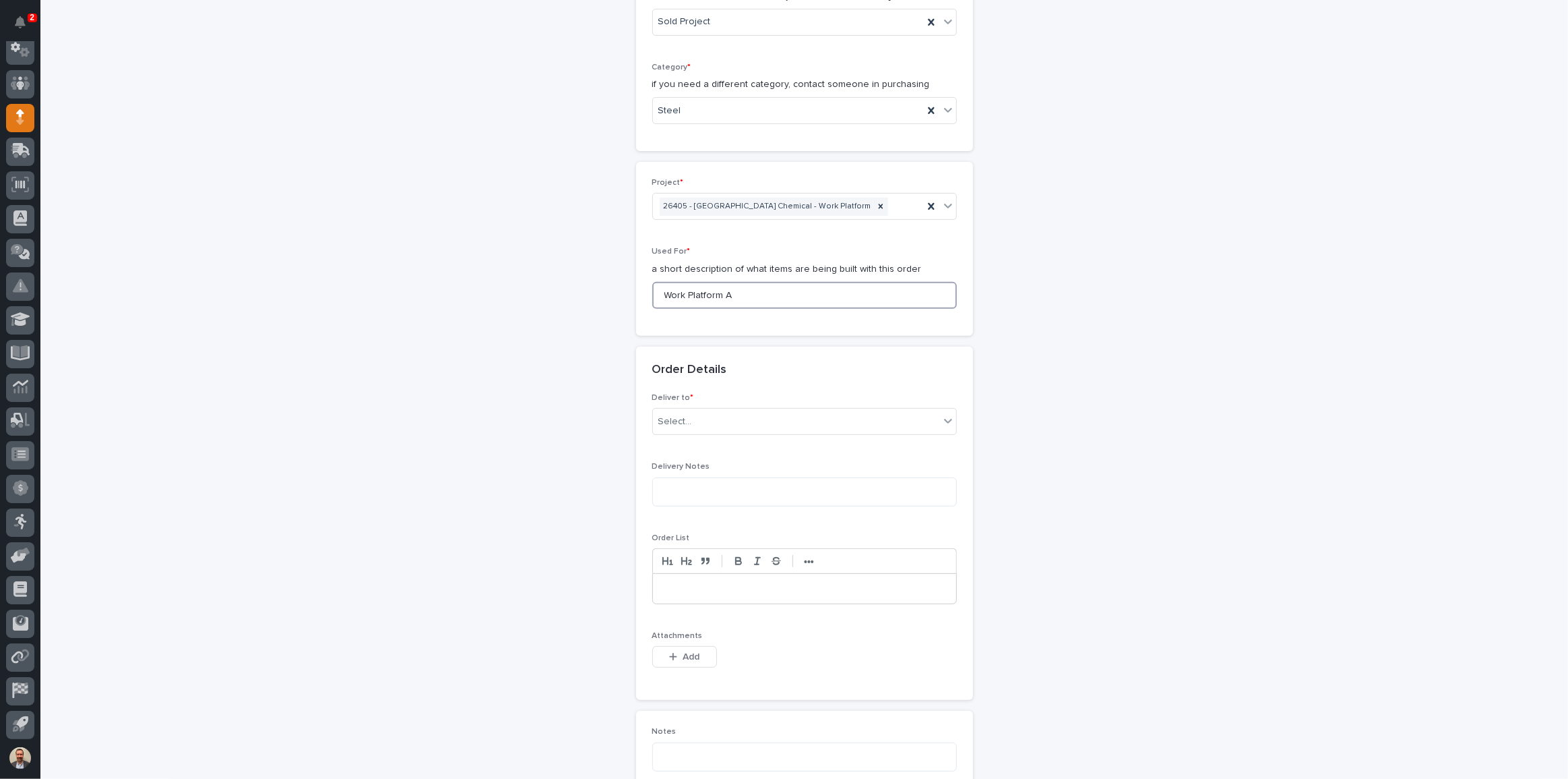
scroll to position [613, 0]
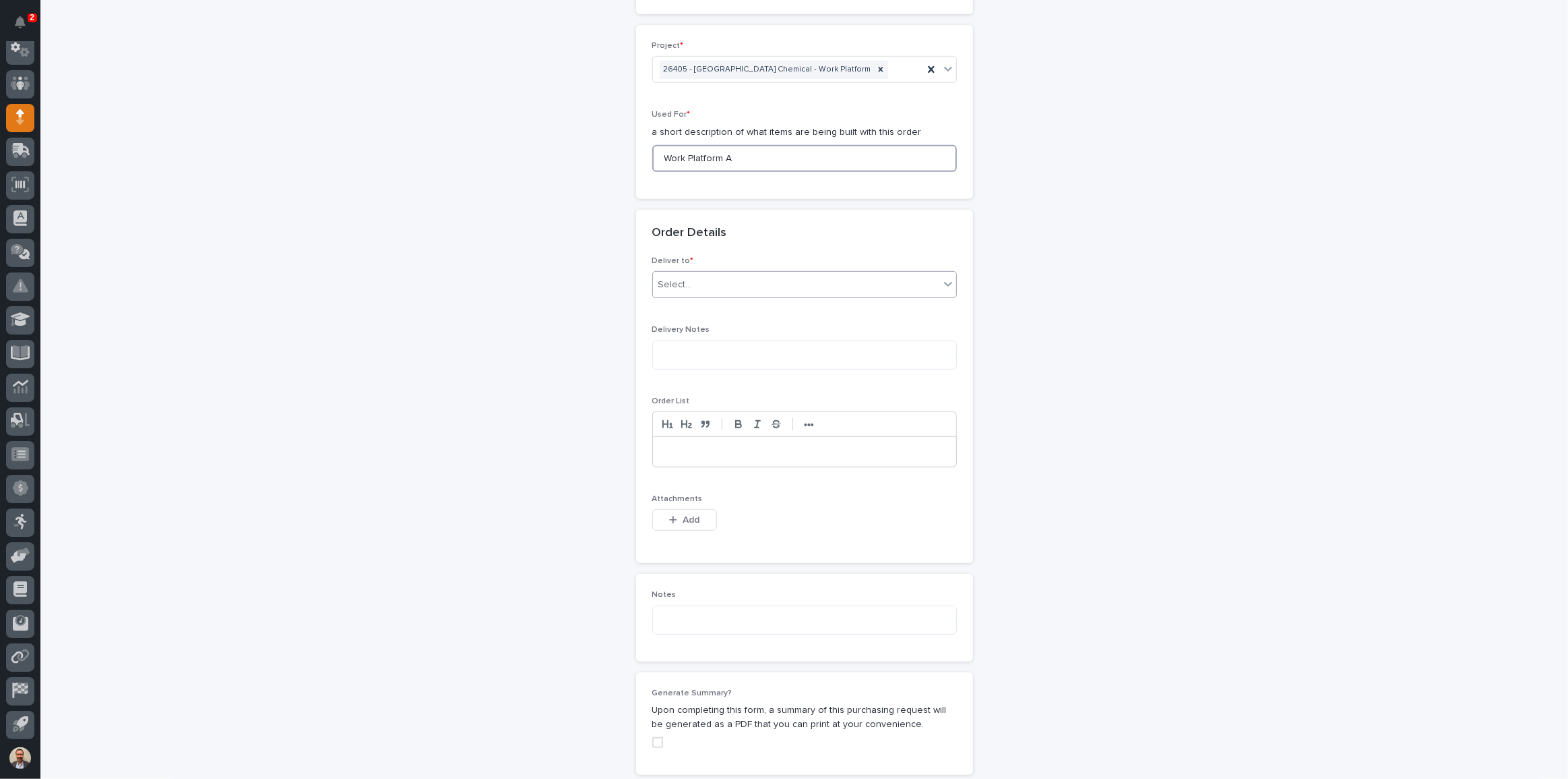
type input "Work Platform A"
click at [760, 281] on div "Select..." at bounding box center [796, 284] width 286 height 22
click at [754, 308] on div "PWI" at bounding box center [799, 309] width 303 height 23
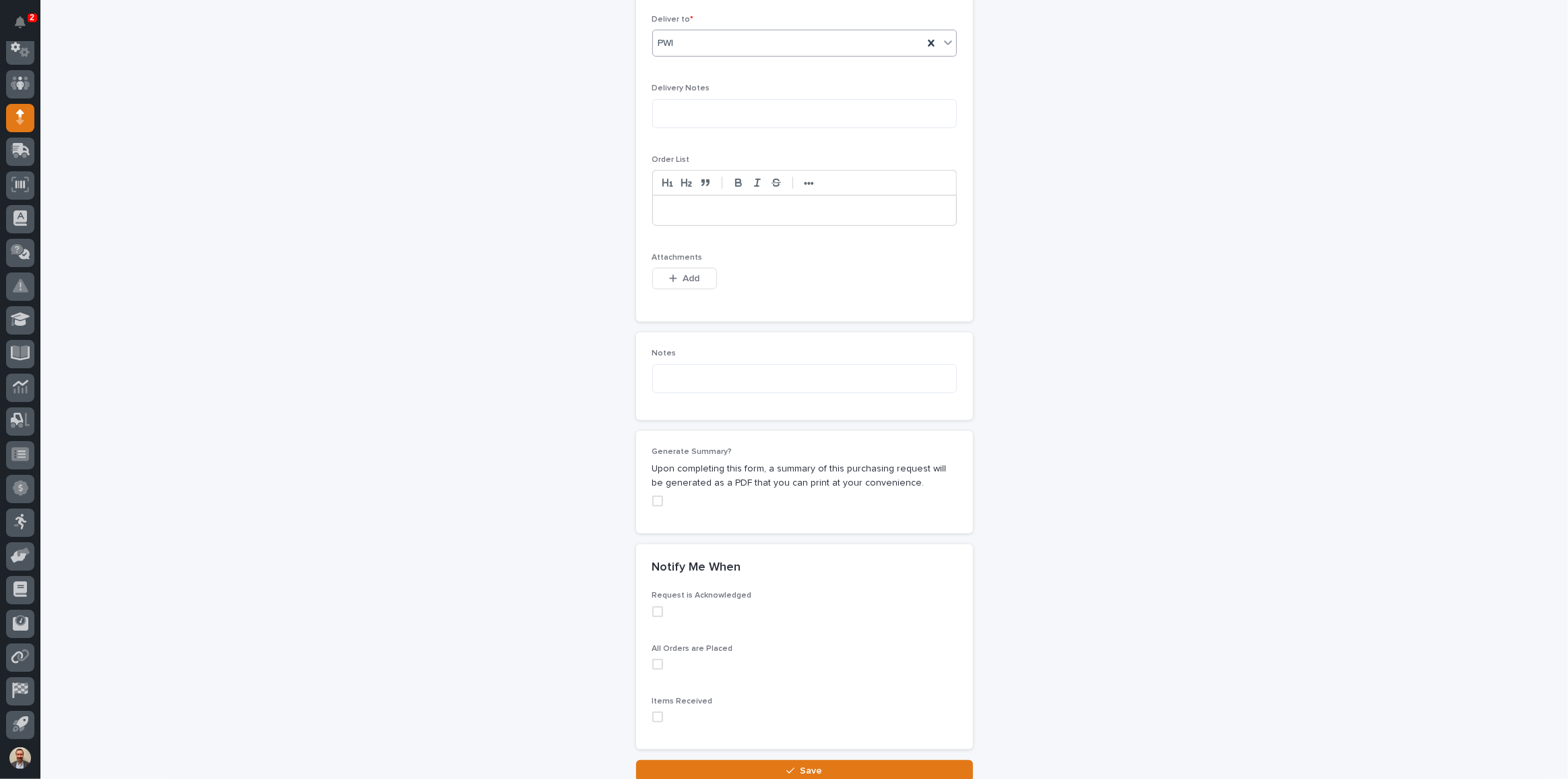
scroll to position [858, 0]
click at [686, 267] on button "Add" at bounding box center [685, 275] width 64 height 21
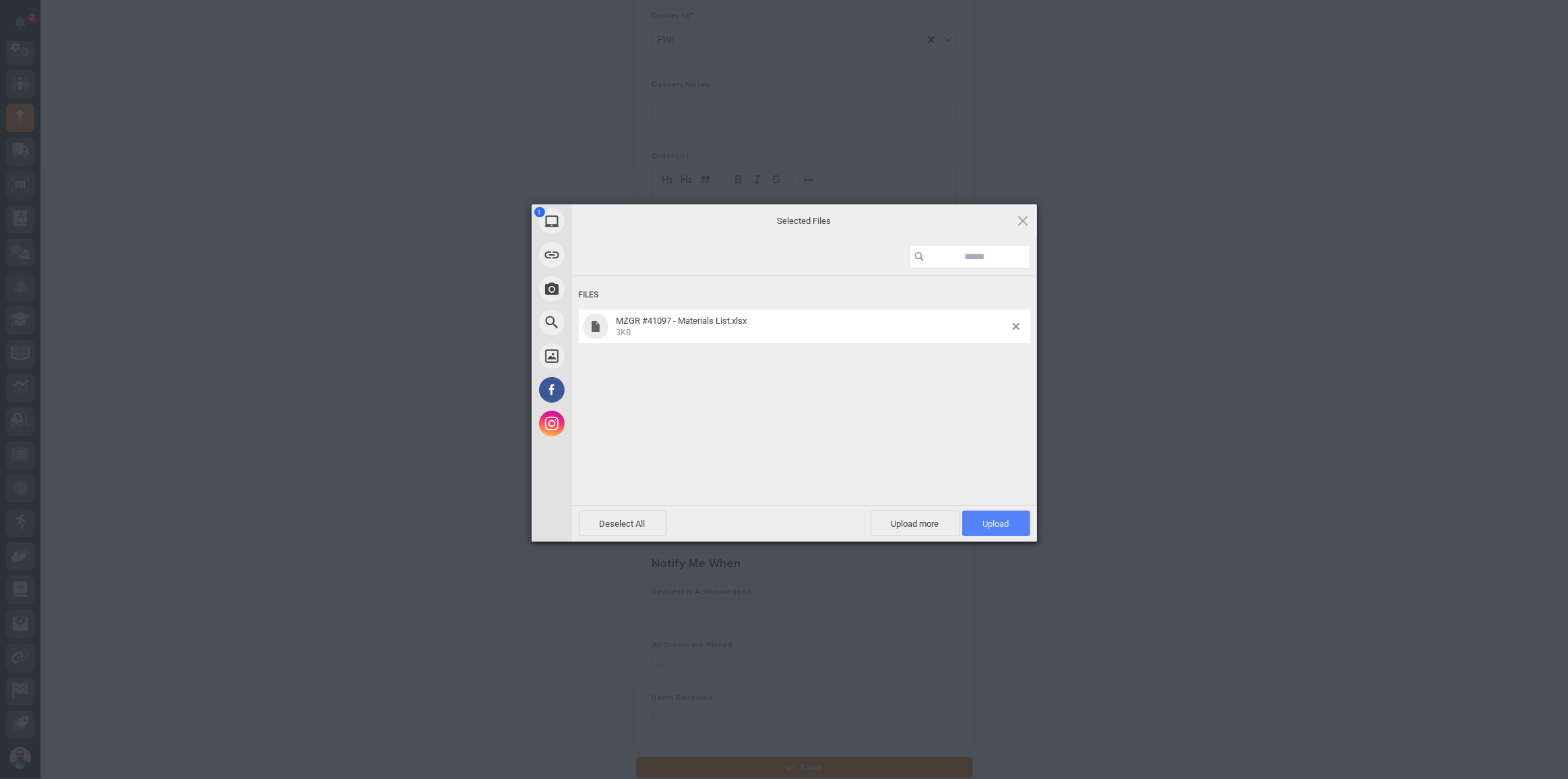
click at [1012, 519] on span "Upload 1" at bounding box center [996, 523] width 68 height 26
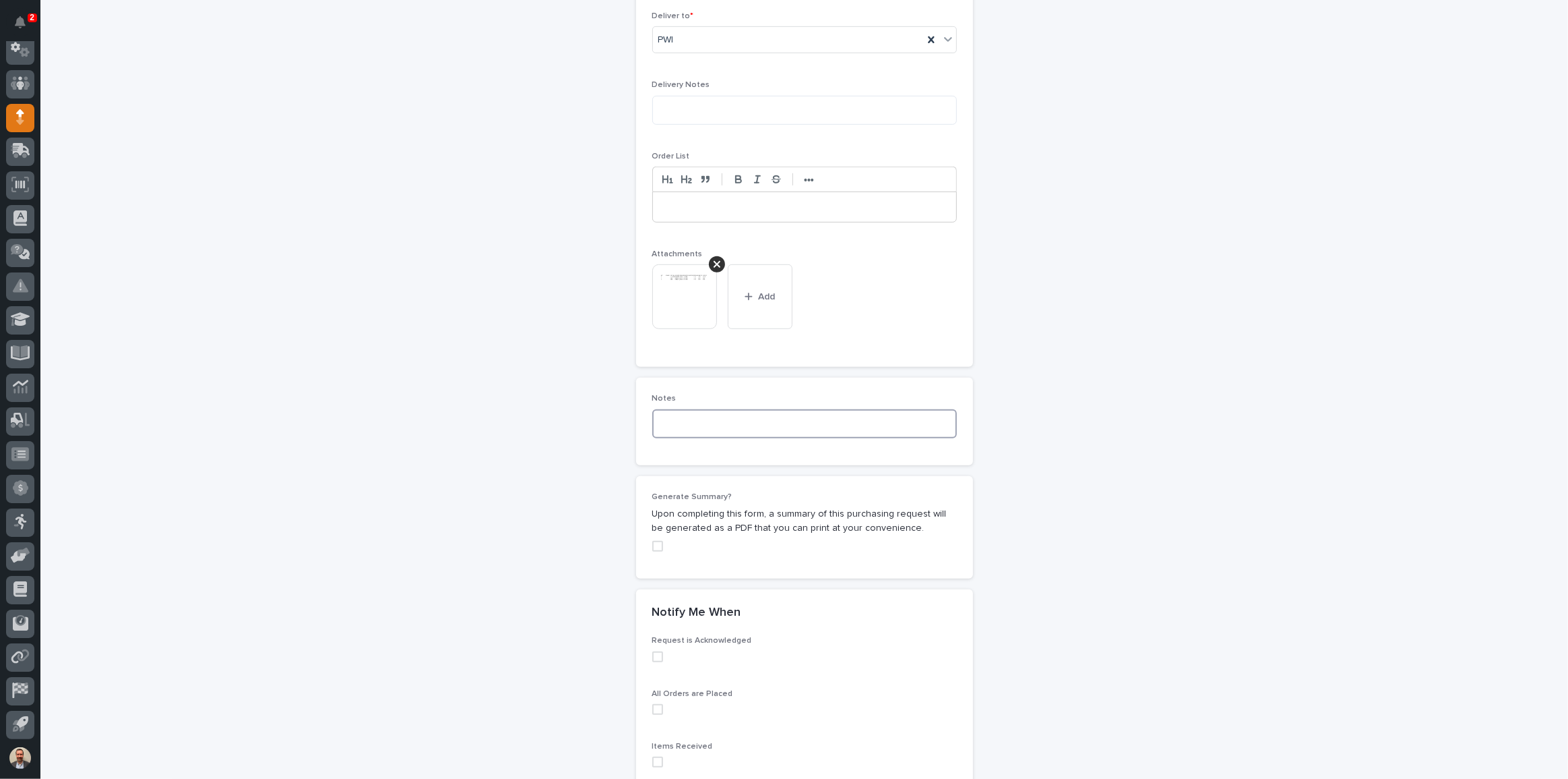
click at [732, 421] on textarea at bounding box center [805, 424] width 305 height 29
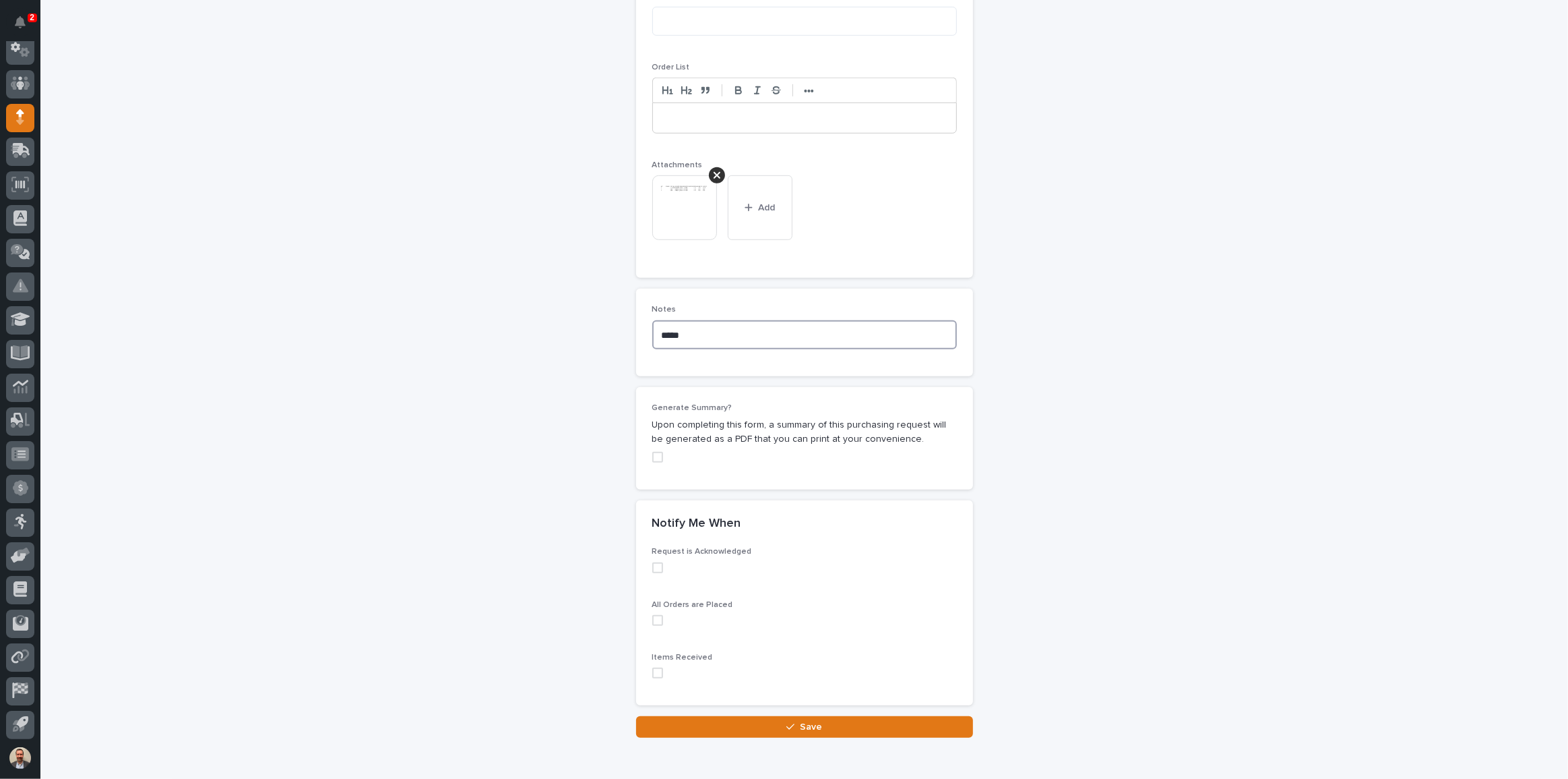
scroll to position [1009, 0]
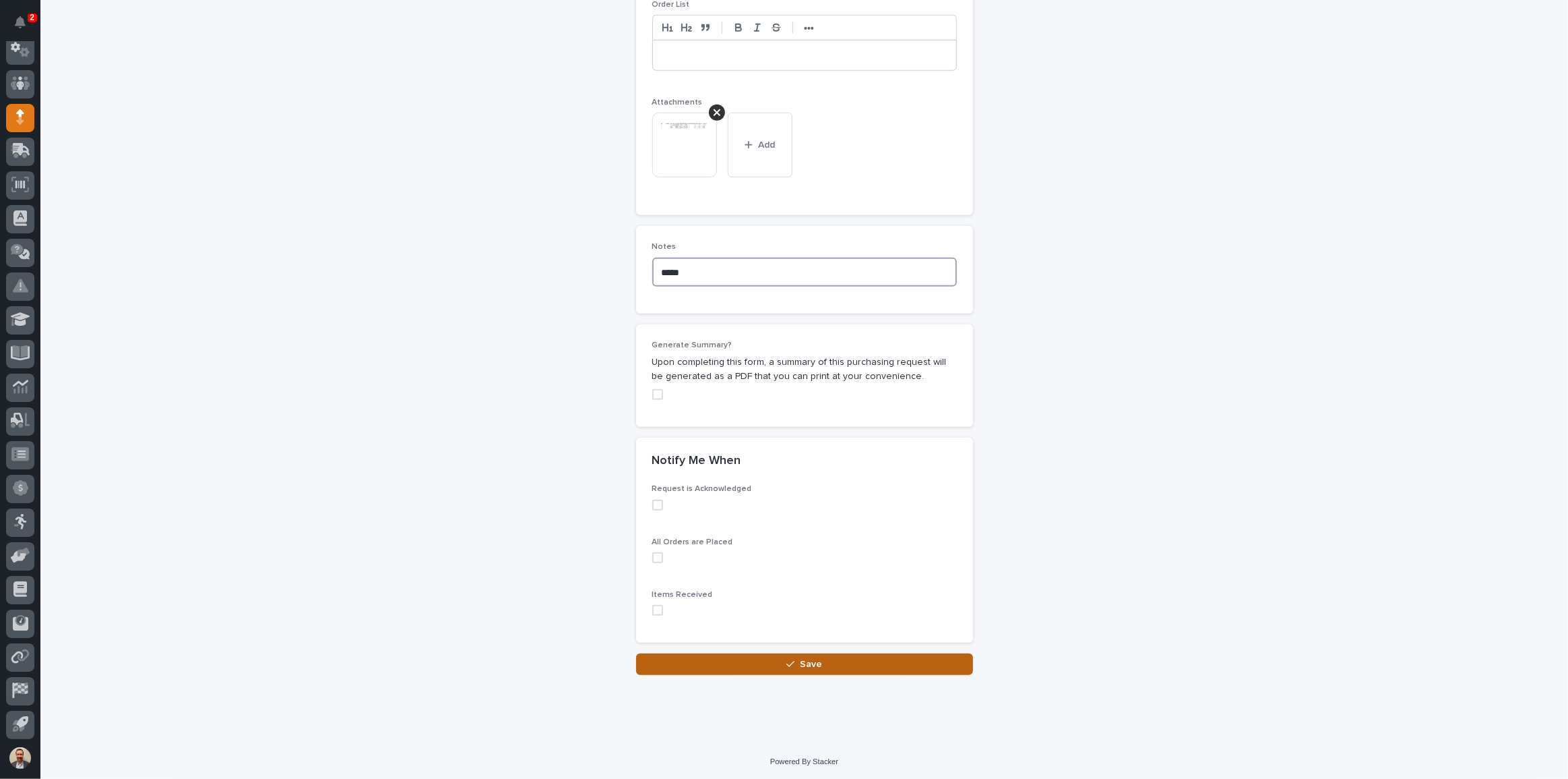
type textarea "*****"
click at [849, 658] on button "Save" at bounding box center [805, 664] width 337 height 21
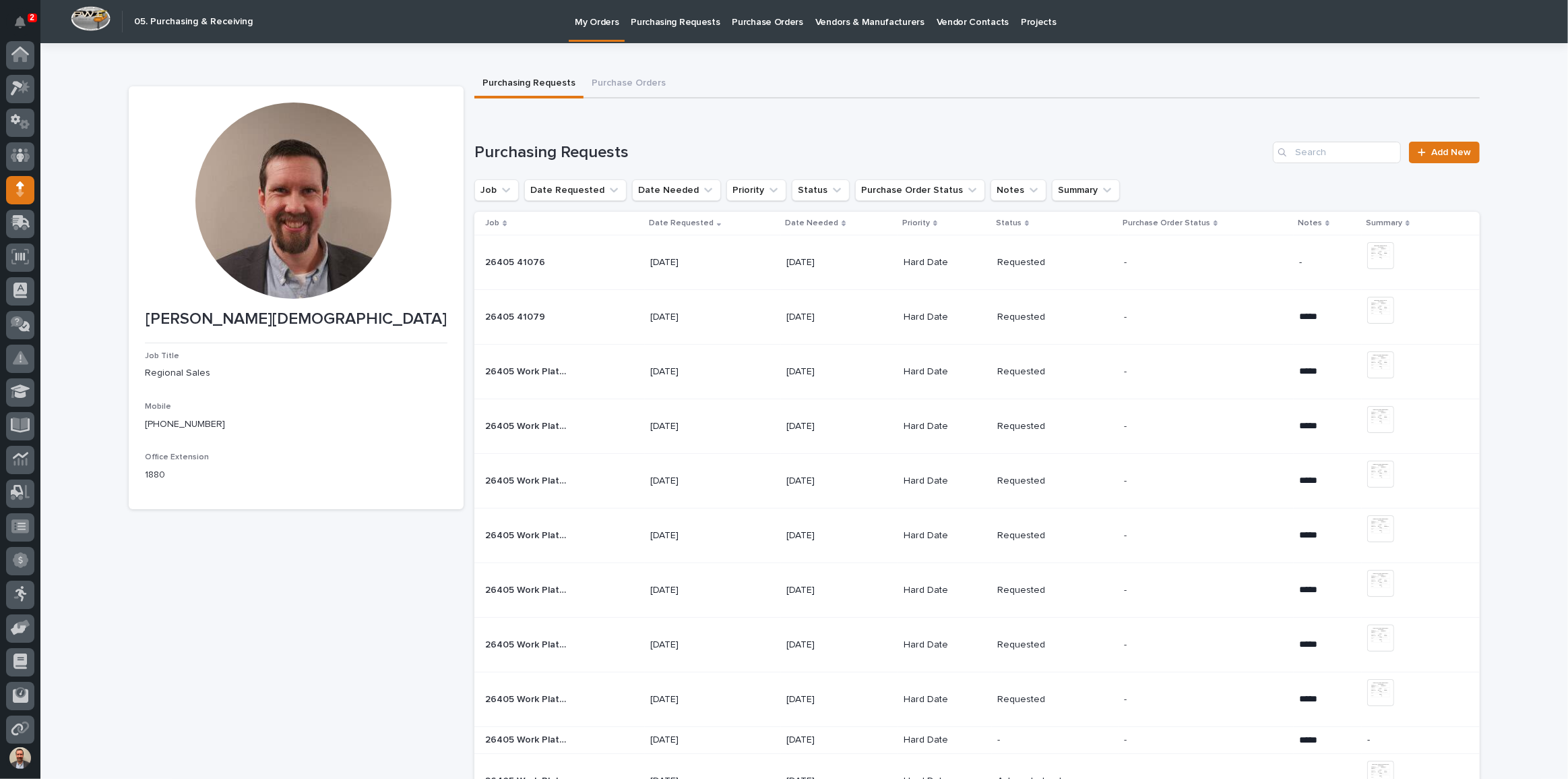
scroll to position [72, 0]
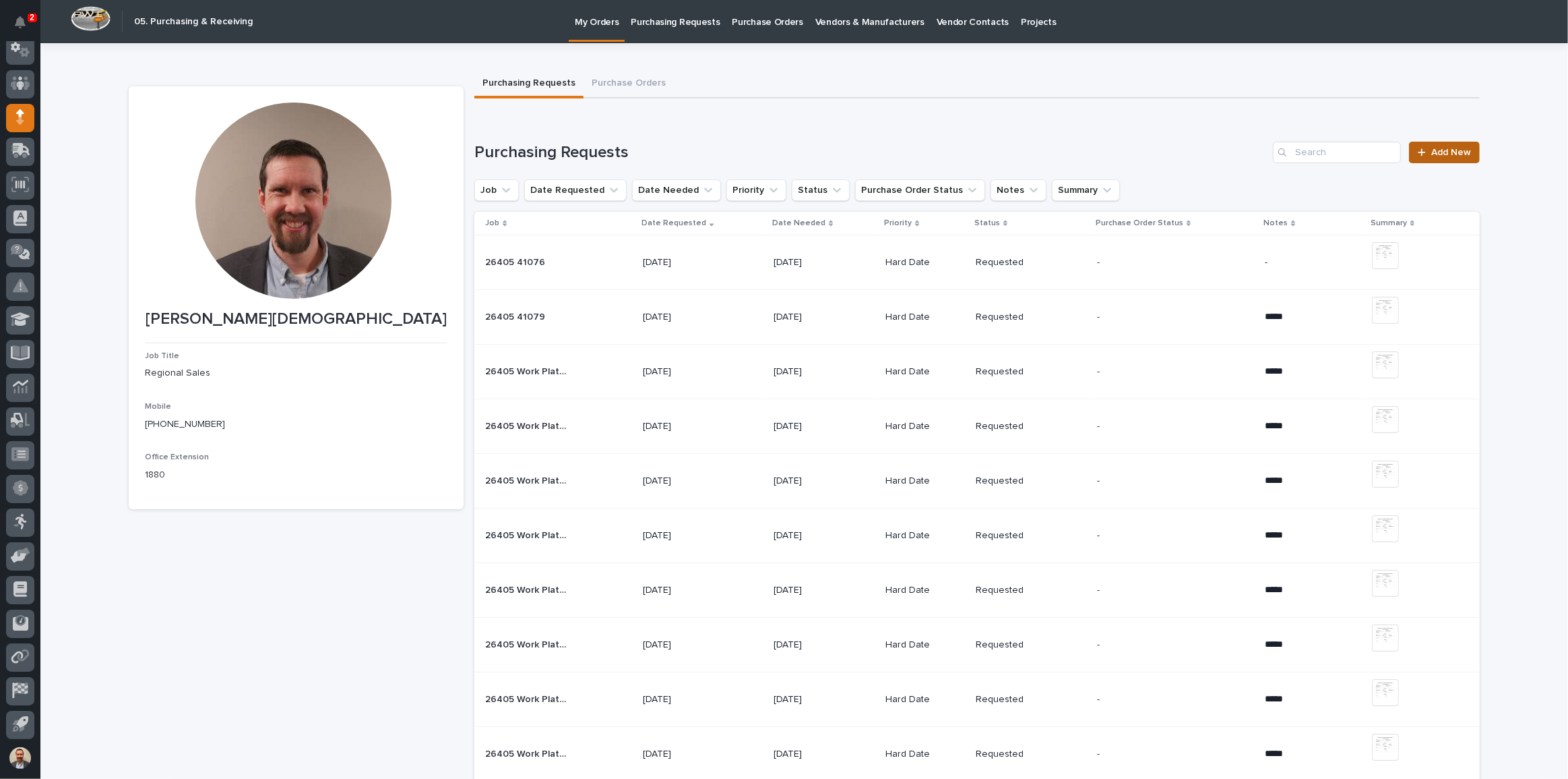
click at [1446, 155] on span "Add New" at bounding box center [1451, 152] width 39 height 10
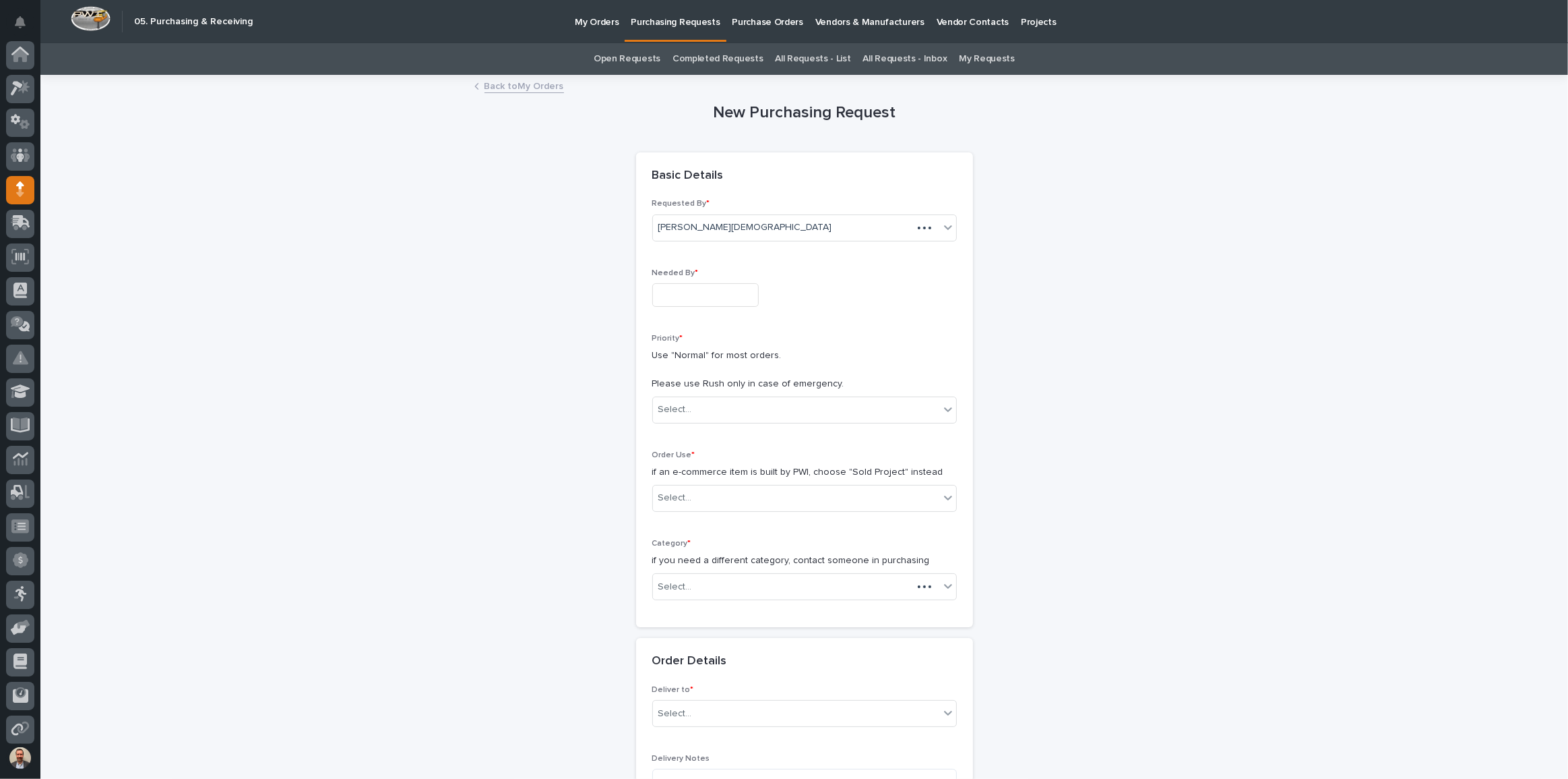
scroll to position [72, 0]
click at [724, 289] on input "text" at bounding box center [705, 295] width 106 height 23
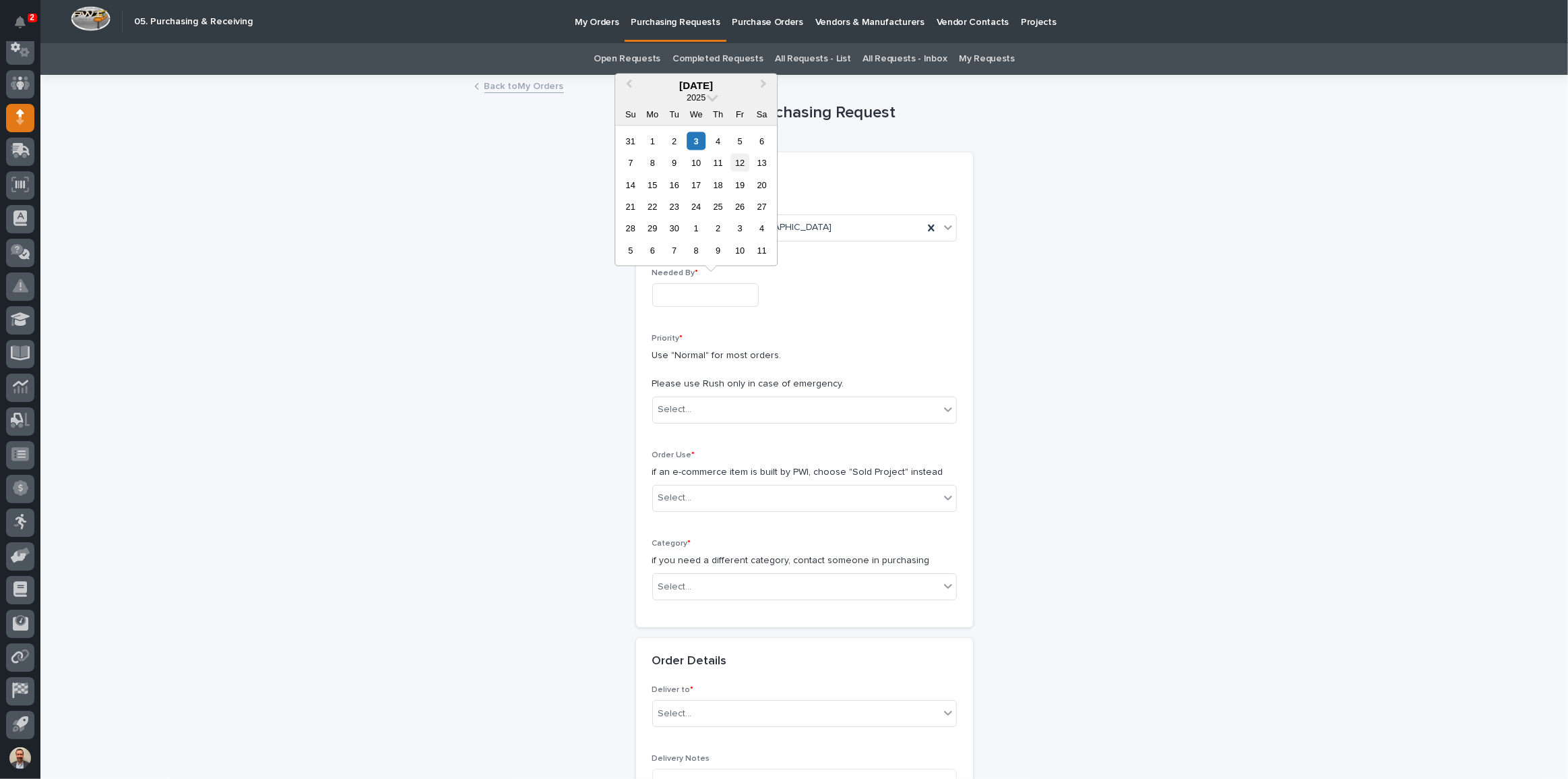
click at [743, 160] on div "12" at bounding box center [740, 163] width 18 height 18
type input "**********"
click at [761, 405] on div "Select..." at bounding box center [796, 409] width 286 height 22
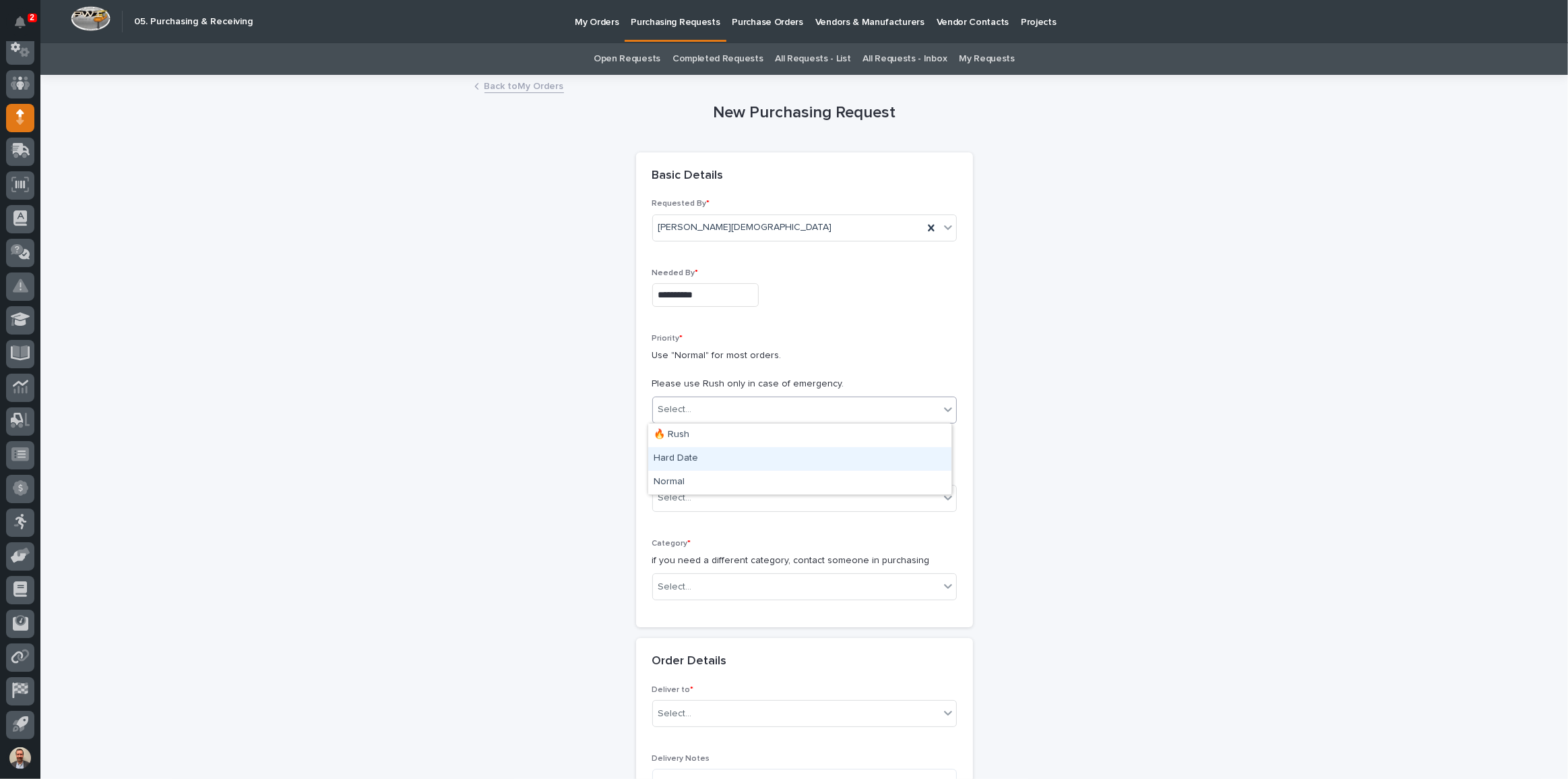
click at [746, 461] on div "Hard Date" at bounding box center [799, 459] width 303 height 23
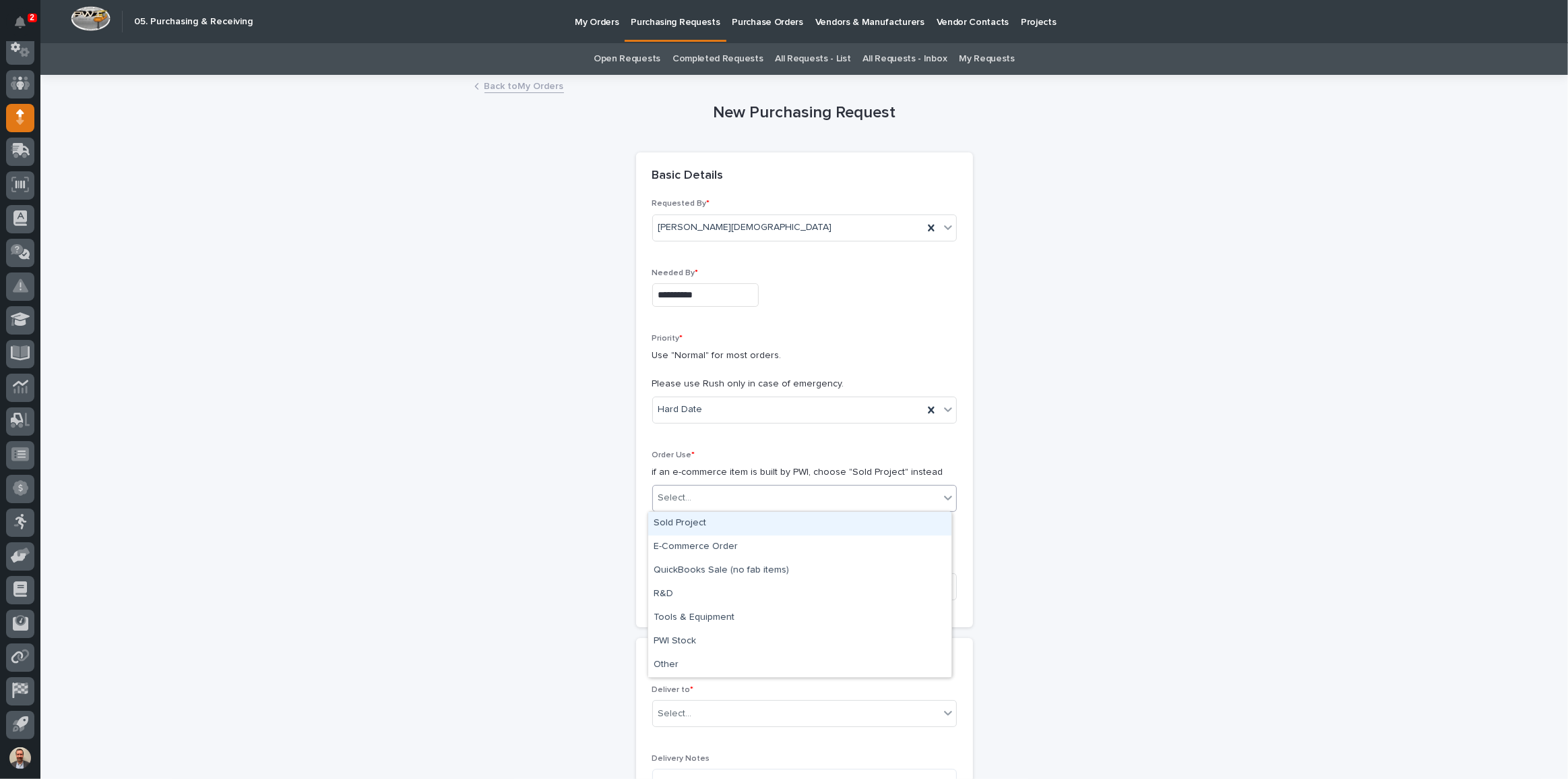
click at [748, 503] on div "Select..." at bounding box center [796, 497] width 286 height 22
click at [748, 525] on div "Sold Project" at bounding box center [799, 523] width 303 height 23
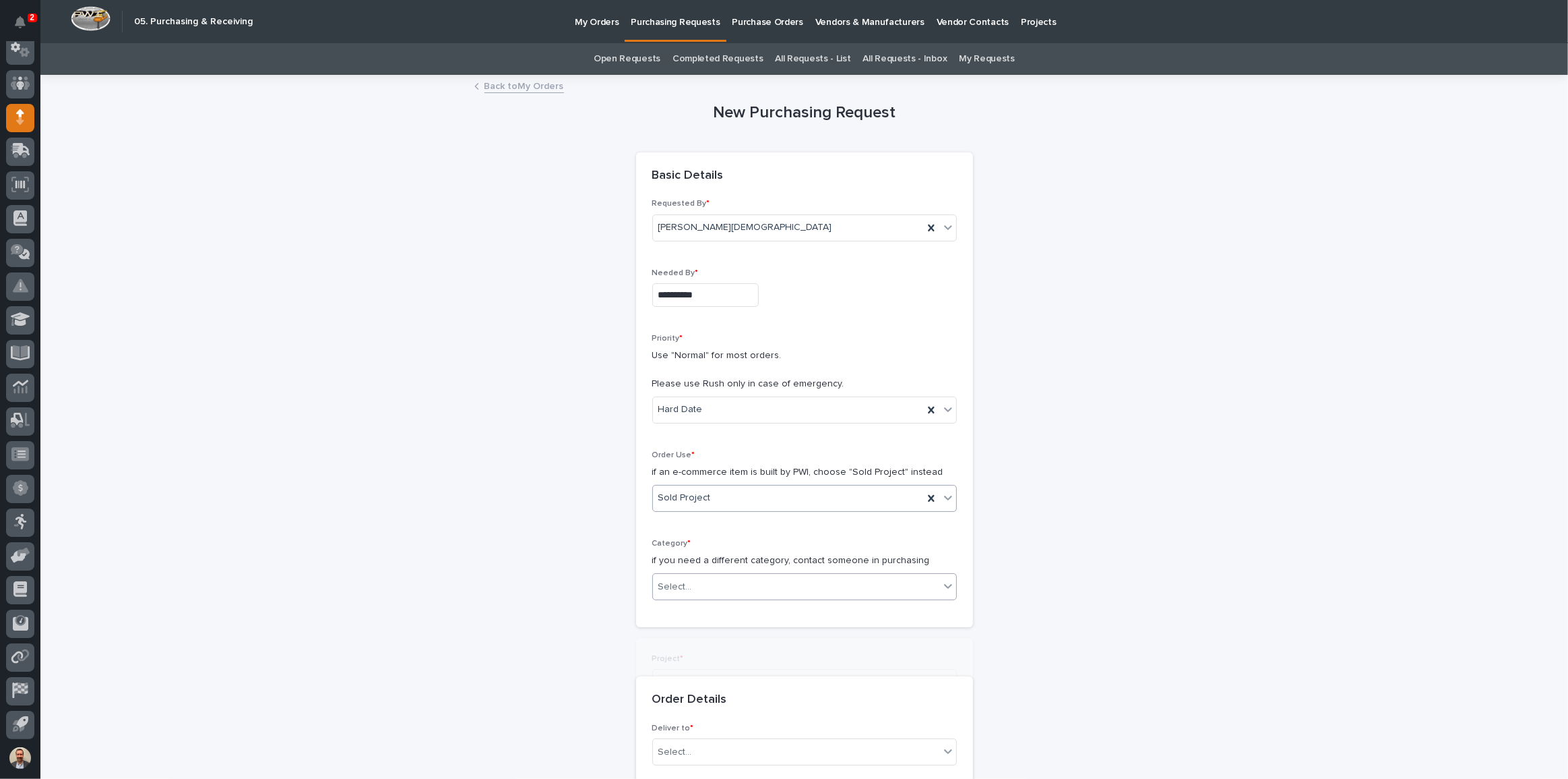
click at [754, 579] on div "Select..." at bounding box center [796, 587] width 286 height 22
click at [734, 771] on div "Steel" at bounding box center [799, 777] width 303 height 23
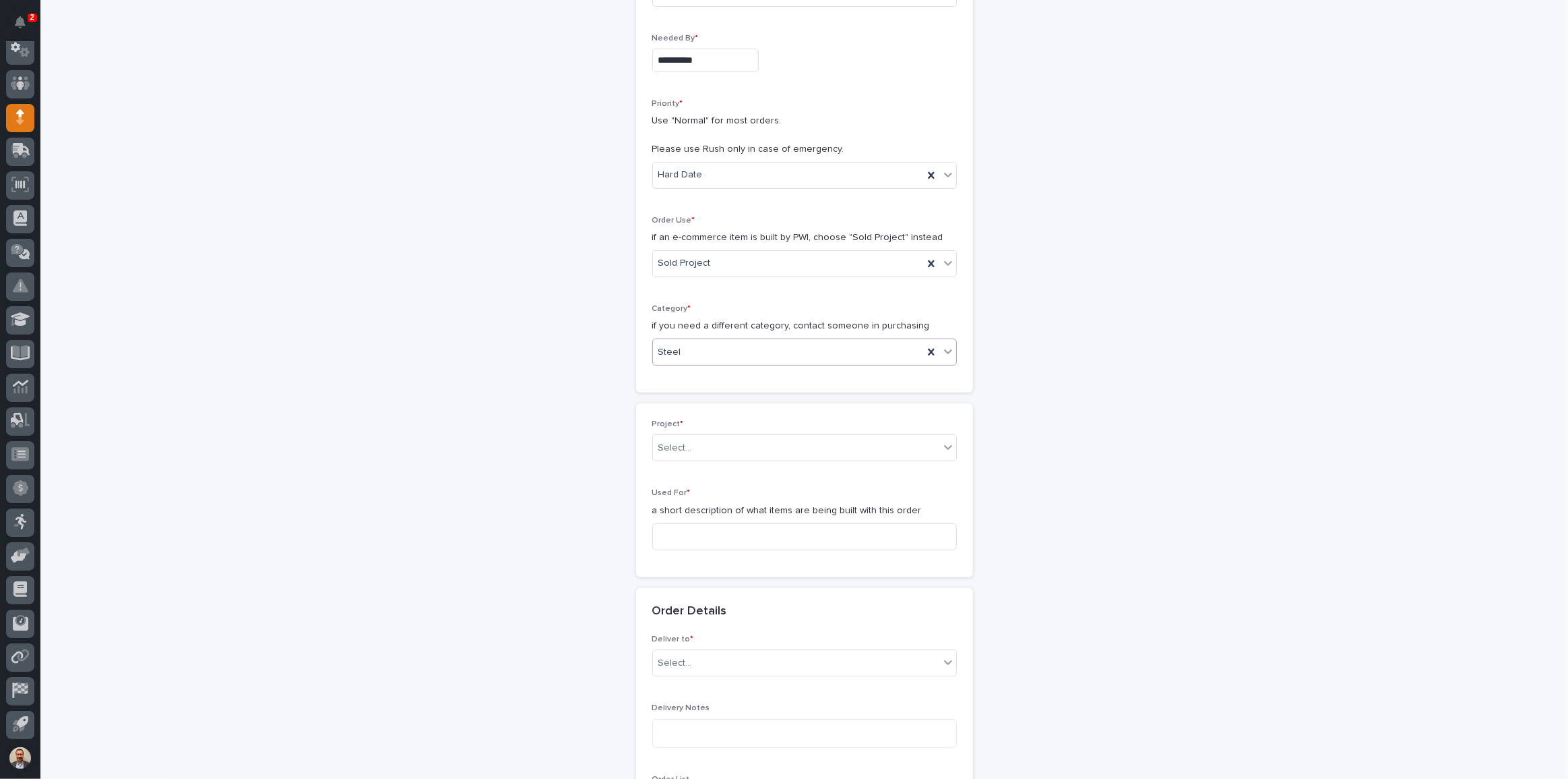
scroll to position [245, 0]
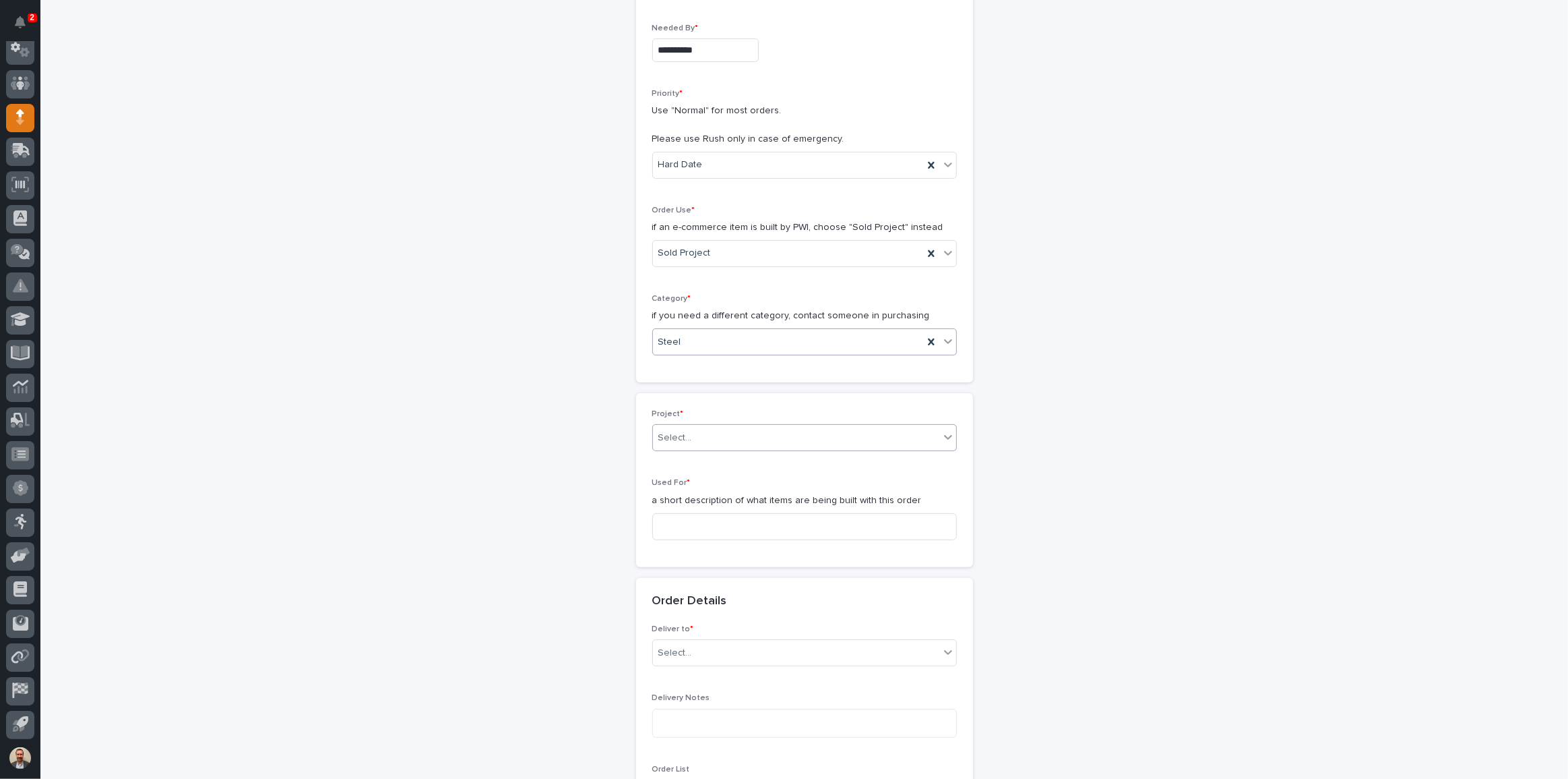
click at [745, 427] on div "Select..." at bounding box center [796, 437] width 286 height 22
type input "********"
click at [740, 522] on input at bounding box center [805, 527] width 305 height 27
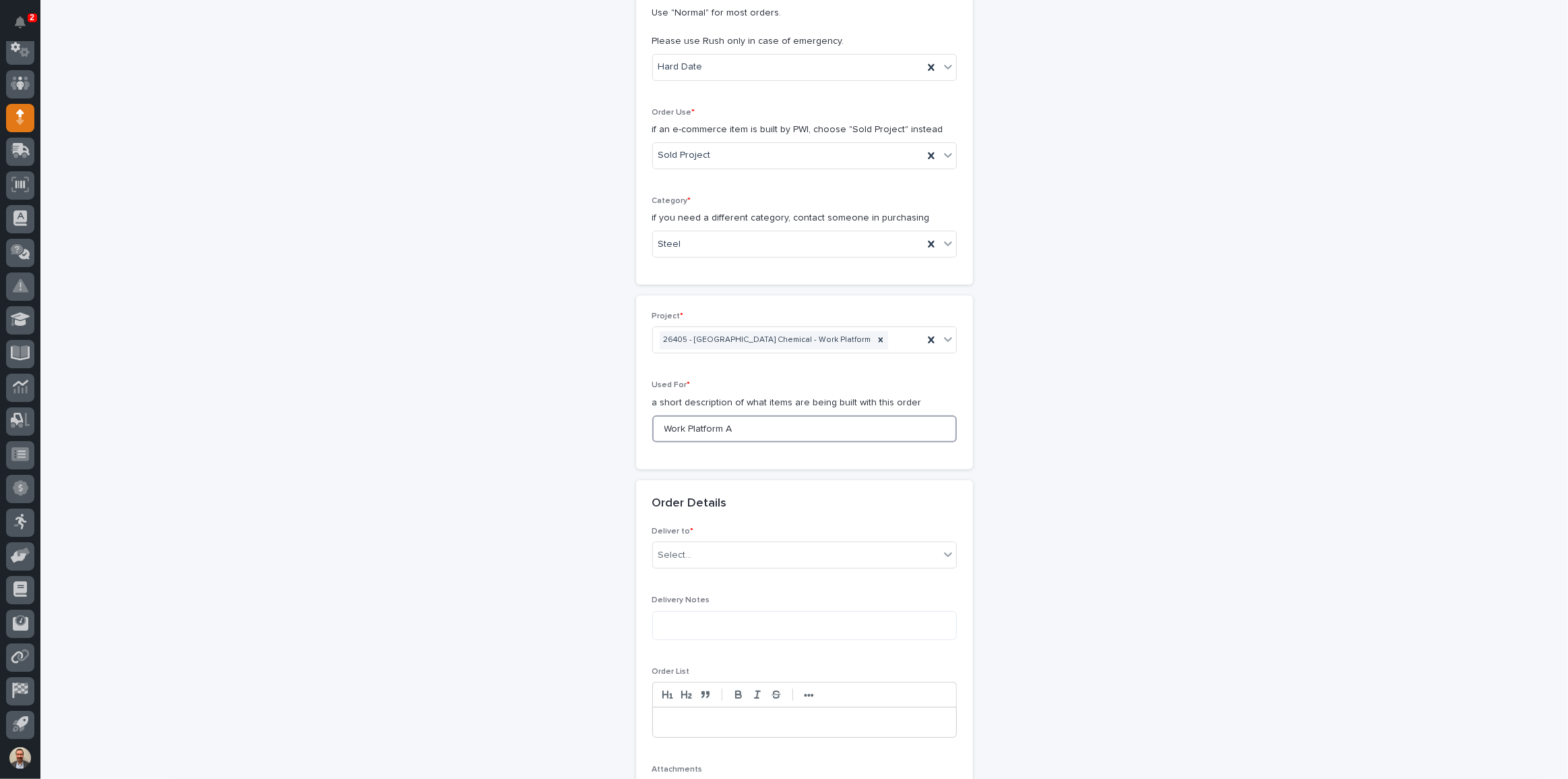
scroll to position [552, 0]
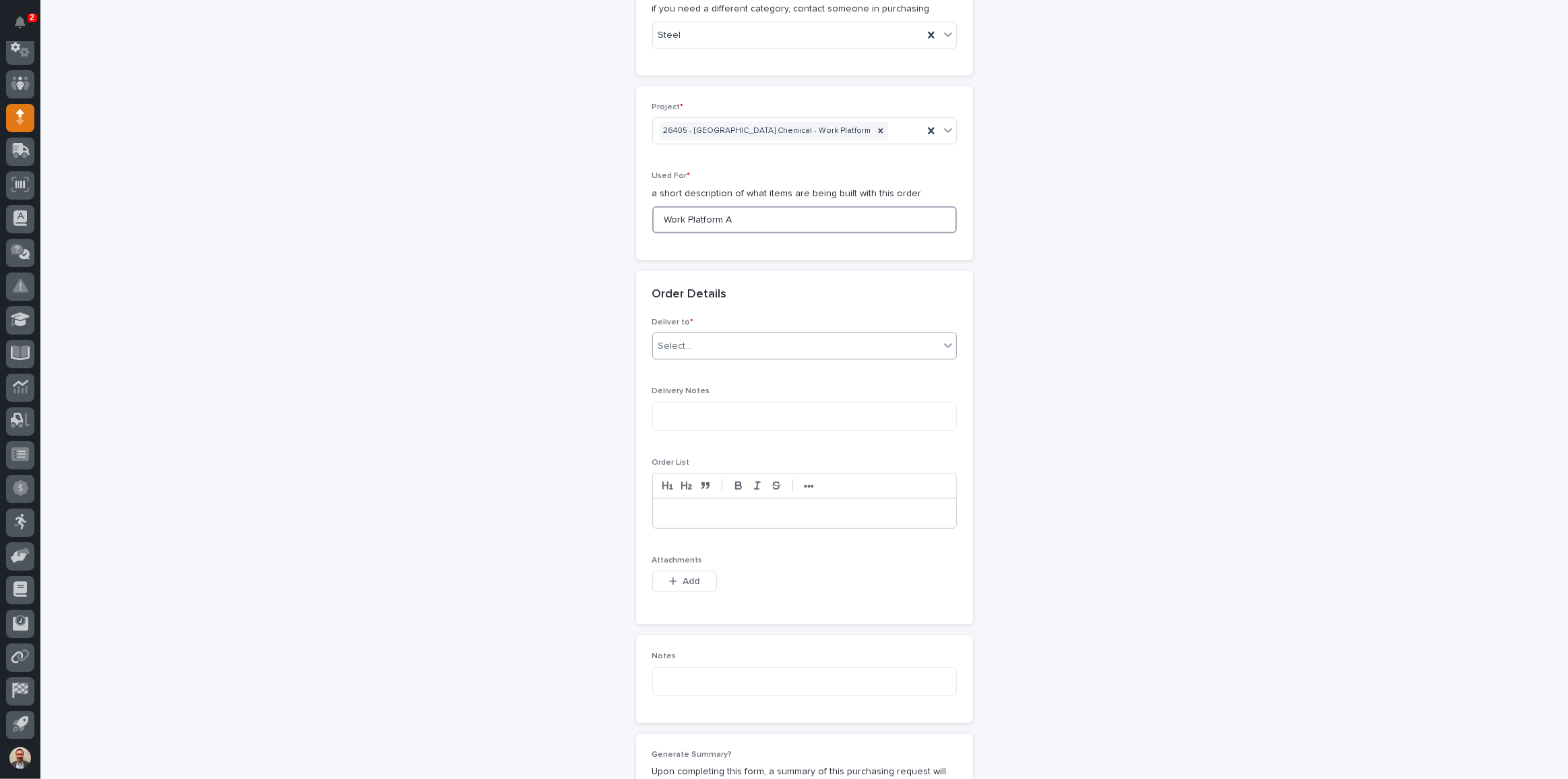
type input "Work Platform A"
click at [714, 339] on div "Select..." at bounding box center [796, 346] width 286 height 22
click at [724, 372] on div "PWI" at bounding box center [799, 371] width 303 height 23
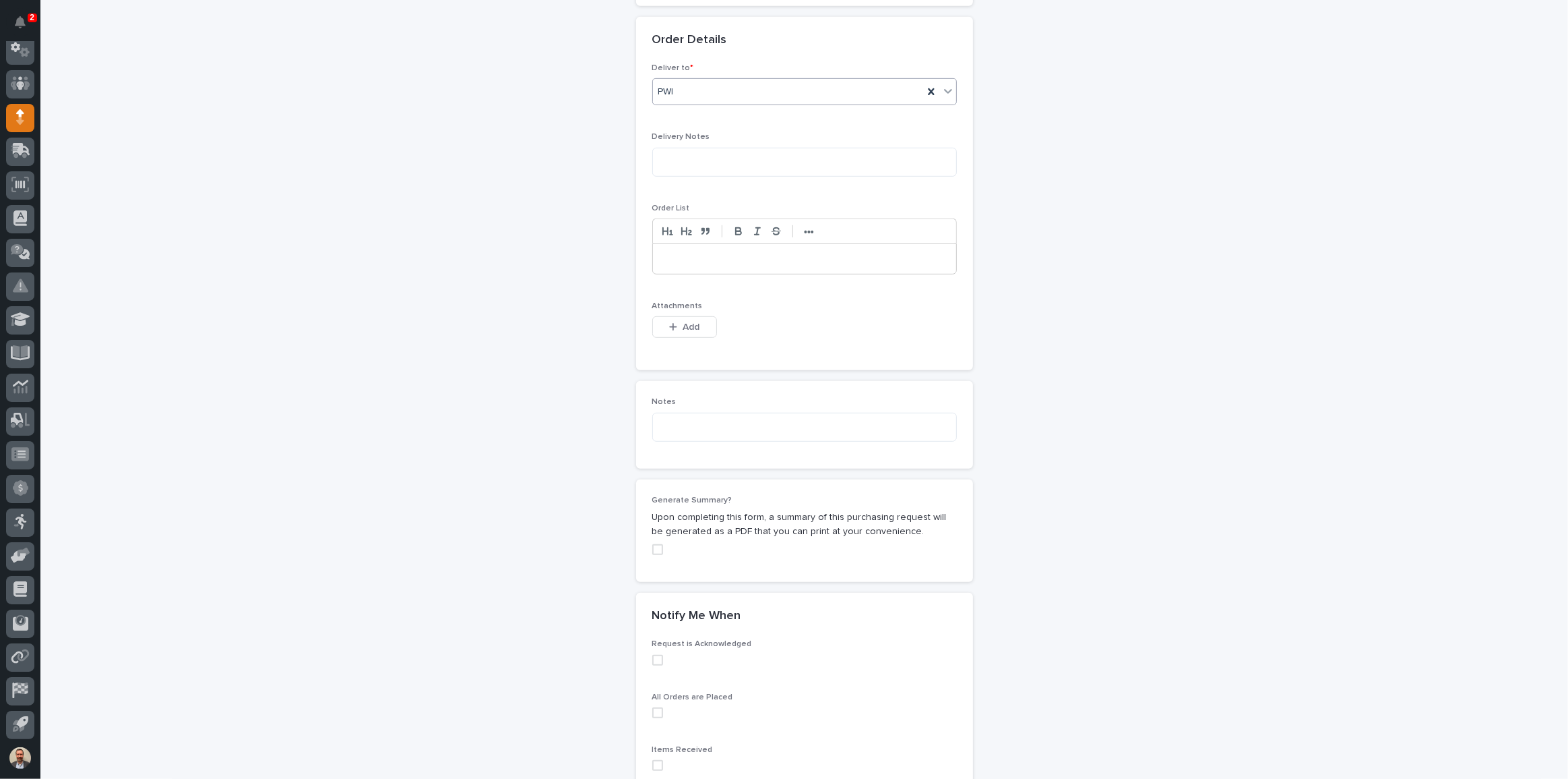
scroll to position [858, 0]
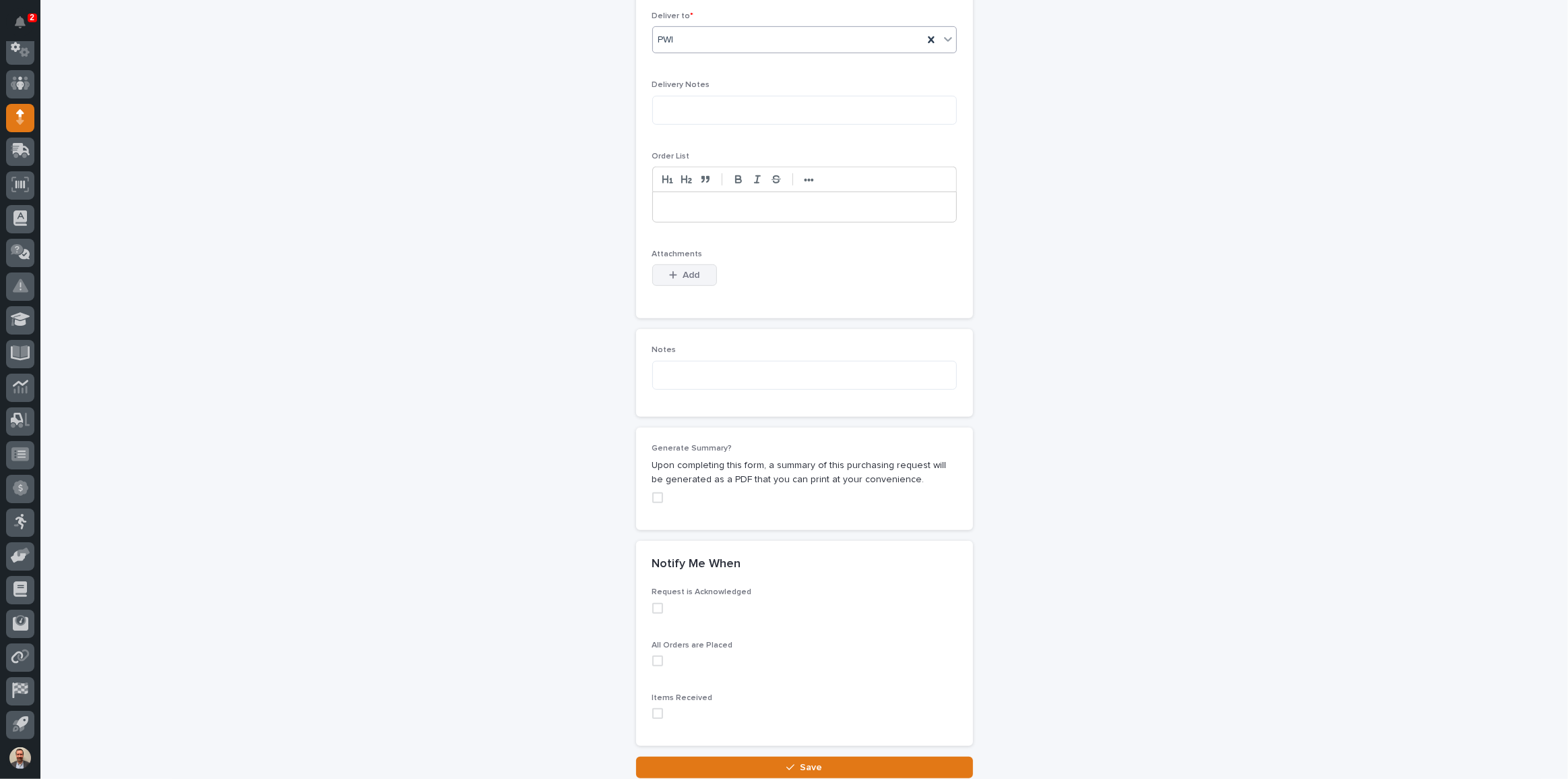
click at [694, 273] on span "Add" at bounding box center [691, 275] width 17 height 13
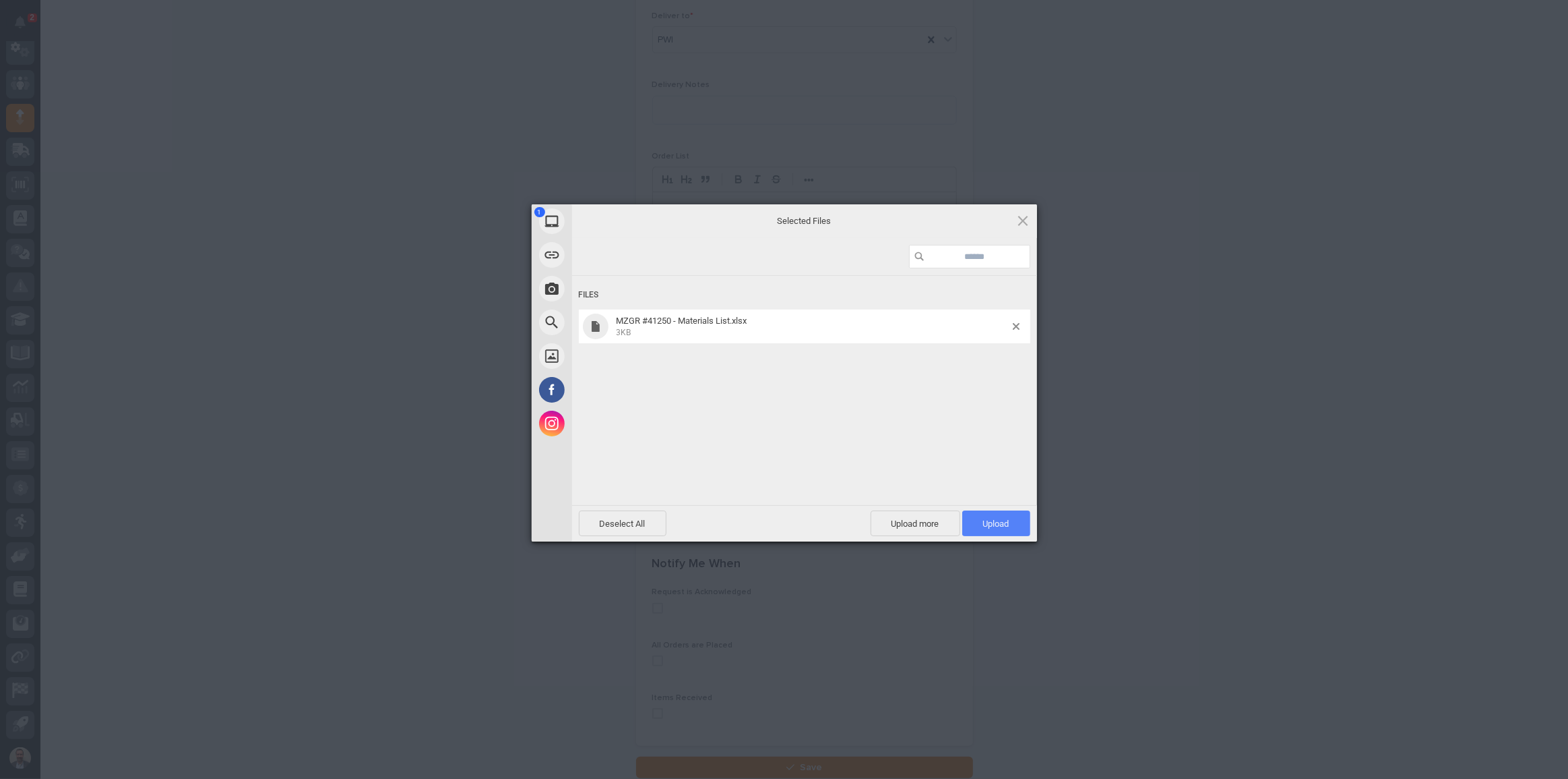
click at [990, 516] on span "Upload 1" at bounding box center [996, 523] width 68 height 26
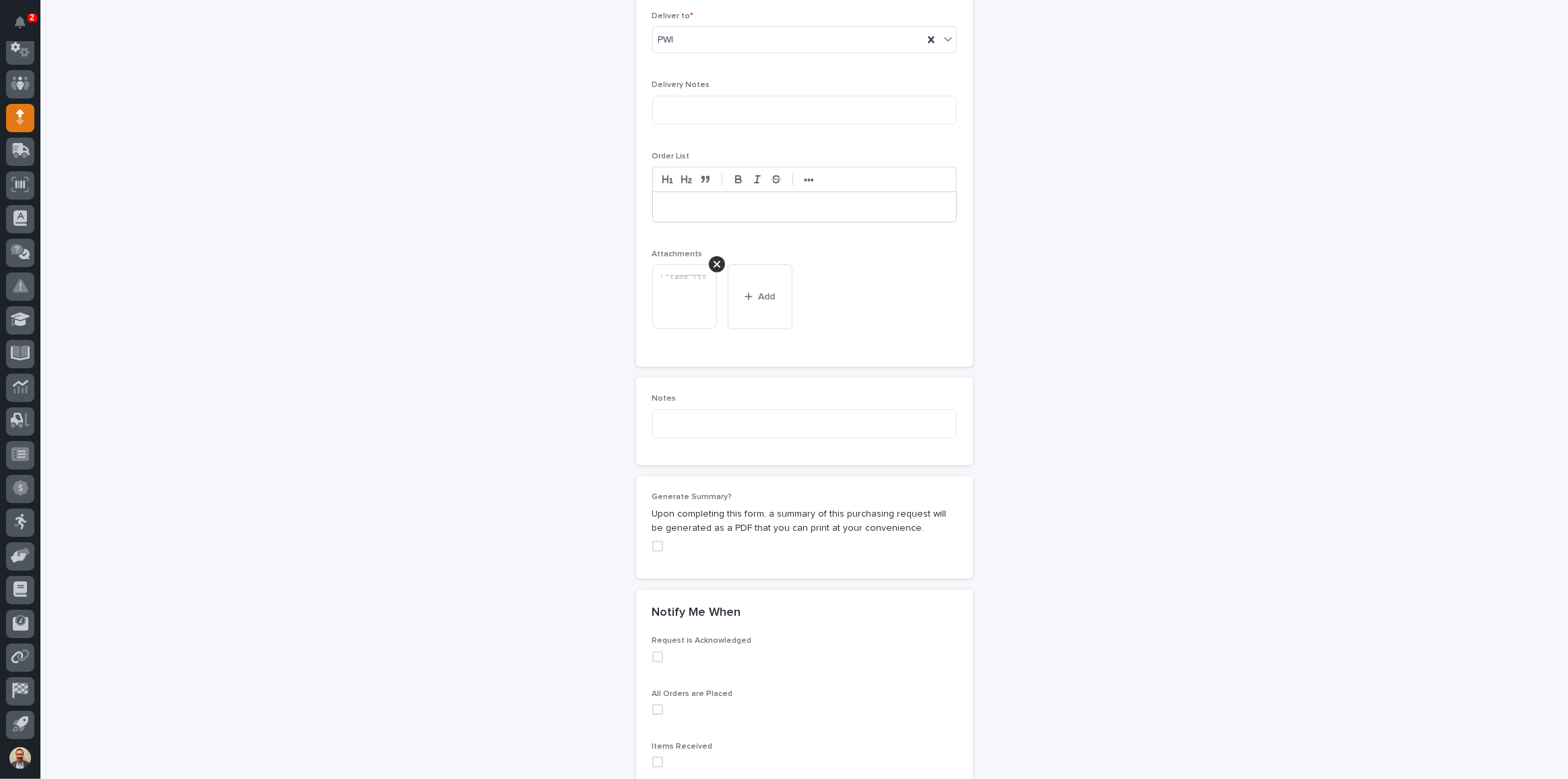
scroll to position [1009, 0]
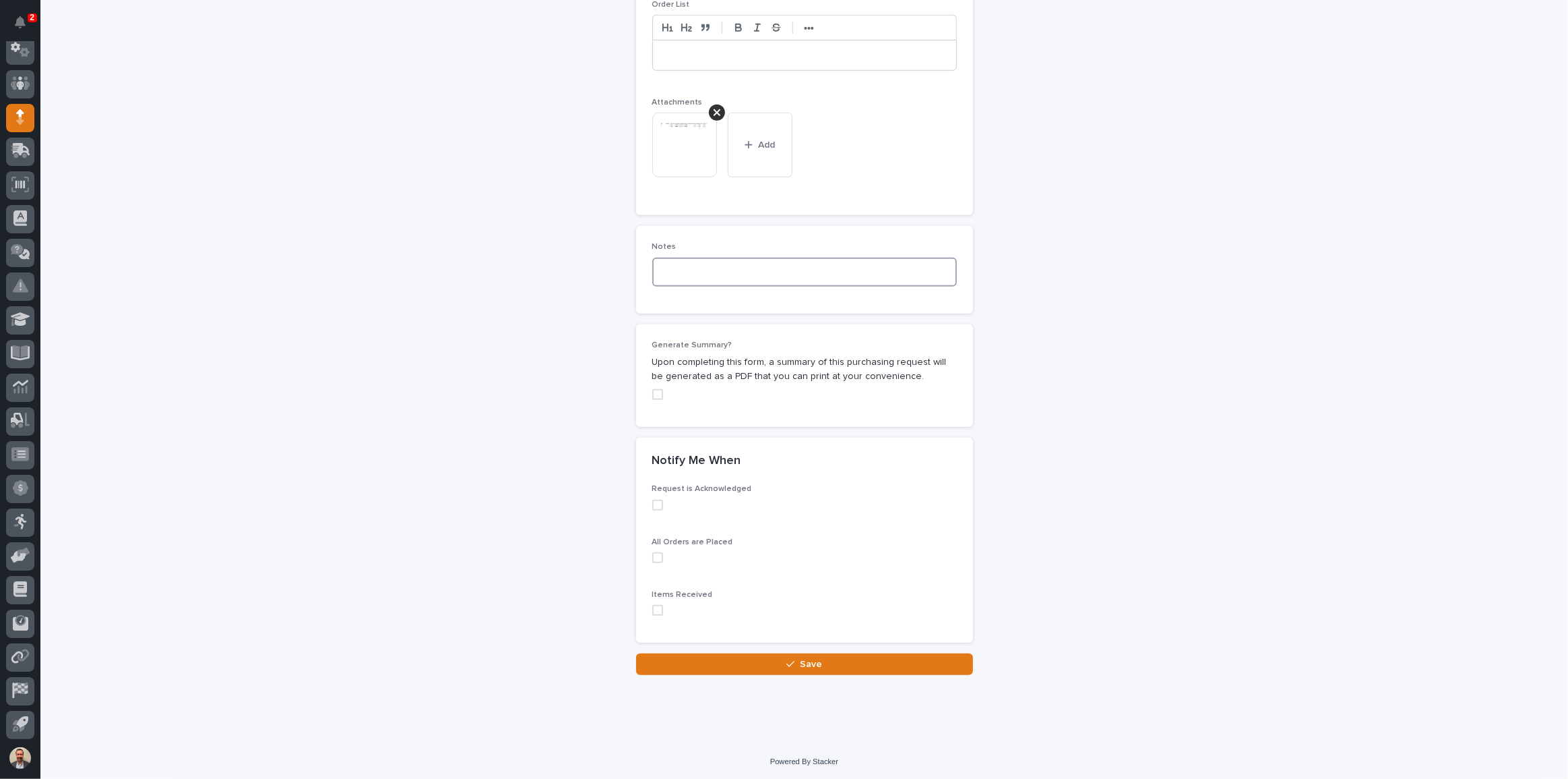
click at [758, 267] on textarea at bounding box center [805, 272] width 305 height 29
type textarea "*****"
click at [802, 665] on span "Save" at bounding box center [811, 665] width 22 height 13
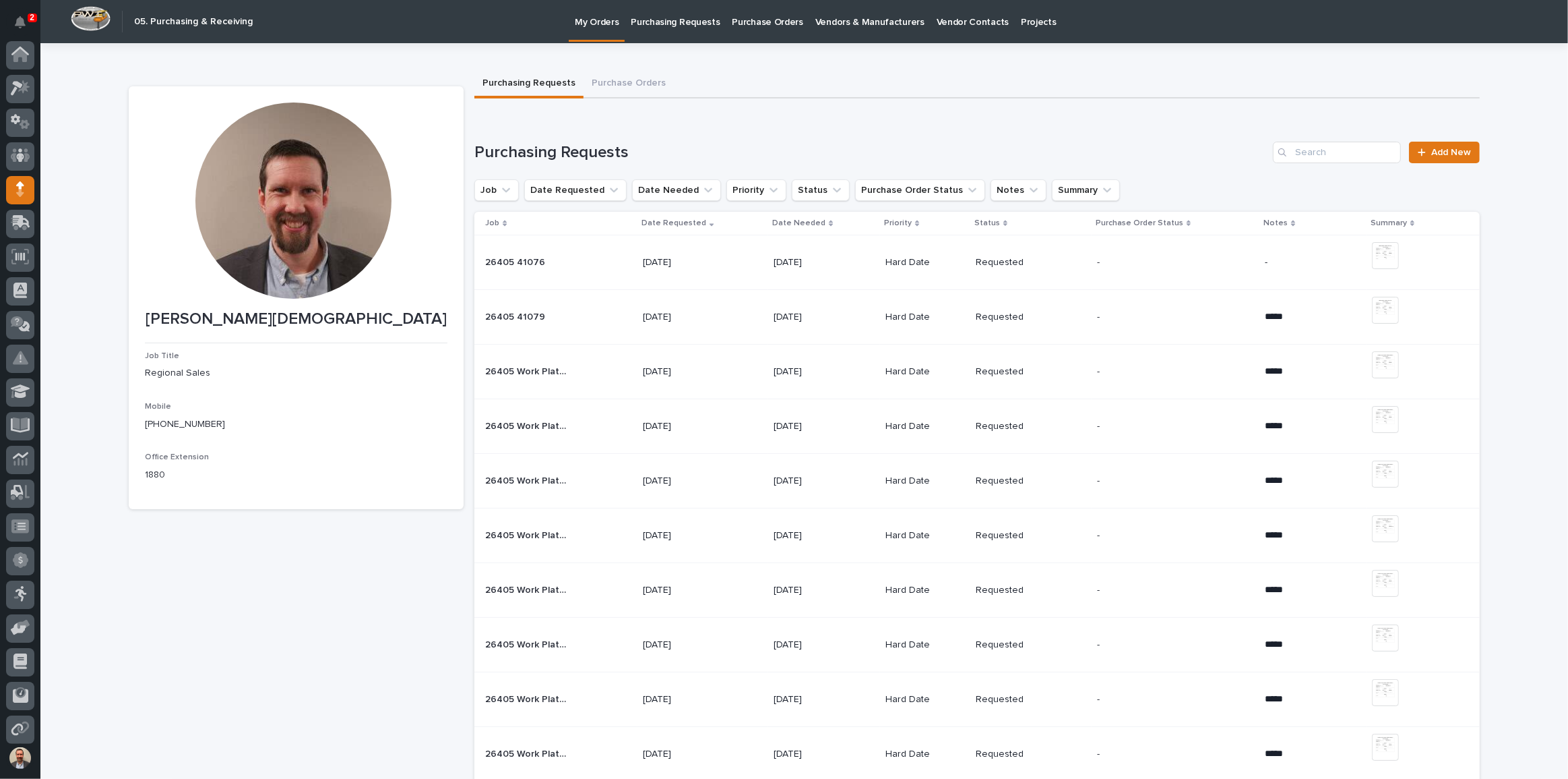
scroll to position [72, 0]
click at [1455, 154] on span "Add New" at bounding box center [1451, 152] width 39 height 10
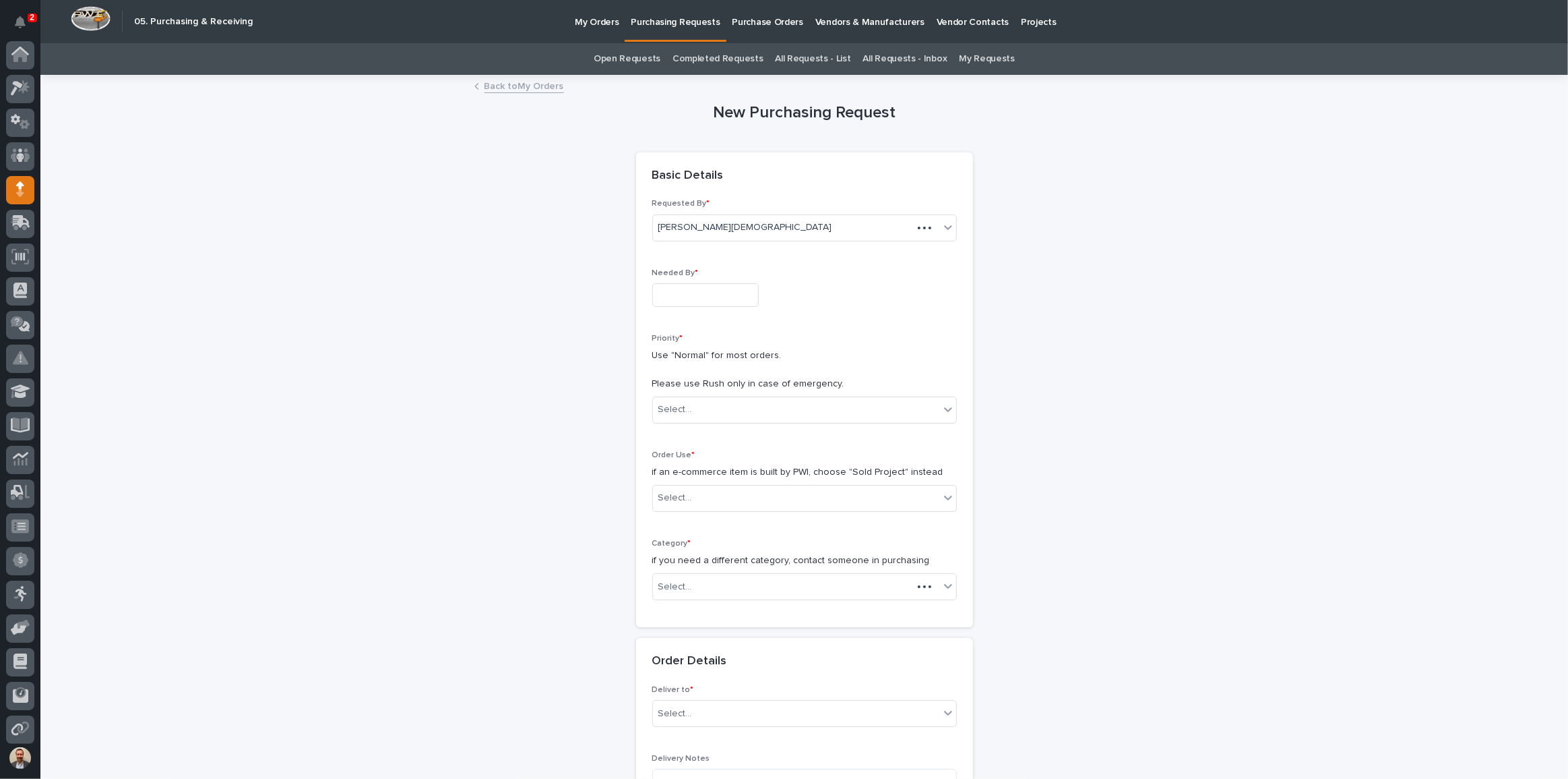
scroll to position [72, 0]
click at [738, 293] on input "text" at bounding box center [705, 295] width 106 height 23
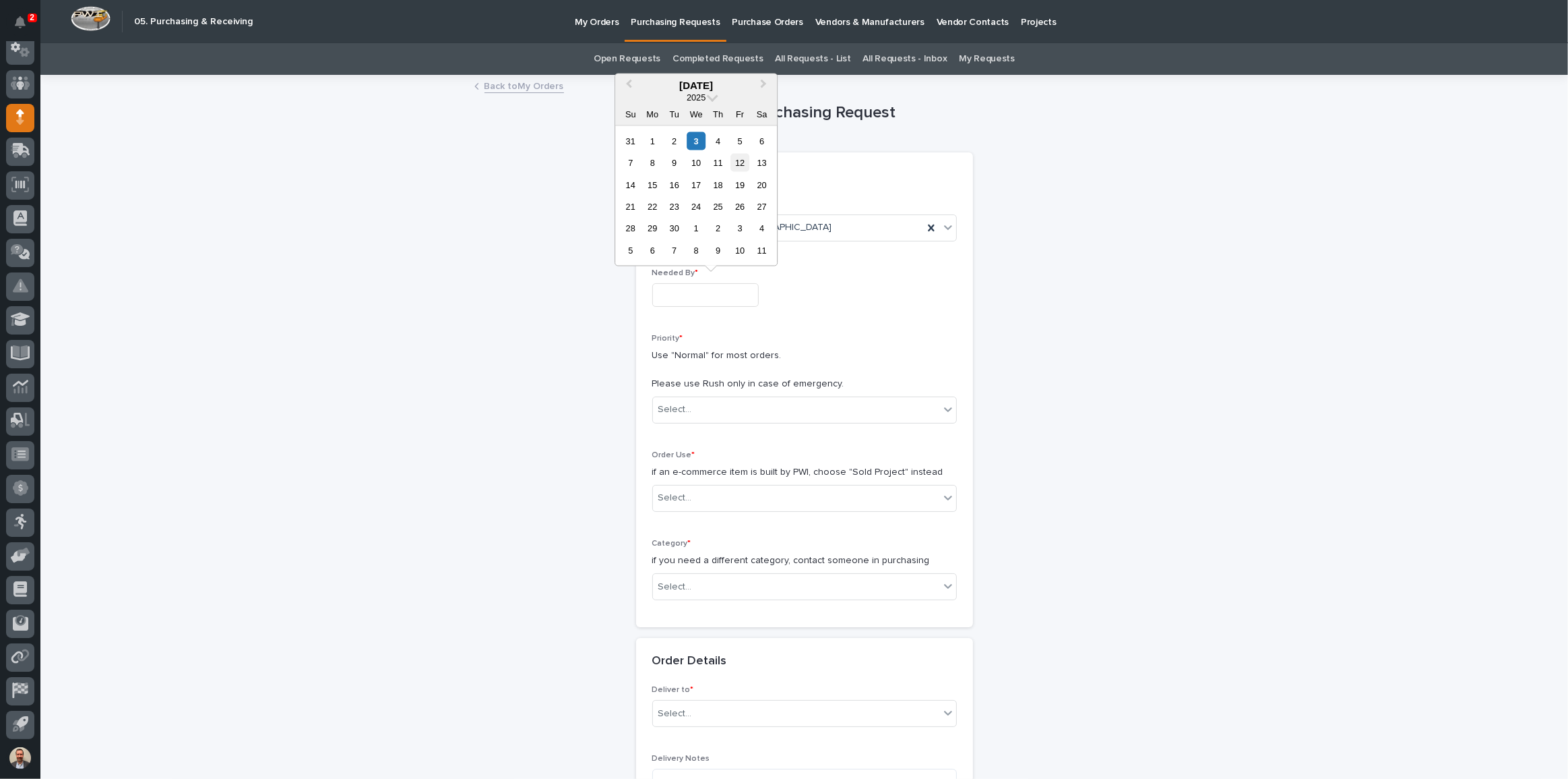
click at [746, 160] on div "12" at bounding box center [740, 163] width 18 height 18
type input "**********"
click at [748, 411] on div "Select..." at bounding box center [796, 409] width 286 height 22
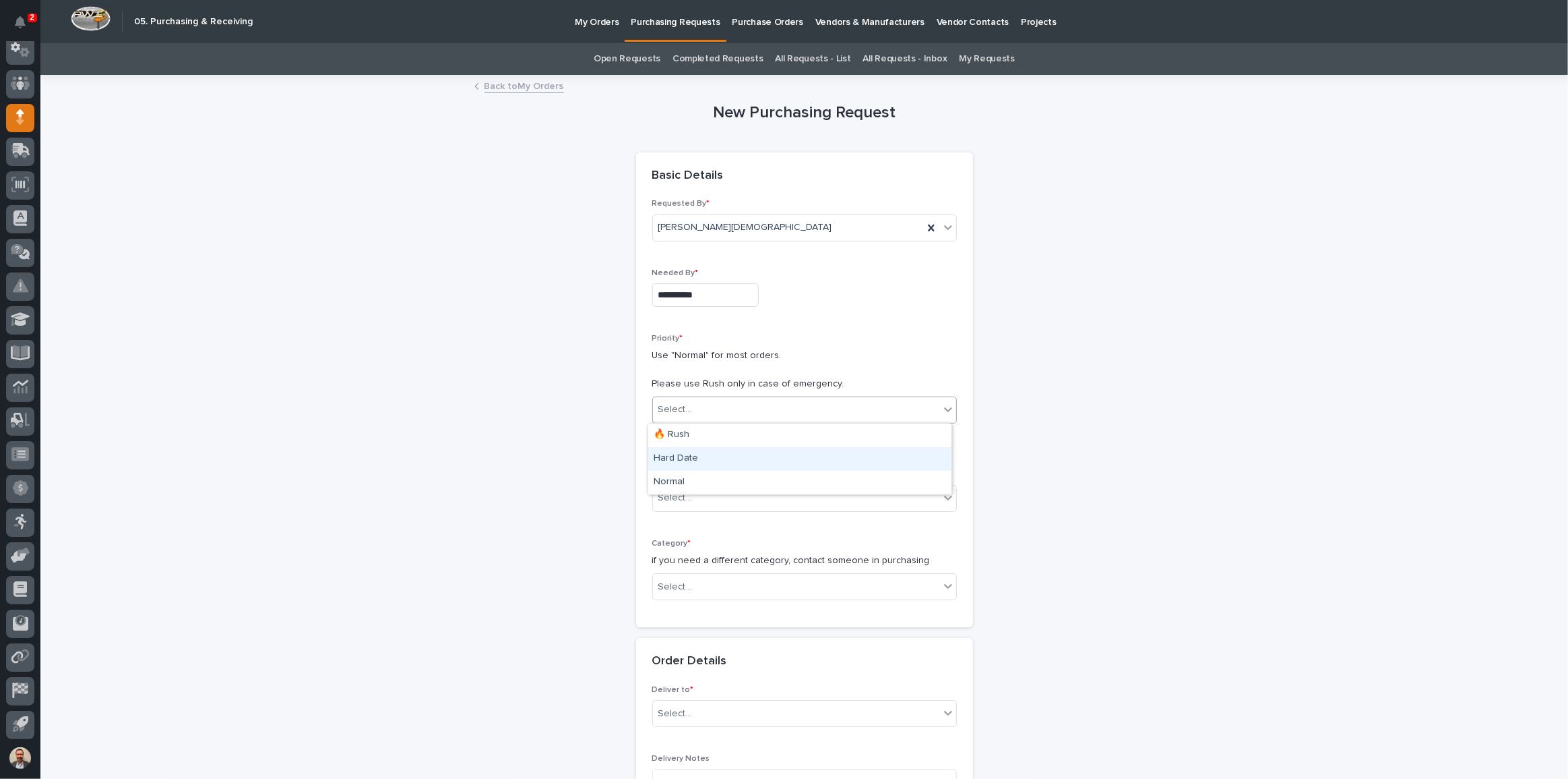
click at [752, 453] on div "Hard Date" at bounding box center [799, 459] width 303 height 23
click at [771, 490] on div "Select..." at bounding box center [796, 497] width 286 height 22
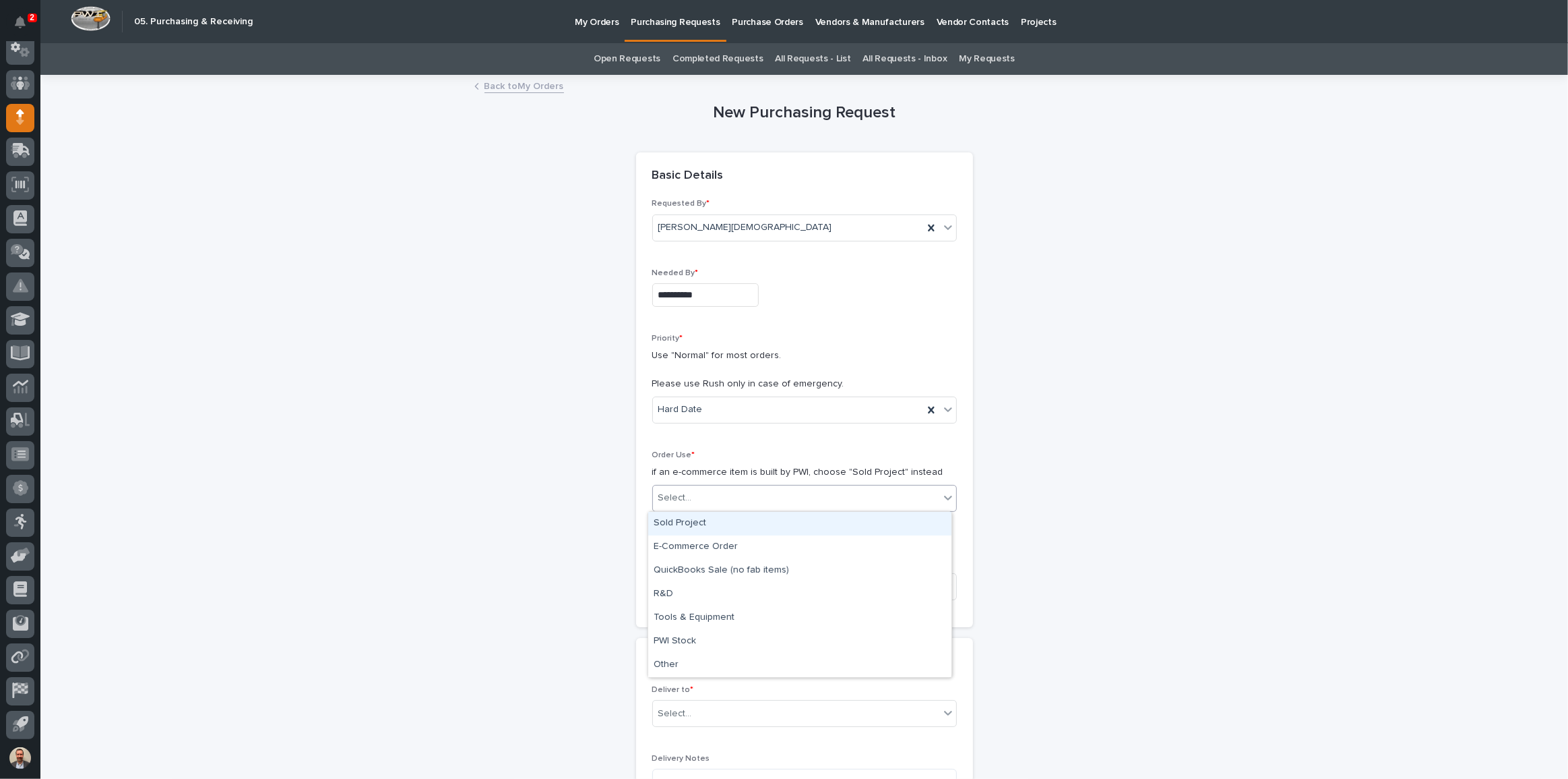
click at [771, 524] on div "Sold Project" at bounding box center [799, 523] width 303 height 23
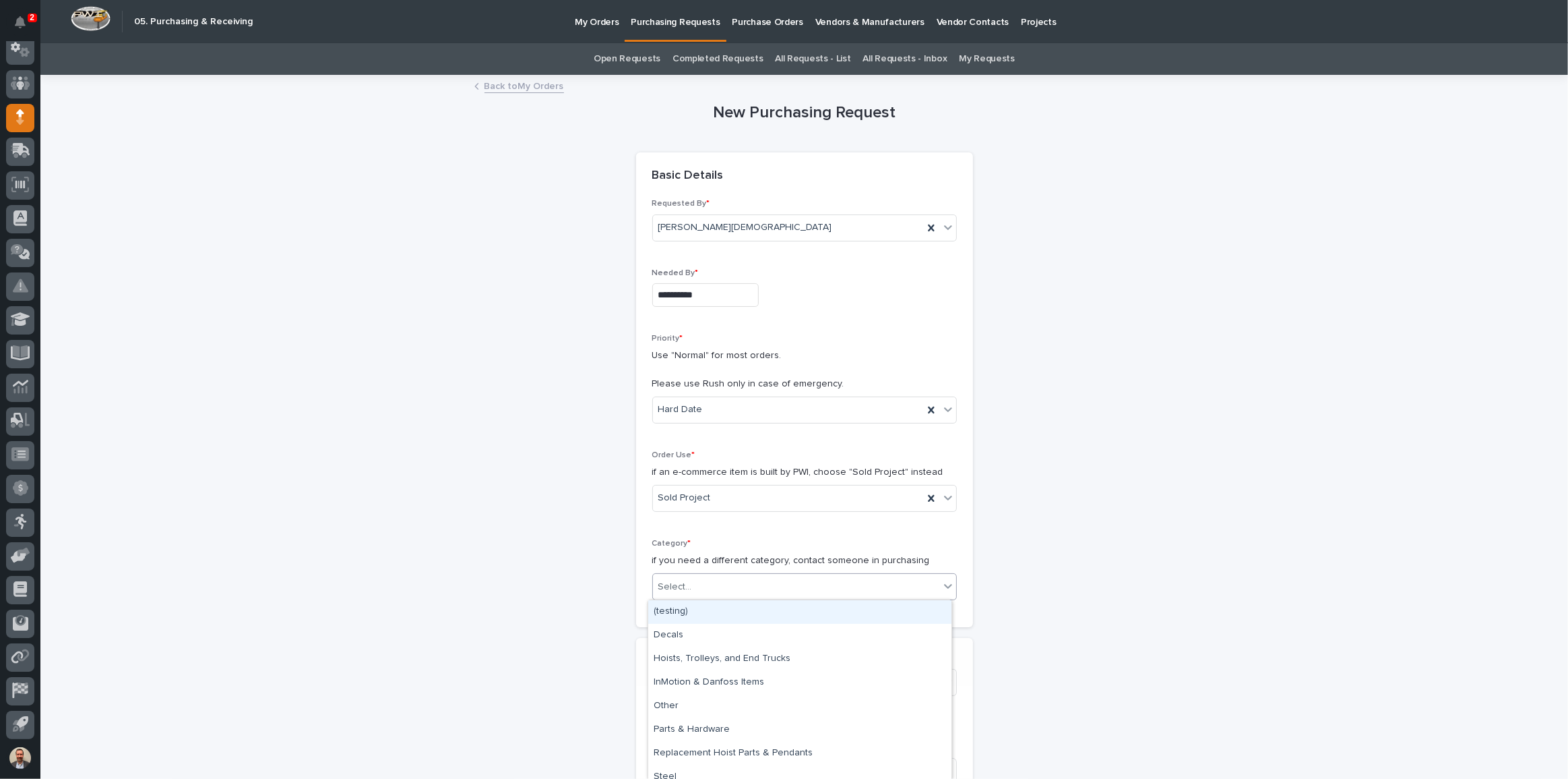
click at [771, 580] on div "Select..." at bounding box center [796, 587] width 286 height 22
click at [721, 774] on div "Steel" at bounding box center [799, 777] width 303 height 23
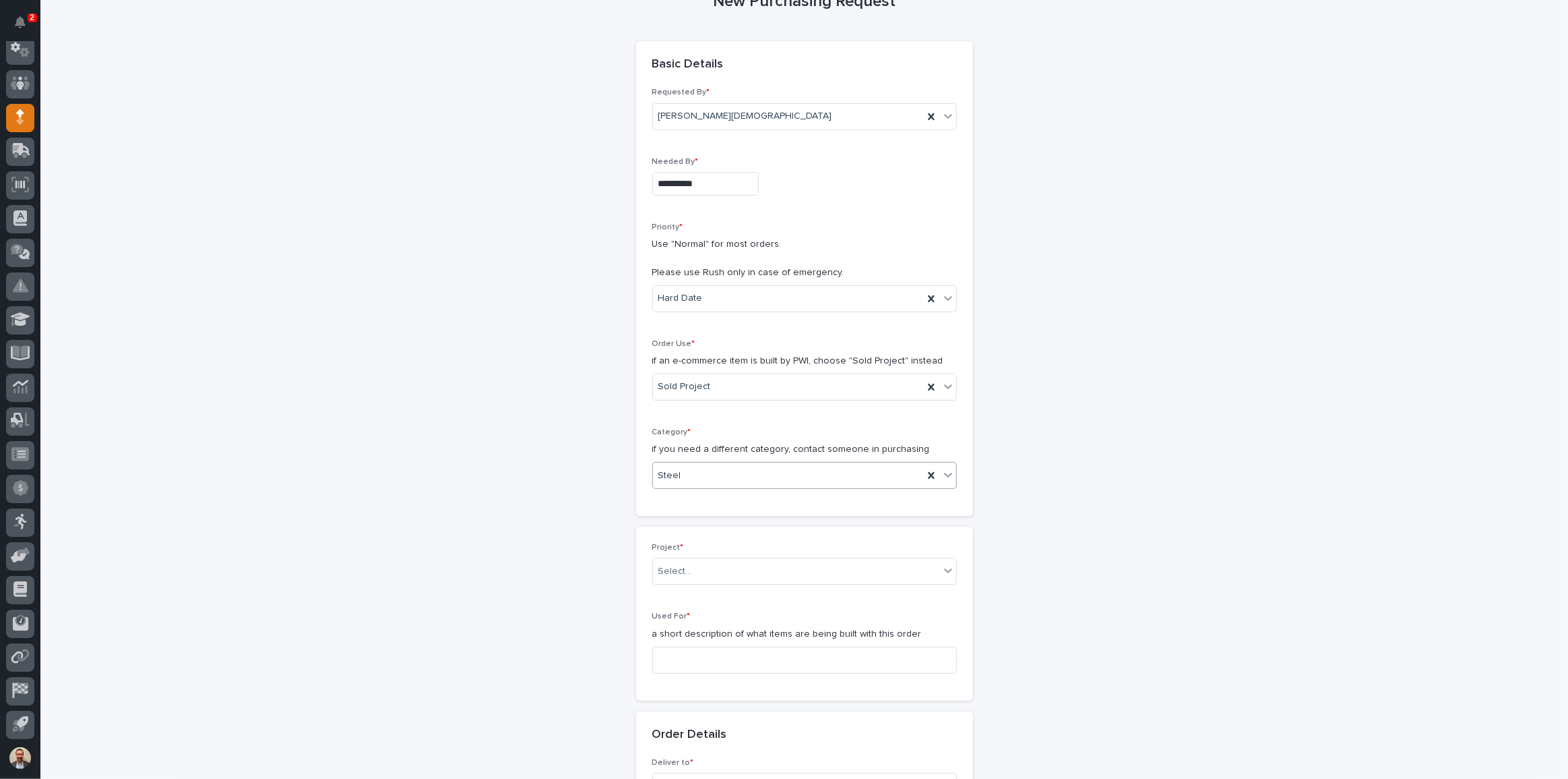
scroll to position [306, 0]
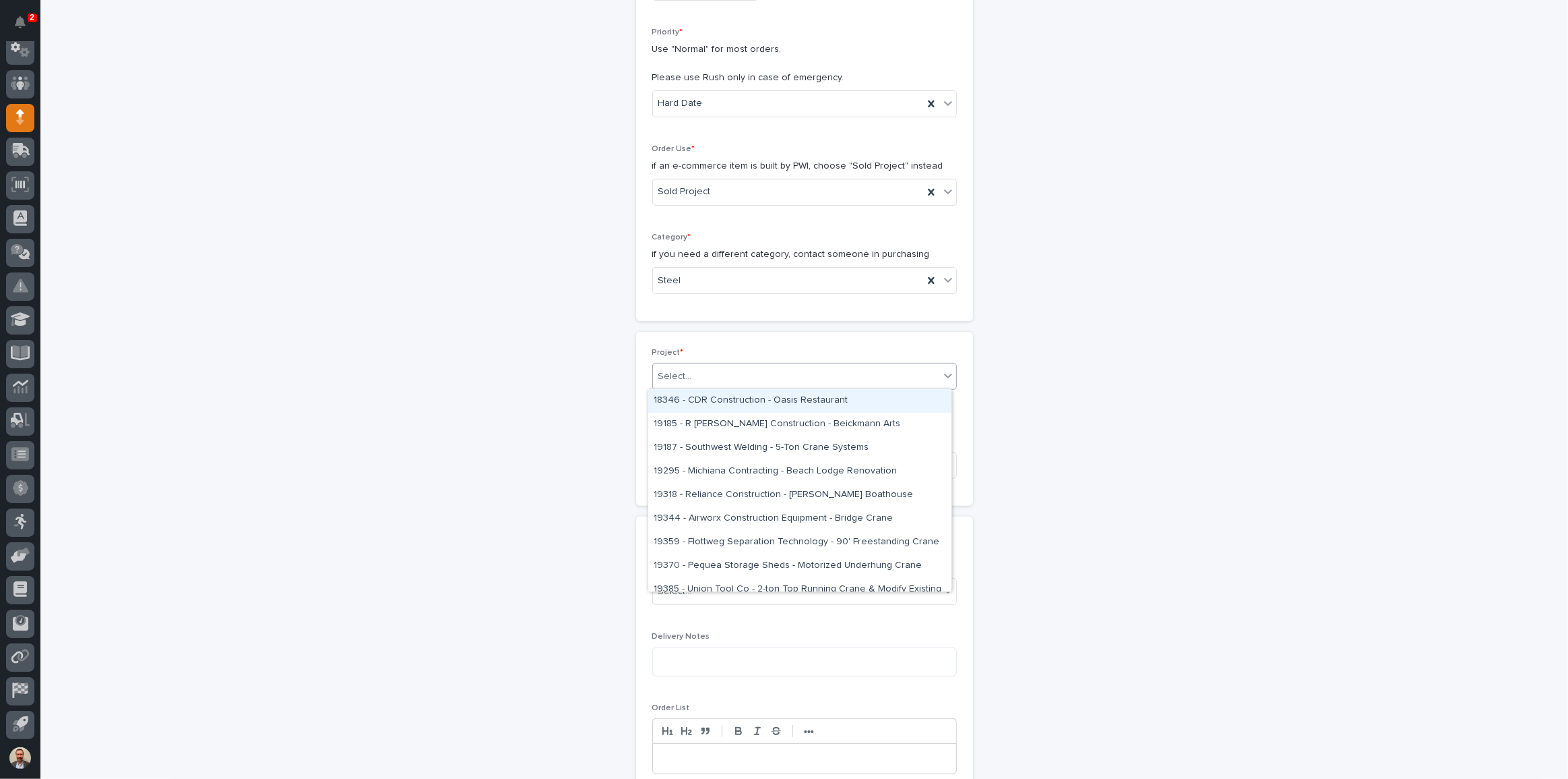
click at [738, 366] on div "Select..." at bounding box center [796, 377] width 286 height 22
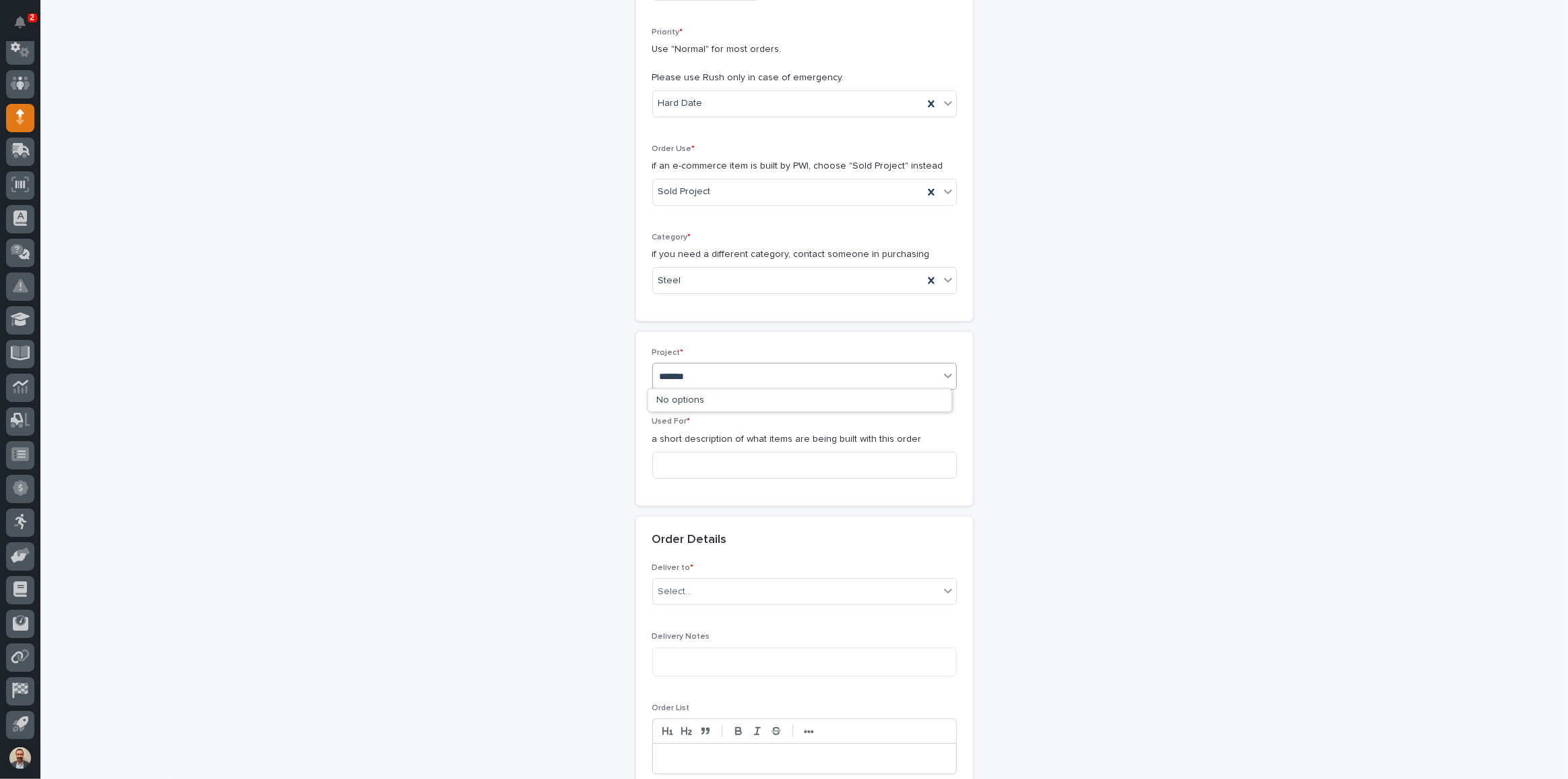
type input "********"
click at [751, 472] on input at bounding box center [805, 465] width 305 height 27
type input "Work Platform A"
click at [792, 599] on div "Select..." at bounding box center [796, 591] width 286 height 22
click at [797, 624] on div "PWI" at bounding box center [799, 615] width 303 height 23
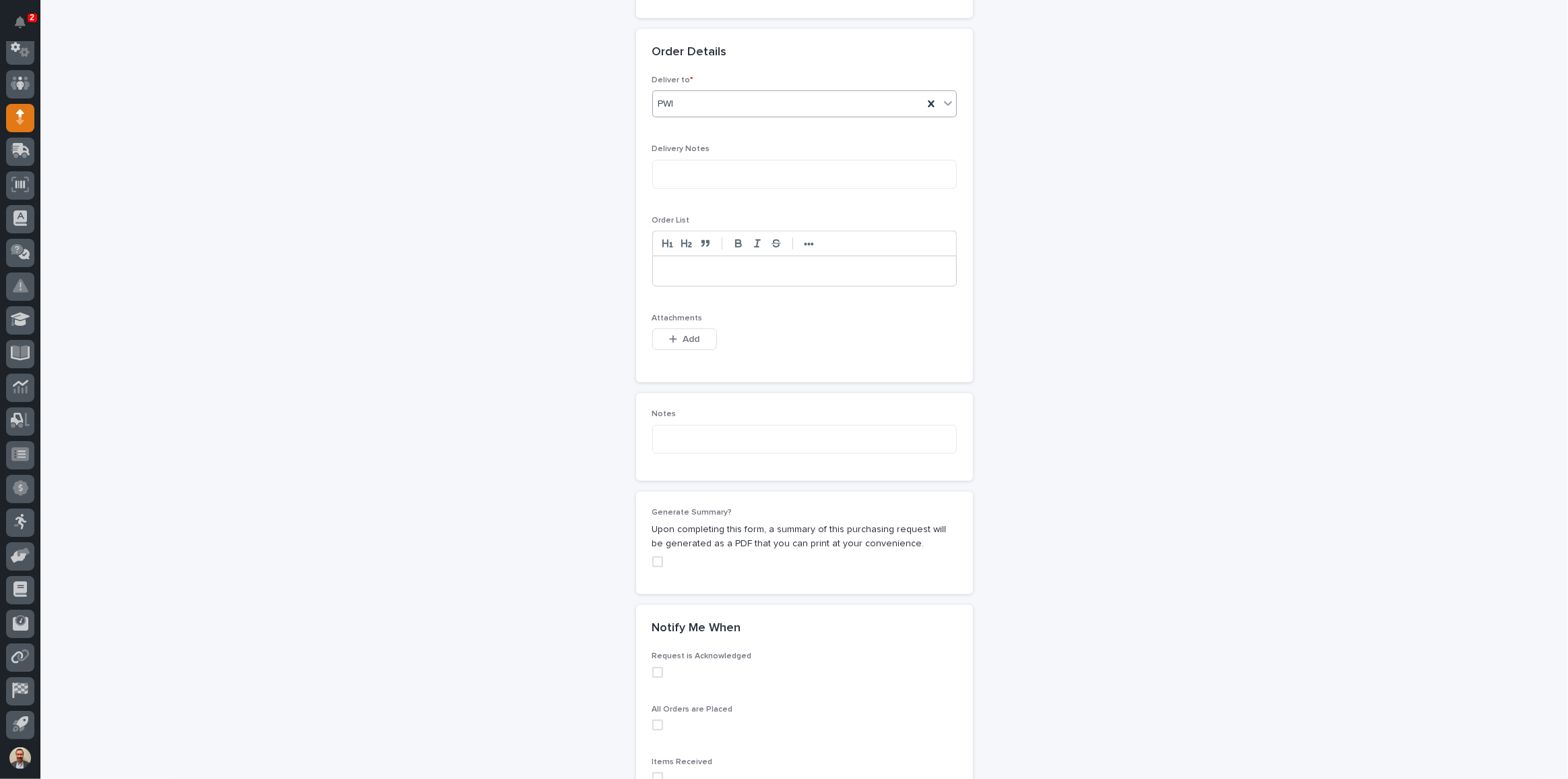
scroll to position [796, 0]
click at [694, 335] on span "Add" at bounding box center [691, 336] width 17 height 13
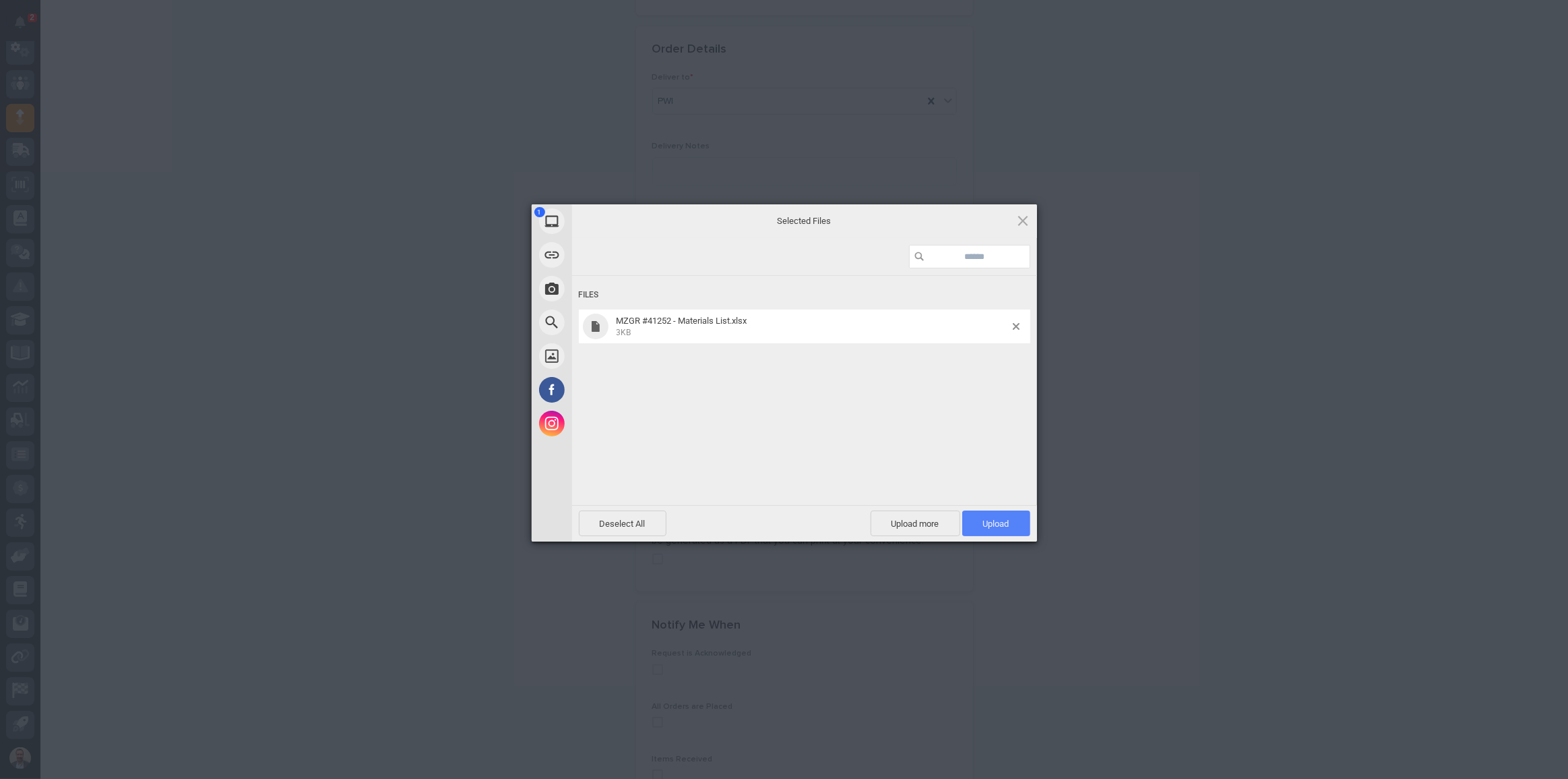
click at [986, 519] on span "Upload 1" at bounding box center [996, 523] width 26 height 10
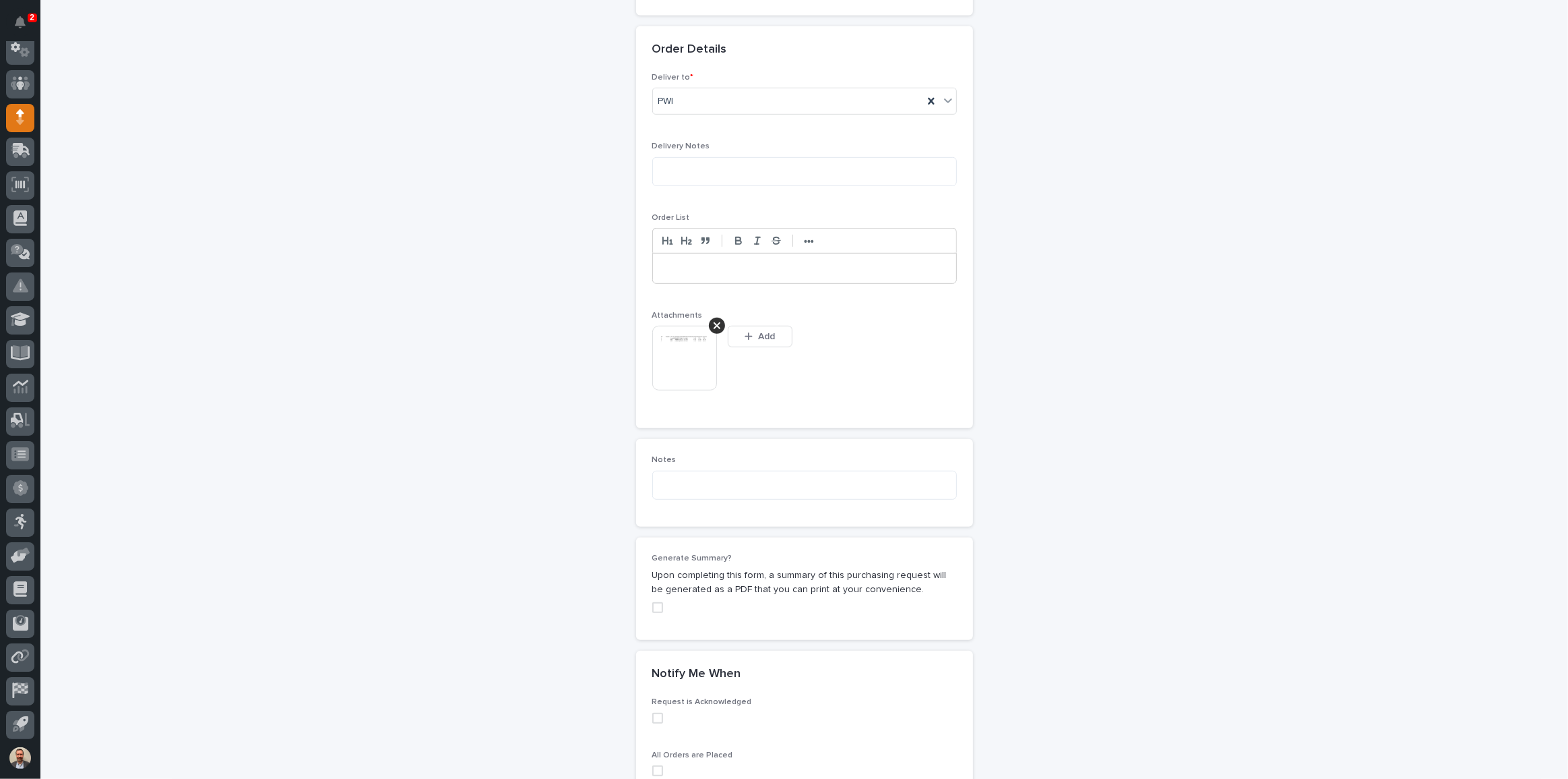
scroll to position [821, 0]
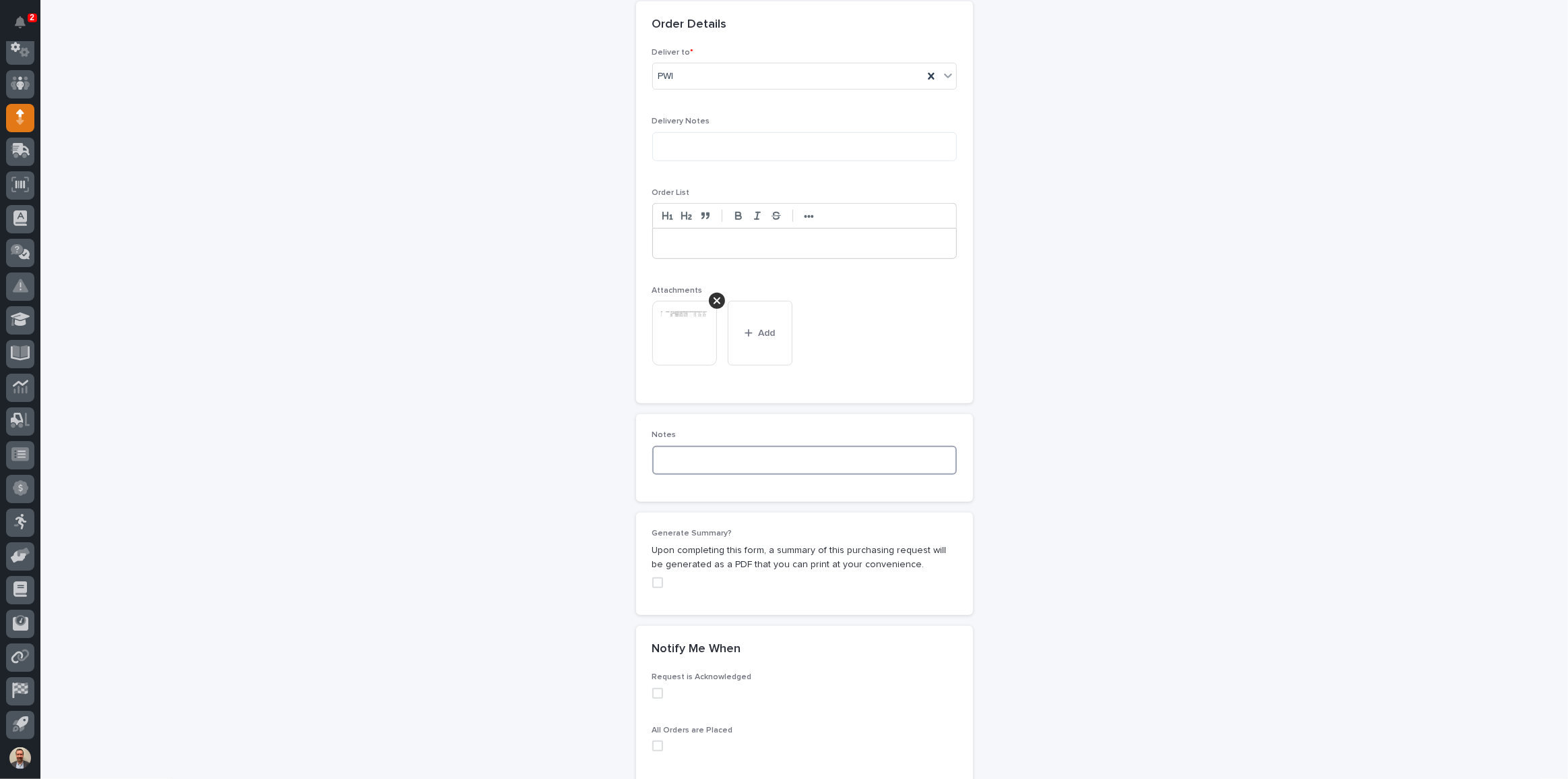
click at [704, 457] on textarea at bounding box center [805, 460] width 305 height 29
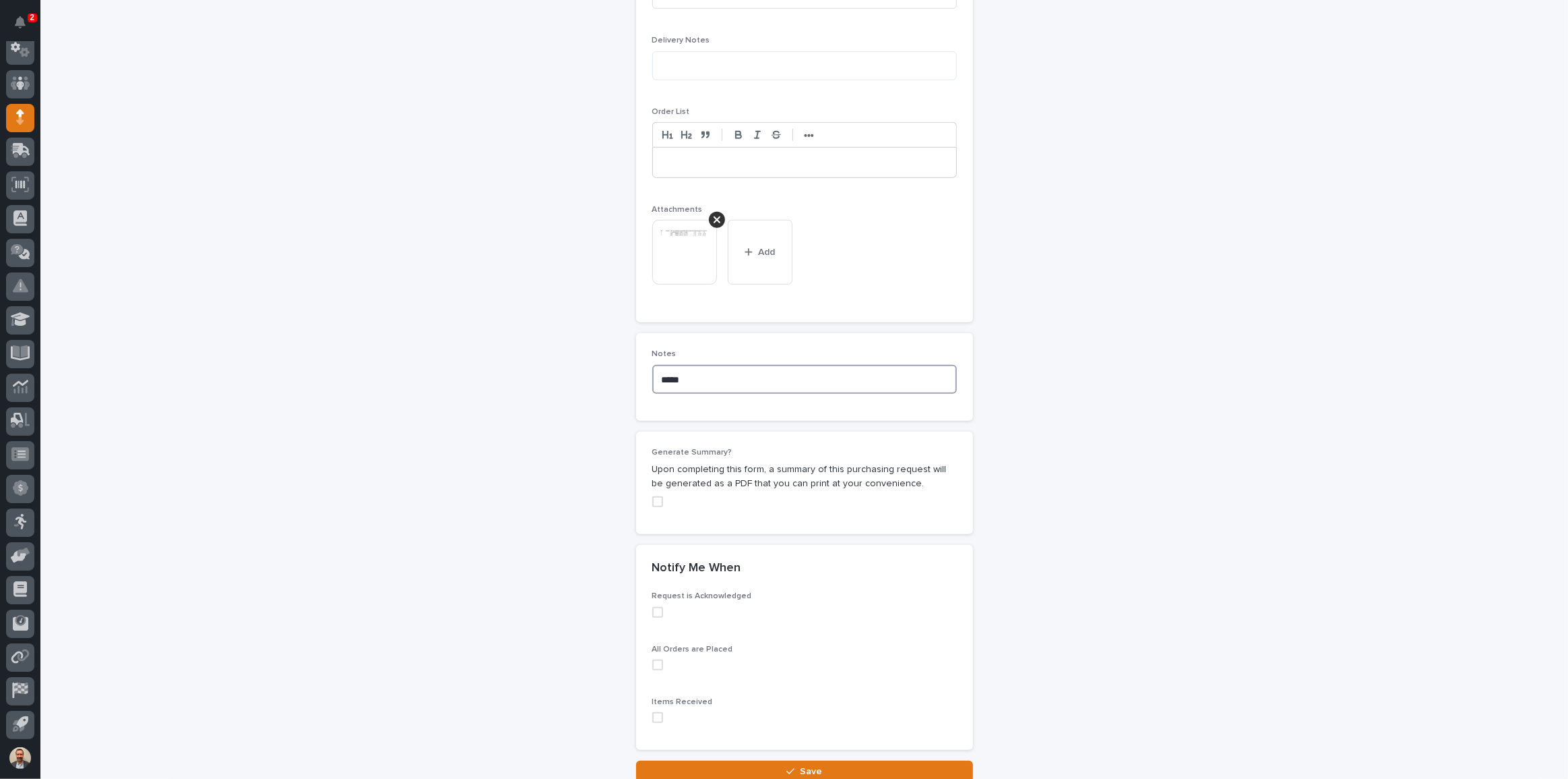
scroll to position [1009, 0]
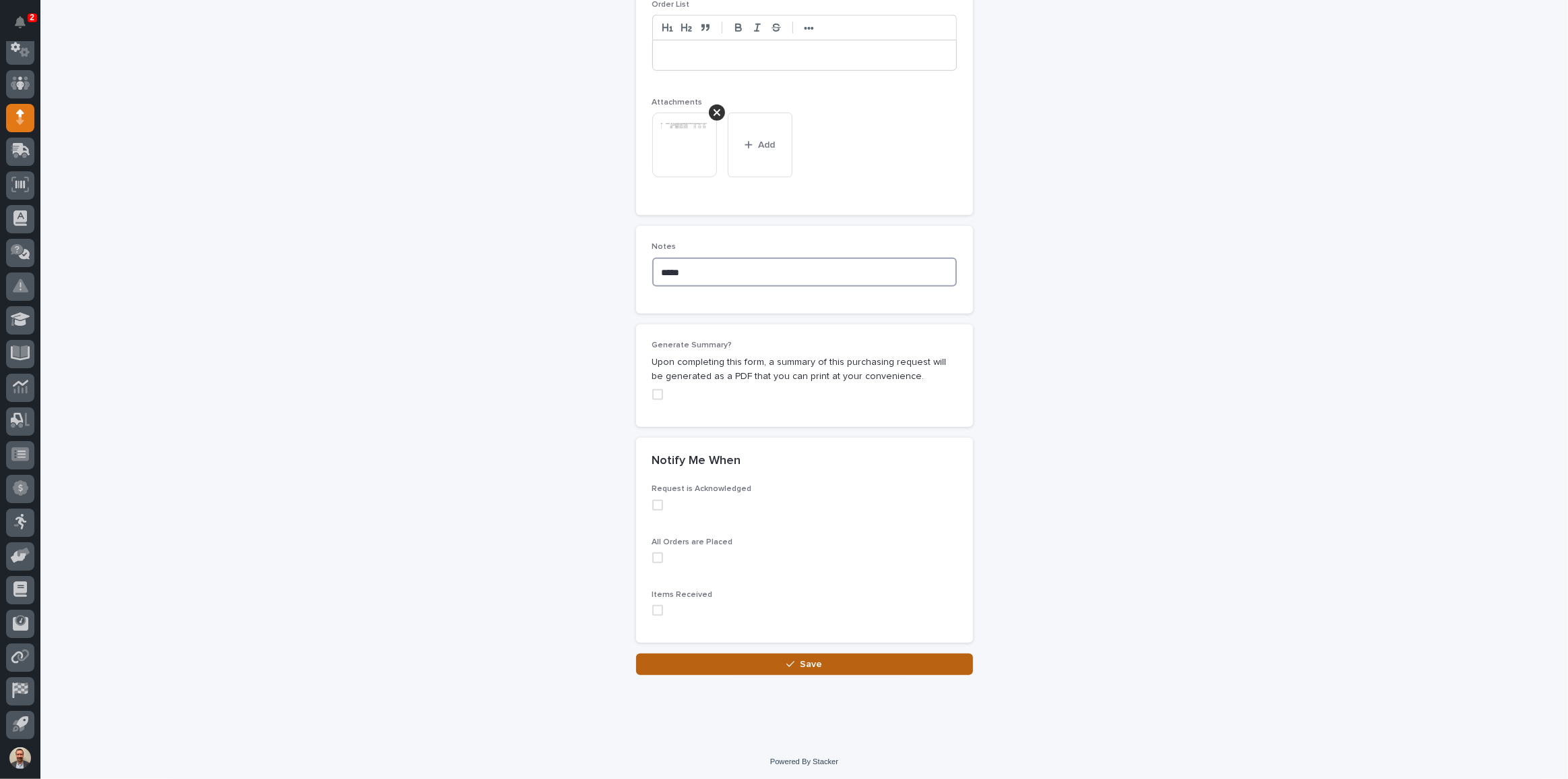
type textarea "*****"
drag, startPoint x: 825, startPoint y: 655, endPoint x: 828, endPoint y: 641, distance: 14.3
click at [825, 656] on button "Save" at bounding box center [805, 664] width 337 height 21
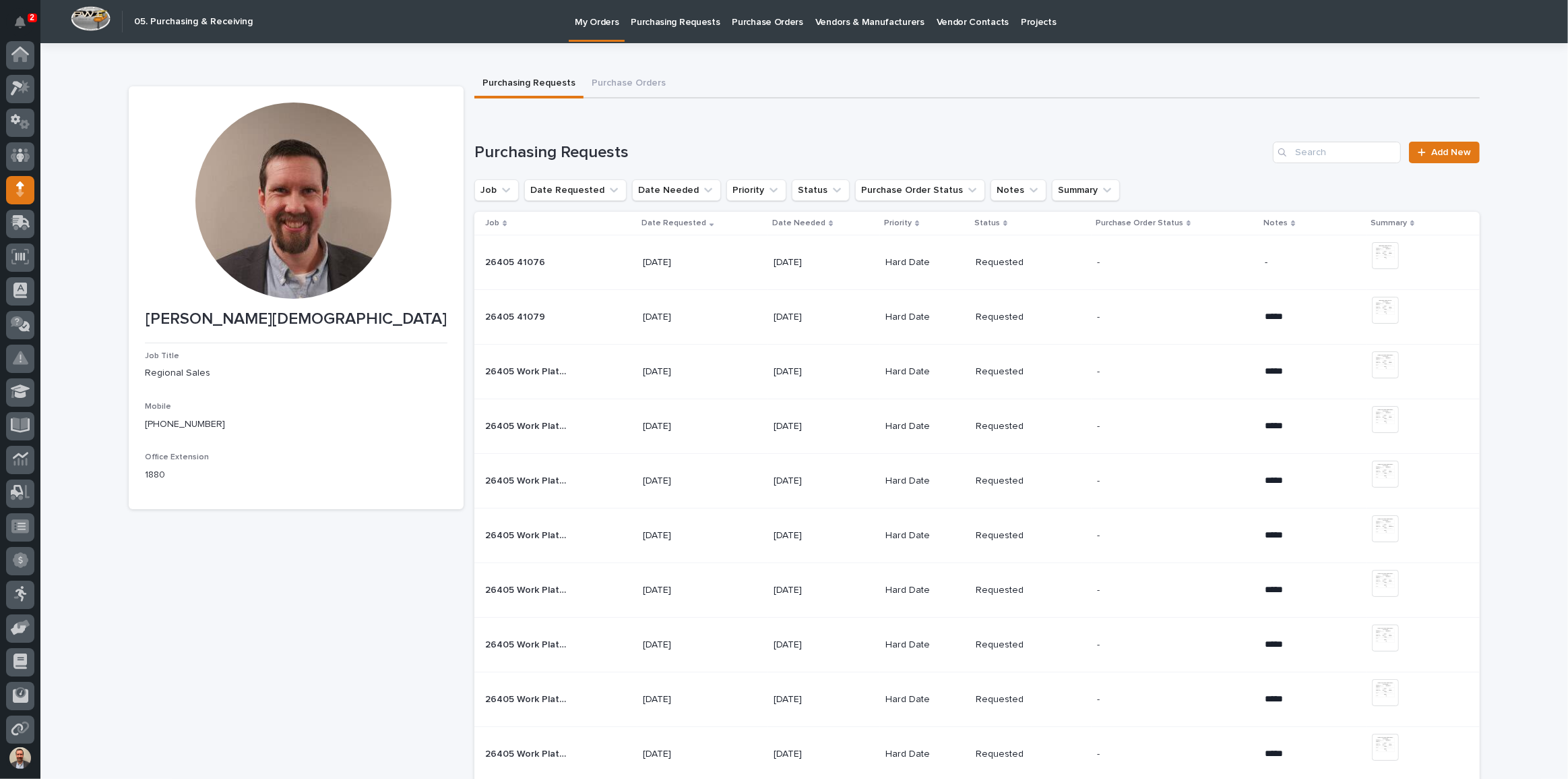
scroll to position [72, 0]
click at [1449, 144] on link "Add New" at bounding box center [1444, 152] width 71 height 21
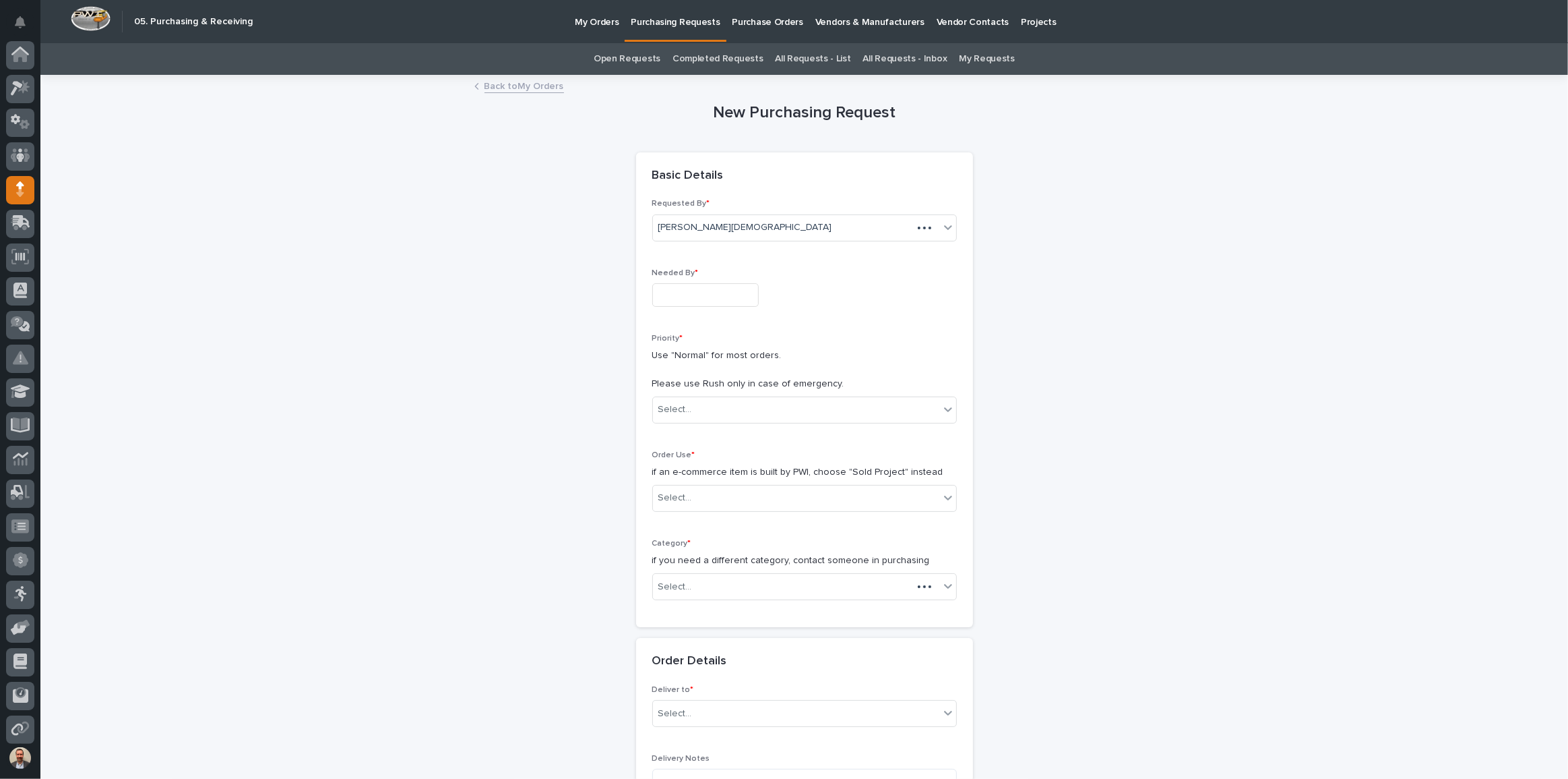
scroll to position [72, 0]
drag, startPoint x: 748, startPoint y: 296, endPoint x: 754, endPoint y: 278, distance: 19.0
click at [748, 296] on input "text" at bounding box center [705, 295] width 106 height 23
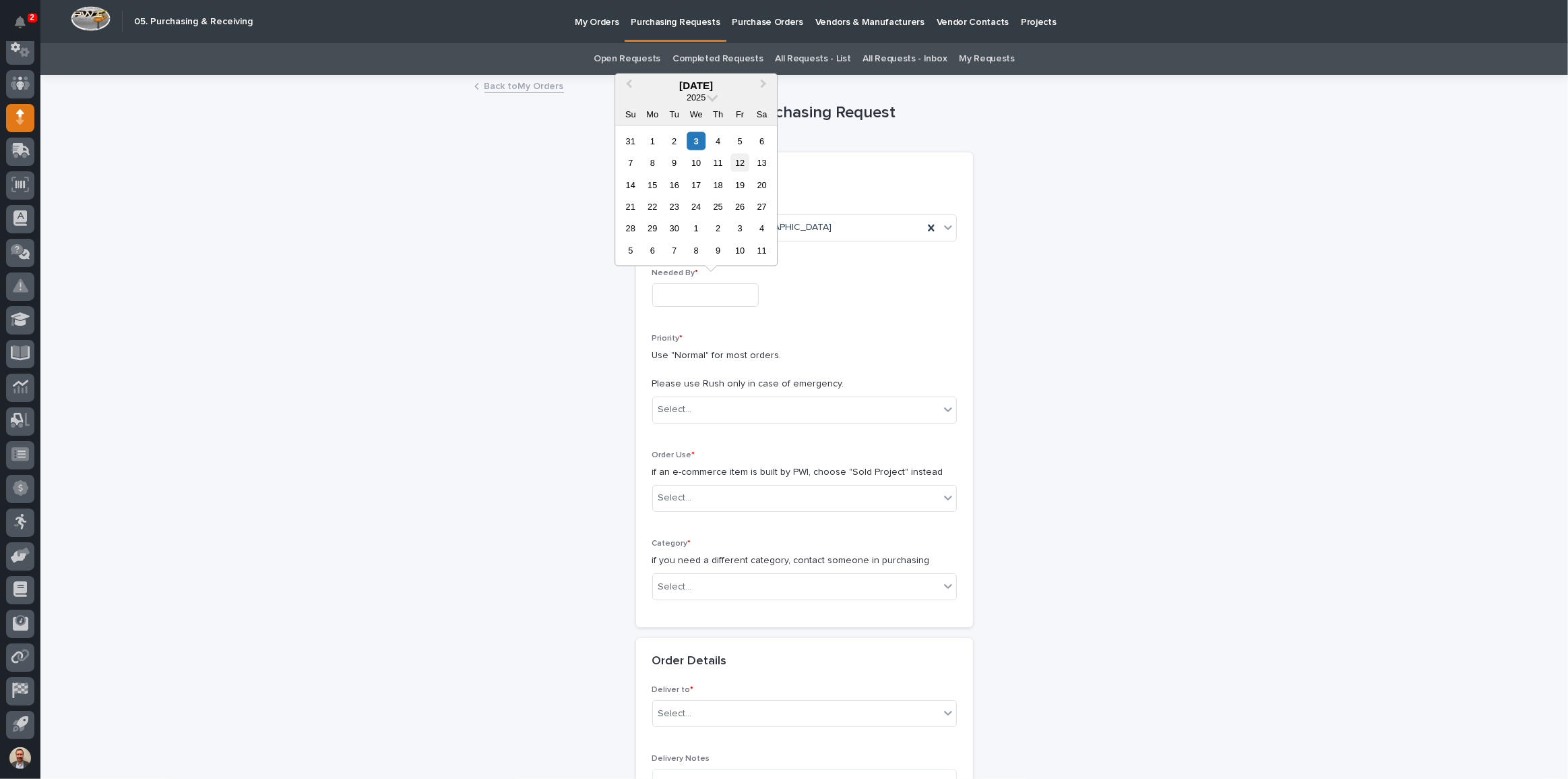
click at [744, 157] on div "12" at bounding box center [740, 163] width 18 height 18
type input "**********"
click at [716, 406] on div "Select..." at bounding box center [796, 409] width 286 height 22
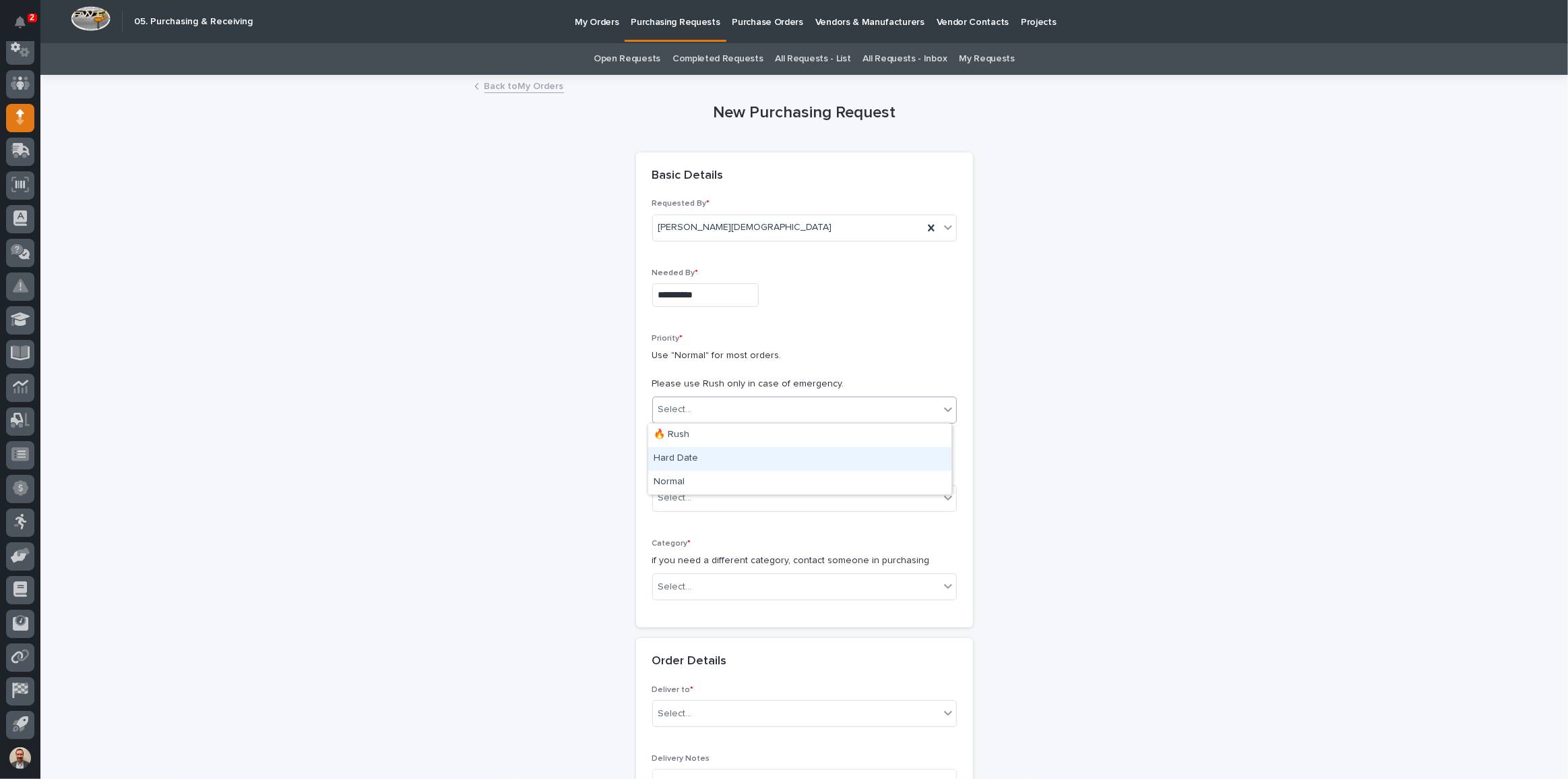
click at [721, 449] on div "Hard Date" at bounding box center [799, 459] width 303 height 23
click at [735, 494] on div "Select..." at bounding box center [796, 497] width 286 height 22
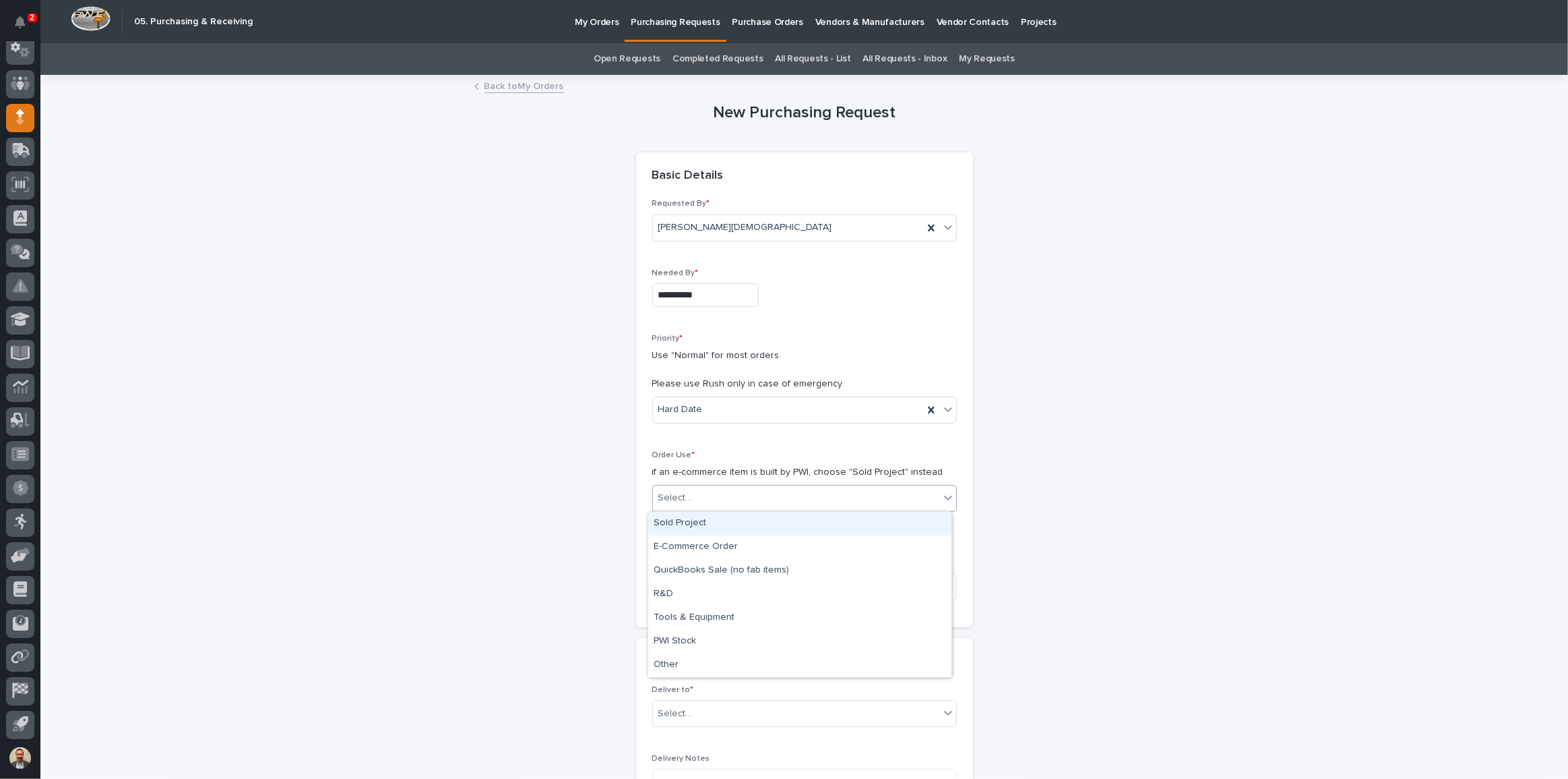
click at [753, 523] on div "Sold Project" at bounding box center [799, 523] width 303 height 23
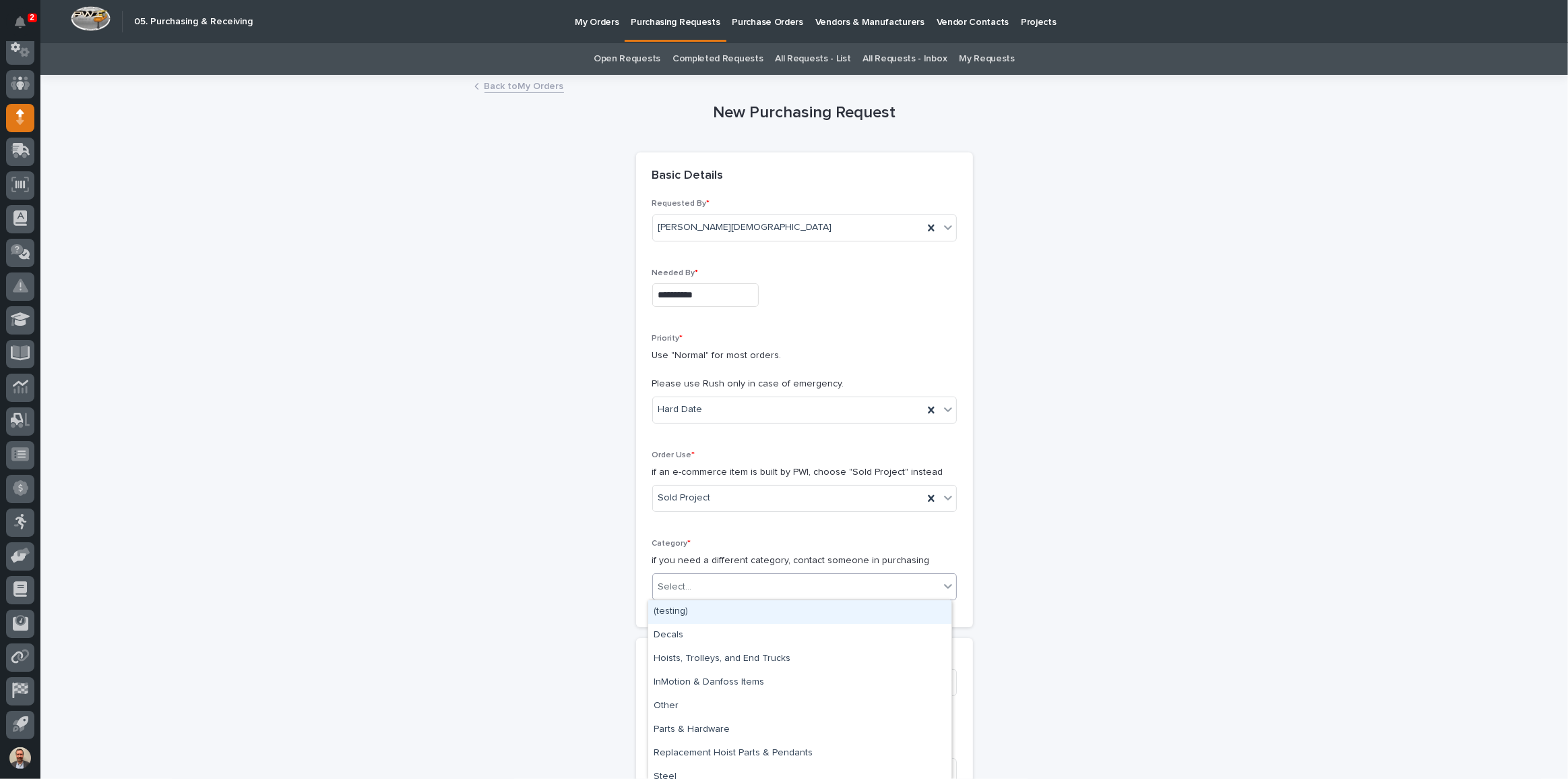
click at [760, 588] on div "Select..." at bounding box center [796, 587] width 286 height 22
click at [763, 770] on div "Steel" at bounding box center [799, 777] width 303 height 23
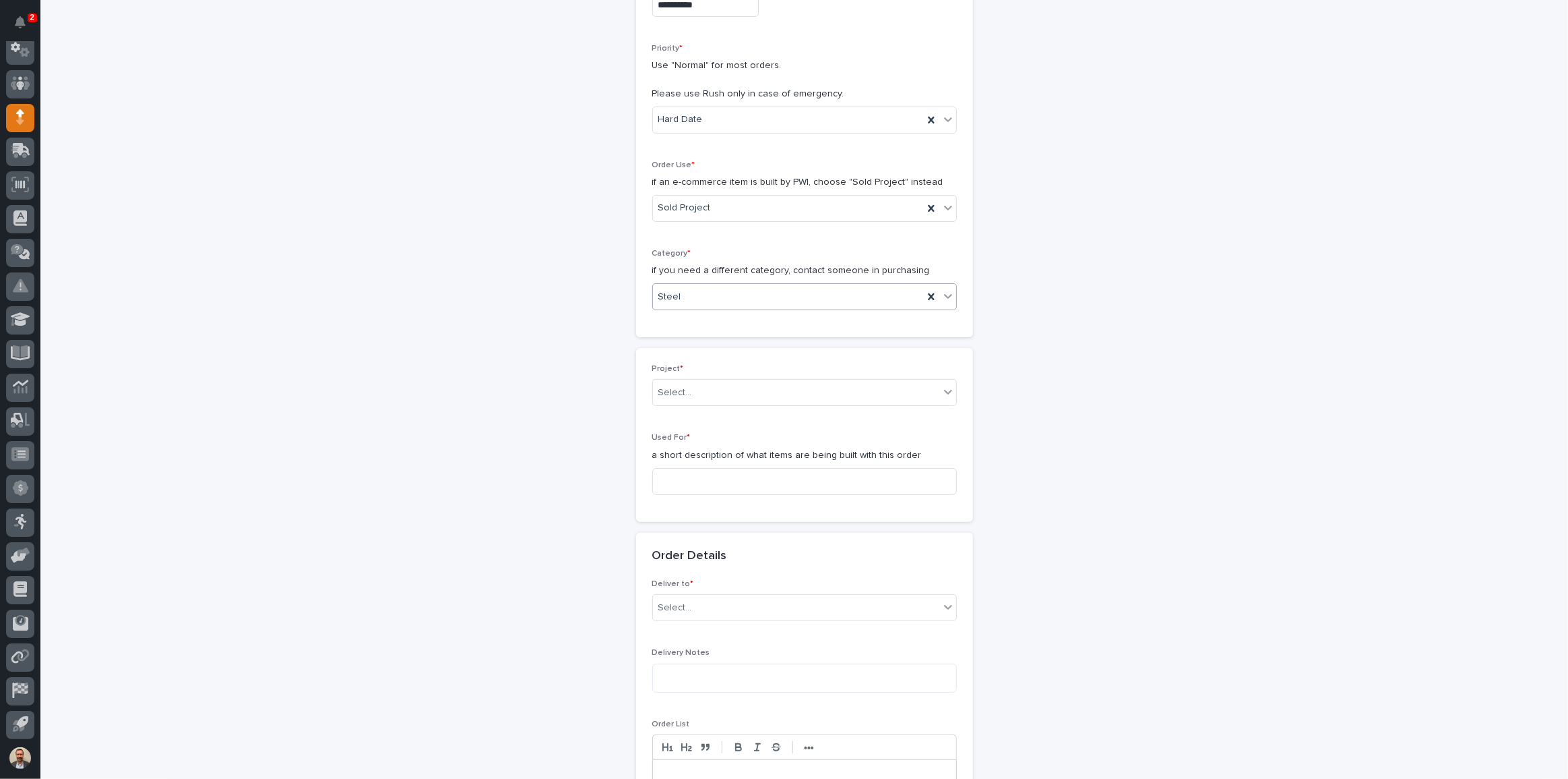
scroll to position [368, 0]
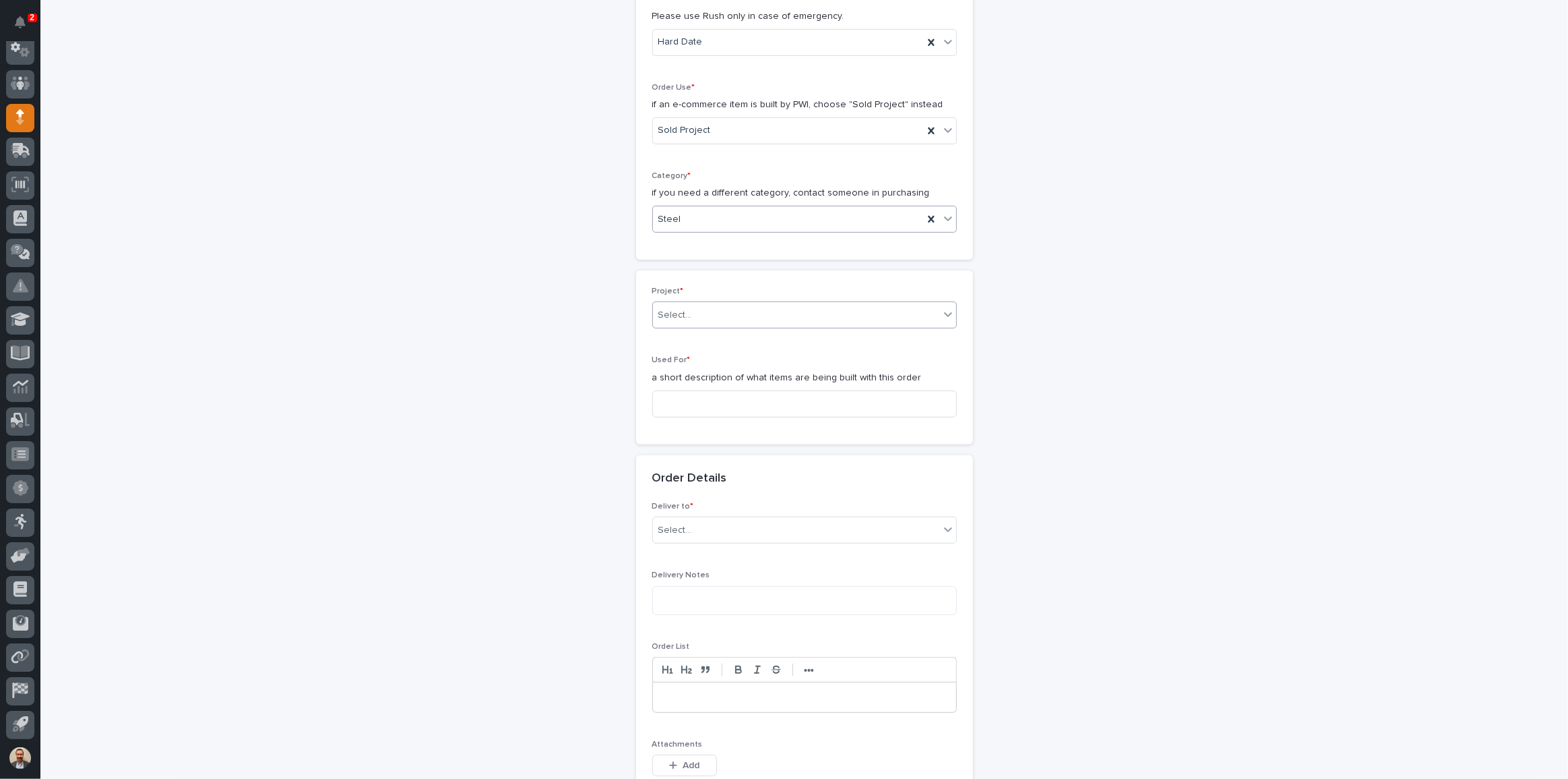
click at [716, 308] on div "Select..." at bounding box center [796, 315] width 286 height 22
type input "********"
click at [739, 403] on input at bounding box center [805, 403] width 305 height 27
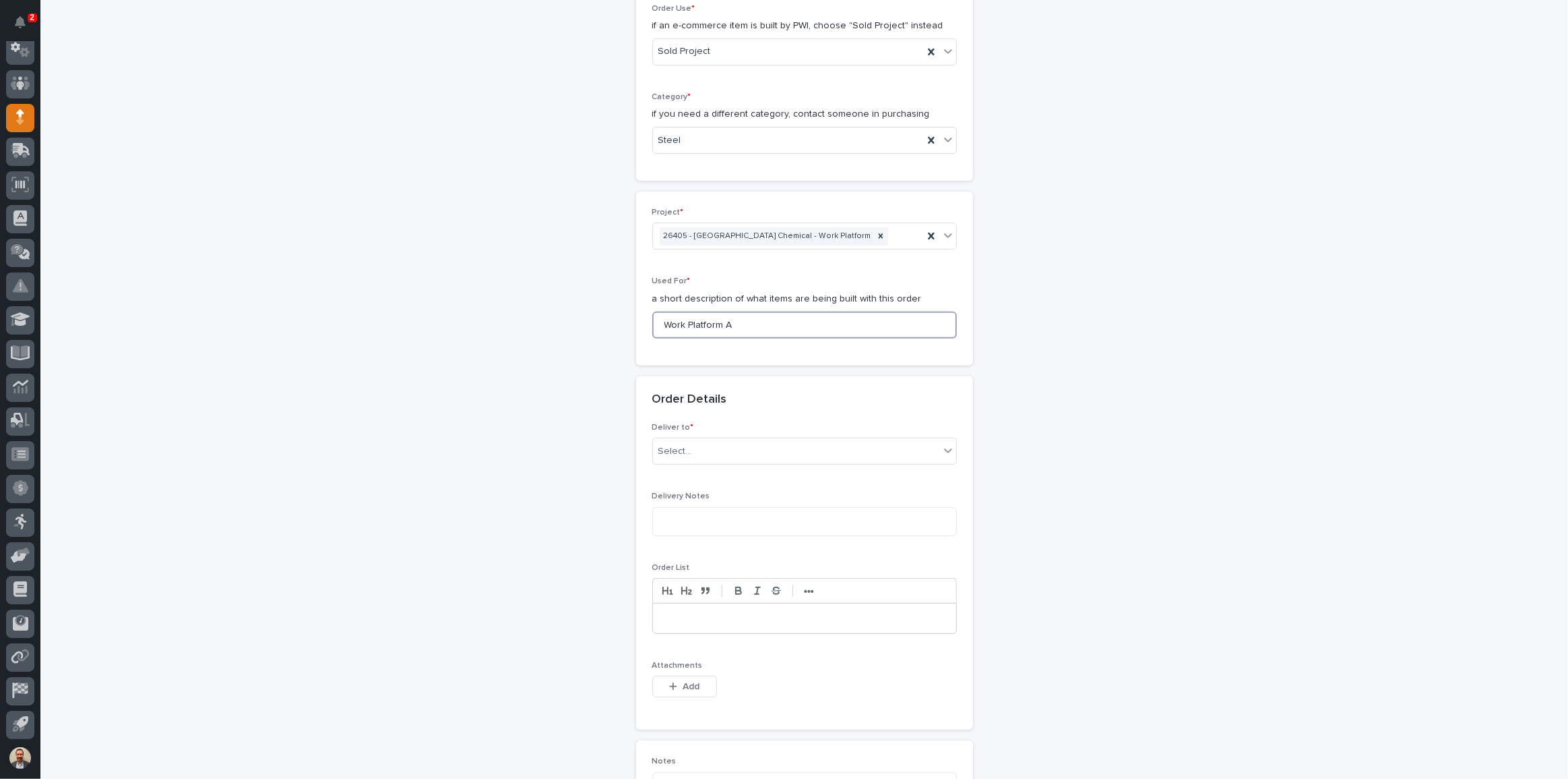
scroll to position [613, 0]
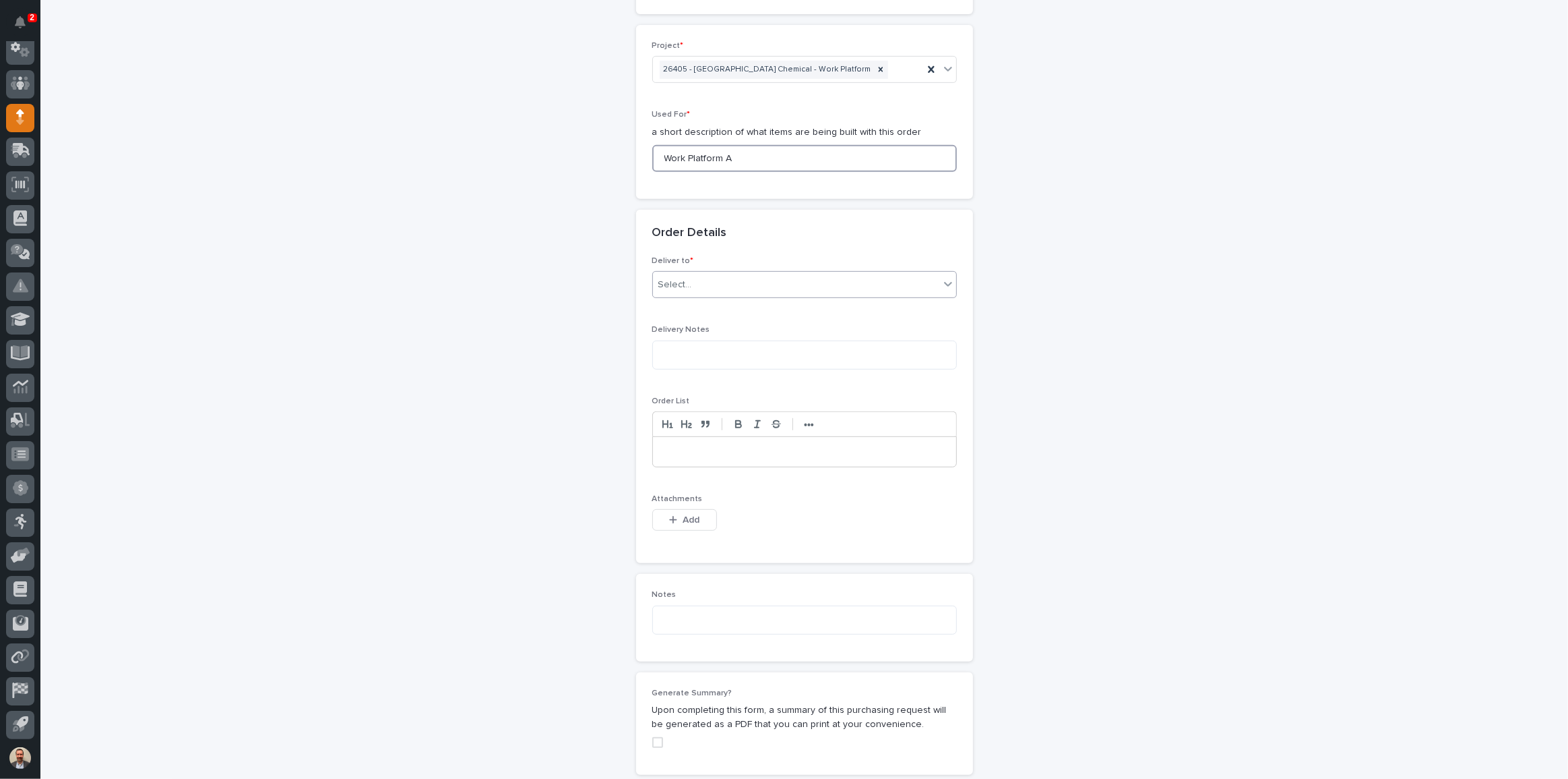
type input "Work Platform A"
click at [736, 278] on div "Select..." at bounding box center [796, 284] width 286 height 22
click at [735, 302] on div "PWI" at bounding box center [799, 309] width 303 height 23
click at [681, 532] on div "Add" at bounding box center [685, 522] width 64 height 27
click at [684, 521] on span "Add" at bounding box center [691, 520] width 17 height 13
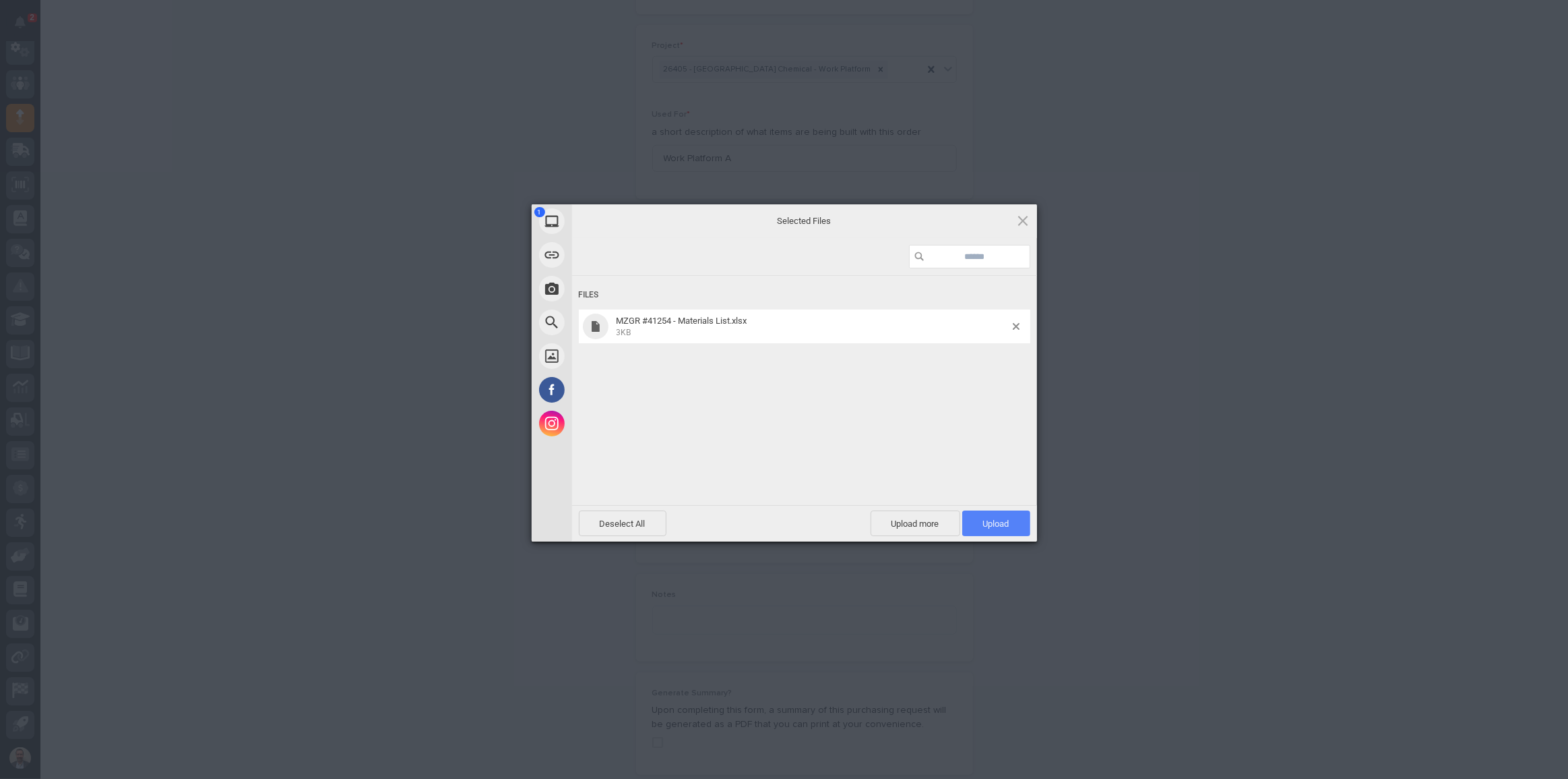
click at [1000, 516] on span "Upload 1" at bounding box center [996, 523] width 68 height 26
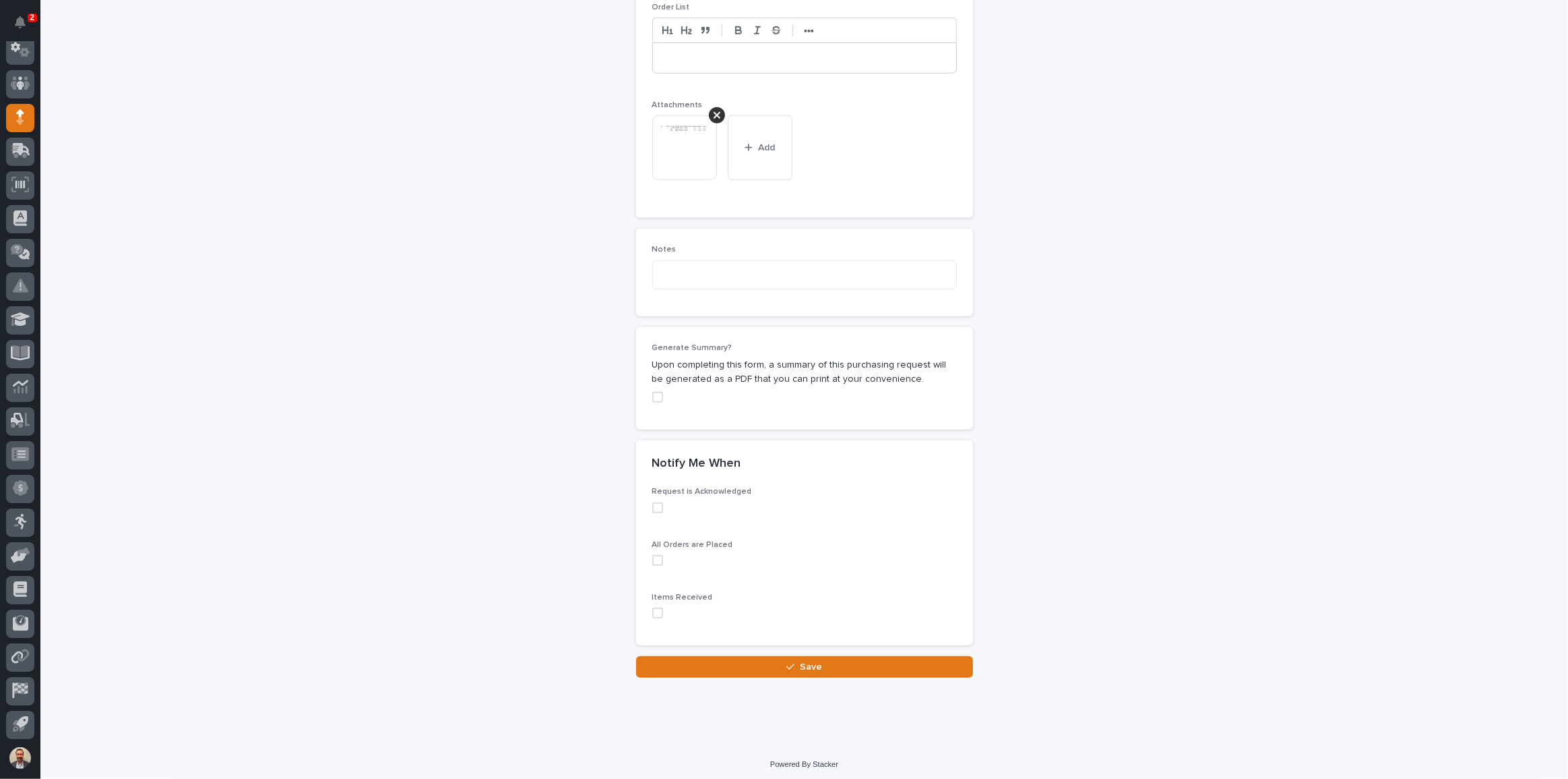
scroll to position [1009, 0]
click at [713, 271] on textarea at bounding box center [805, 272] width 305 height 29
type textarea "*****"
click at [820, 659] on button "Save" at bounding box center [805, 664] width 337 height 21
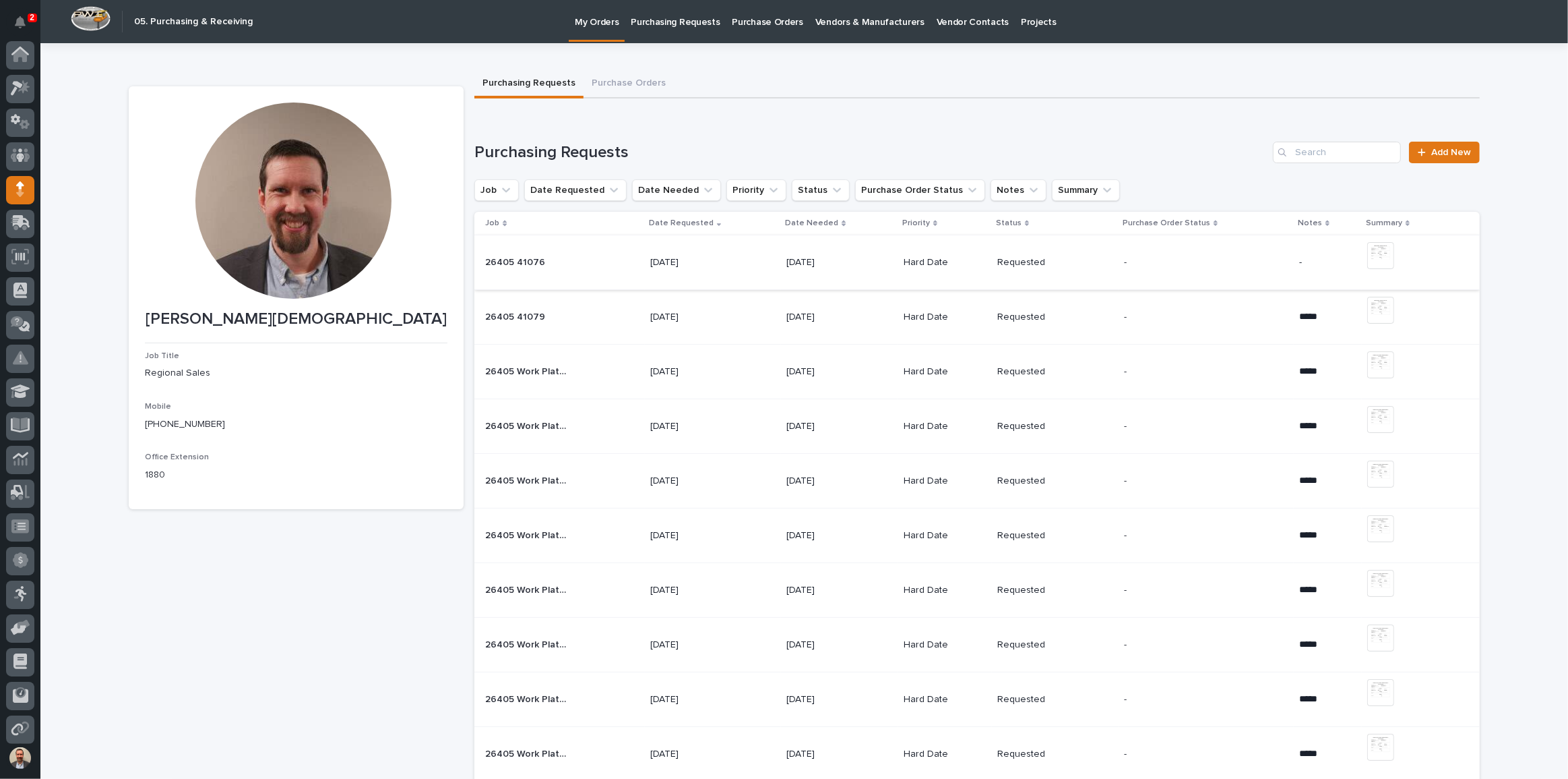
scroll to position [72, 0]
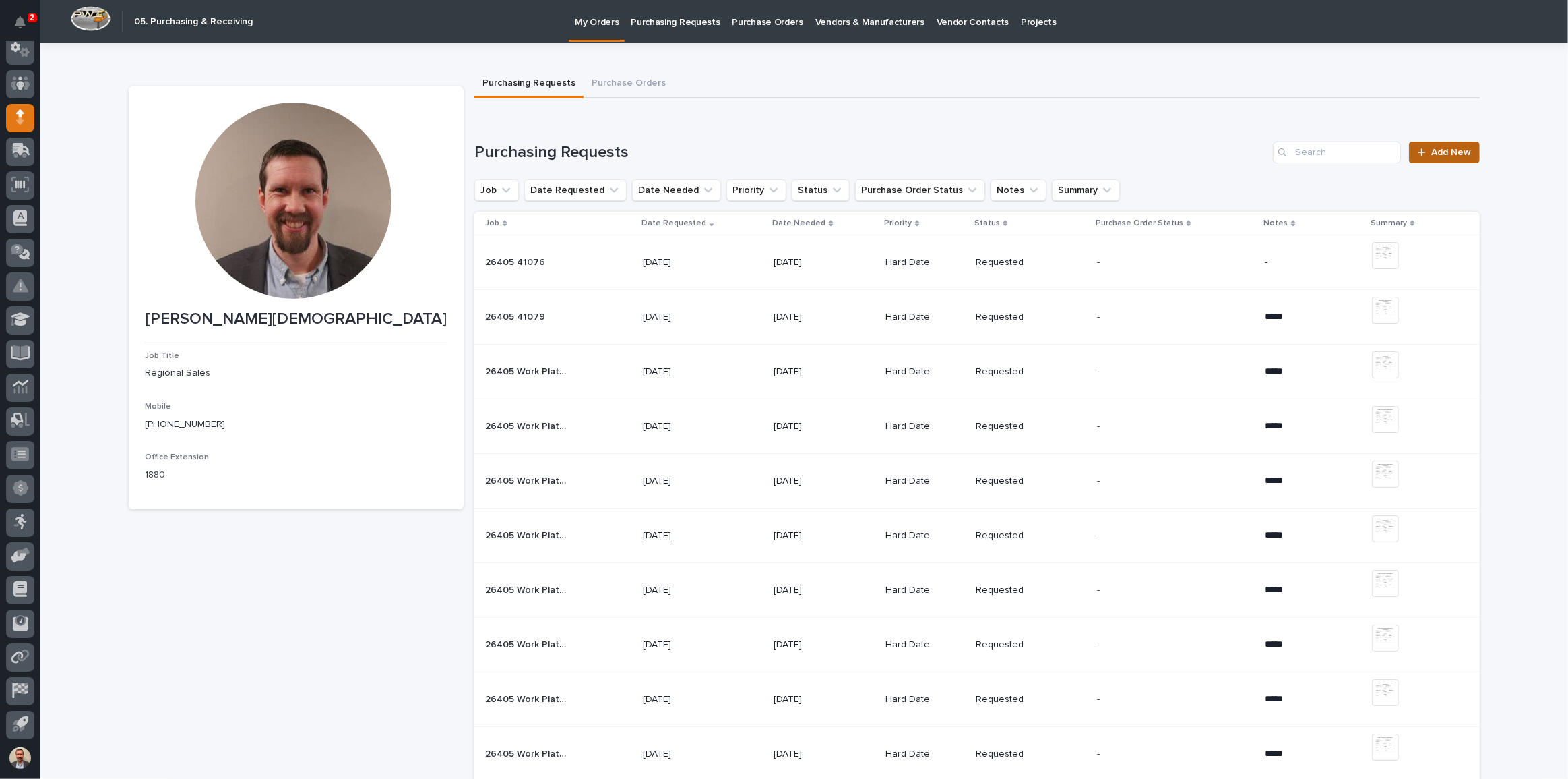
click at [1442, 153] on span "Add New" at bounding box center [1451, 152] width 39 height 10
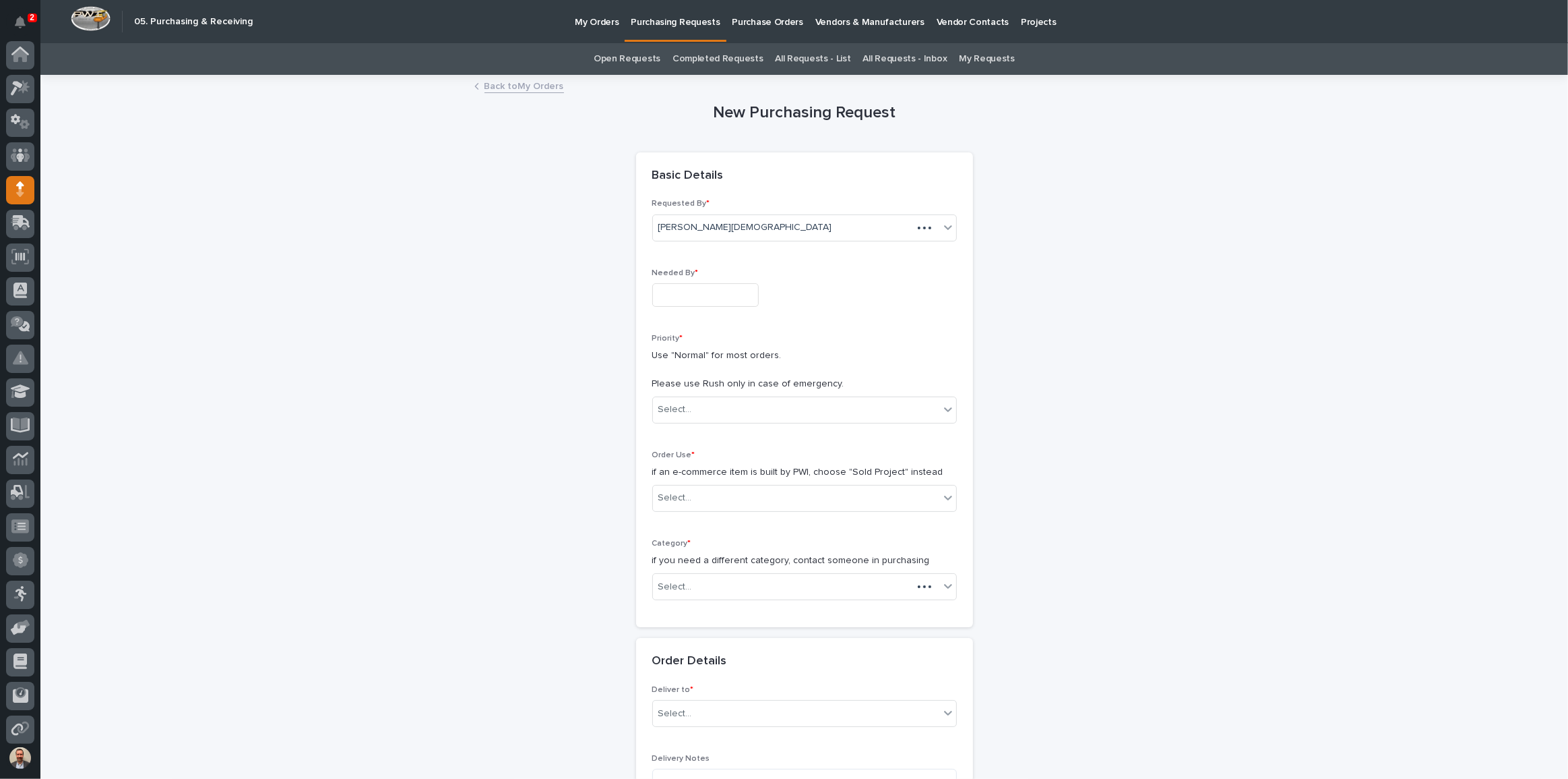
scroll to position [72, 0]
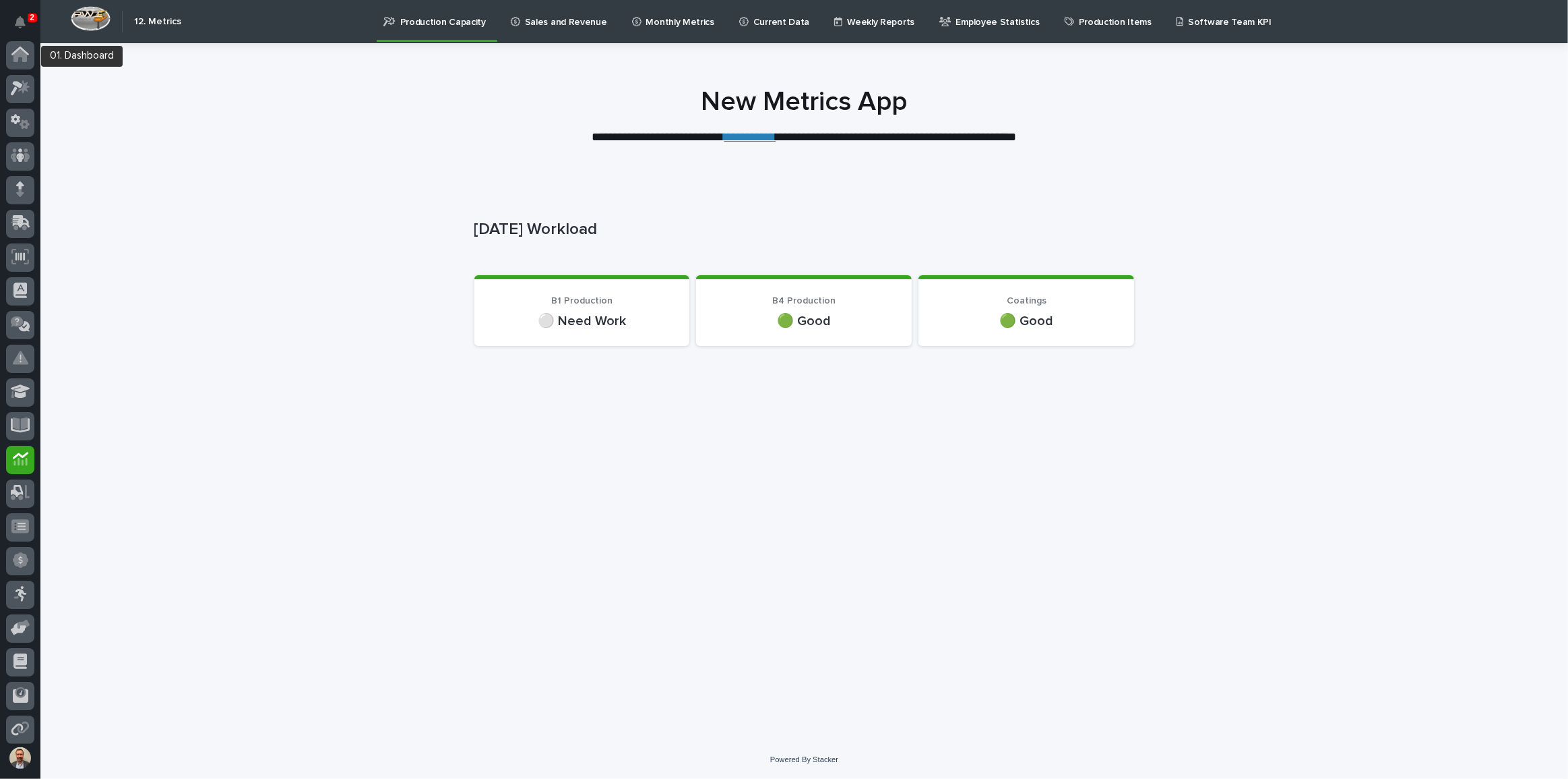
click at [25, 72] on div at bounding box center [21, 58] width 29 height 34
click at [24, 85] on icon at bounding box center [23, 87] width 12 height 13
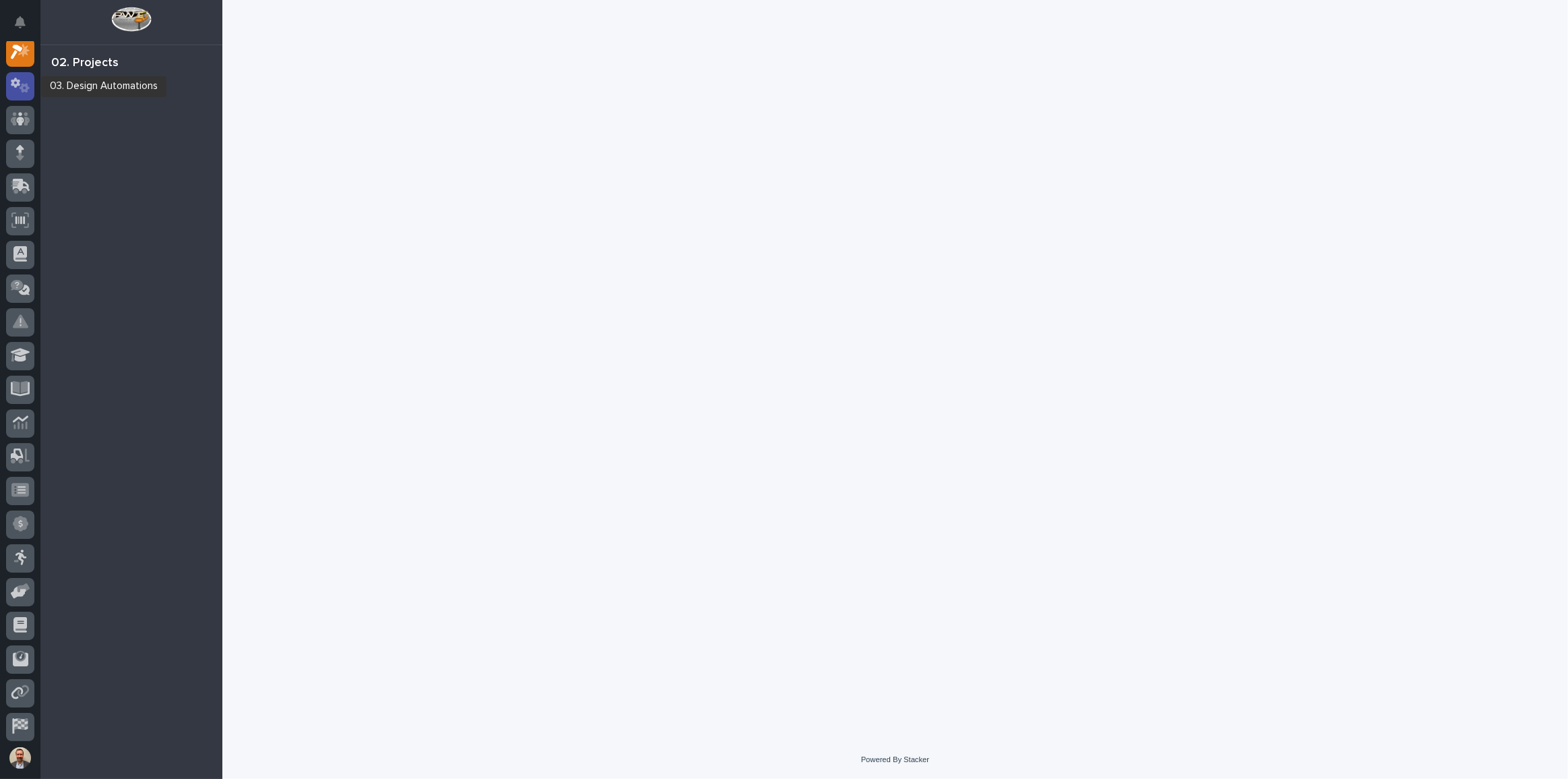
scroll to position [34, 0]
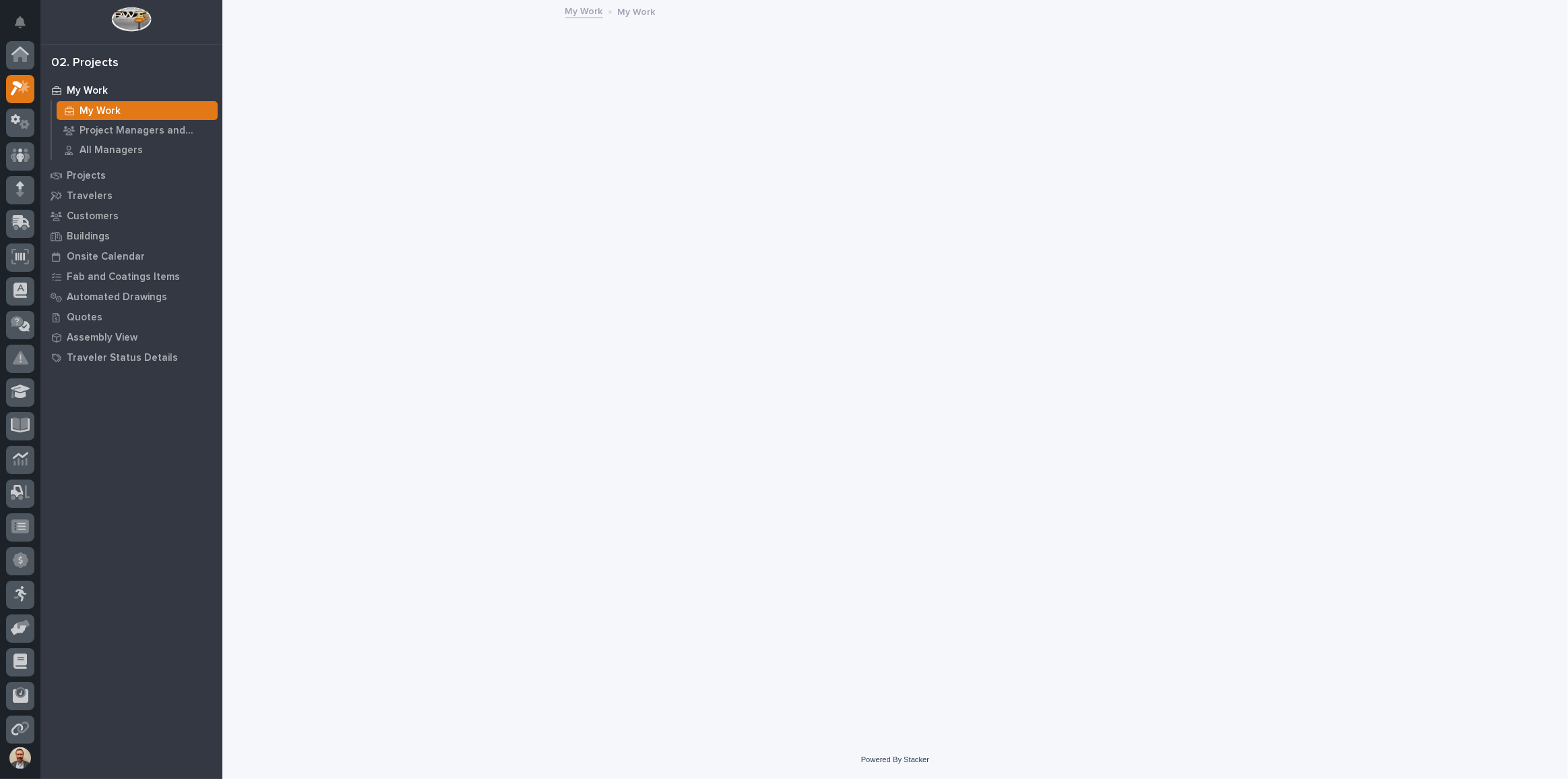
scroll to position [34, 0]
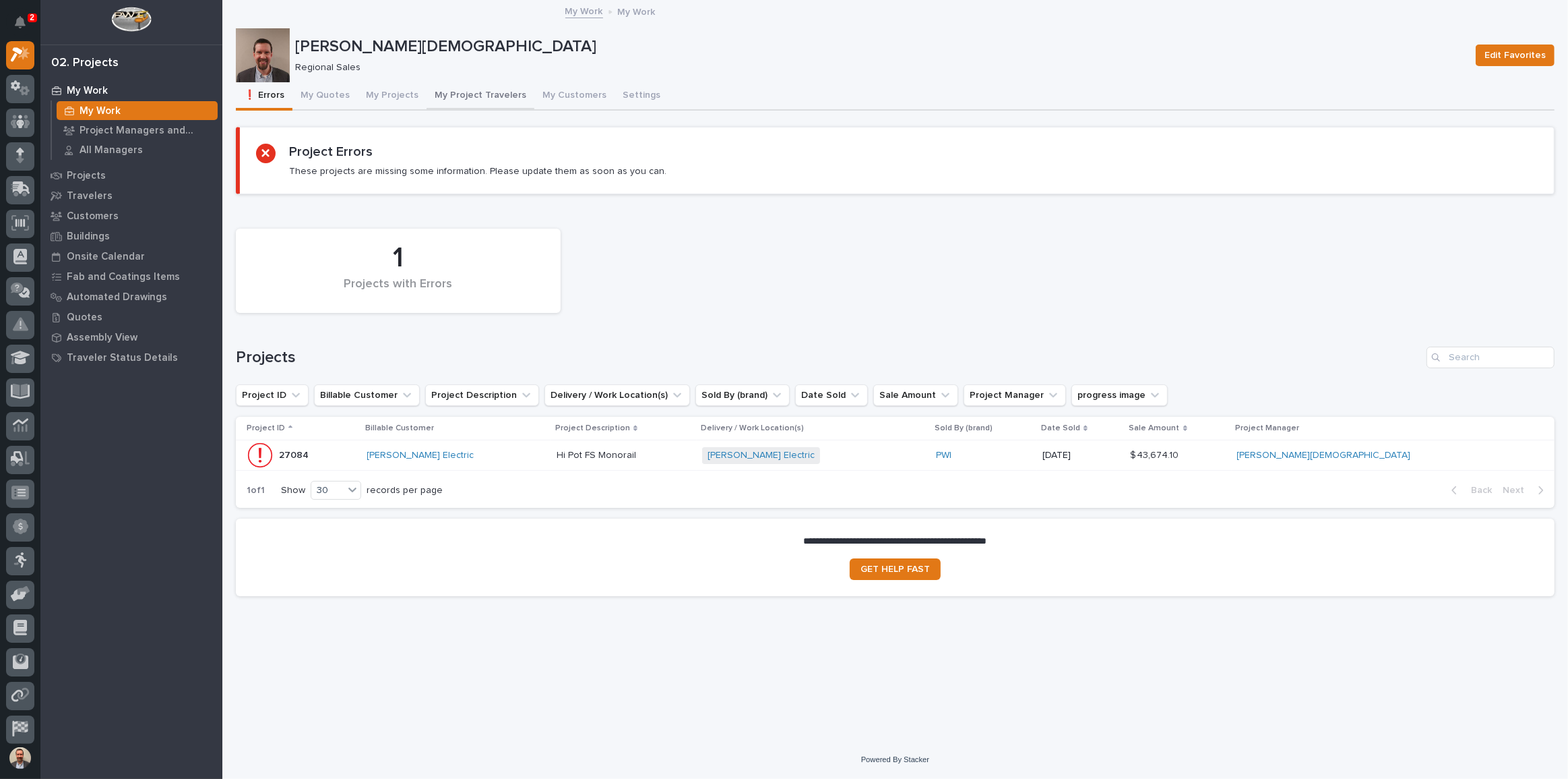
click at [464, 95] on button "My Project Travelers" at bounding box center [480, 97] width 108 height 29
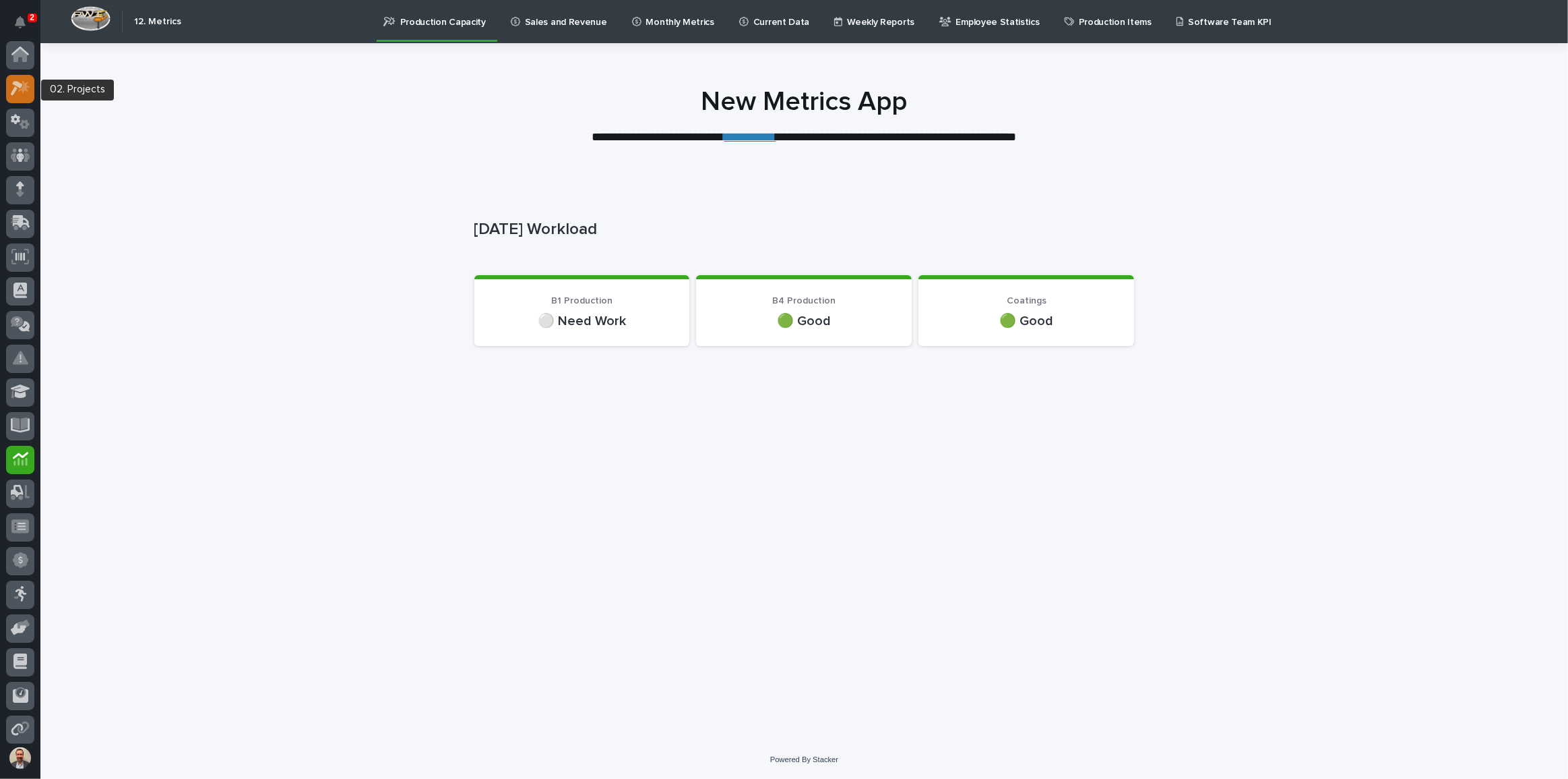
click at [23, 87] on icon at bounding box center [23, 87] width 12 height 13
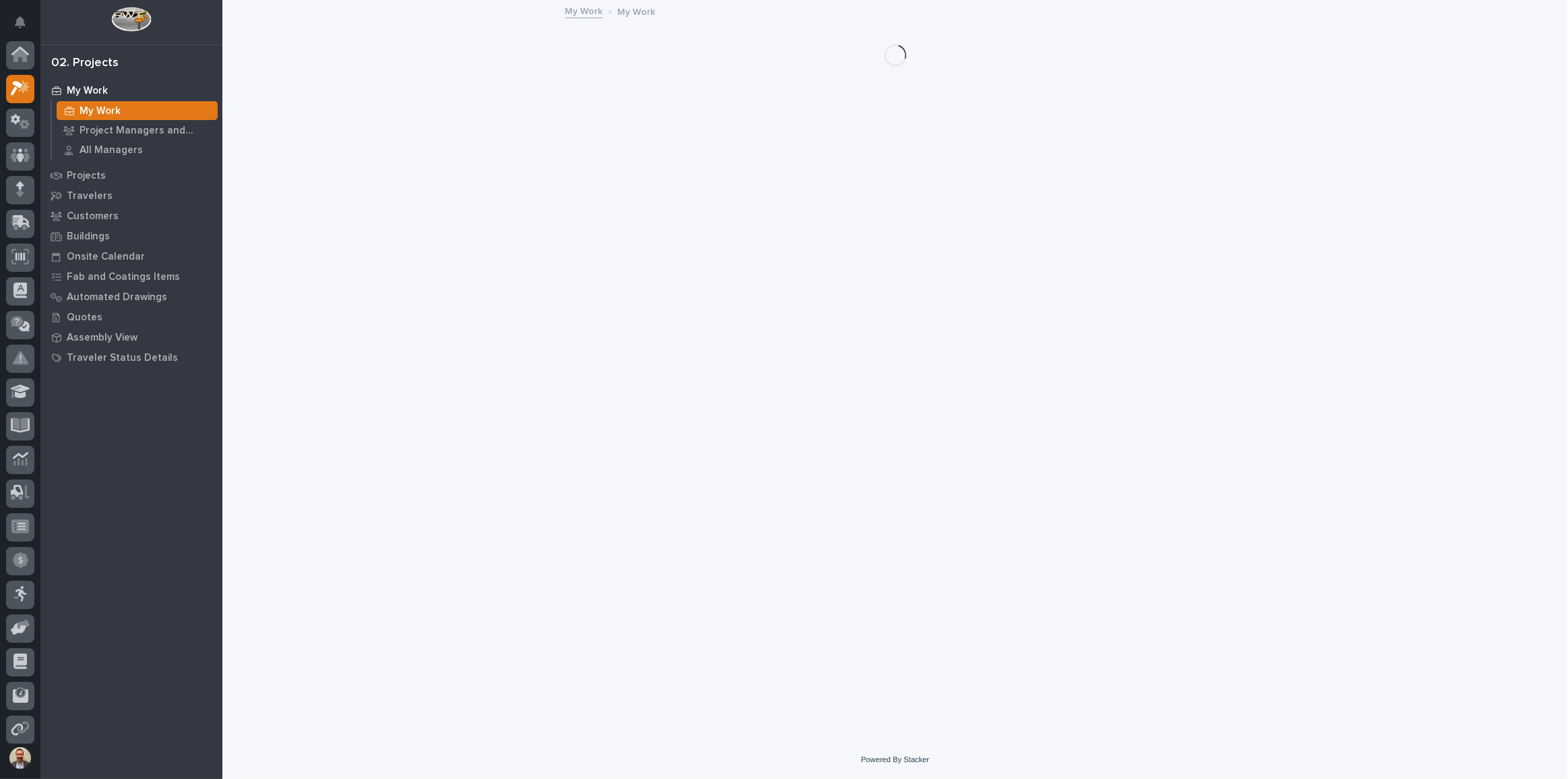
scroll to position [34, 0]
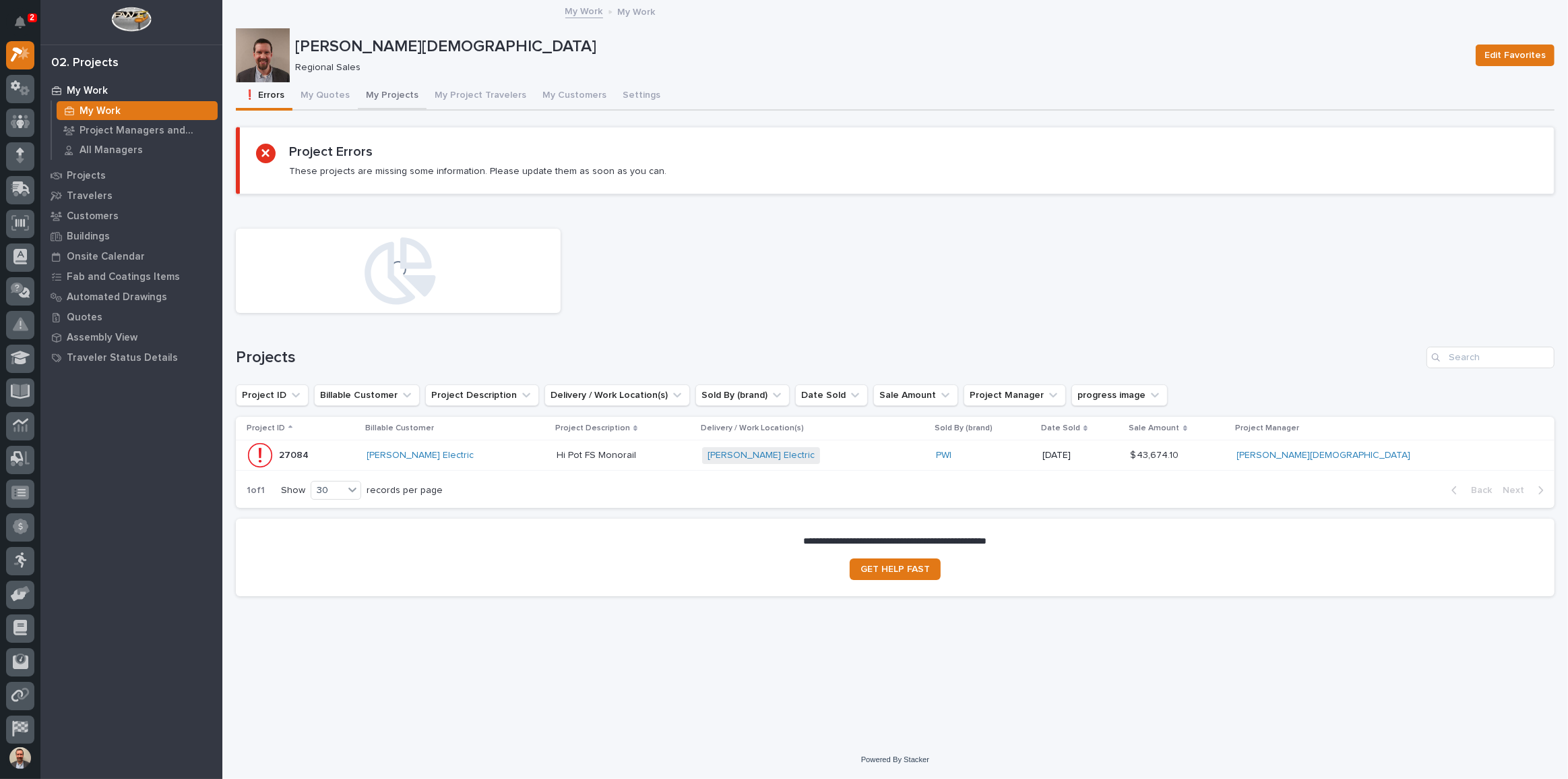
click at [377, 92] on button "My Projects" at bounding box center [392, 97] width 69 height 29
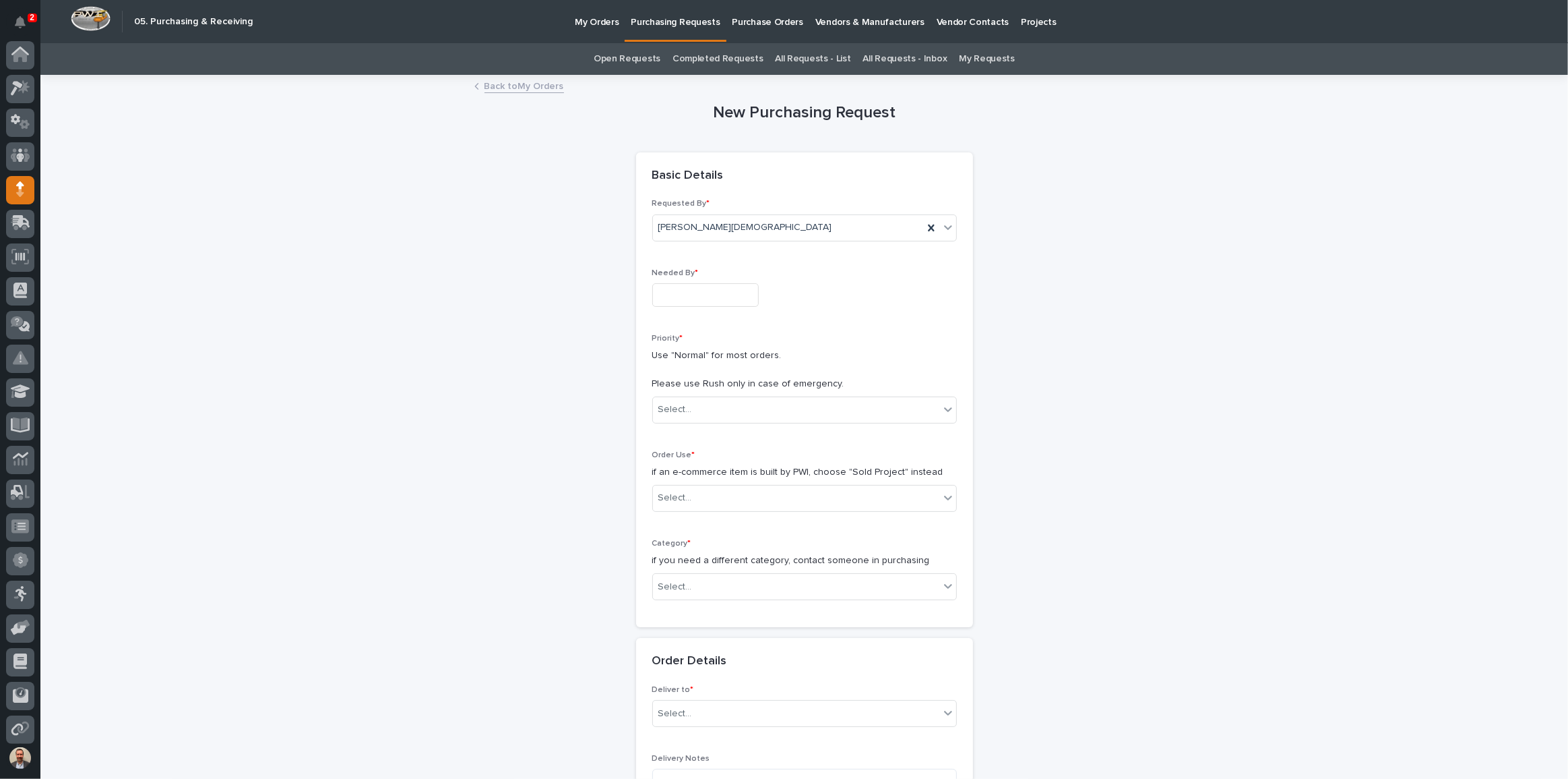
scroll to position [72, 0]
click at [751, 294] on input "text" at bounding box center [705, 295] width 106 height 23
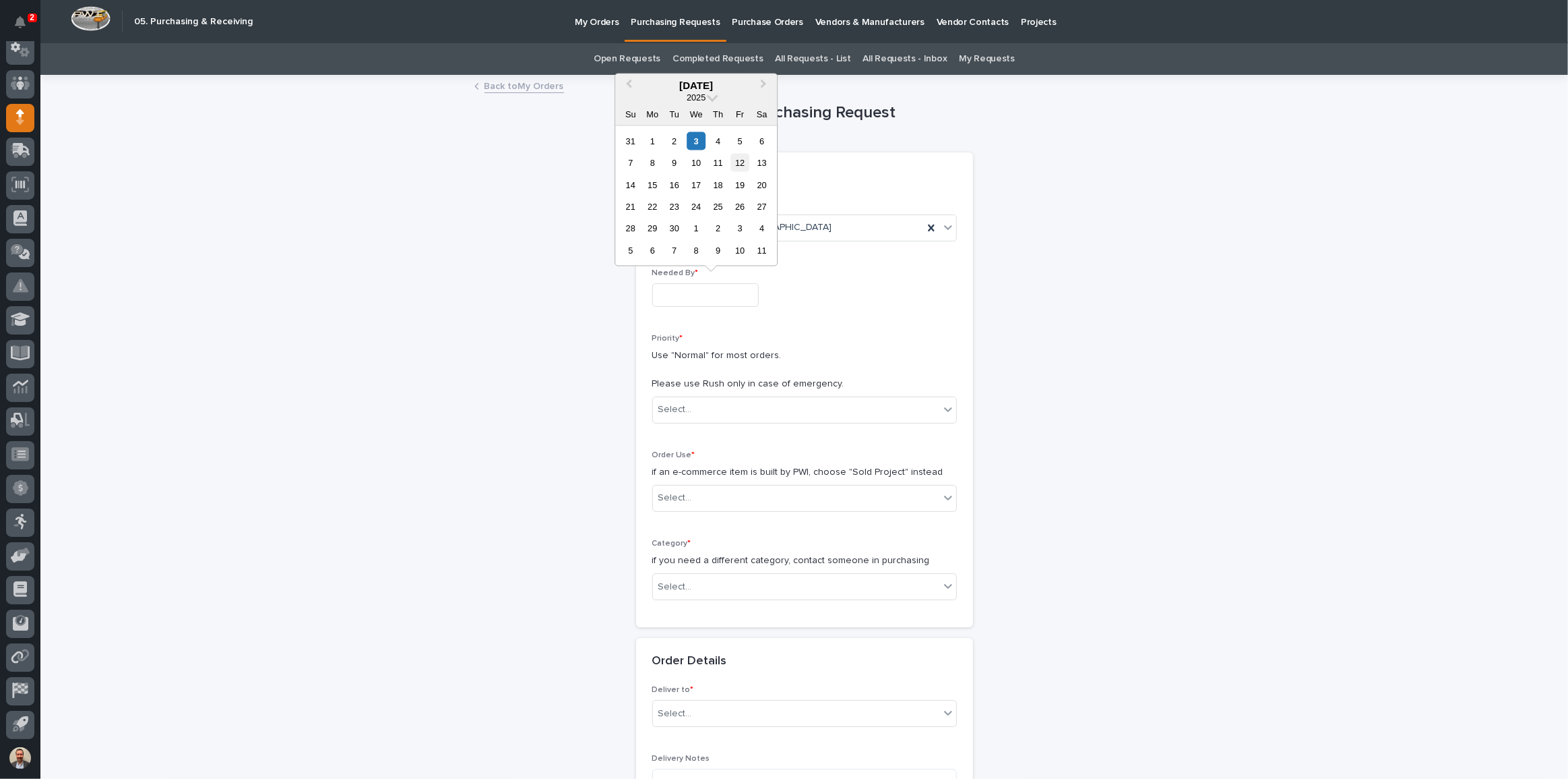
click at [746, 163] on div "12" at bounding box center [740, 163] width 18 height 18
type input "**********"
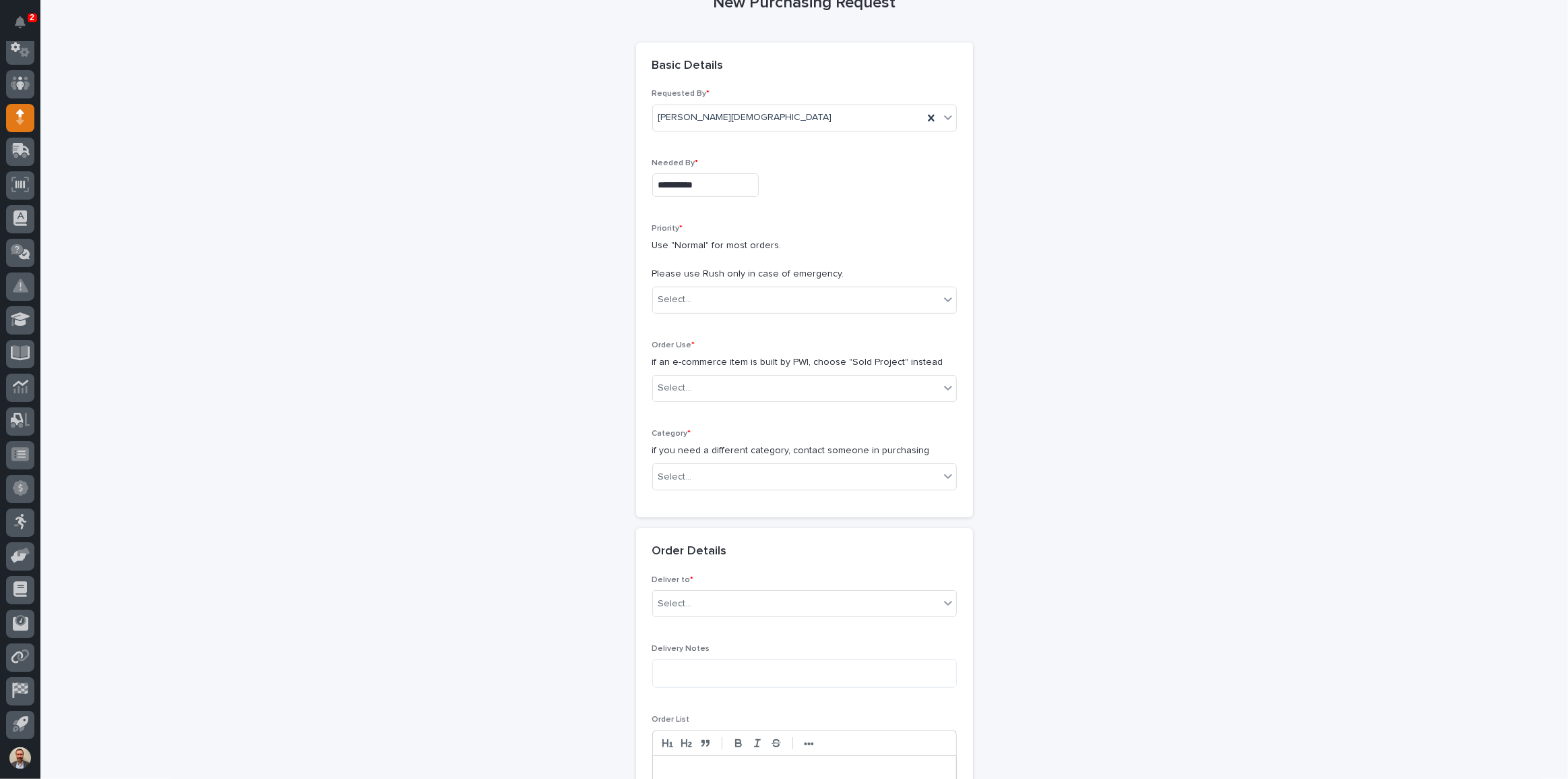
scroll to position [306, 0]
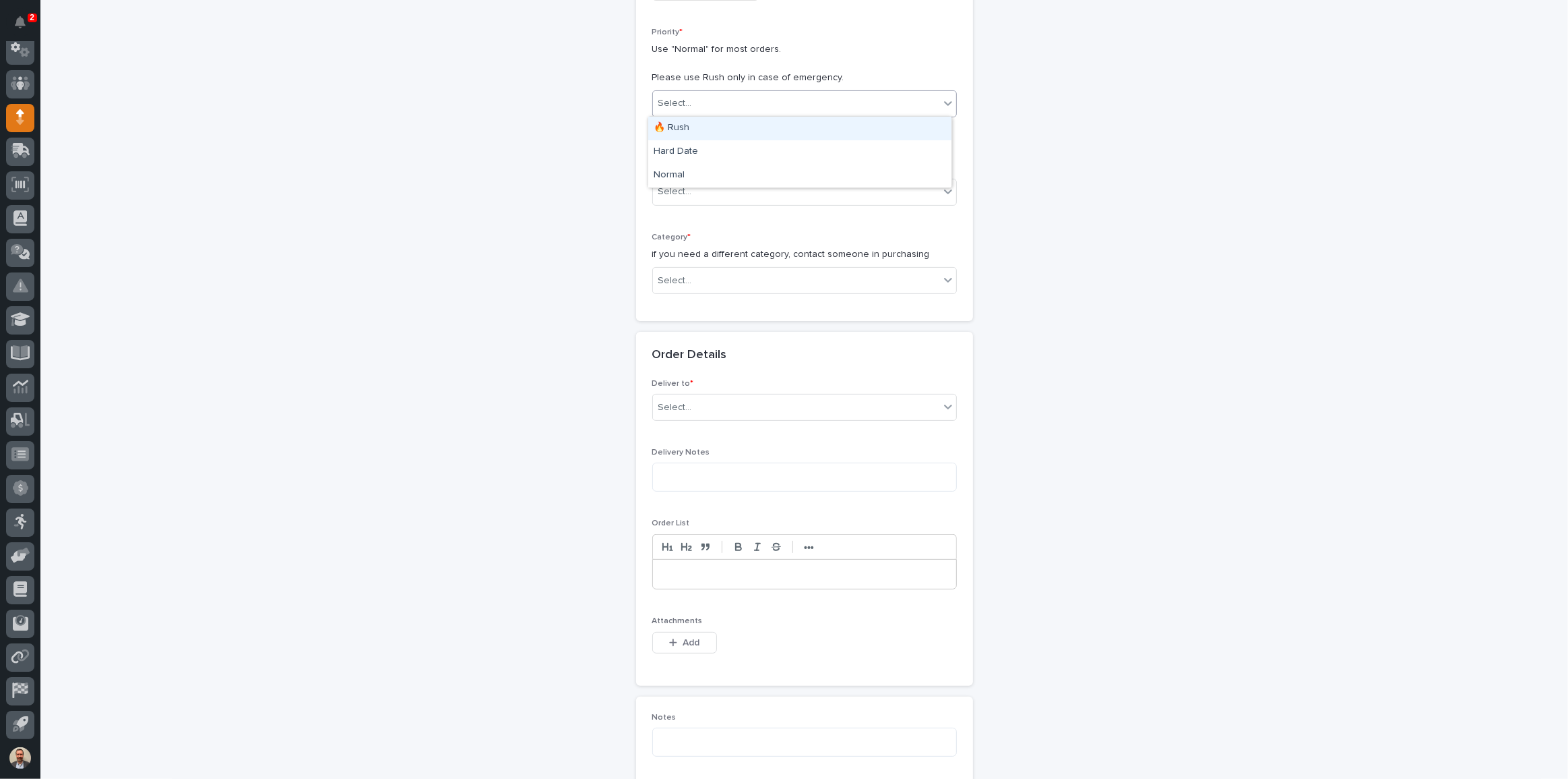
click at [836, 101] on div "Select..." at bounding box center [796, 103] width 286 height 22
click at [819, 148] on div "Hard Date" at bounding box center [799, 152] width 303 height 23
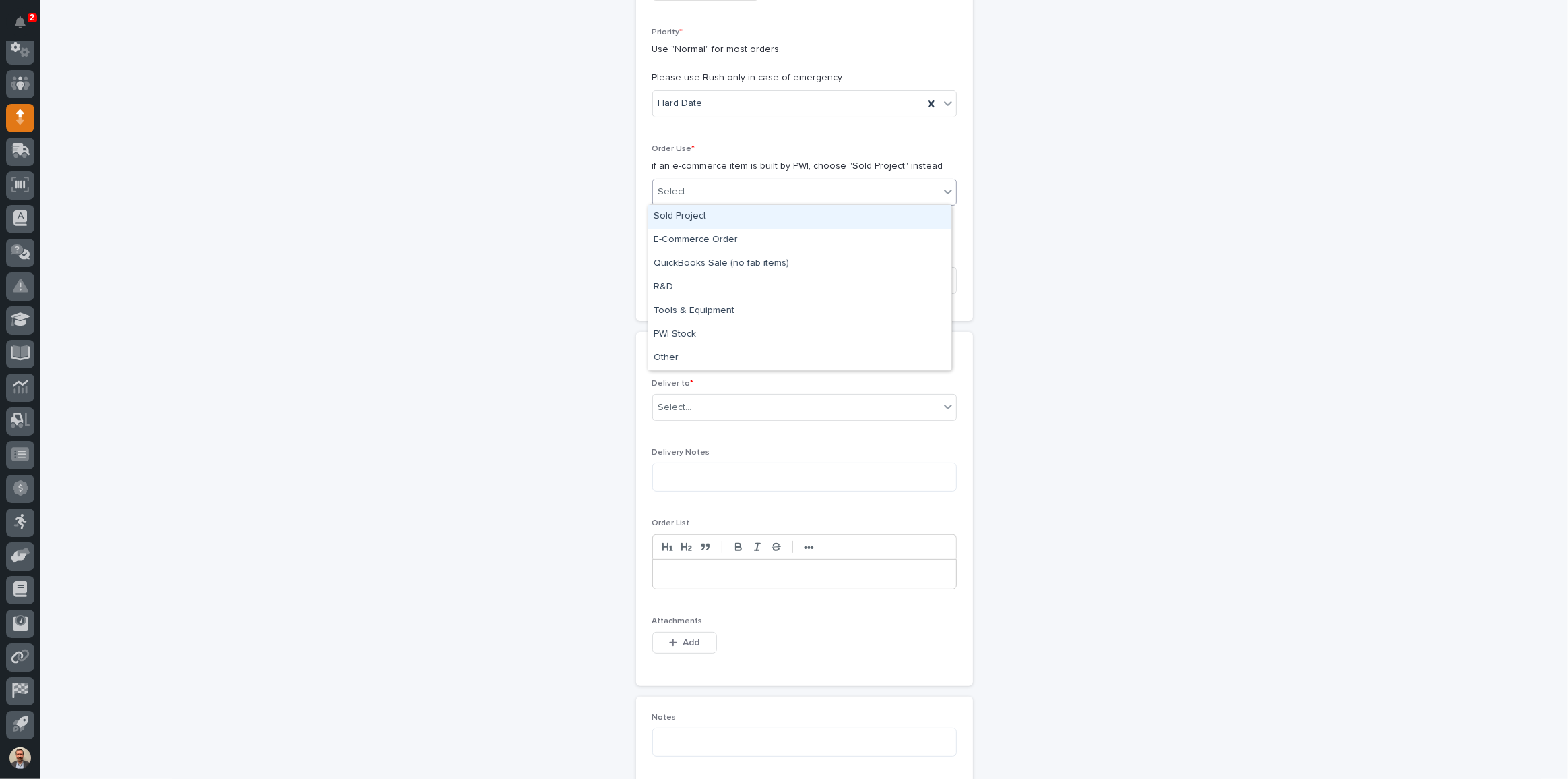
click at [823, 189] on div "Select..." at bounding box center [796, 191] width 286 height 22
click at [829, 214] on div "Sold Project" at bounding box center [799, 216] width 303 height 23
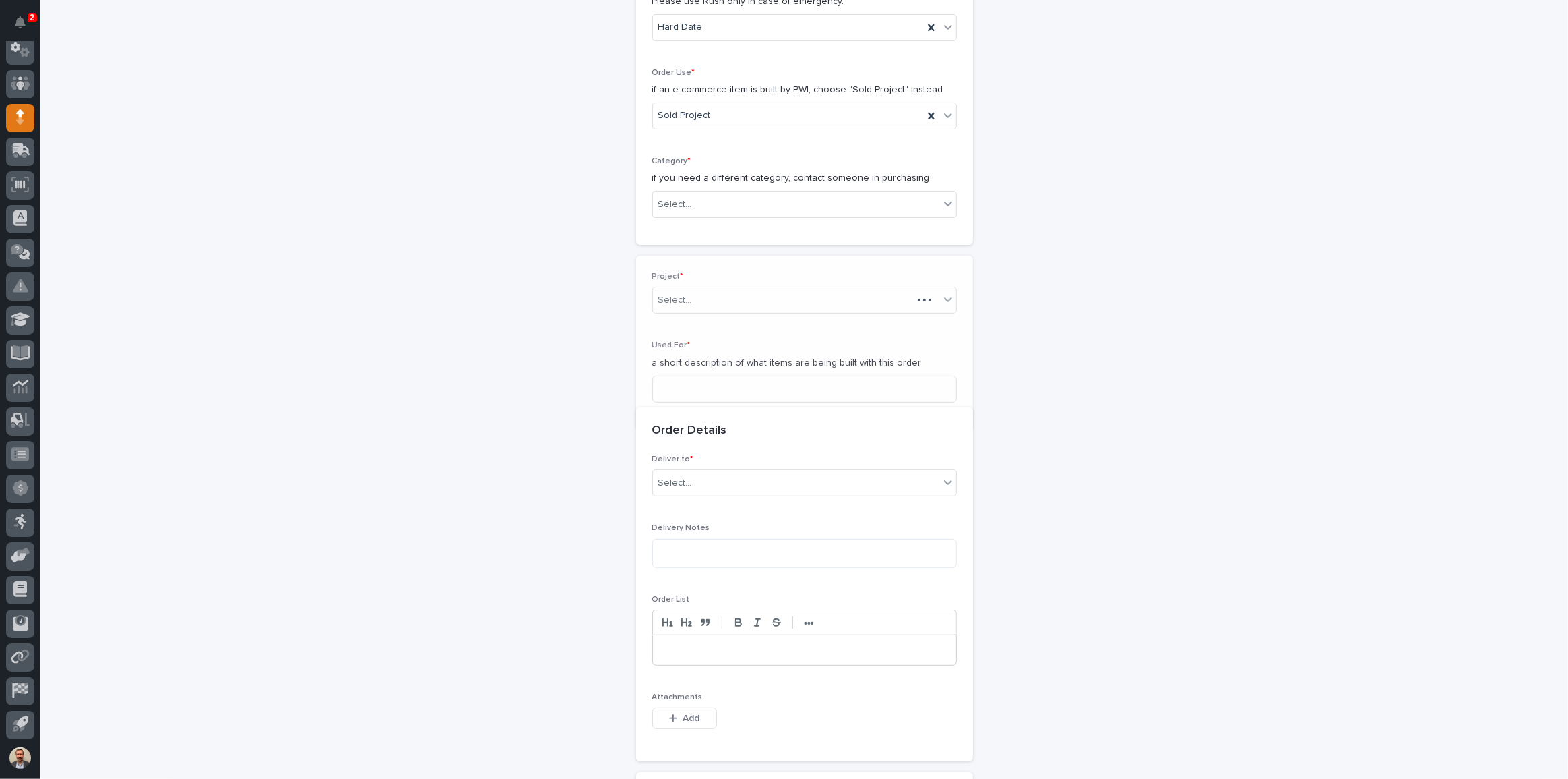
click at [829, 270] on div "Project * Select... Used For * a short description of what items are being buil…" at bounding box center [805, 343] width 337 height 174
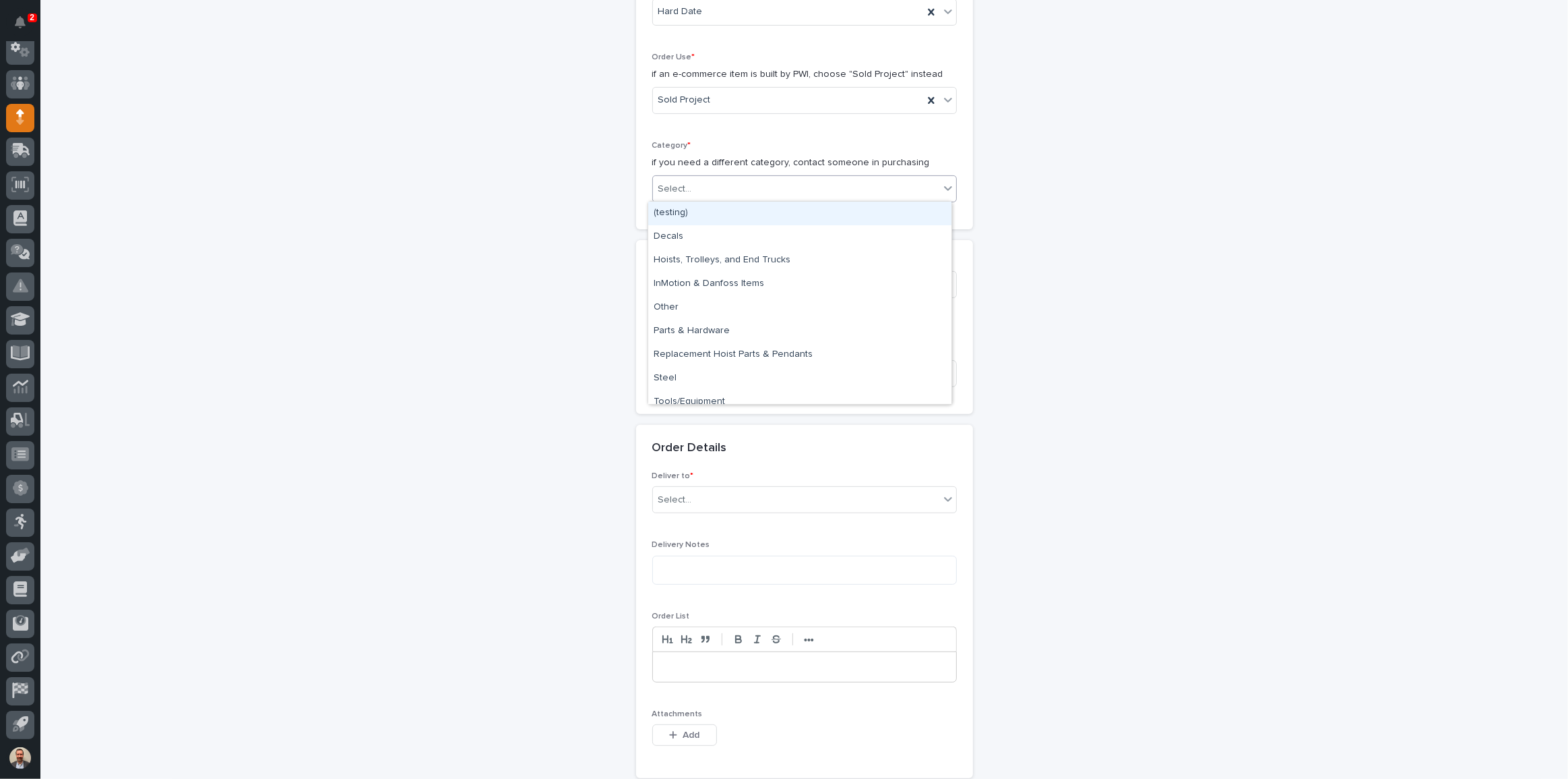
click at [830, 182] on div "Select..." at bounding box center [796, 189] width 286 height 22
click at [749, 371] on div "Steel" at bounding box center [799, 378] width 303 height 23
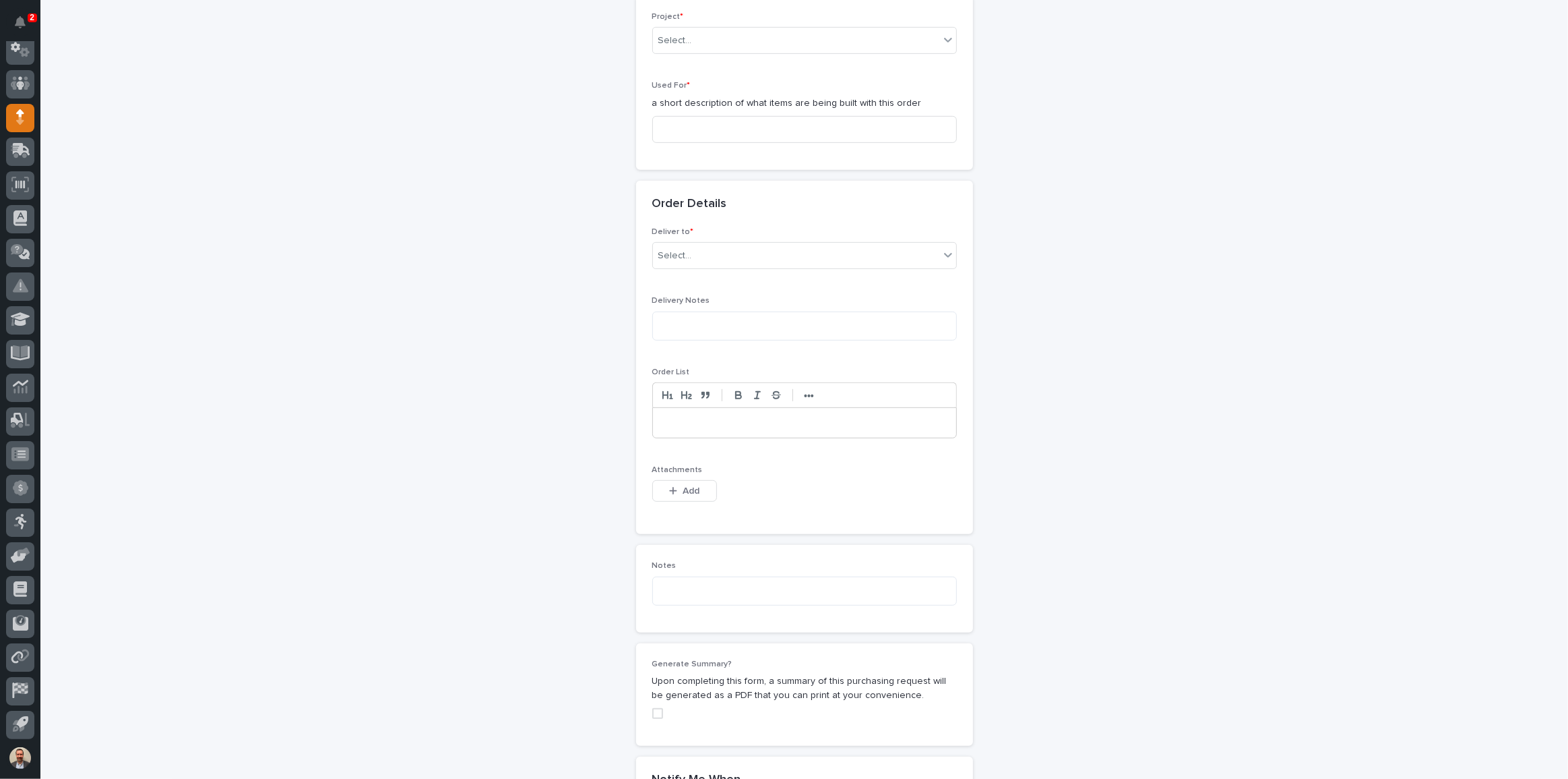
scroll to position [643, 0]
click at [765, 40] on div "Select..." at bounding box center [796, 39] width 286 height 22
type input "********"
click at [762, 128] on input at bounding box center [805, 128] width 305 height 27
type input "Work Platform A"
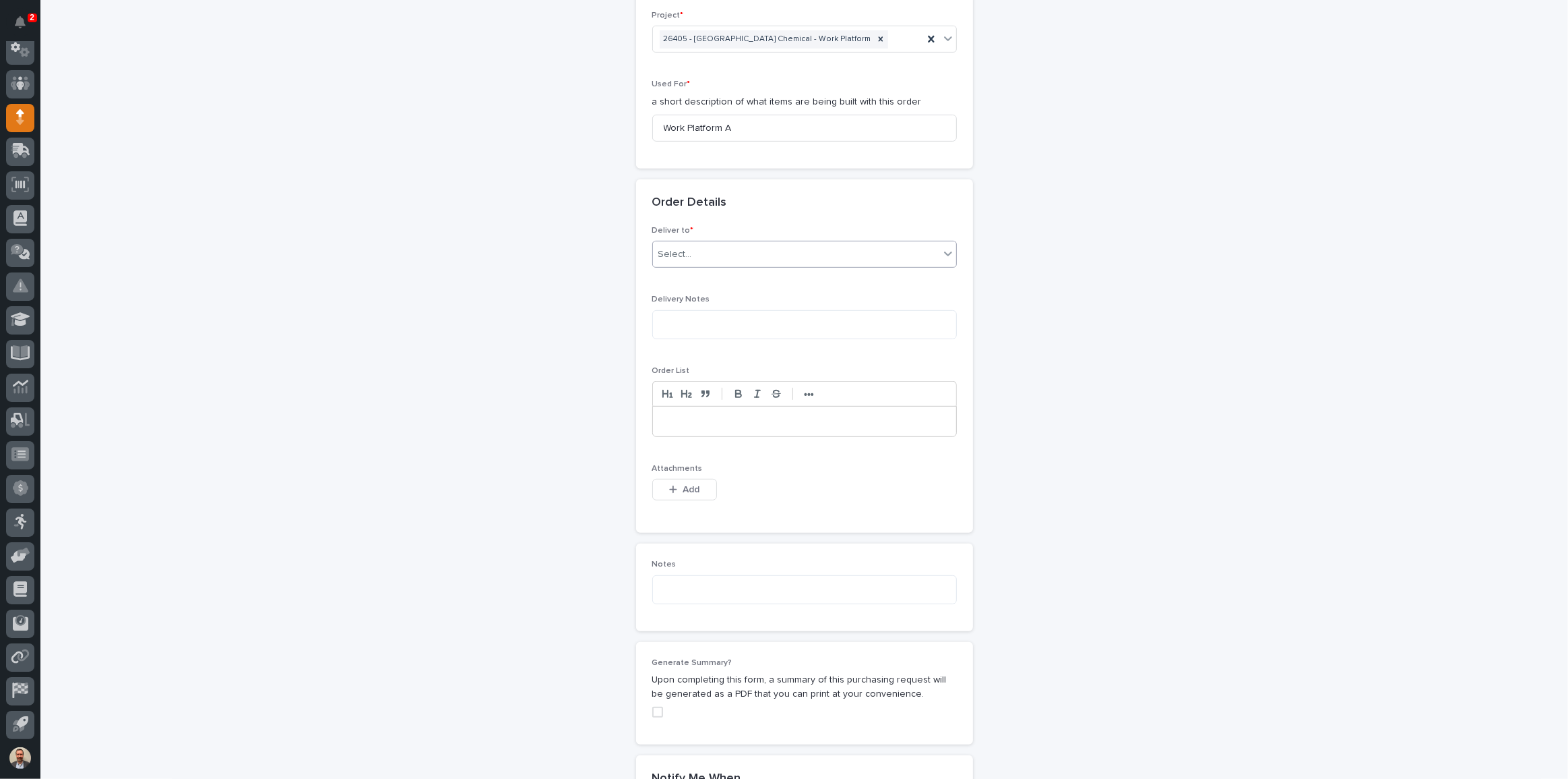
click at [756, 252] on div "Select..." at bounding box center [796, 254] width 286 height 22
click at [734, 276] on div "PWI" at bounding box center [799, 278] width 303 height 23
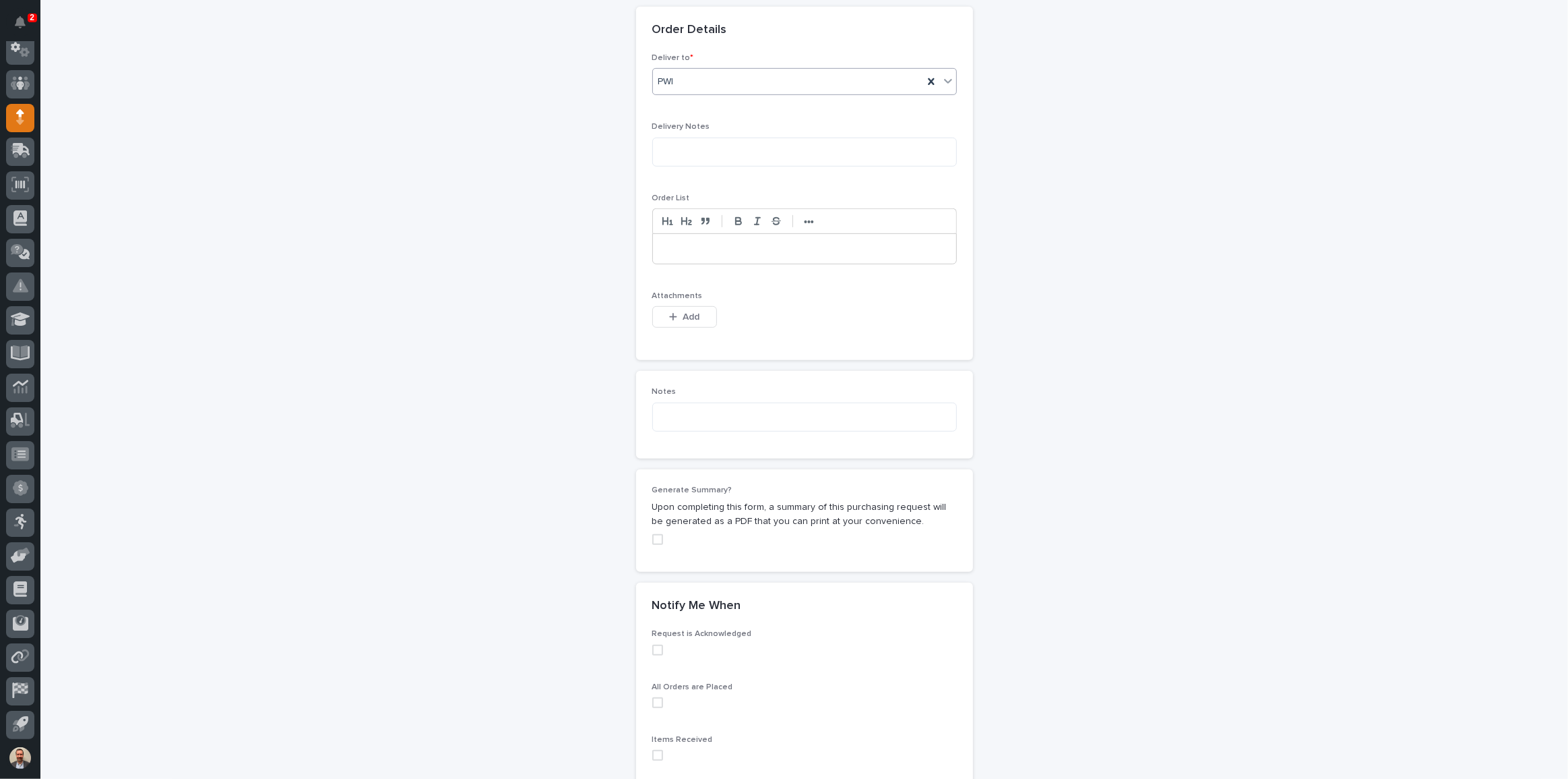
scroll to position [888, 0]
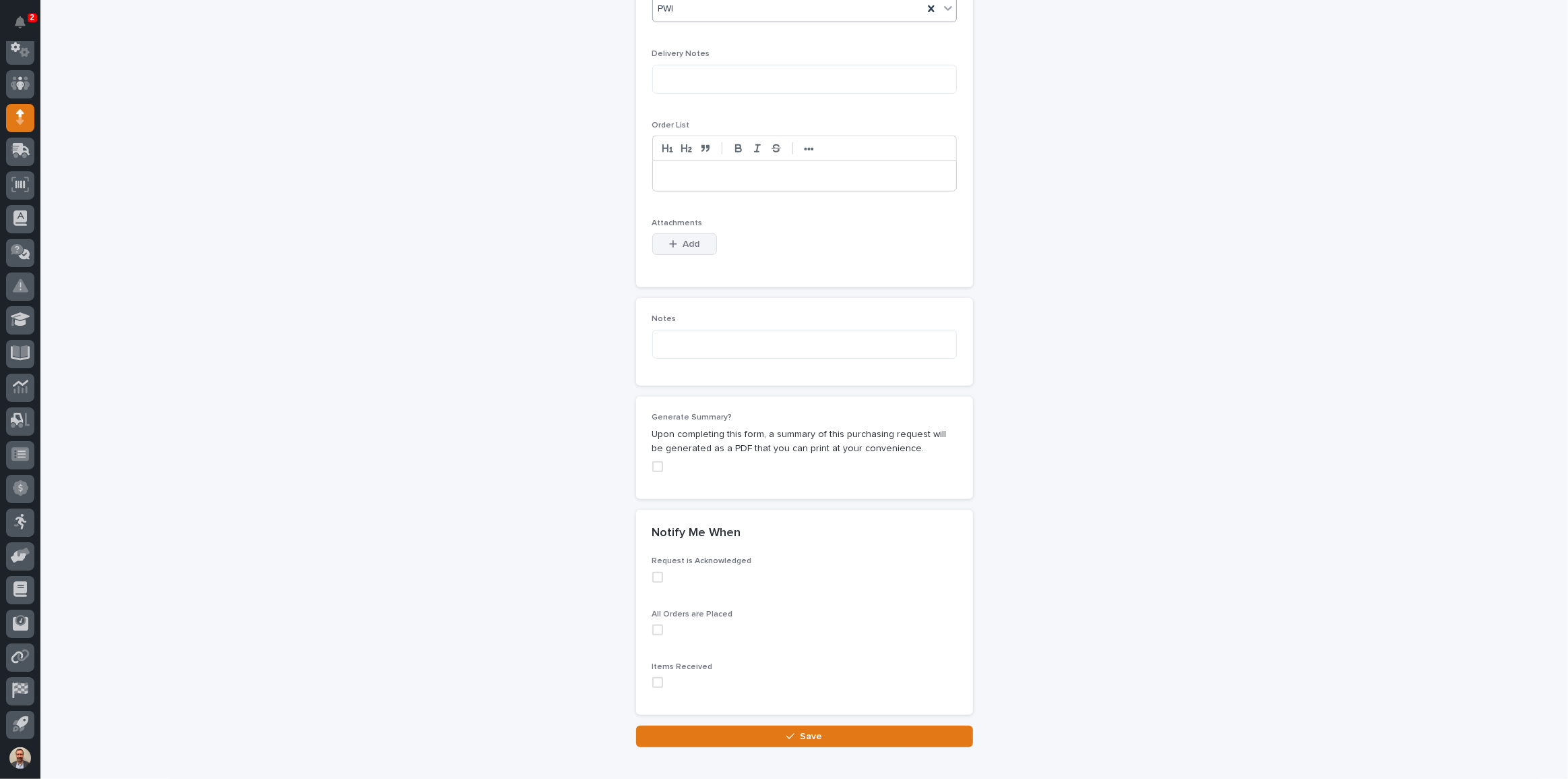
click at [702, 240] on button "Add" at bounding box center [685, 244] width 64 height 21
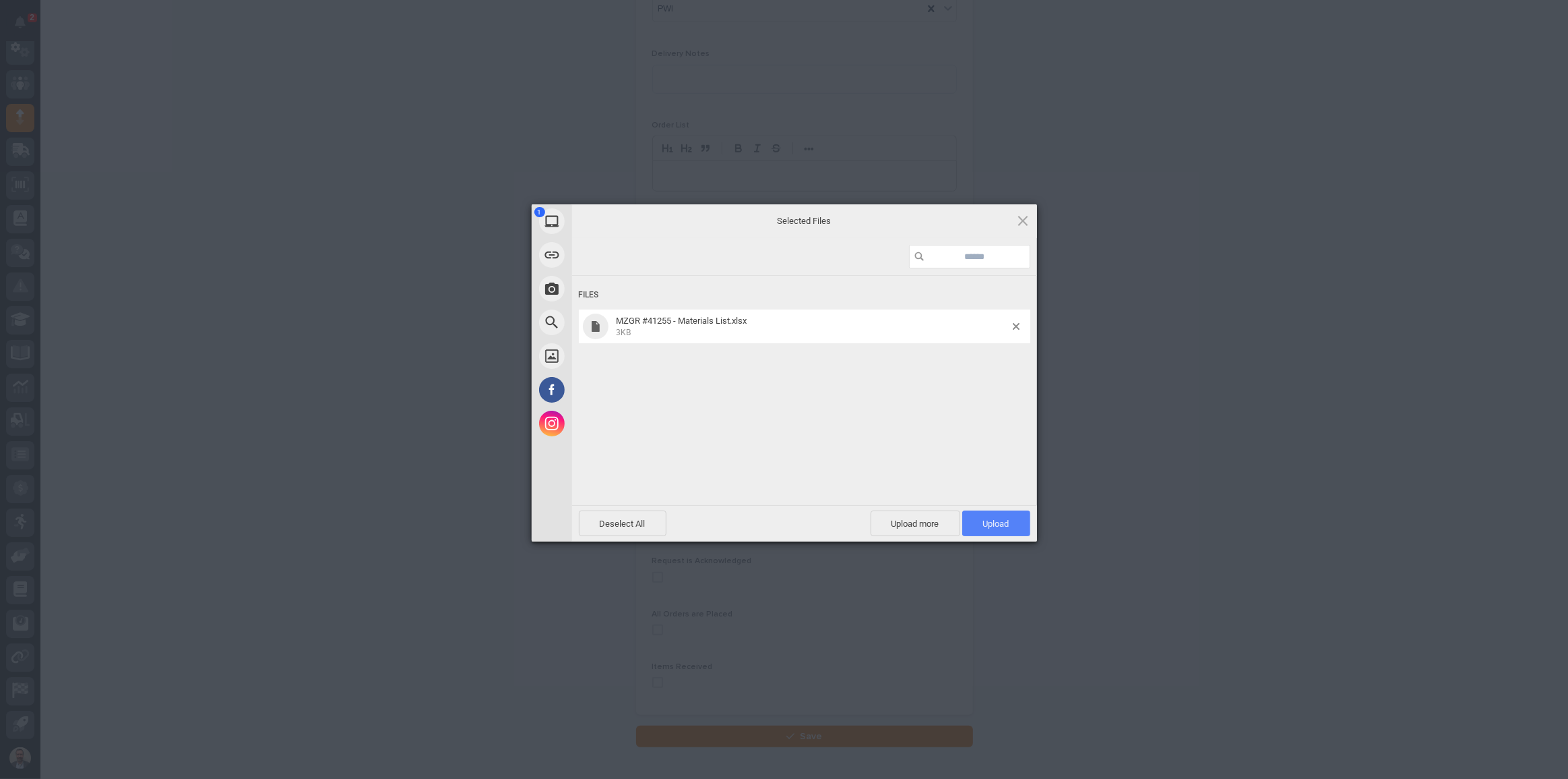
click at [1011, 519] on span "Upload 1" at bounding box center [996, 523] width 68 height 26
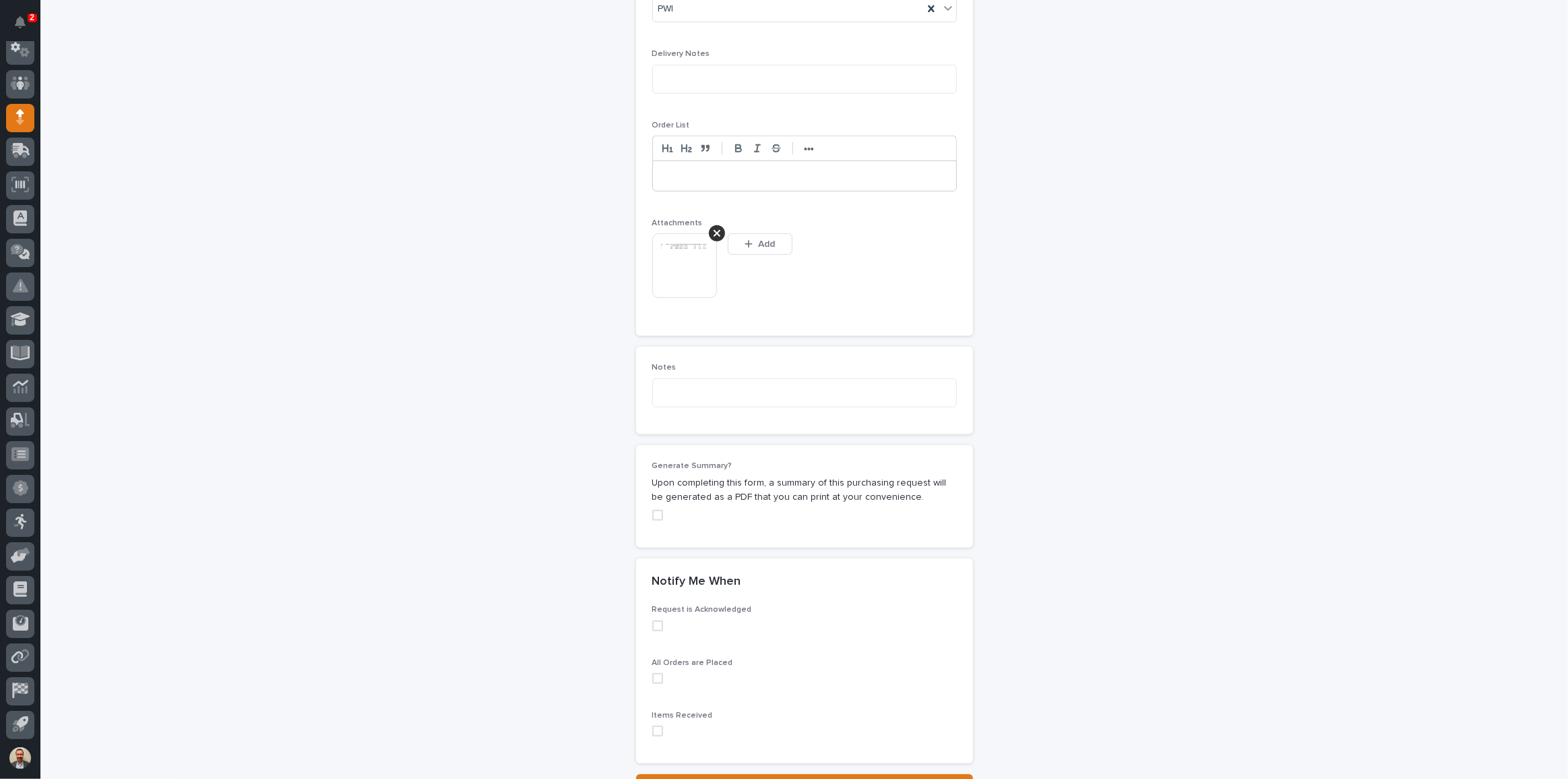
scroll to position [912, 0]
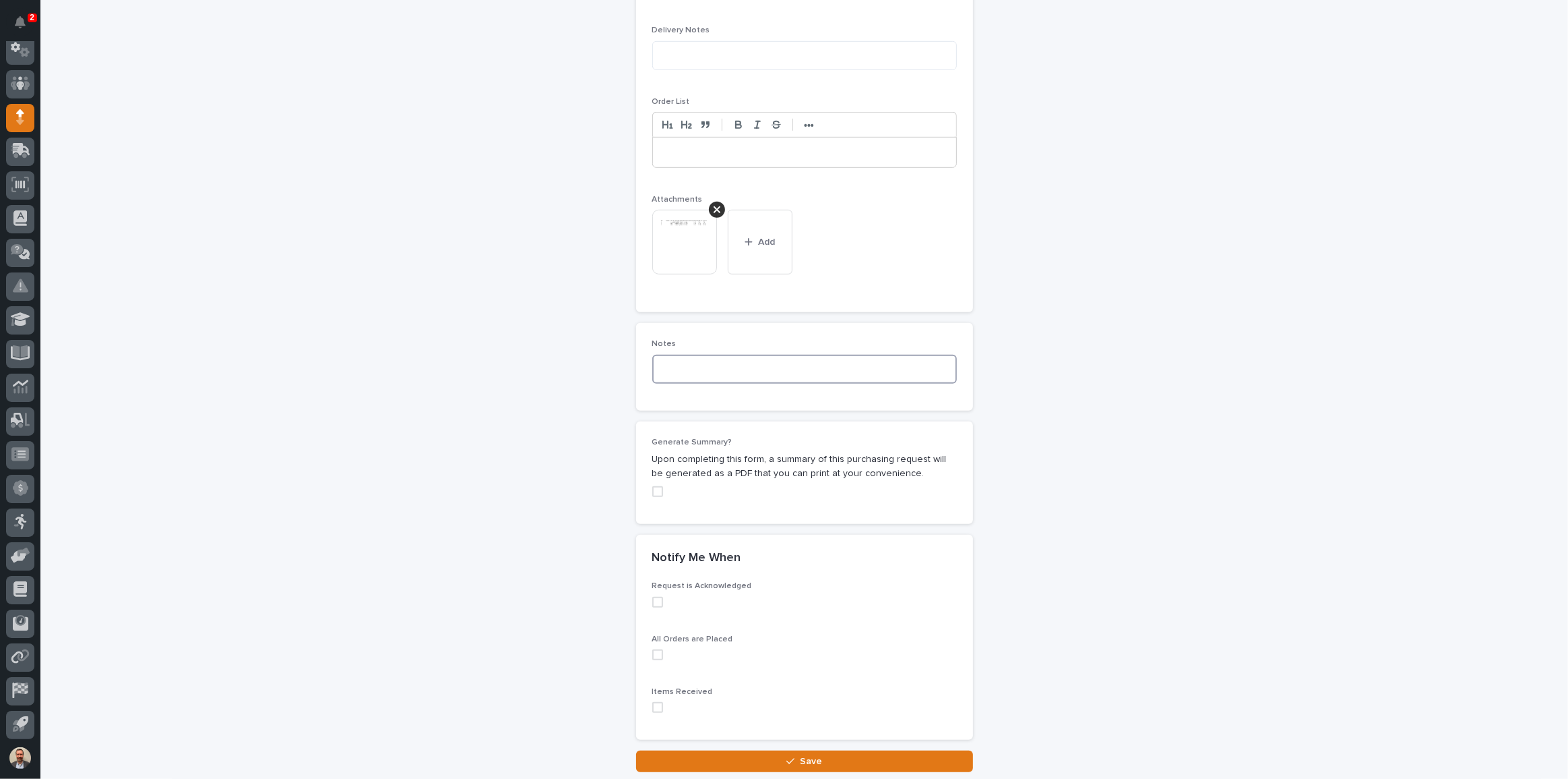
click at [814, 359] on textarea at bounding box center [805, 368] width 305 height 29
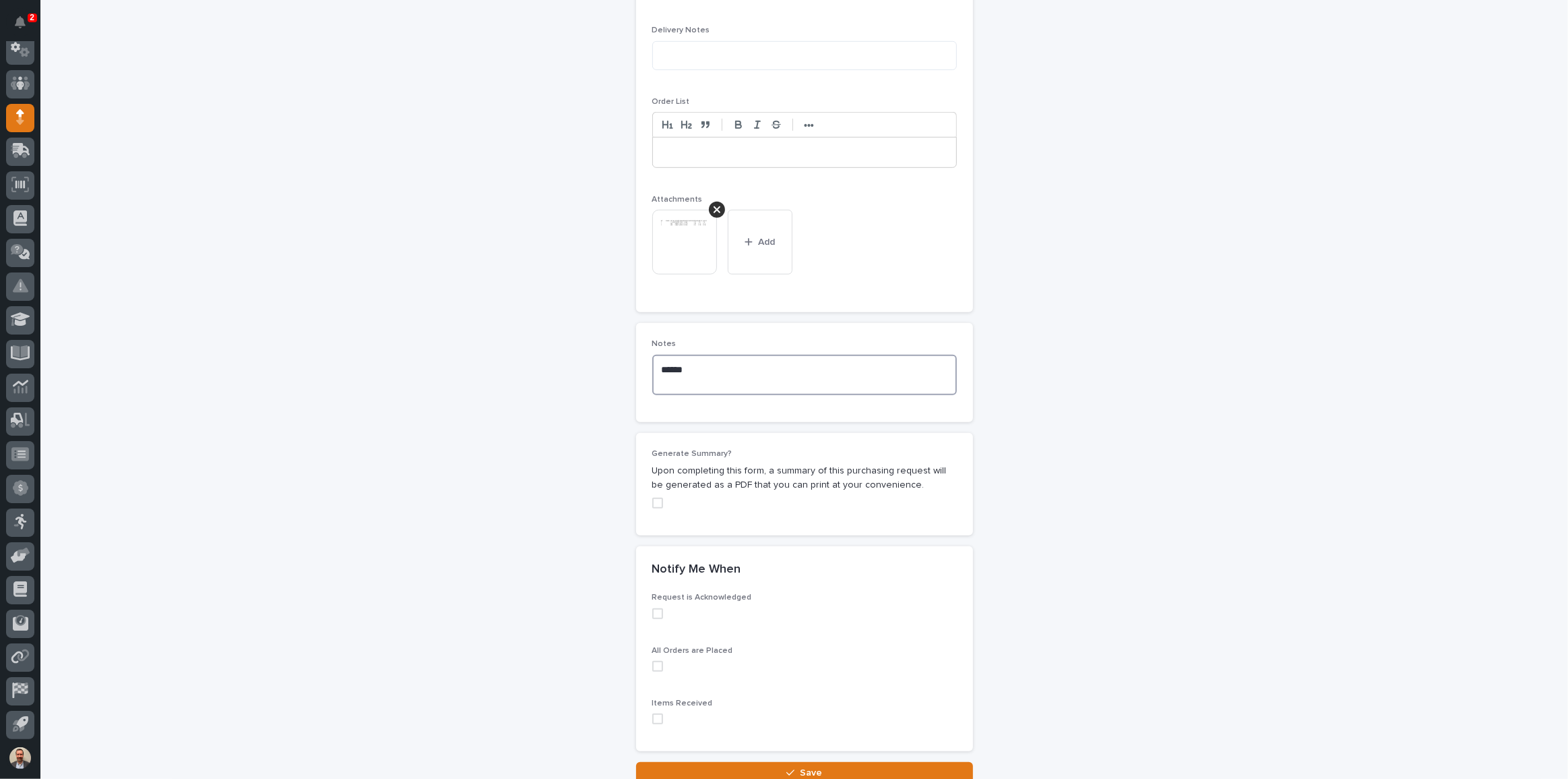
scroll to position [1020, 0]
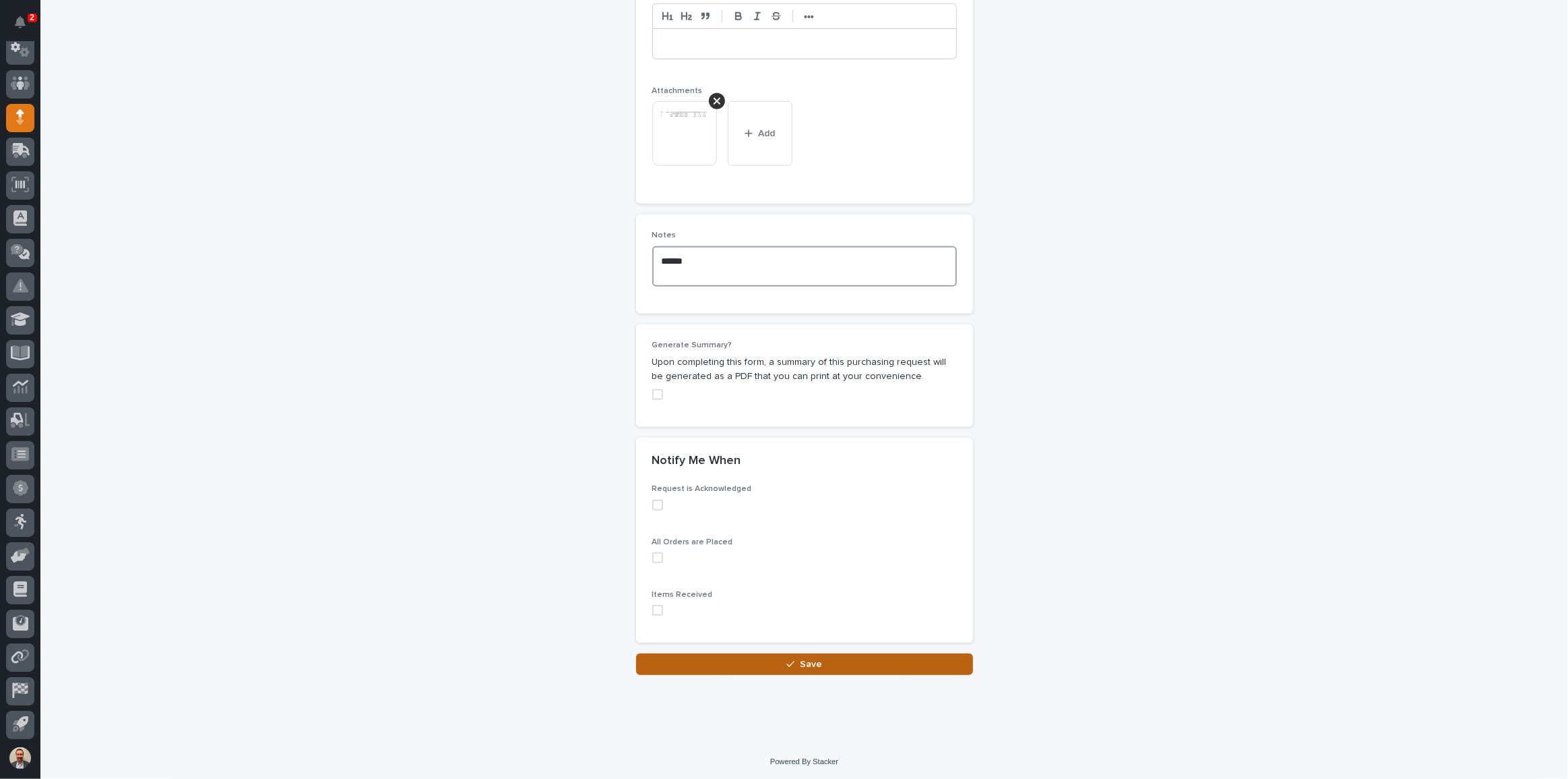
type textarea "*****"
click at [831, 664] on button "Save" at bounding box center [805, 664] width 337 height 21
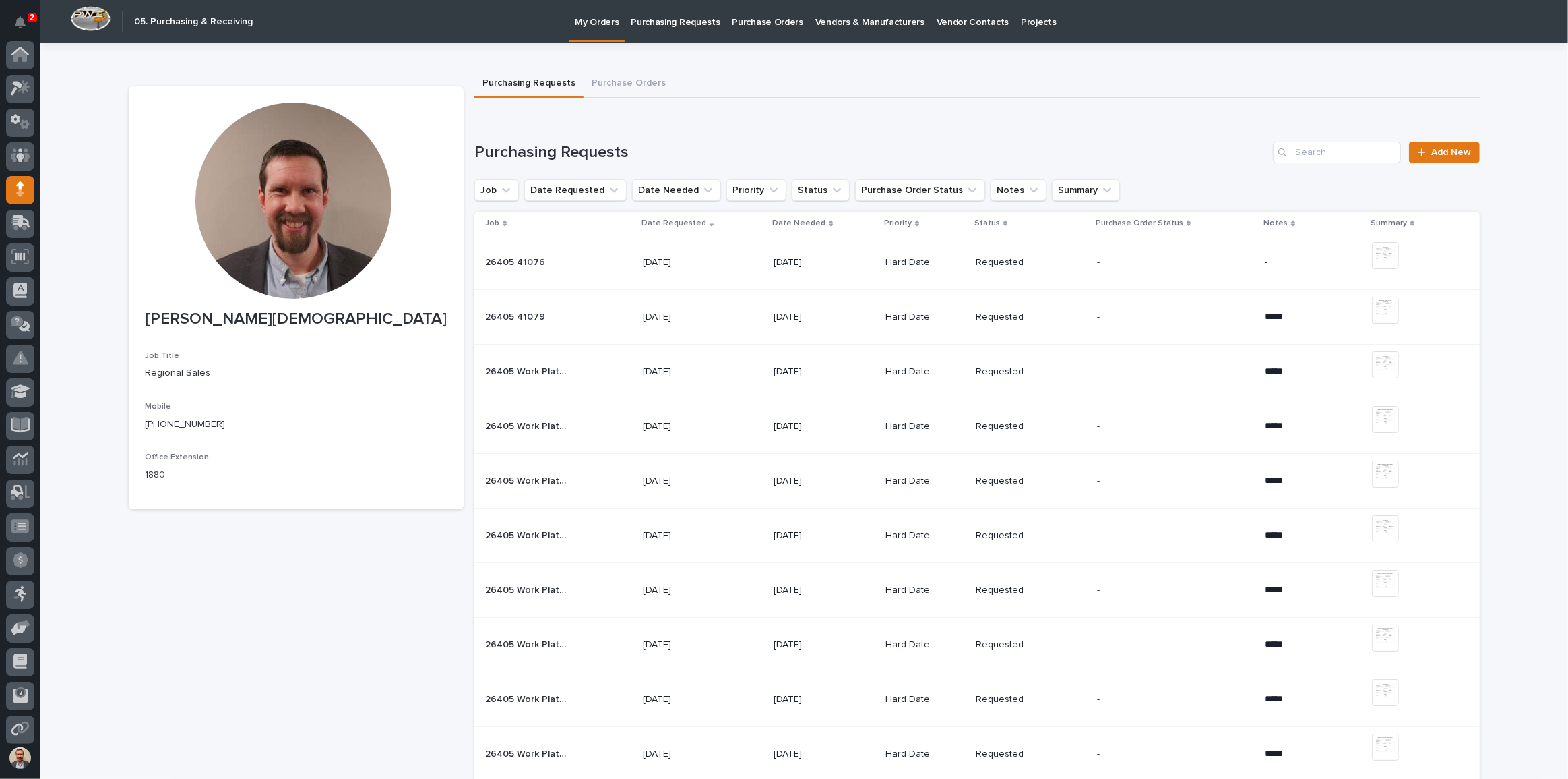
scroll to position [72, 0]
click at [1454, 147] on link "Add New" at bounding box center [1444, 152] width 71 height 21
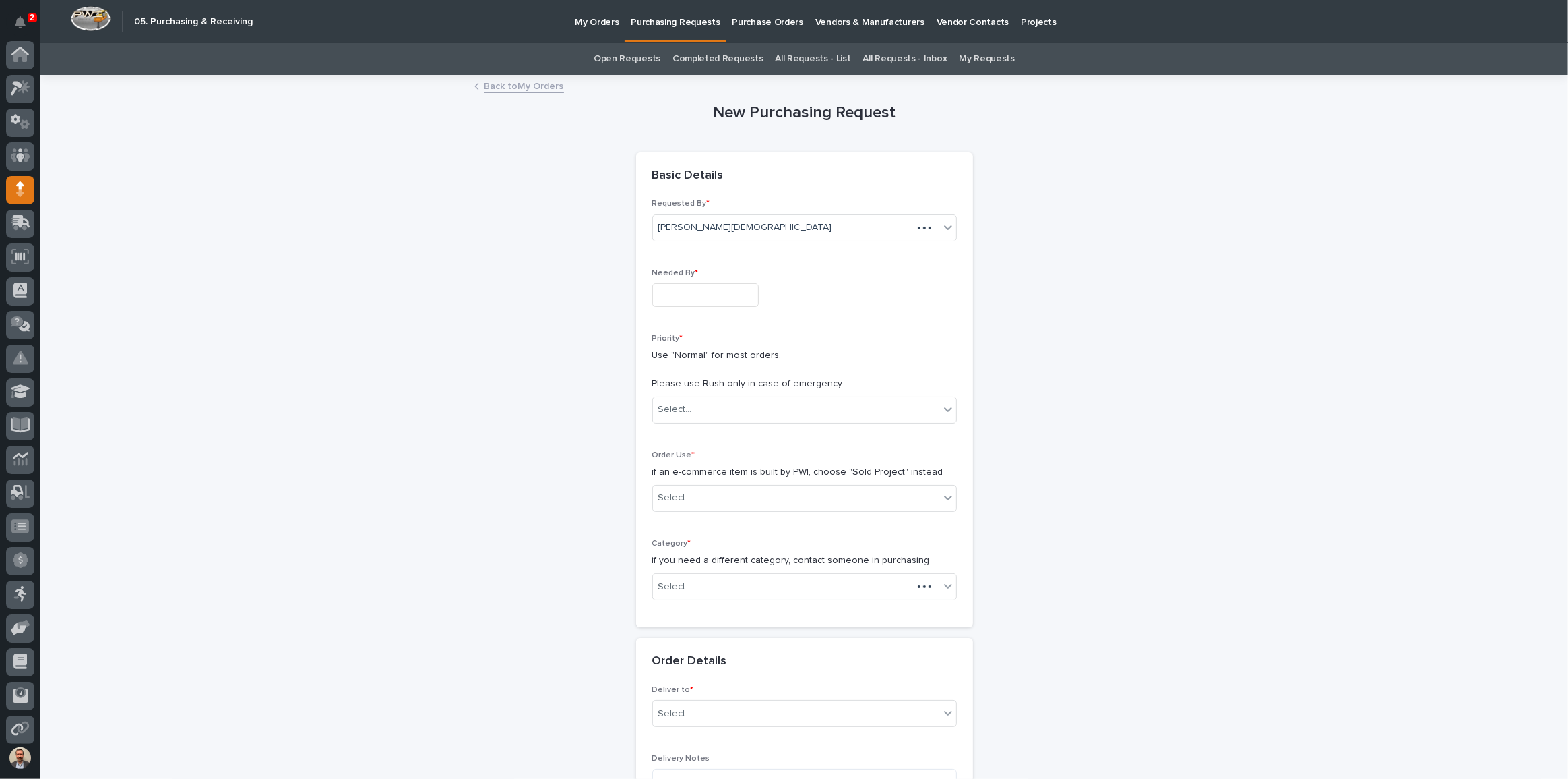
scroll to position [72, 0]
drag, startPoint x: 703, startPoint y: 310, endPoint x: 706, endPoint y: 304, distance: 6.7
click at [703, 310] on div "Needed By *" at bounding box center [805, 292] width 305 height 49
click at [713, 284] on input "text" at bounding box center [705, 295] width 106 height 23
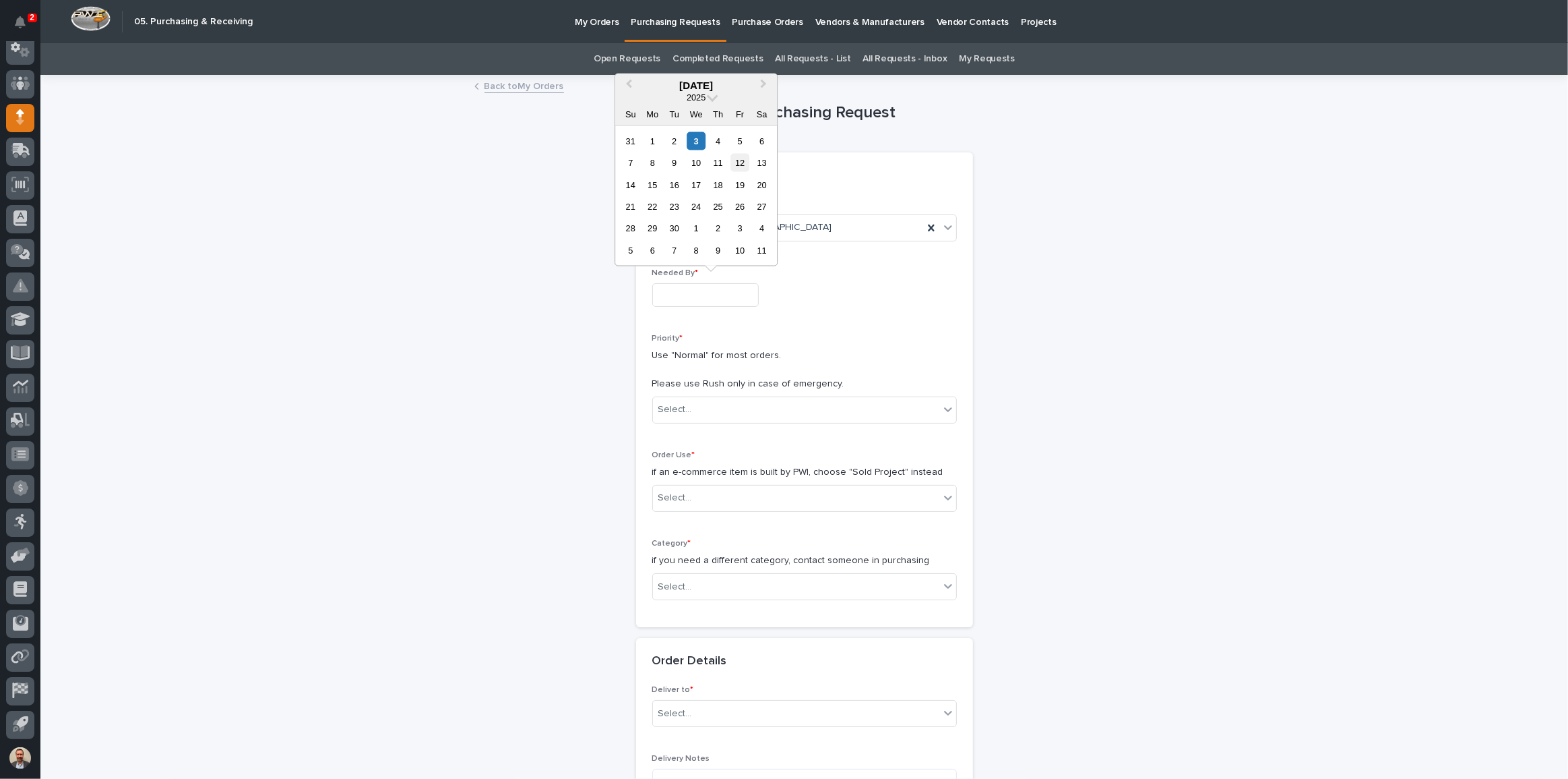
click at [740, 160] on div "12" at bounding box center [740, 163] width 18 height 18
type input "**********"
click at [779, 403] on div "Select..." at bounding box center [796, 409] width 286 height 22
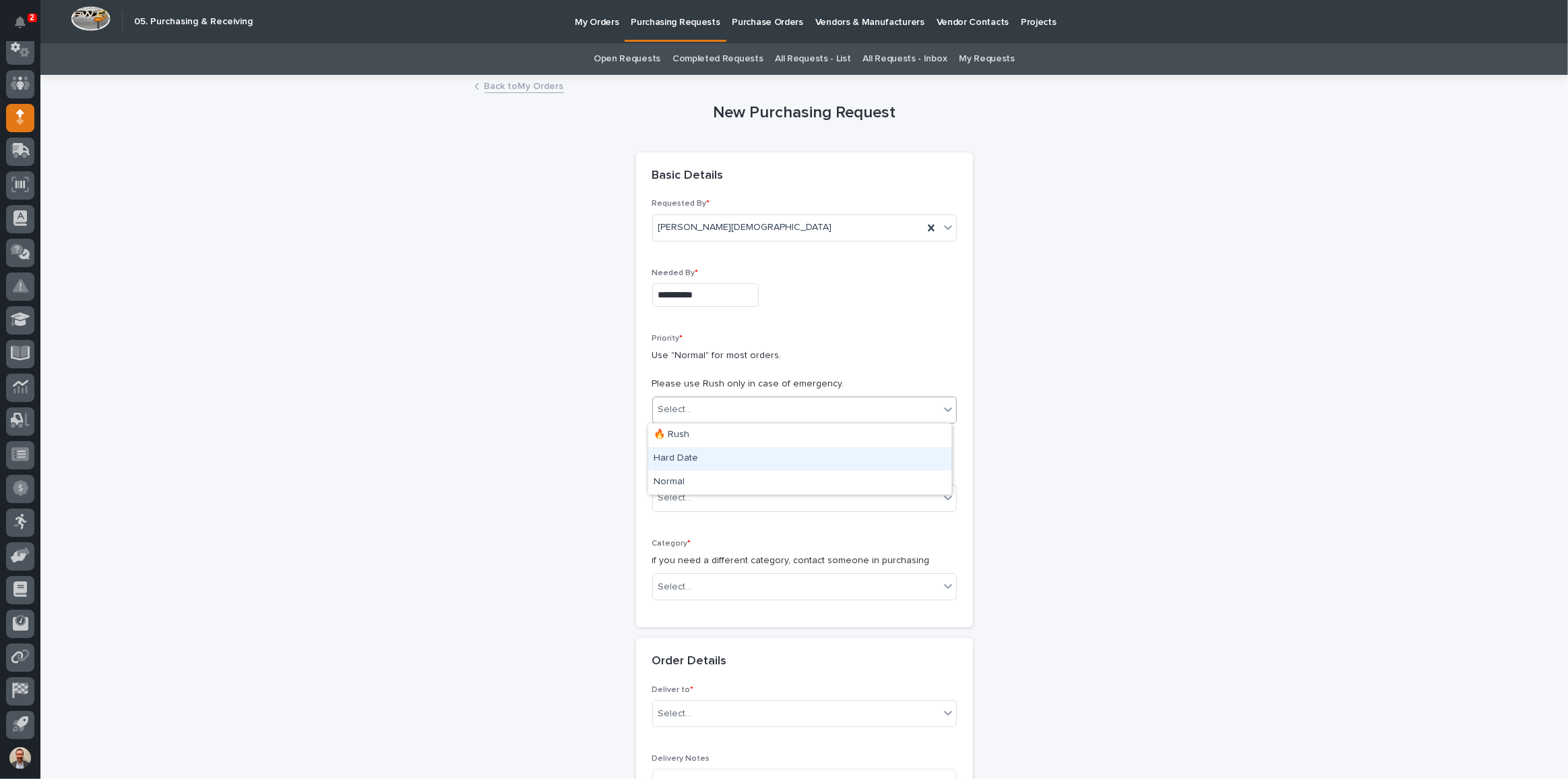
click at [743, 461] on div "Hard Date" at bounding box center [799, 459] width 303 height 23
click at [764, 492] on div "Select..." at bounding box center [796, 497] width 286 height 22
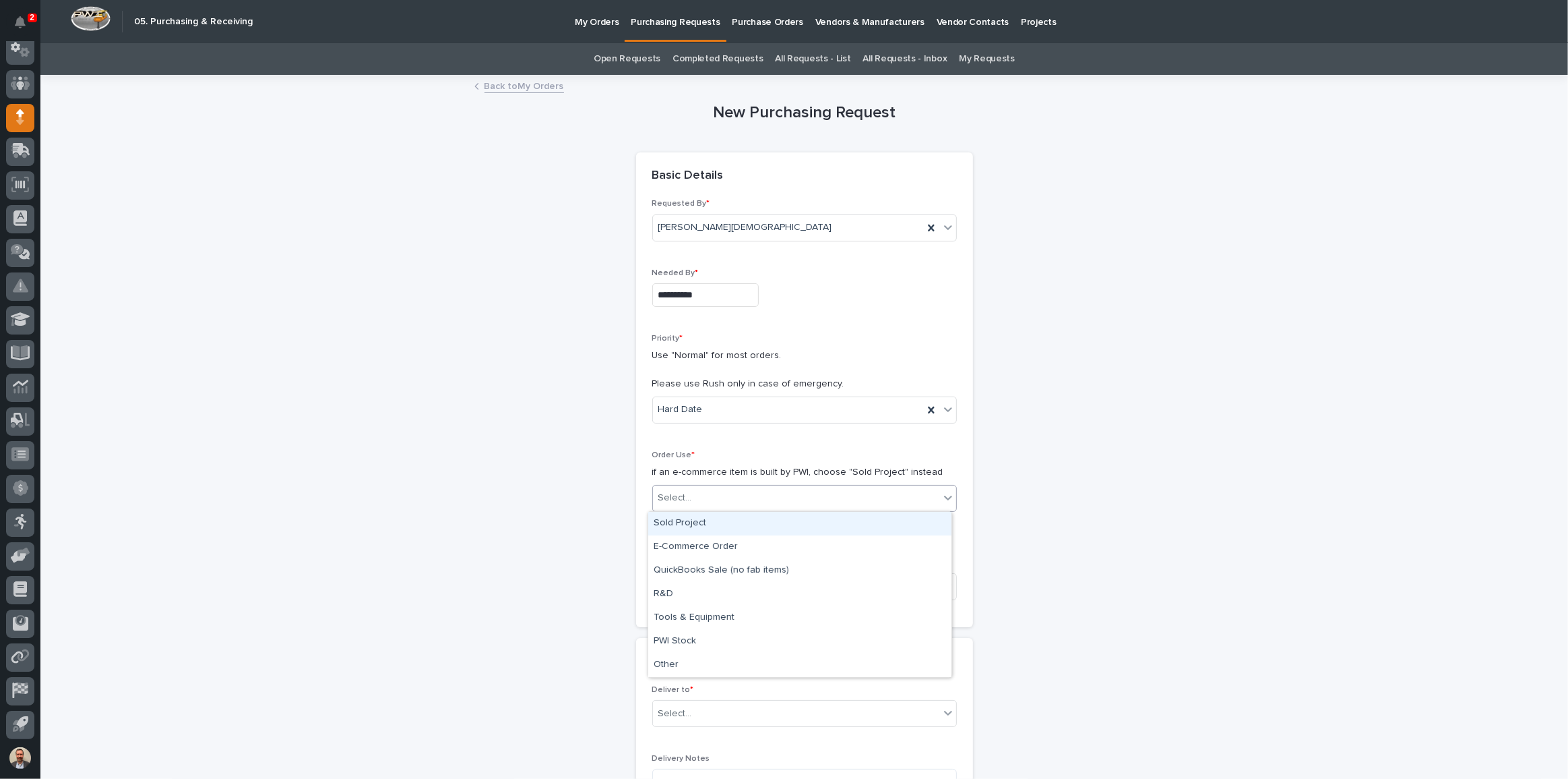
click at [754, 522] on div "Sold Project" at bounding box center [799, 523] width 303 height 23
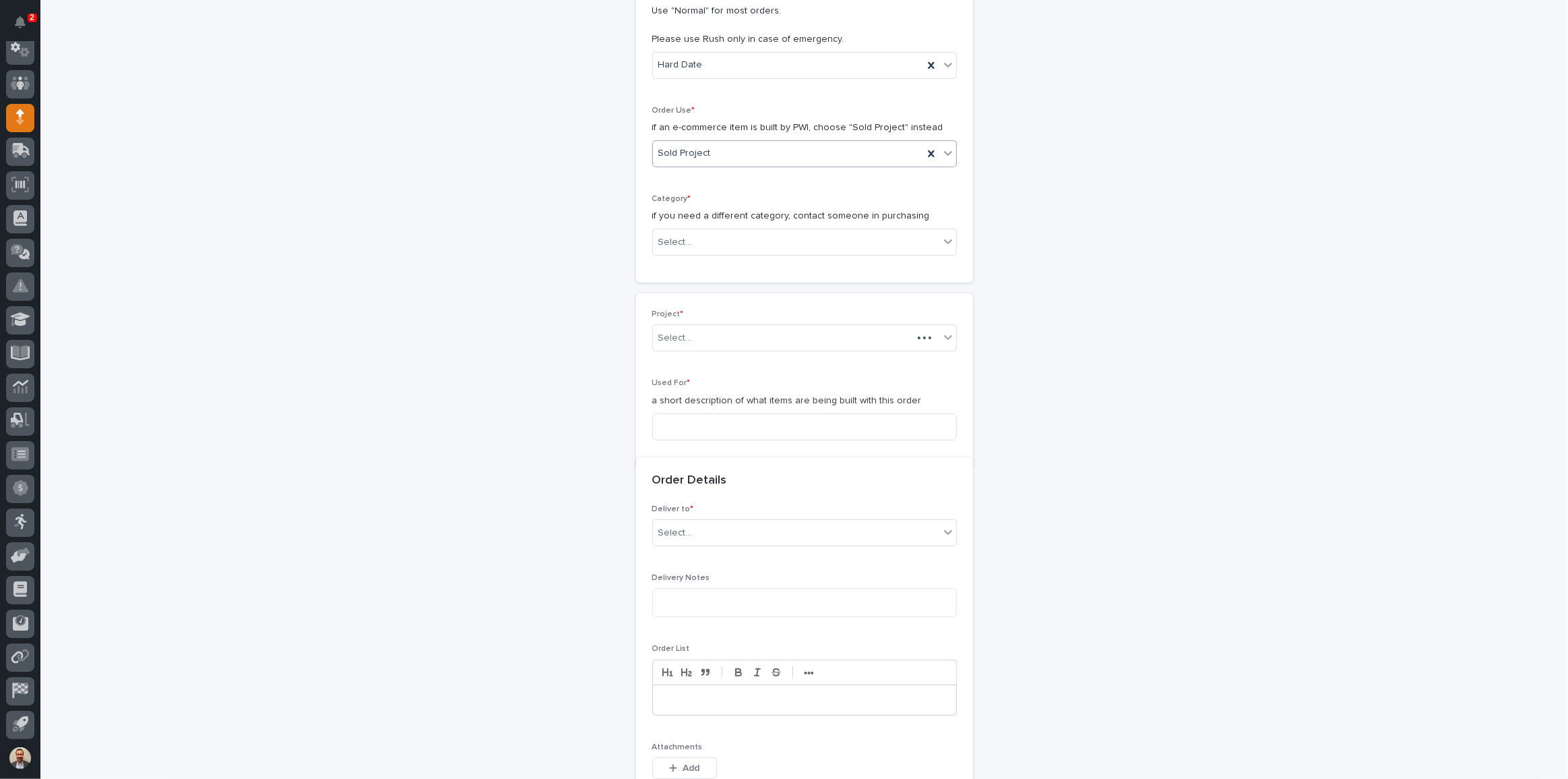
scroll to position [354, 0]
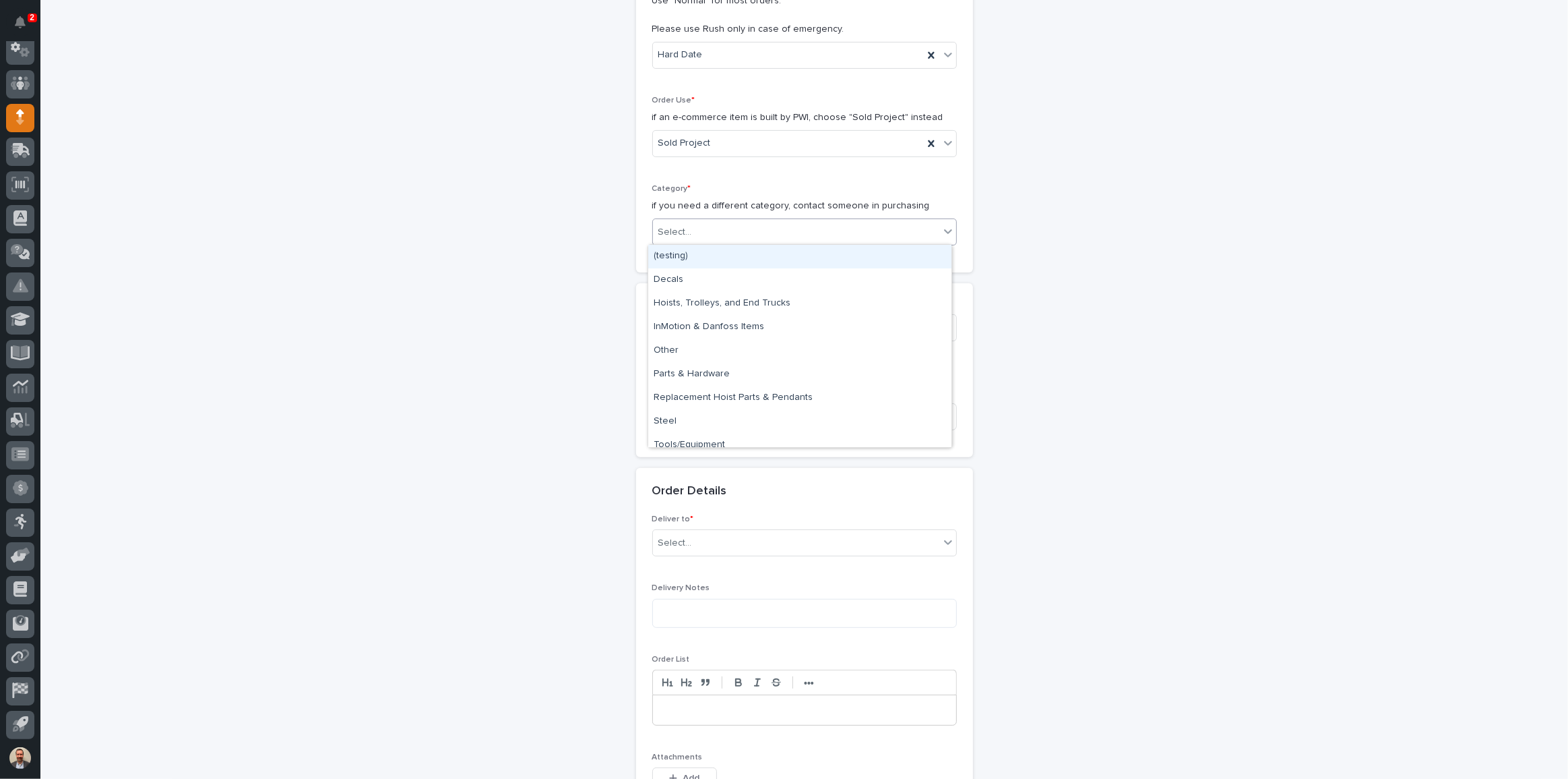
click at [719, 232] on div "Select..." at bounding box center [796, 232] width 286 height 22
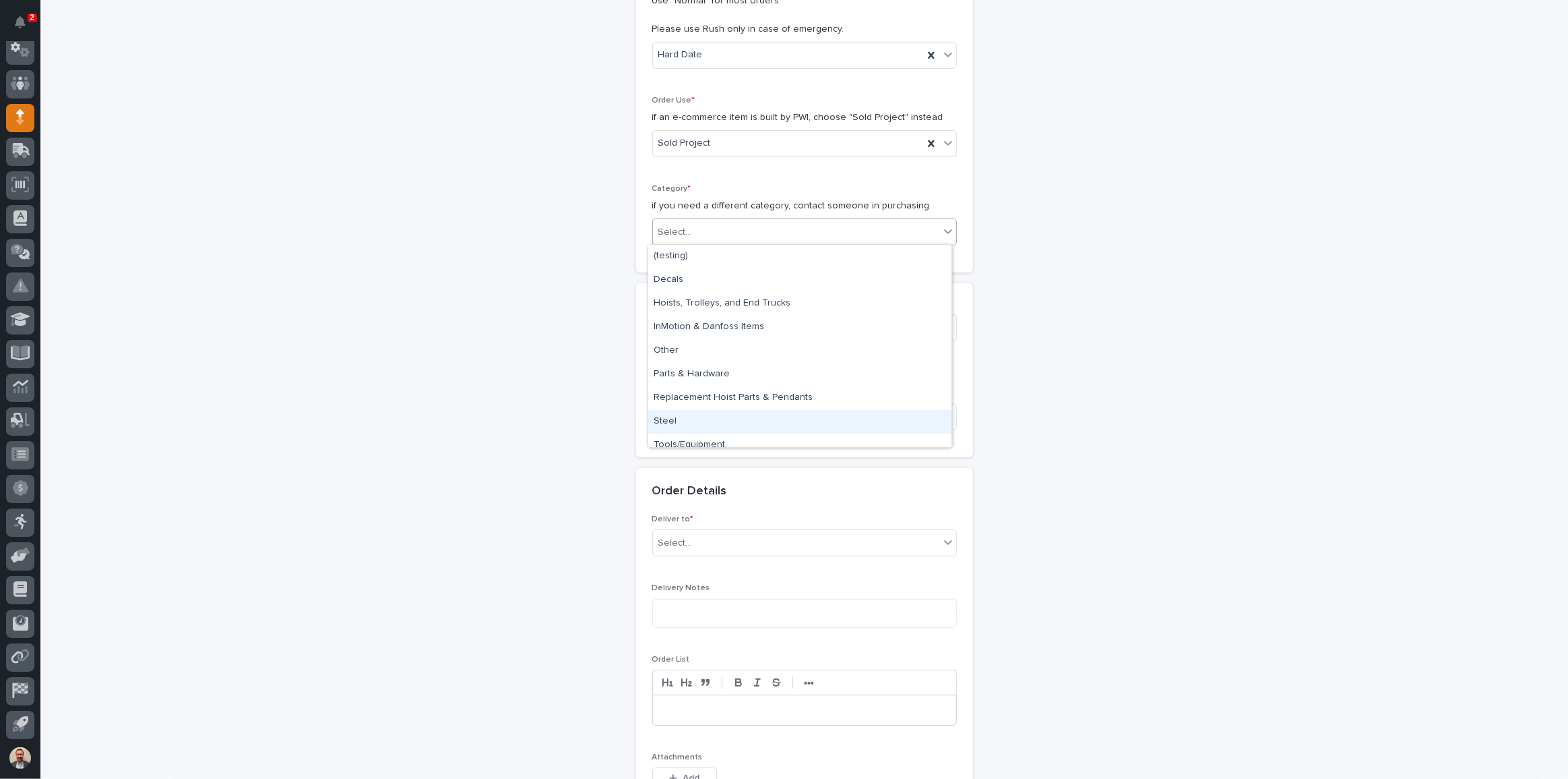
click at [700, 420] on div "Steel" at bounding box center [799, 421] width 303 height 23
click at [722, 411] on input at bounding box center [805, 417] width 305 height 27
type input "Work Platform A"
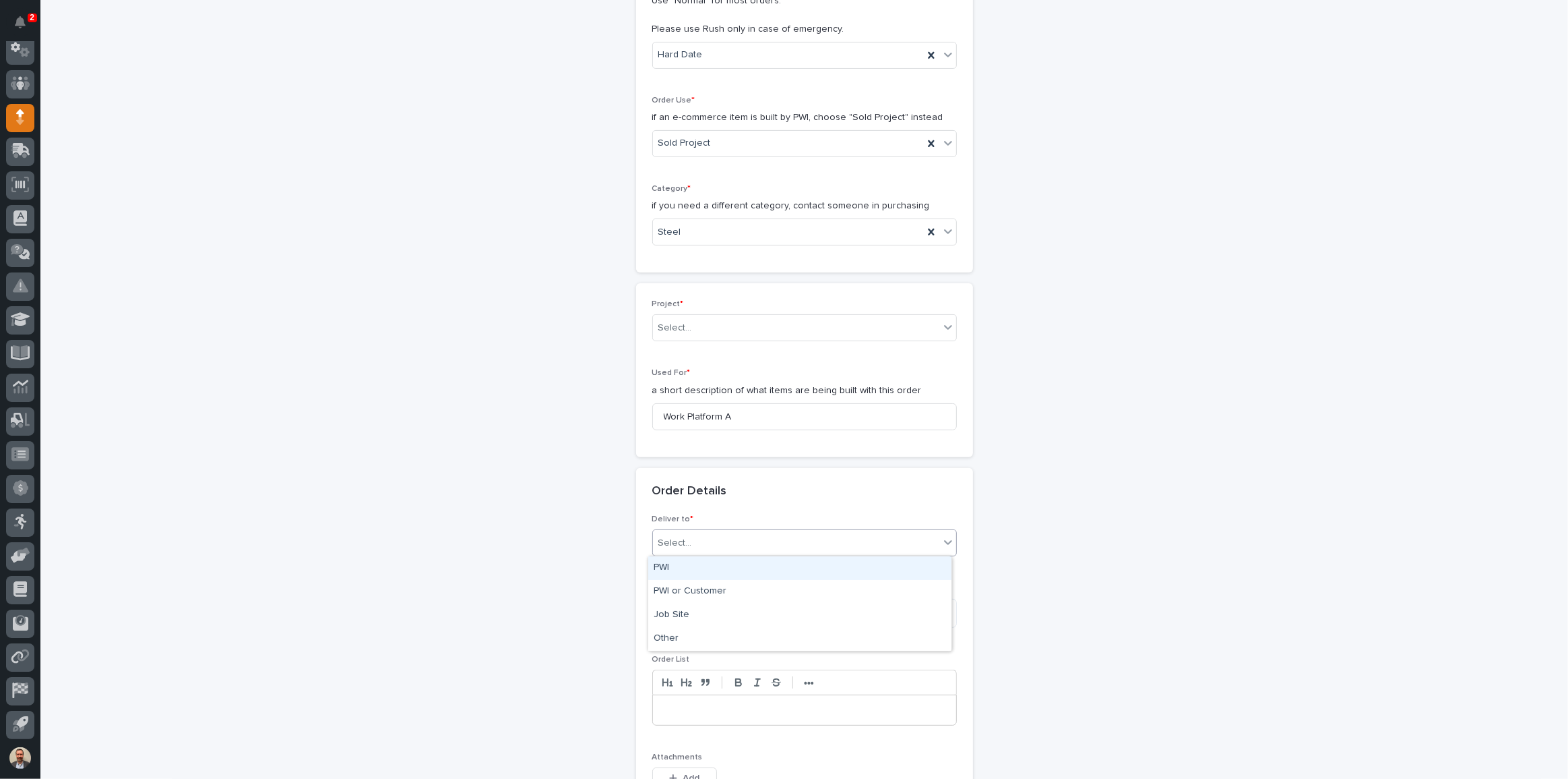
click at [738, 542] on div "Select..." at bounding box center [796, 543] width 286 height 22
click at [727, 563] on div "PWI" at bounding box center [799, 568] width 303 height 23
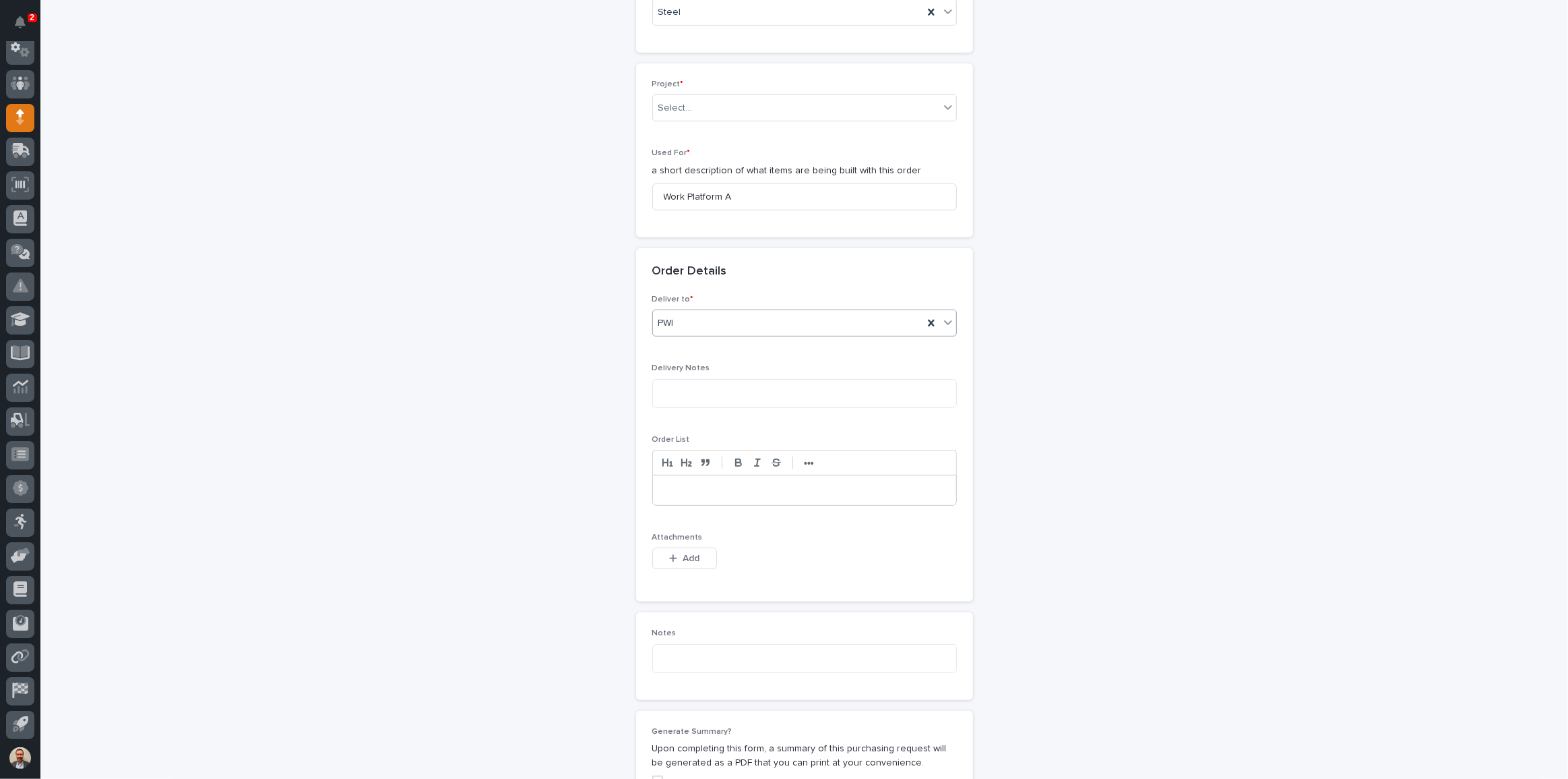
scroll to position [783, 0]
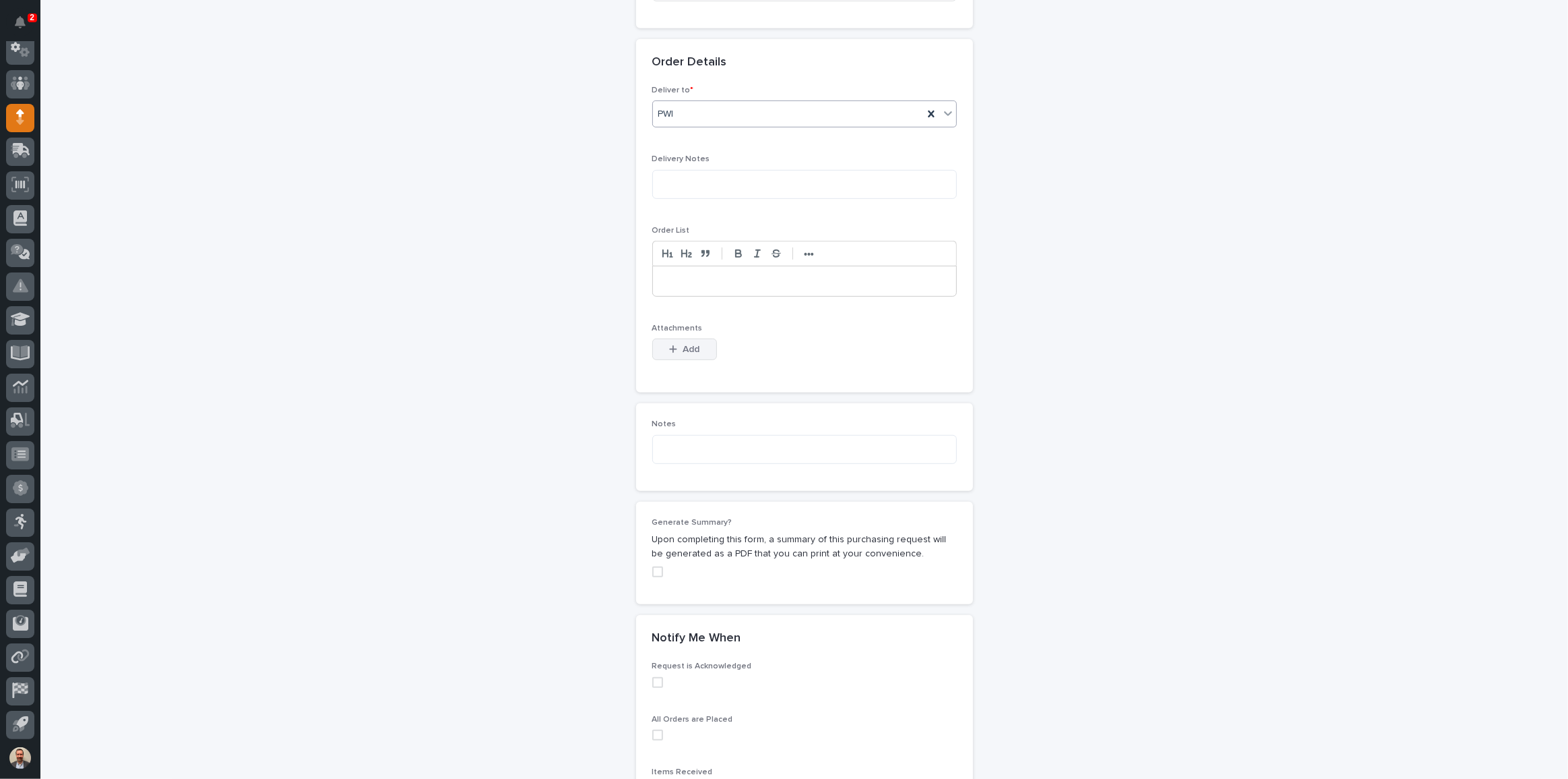
click at [690, 343] on span "Add" at bounding box center [691, 350] width 17 height 13
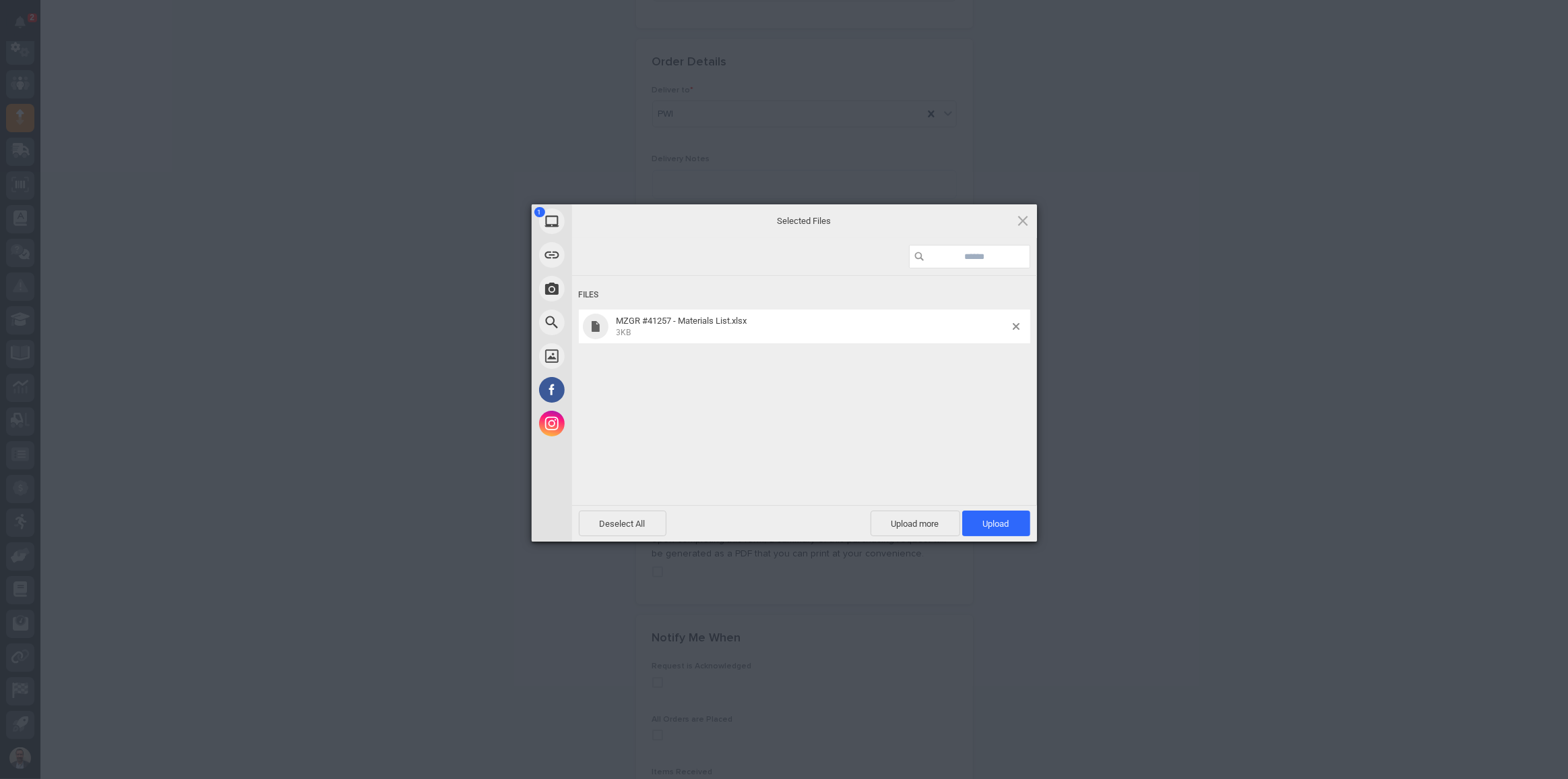
drag, startPoint x: 992, startPoint y: 521, endPoint x: 1008, endPoint y: 504, distance: 23.3
click at [992, 521] on span "Upload 1" at bounding box center [996, 523] width 26 height 10
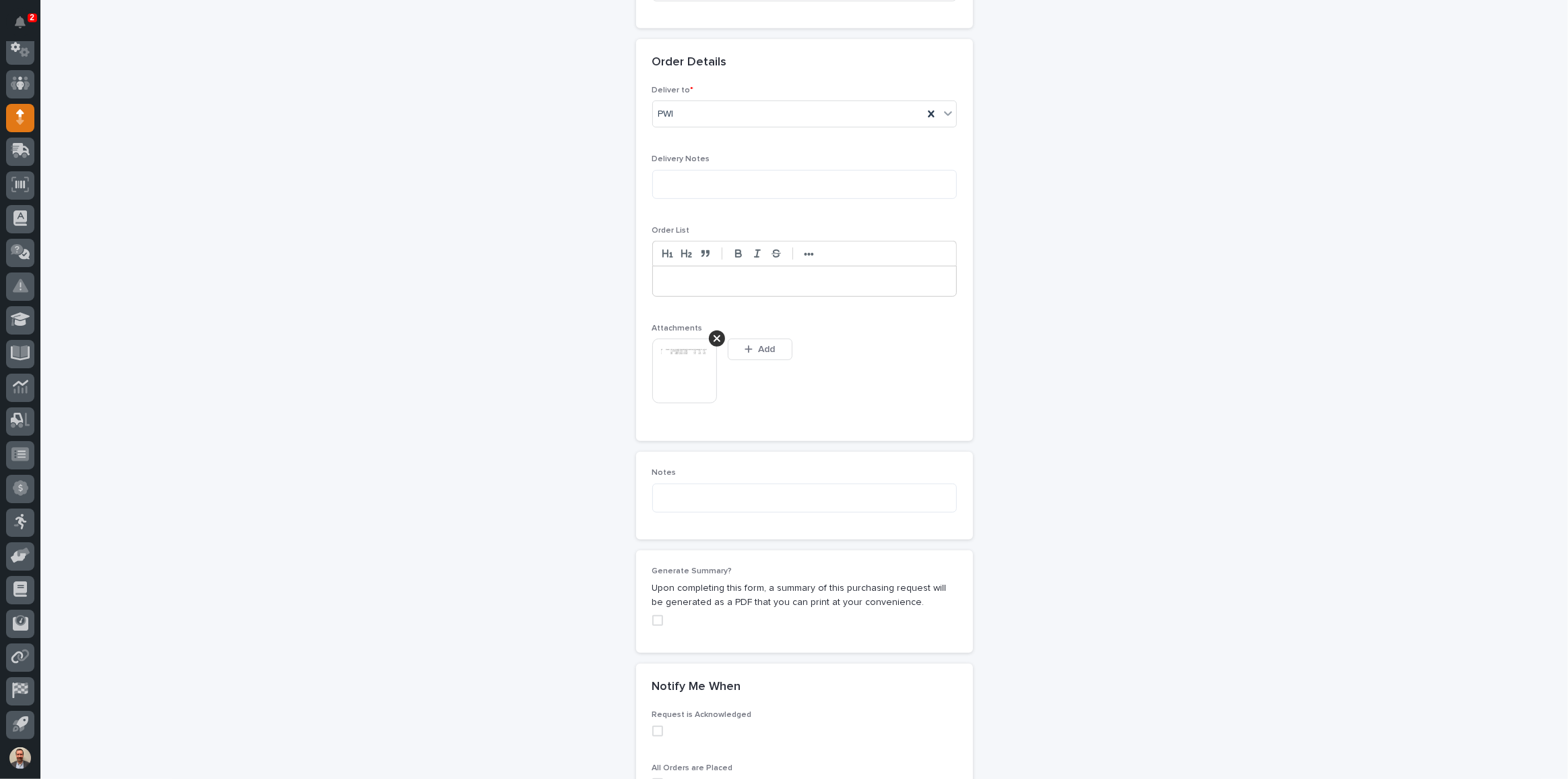
scroll to position [809, 0]
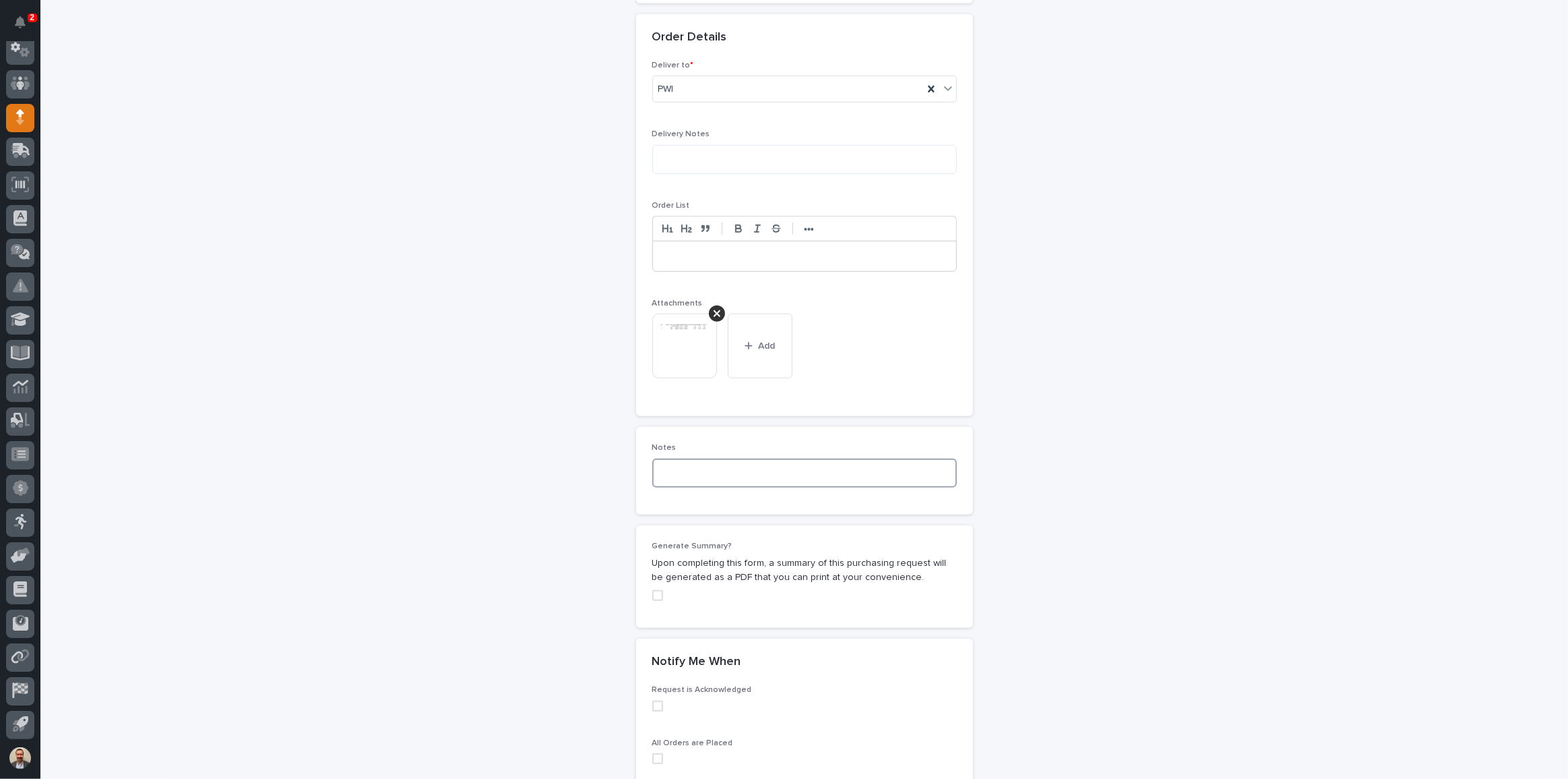
click at [721, 475] on textarea at bounding box center [805, 473] width 305 height 29
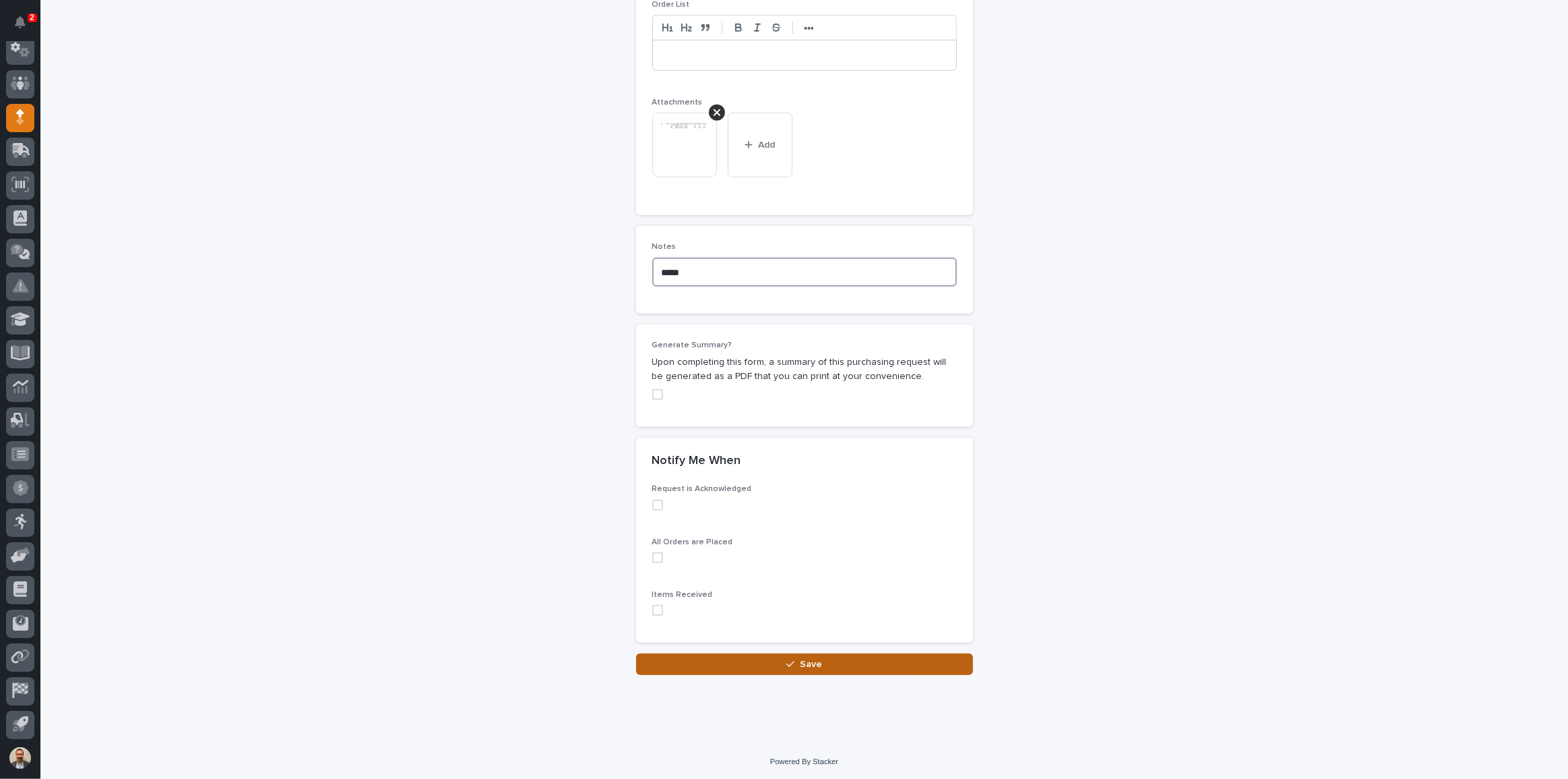
type textarea "*****"
click at [812, 658] on span "Save" at bounding box center [811, 665] width 22 height 13
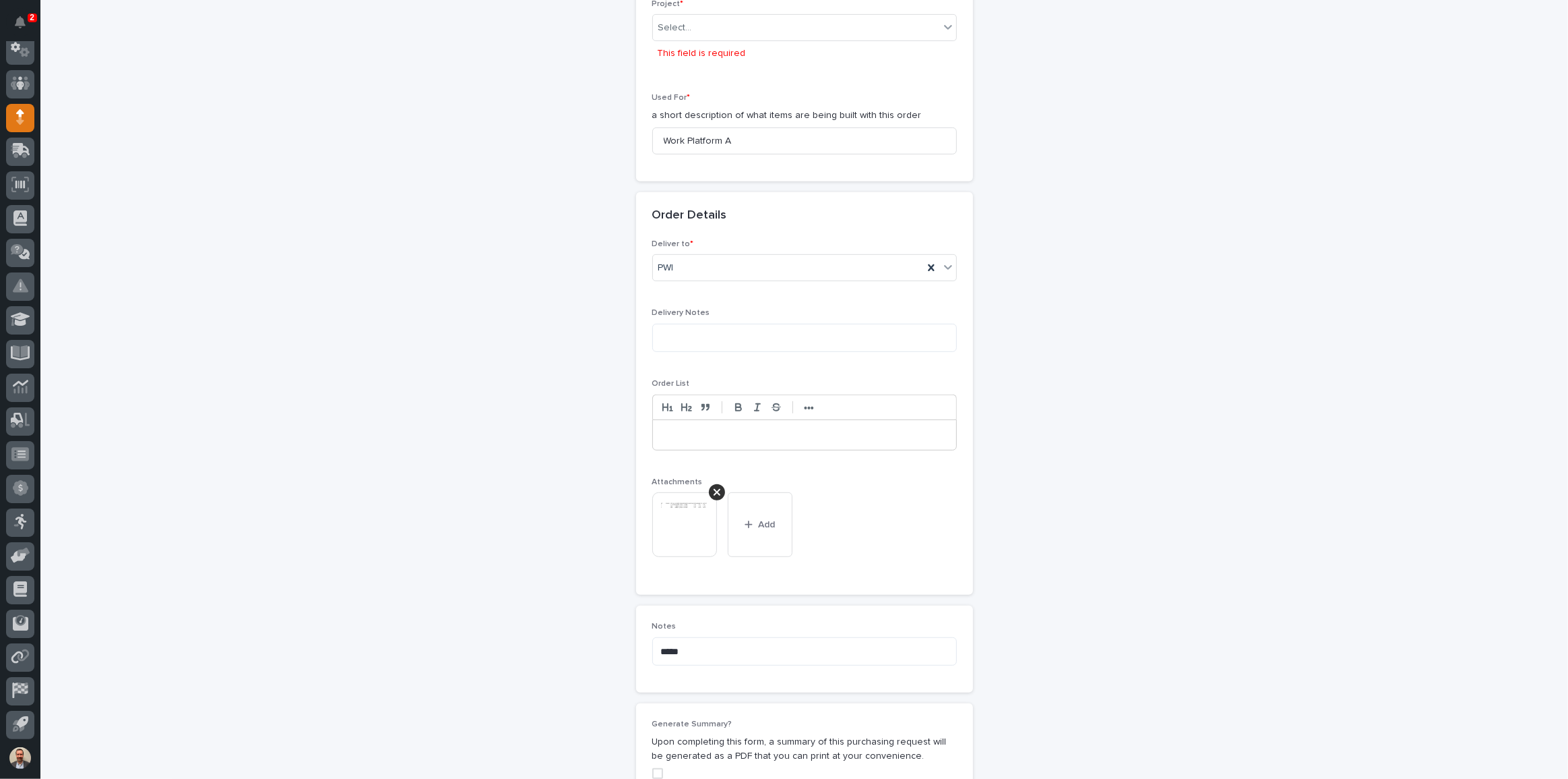
scroll to position [663, 0]
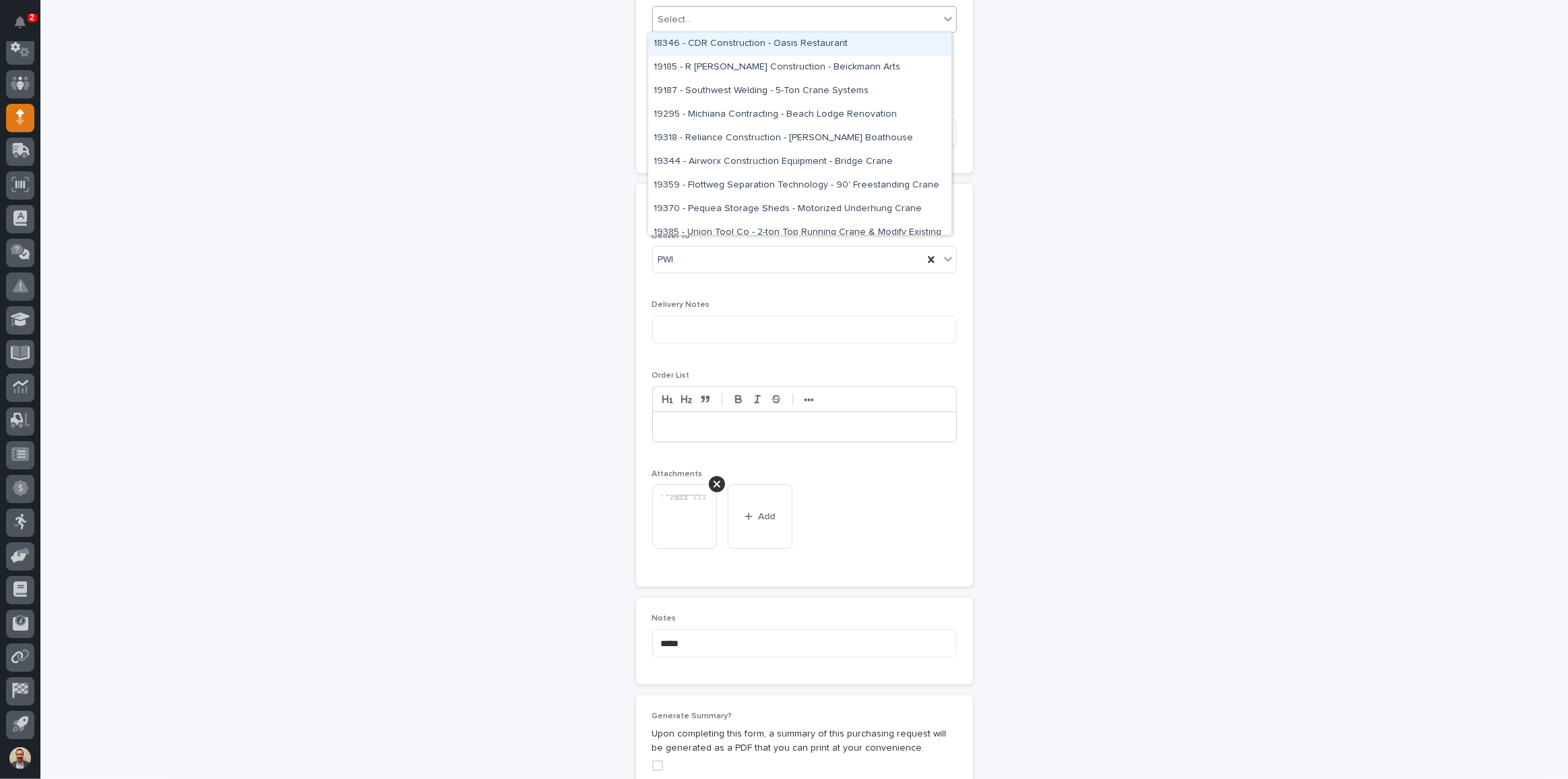
click at [814, 7] on div "Select..." at bounding box center [805, 20] width 305 height 27
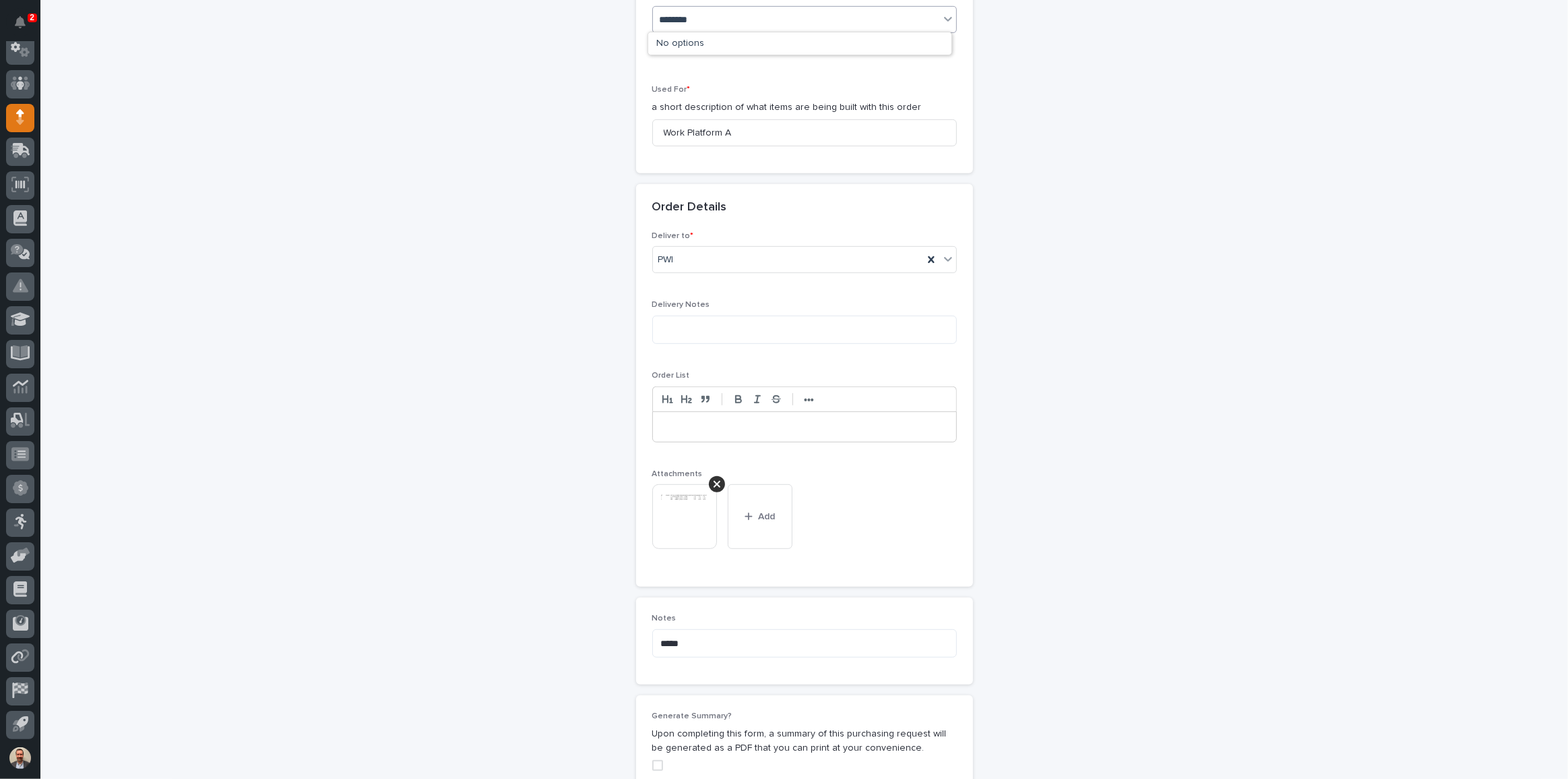
type input "********"
click at [812, 39] on div "26405 - [GEOGRAPHIC_DATA] Chemical - Work Platform" at bounding box center [799, 44] width 303 height 23
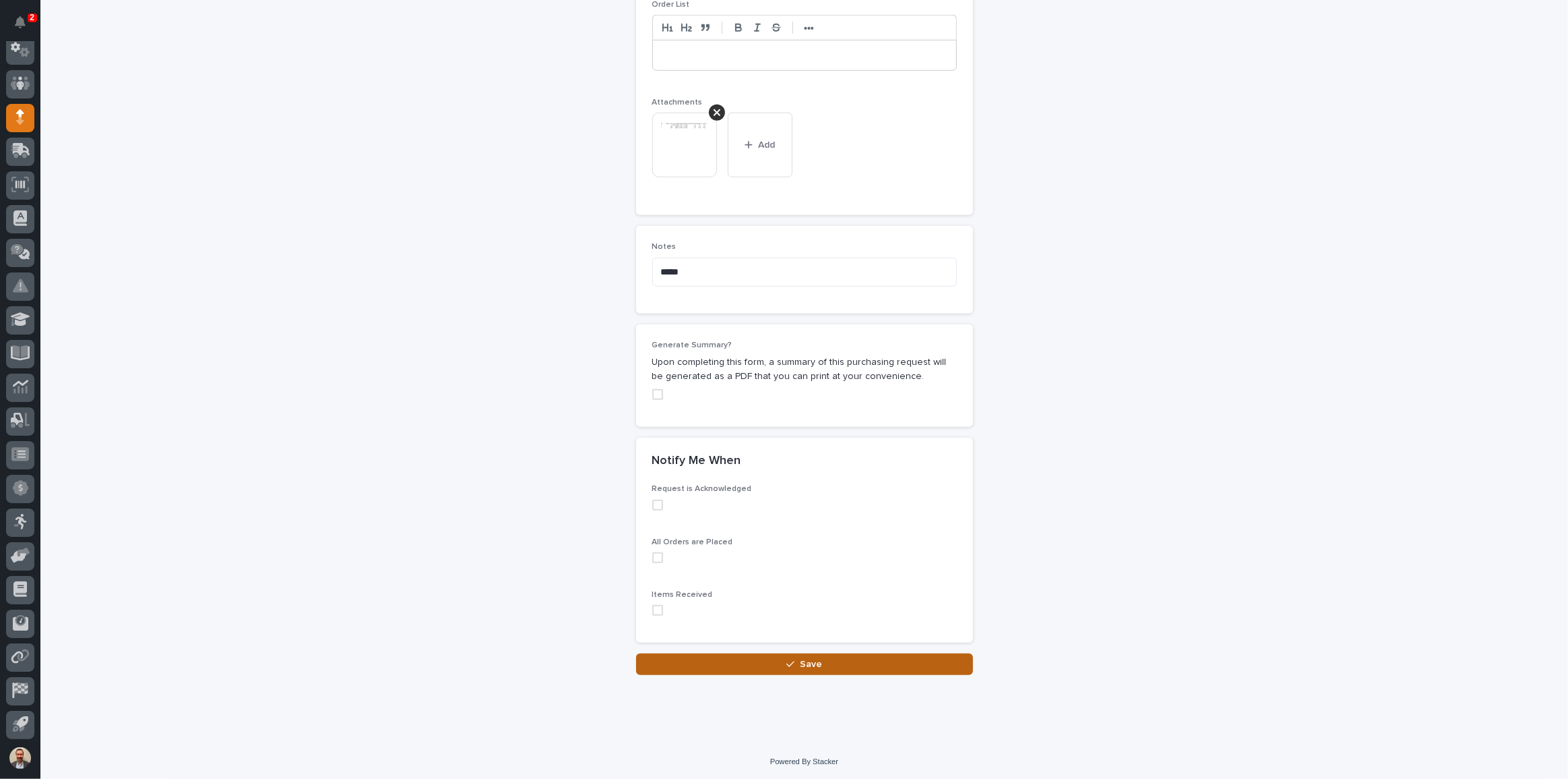
click at [812, 672] on button "Save" at bounding box center [805, 664] width 337 height 21
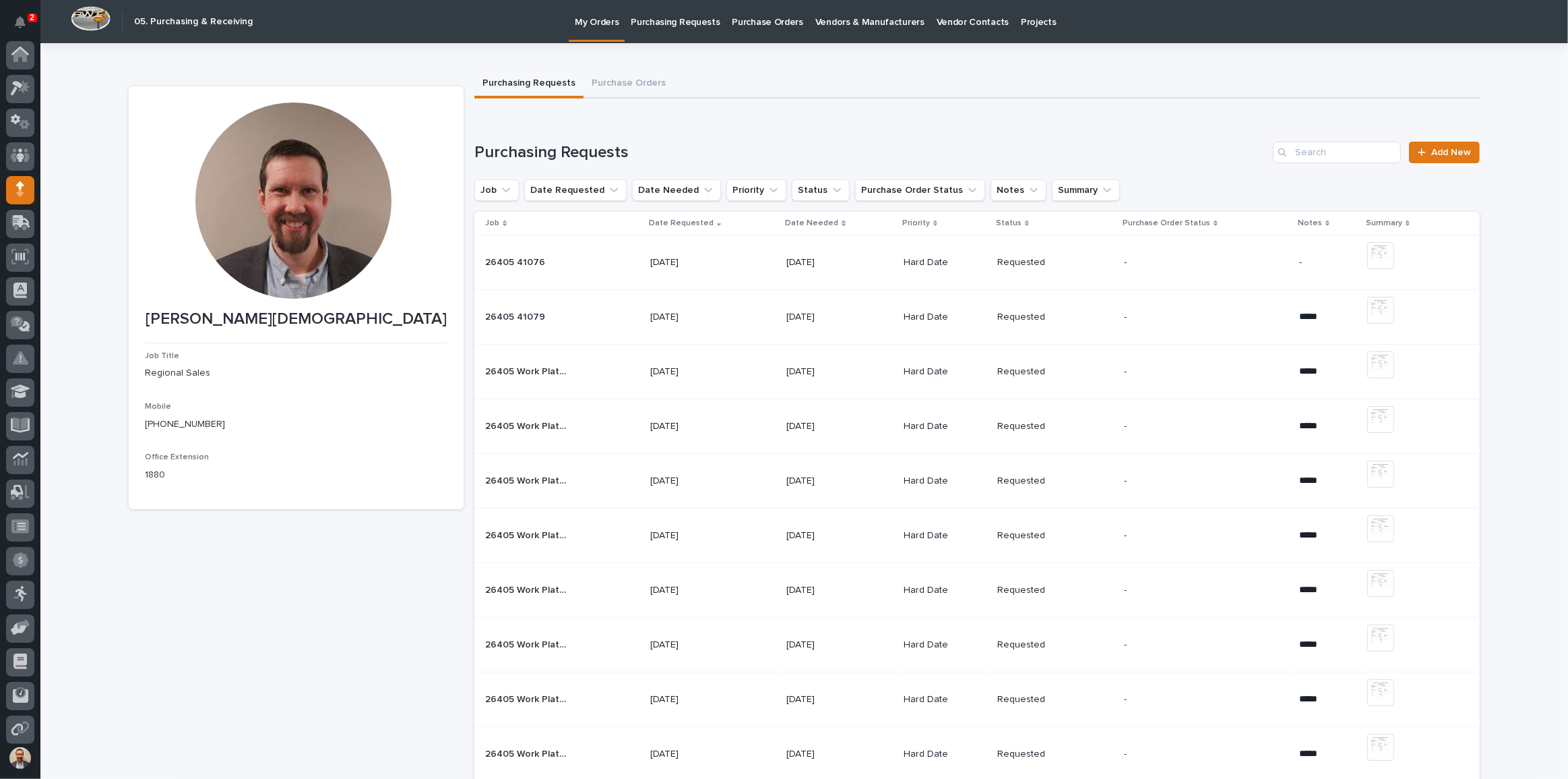
scroll to position [72, 0]
